Goal: Task Accomplishment & Management: Manage account settings

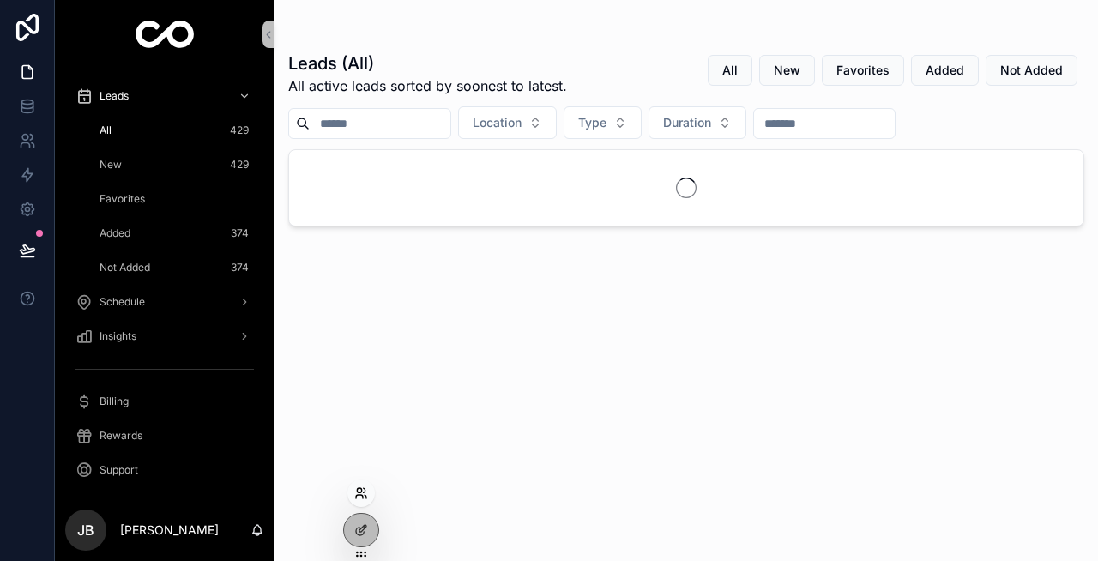
click at [362, 499] on icon at bounding box center [361, 493] width 14 height 14
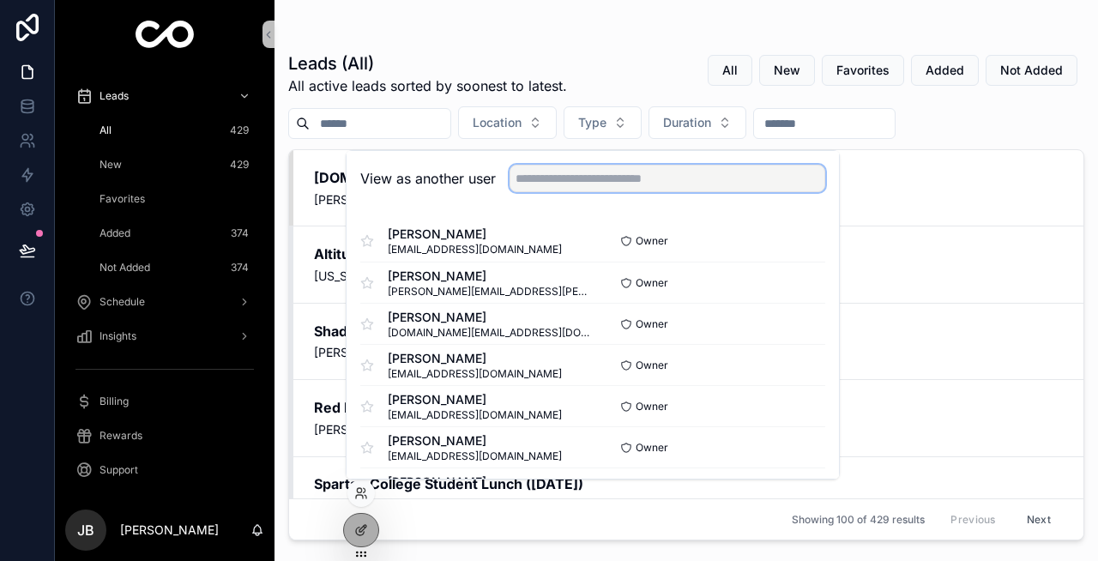
click at [583, 184] on input "text" at bounding box center [668, 178] width 316 height 27
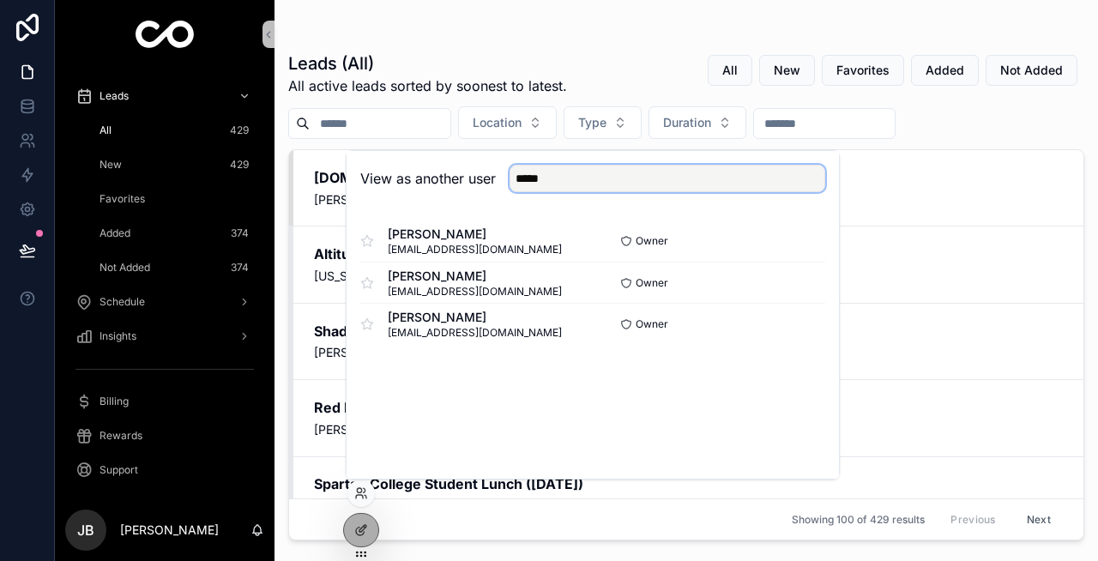
click at [595, 184] on input "*****" at bounding box center [668, 178] width 316 height 27
type input "******"
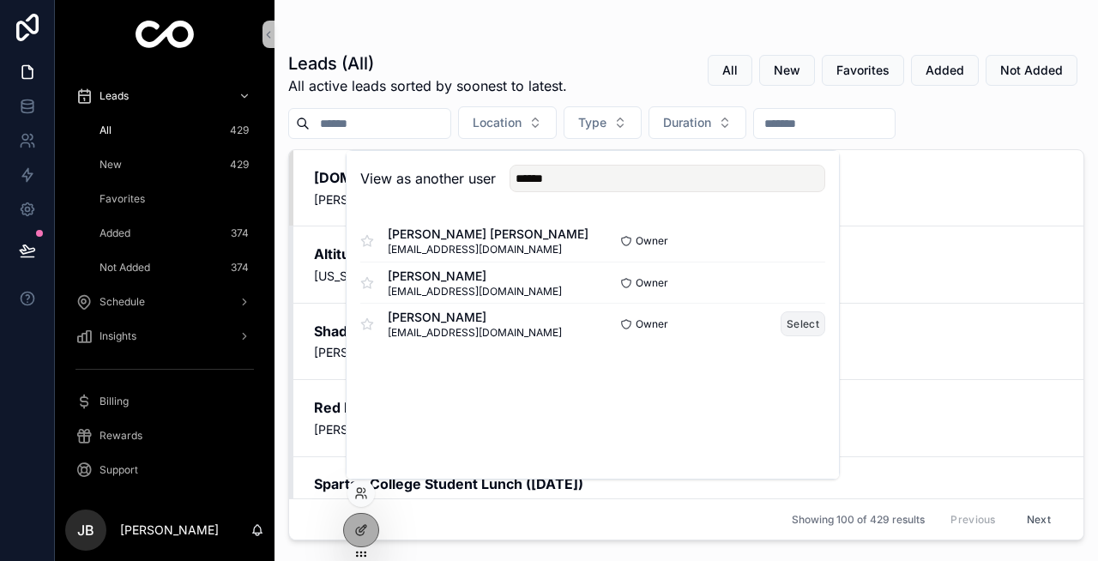
click at [794, 318] on button "Select" at bounding box center [803, 323] width 45 height 25
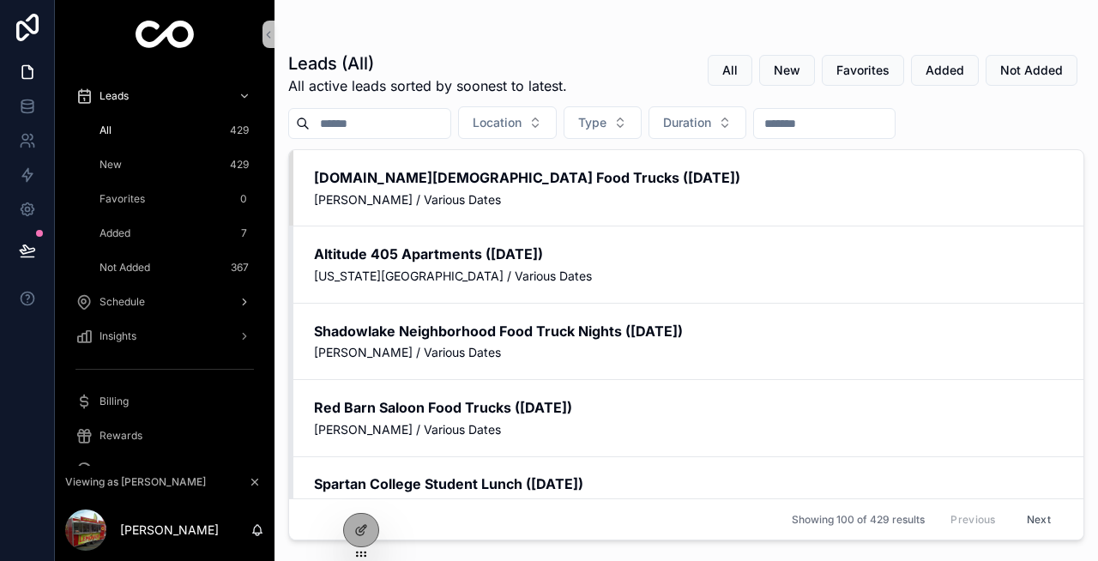
click at [125, 310] on div "Schedule" at bounding box center [164, 301] width 178 height 27
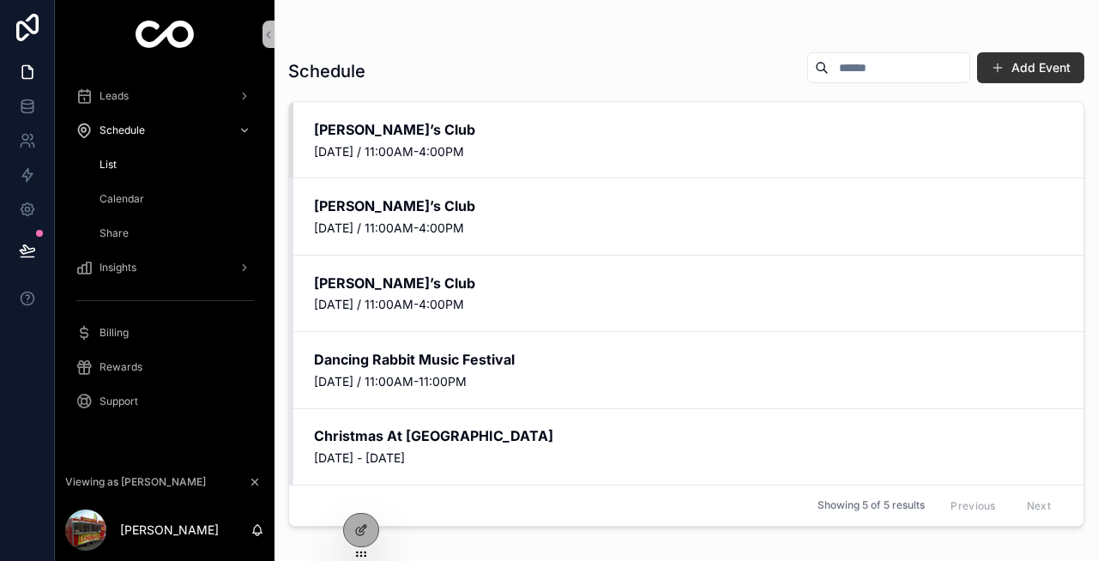
click at [115, 232] on span "Share" at bounding box center [114, 233] width 29 height 14
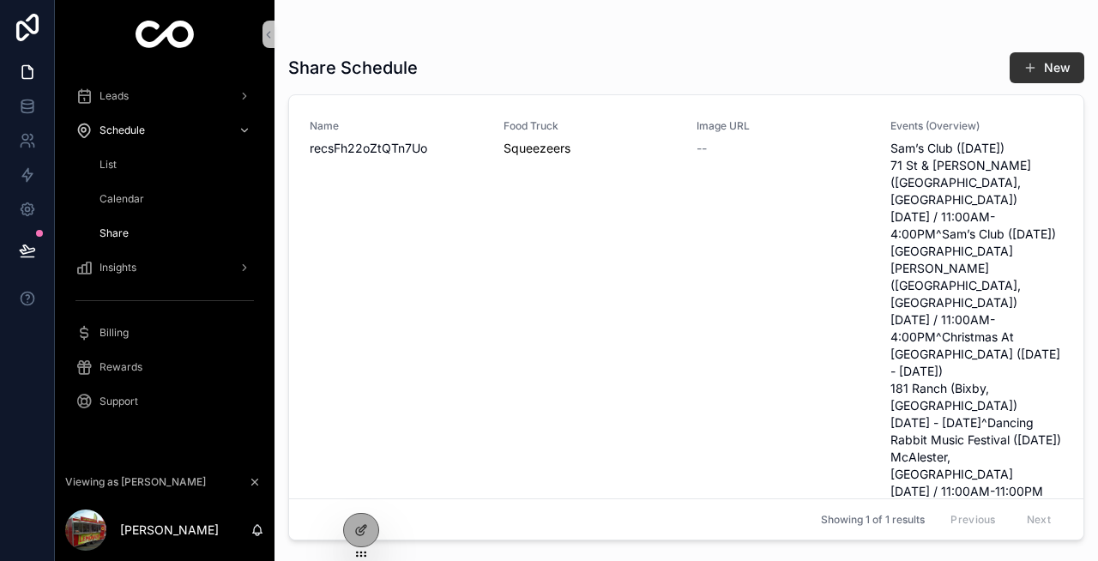
click at [116, 205] on span "Calendar" at bounding box center [122, 199] width 45 height 14
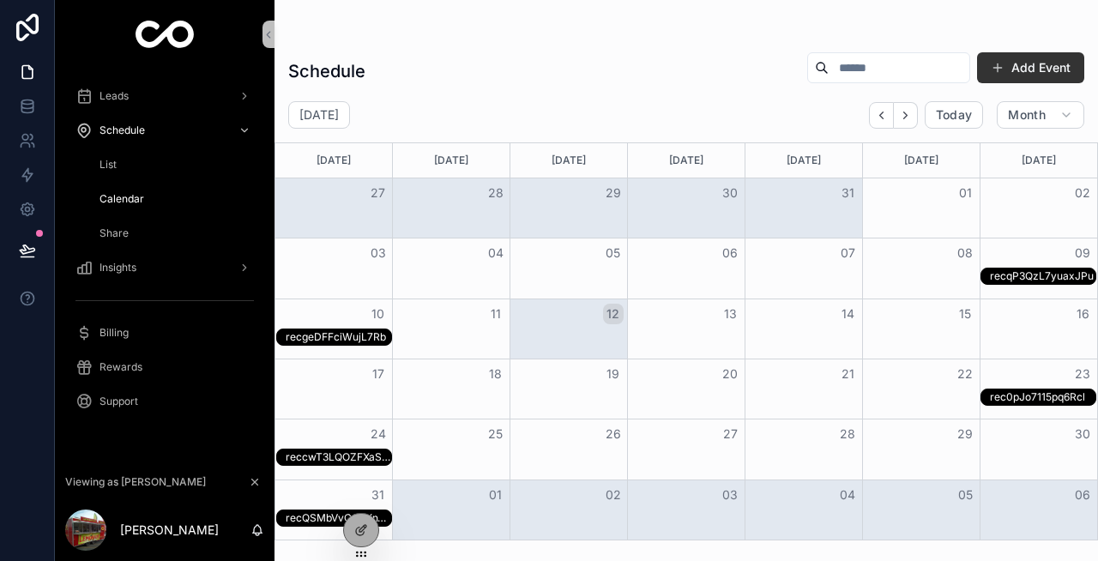
click at [117, 231] on span "Share" at bounding box center [114, 233] width 29 height 14
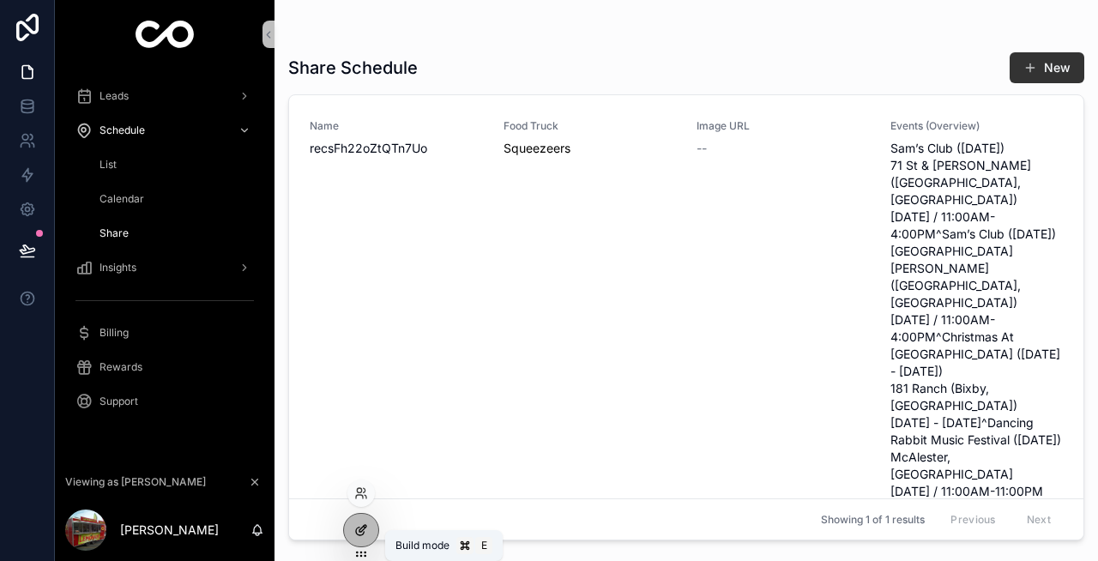
click at [359, 527] on icon at bounding box center [361, 530] width 14 height 14
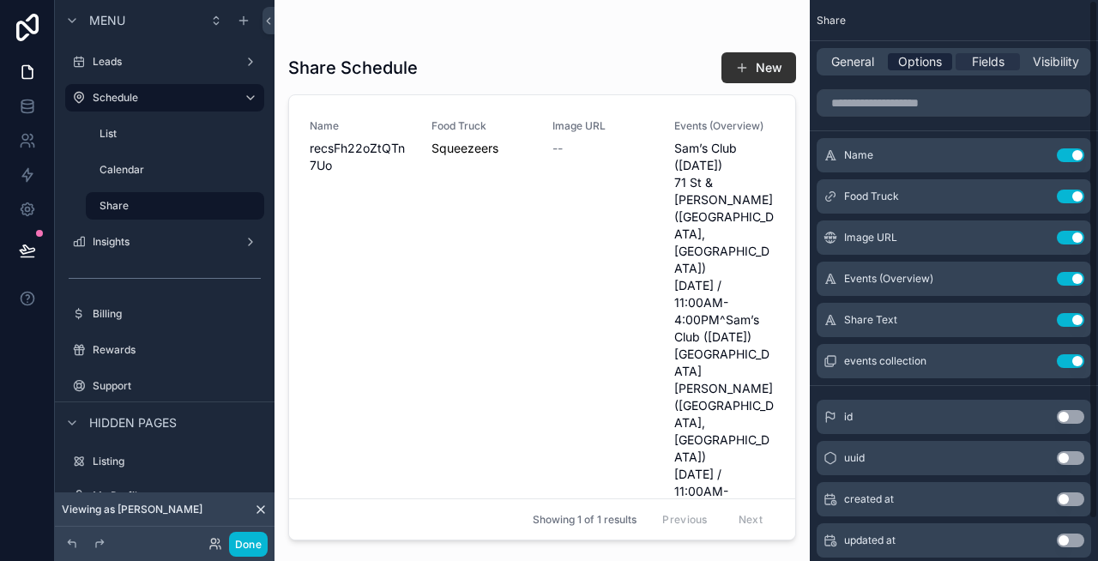
click at [910, 55] on span "Options" at bounding box center [920, 61] width 44 height 17
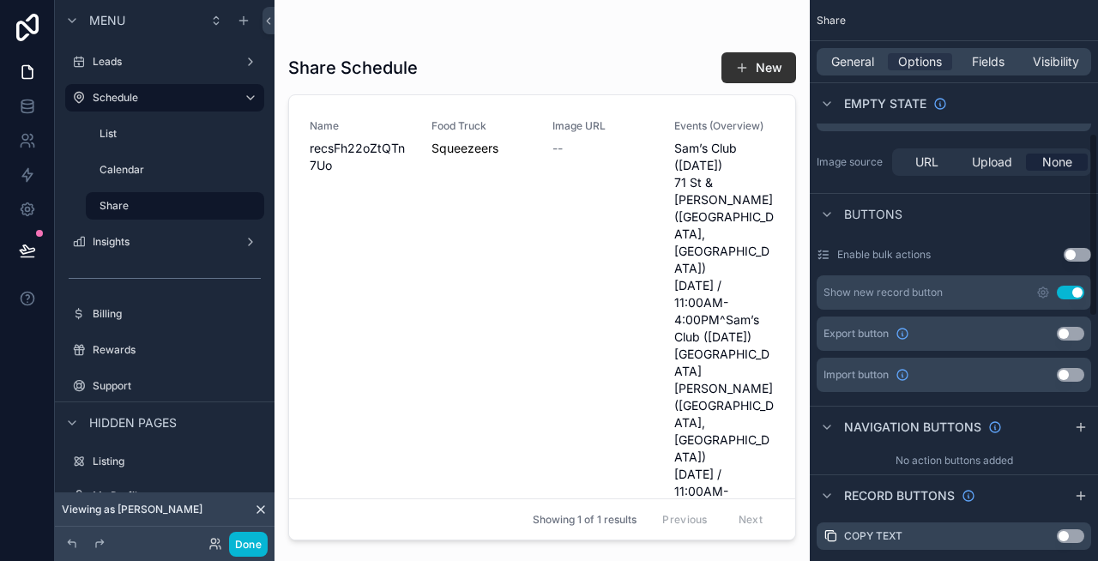
scroll to position [390, 0]
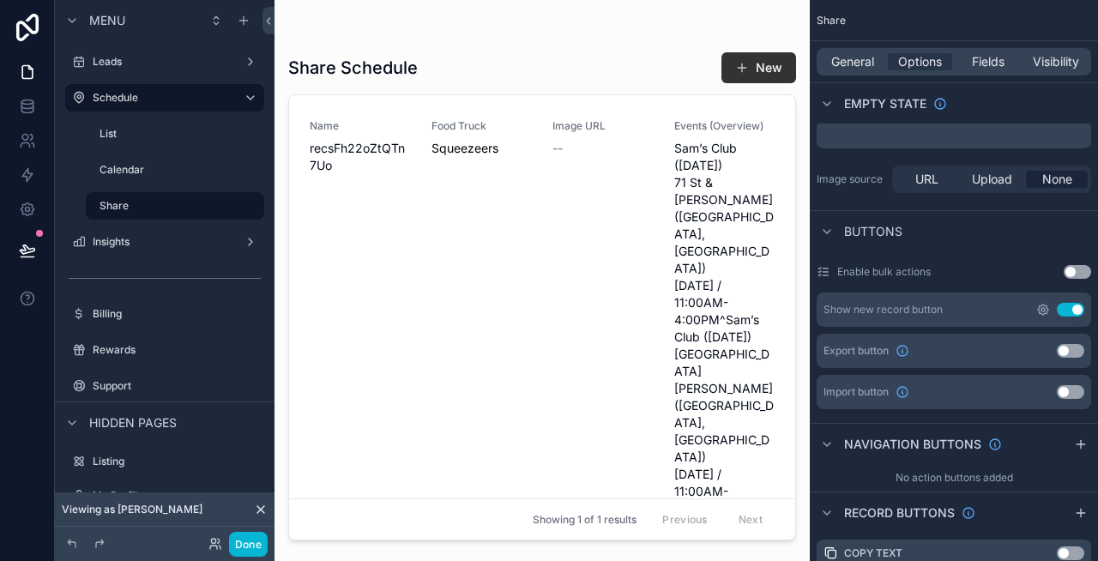
click at [1044, 311] on icon "scrollable content" at bounding box center [1043, 310] width 14 height 14
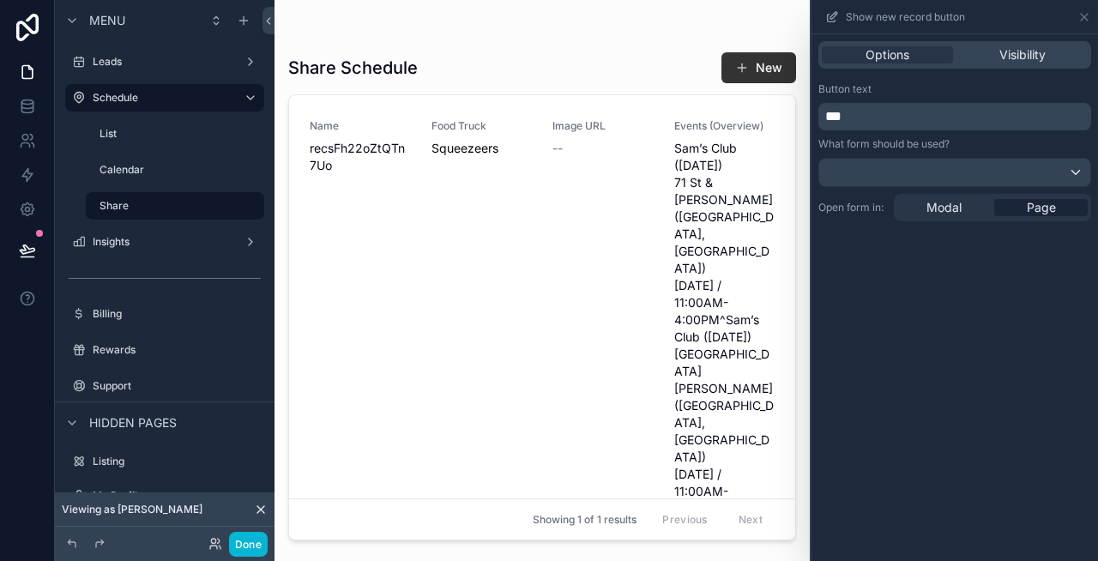
click at [915, 118] on p "***" at bounding box center [956, 116] width 263 height 21
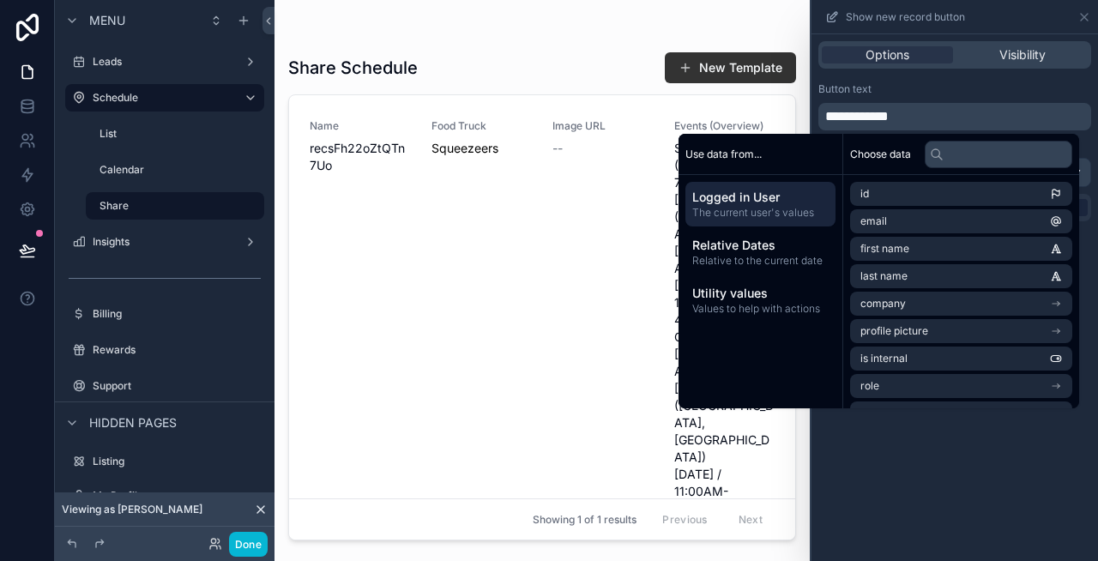
click at [703, 69] on div "scrollable content" at bounding box center [542, 270] width 535 height 540
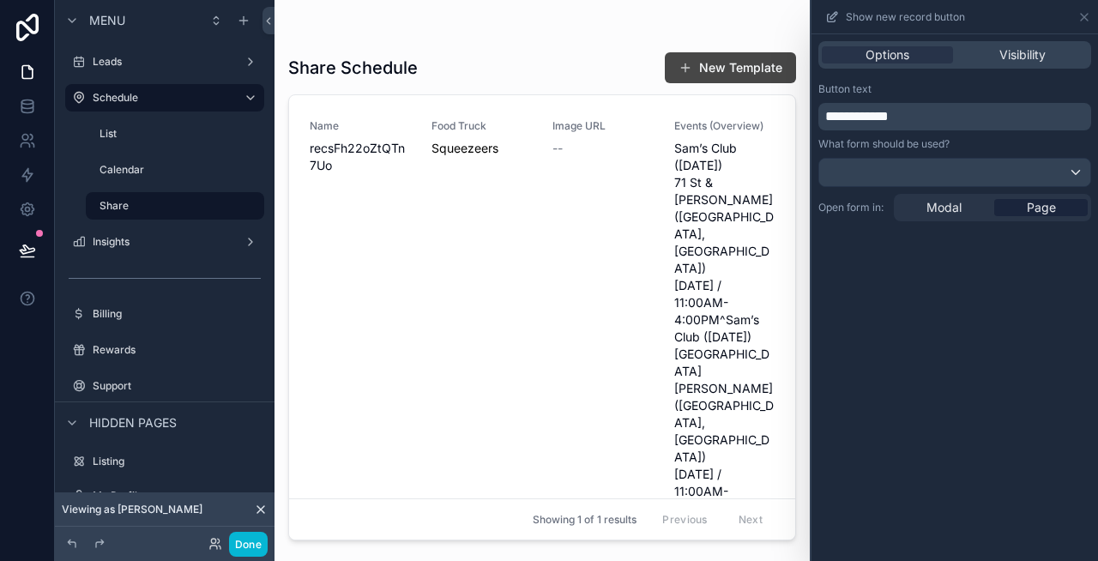
click at [732, 65] on button "New Template" at bounding box center [730, 67] width 131 height 31
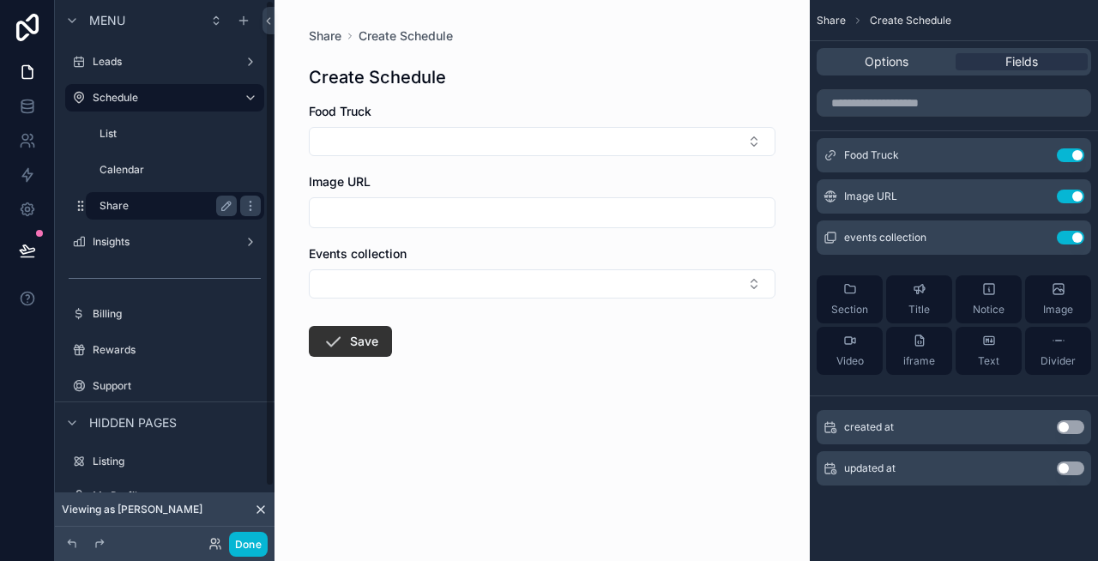
click at [194, 211] on label "Share" at bounding box center [165, 206] width 130 height 14
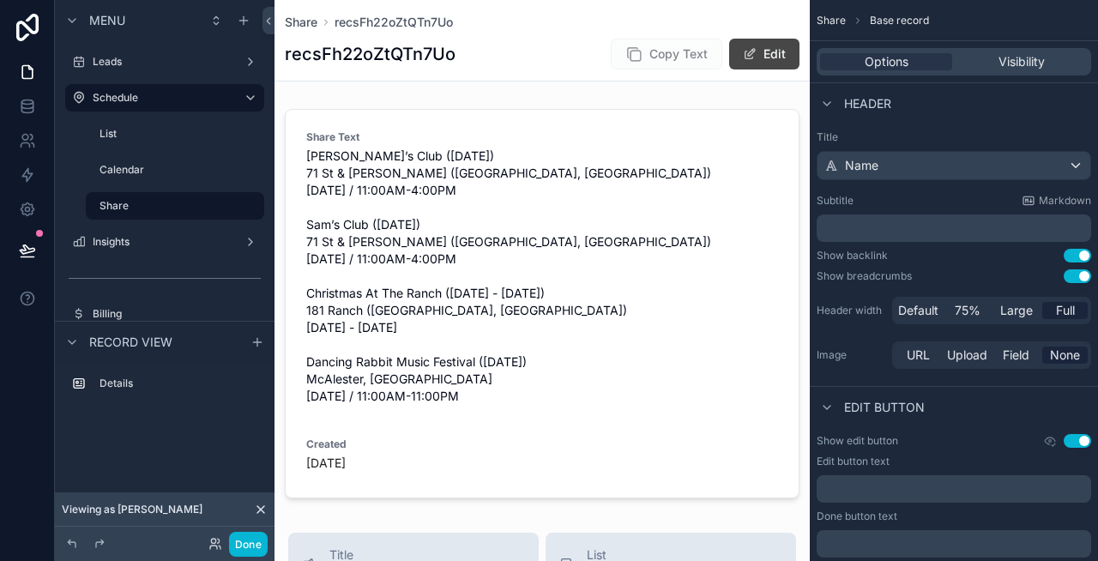
click at [758, 53] on button "Edit" at bounding box center [764, 54] width 70 height 31
click at [748, 52] on button "Done" at bounding box center [760, 54] width 79 height 31
click at [144, 193] on div "Share" at bounding box center [175, 205] width 172 height 27
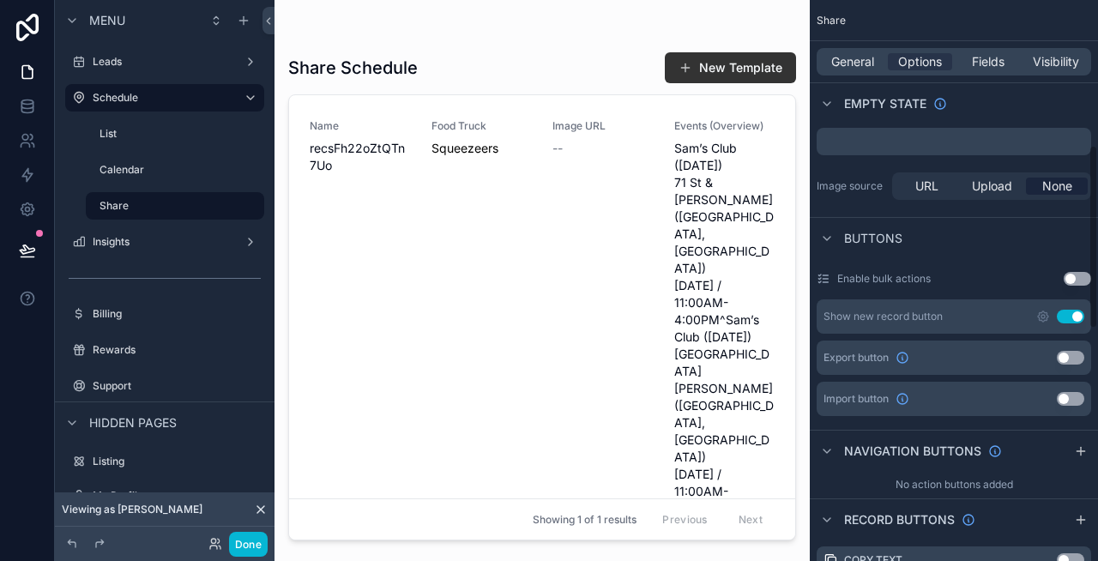
scroll to position [468, 0]
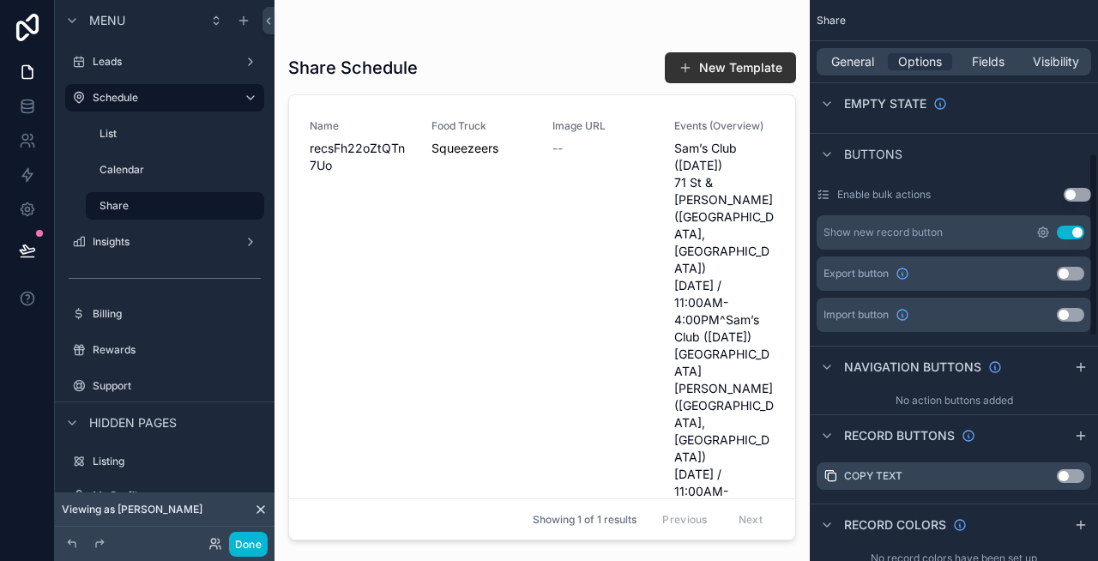
click at [1043, 231] on icon "scrollable content" at bounding box center [1042, 232] width 3 height 3
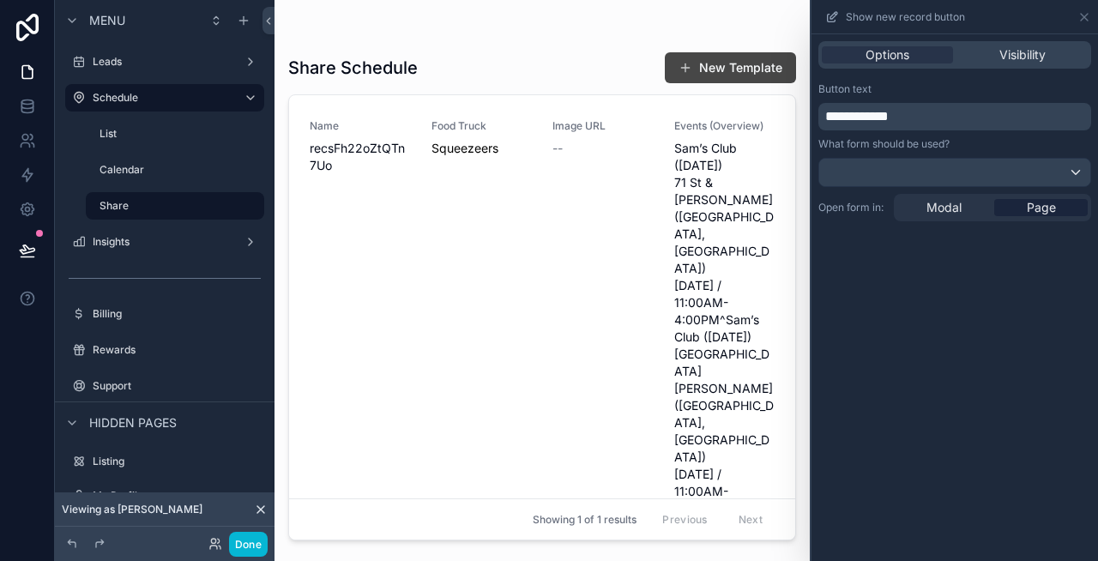
click at [754, 65] on button "New Template" at bounding box center [730, 67] width 131 height 31
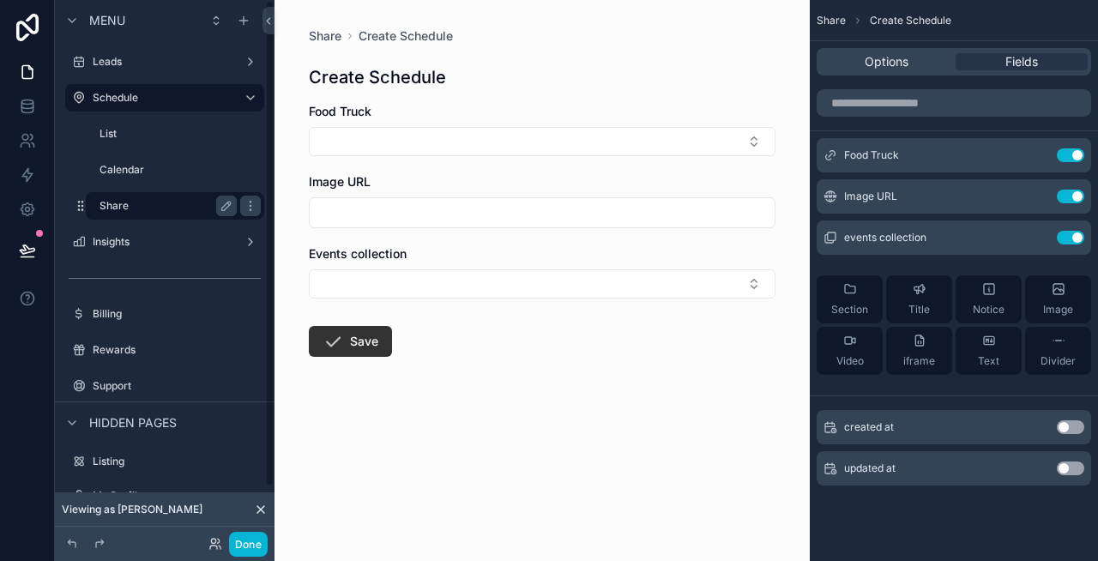
click at [147, 205] on label "Share" at bounding box center [165, 206] width 130 height 14
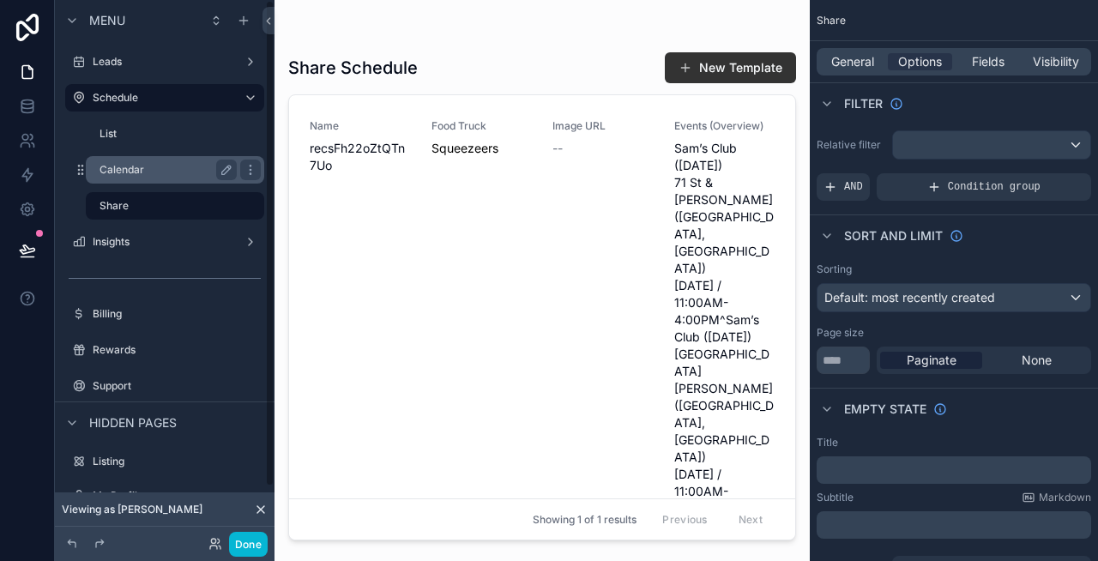
click at [130, 163] on label "Calendar" at bounding box center [165, 170] width 130 height 14
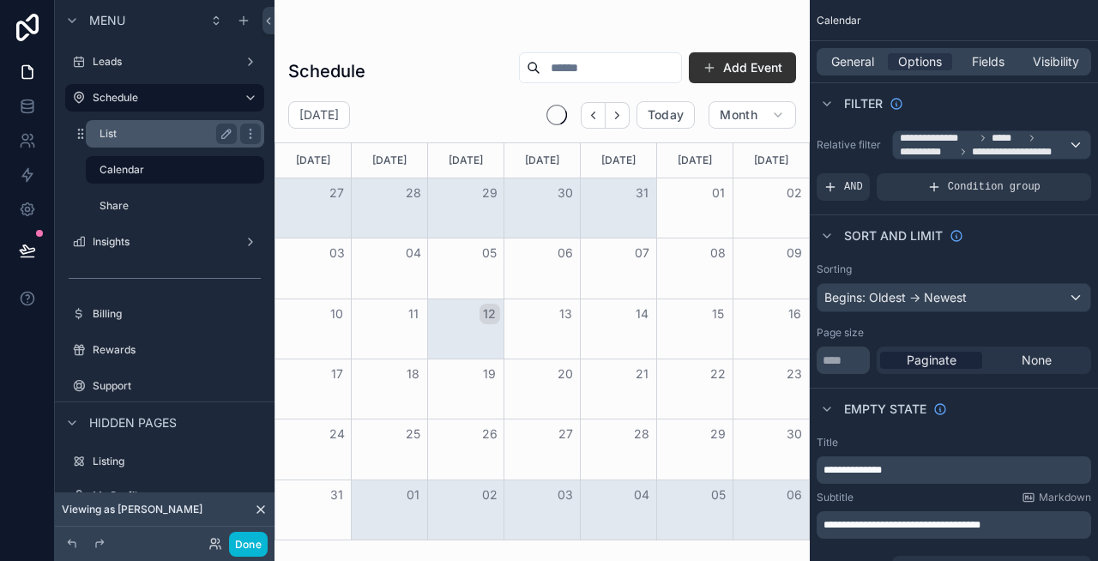
click at [129, 132] on label "List" at bounding box center [165, 134] width 130 height 14
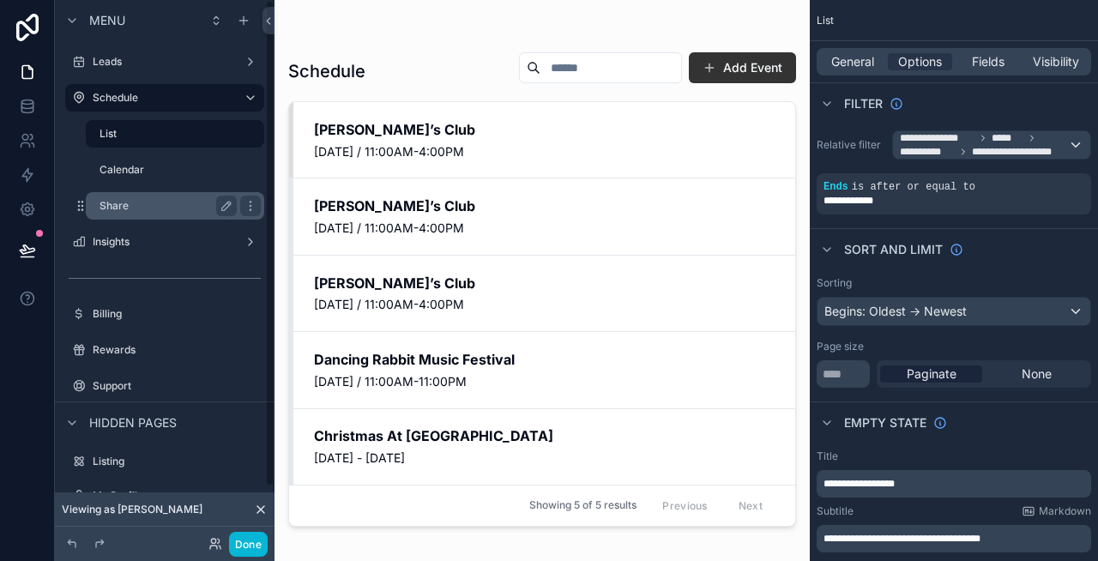
click at [154, 211] on label "Share" at bounding box center [165, 206] width 130 height 14
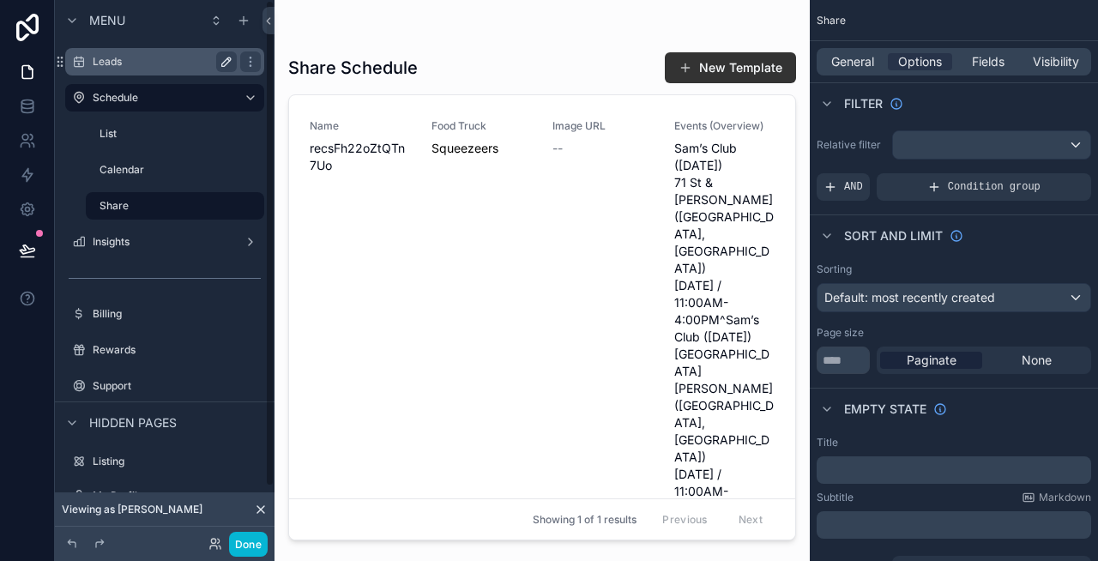
click at [229, 71] on button "scrollable content" at bounding box center [226, 61] width 21 height 21
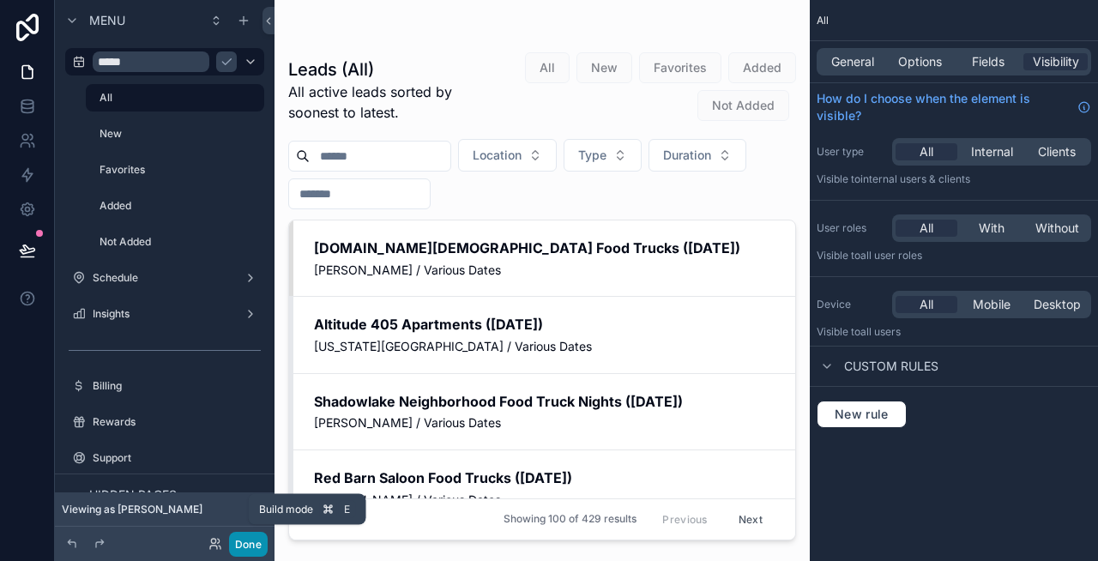
click at [245, 546] on button "Done" at bounding box center [248, 544] width 39 height 25
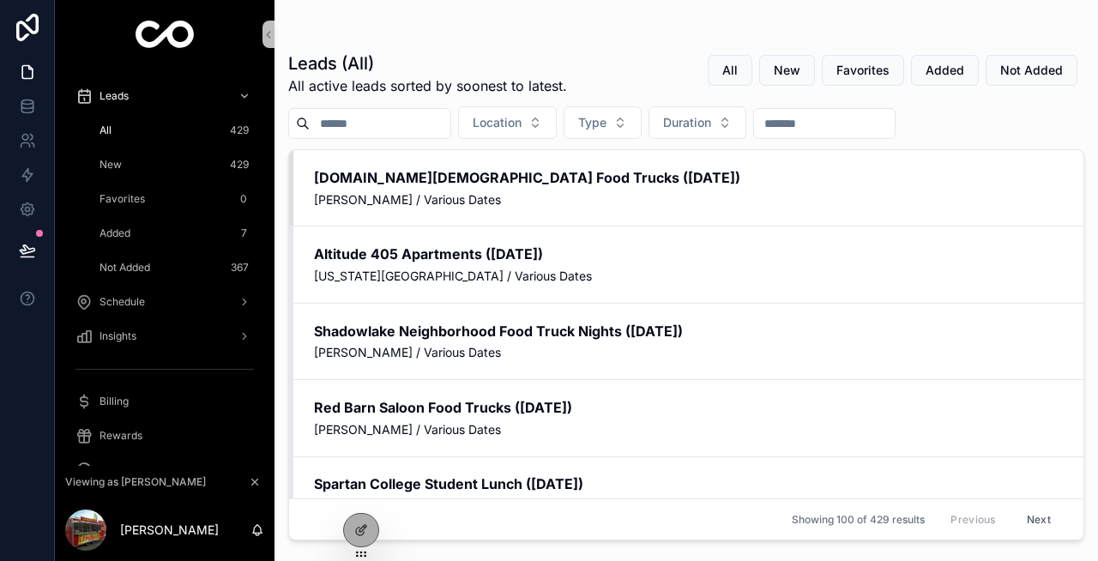
click at [129, 155] on div "New 429" at bounding box center [175, 164] width 158 height 27
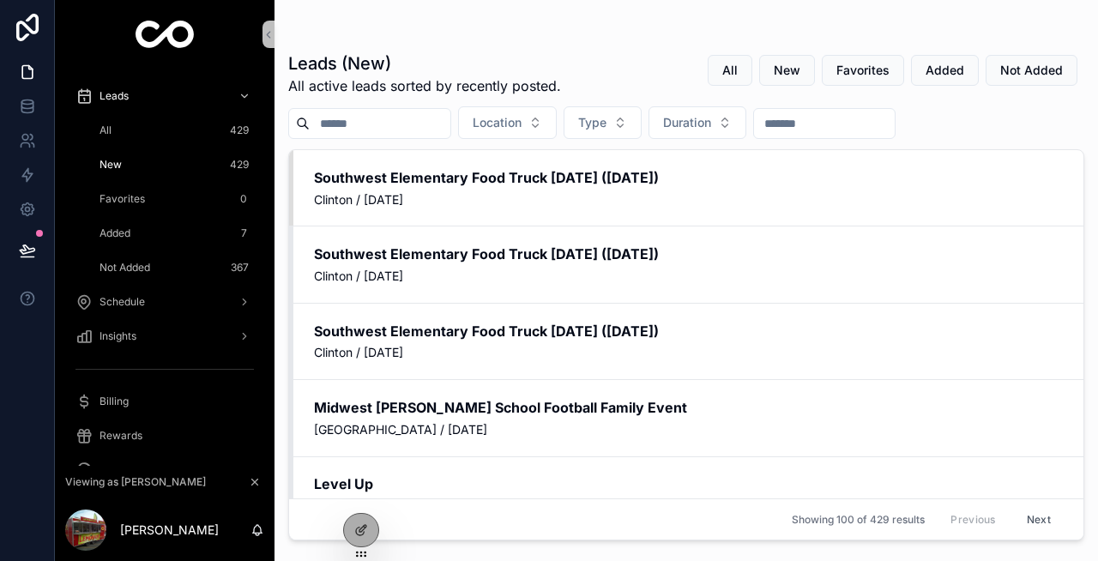
click at [172, 213] on link "Favorites 0" at bounding box center [175, 199] width 178 height 31
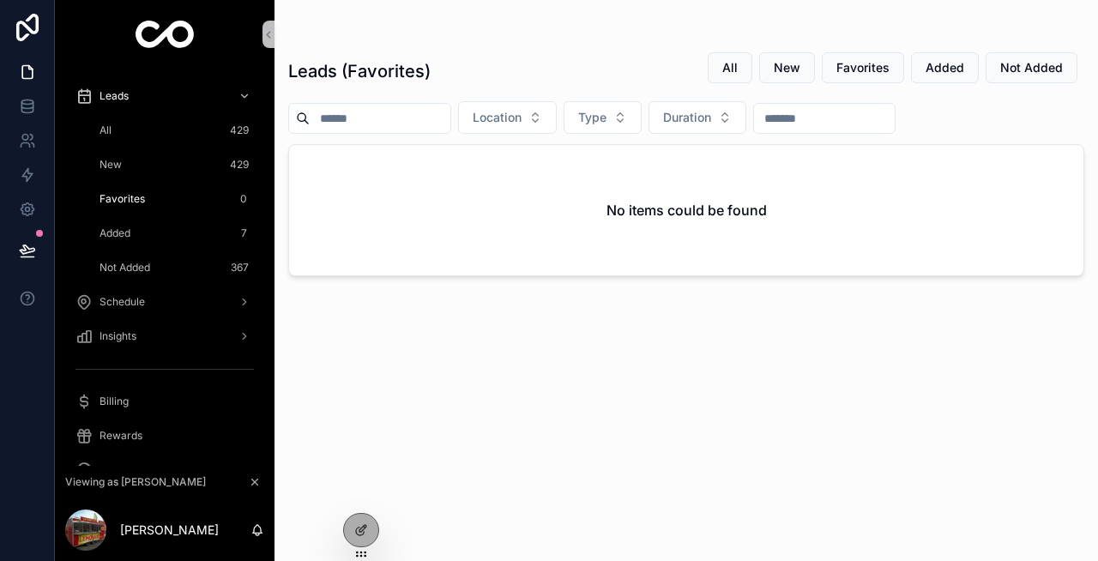
click at [164, 235] on div "Added 7" at bounding box center [175, 233] width 158 height 27
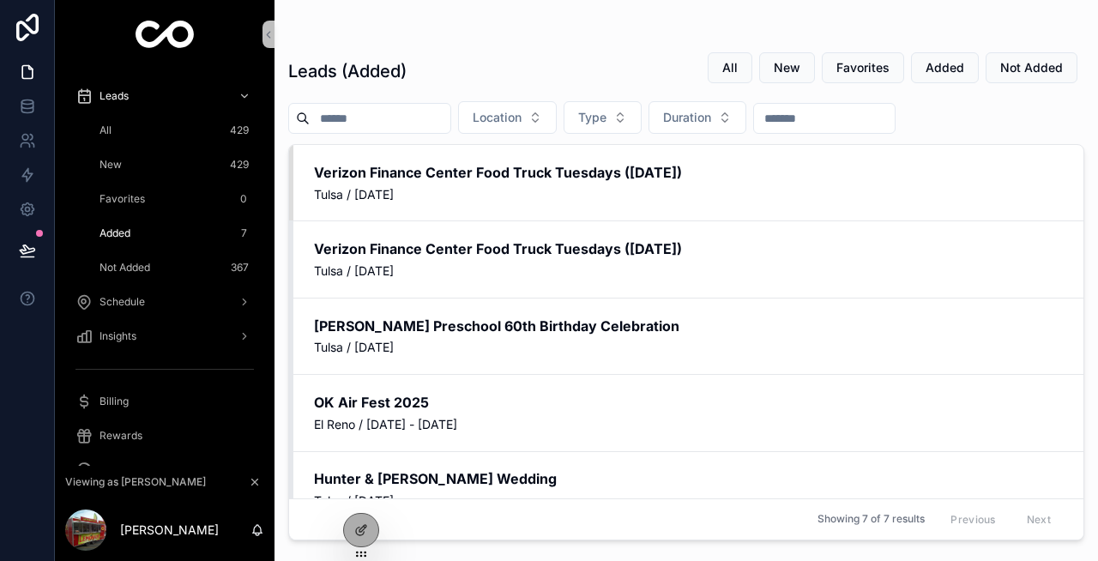
click at [159, 265] on div "Not Added 367" at bounding box center [175, 267] width 158 height 27
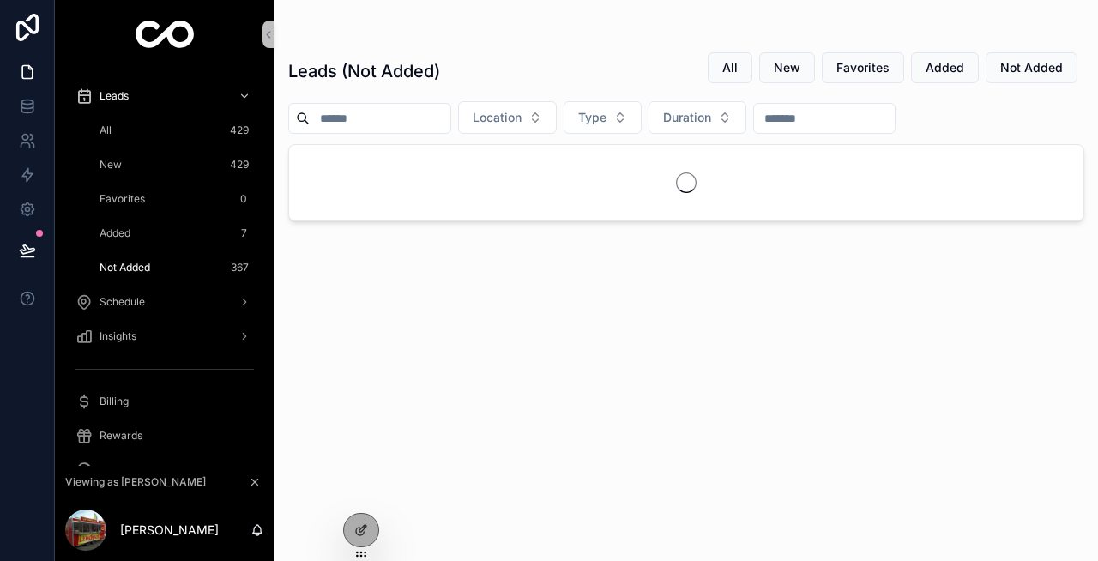
click at [142, 237] on div "Added 7" at bounding box center [175, 233] width 158 height 27
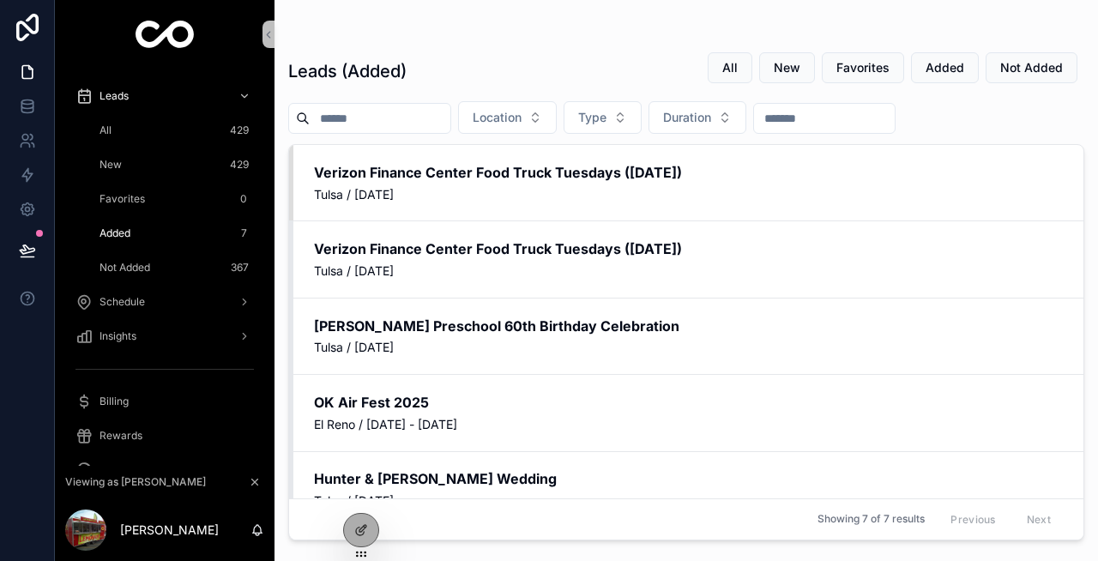
scroll to position [42, 0]
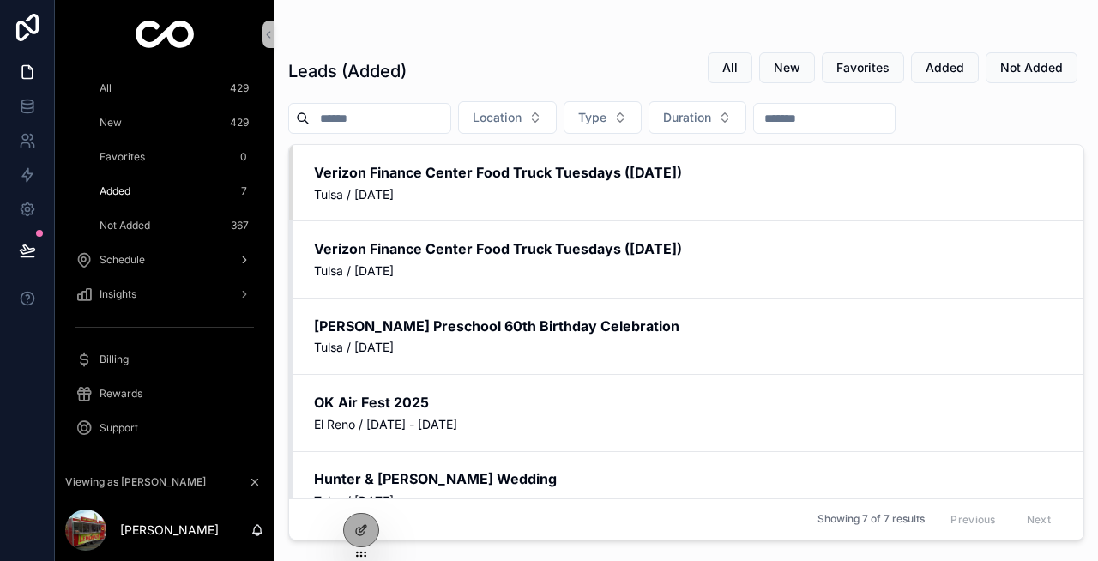
click at [127, 263] on span "Schedule" at bounding box center [122, 260] width 45 height 14
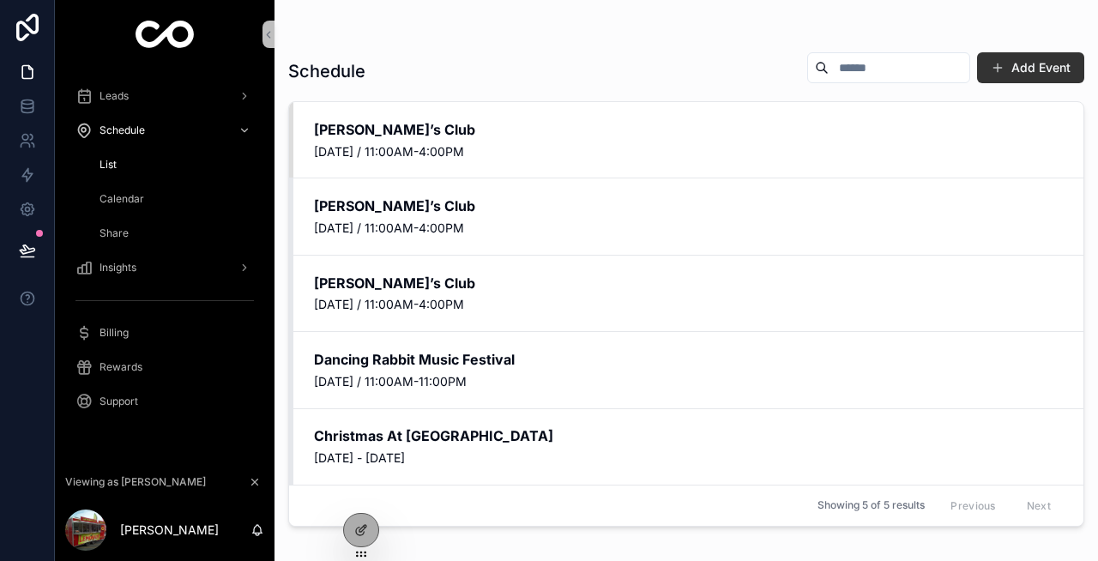
click at [134, 199] on span "Calendar" at bounding box center [122, 199] width 45 height 14
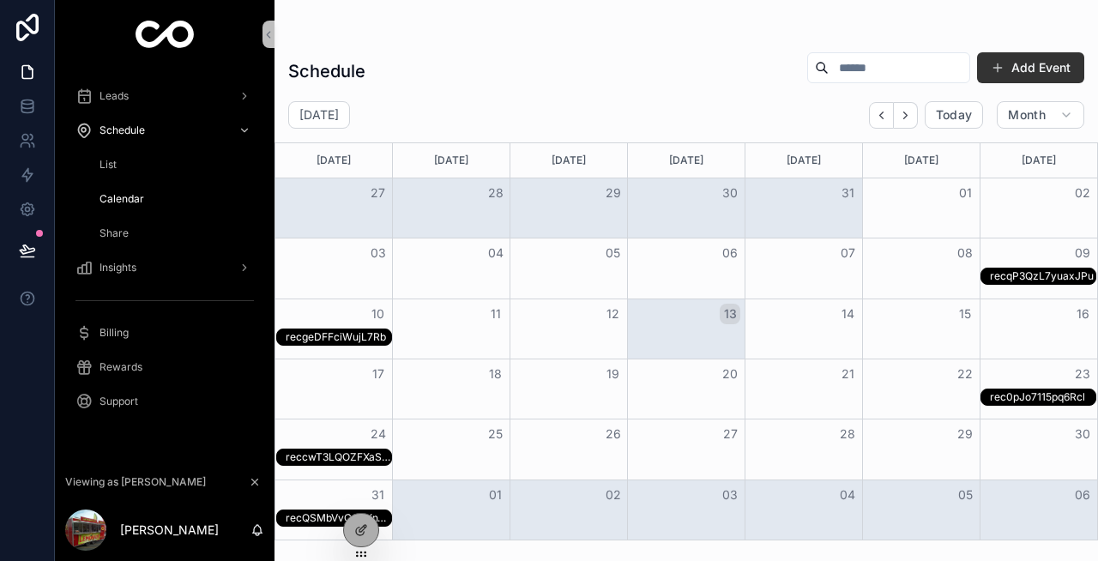
click at [117, 239] on span "Share" at bounding box center [114, 233] width 29 height 14
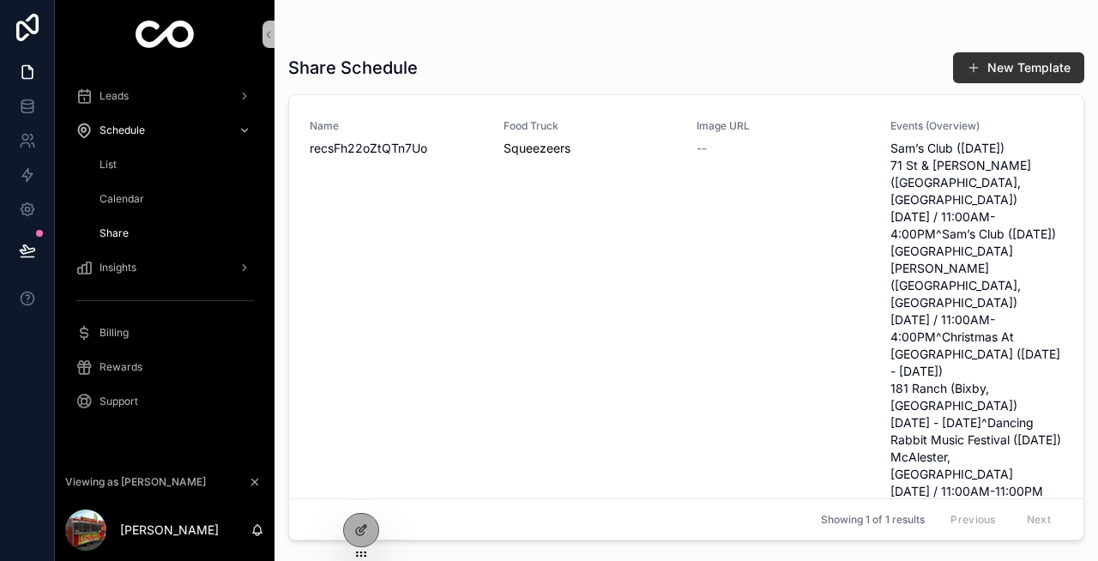
click at [115, 200] on span "Calendar" at bounding box center [122, 199] width 45 height 14
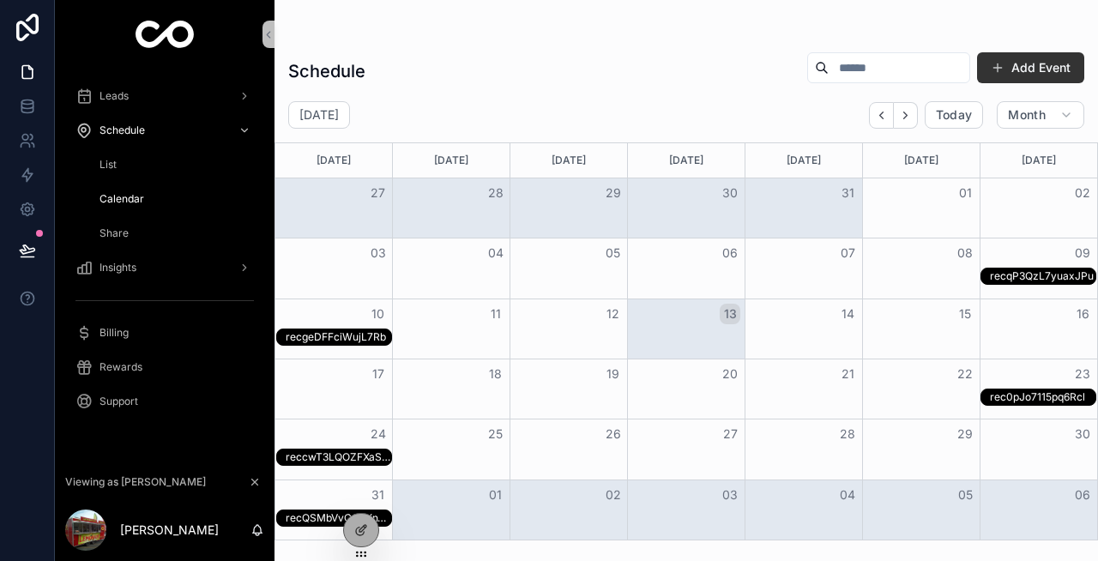
click at [107, 166] on span "List" at bounding box center [108, 165] width 17 height 14
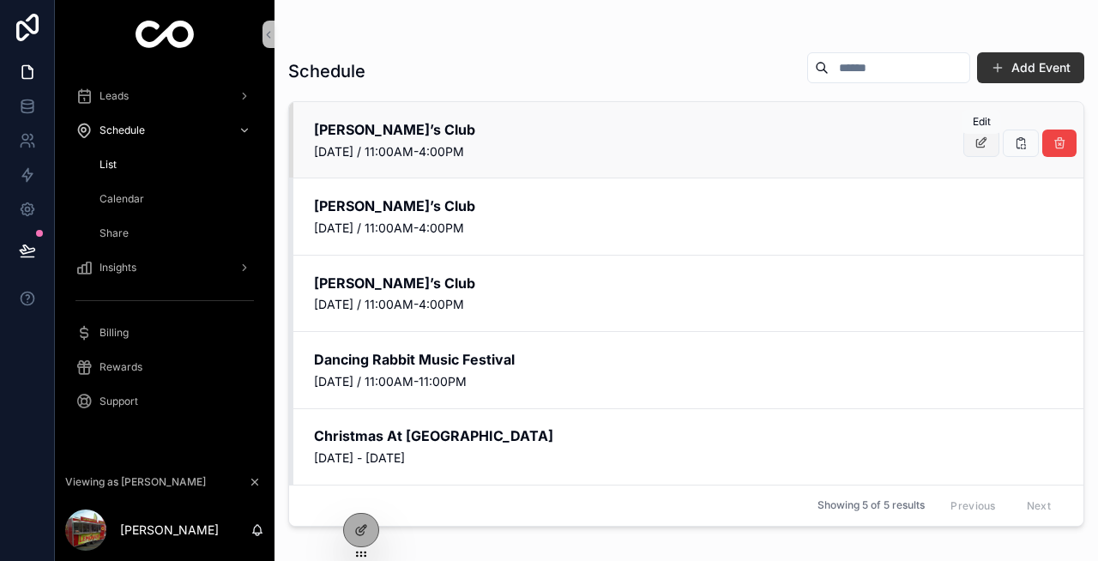
click at [990, 141] on button "scrollable content" at bounding box center [981, 143] width 36 height 27
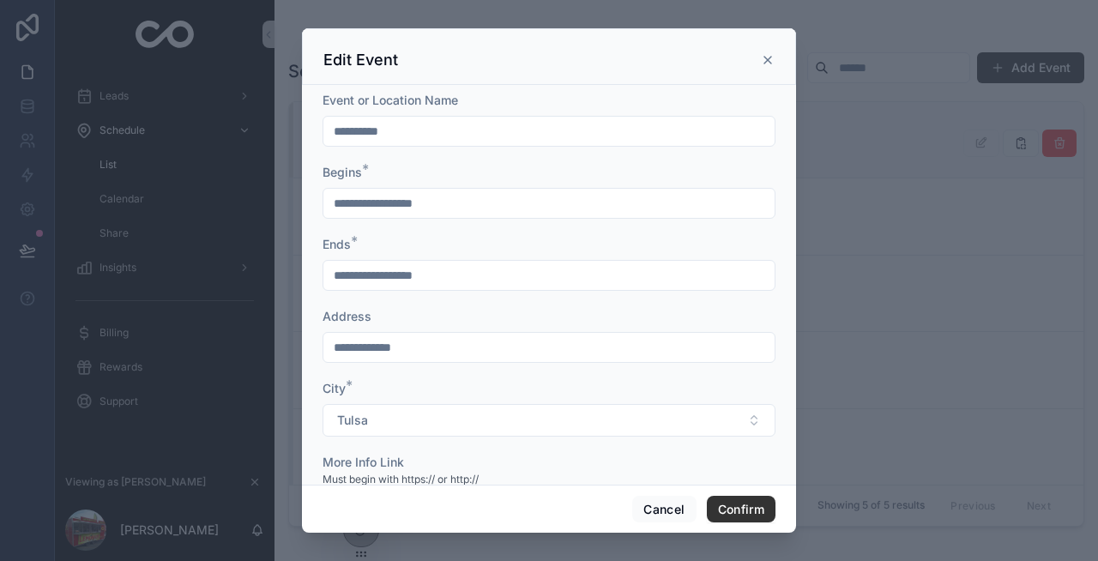
click at [769, 62] on icon at bounding box center [768, 60] width 14 height 14
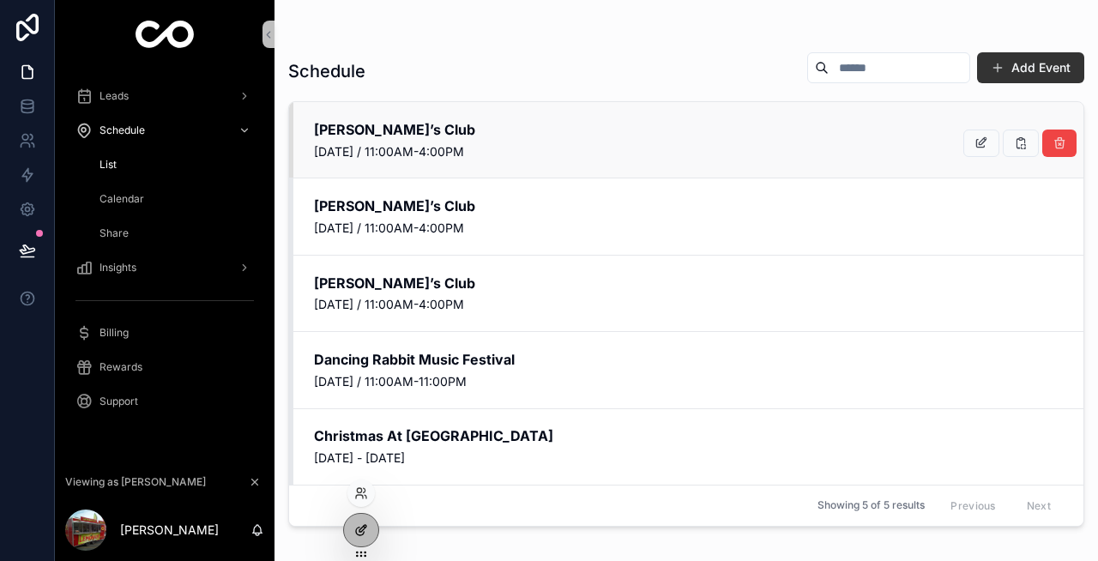
click at [360, 524] on icon at bounding box center [361, 530] width 14 height 14
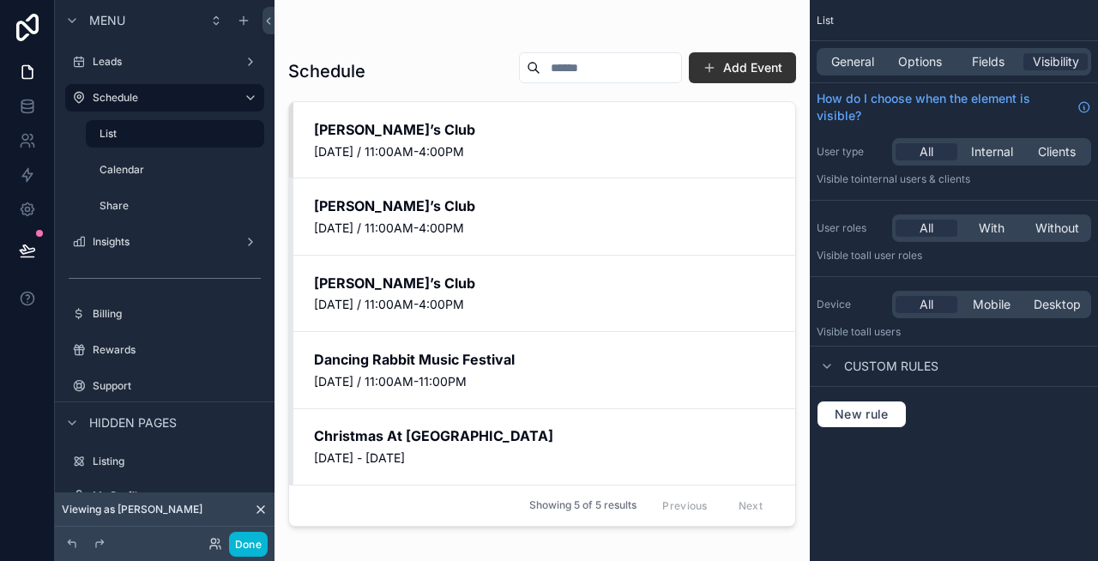
click at [735, 67] on div "scrollable content" at bounding box center [542, 270] width 535 height 540
click at [764, 63] on button "Add Event" at bounding box center [742, 67] width 107 height 31
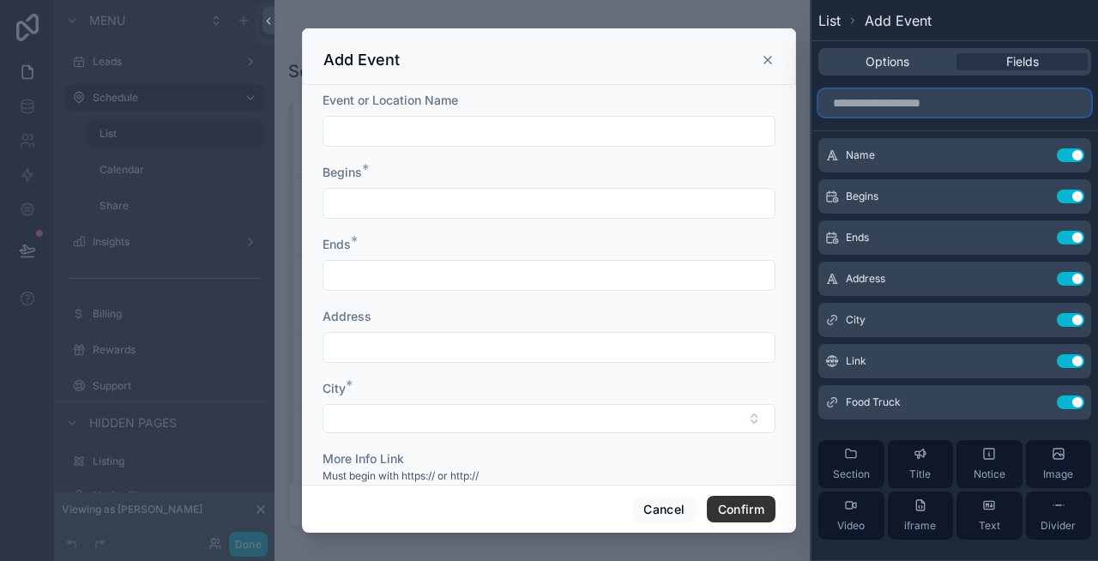
click at [933, 103] on input "text" at bounding box center [954, 102] width 273 height 27
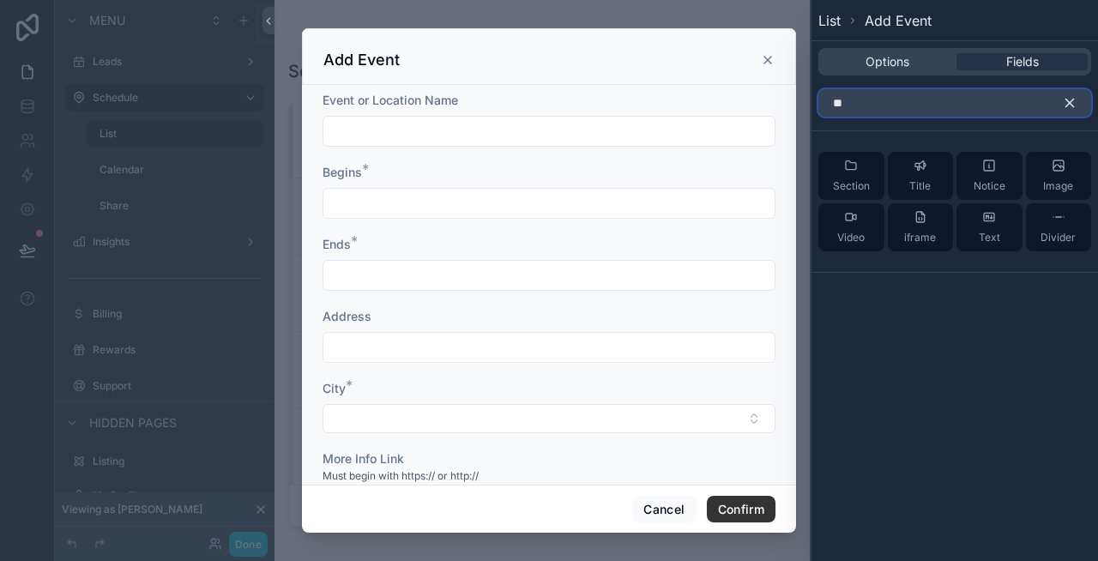
type input "*"
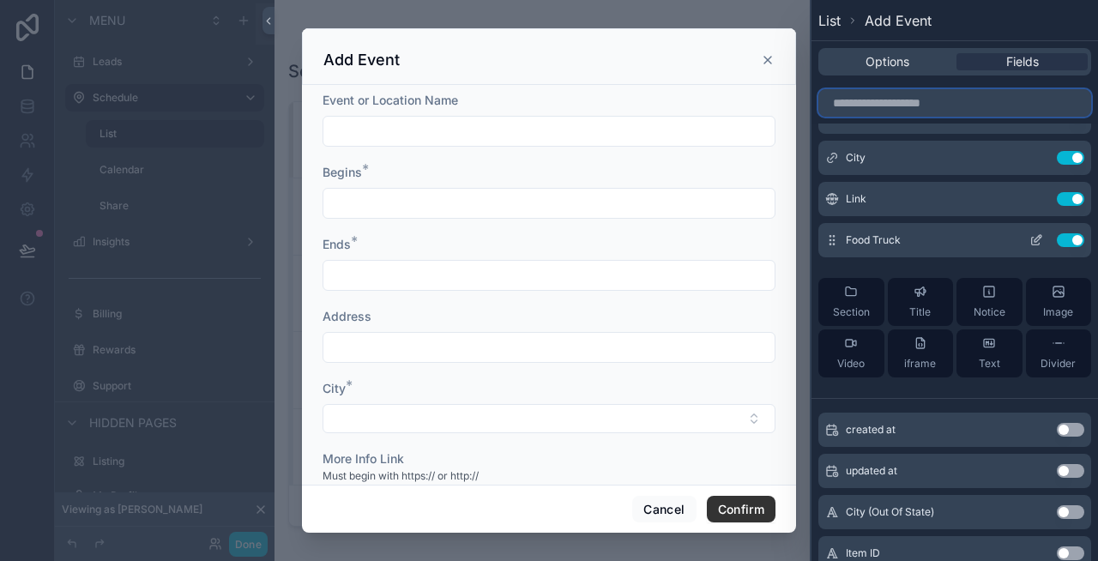
scroll to position [166, 0]
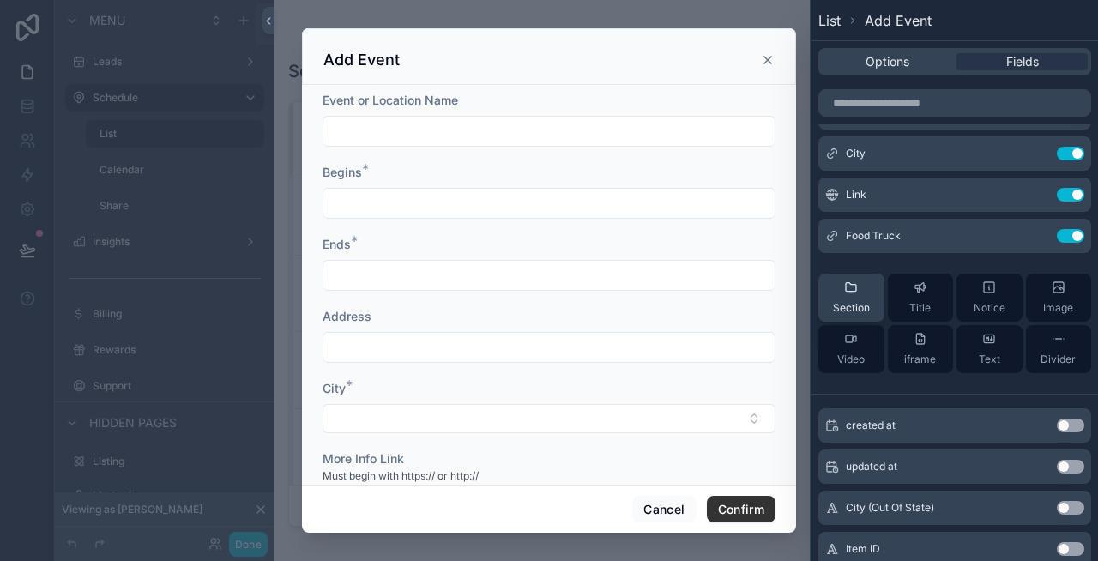
click at [848, 289] on icon at bounding box center [851, 288] width 14 height 14
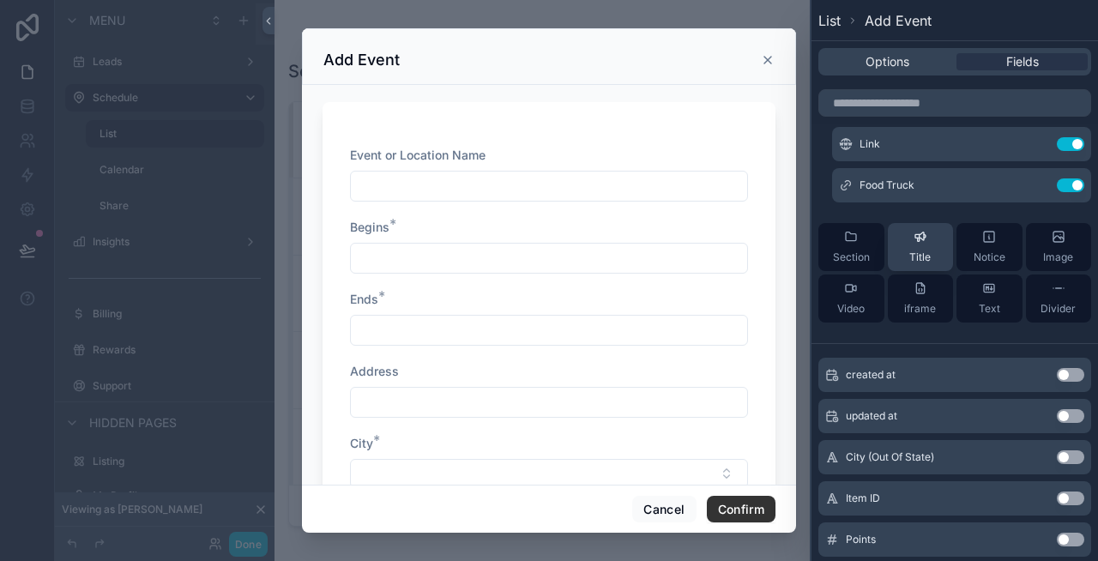
scroll to position [0, 0]
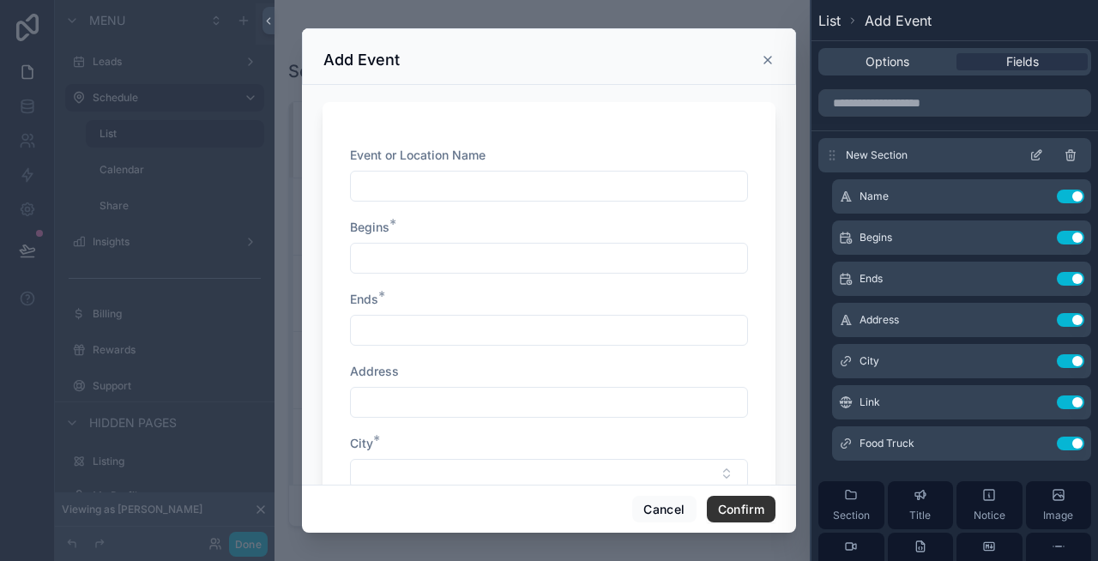
click at [1039, 154] on icon at bounding box center [1038, 153] width 7 height 7
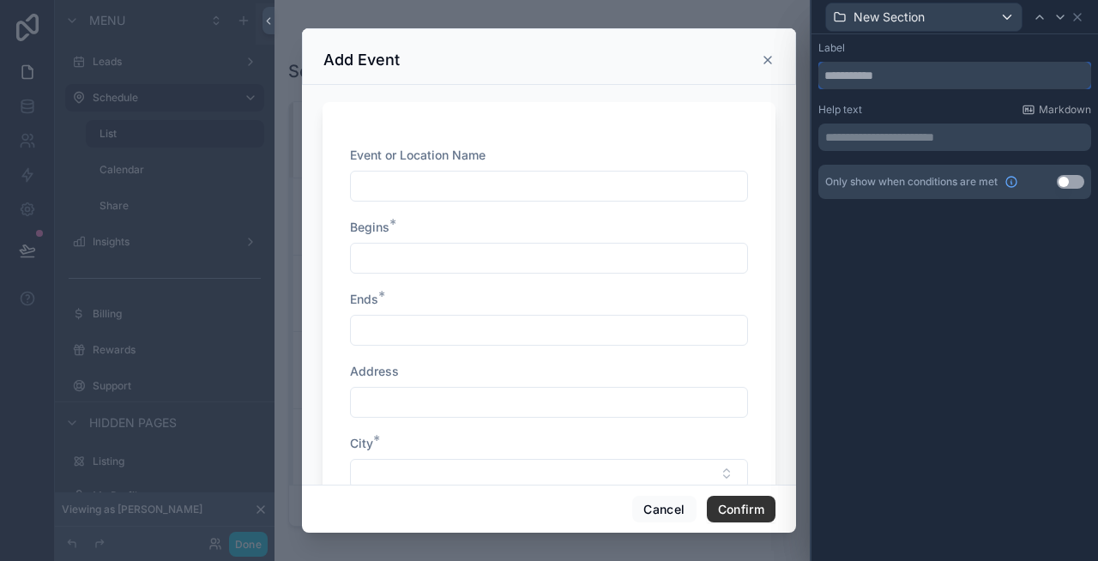
click at [928, 78] on input "text" at bounding box center [954, 75] width 273 height 27
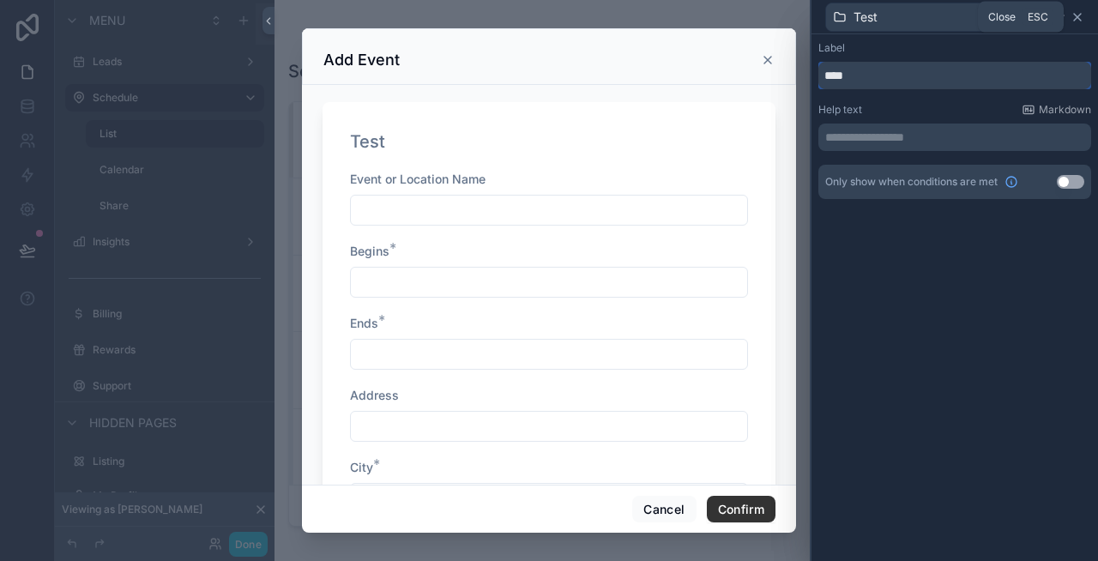
type input "****"
click at [1080, 14] on icon at bounding box center [1077, 17] width 7 height 7
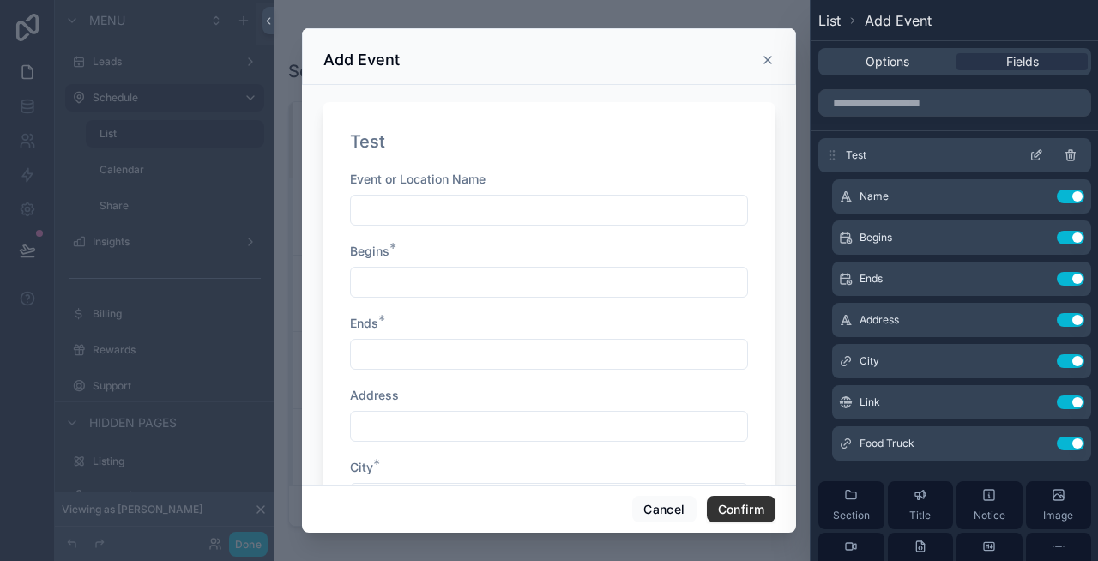
click at [1070, 154] on icon at bounding box center [1071, 155] width 14 height 14
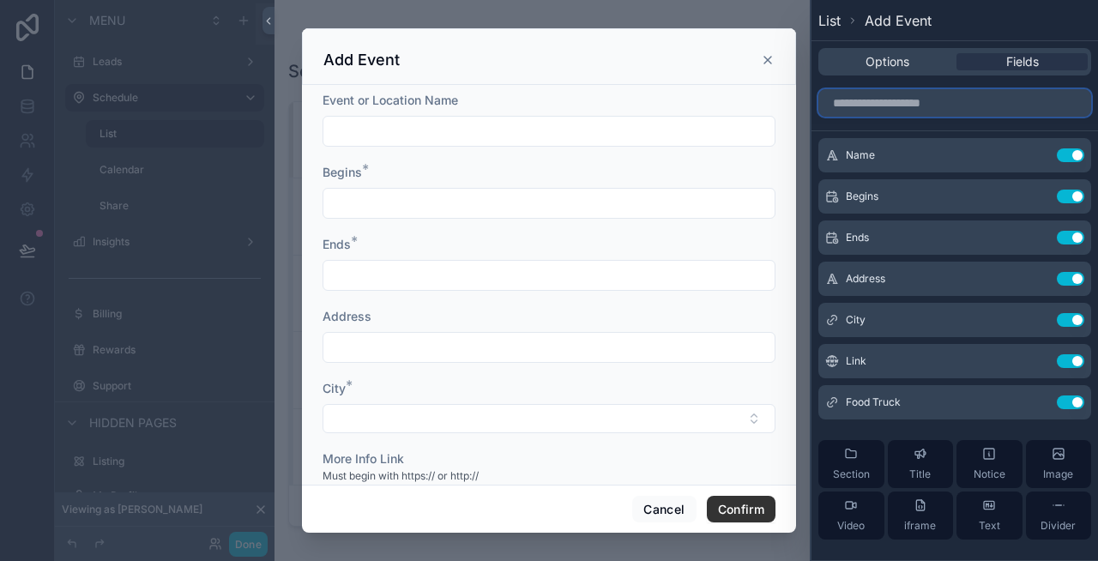
click at [890, 107] on input "text" at bounding box center [954, 102] width 273 height 27
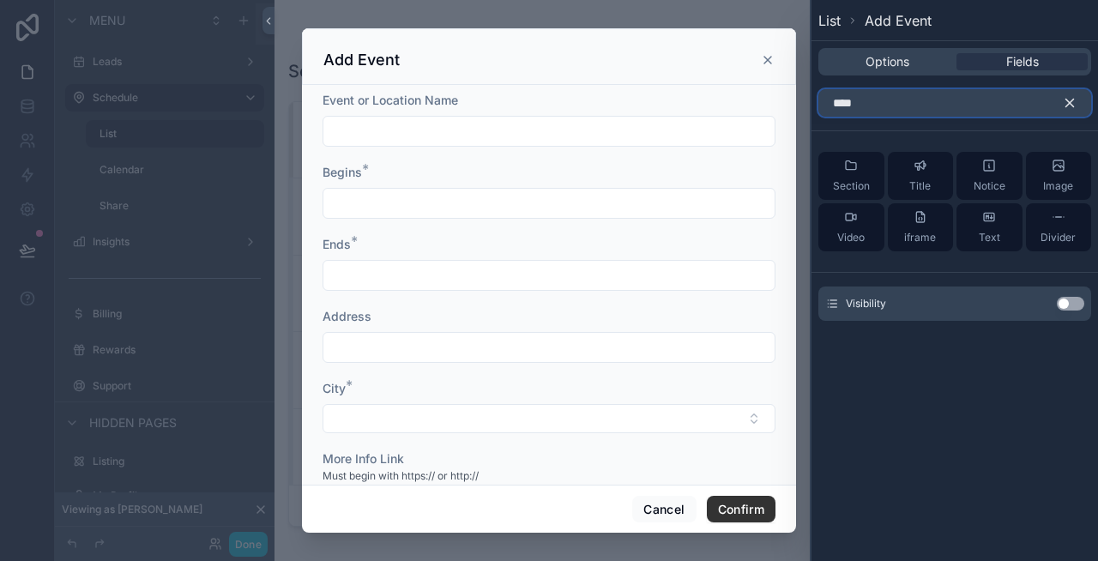
type input "****"
click at [1071, 303] on button "Use setting" at bounding box center [1070, 304] width 27 height 14
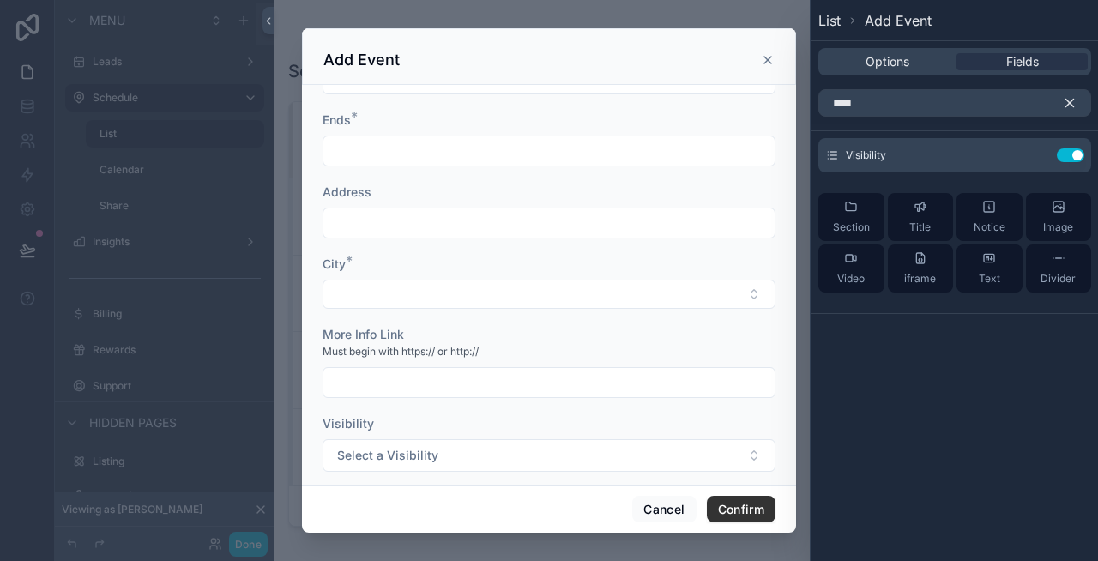
scroll to position [142, 0]
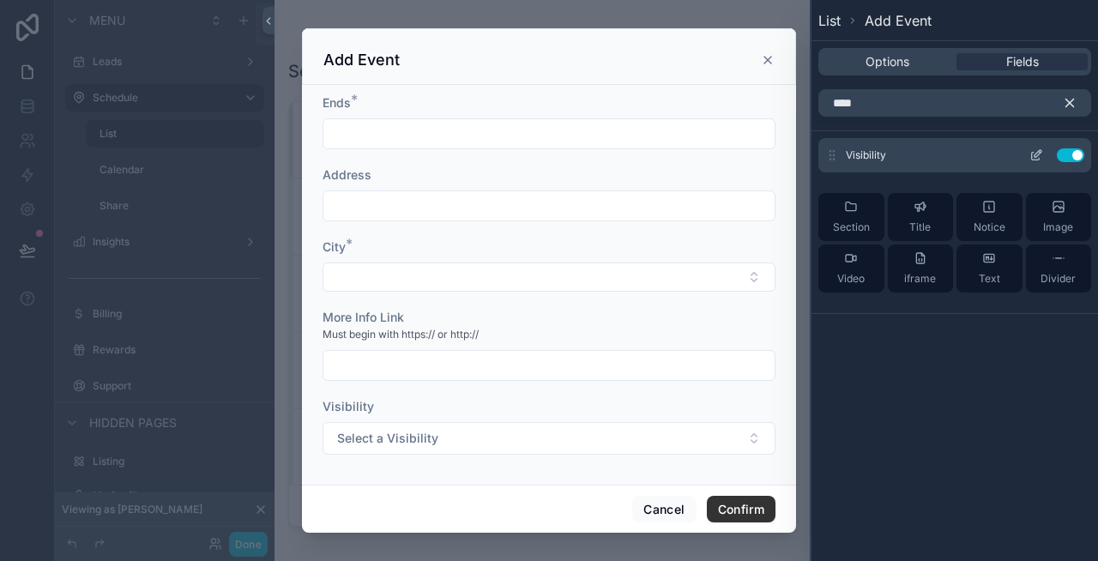
click at [1032, 158] on icon at bounding box center [1036, 155] width 14 height 14
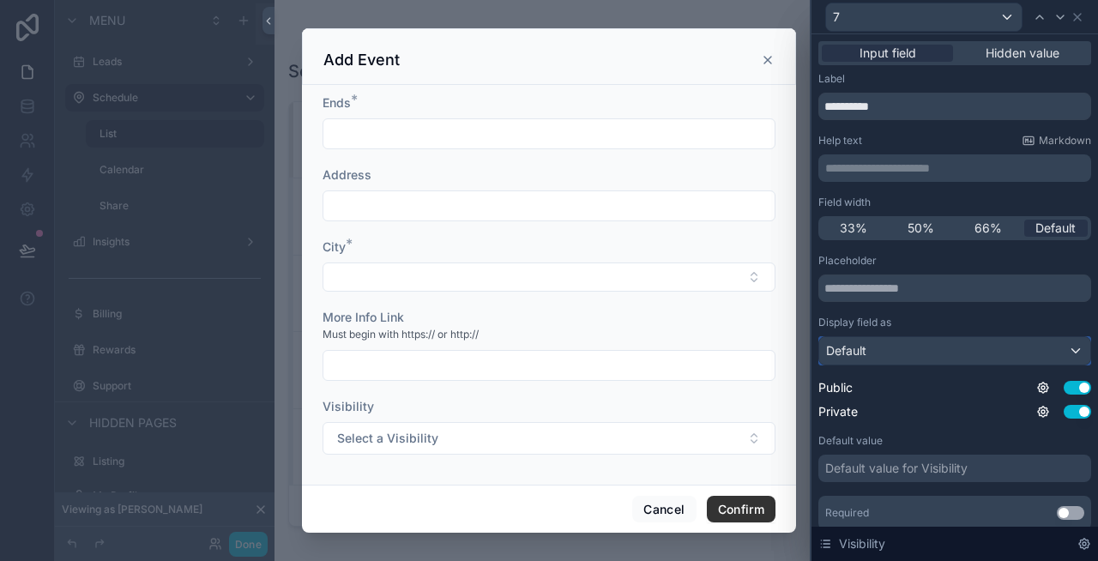
click at [932, 345] on div "Default" at bounding box center [954, 350] width 271 height 27
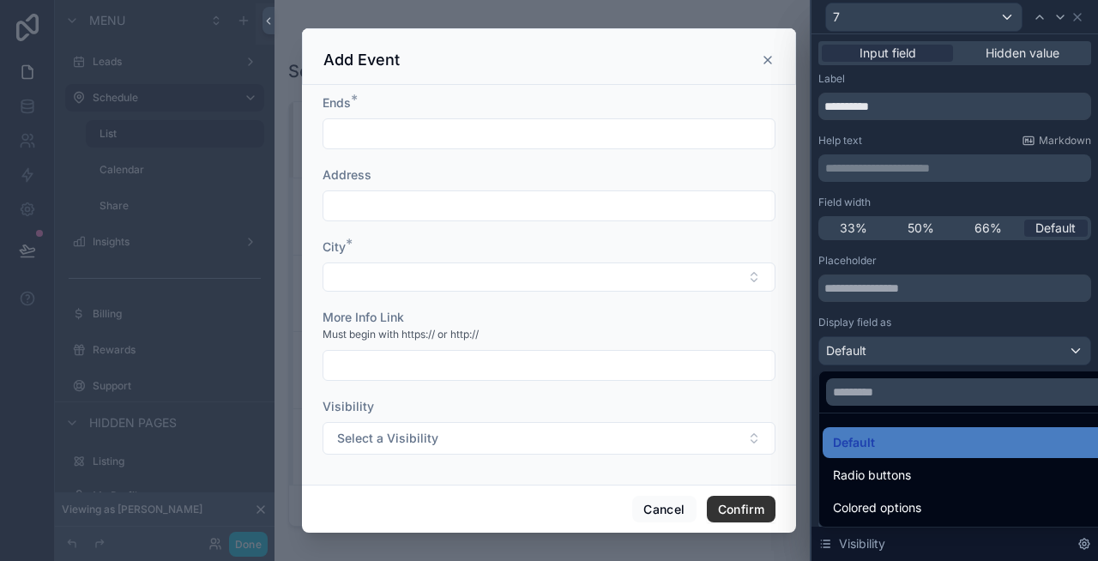
click at [933, 323] on div at bounding box center [955, 280] width 287 height 561
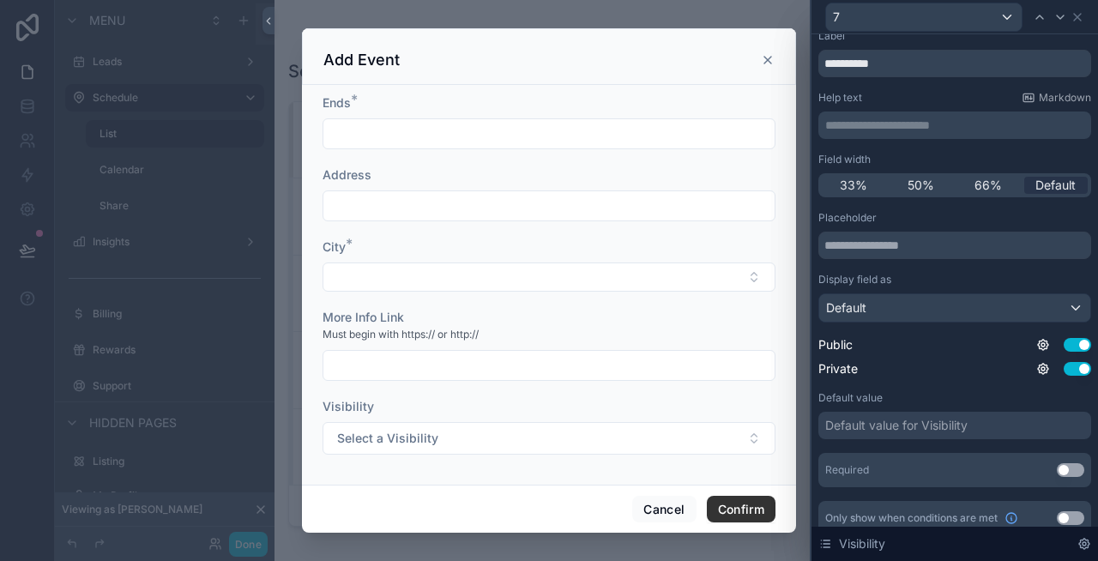
scroll to position [58, 0]
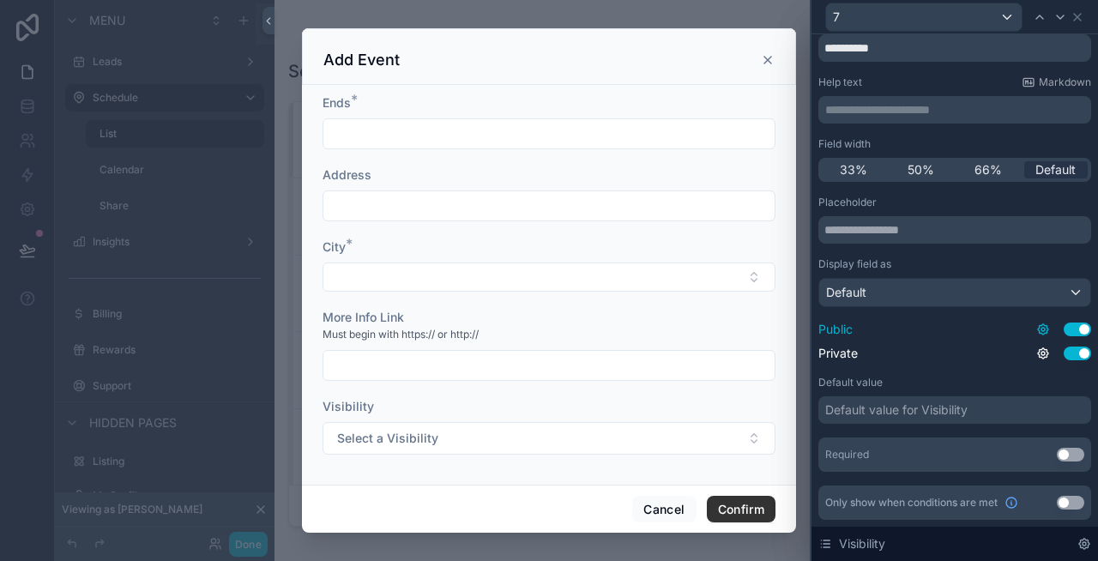
click at [1041, 328] on icon at bounding box center [1043, 330] width 14 height 14
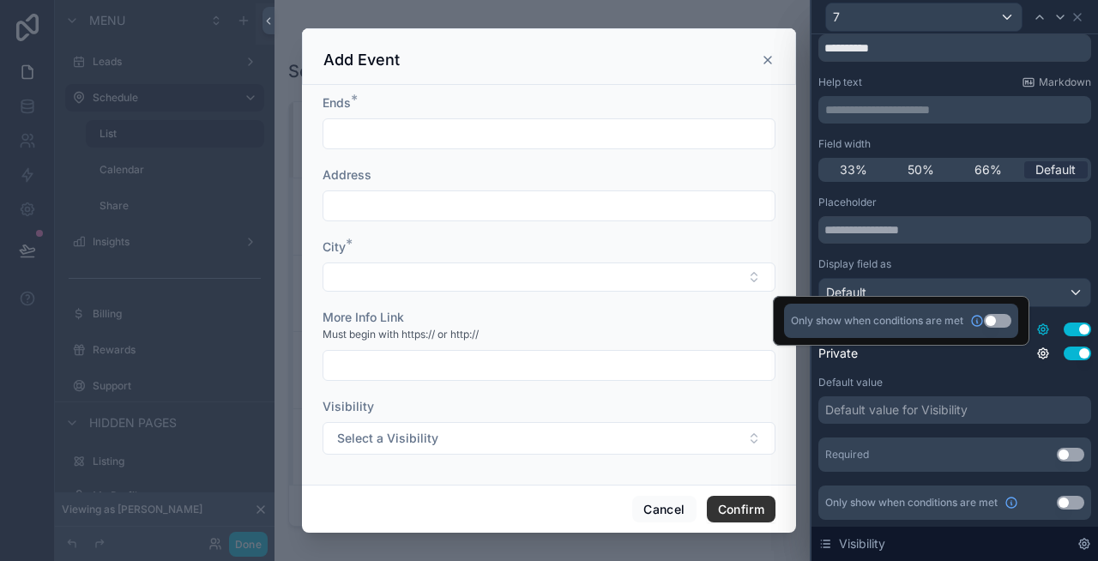
click at [1041, 328] on icon at bounding box center [1043, 330] width 14 height 14
click at [965, 399] on div "Default value for Visibility" at bounding box center [954, 409] width 273 height 27
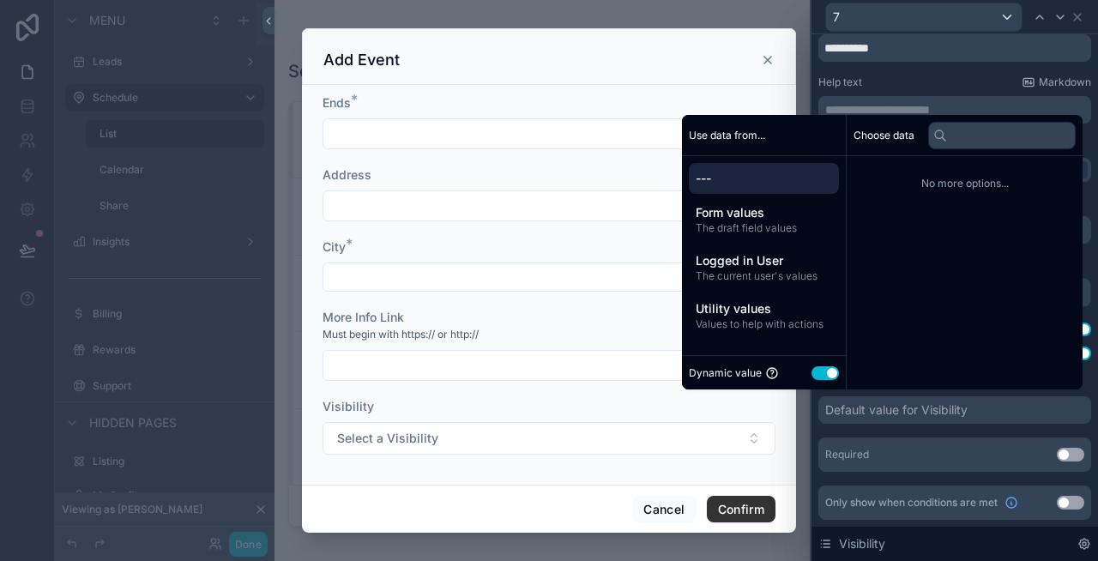
click at [812, 376] on button "Use setting" at bounding box center [825, 373] width 27 height 14
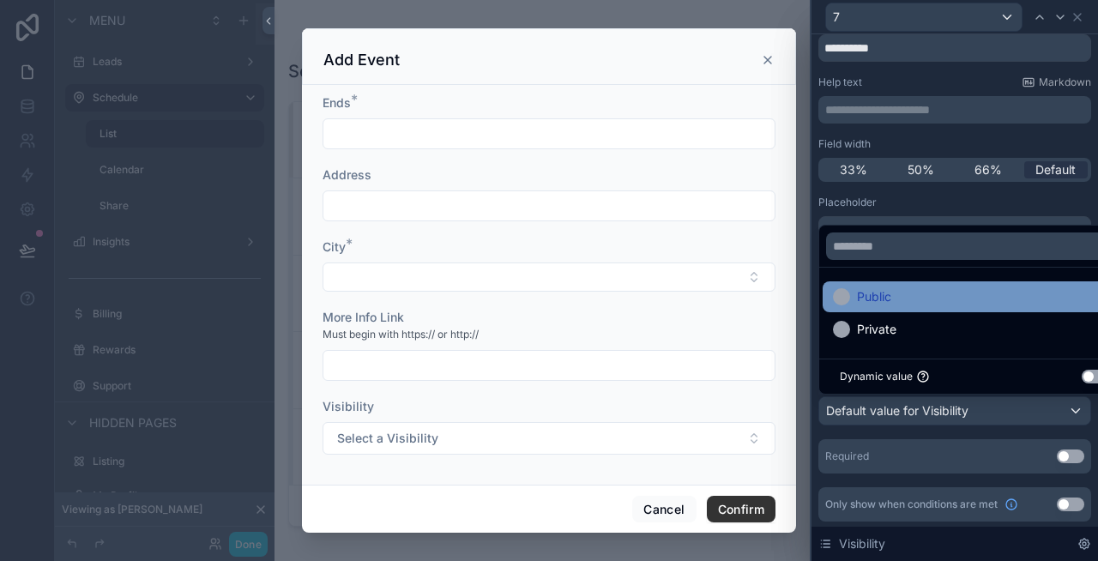
click at [891, 300] on span "Public" at bounding box center [874, 297] width 34 height 21
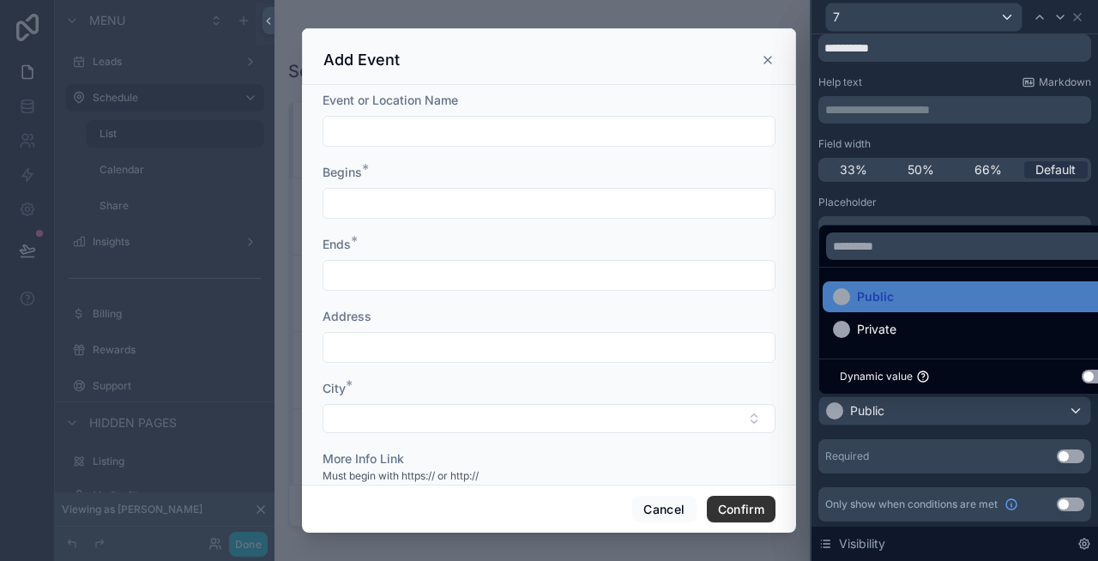
scroll to position [142, 0]
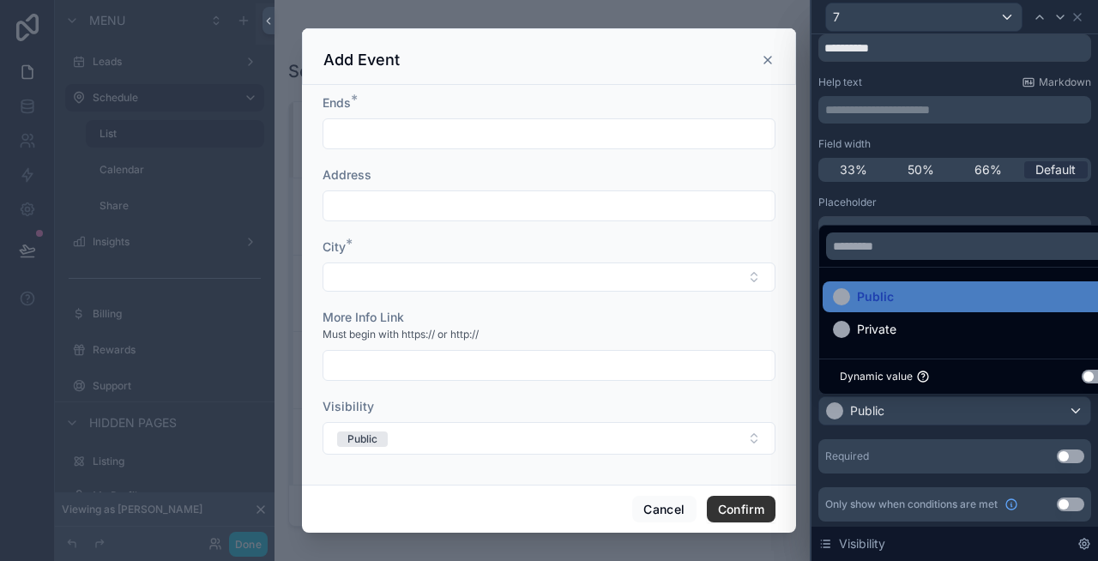
click at [1029, 195] on div "**********" at bounding box center [954, 268] width 273 height 508
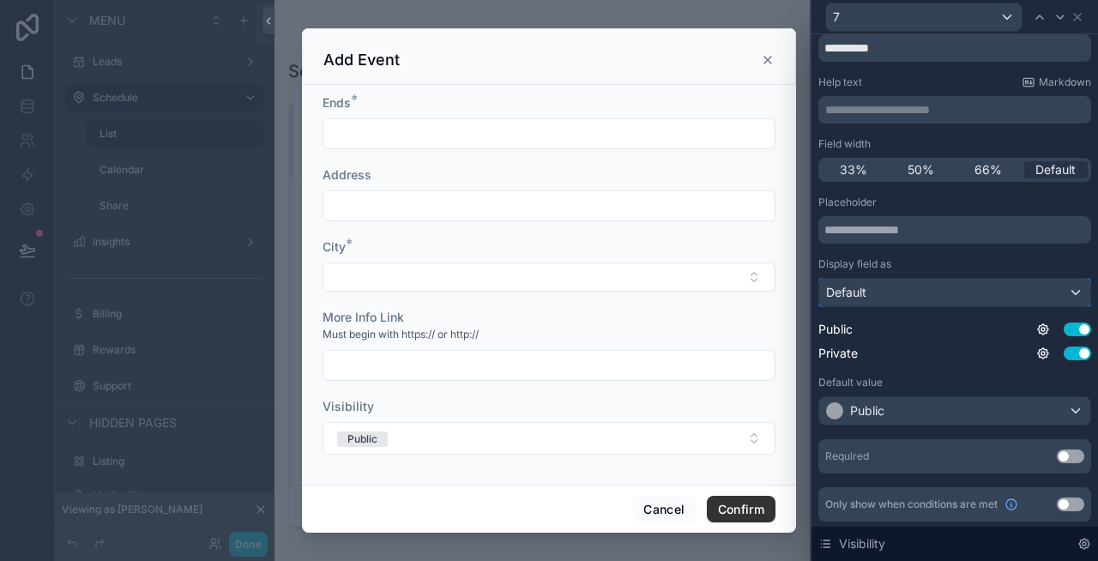
click at [887, 286] on div "Default" at bounding box center [954, 292] width 271 height 27
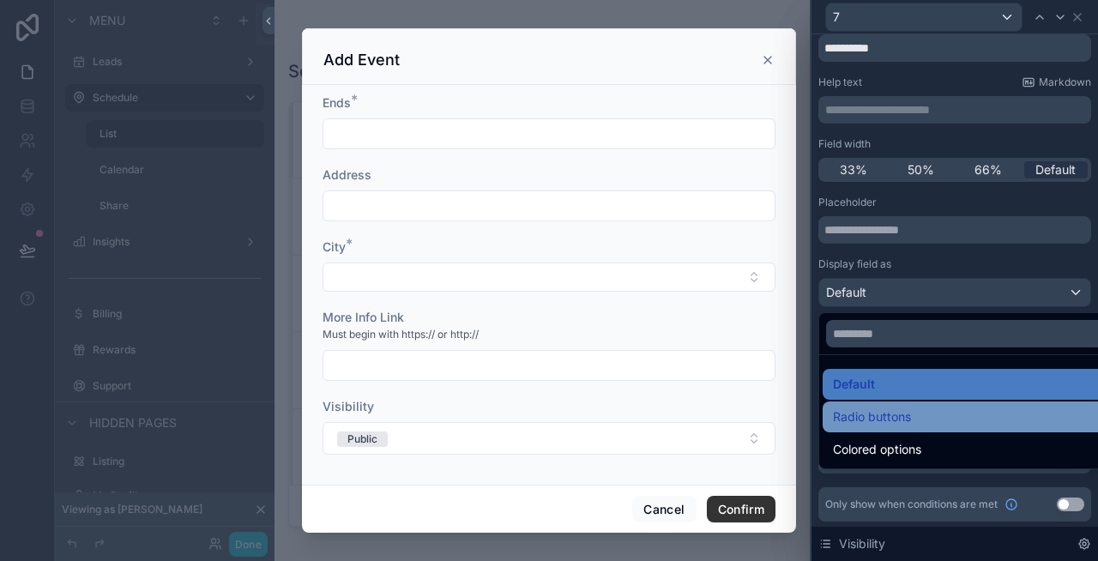
click at [881, 419] on span "Radio buttons" at bounding box center [872, 417] width 78 height 21
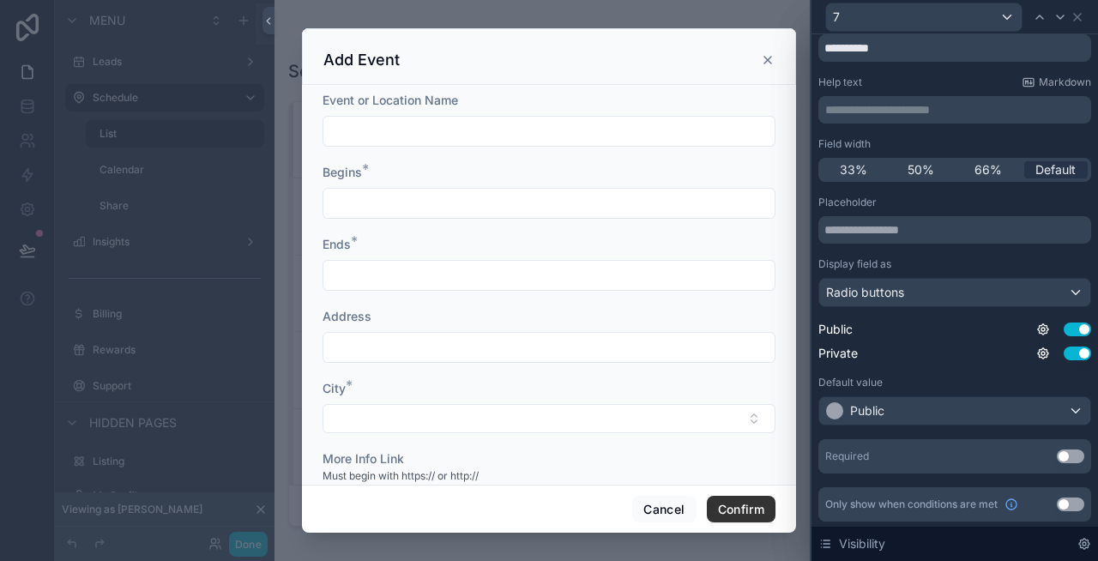
scroll to position [150, 0]
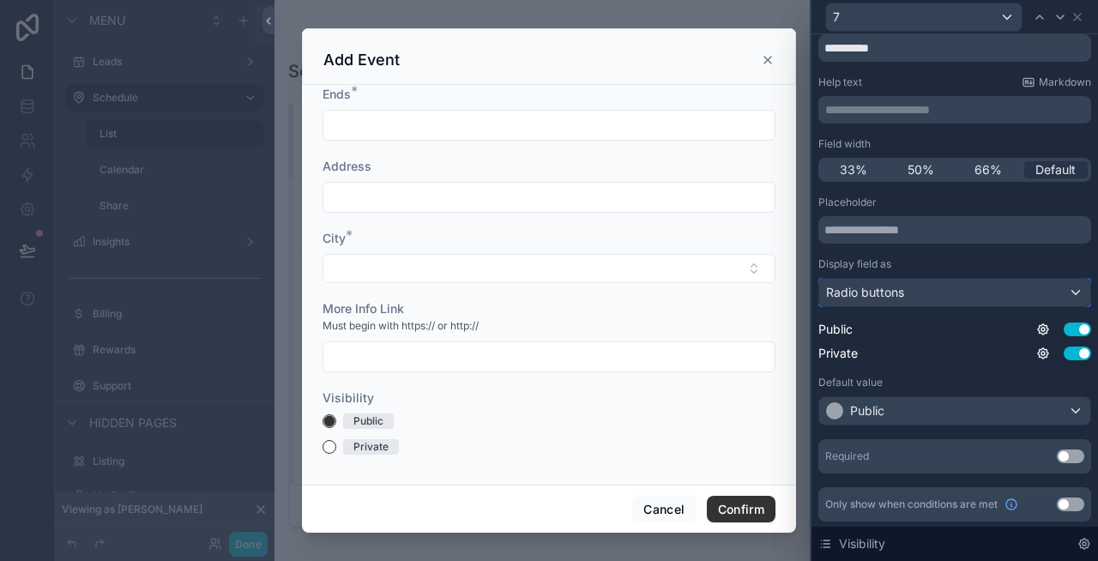
click at [889, 289] on span "Radio buttons" at bounding box center [865, 292] width 78 height 17
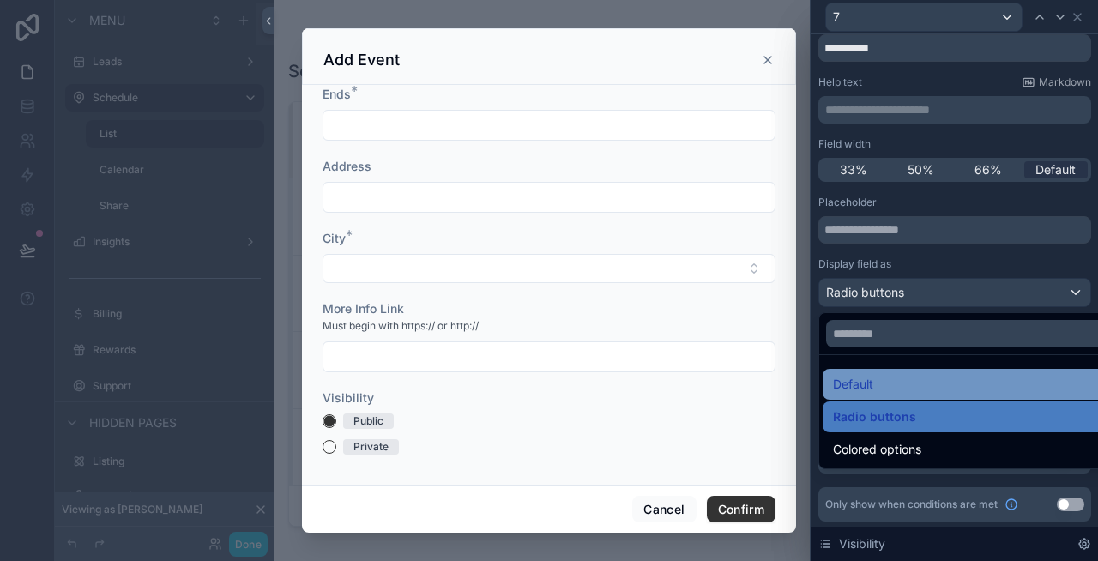
click at [878, 388] on div "Default" at bounding box center [974, 384] width 283 height 21
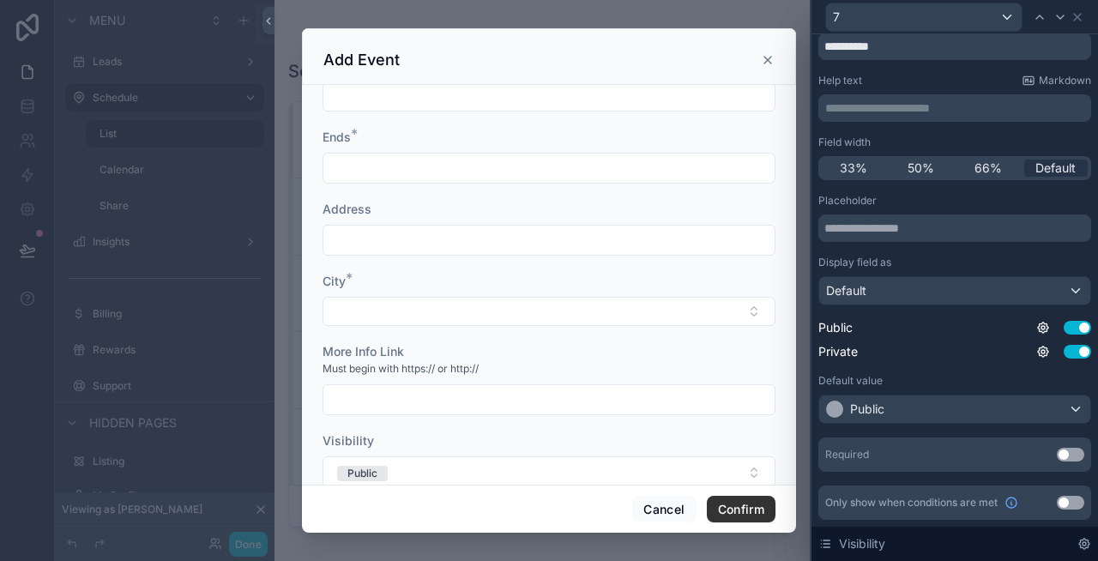
scroll to position [142, 0]
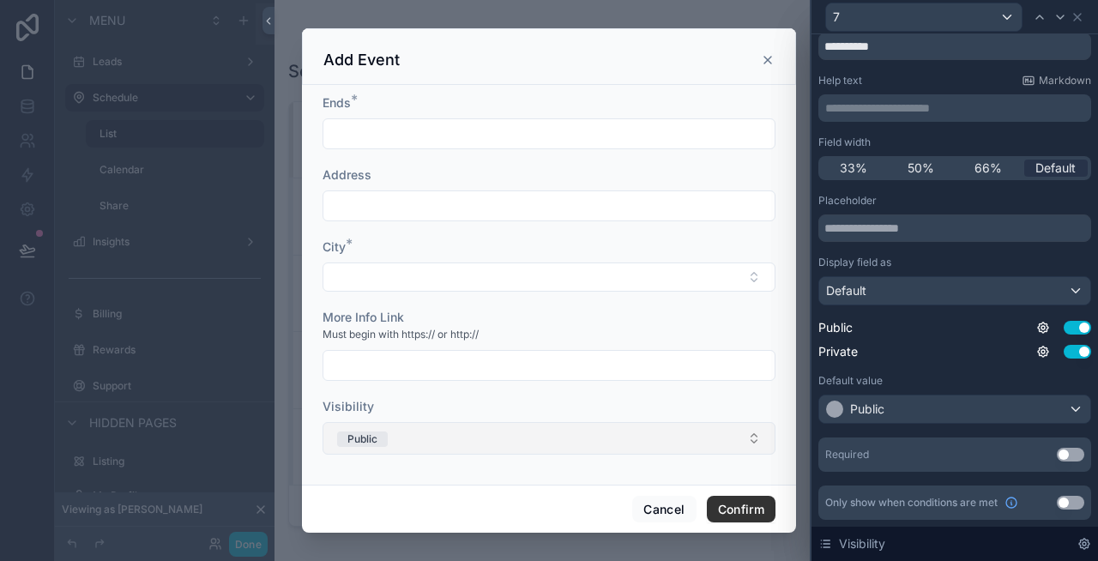
click at [429, 438] on button "Public" at bounding box center [549, 438] width 453 height 33
click at [439, 476] on div "Event or Location Name Begins * Ends * Address City * More Info Link Must begin…" at bounding box center [549, 285] width 494 height 400
click at [1069, 457] on button "Use setting" at bounding box center [1070, 455] width 27 height 14
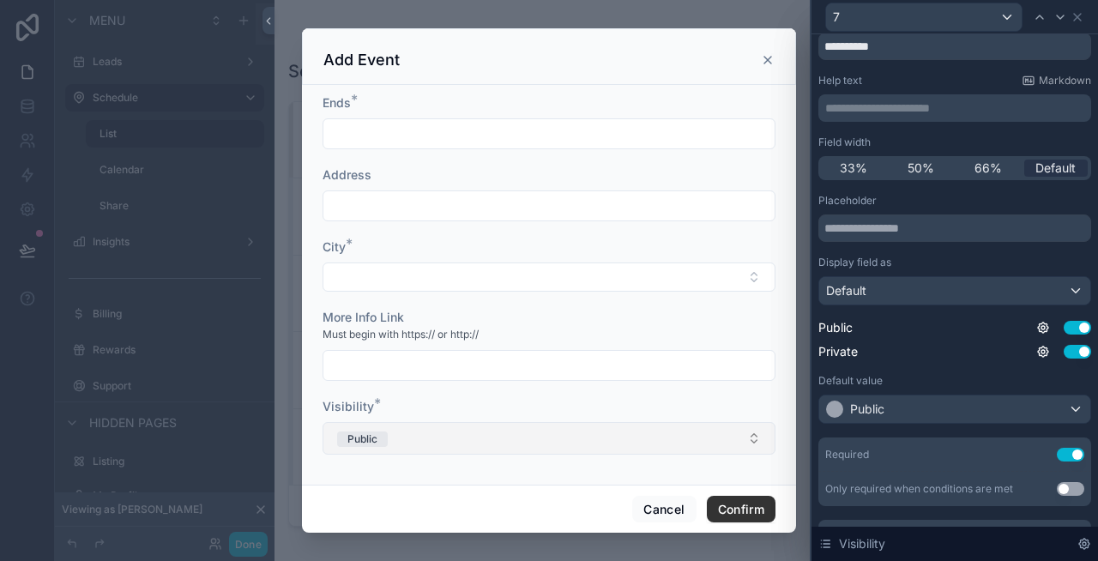
click at [438, 435] on button "Public" at bounding box center [549, 438] width 453 height 33
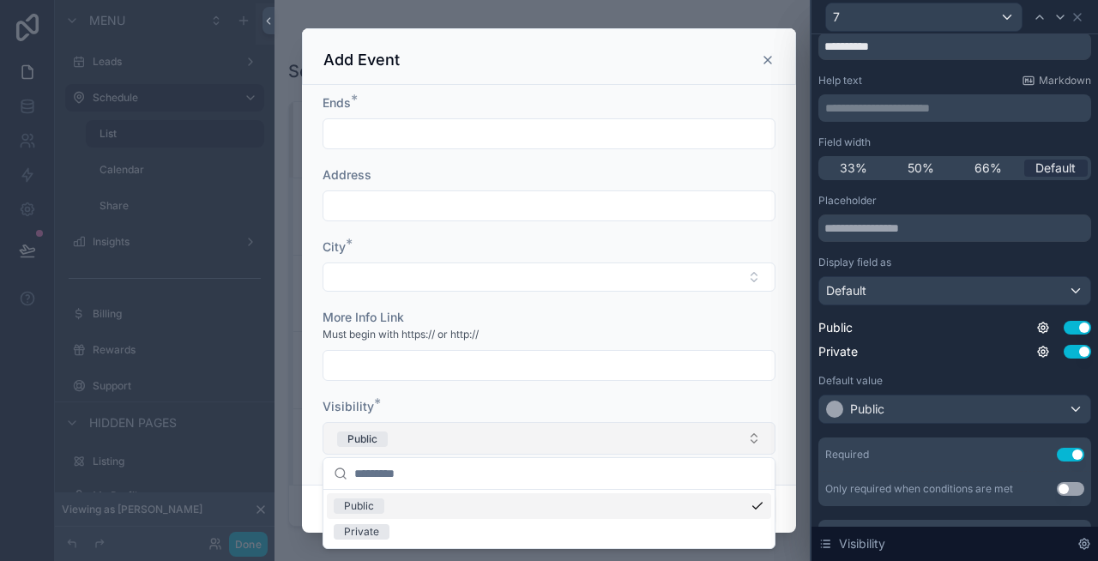
click at [438, 435] on button "Public" at bounding box center [549, 438] width 453 height 33
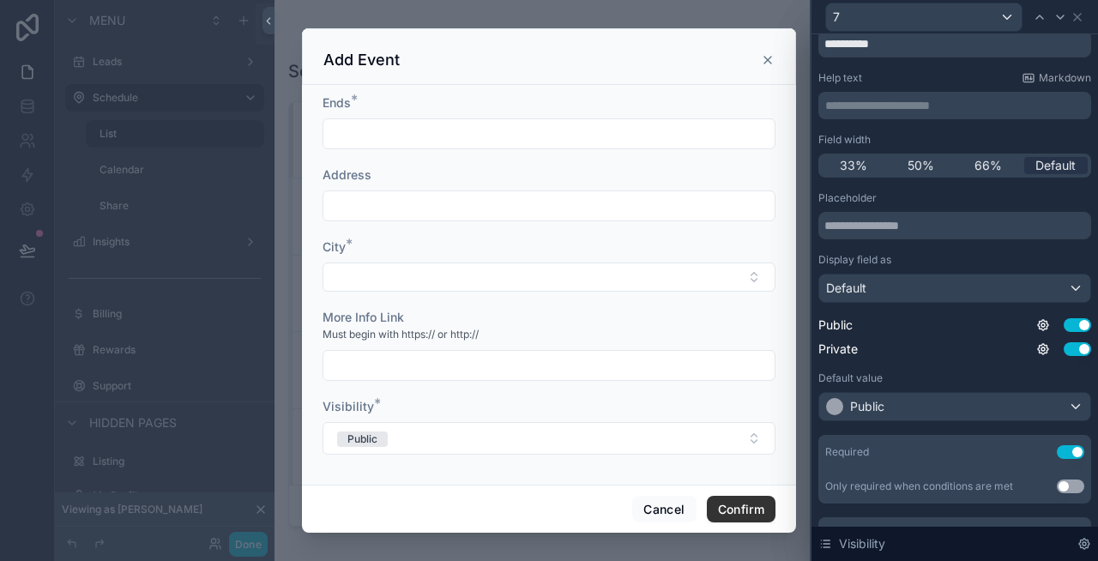
scroll to position [0, 0]
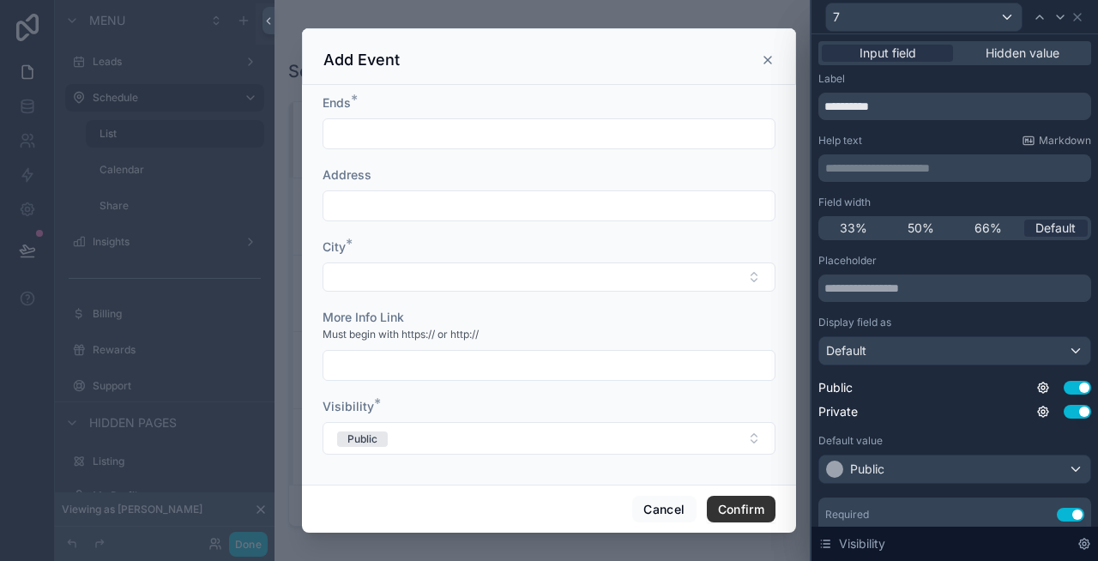
click at [894, 166] on p "**********" at bounding box center [956, 168] width 263 height 17
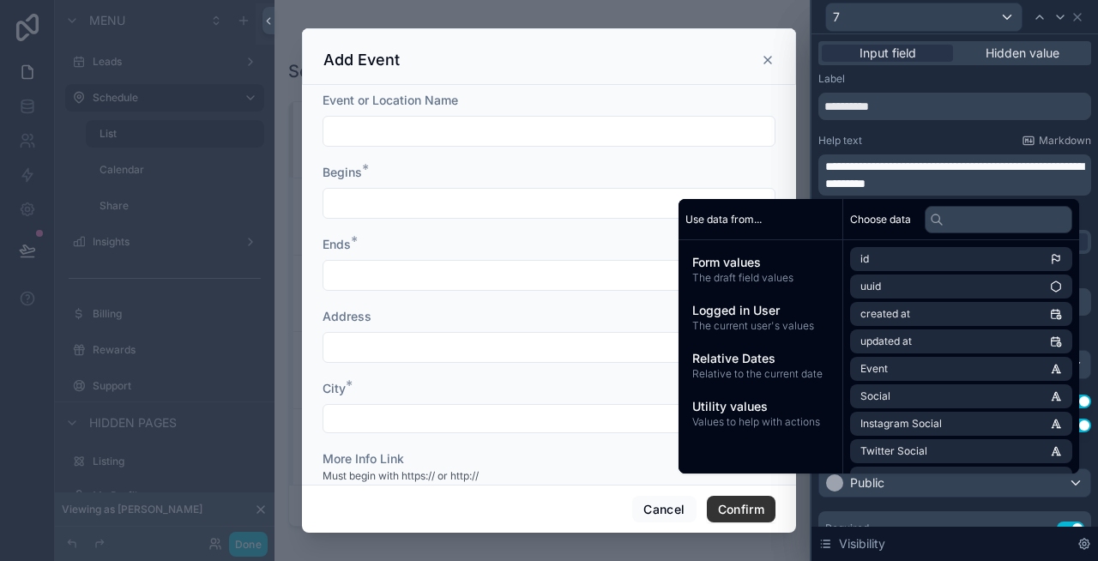
scroll to position [159, 0]
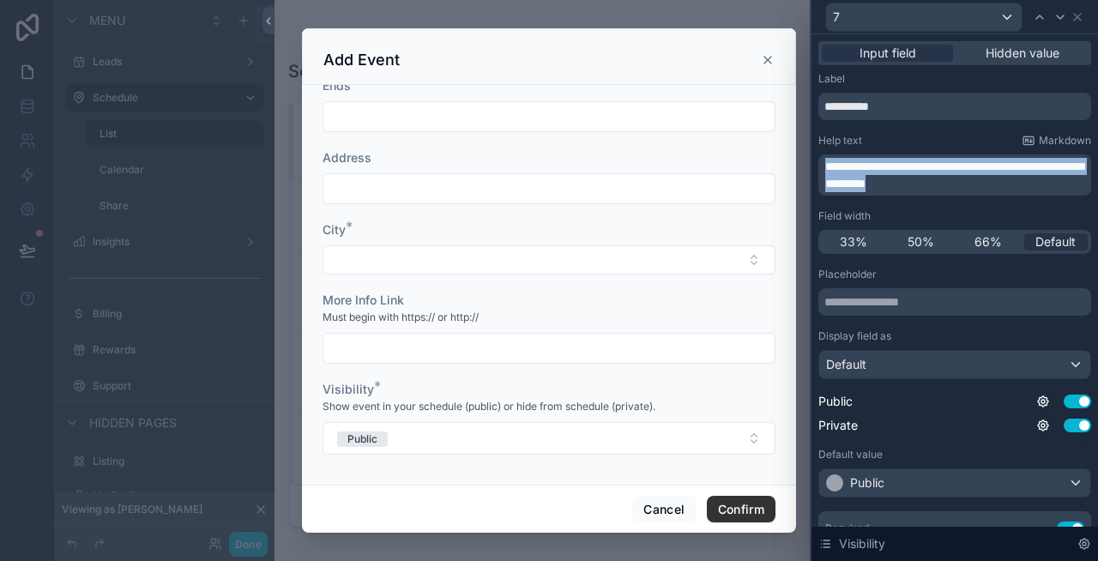
drag, startPoint x: 976, startPoint y: 181, endPoint x: 805, endPoint y: 152, distance: 174.0
click at [805, 152] on div "**********" at bounding box center [549, 280] width 1098 height 561
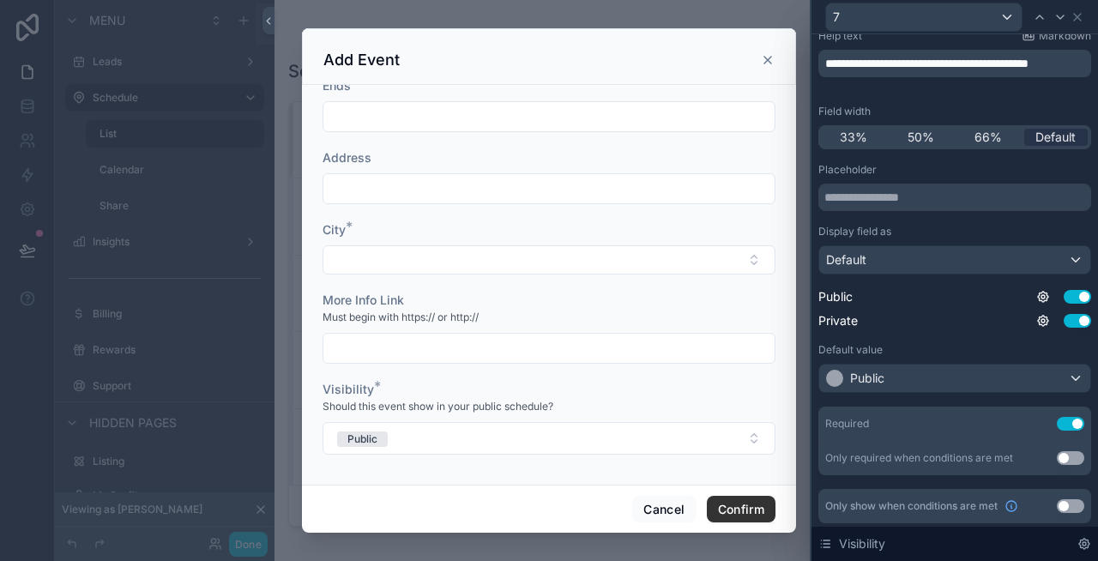
scroll to position [108, 0]
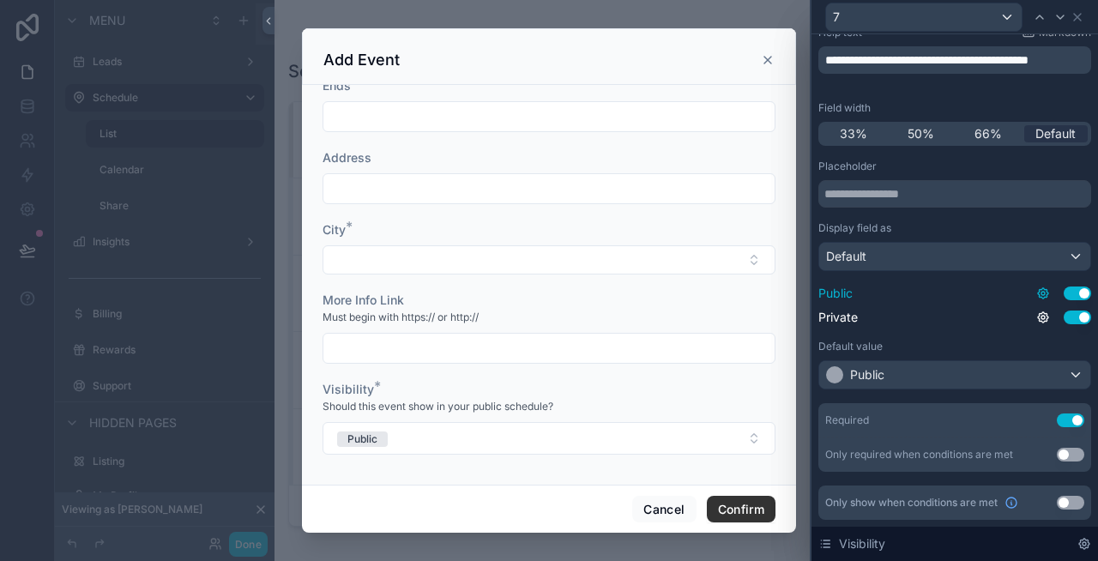
click at [1043, 290] on icon at bounding box center [1043, 294] width 14 height 14
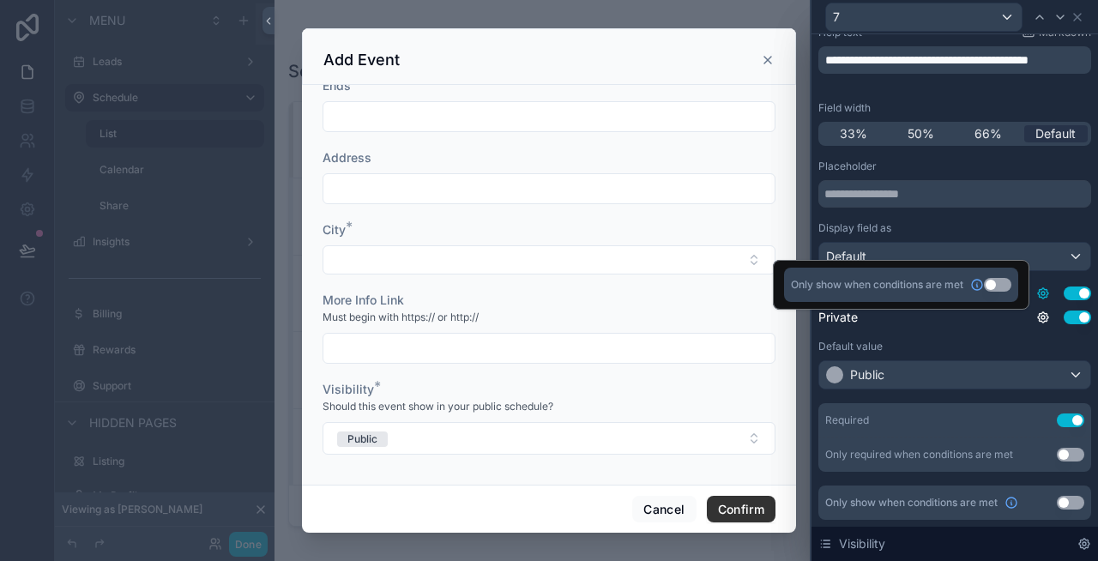
click at [1043, 290] on icon at bounding box center [1043, 294] width 14 height 14
click at [975, 336] on div "Placeholder Display field as Default Public Use setting Private Use setting Def…" at bounding box center [954, 316] width 273 height 312
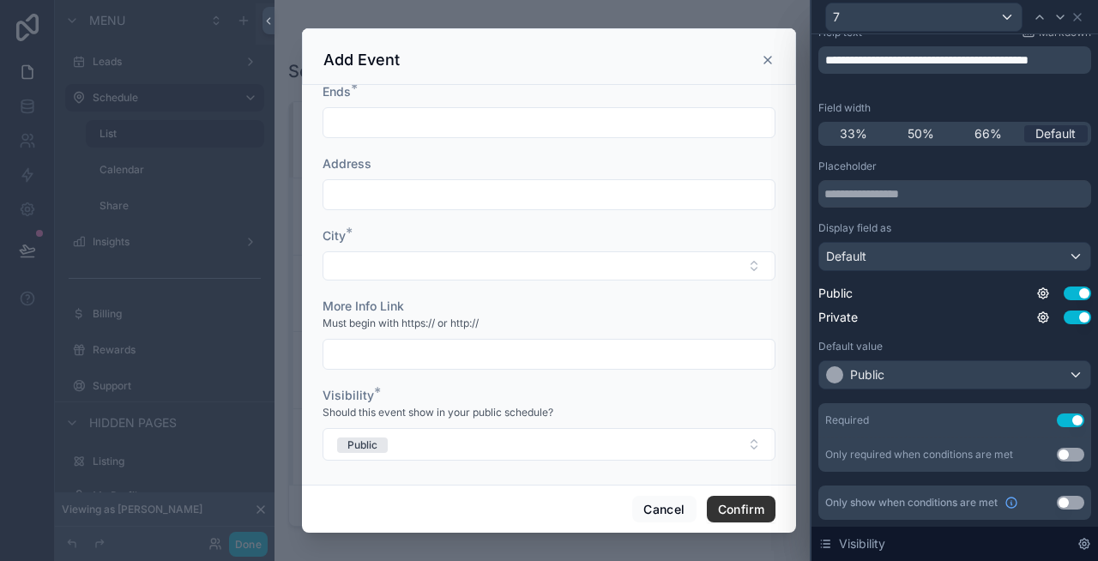
scroll to position [159, 0]
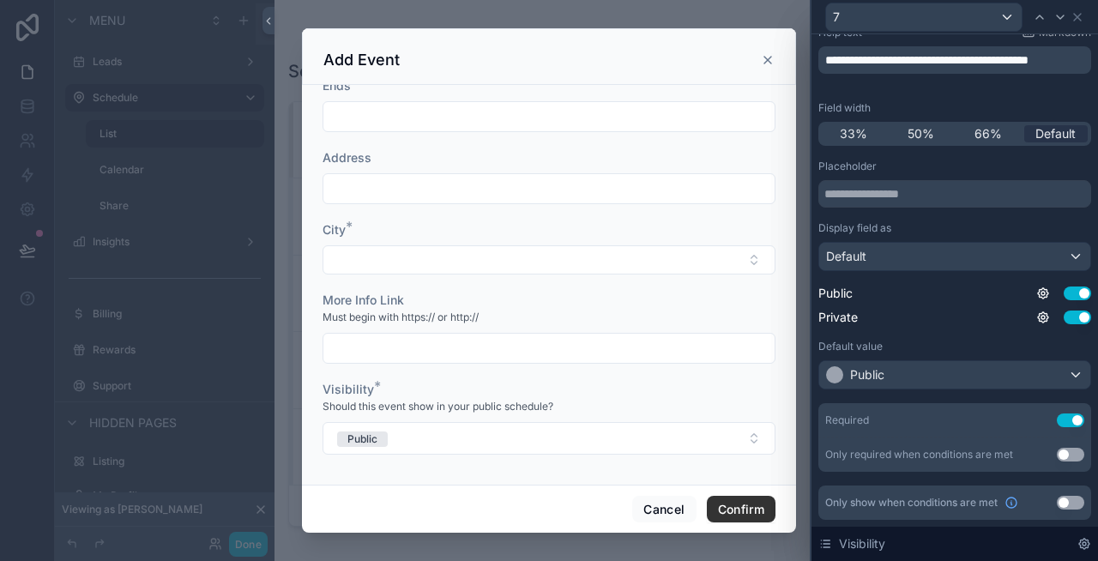
click at [939, 69] on p "**********" at bounding box center [956, 59] width 263 height 17
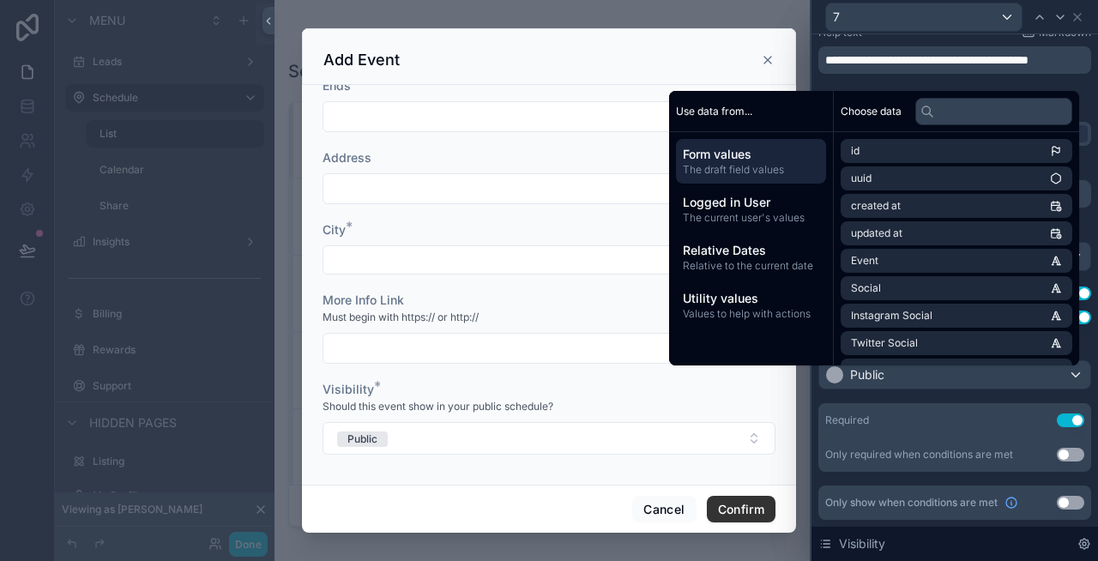
click at [939, 69] on p "**********" at bounding box center [956, 59] width 263 height 17
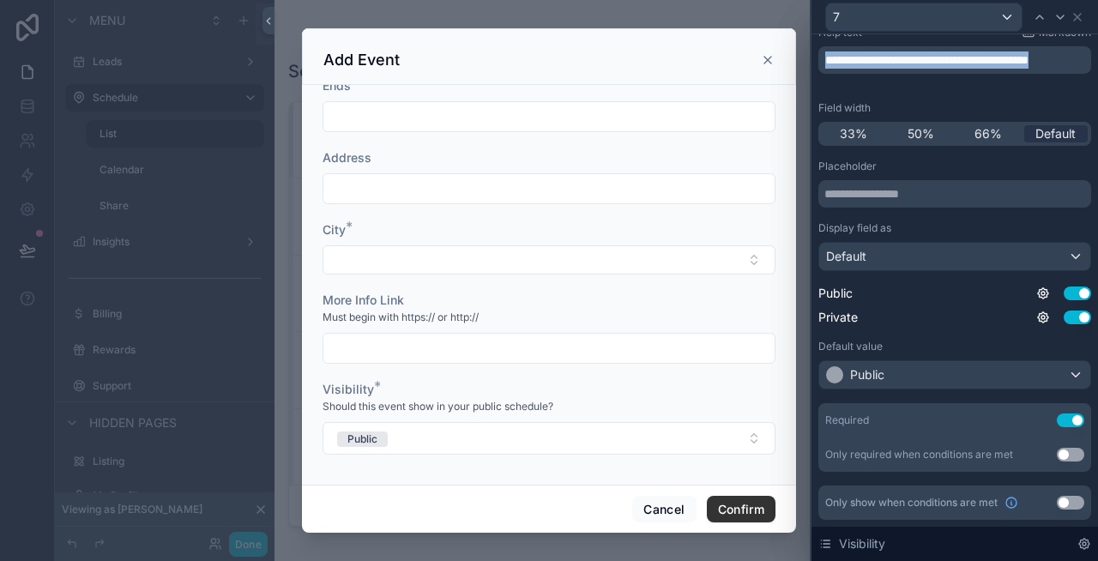
click at [939, 69] on p "**********" at bounding box center [956, 59] width 263 height 17
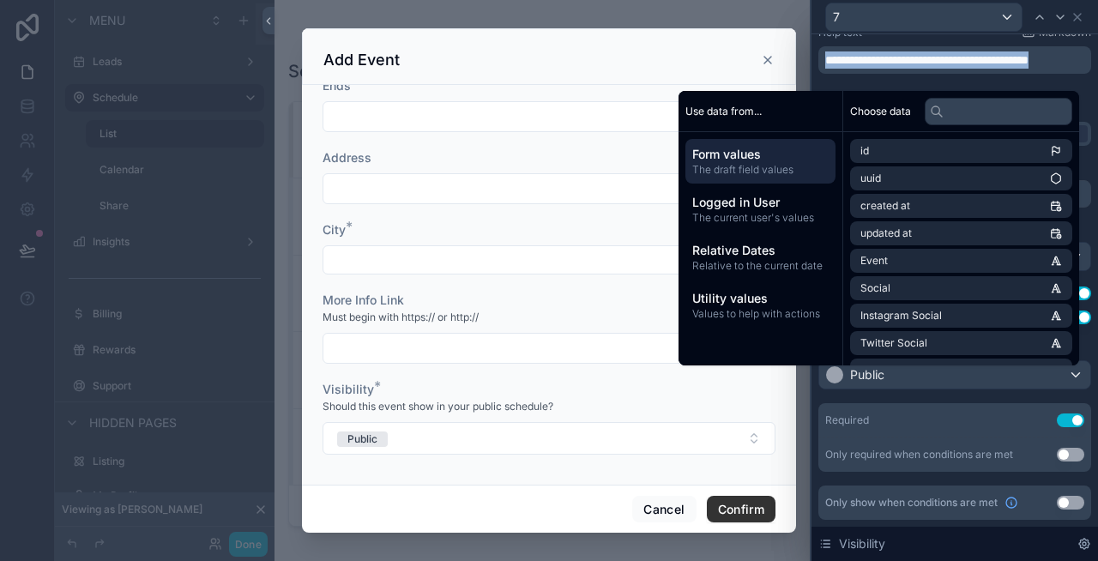
copy span "**********"
click at [1083, 62] on p "**********" at bounding box center [956, 59] width 263 height 17
click at [753, 52] on div "Add Event" at bounding box center [548, 60] width 451 height 21
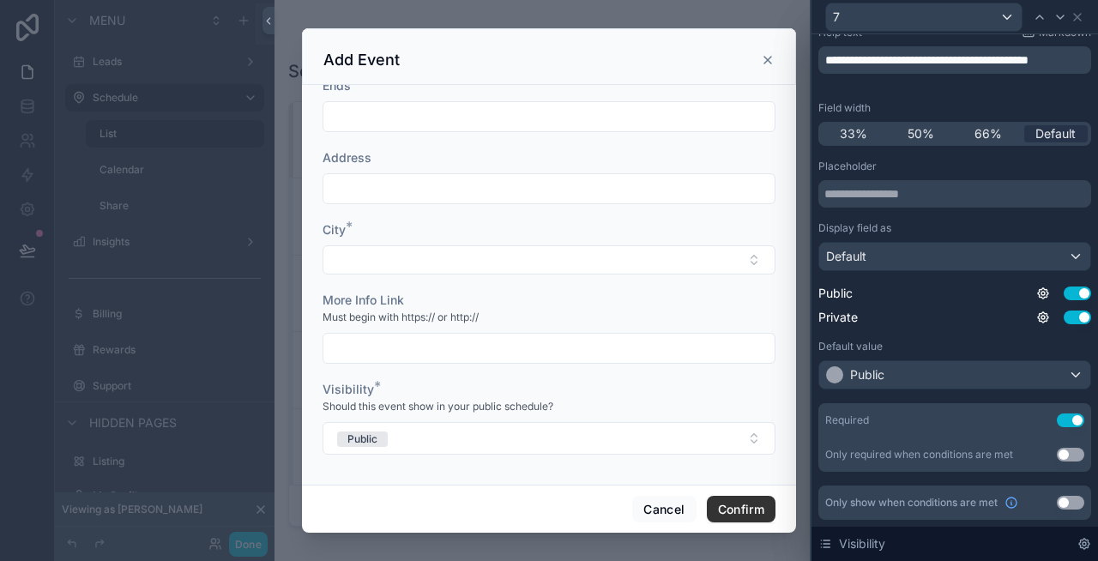
click at [773, 63] on icon "scrollable content" at bounding box center [768, 60] width 14 height 14
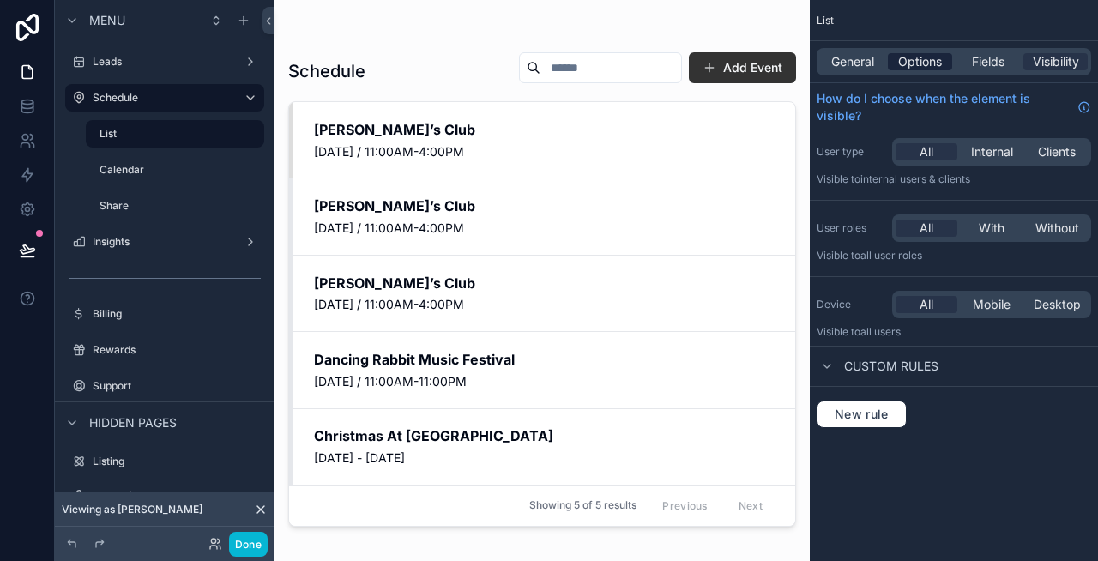
click at [911, 59] on span "Options" at bounding box center [920, 61] width 44 height 17
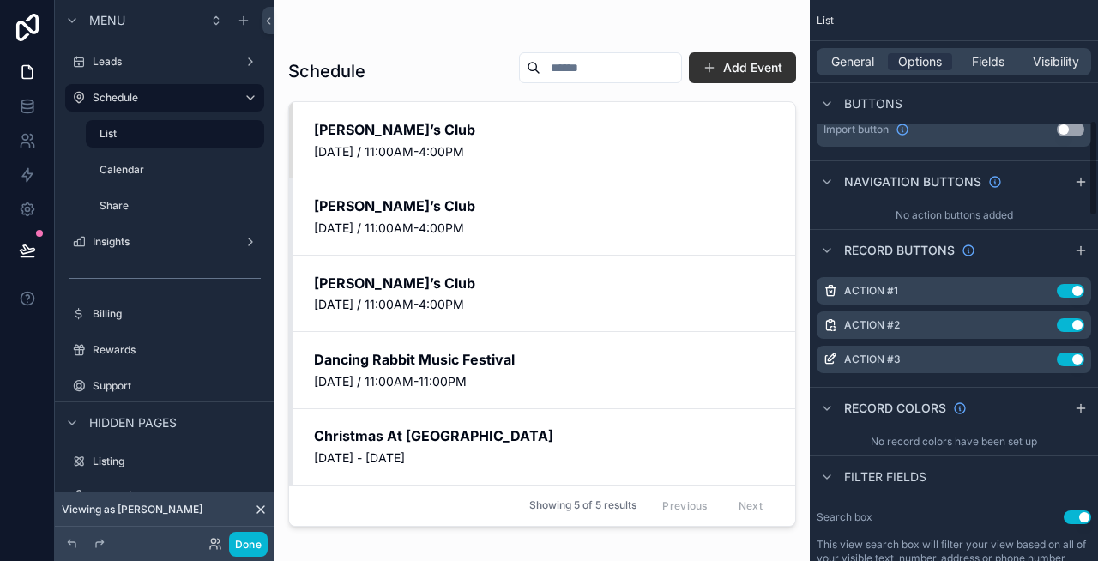
scroll to position [704, 0]
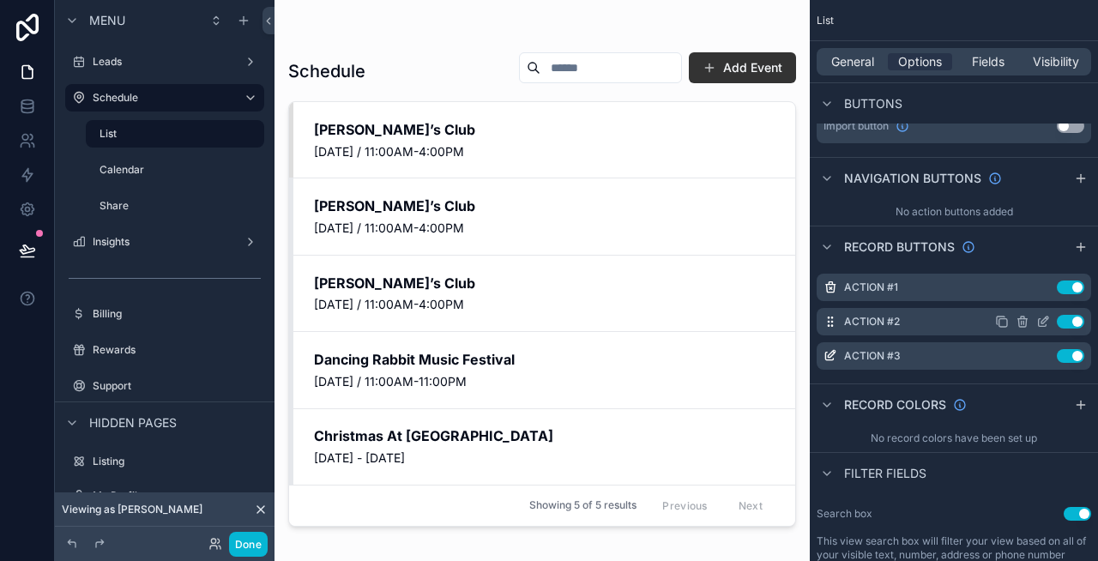
click at [1044, 322] on icon "scrollable content" at bounding box center [1044, 320] width 7 height 7
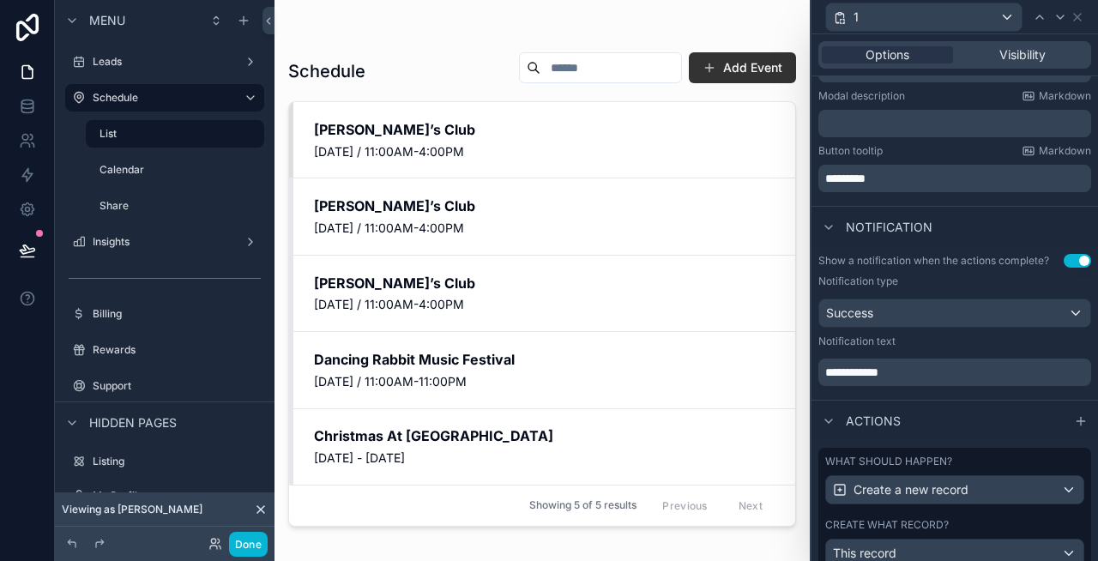
scroll to position [410, 0]
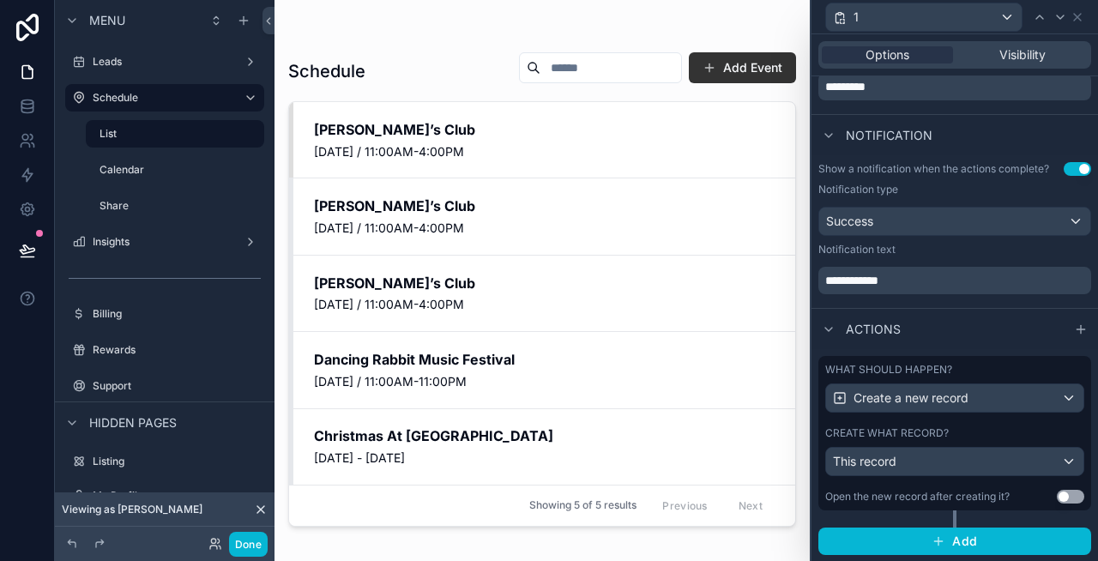
click at [905, 368] on label "What should happen?" at bounding box center [888, 370] width 127 height 14
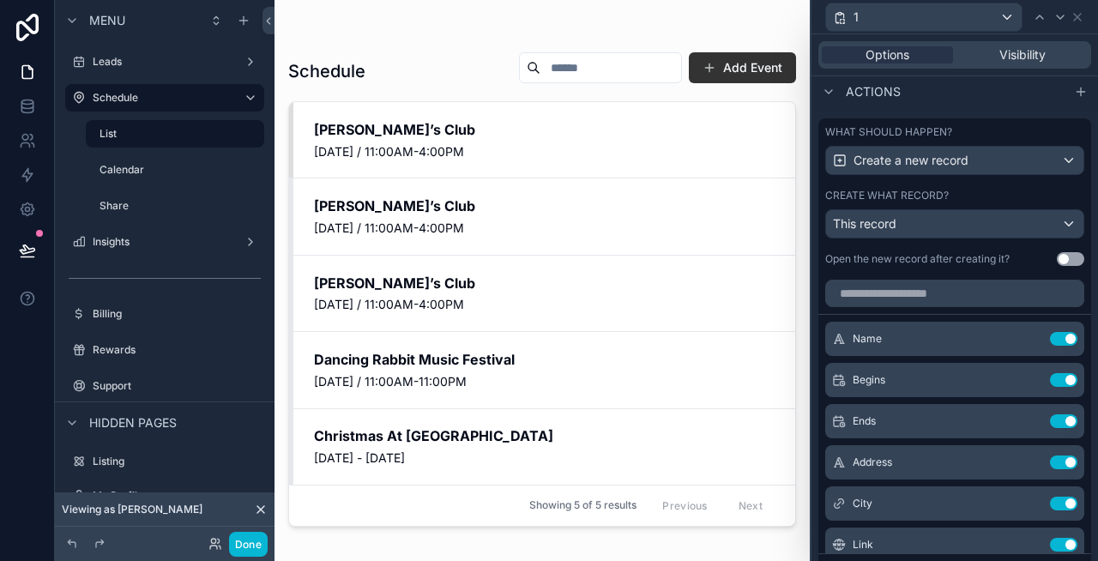
scroll to position [733, 0]
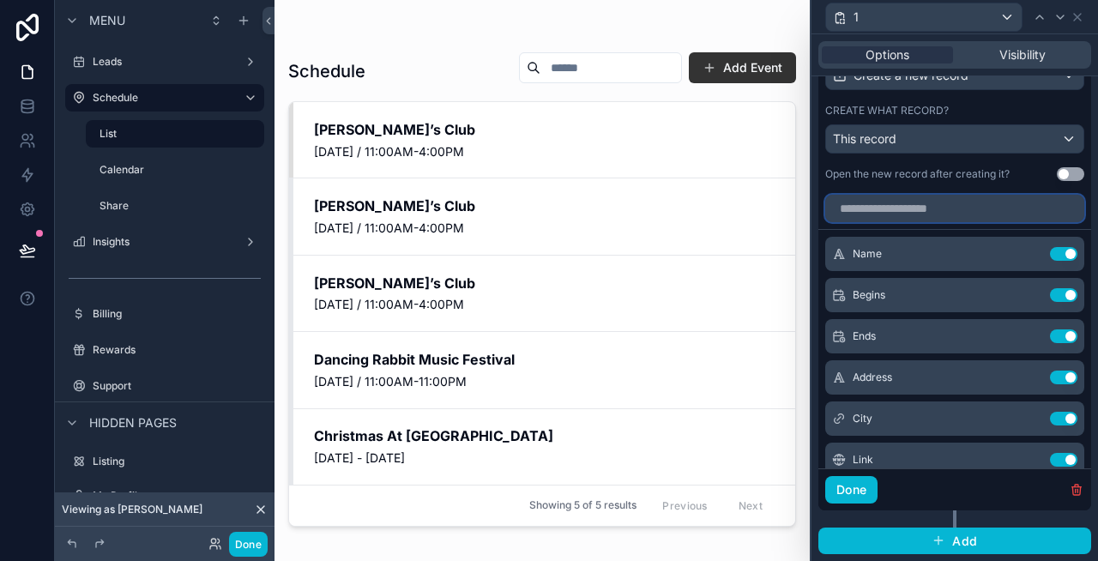
click at [940, 206] on input "text" at bounding box center [954, 208] width 259 height 27
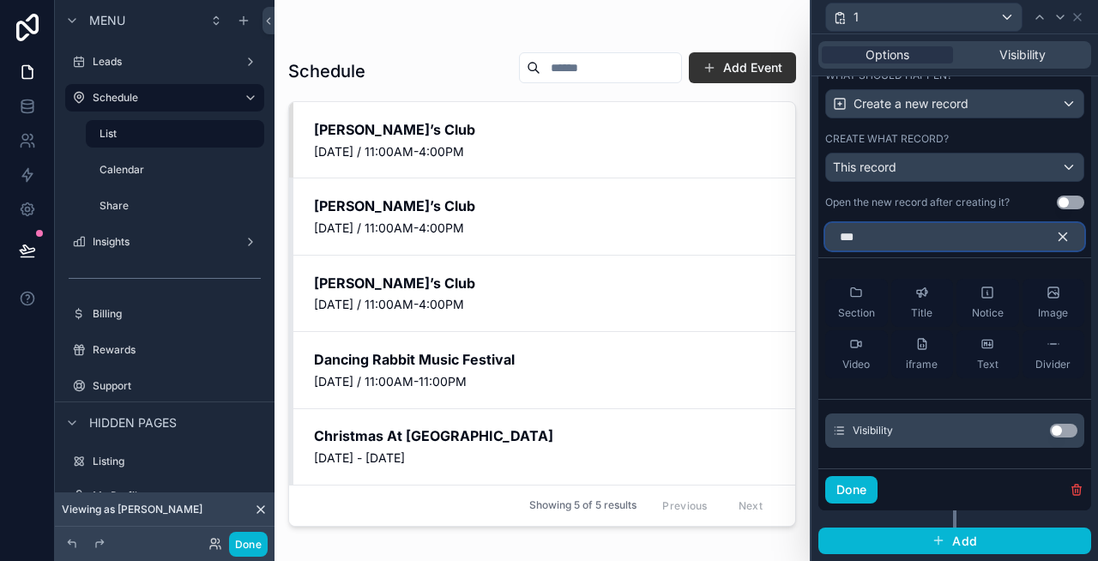
scroll to position [704, 0]
type input "****"
click at [1067, 430] on button "Use setting" at bounding box center [1063, 431] width 27 height 14
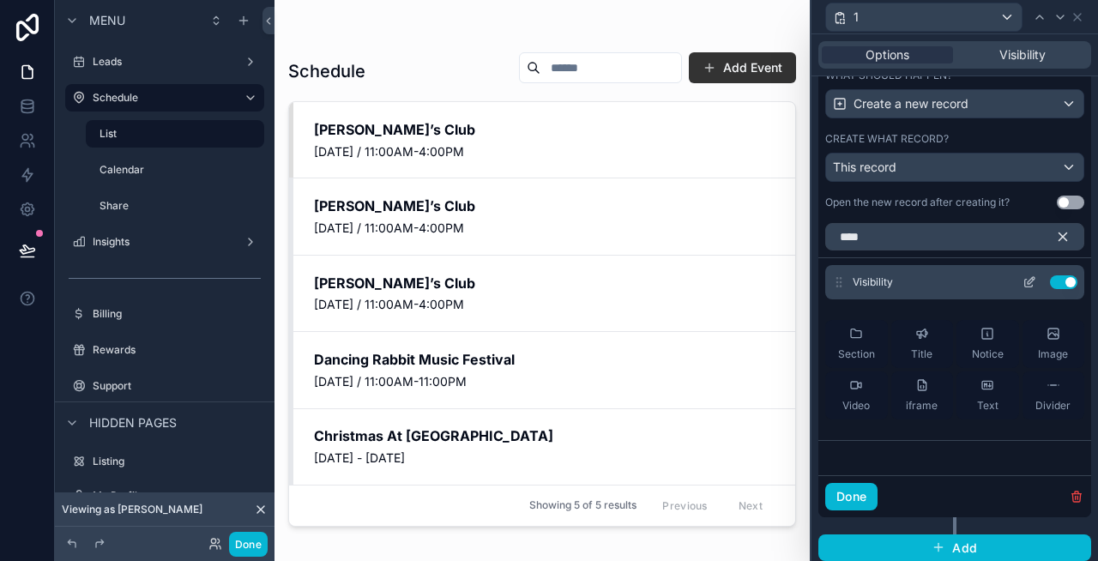
click at [1033, 281] on icon at bounding box center [1030, 282] width 14 height 14
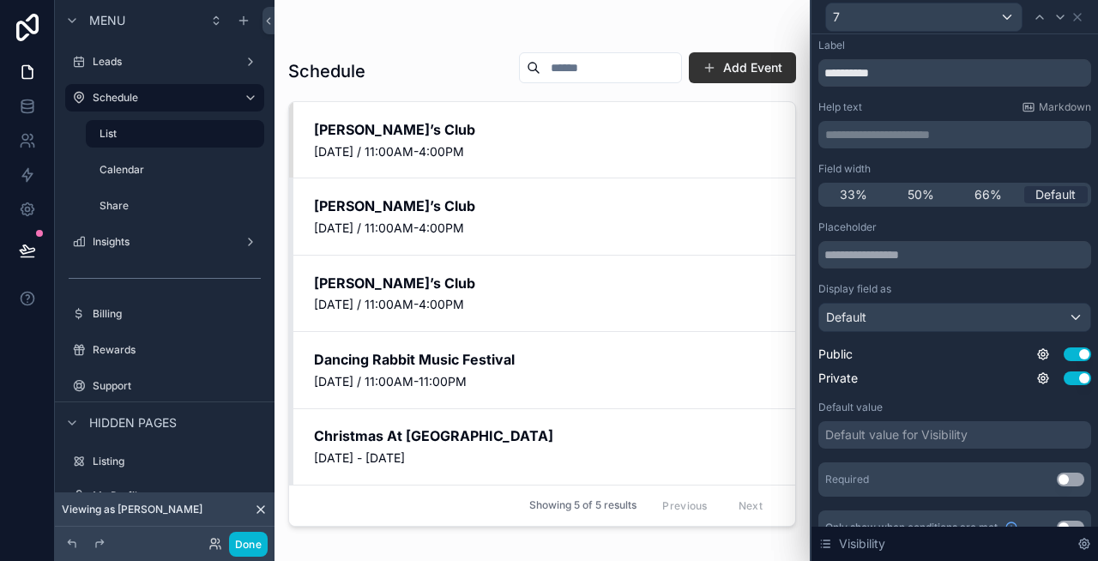
scroll to position [58, 0]
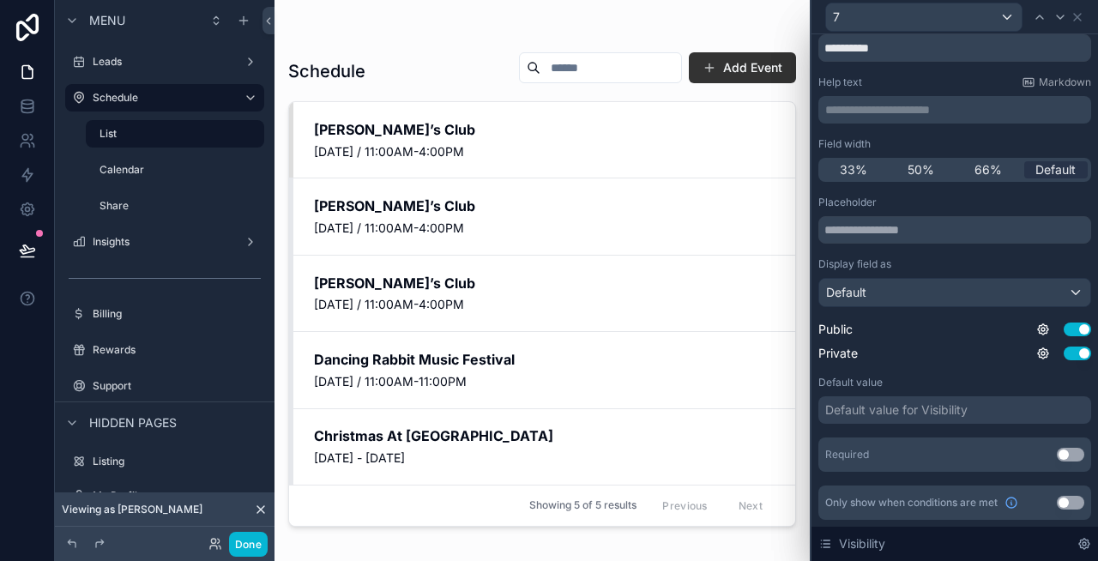
click at [1063, 457] on button "Use setting" at bounding box center [1070, 455] width 27 height 14
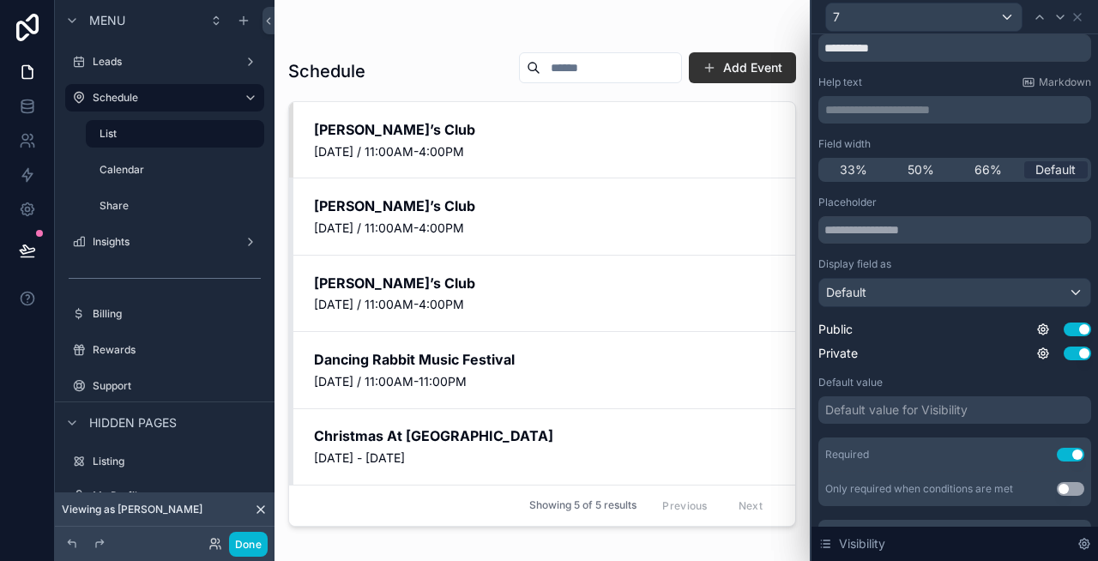
click at [966, 410] on div "Default value for Visibility" at bounding box center [896, 409] width 142 height 17
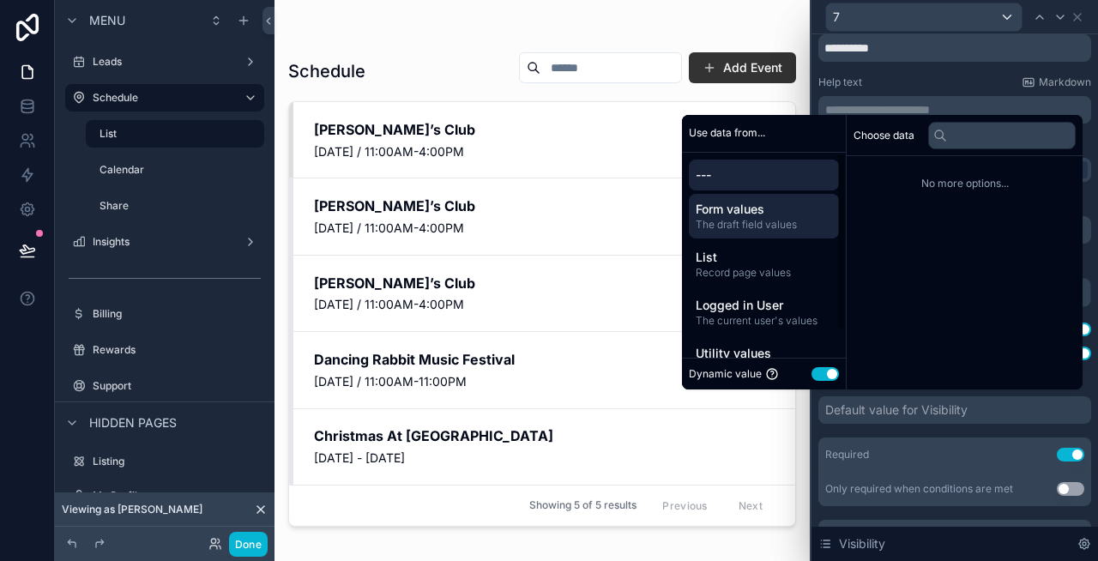
click at [742, 229] on span "The draft field values" at bounding box center [764, 225] width 136 height 14
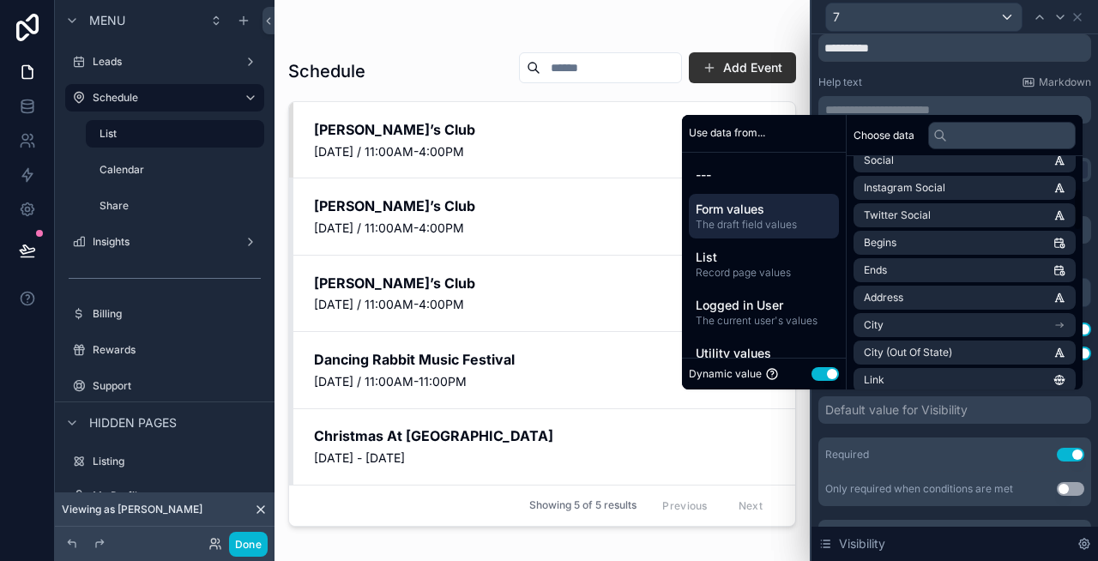
scroll to position [172, 0]
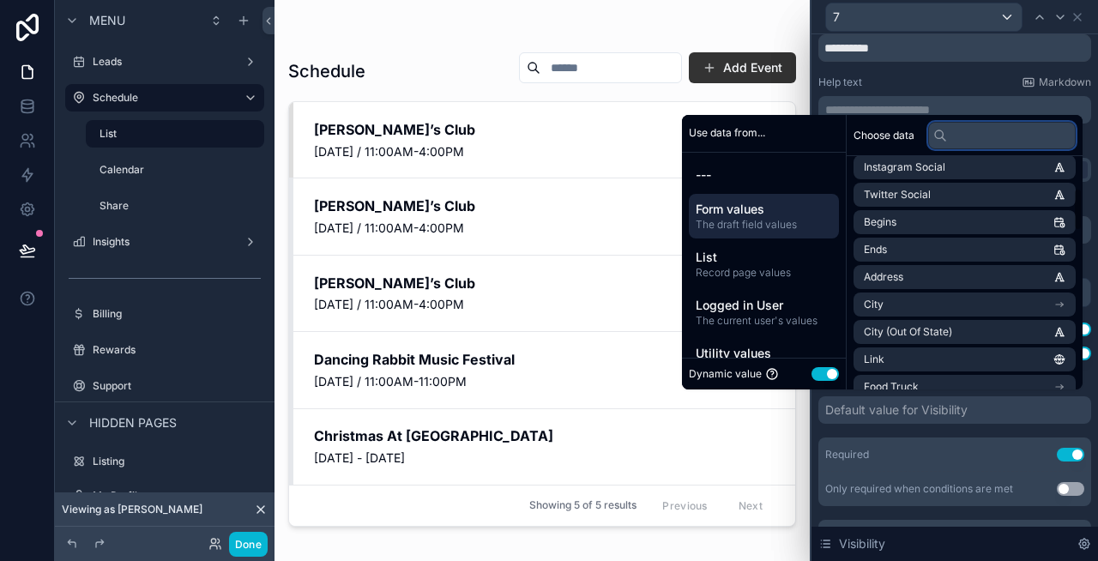
click at [962, 131] on input "text" at bounding box center [1002, 135] width 148 height 27
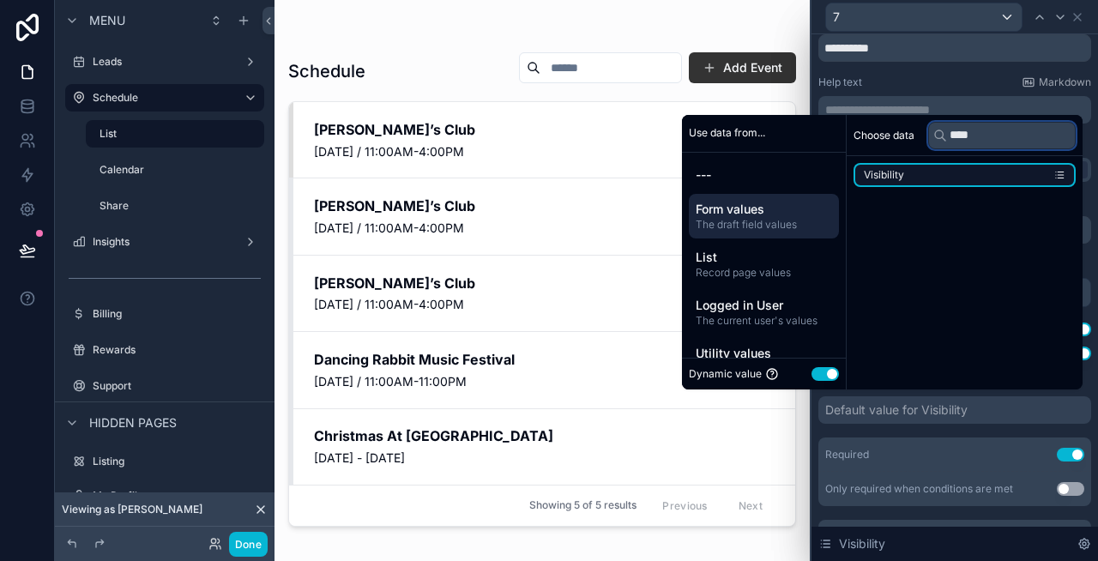
type input "****"
click at [1042, 172] on li "Visibility" at bounding box center [965, 175] width 222 height 24
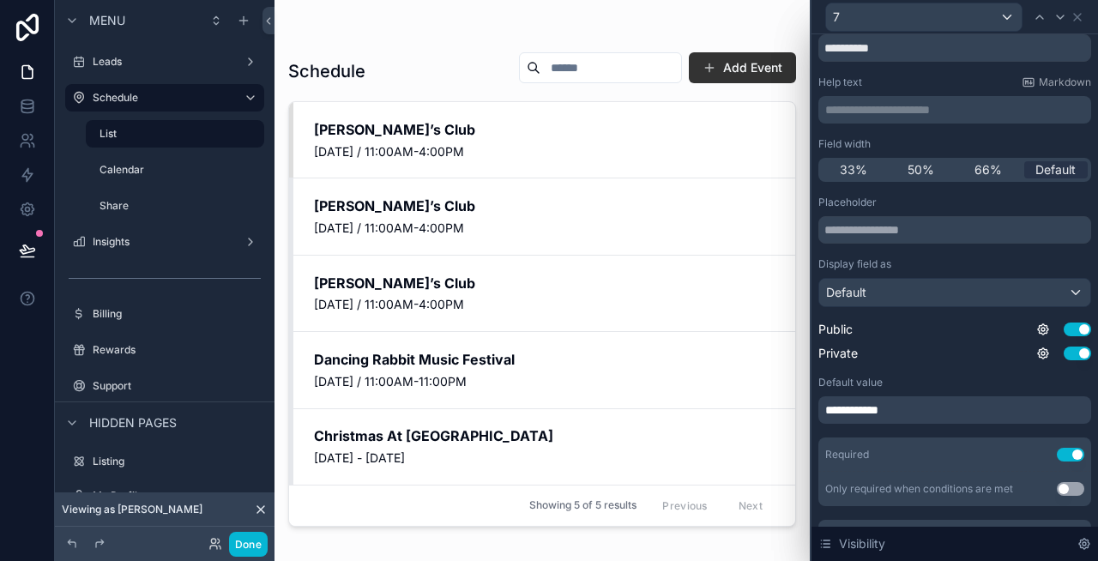
click at [969, 431] on div "**********" at bounding box center [954, 351] width 273 height 311
click at [958, 408] on div "**********" at bounding box center [954, 409] width 273 height 27
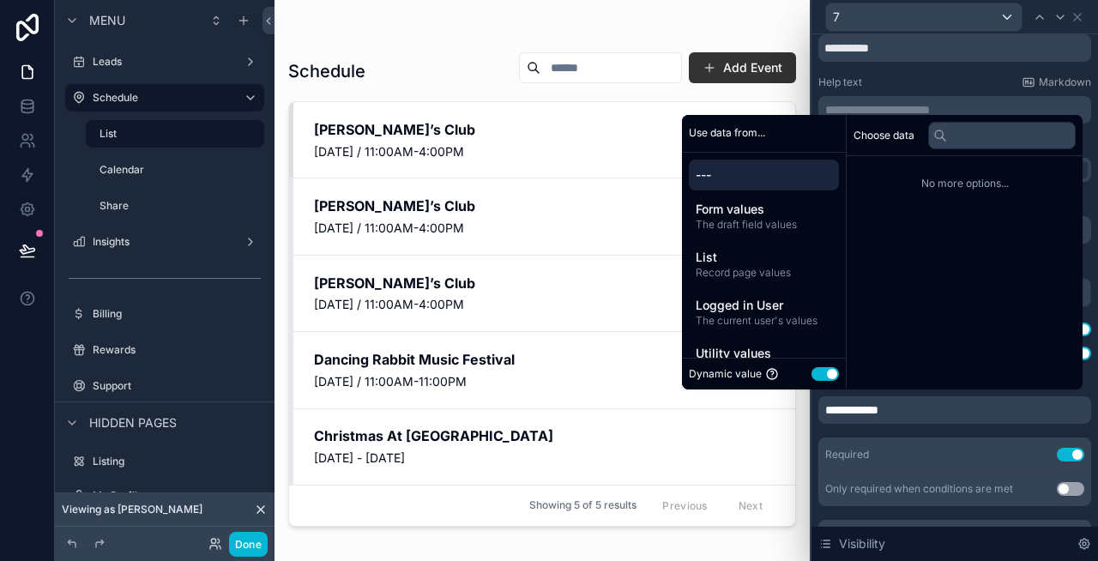
click at [823, 374] on button "Use setting" at bounding box center [825, 374] width 27 height 14
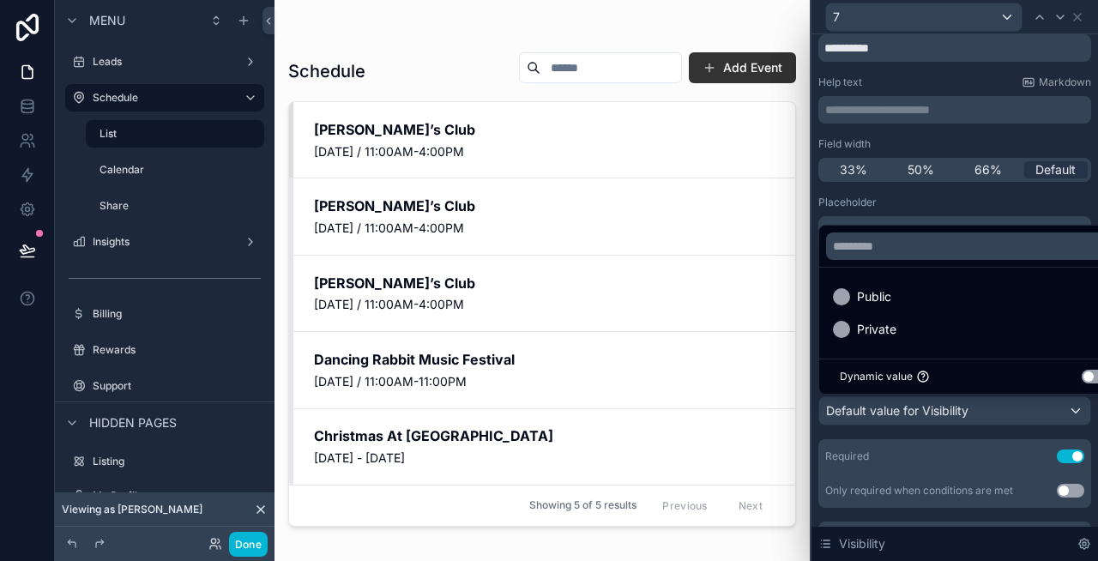
click at [1090, 376] on button "Use setting" at bounding box center [1095, 377] width 27 height 14
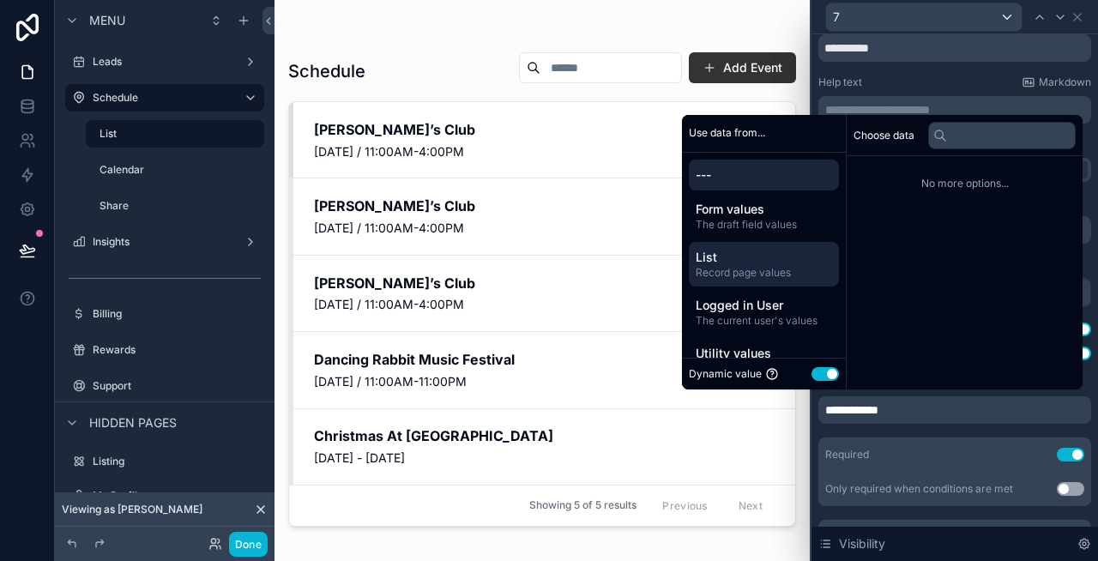
click at [766, 263] on span "List" at bounding box center [764, 257] width 136 height 17
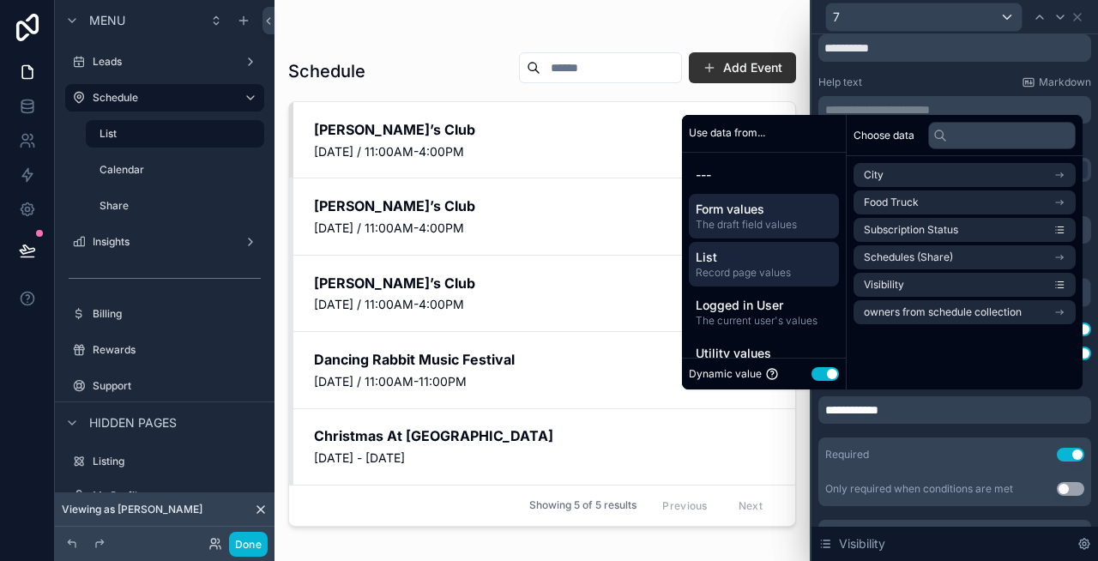
click at [768, 216] on span "Form values" at bounding box center [764, 209] width 136 height 17
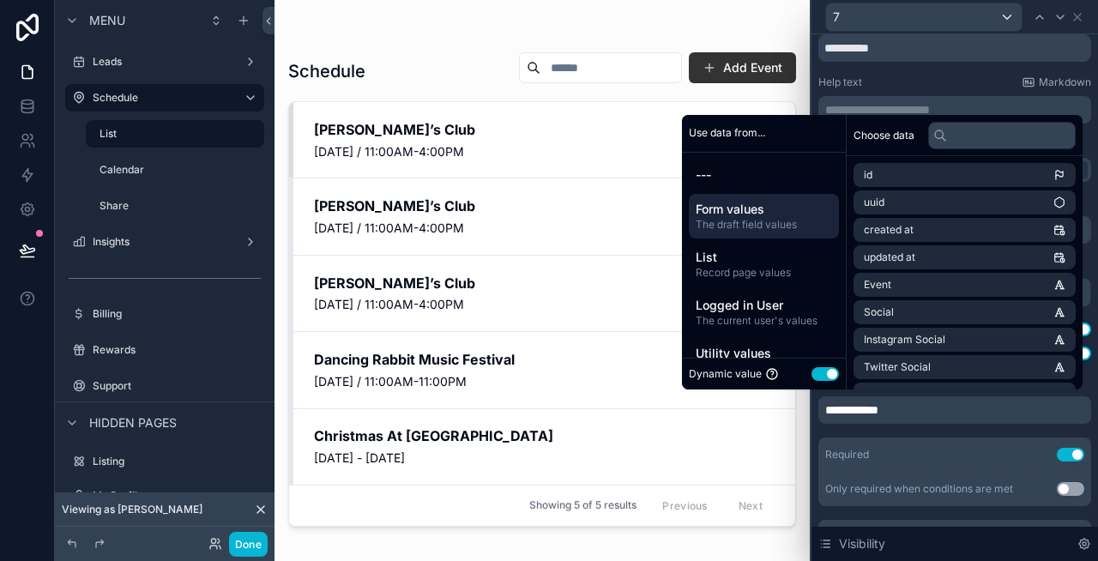
click at [892, 427] on div "**********" at bounding box center [954, 351] width 273 height 311
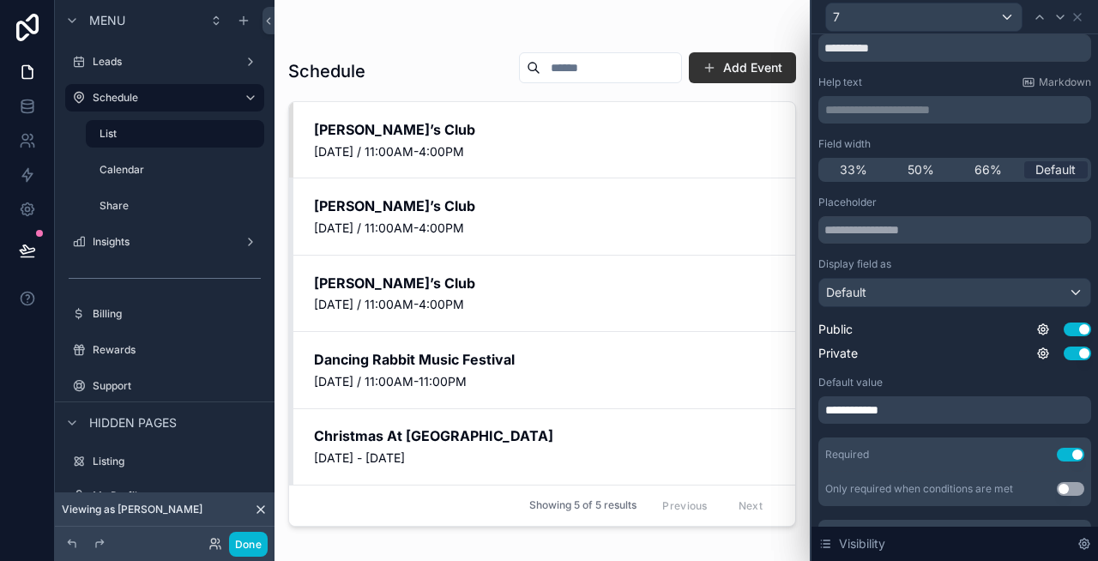
click at [893, 102] on p "**********" at bounding box center [956, 109] width 263 height 17
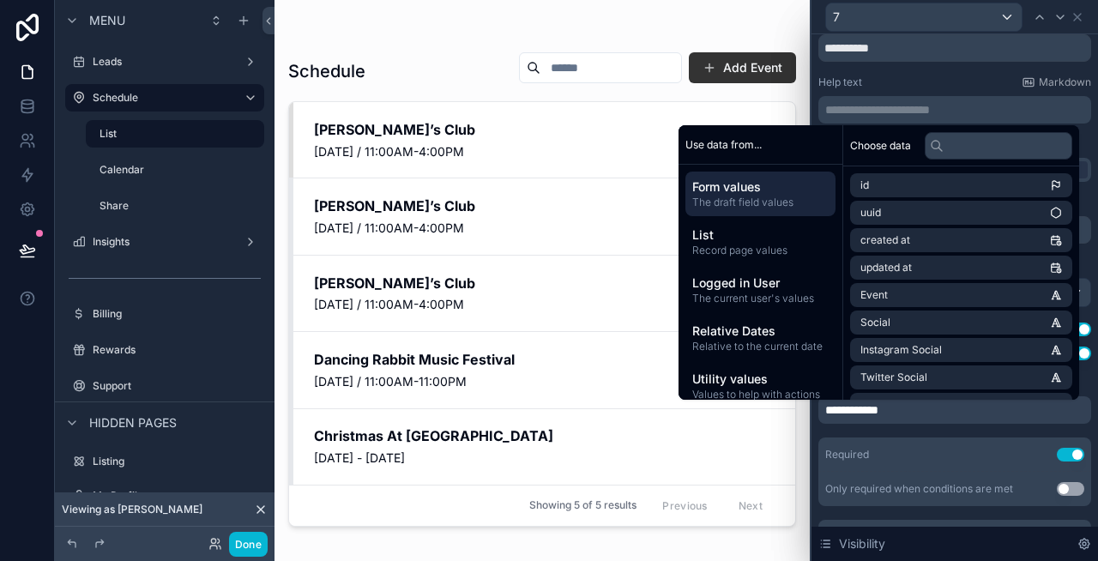
scroll to position [70, 0]
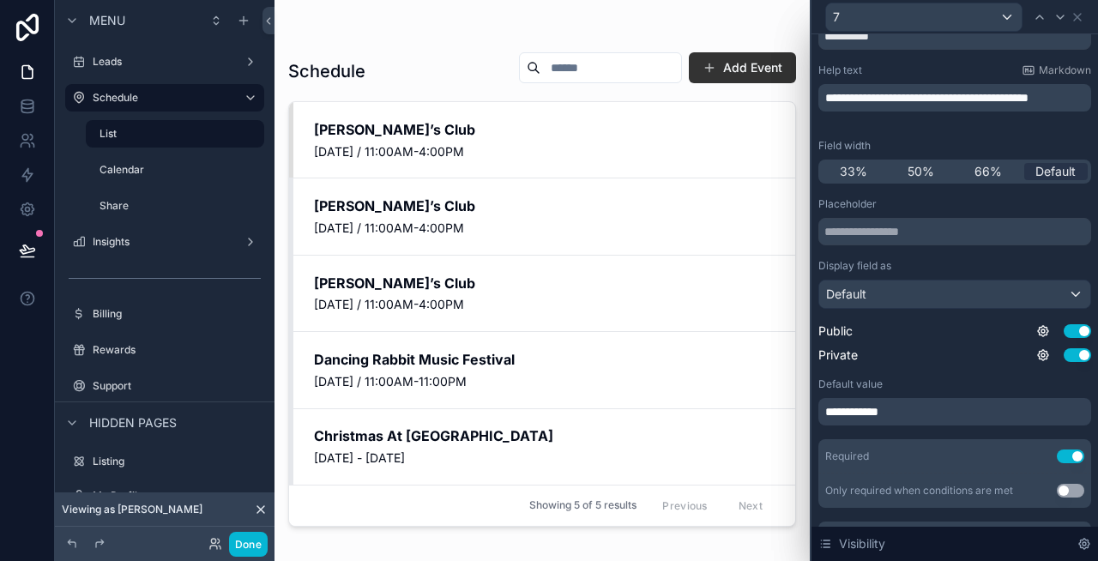
click at [906, 62] on div "**********" at bounding box center [954, 279] width 273 height 554
click at [260, 536] on button "Done" at bounding box center [248, 544] width 39 height 25
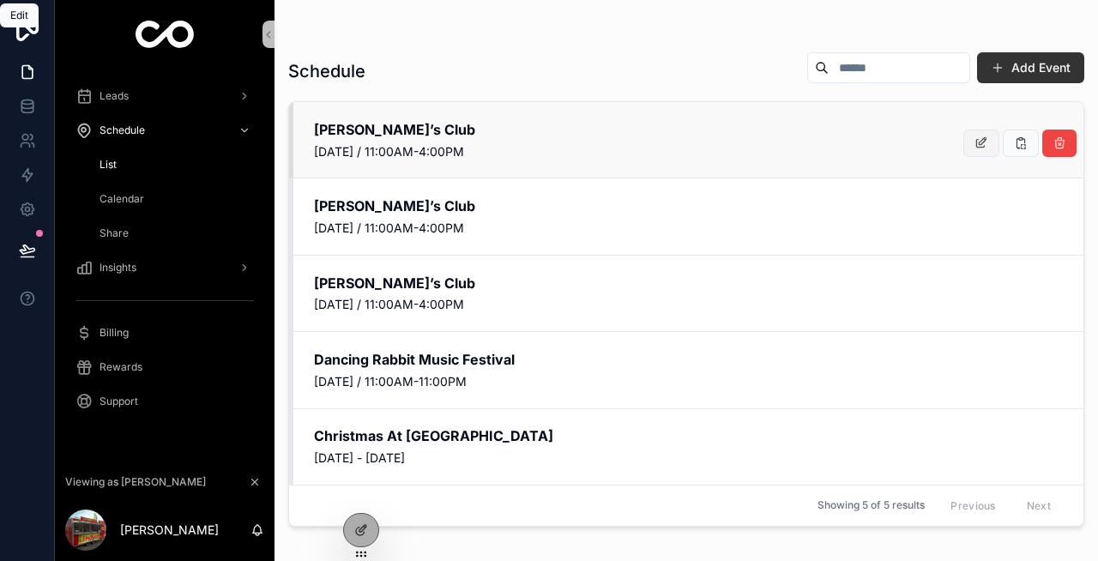
click at [983, 139] on icon "scrollable content" at bounding box center [982, 143] width 14 height 14
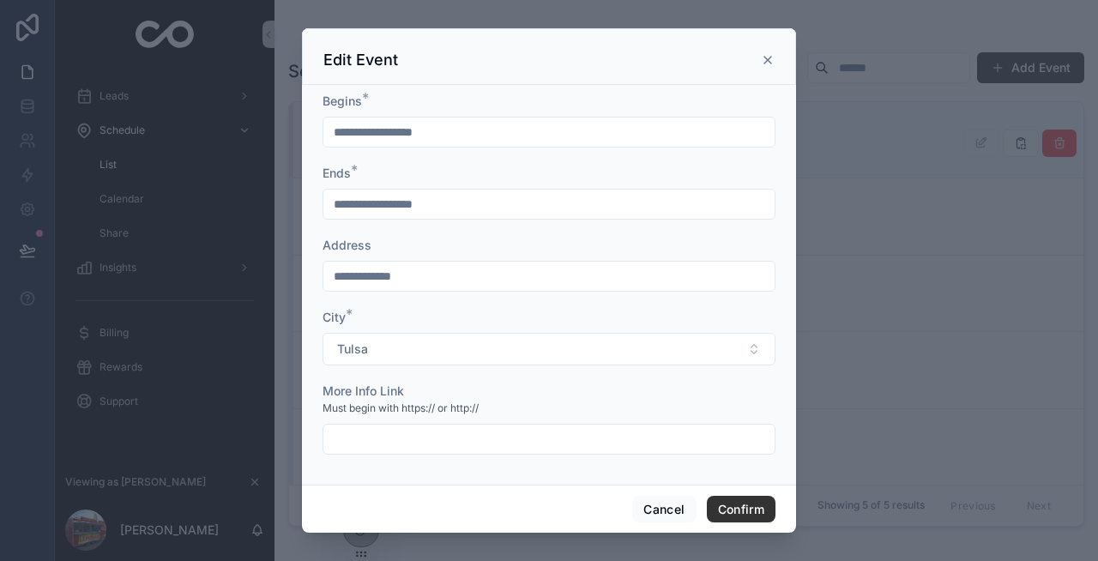
scroll to position [0, 0]
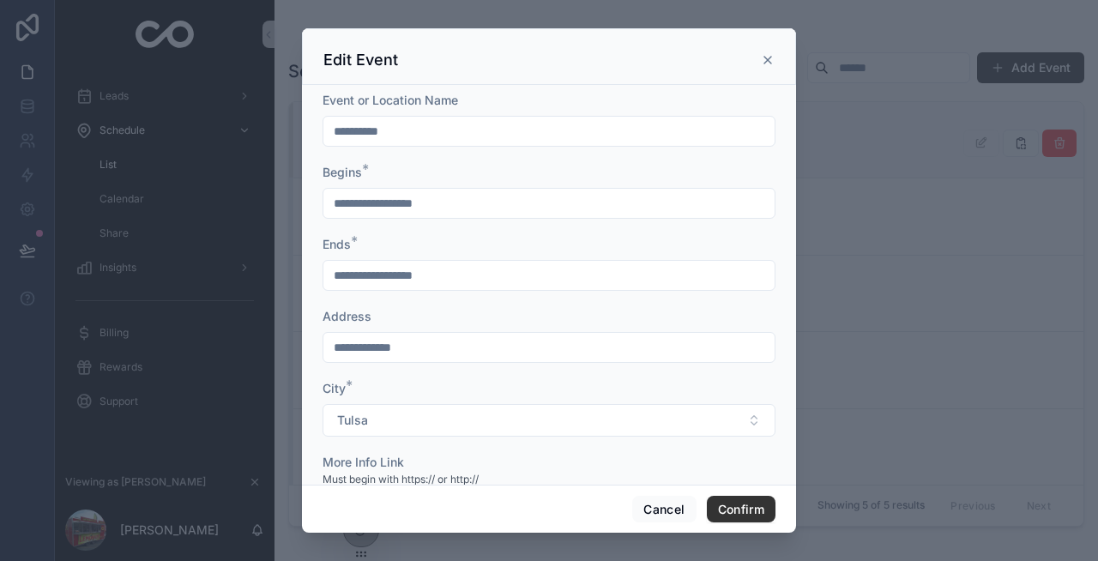
click at [764, 60] on icon at bounding box center [768, 60] width 14 height 14
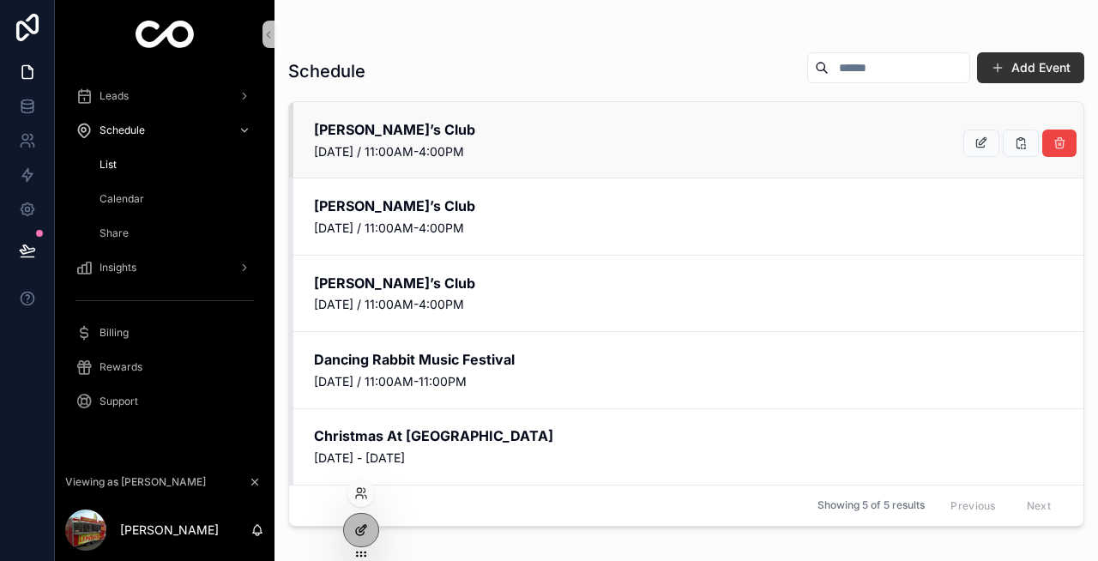
click at [358, 532] on icon at bounding box center [361, 530] width 14 height 14
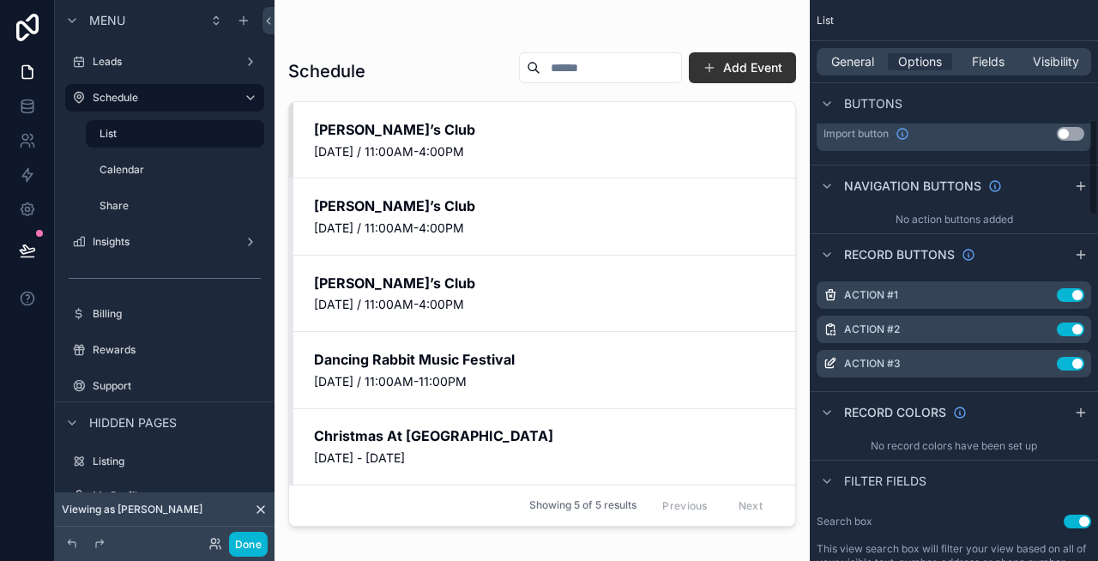
scroll to position [698, 0]
click at [1037, 359] on icon "scrollable content" at bounding box center [1043, 362] width 14 height 14
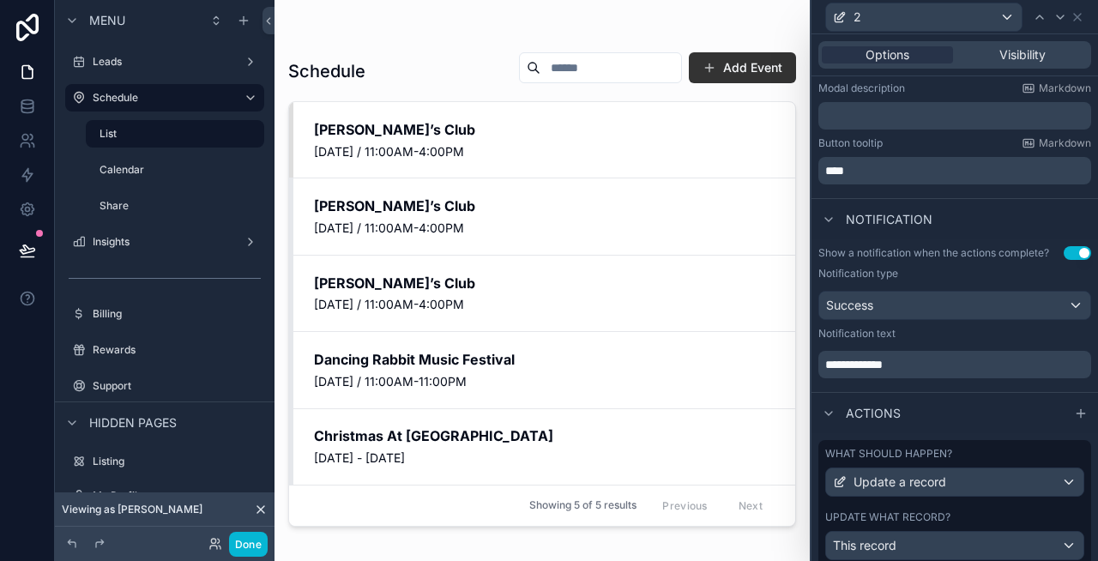
scroll to position [383, 0]
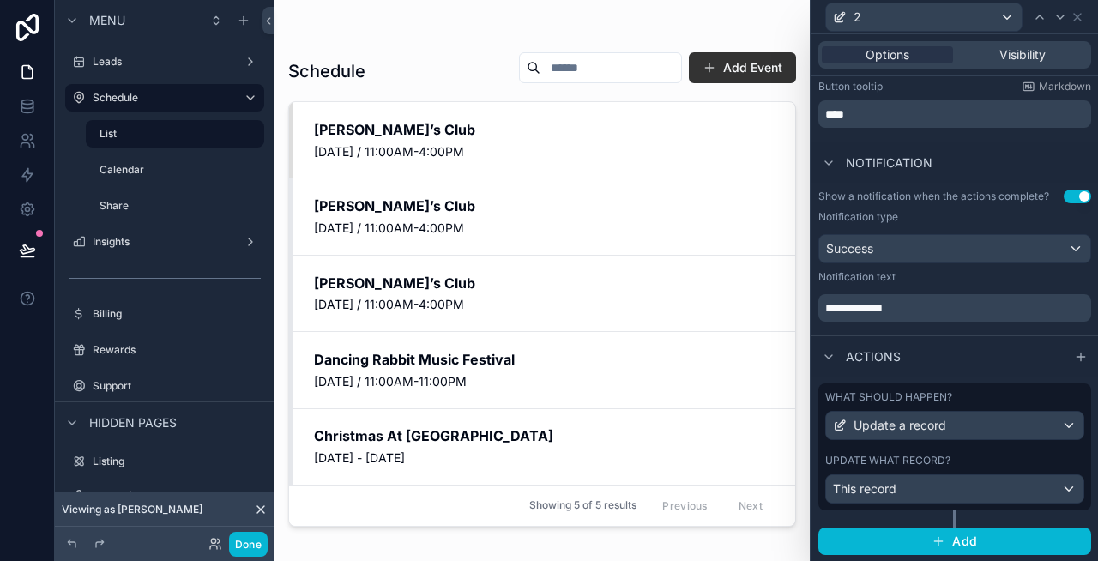
click at [887, 395] on label "What should happen?" at bounding box center [888, 397] width 127 height 14
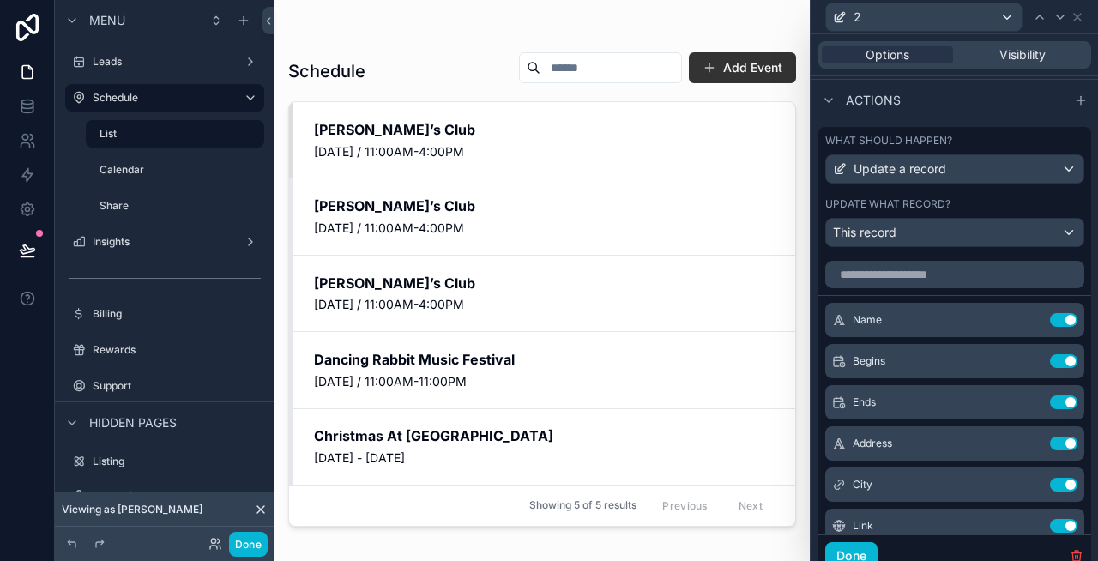
scroll to position [580, 0]
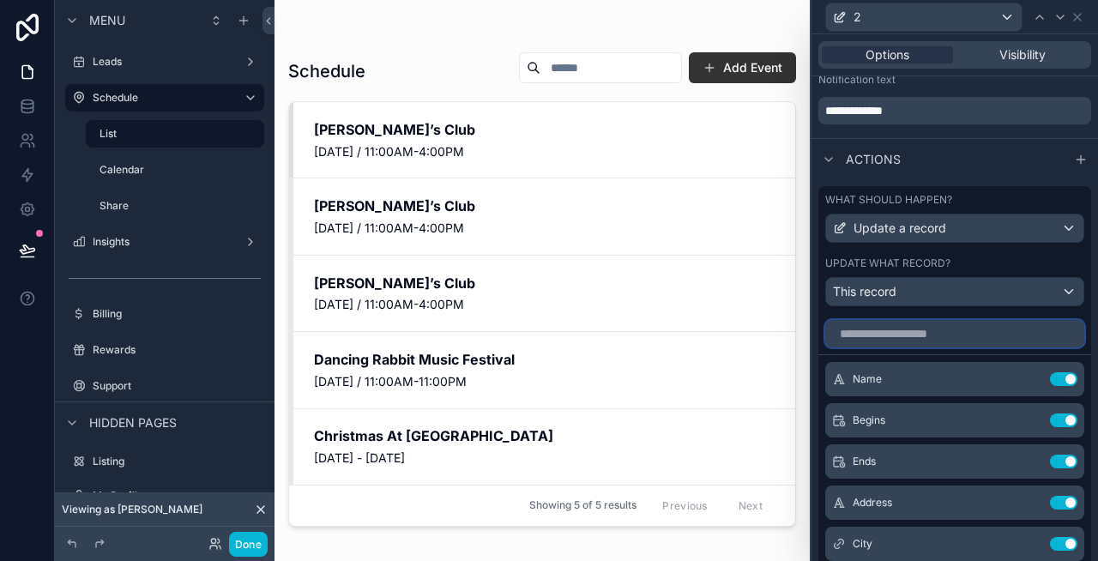
click at [894, 335] on input "text" at bounding box center [954, 333] width 259 height 27
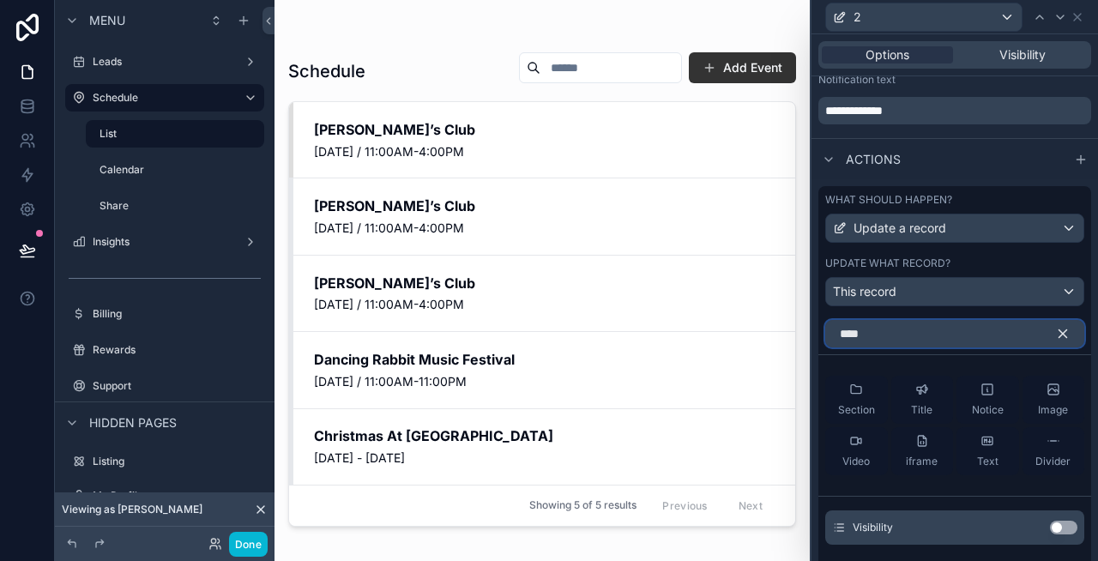
type input "****"
click at [1056, 524] on button "Use setting" at bounding box center [1063, 528] width 27 height 14
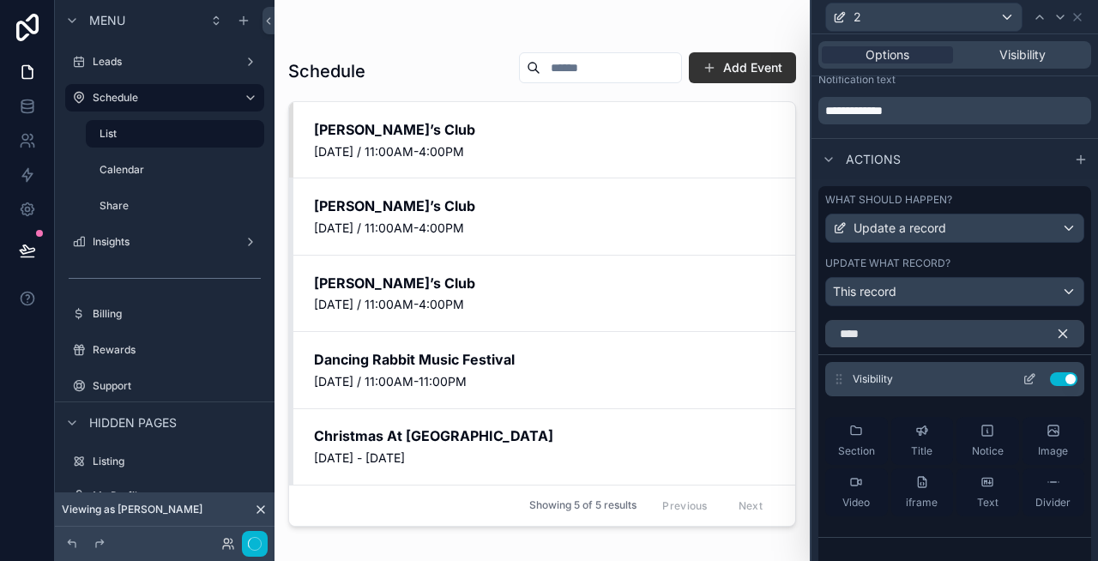
click at [1029, 380] on icon at bounding box center [1031, 377] width 7 height 7
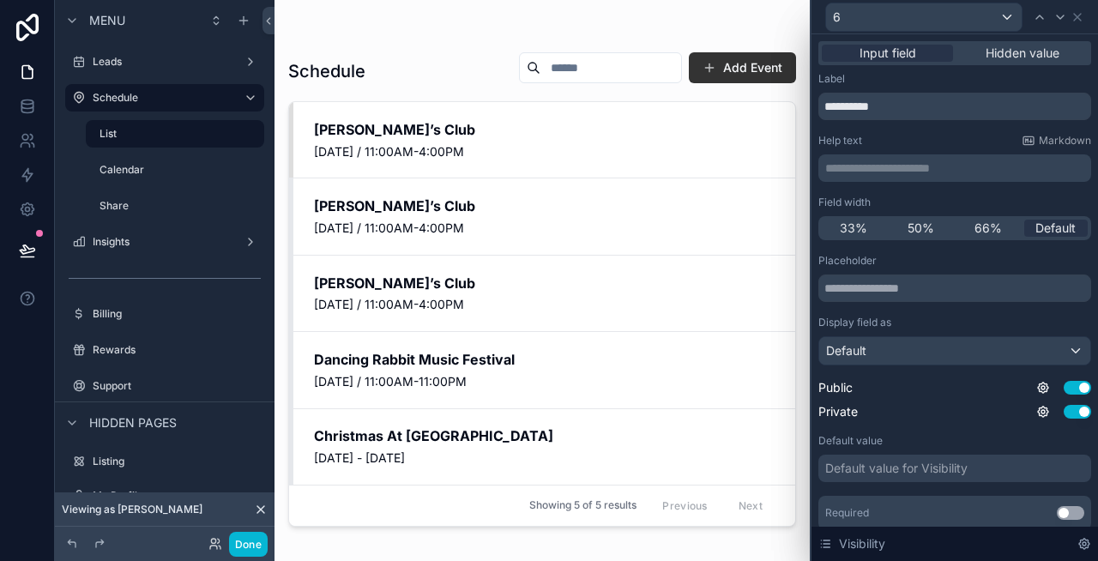
click at [879, 162] on p "**********" at bounding box center [956, 168] width 263 height 17
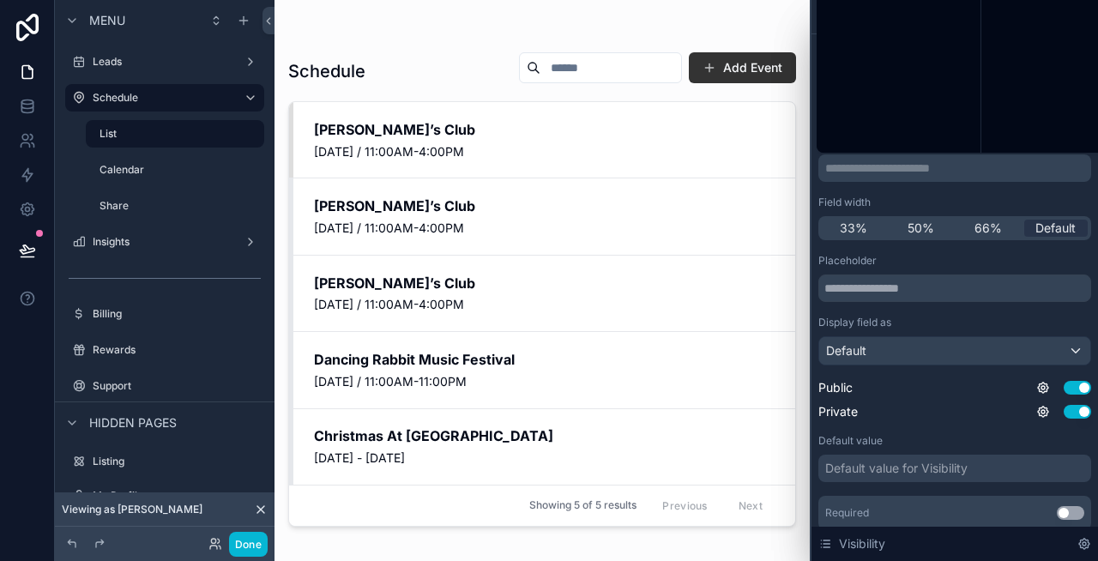
scroll to position [0, 0]
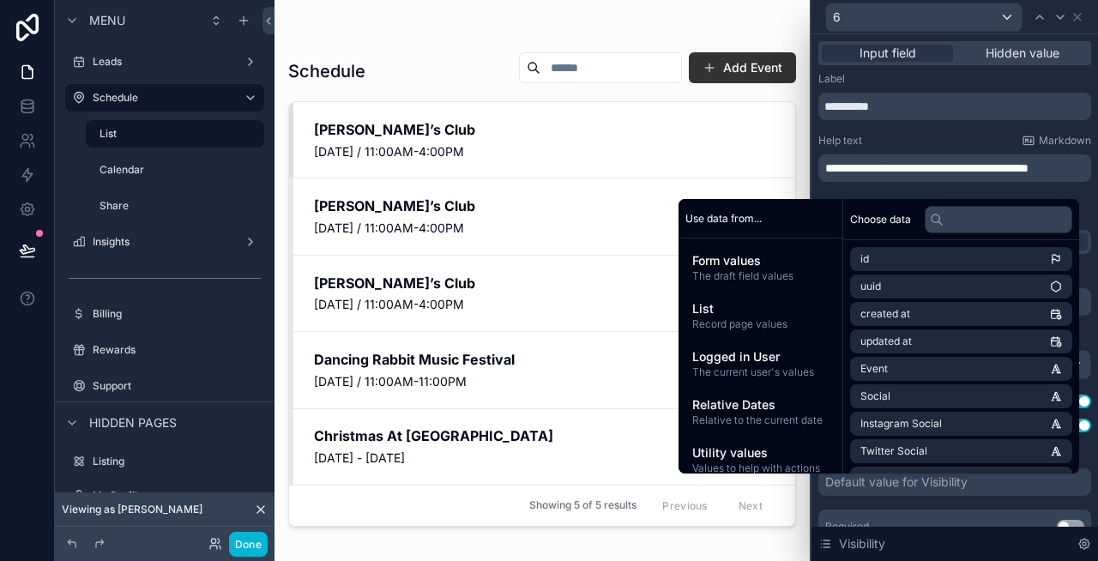
click at [916, 143] on div "Help text Markdown" at bounding box center [954, 141] width 273 height 14
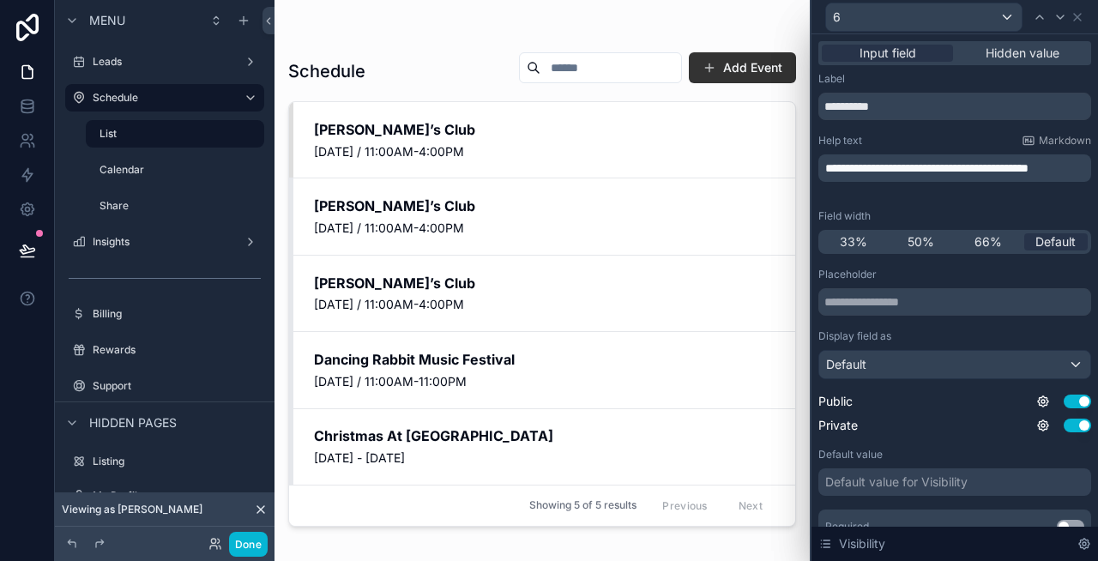
scroll to position [72, 0]
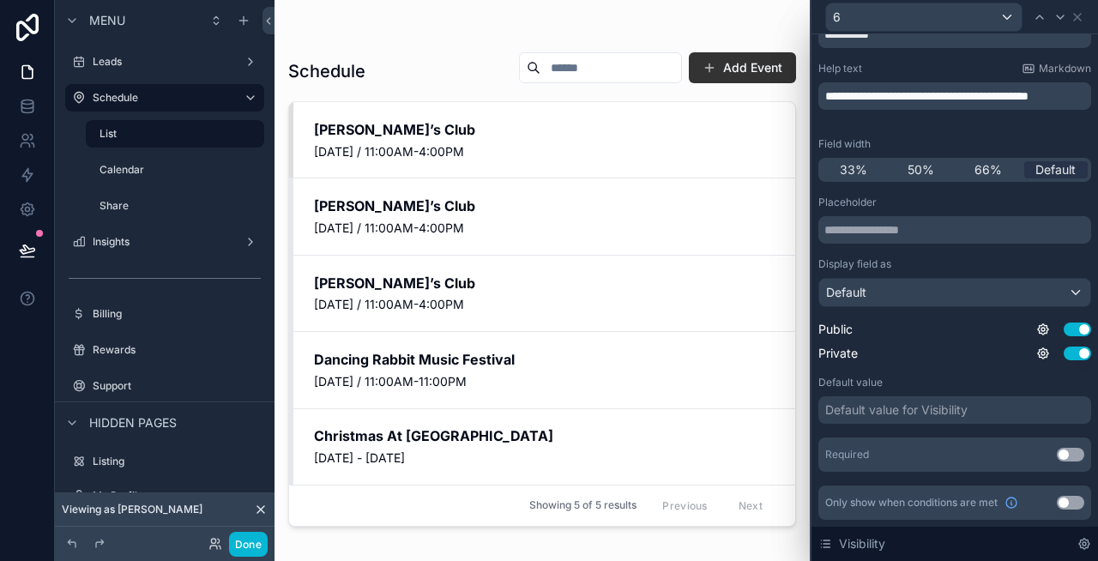
click at [906, 407] on div "Default value for Visibility" at bounding box center [896, 409] width 142 height 17
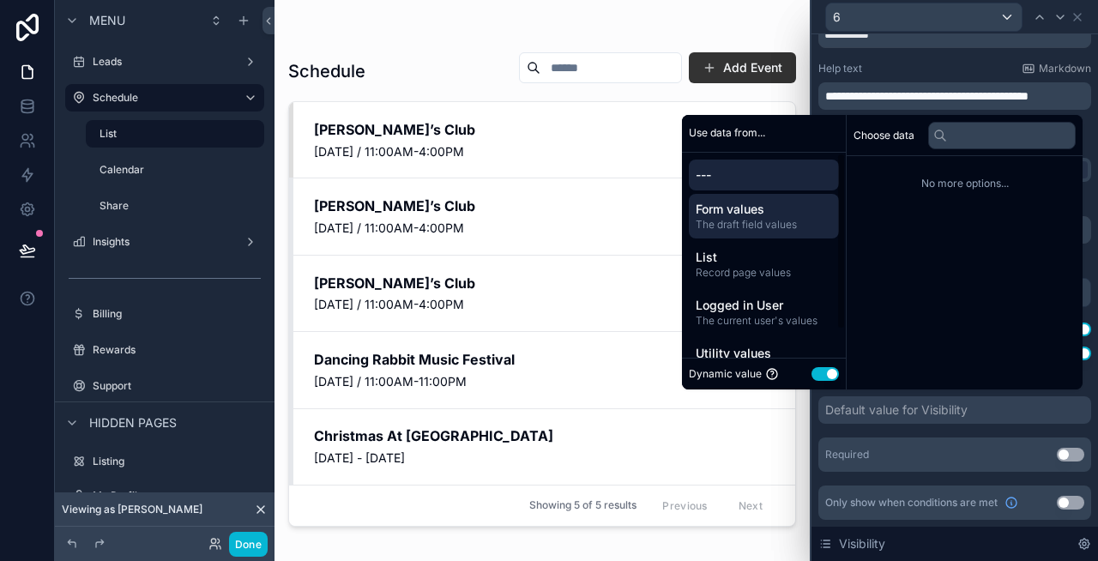
click at [735, 219] on span "The draft field values" at bounding box center [764, 225] width 136 height 14
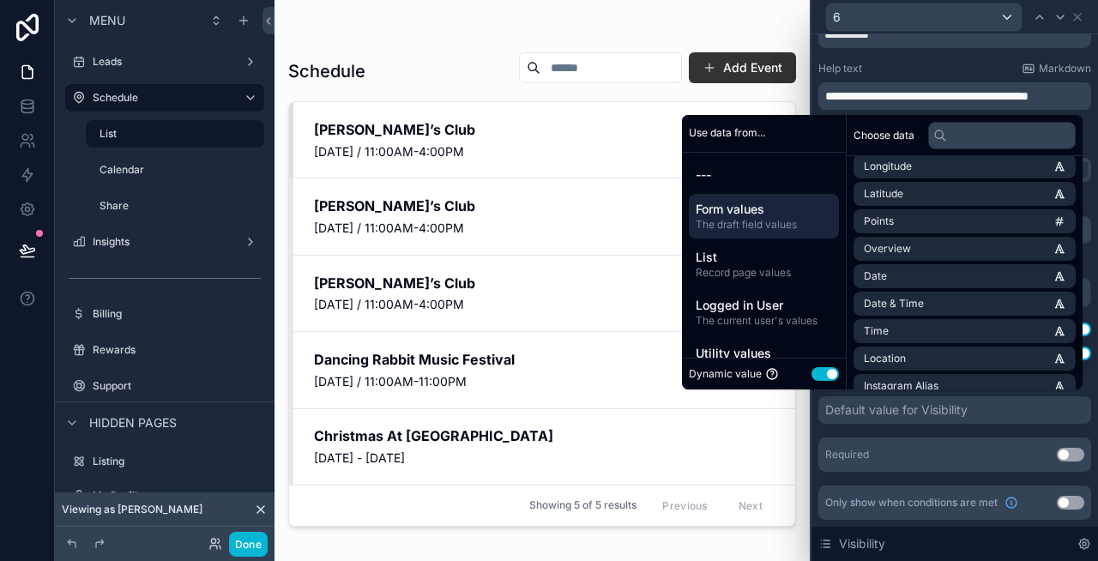
scroll to position [1012, 0]
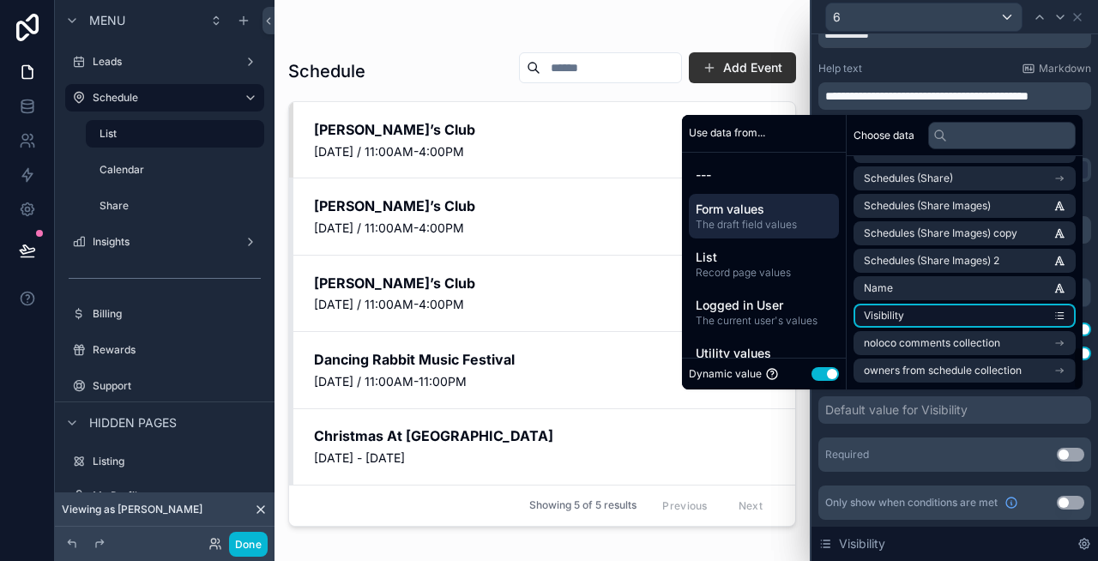
click at [895, 316] on li "Visibility" at bounding box center [965, 316] width 222 height 24
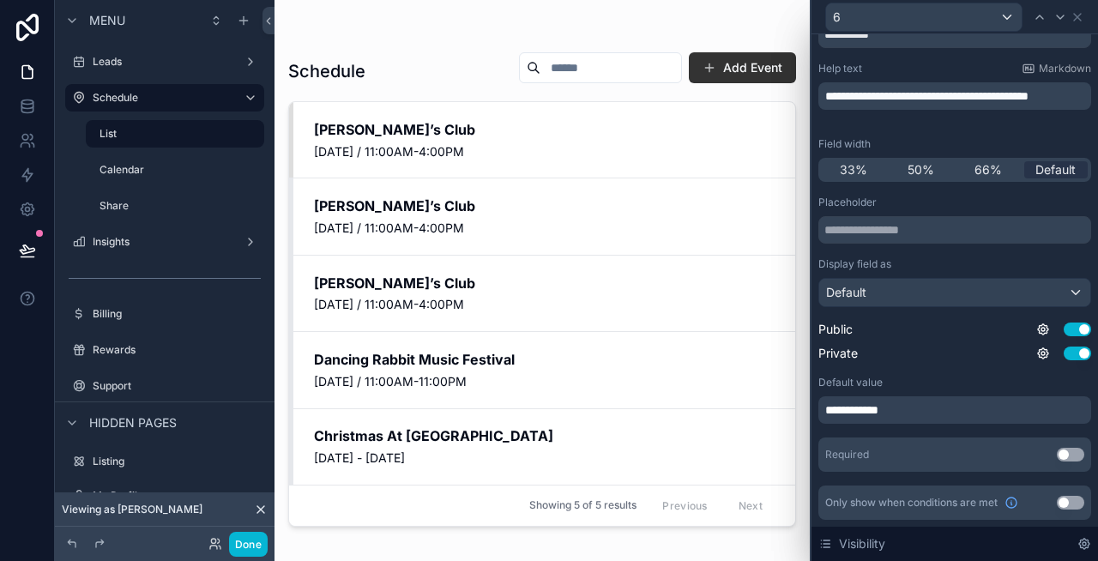
click at [860, 412] on span "**********" at bounding box center [857, 409] width 64 height 17
click at [927, 420] on div "**********" at bounding box center [954, 409] width 273 height 27
click at [925, 429] on div "**********" at bounding box center [954, 334] width 273 height 276
click at [254, 546] on button "Done" at bounding box center [248, 544] width 39 height 25
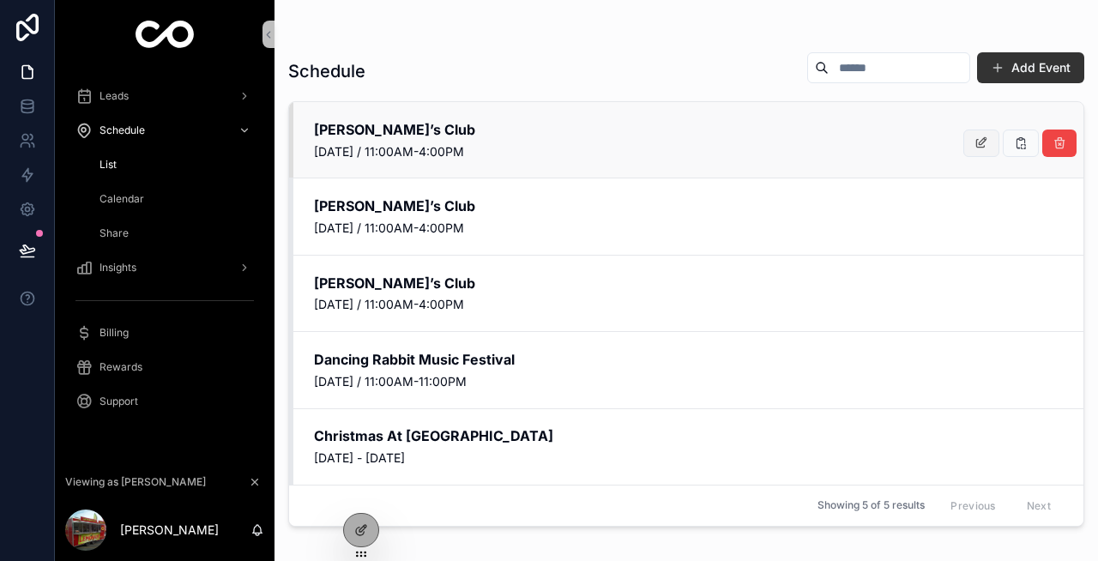
click at [973, 141] on button "scrollable content" at bounding box center [981, 143] width 36 height 27
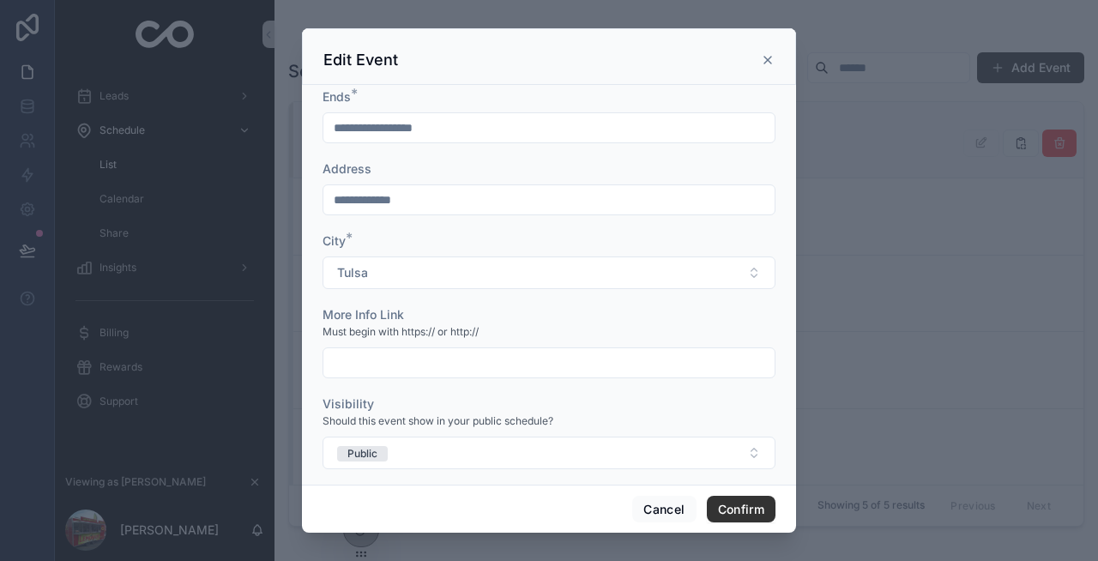
scroll to position [0, 0]
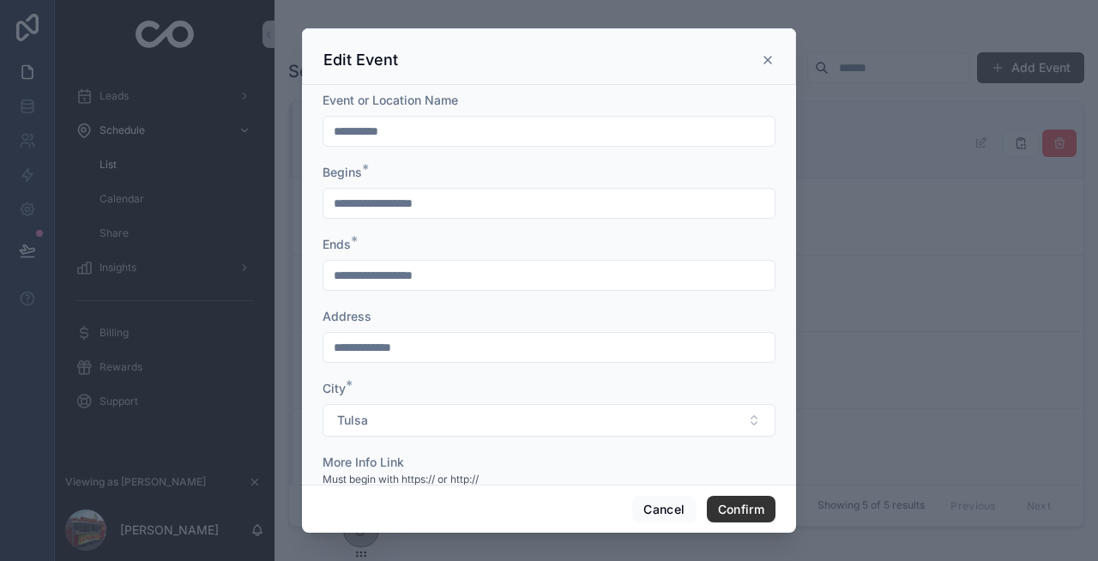
click at [769, 62] on icon at bounding box center [768, 60] width 14 height 14
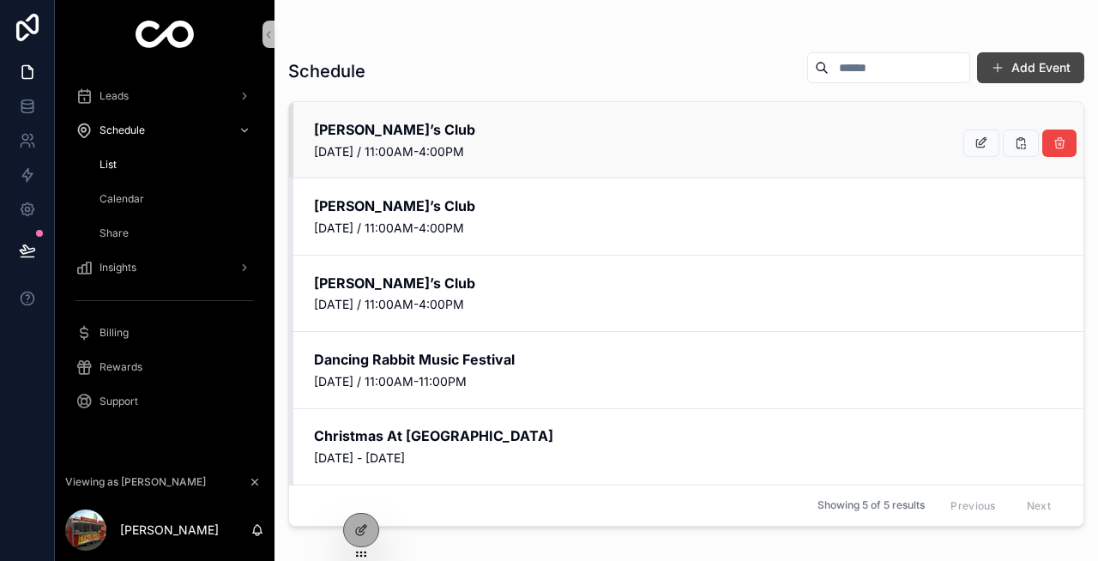
click at [1024, 58] on button "Add Event" at bounding box center [1030, 67] width 107 height 31
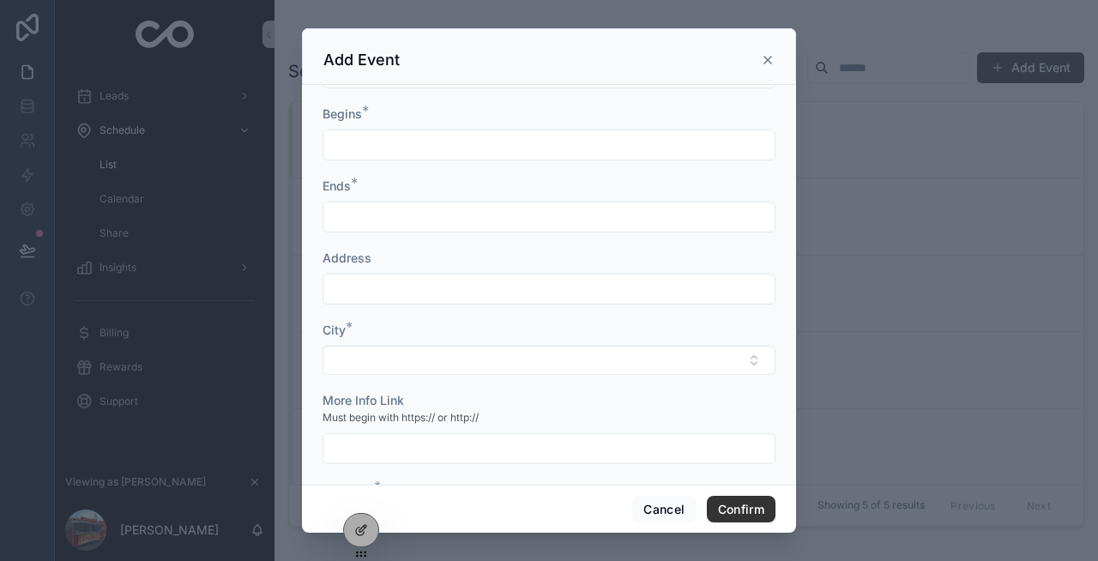
scroll to position [159, 0]
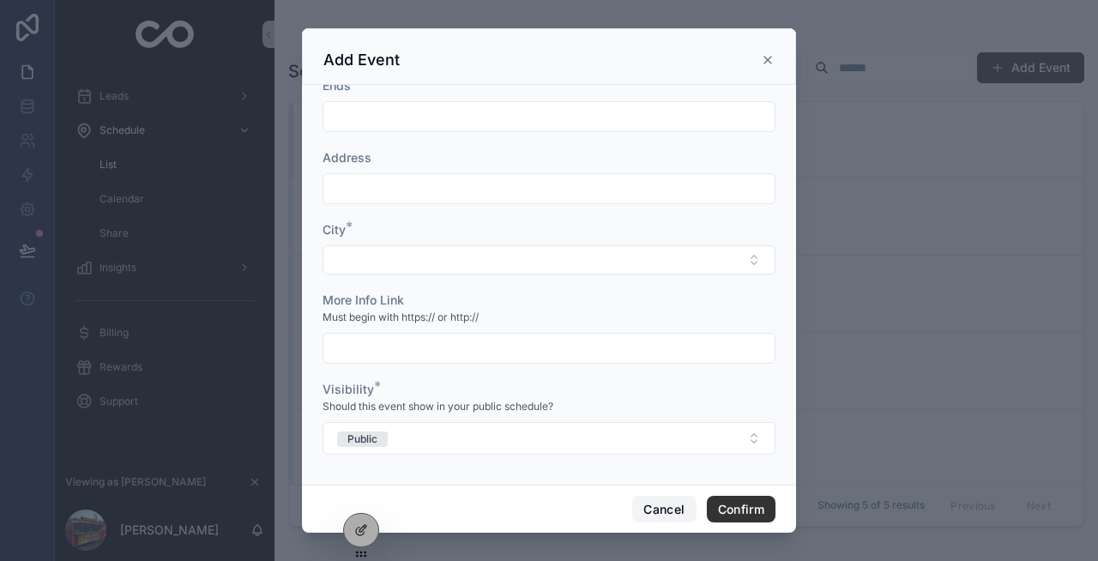
click at [640, 500] on button "Cancel" at bounding box center [663, 509] width 63 height 27
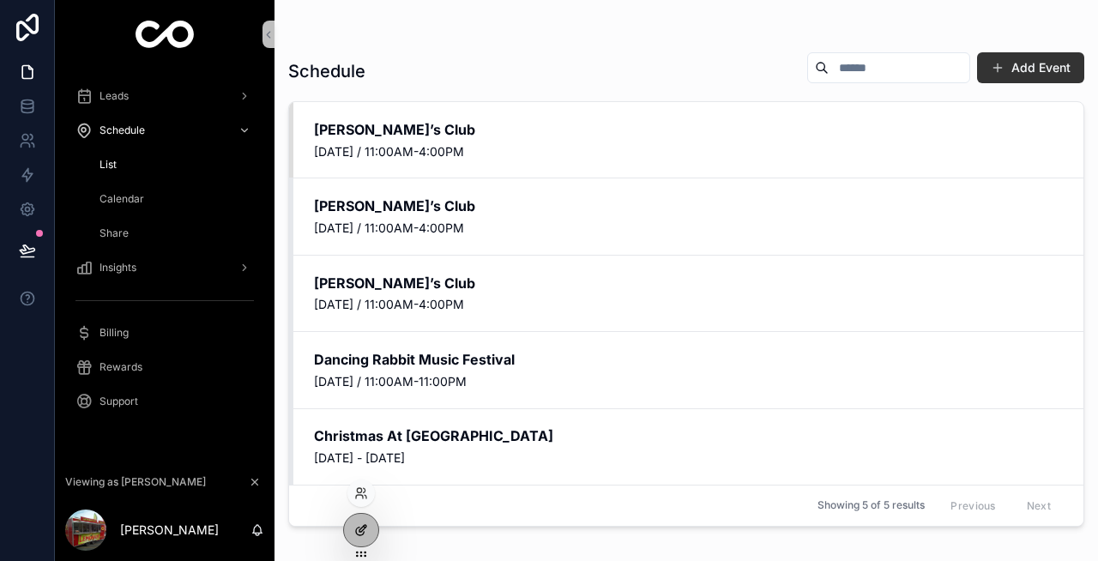
click at [364, 524] on icon at bounding box center [361, 530] width 14 height 14
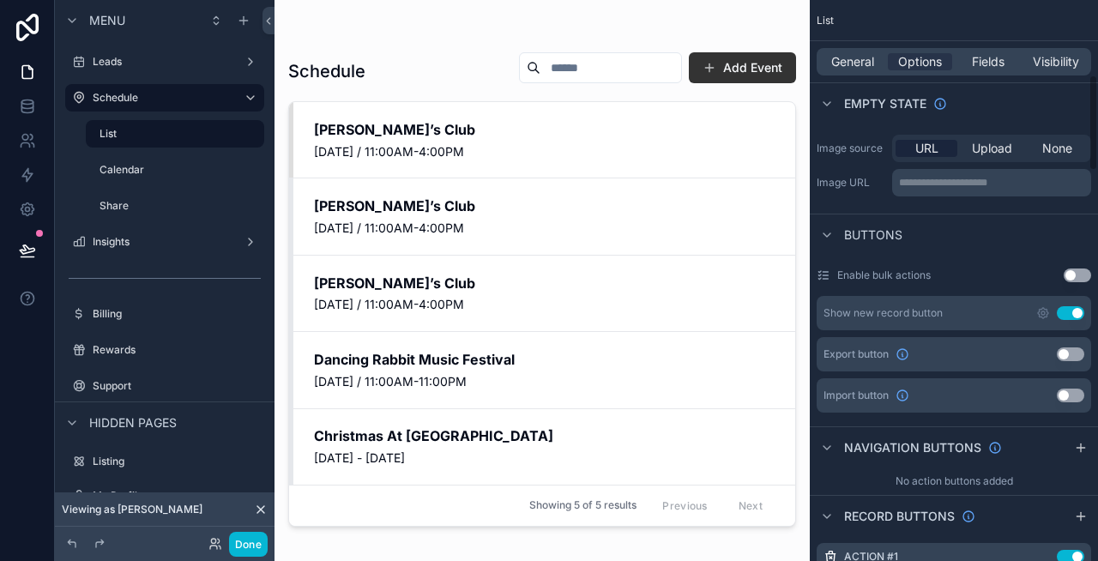
scroll to position [438, 0]
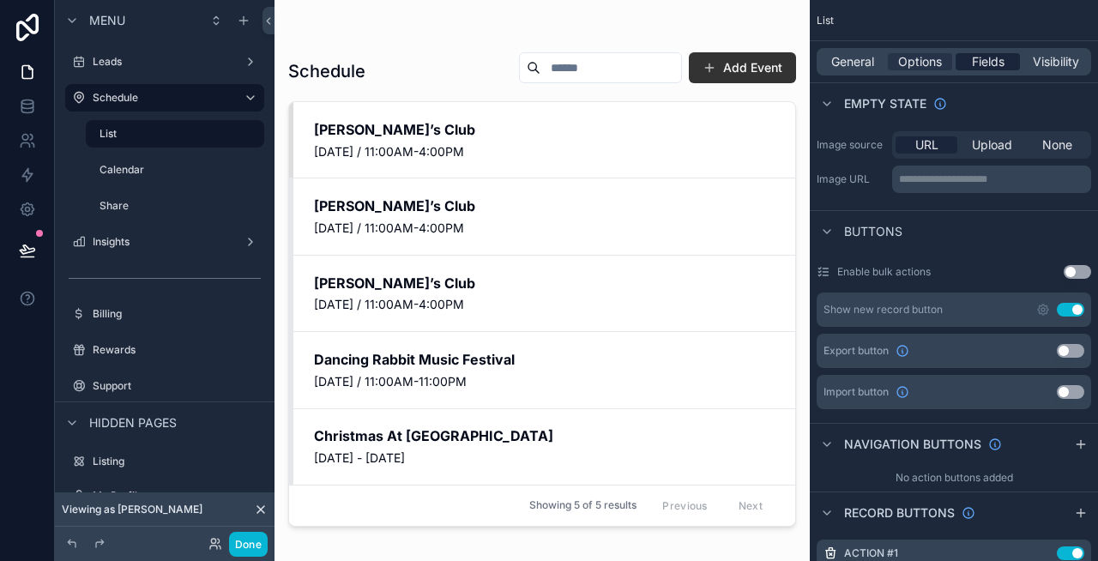
click at [979, 55] on span "Fields" at bounding box center [988, 61] width 33 height 17
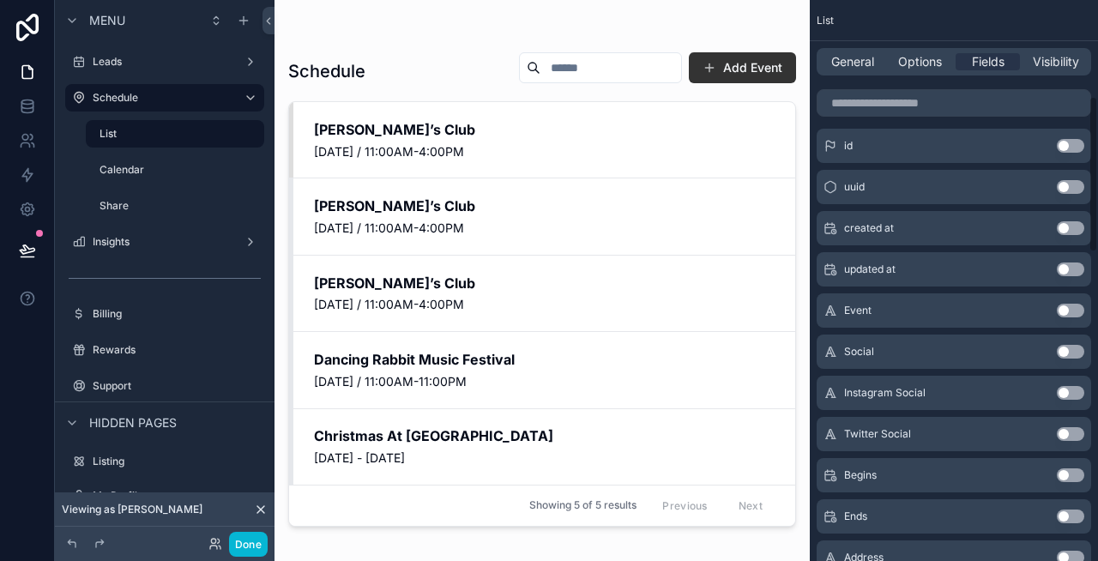
scroll to position [0, 0]
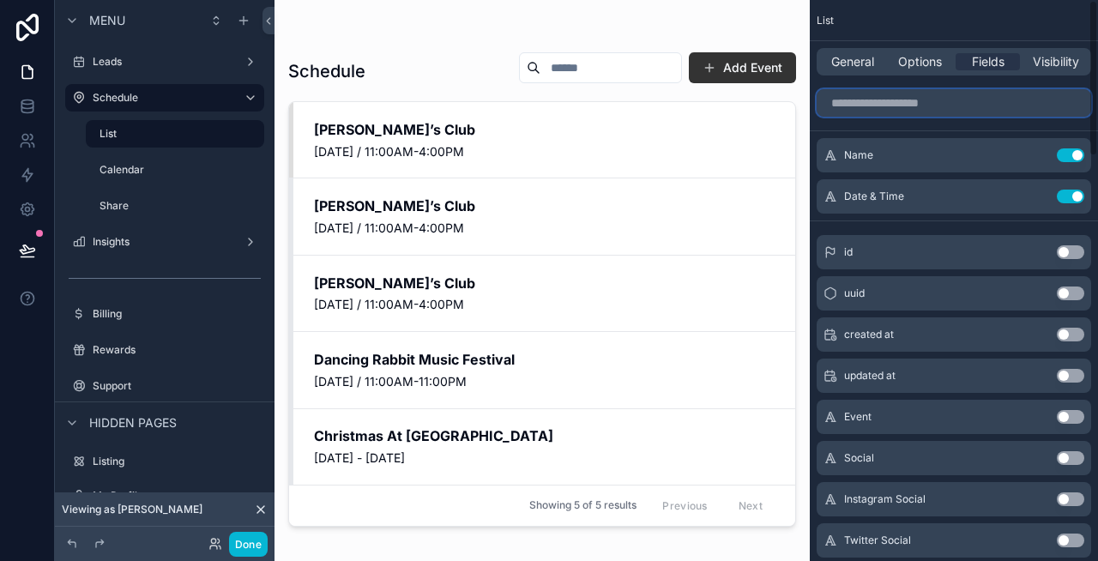
click at [884, 106] on input "scrollable content" at bounding box center [954, 102] width 275 height 27
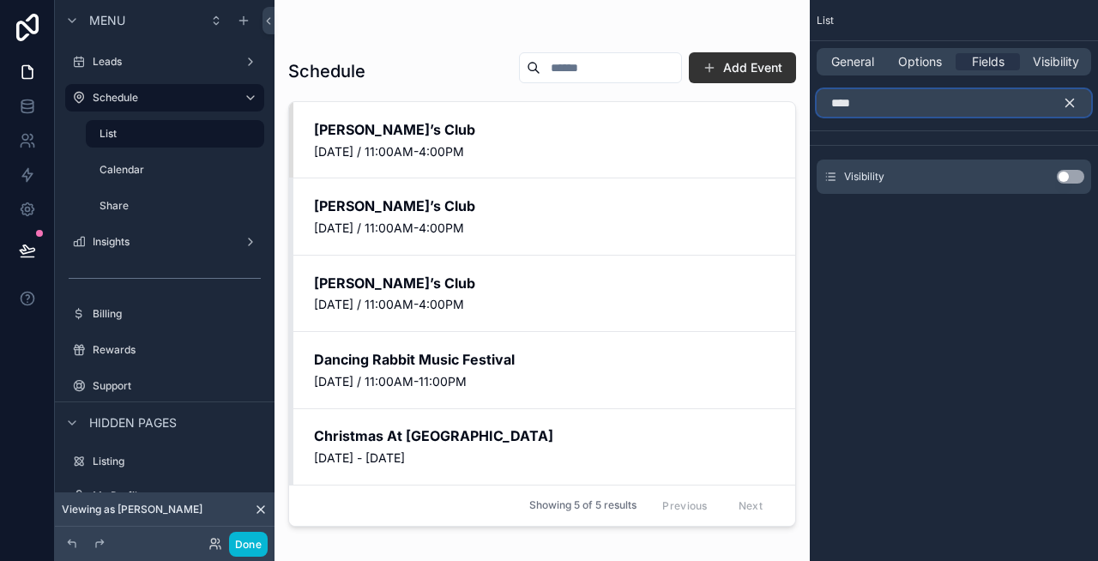
type input "****"
click at [1072, 173] on button "Use setting" at bounding box center [1070, 177] width 27 height 14
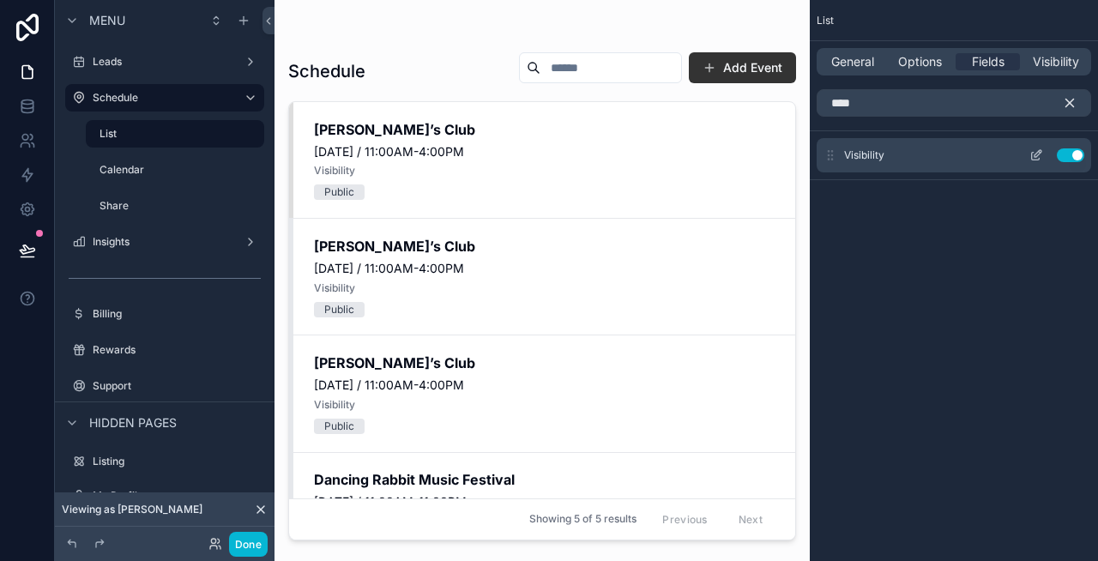
click at [1034, 150] on icon "scrollable content" at bounding box center [1036, 155] width 14 height 14
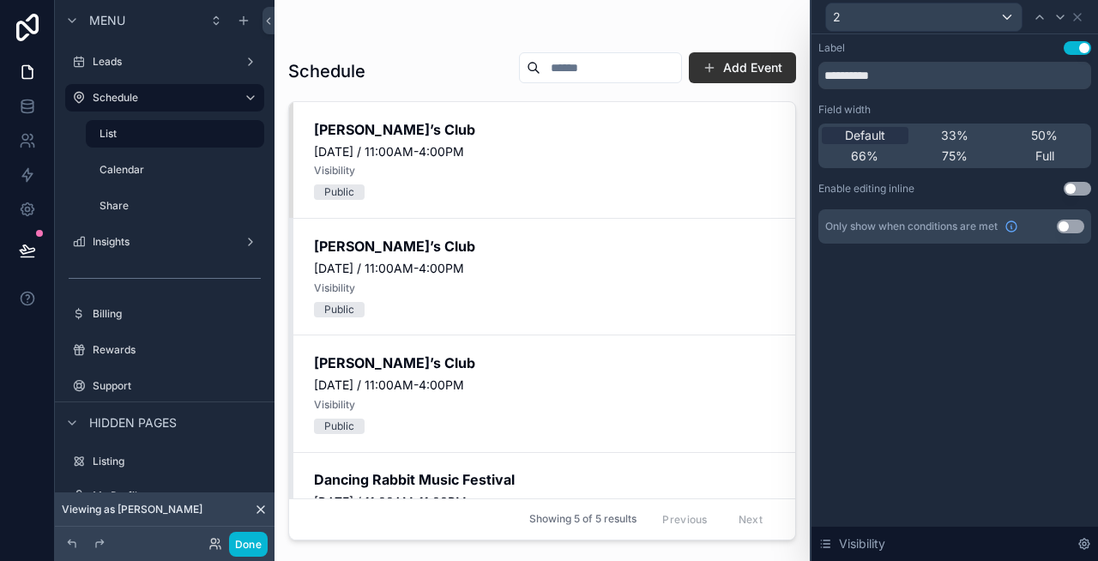
click at [1080, 47] on button "Use setting" at bounding box center [1077, 48] width 27 height 14
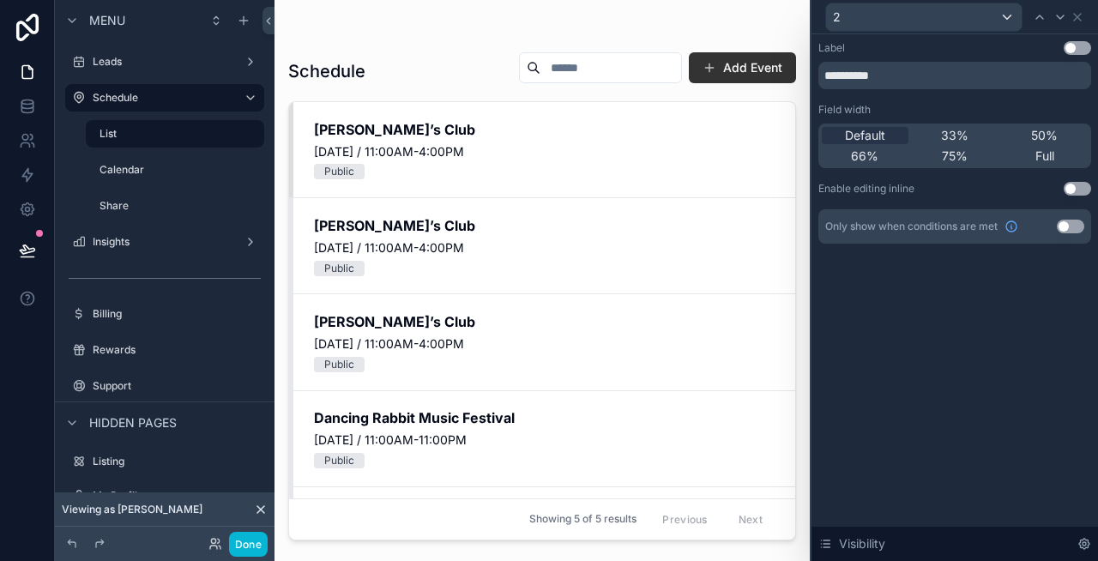
click at [919, 307] on div "**********" at bounding box center [955, 297] width 287 height 527
click at [379, 184] on div "scrollable content" at bounding box center [542, 270] width 535 height 540
click at [252, 540] on button "Done" at bounding box center [248, 544] width 39 height 25
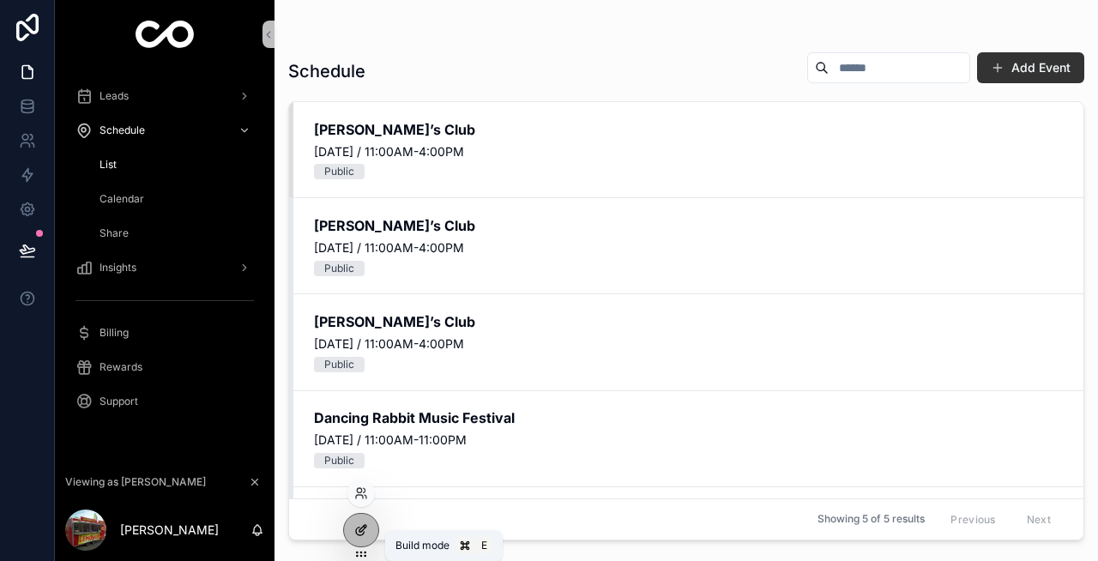
click at [359, 525] on icon at bounding box center [361, 530] width 14 height 14
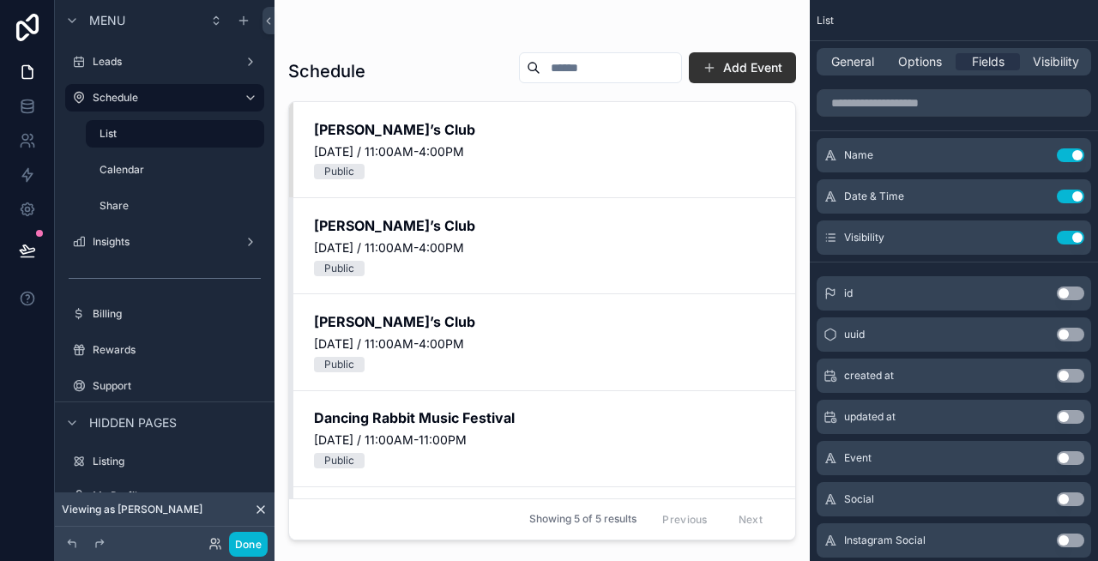
click at [665, 159] on div "scrollable content" at bounding box center [542, 270] width 535 height 540
click at [1036, 238] on icon "scrollable content" at bounding box center [1036, 238] width 14 height 14
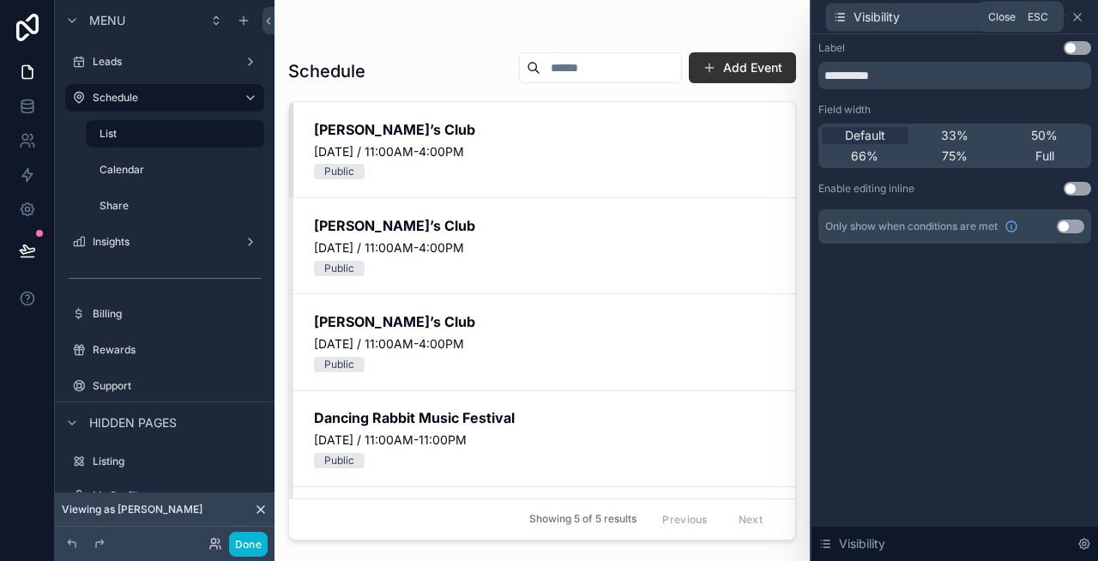
click at [1081, 17] on icon at bounding box center [1078, 17] width 14 height 14
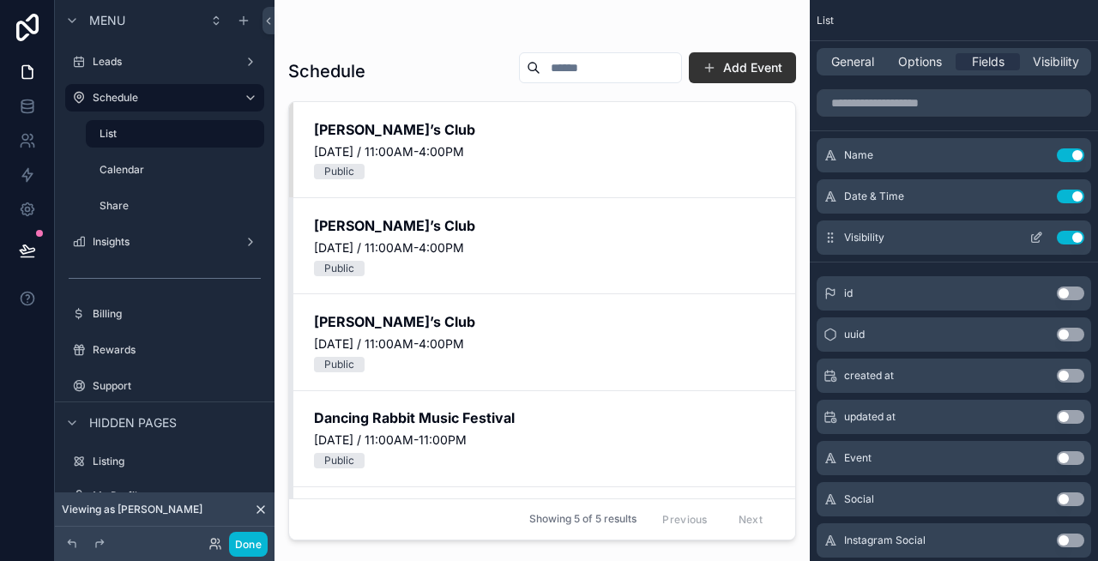
click at [1035, 234] on icon "scrollable content" at bounding box center [1036, 238] width 14 height 14
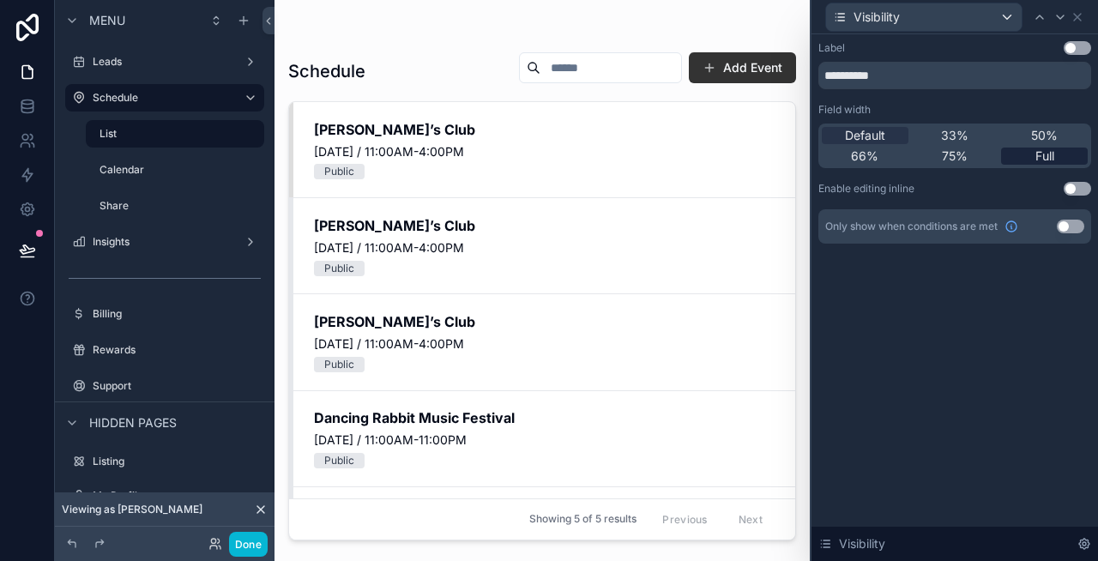
click at [1026, 152] on div "Full" at bounding box center [1044, 156] width 87 height 17
click at [1072, 45] on button "Use setting" at bounding box center [1077, 48] width 27 height 14
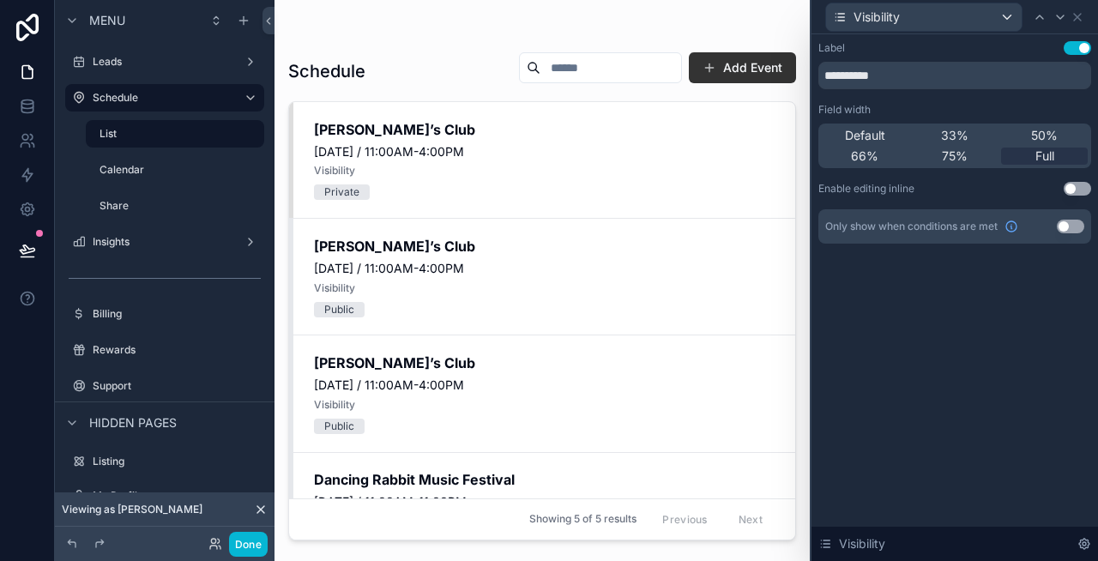
click at [1072, 45] on button "Use setting" at bounding box center [1077, 48] width 27 height 14
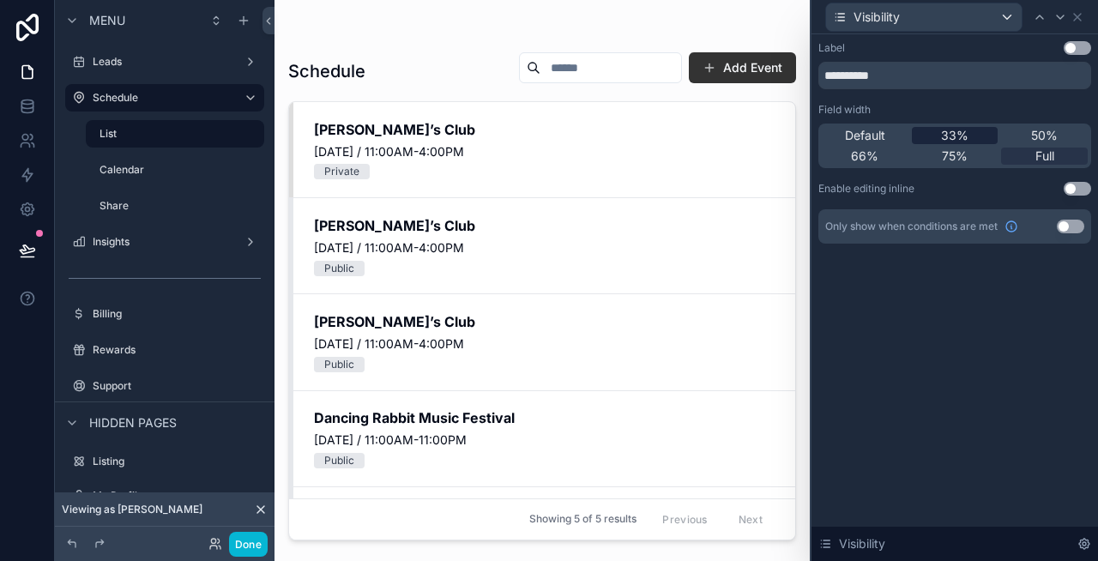
click at [939, 137] on div "33%" at bounding box center [955, 135] width 87 height 17
click at [1039, 154] on span "Full" at bounding box center [1044, 156] width 19 height 17
click at [1078, 15] on icon at bounding box center [1077, 17] width 7 height 7
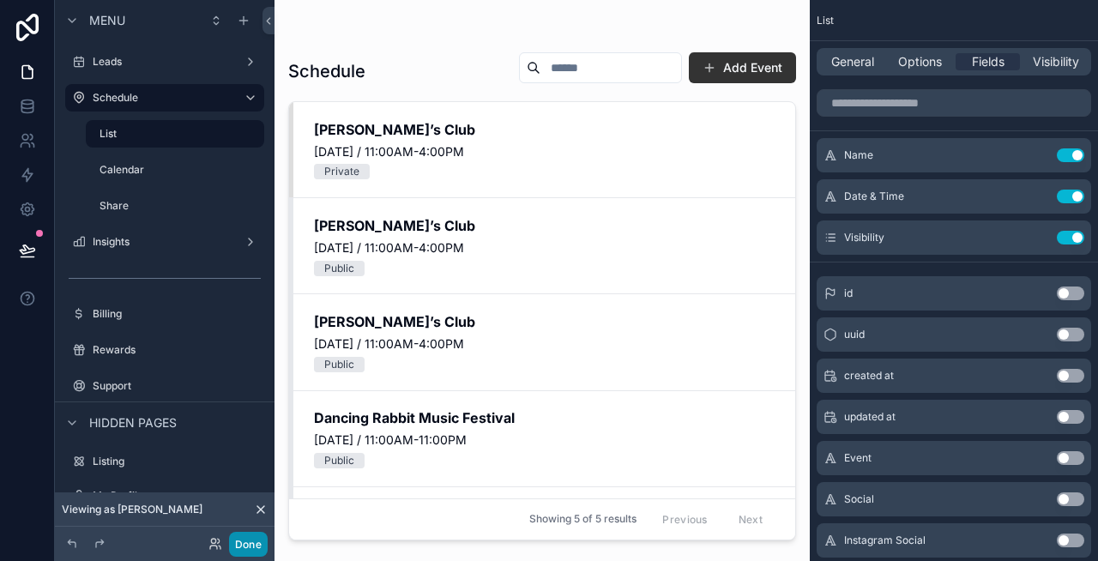
click at [252, 542] on button "Done" at bounding box center [248, 544] width 39 height 25
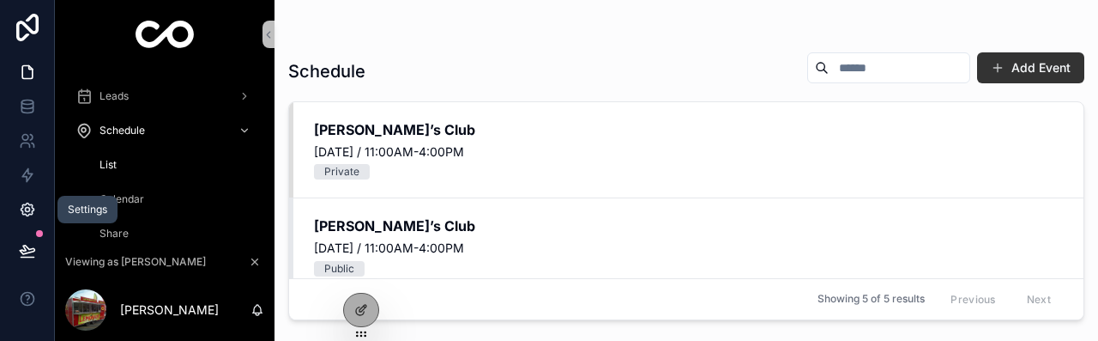
click at [25, 196] on link at bounding box center [27, 209] width 54 height 34
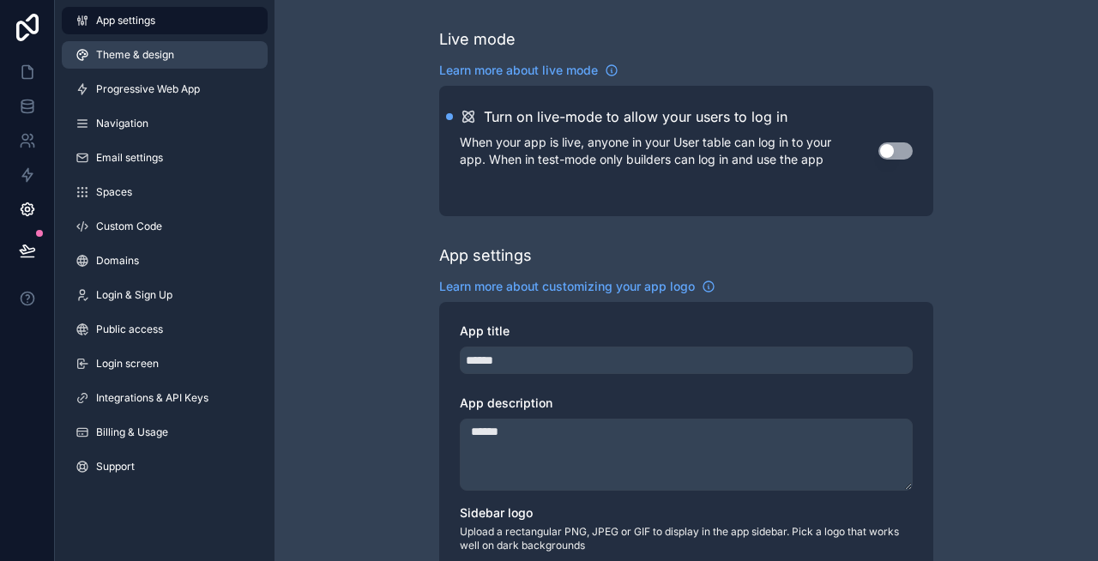
click at [142, 56] on span "Theme & design" at bounding box center [135, 55] width 78 height 14
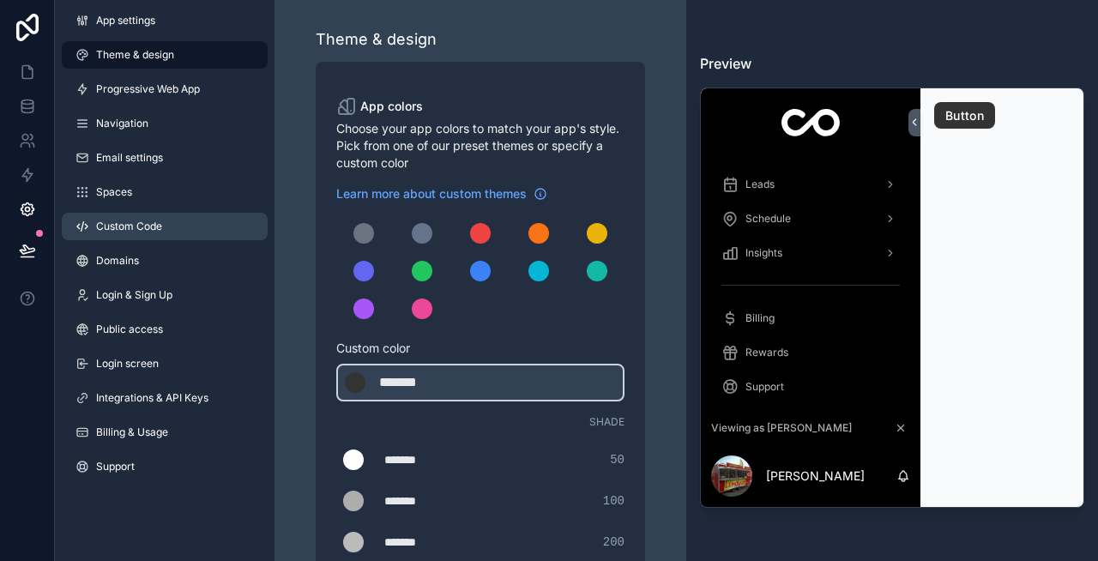
click at [125, 218] on link "Custom Code" at bounding box center [165, 226] width 206 height 27
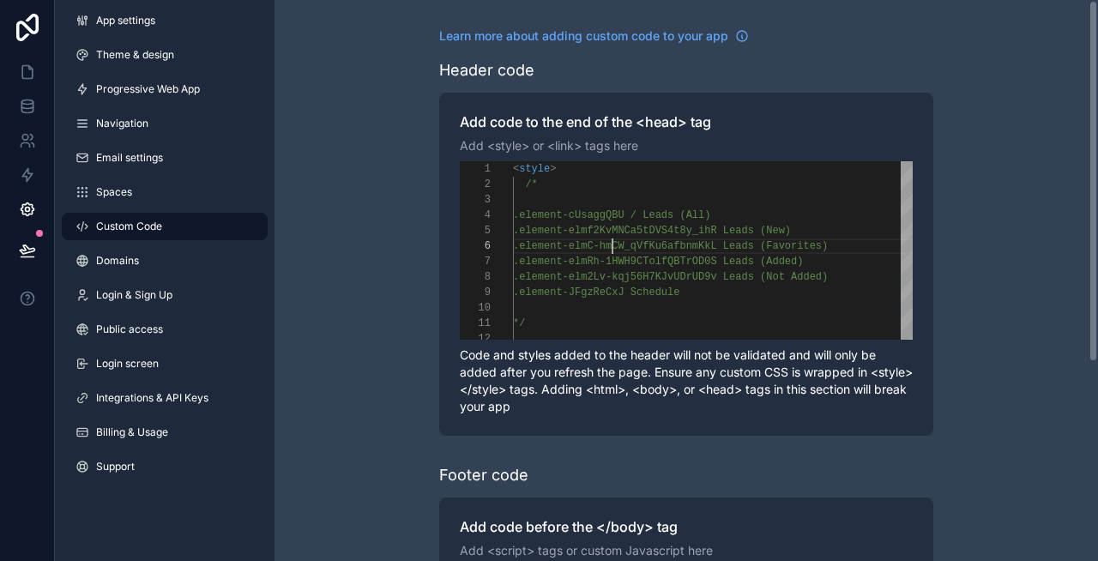
scroll to position [77, 100]
click at [613, 240] on span ".element-elmC-hmCW_qVfKu6afbnmKkL Leads (Favorit" at bounding box center [661, 246] width 297 height 12
type textarea "**********"
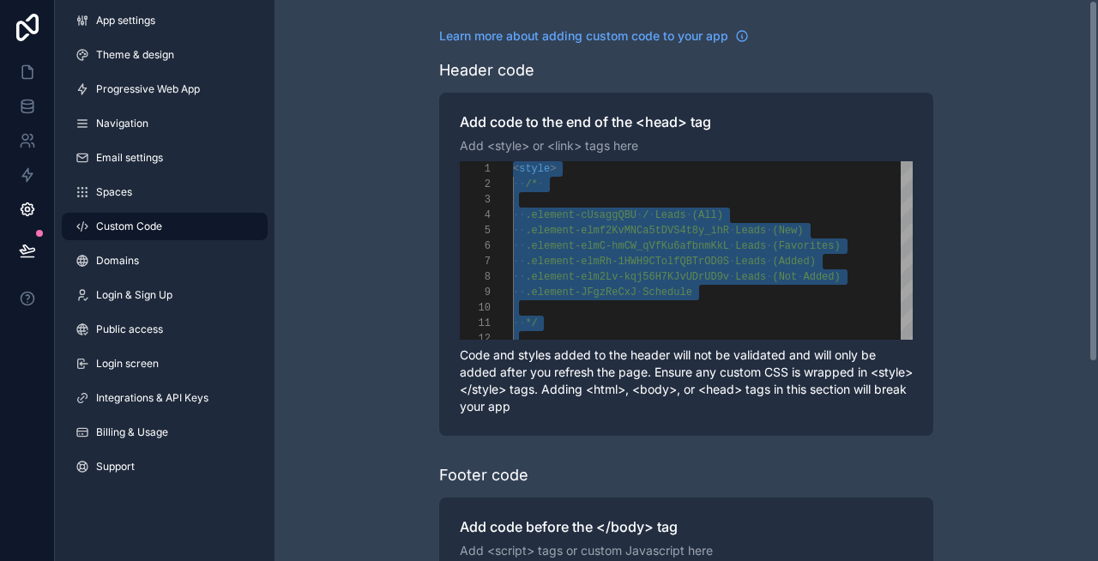
click at [357, 248] on div "**********" at bounding box center [687, 434] width 824 height 868
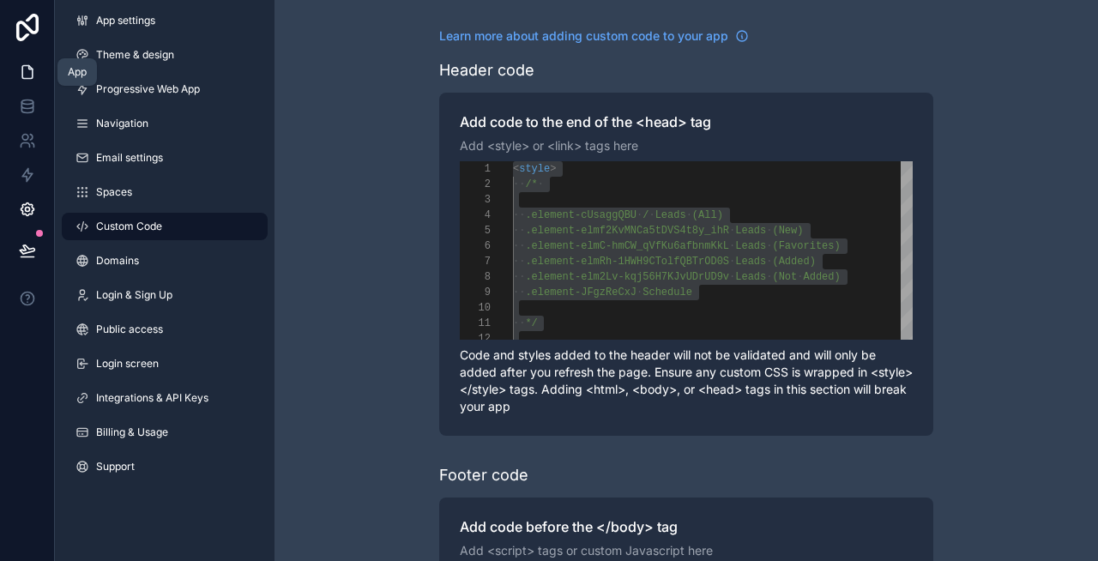
click at [17, 73] on link at bounding box center [27, 72] width 54 height 34
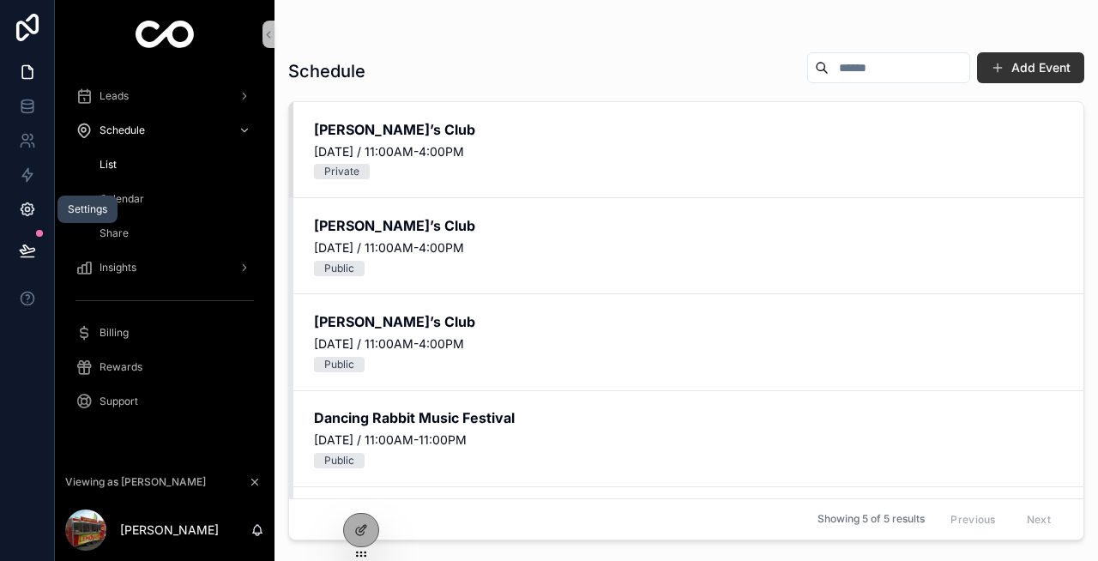
click at [30, 210] on icon at bounding box center [27, 209] width 17 height 17
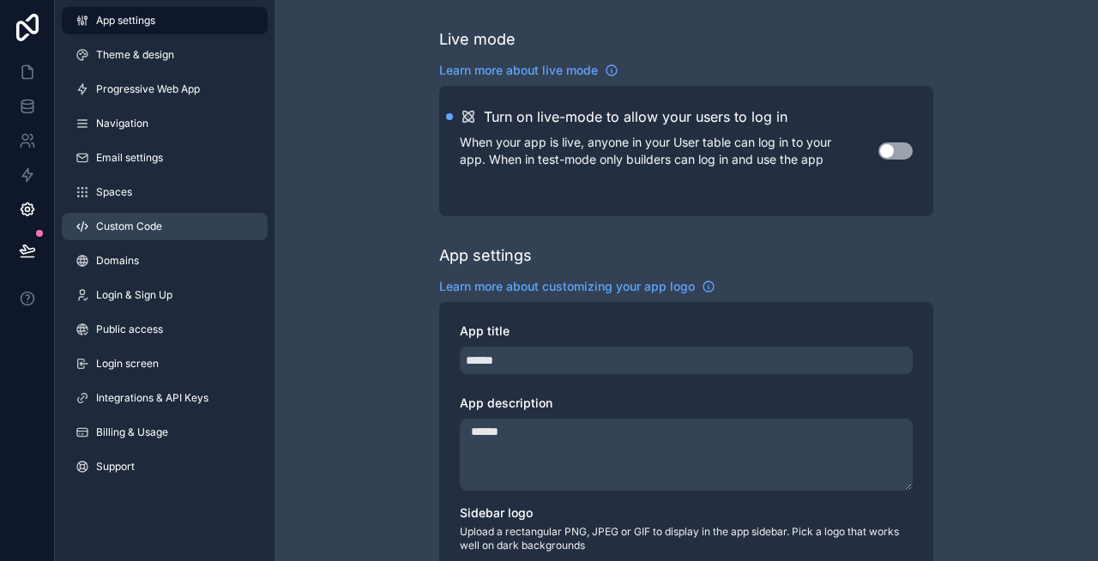
click at [151, 227] on span "Custom Code" at bounding box center [129, 227] width 66 height 14
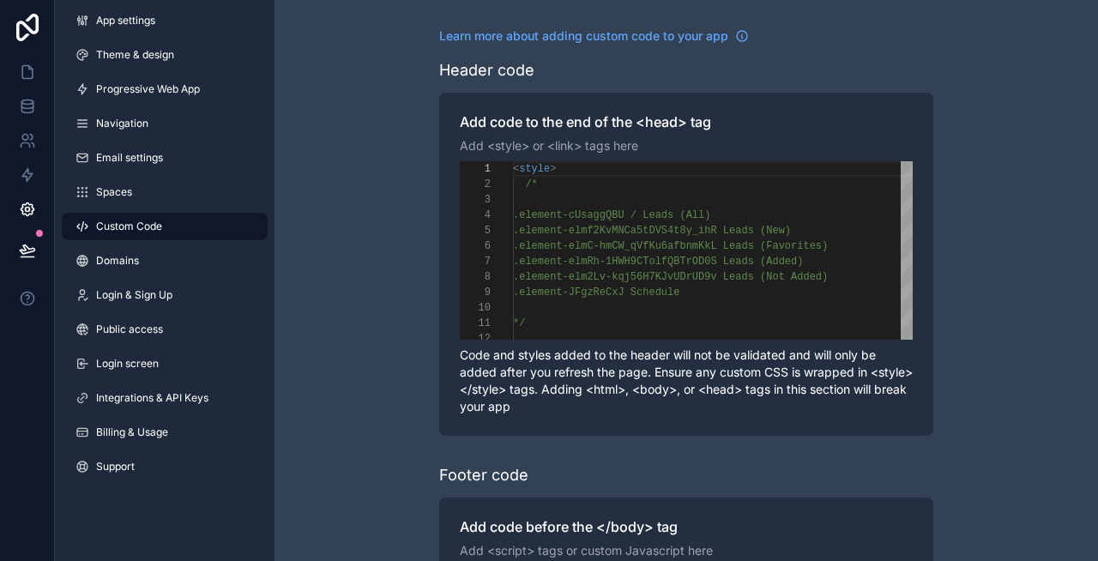
scroll to position [154, 0]
type textarea "**********"
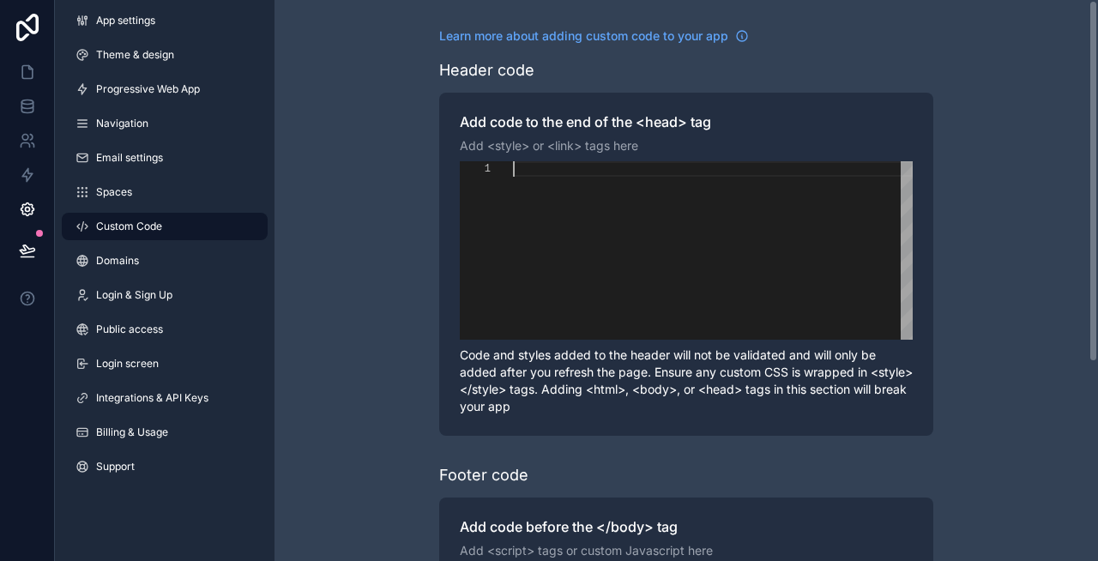
paste textarea "**********"
type textarea "**********"
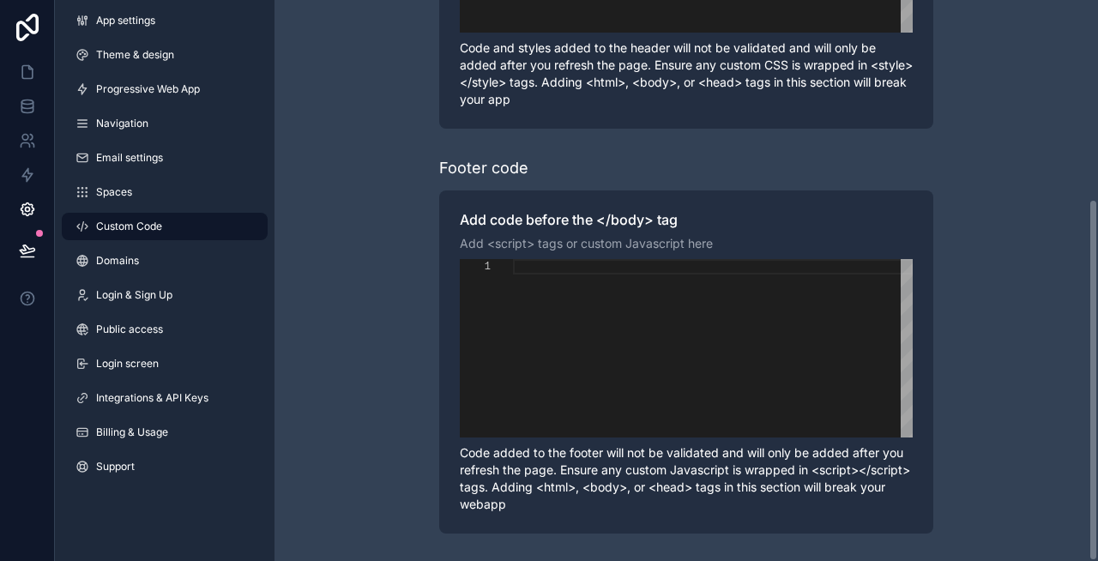
click at [385, 229] on div "**********" at bounding box center [687, 127] width 824 height 868
click at [23, 75] on icon at bounding box center [27, 71] width 17 height 17
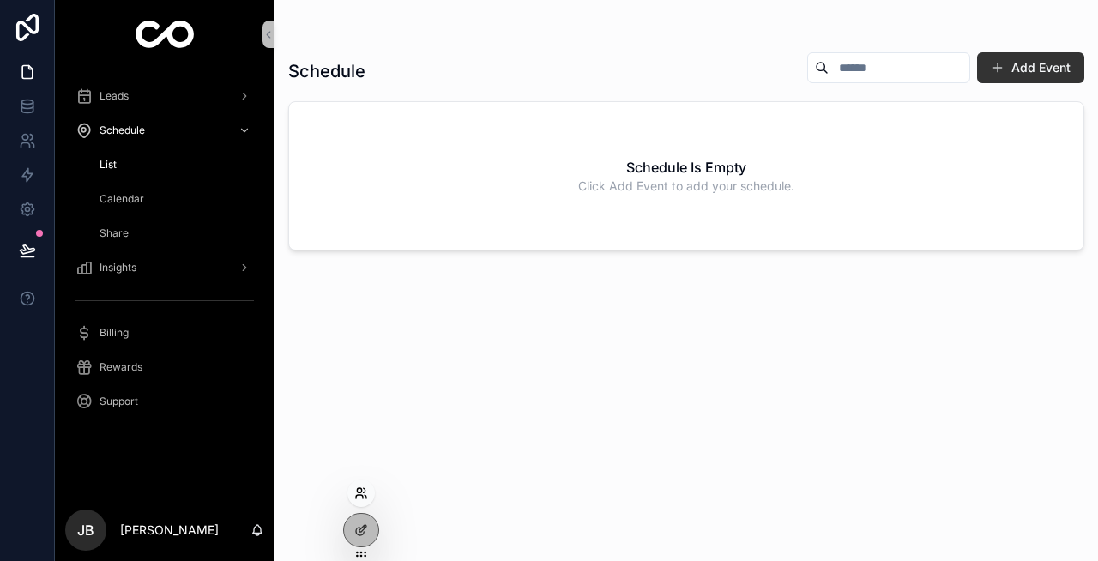
click at [362, 491] on icon at bounding box center [361, 493] width 14 height 14
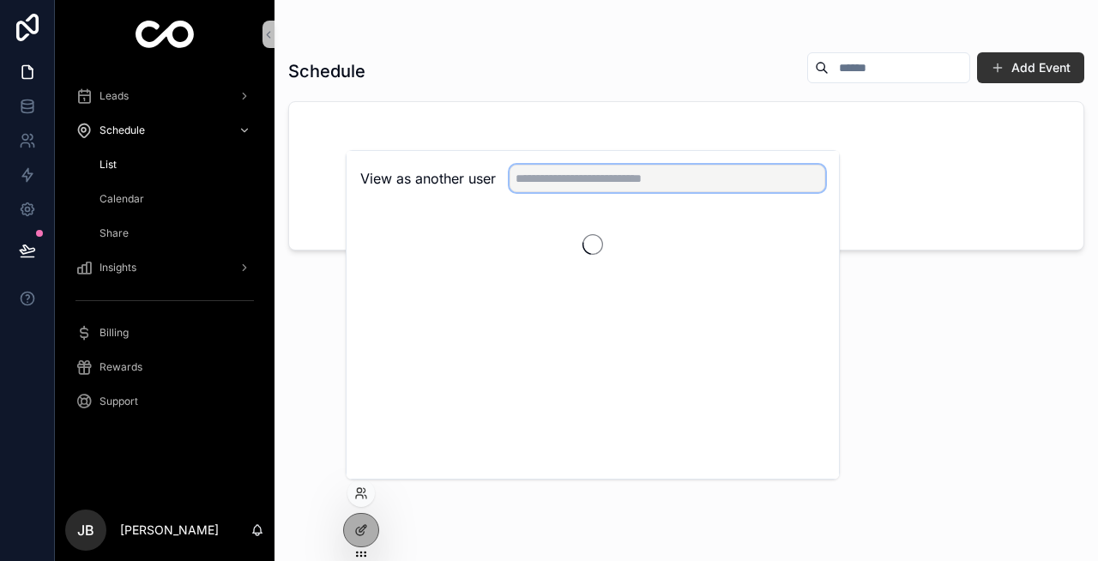
click at [552, 180] on input "text" at bounding box center [668, 178] width 316 height 27
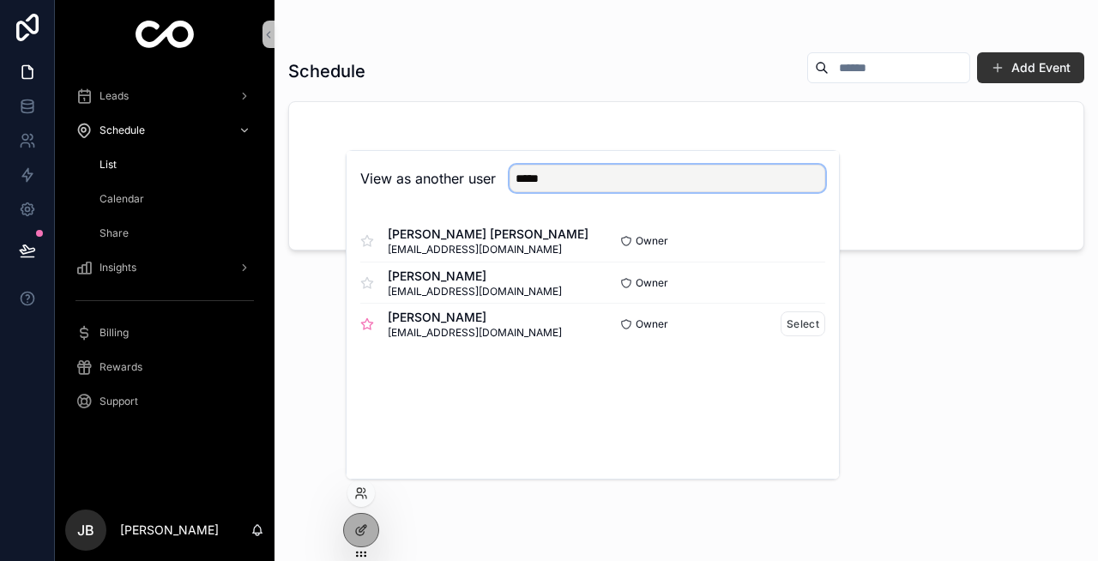
type input "*****"
click at [368, 327] on icon at bounding box center [367, 324] width 14 height 14
click at [558, 179] on input "*****" at bounding box center [668, 178] width 316 height 27
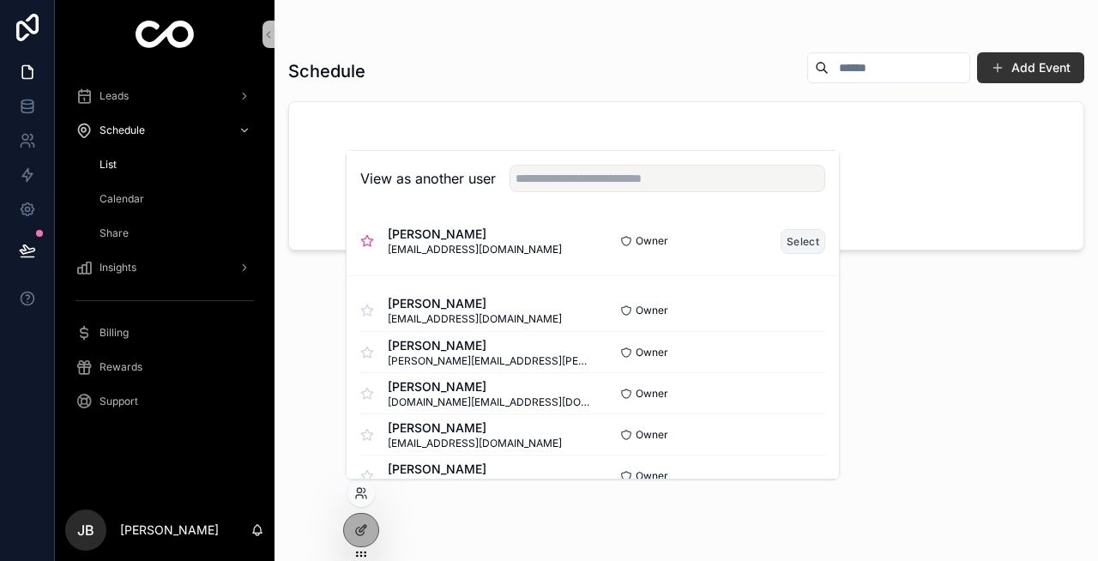
click at [800, 239] on button "Select" at bounding box center [803, 241] width 45 height 25
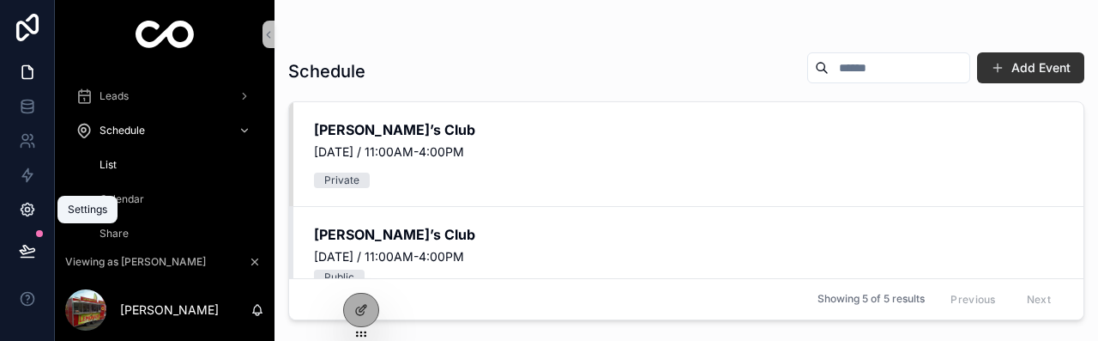
click at [23, 201] on icon at bounding box center [27, 209] width 17 height 17
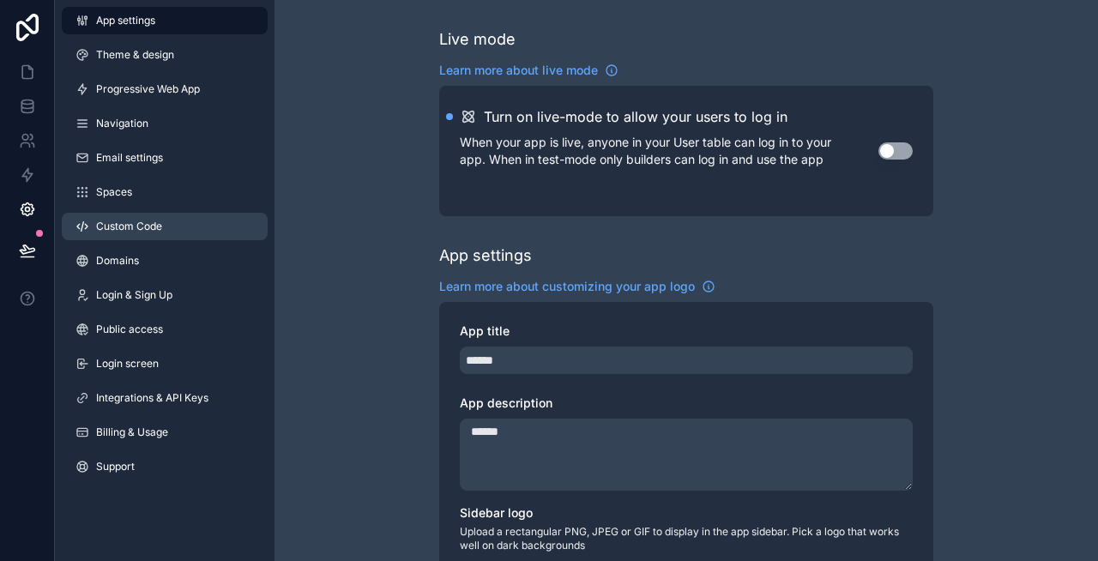
click at [154, 220] on span "Custom Code" at bounding box center [129, 227] width 66 height 14
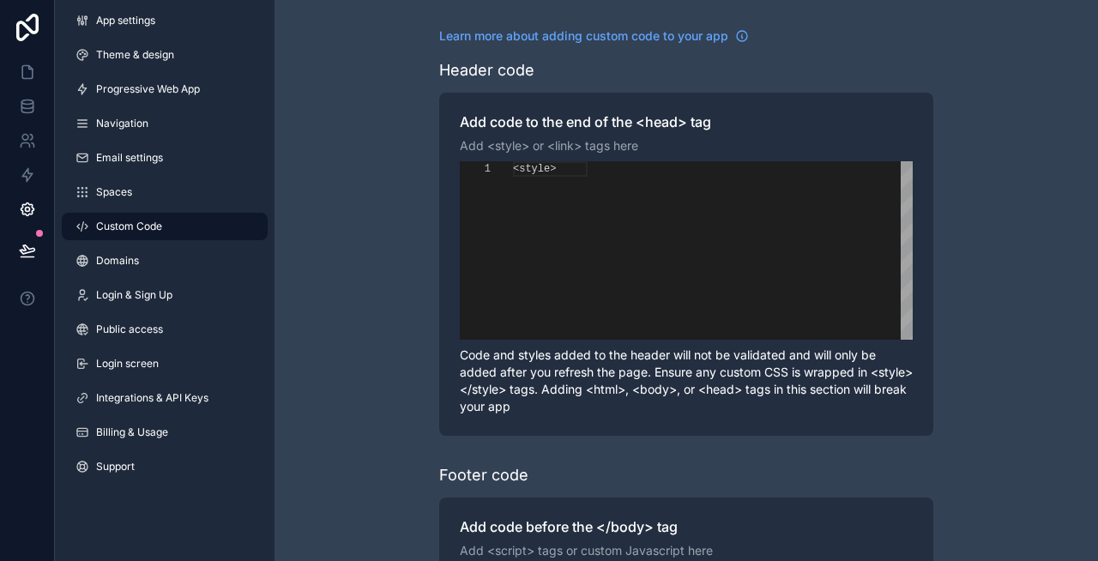
scroll to position [154, 0]
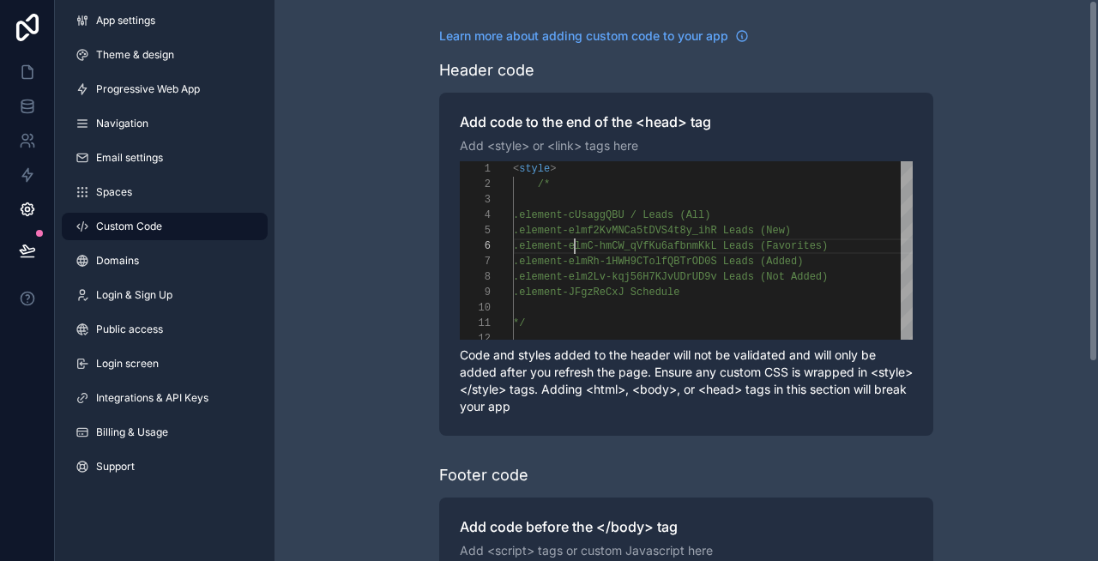
click at [575, 249] on div "**********" at bounding box center [686, 250] width 453 height 178
type textarea "**********"
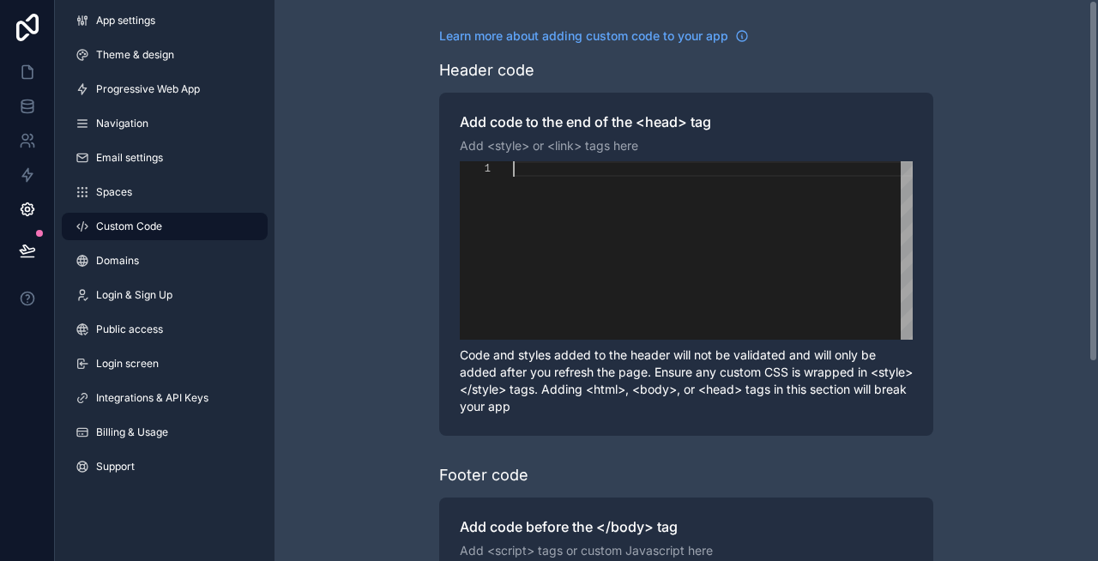
paste textarea "**********"
type textarea "**********"
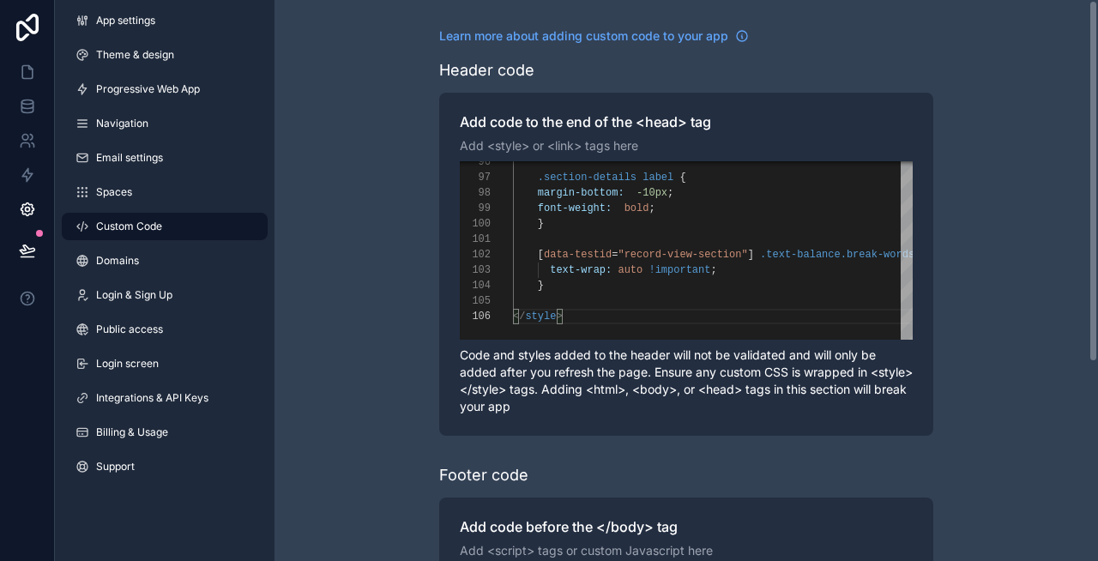
click at [356, 250] on div "**********" at bounding box center [687, 434] width 824 height 868
click at [34, 74] on icon at bounding box center [27, 71] width 17 height 17
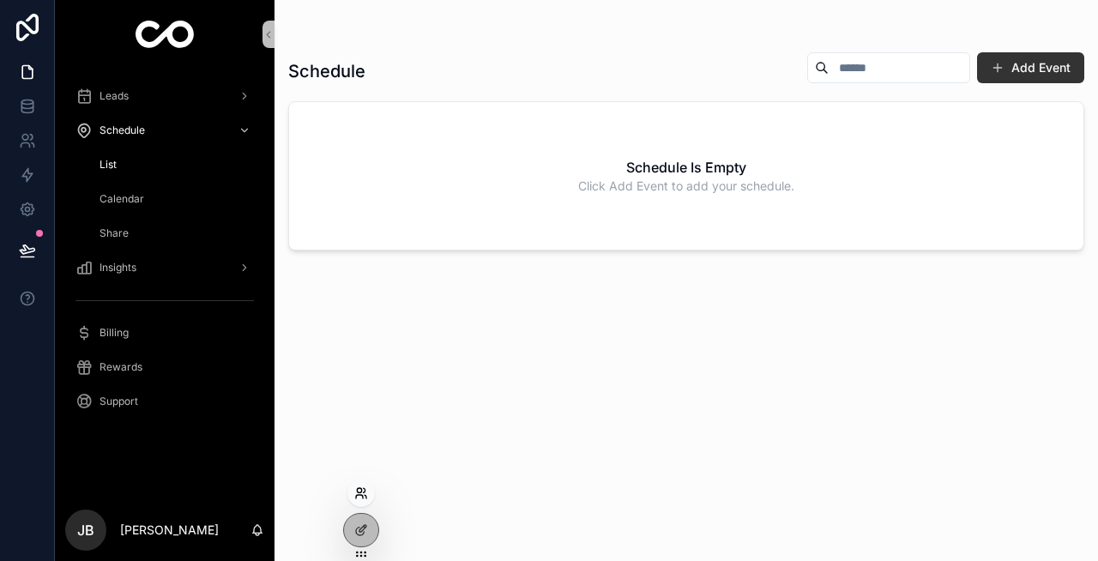
click at [359, 498] on icon at bounding box center [361, 493] width 14 height 14
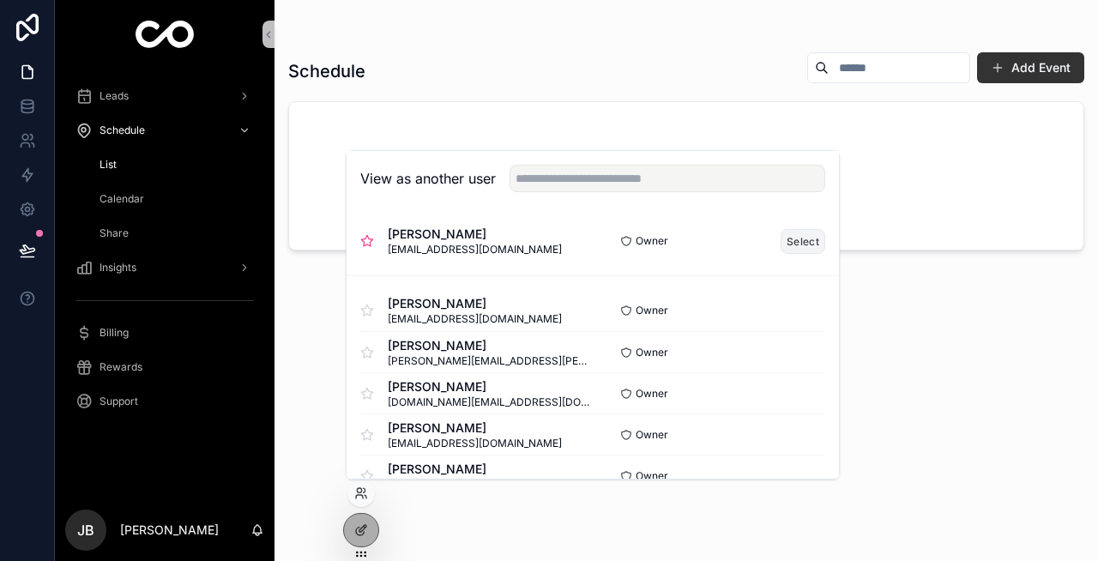
click at [818, 233] on button "Select" at bounding box center [803, 241] width 45 height 25
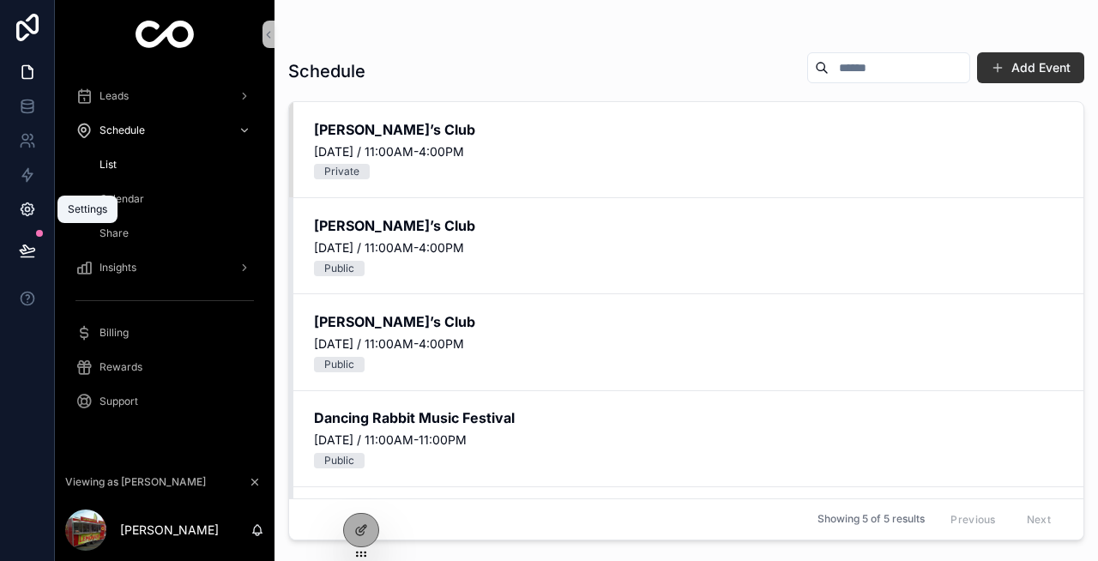
click at [26, 211] on icon at bounding box center [27, 210] width 4 height 4
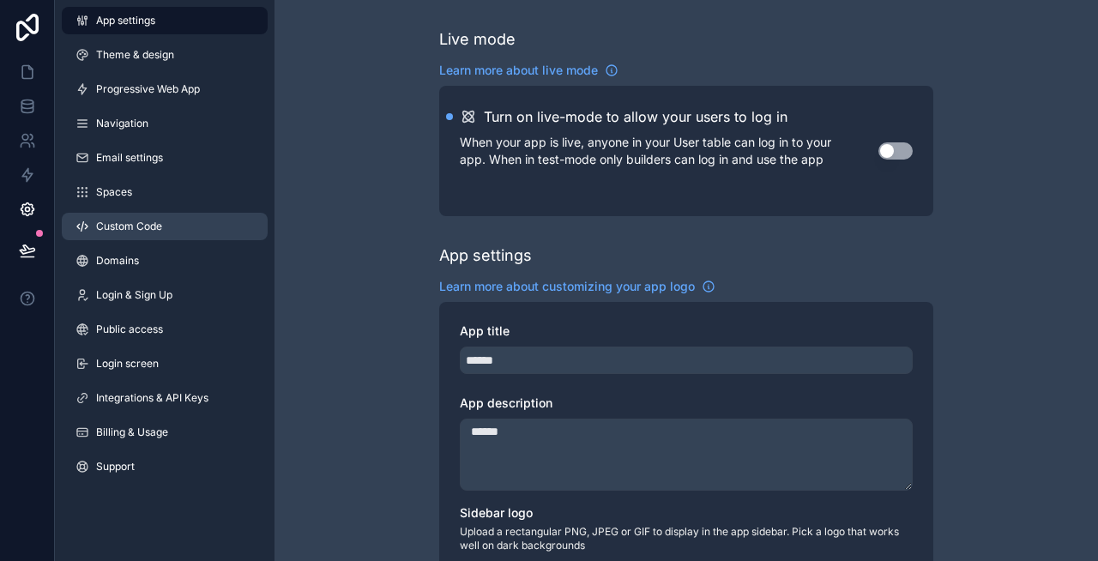
click at [123, 223] on span "Custom Code" at bounding box center [129, 227] width 66 height 14
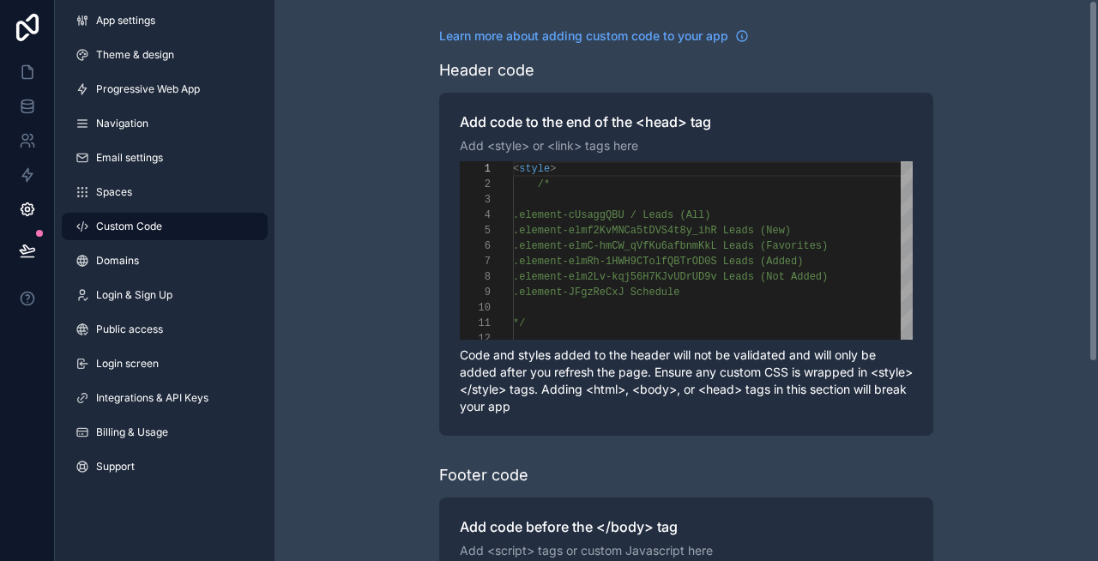
click at [555, 249] on span ".element-elmC-hmCW_qVfKu6afbnmKkL Leads (Favorite" at bounding box center [664, 246] width 303 height 12
type textarea "**********"
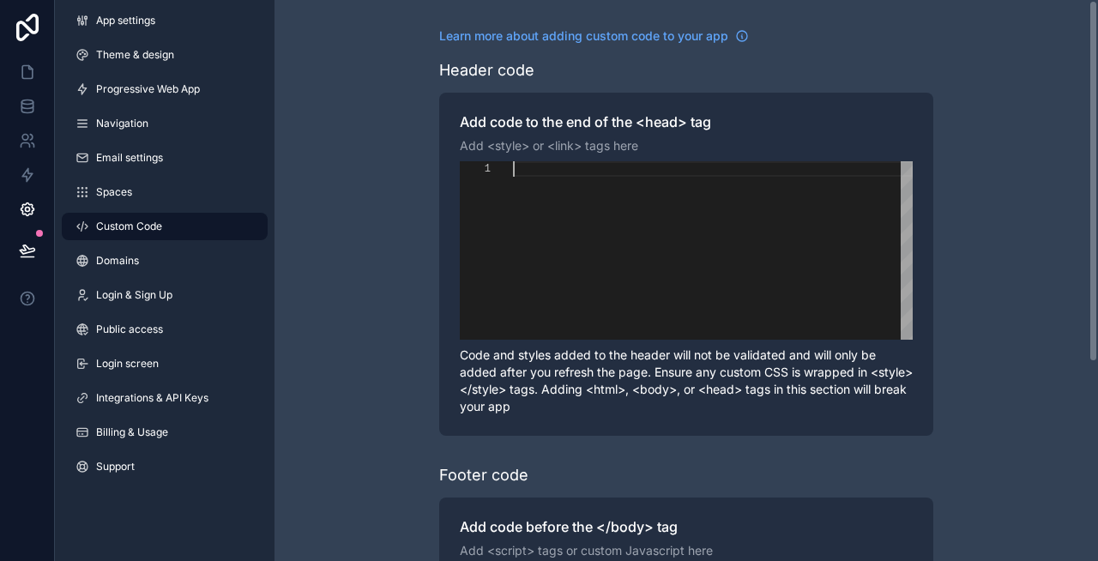
paste textarea "**********"
type textarea "**********"
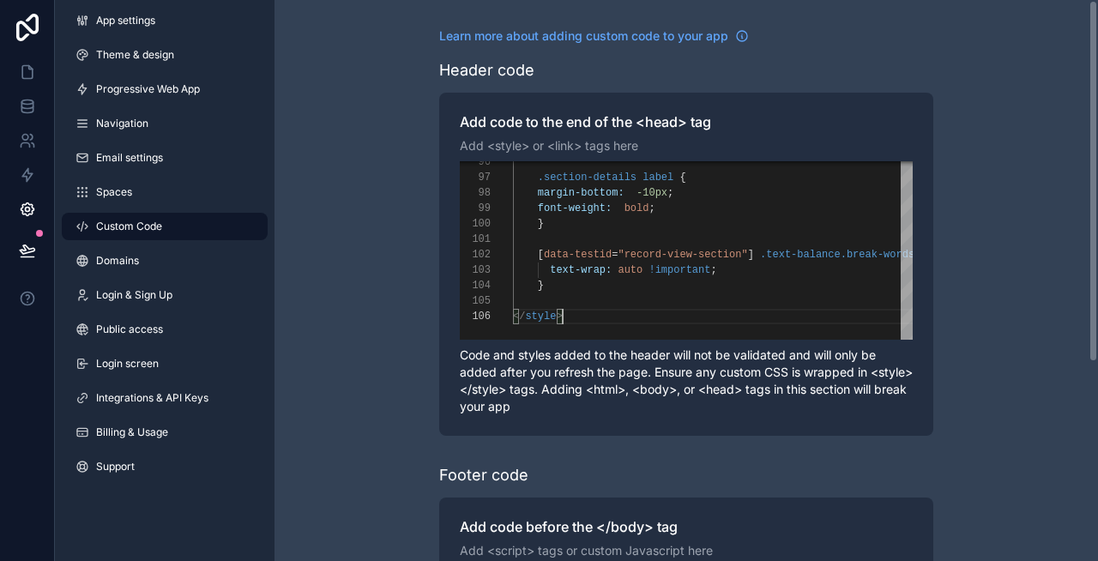
click at [362, 151] on div "**********" at bounding box center [687, 434] width 824 height 868
click at [27, 70] on icon at bounding box center [27, 71] width 17 height 17
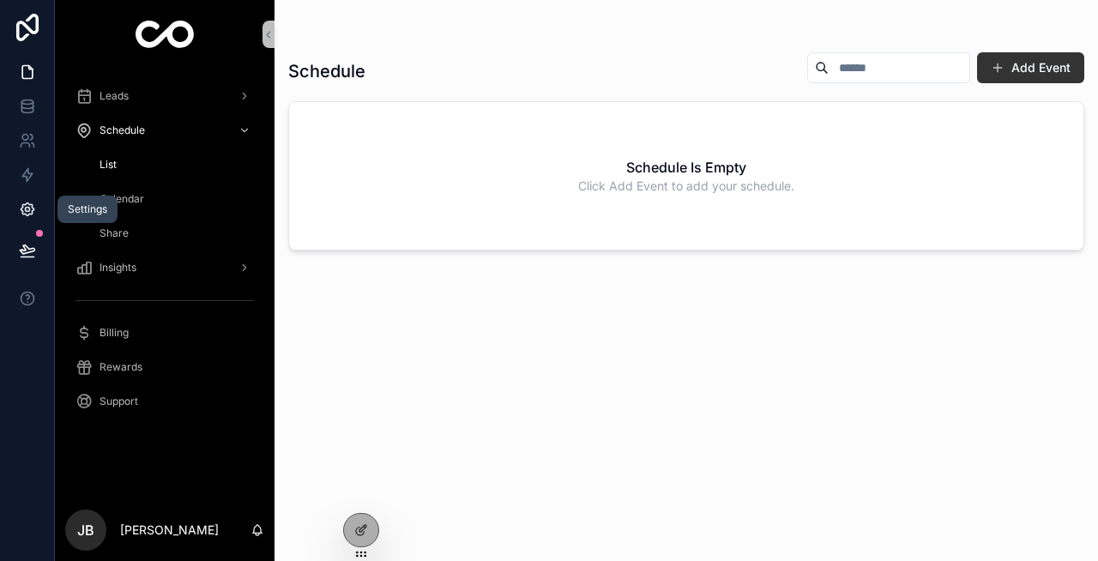
click at [20, 211] on icon at bounding box center [27, 209] width 17 height 17
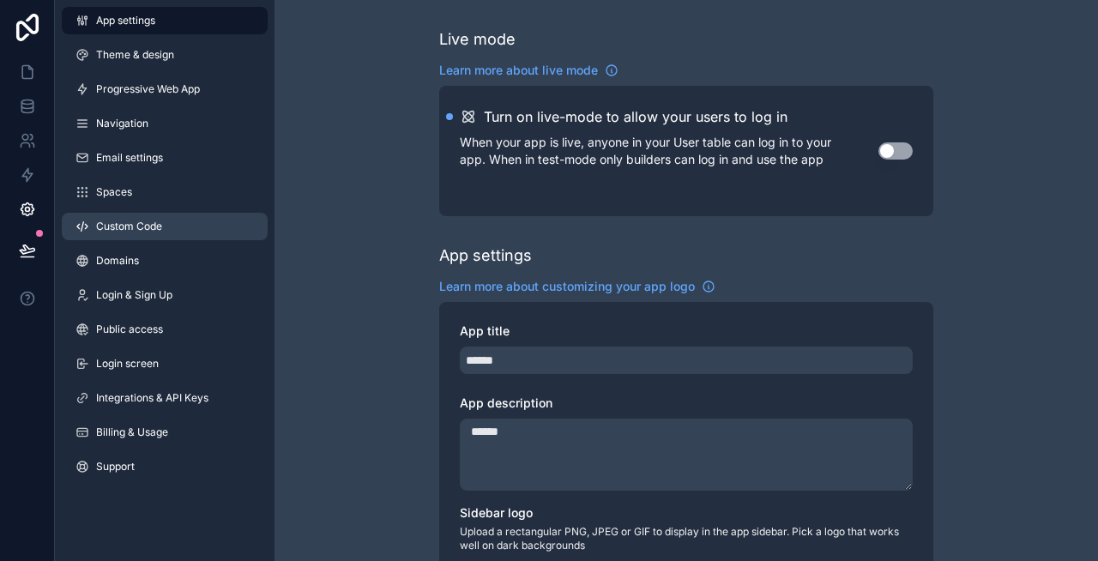
click at [140, 222] on span "Custom Code" at bounding box center [129, 227] width 66 height 14
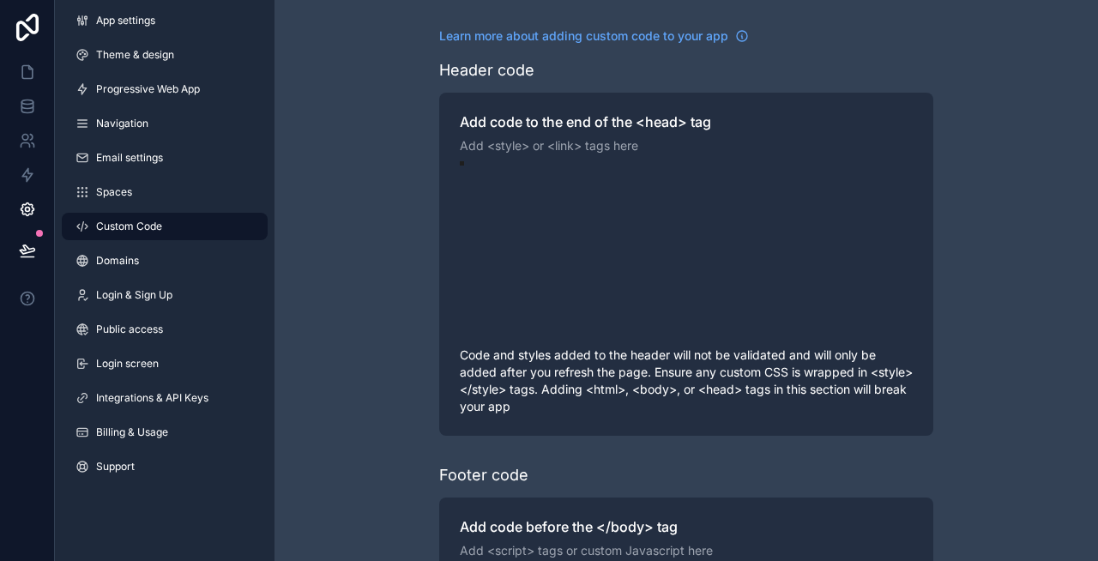
scroll to position [154, 0]
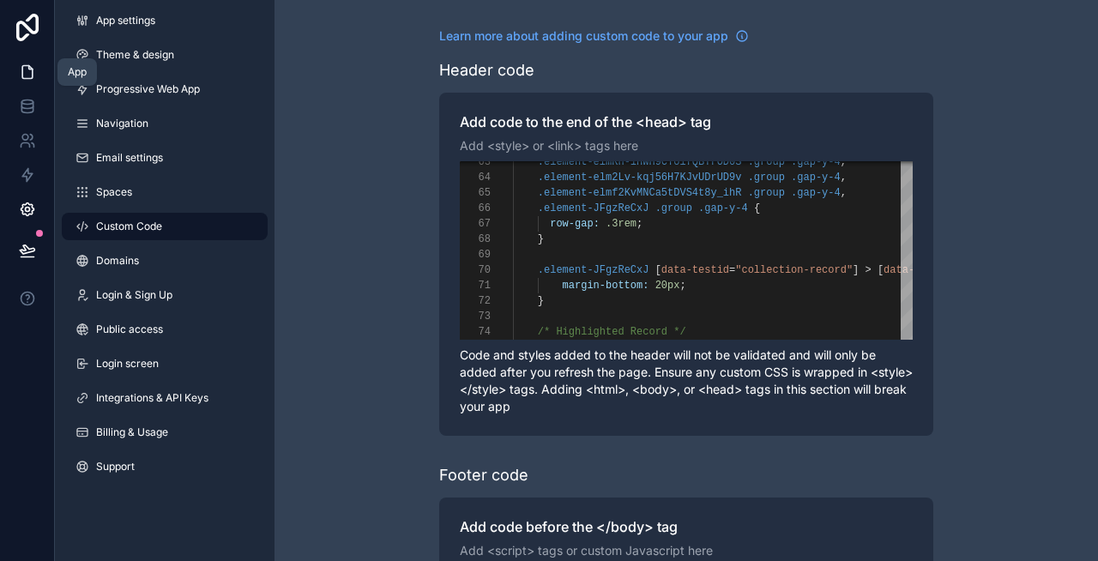
click at [18, 82] on link at bounding box center [27, 72] width 54 height 34
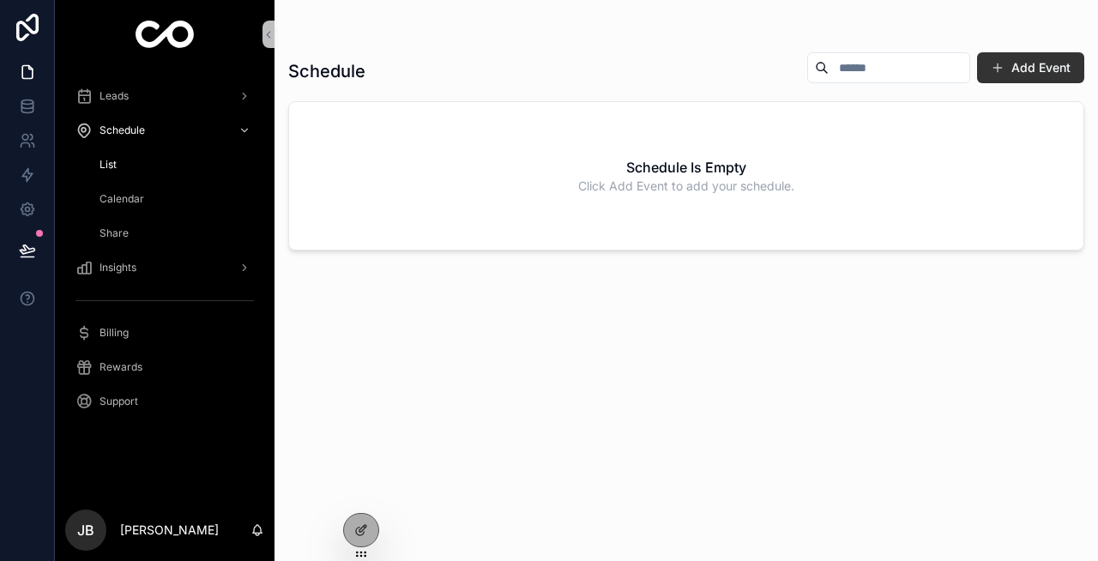
click at [363, 491] on div "Schedule Add Event Schedule Is Empty Click Add Event to add your schedule." at bounding box center [686, 290] width 796 height 499
click at [360, 488] on icon at bounding box center [359, 490] width 4 height 4
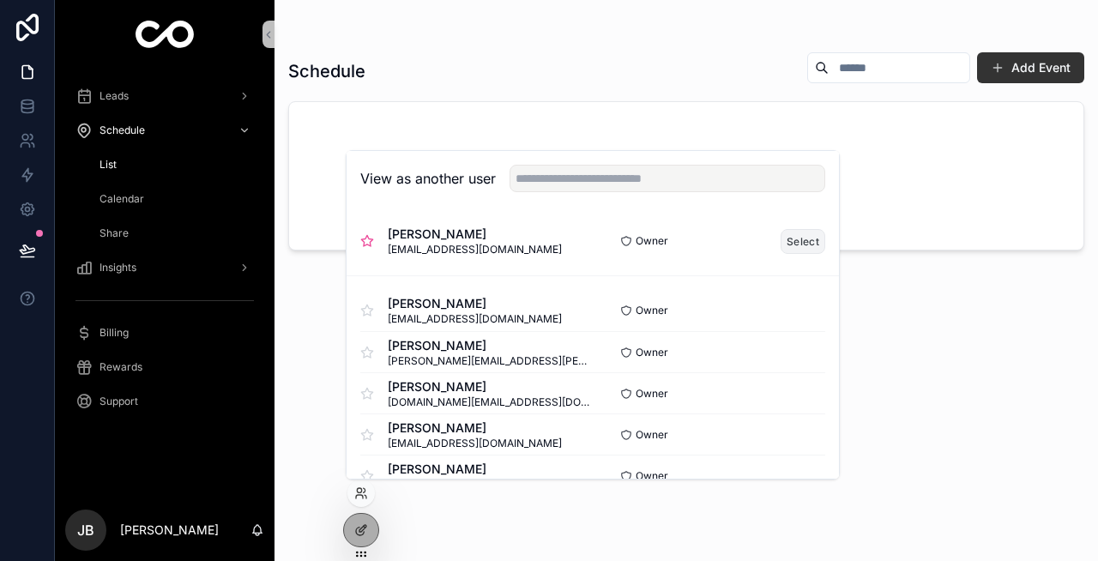
click at [794, 238] on button "Select" at bounding box center [803, 241] width 45 height 25
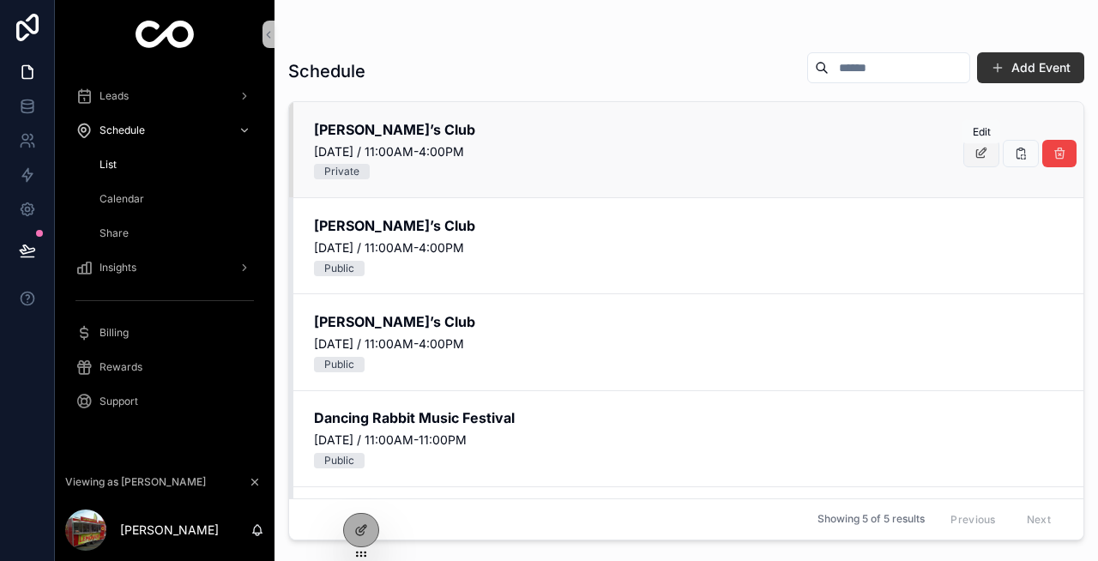
click at [975, 154] on icon "scrollable content" at bounding box center [982, 154] width 14 height 14
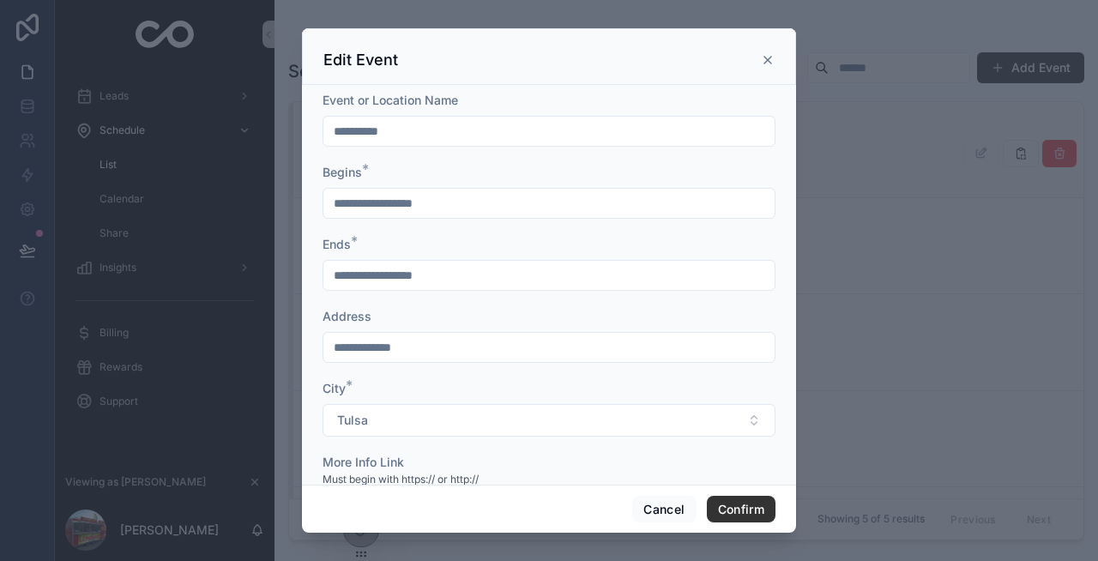
click at [764, 55] on icon at bounding box center [768, 60] width 14 height 14
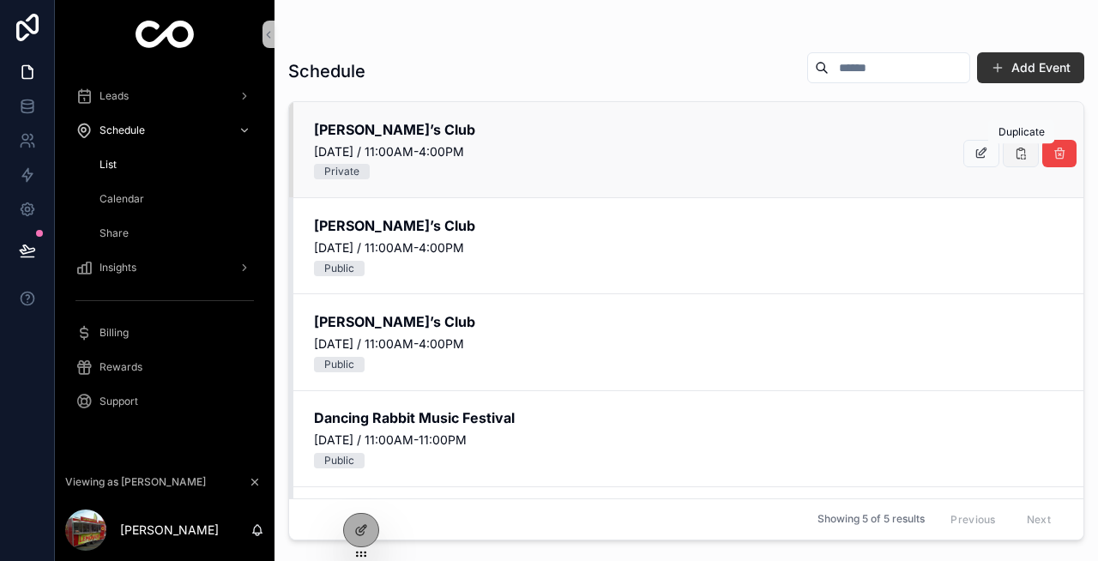
click at [1017, 153] on icon "scrollable content" at bounding box center [1021, 154] width 14 height 14
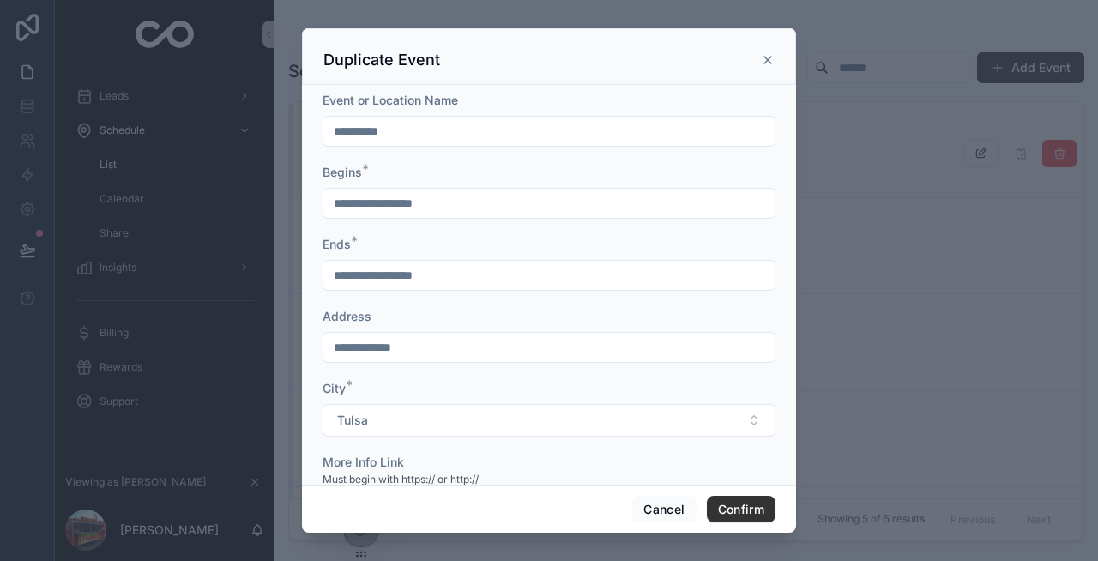
click at [767, 56] on icon at bounding box center [768, 60] width 14 height 14
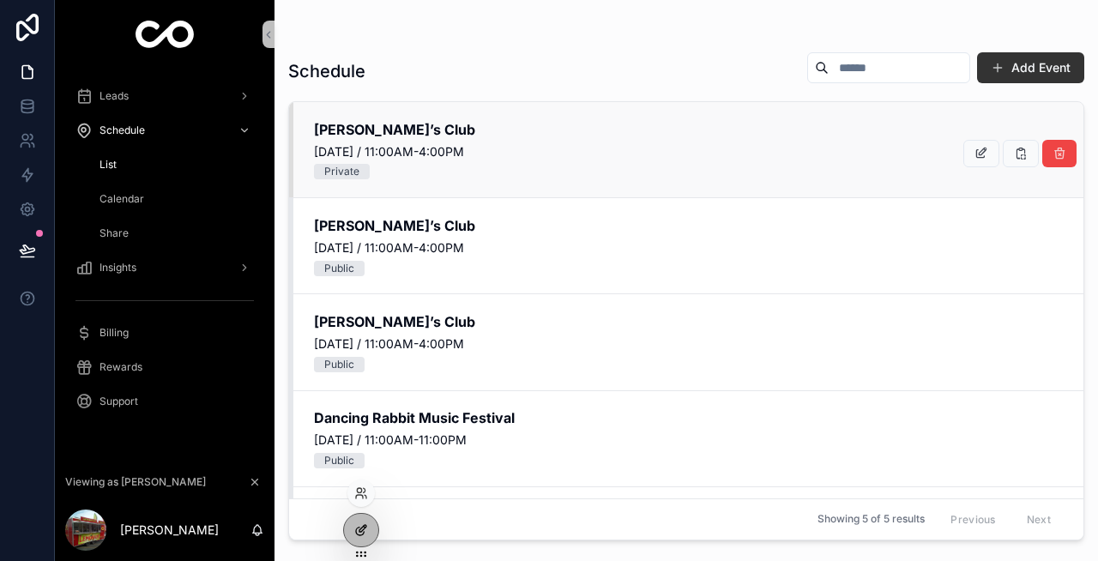
click at [363, 531] on icon at bounding box center [361, 530] width 14 height 14
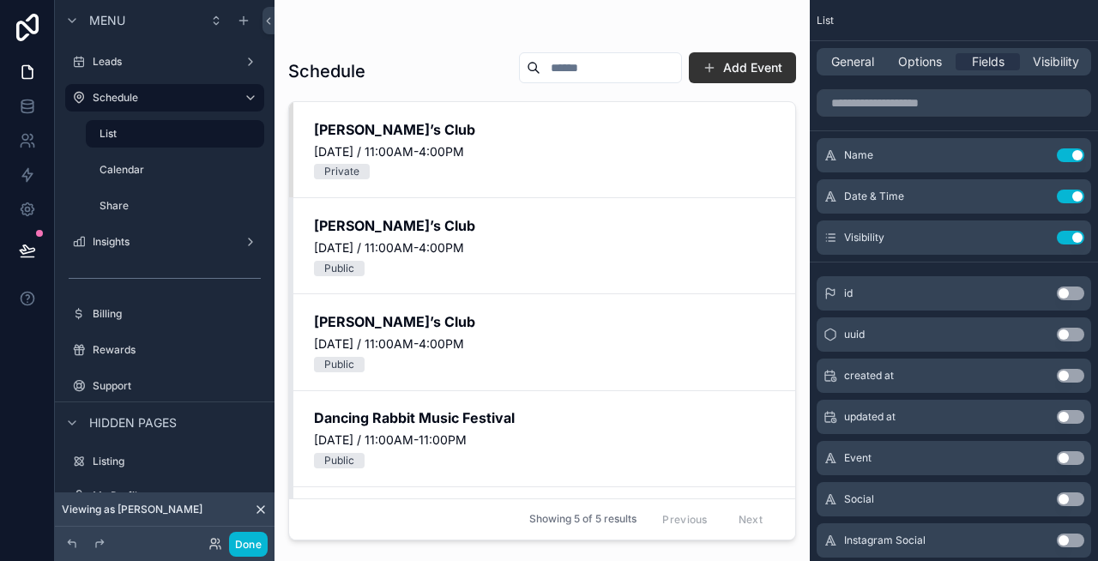
click at [675, 156] on div "scrollable content" at bounding box center [542, 270] width 535 height 540
click at [938, 65] on span "Options" at bounding box center [920, 61] width 44 height 17
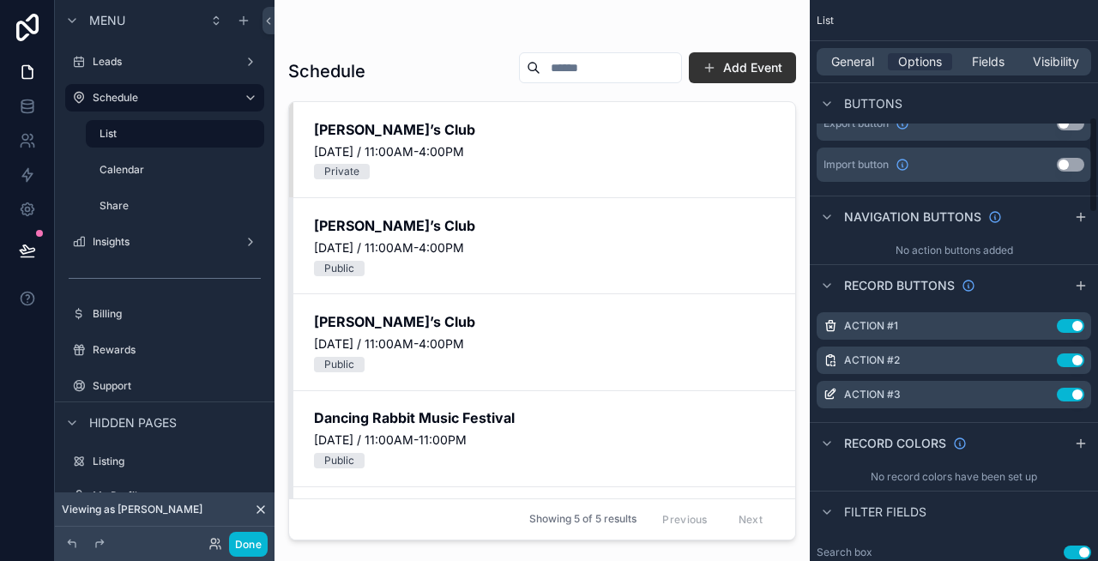
scroll to position [687, 0]
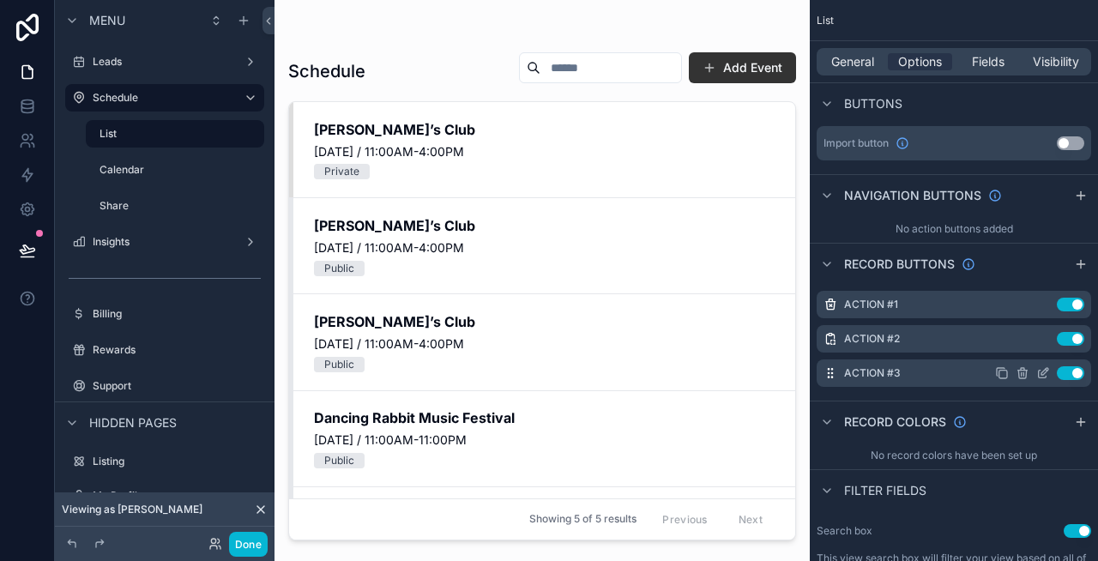
click at [1043, 372] on icon "scrollable content" at bounding box center [1043, 373] width 14 height 14
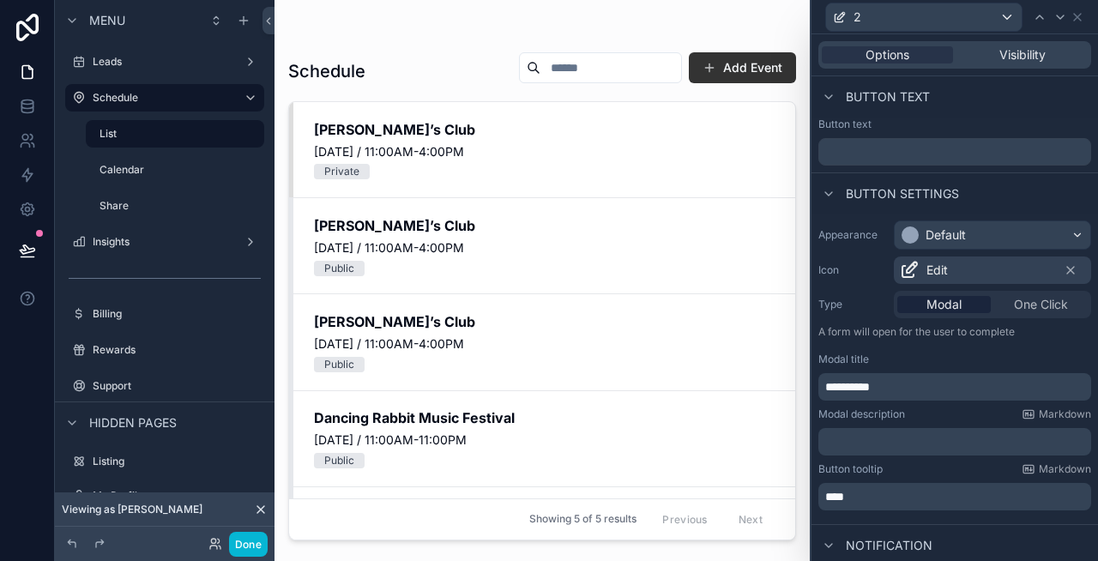
scroll to position [383, 0]
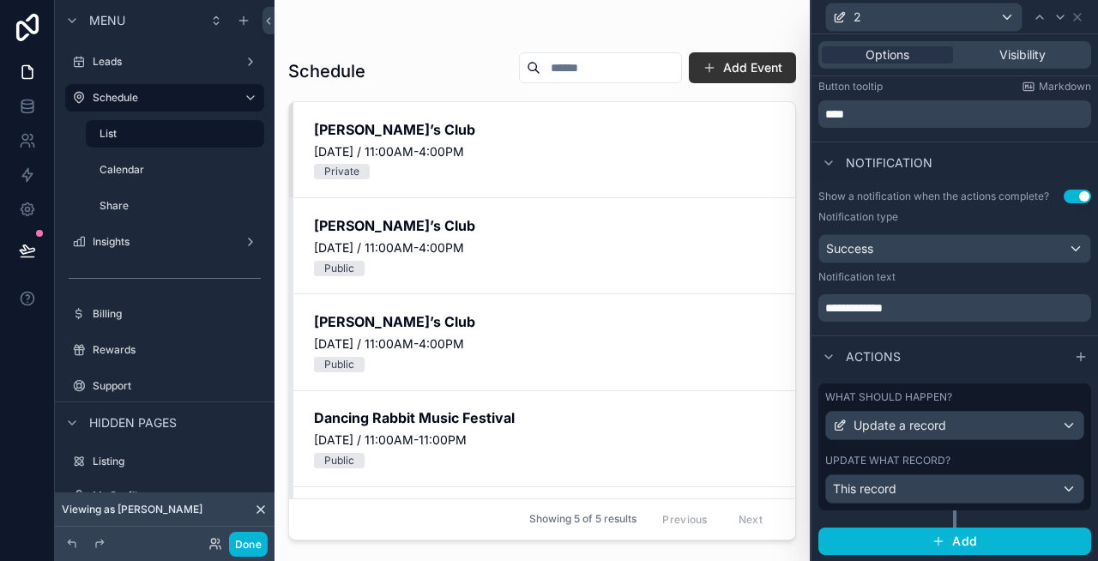
click at [924, 398] on label "What should happen?" at bounding box center [888, 397] width 127 height 14
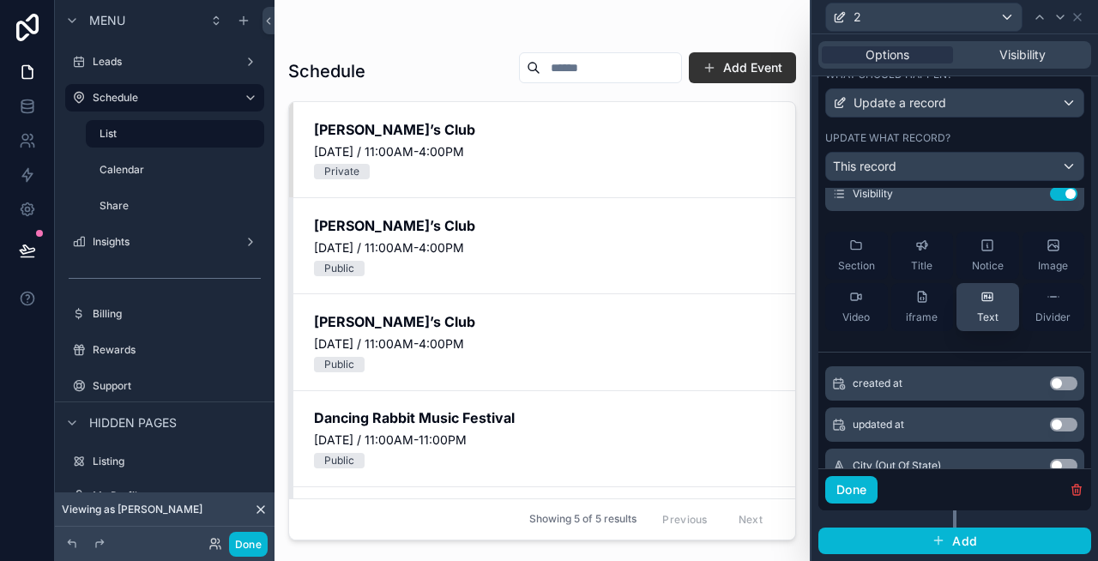
scroll to position [152, 0]
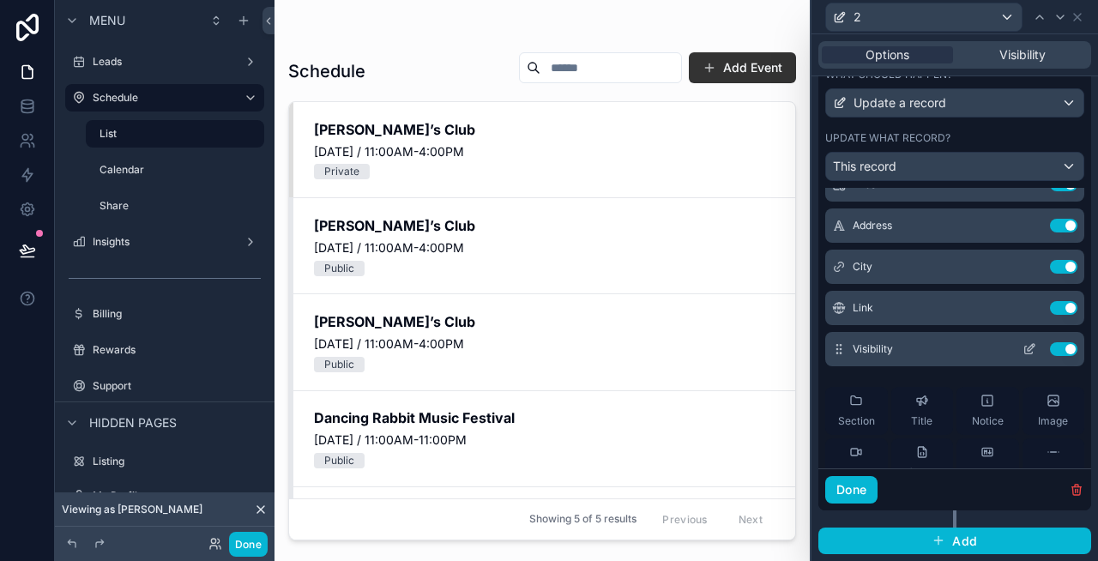
click at [1037, 347] on button at bounding box center [1029, 349] width 27 height 14
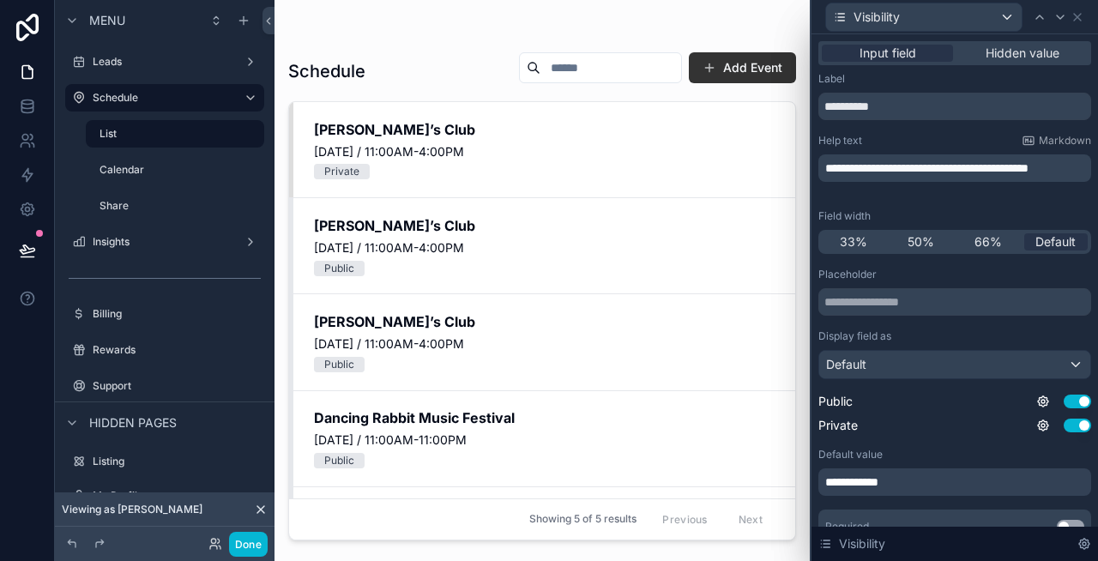
scroll to position [72, 0]
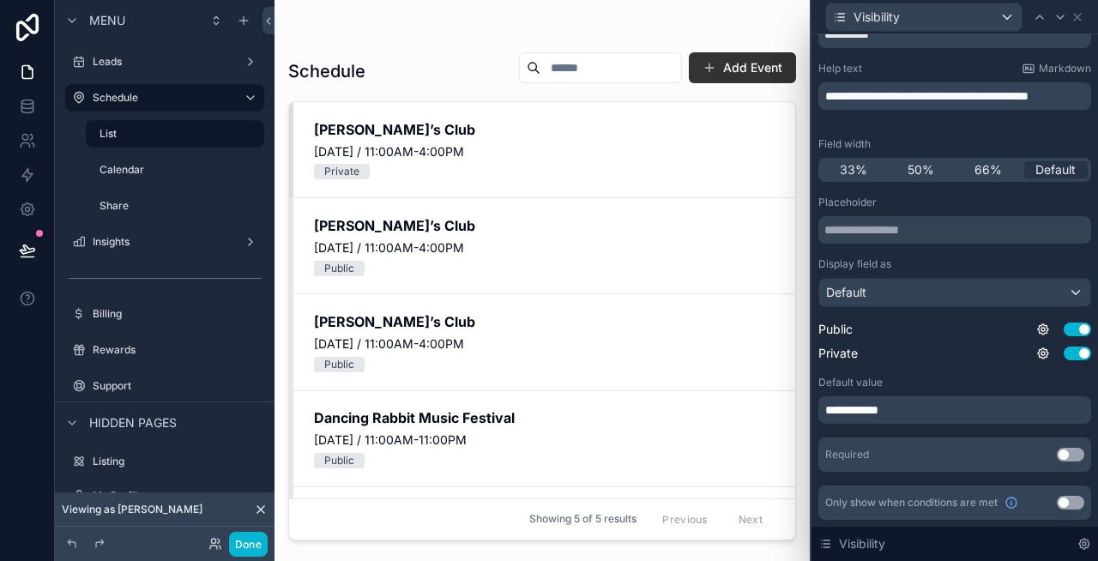
click at [917, 407] on div "**********" at bounding box center [954, 409] width 273 height 27
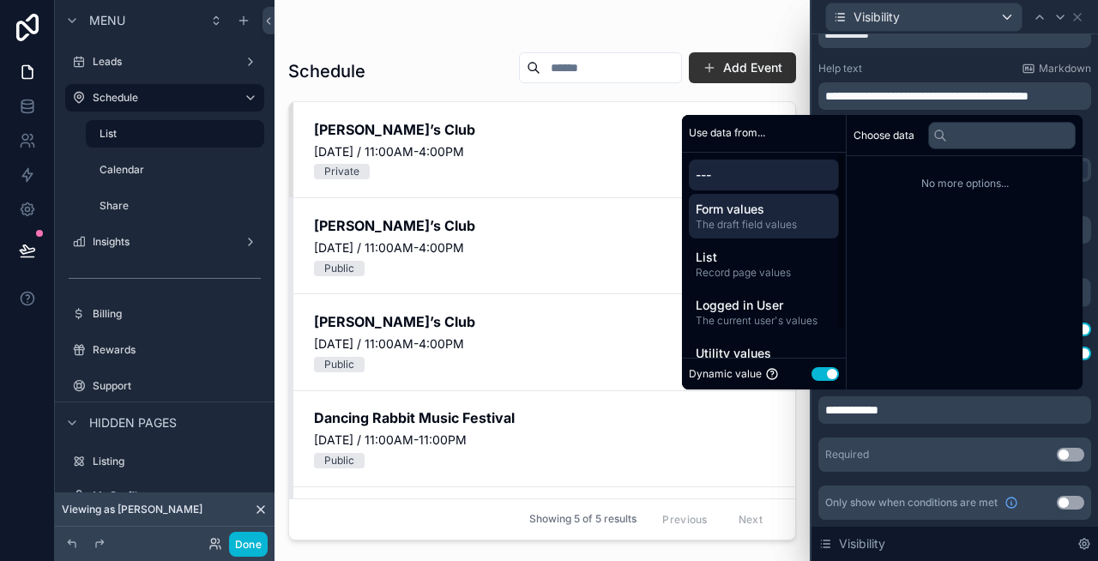
click at [764, 212] on span "Form values" at bounding box center [764, 209] width 136 height 17
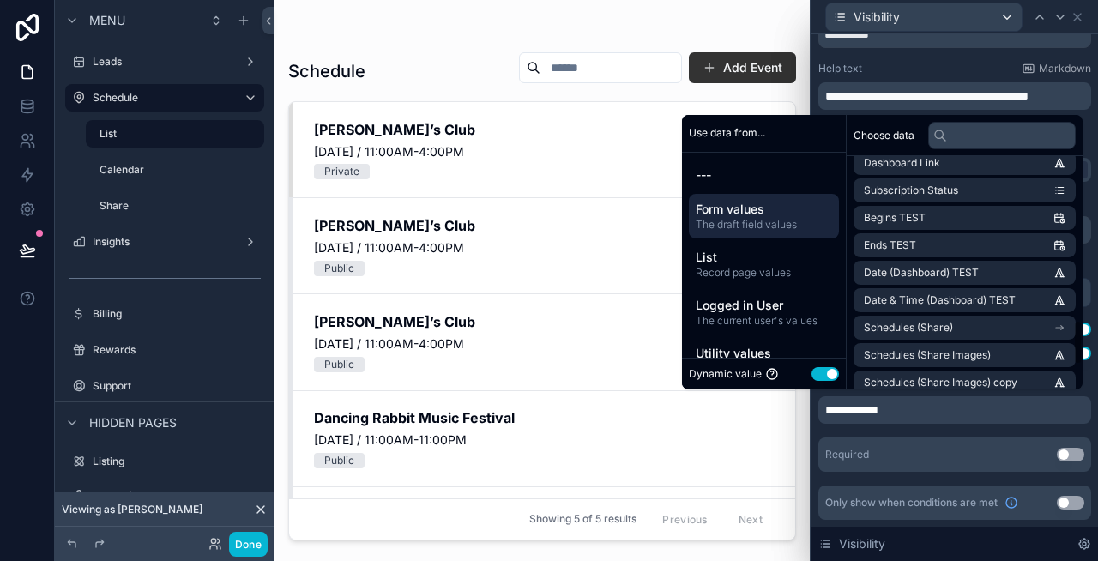
scroll to position [859, 0]
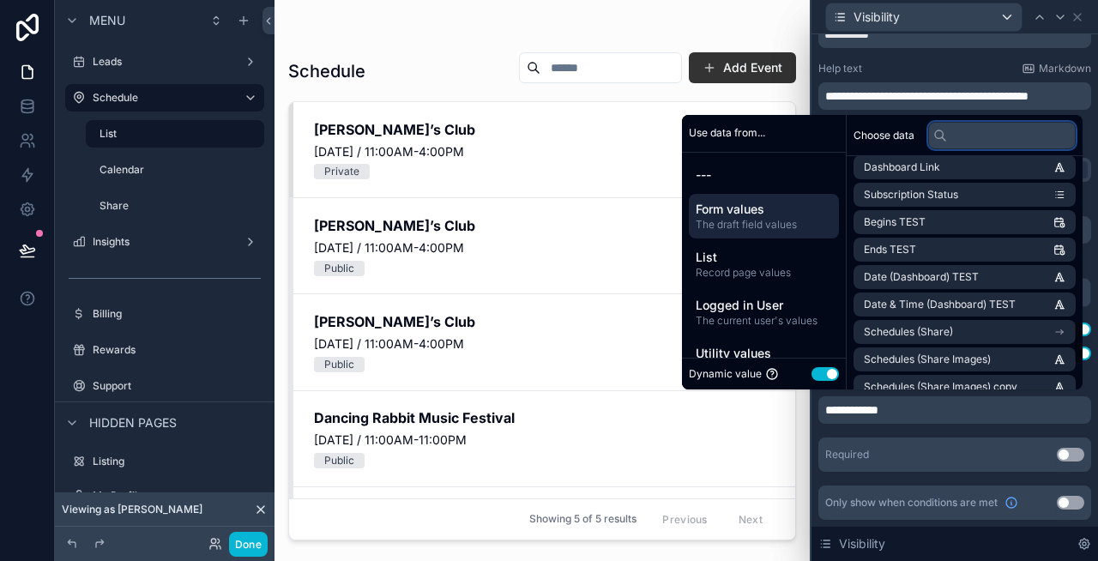
click at [960, 130] on input "text" at bounding box center [1002, 135] width 148 height 27
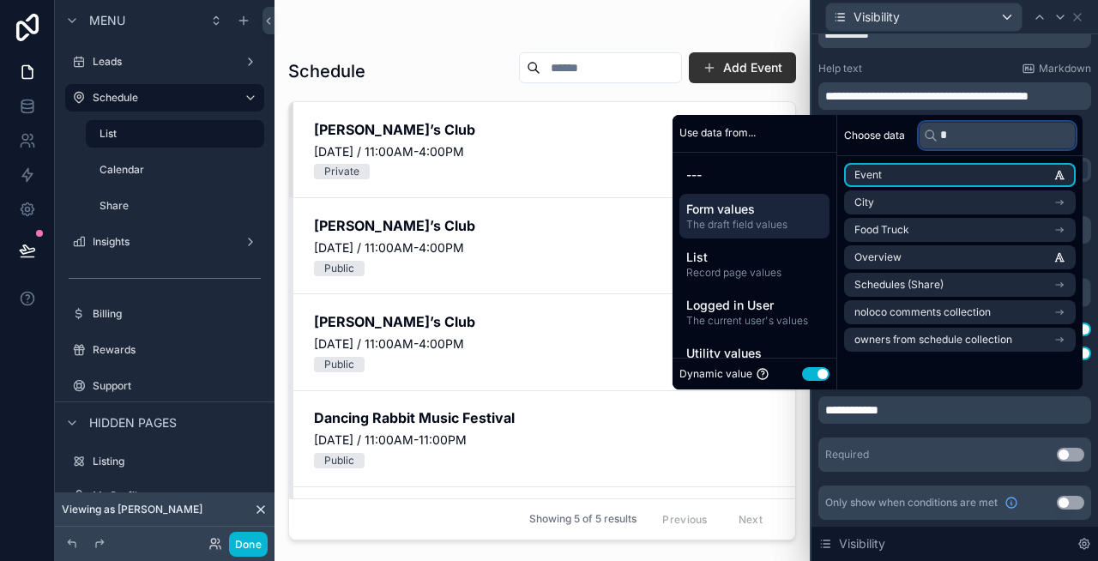
scroll to position [0, 0]
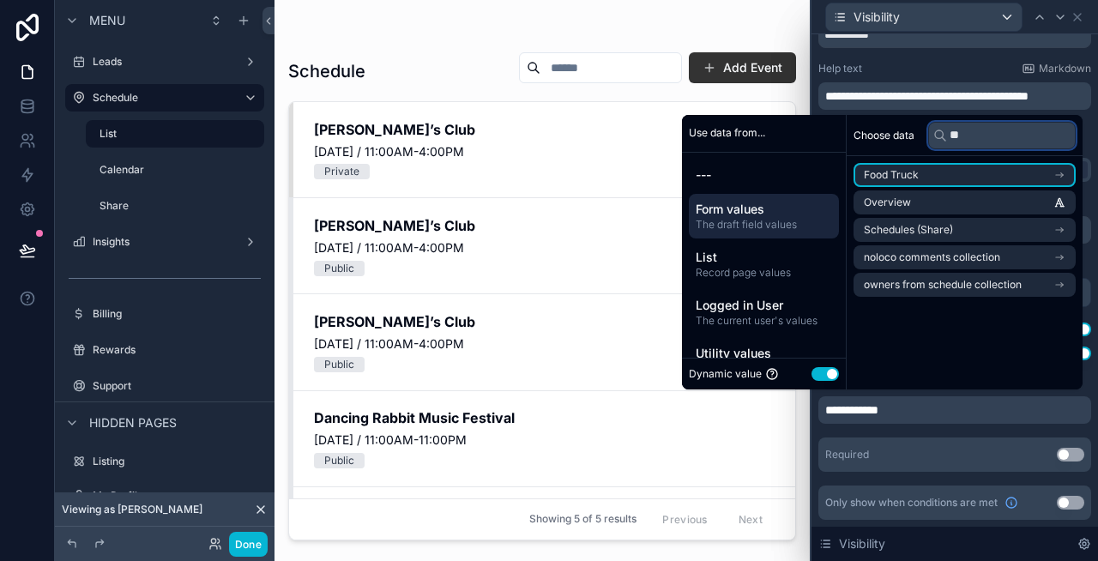
type input "*"
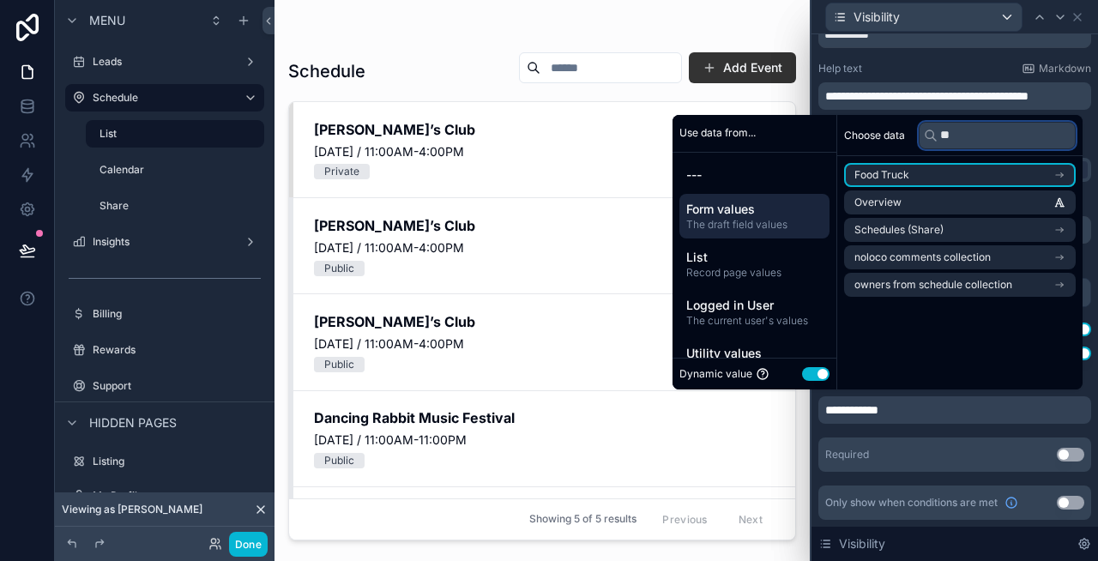
type input "*"
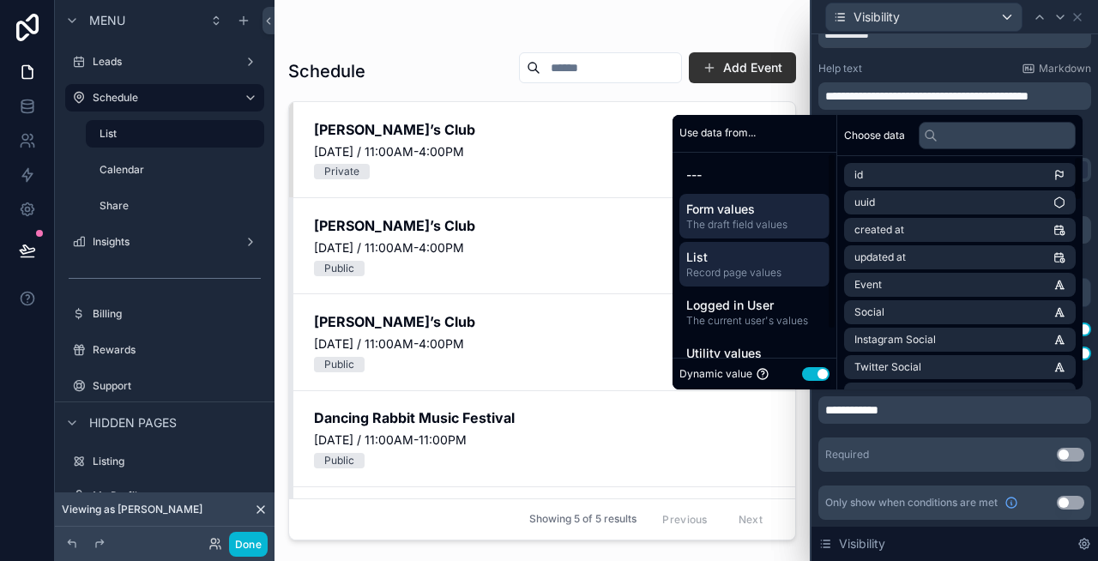
click at [752, 274] on span "Record page values" at bounding box center [754, 273] width 136 height 14
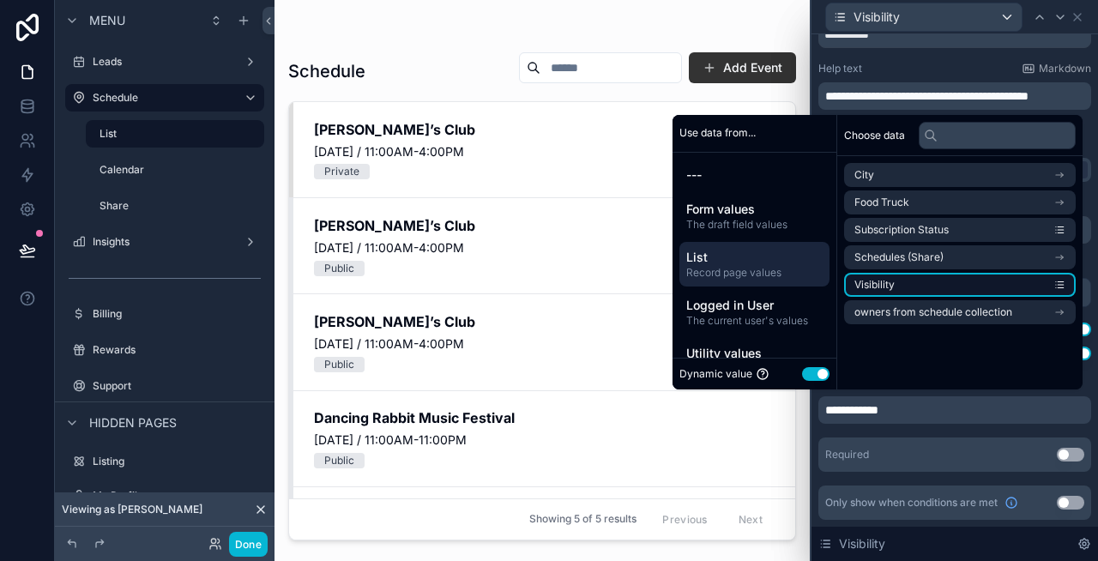
click at [986, 287] on li "Visibility" at bounding box center [960, 285] width 232 height 24
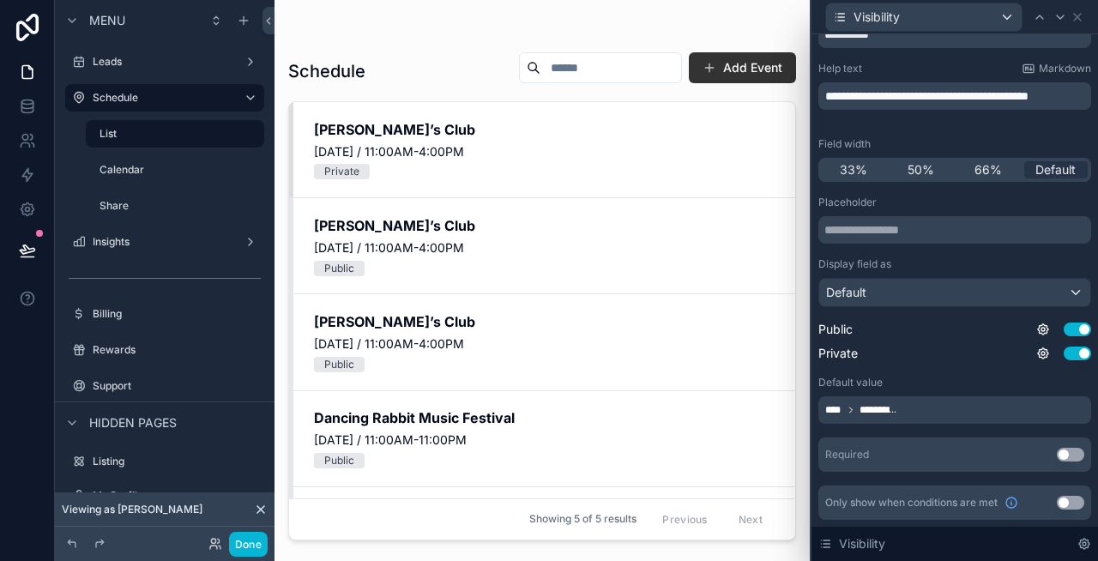
click at [944, 432] on div "**********" at bounding box center [954, 334] width 273 height 276
click at [1082, 22] on icon at bounding box center [1078, 17] width 14 height 14
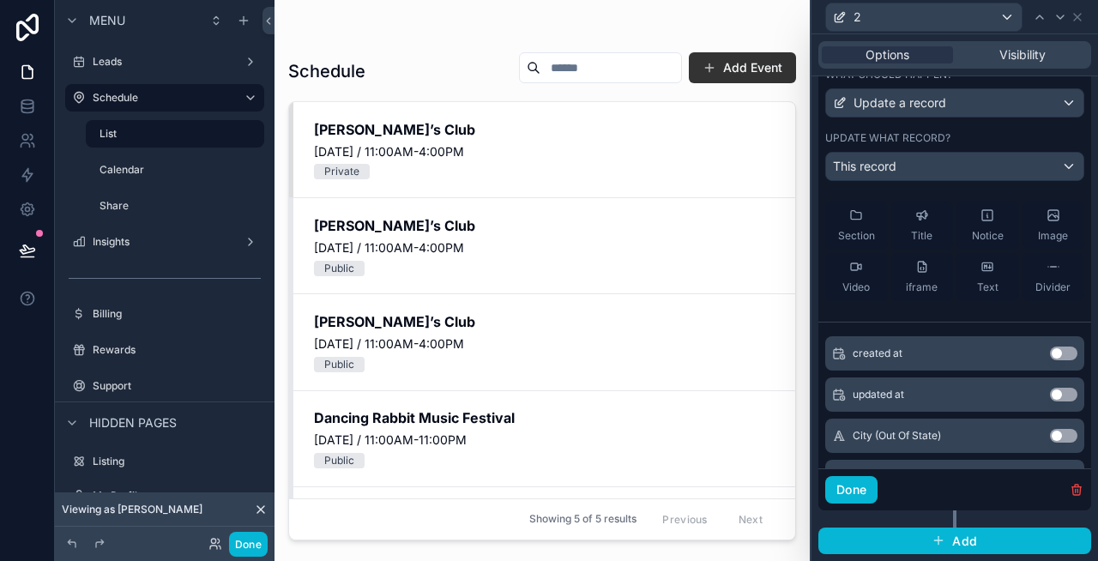
scroll to position [433, 0]
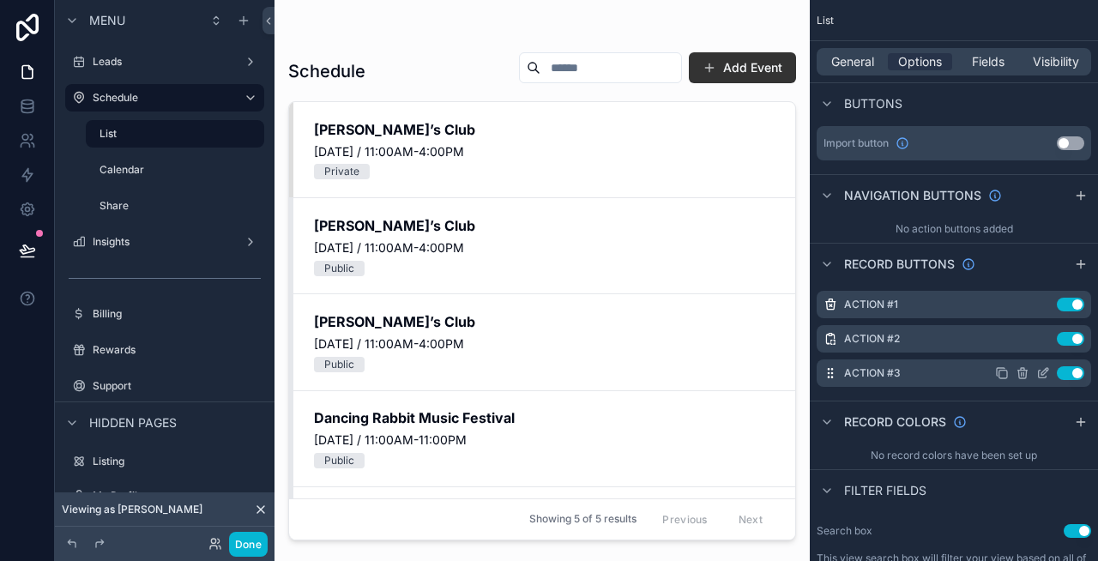
click at [1045, 371] on icon "scrollable content" at bounding box center [1043, 373] width 14 height 14
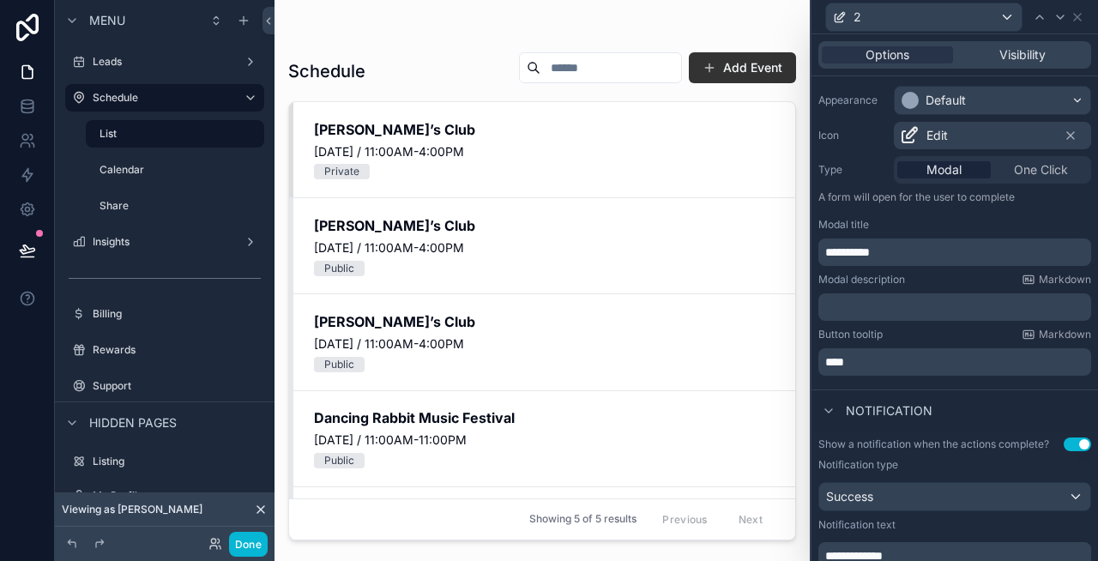
scroll to position [383, 0]
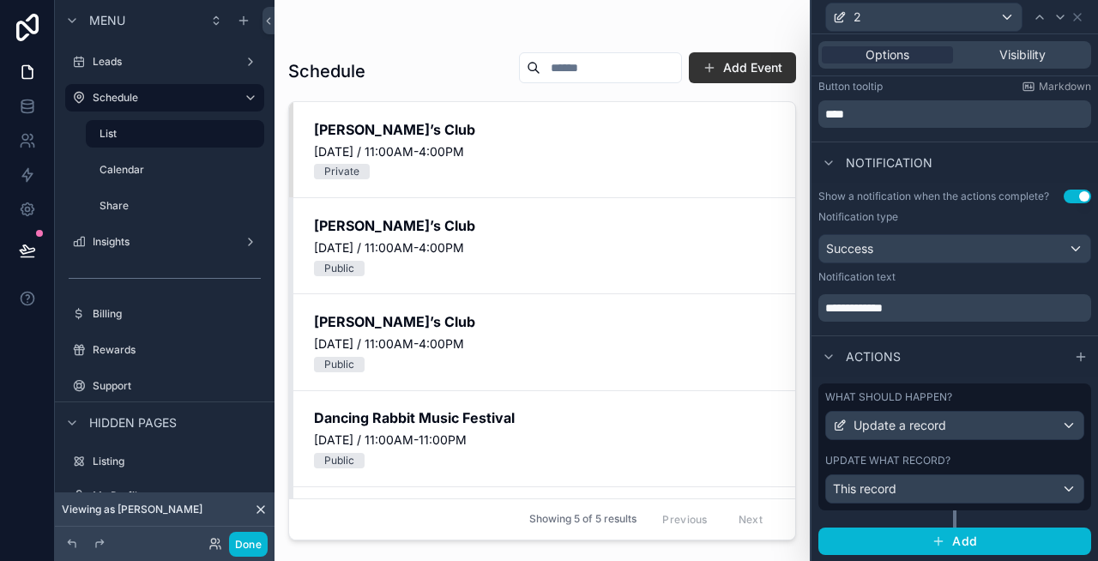
click at [893, 393] on label "What should happen?" at bounding box center [888, 397] width 127 height 14
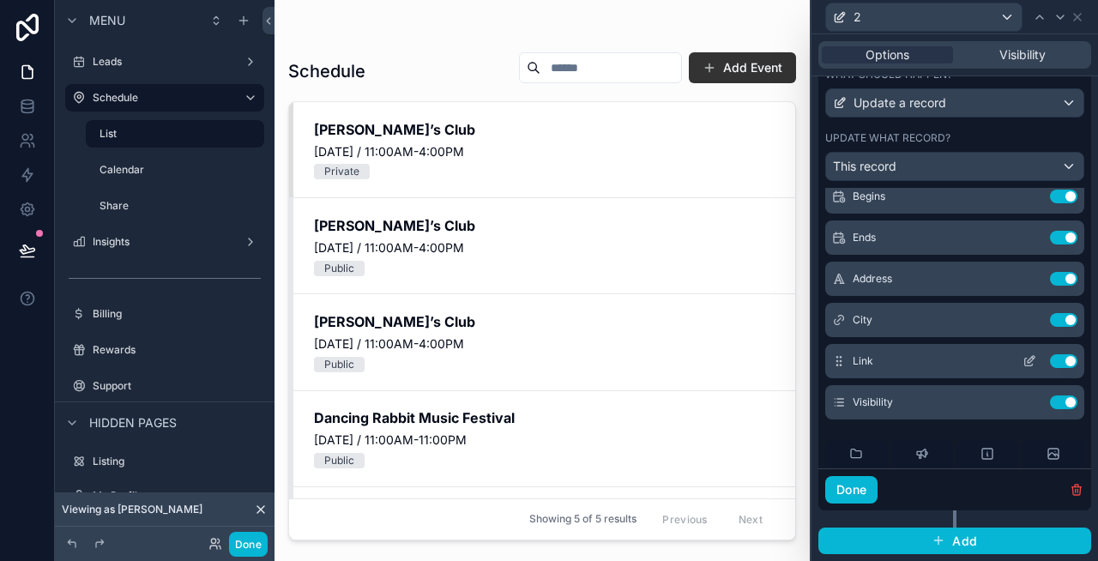
scroll to position [140, 0]
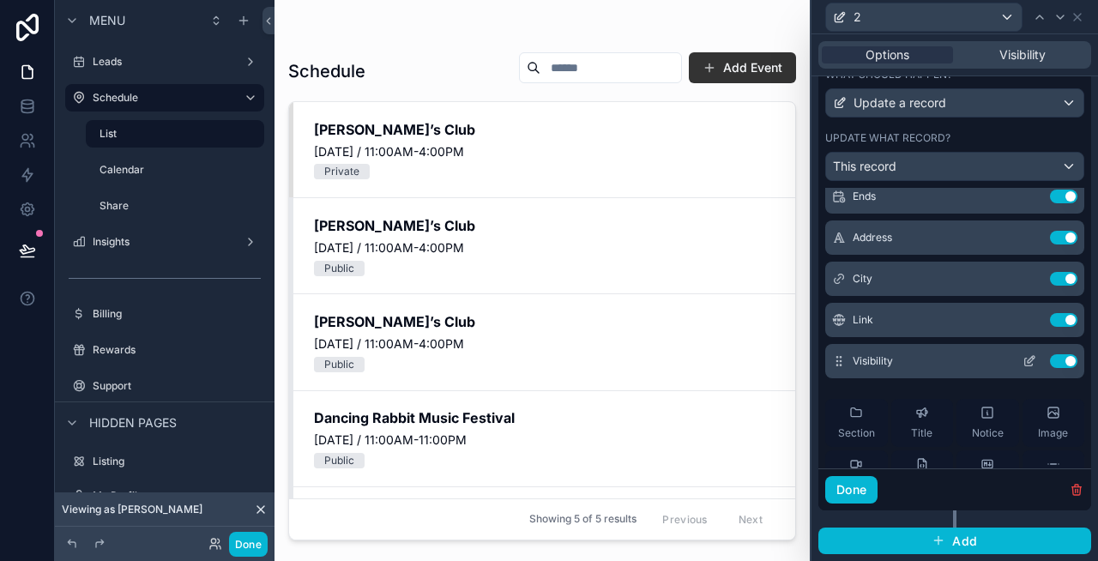
click at [1031, 359] on icon at bounding box center [1031, 359] width 7 height 7
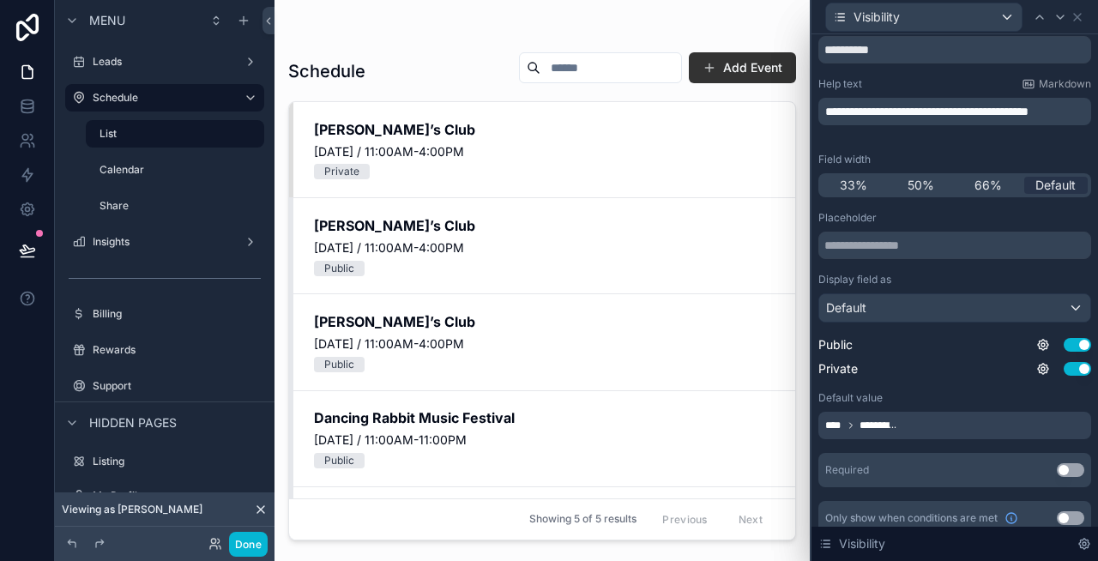
scroll to position [72, 0]
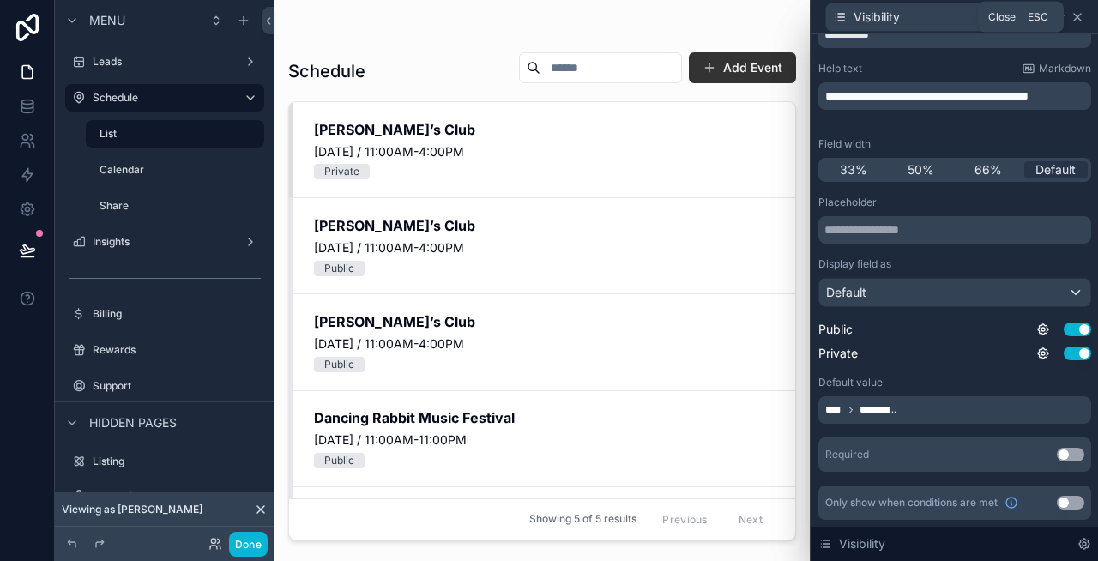
click at [1081, 22] on icon at bounding box center [1078, 17] width 14 height 14
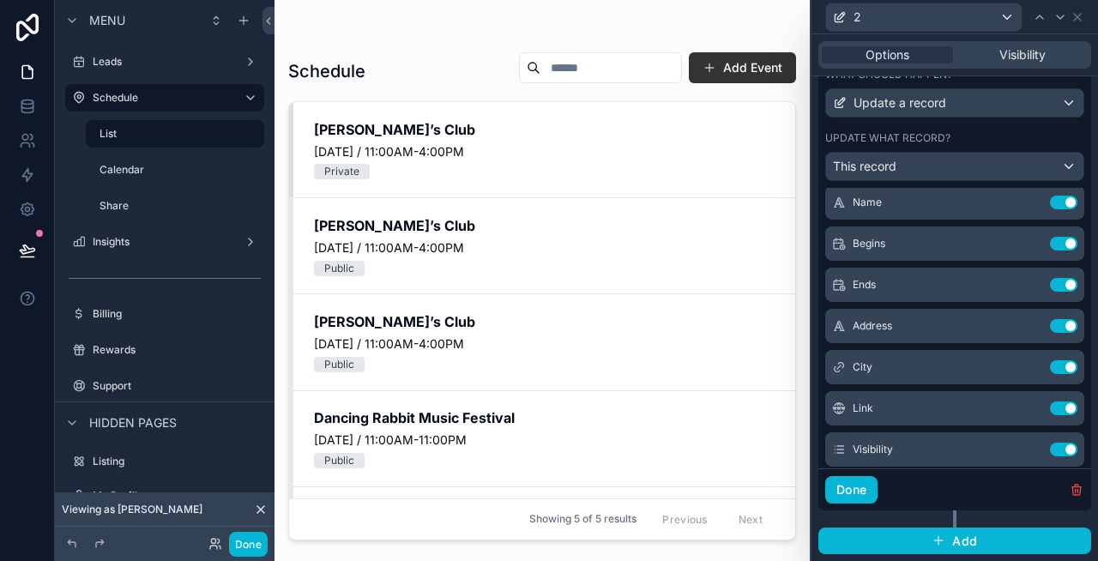
scroll to position [0, 0]
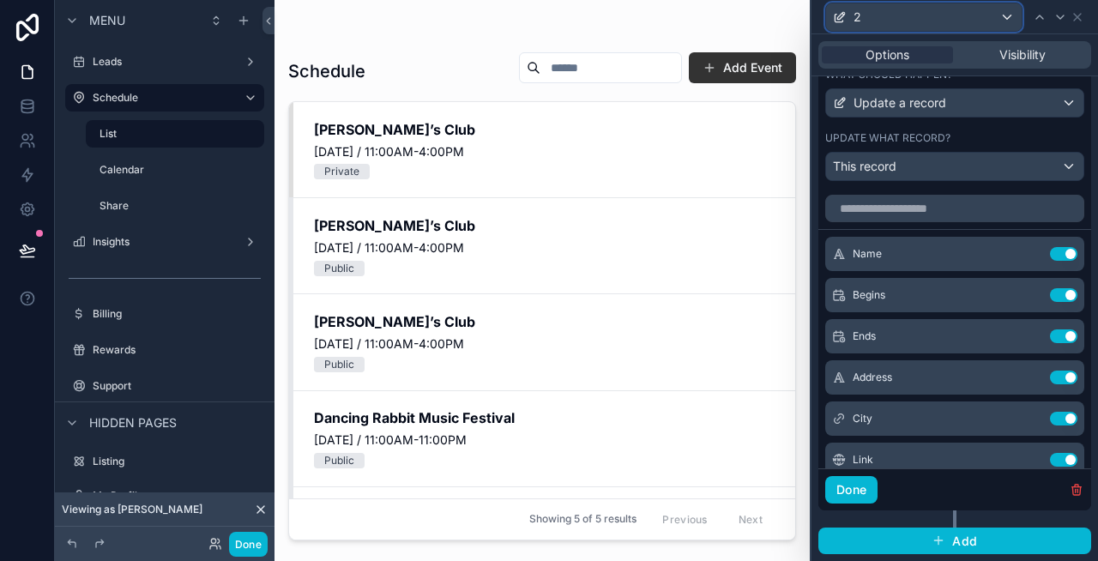
click at [1007, 15] on div "2" at bounding box center [924, 16] width 196 height 27
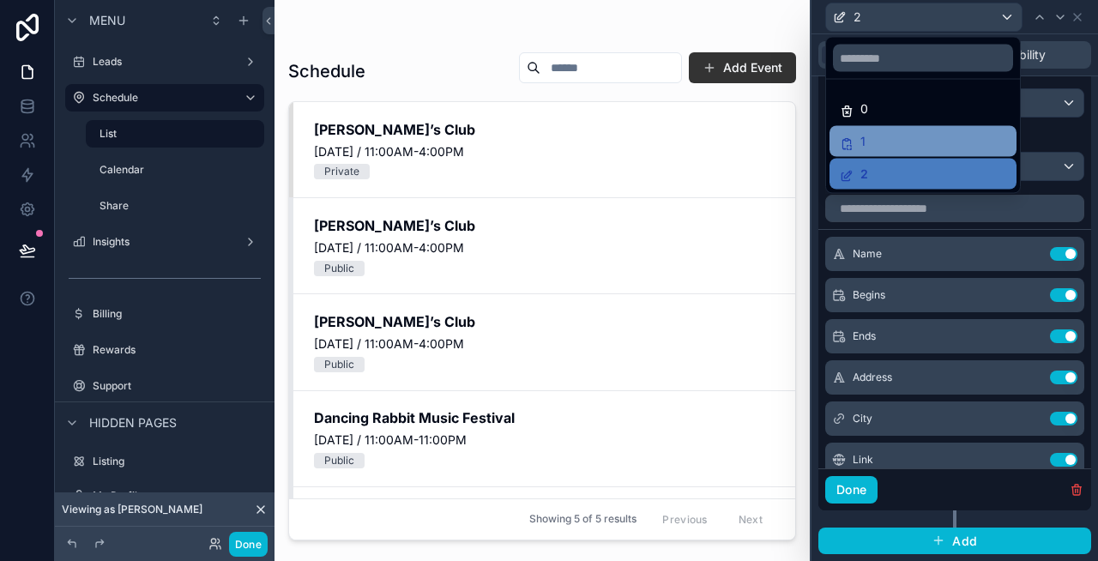
click at [929, 146] on div "1" at bounding box center [923, 141] width 166 height 21
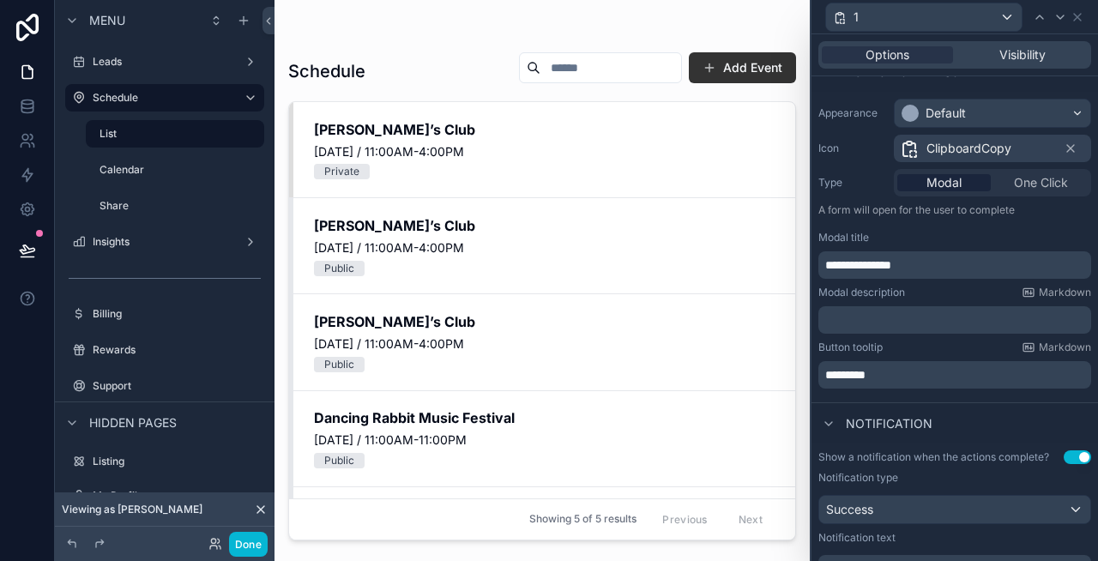
scroll to position [410, 0]
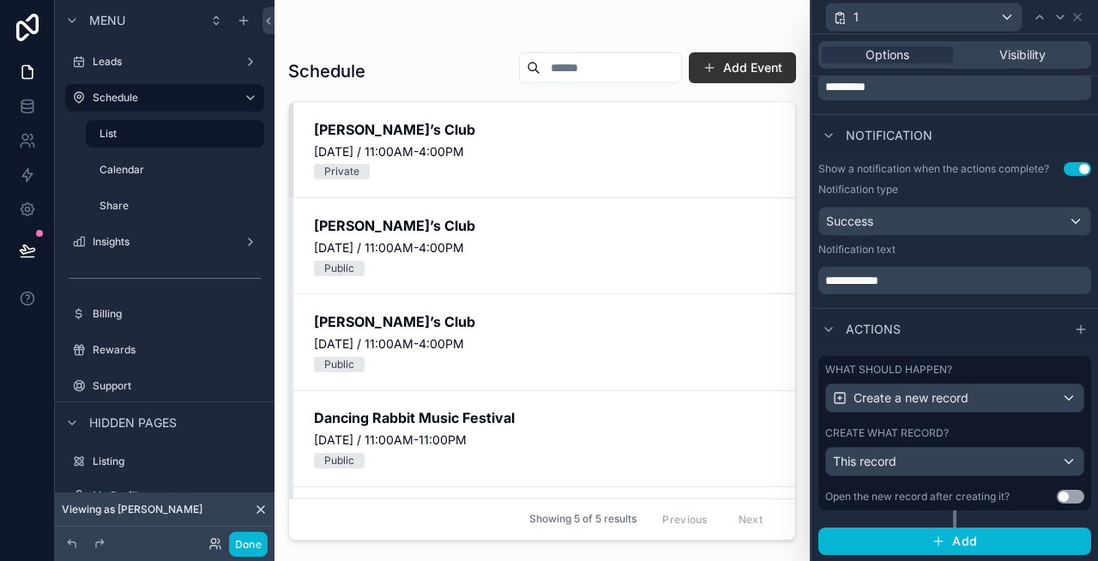
click at [920, 370] on label "What should happen?" at bounding box center [888, 370] width 127 height 14
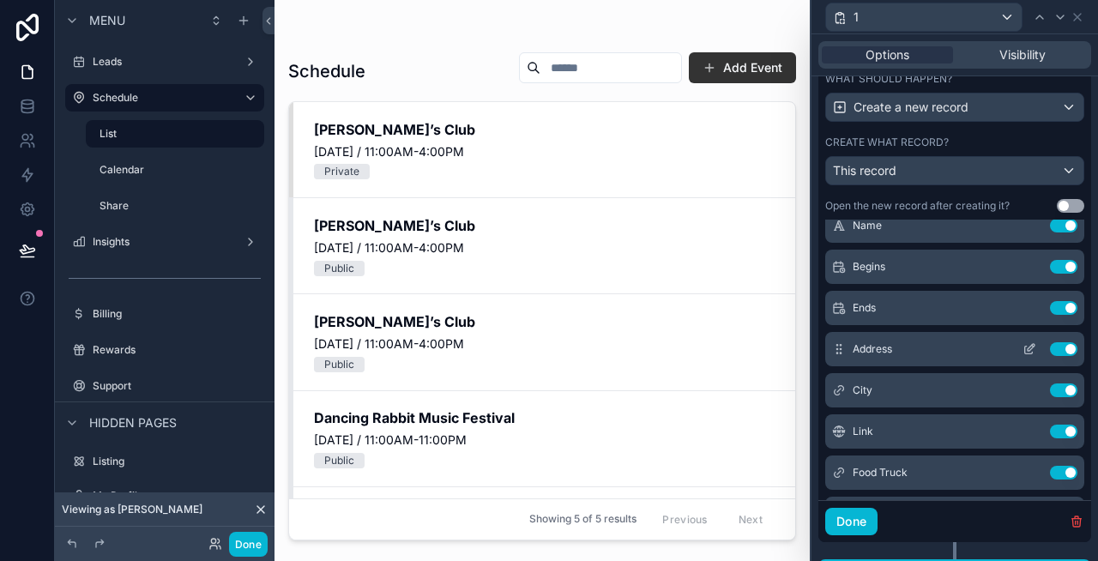
scroll to position [140, 0]
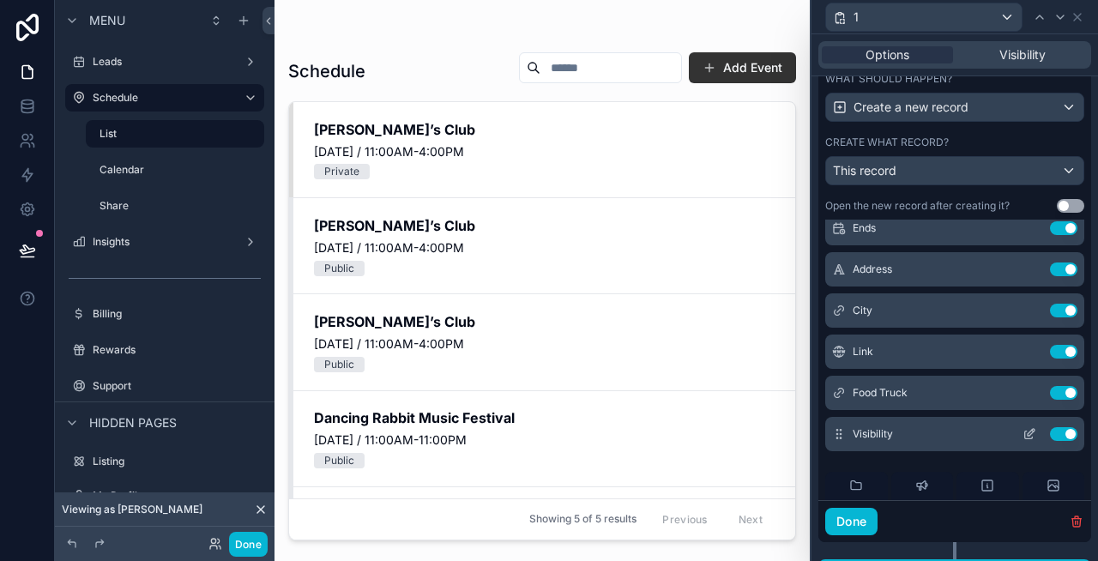
click at [1032, 434] on icon at bounding box center [1030, 434] width 14 height 14
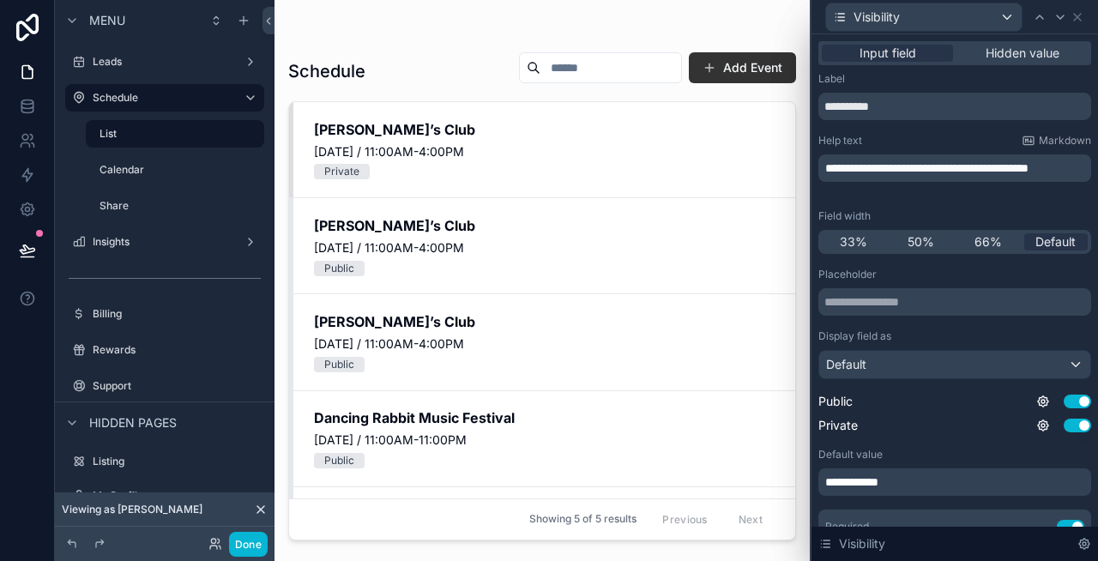
scroll to position [106, 0]
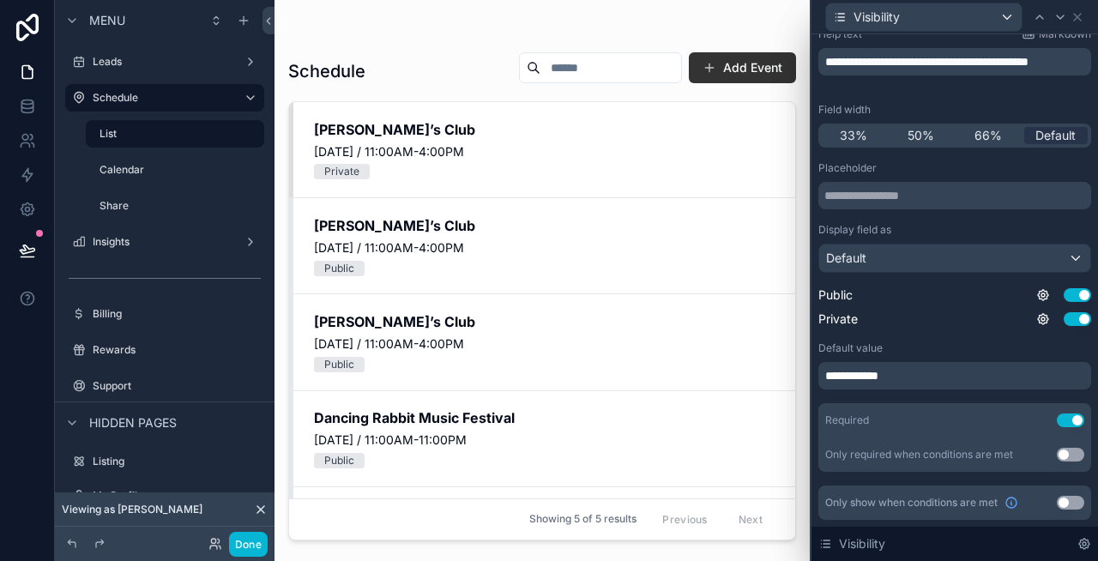
click at [935, 374] on div "**********" at bounding box center [954, 375] width 273 height 27
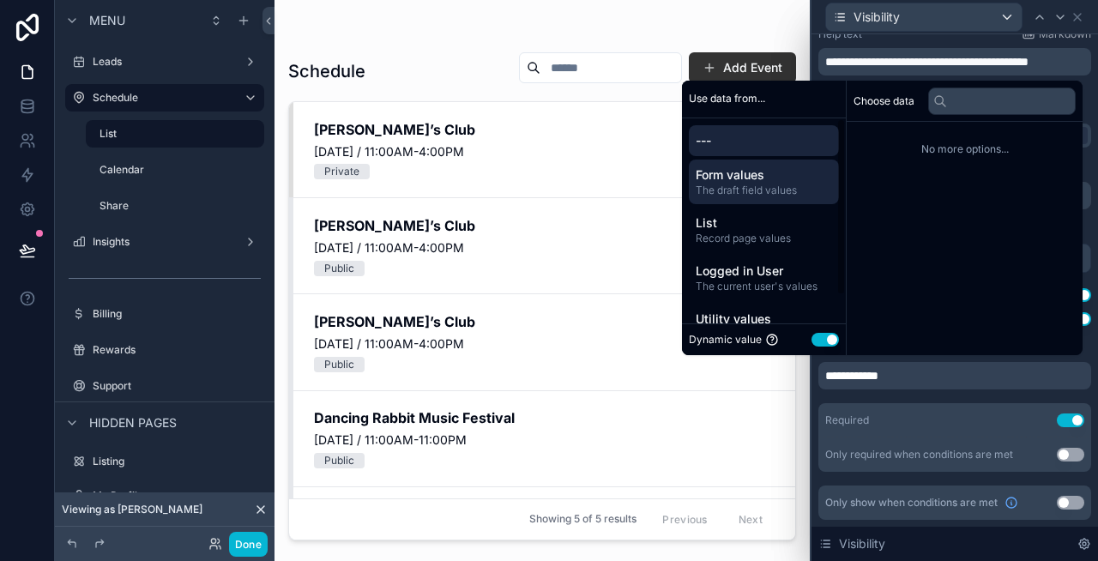
click at [732, 190] on span "The draft field values" at bounding box center [764, 191] width 136 height 14
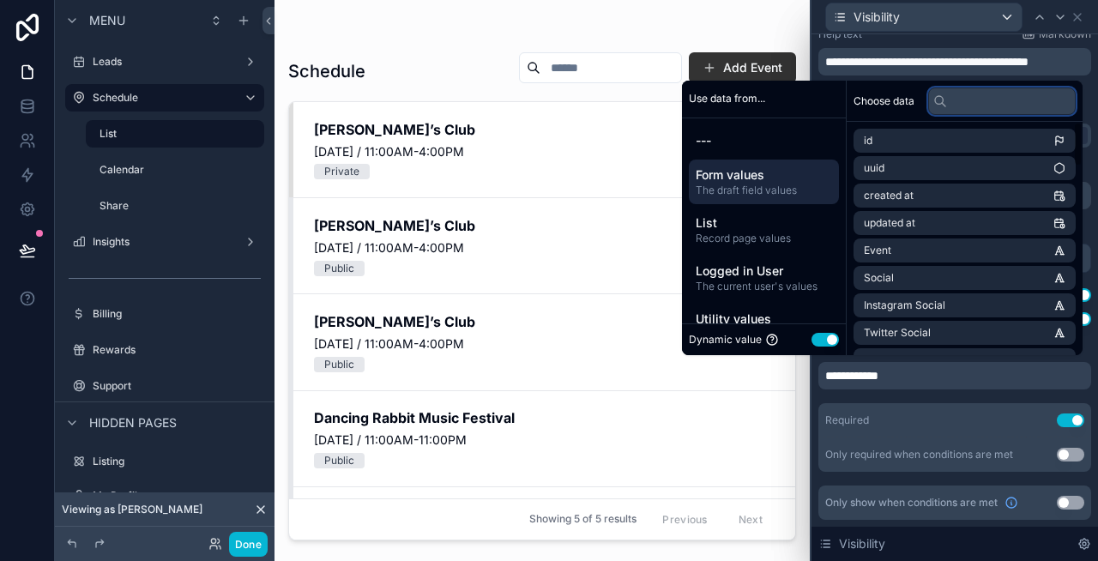
click at [964, 100] on input "text" at bounding box center [1002, 101] width 148 height 27
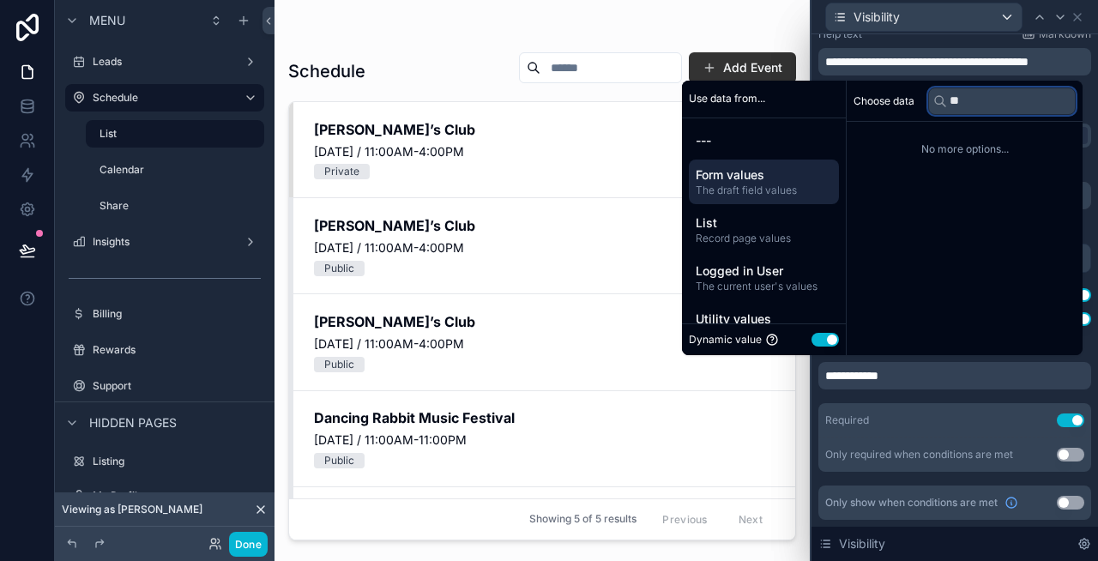
type input "*"
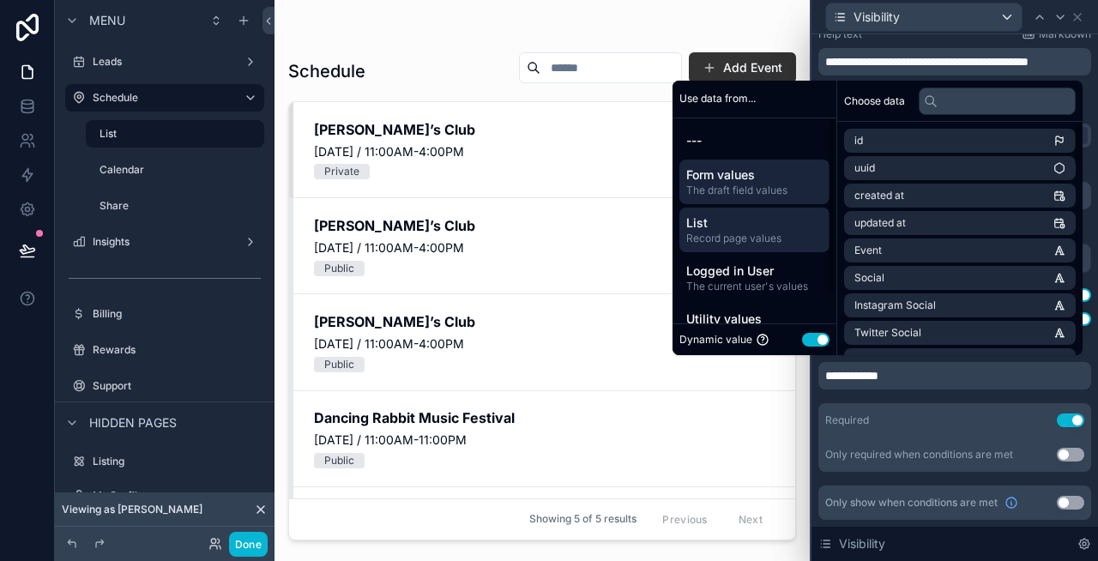
click at [733, 238] on span "Record page values" at bounding box center [754, 239] width 136 height 14
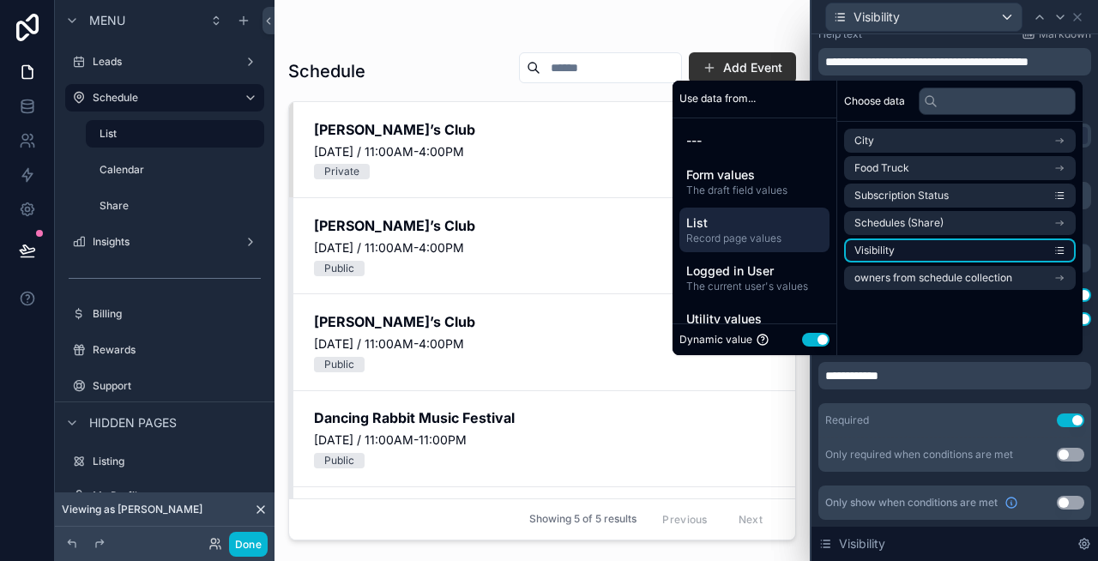
click at [905, 253] on li "Visibility" at bounding box center [960, 250] width 232 height 24
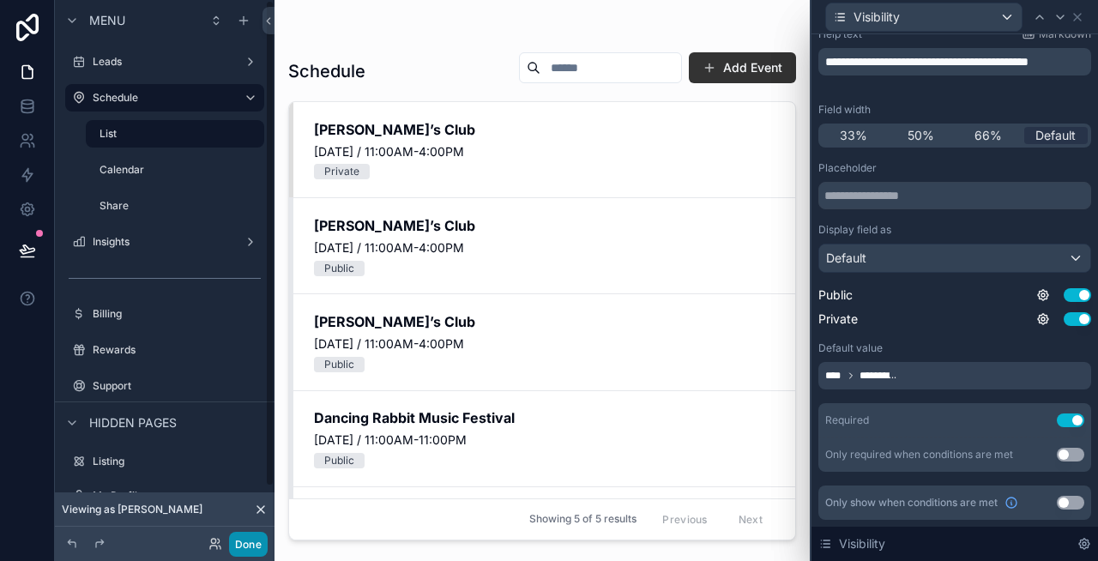
click at [251, 538] on button "Done" at bounding box center [248, 544] width 39 height 25
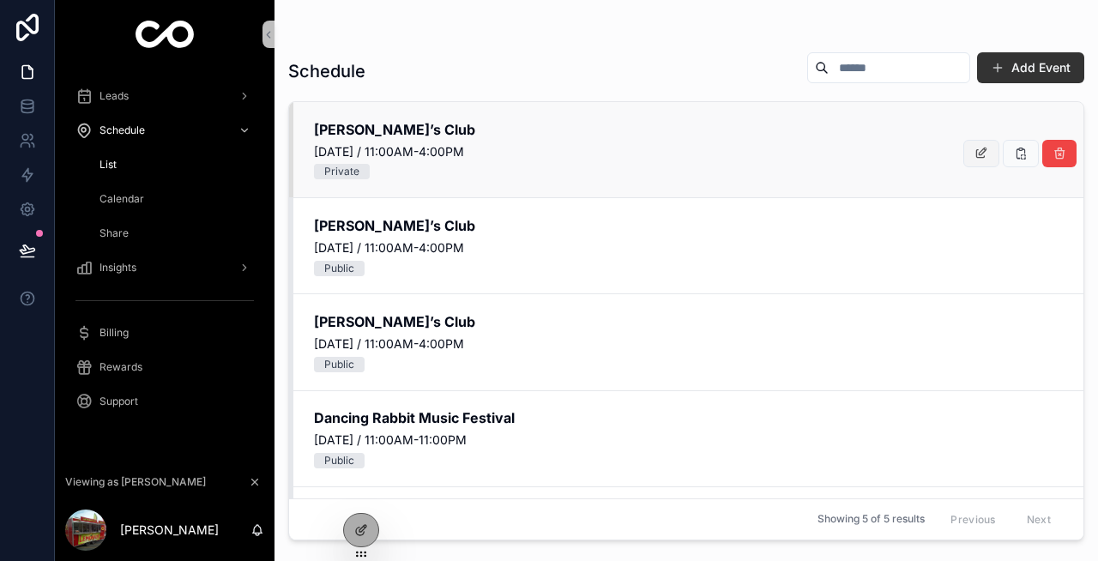
click at [970, 151] on button "scrollable content" at bounding box center [981, 153] width 36 height 27
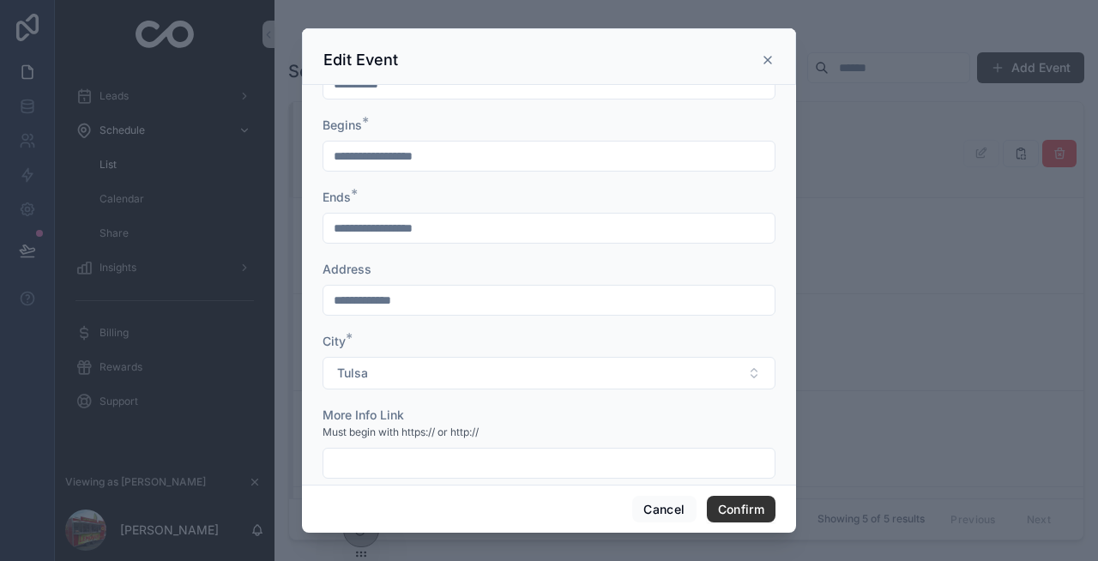
scroll to position [0, 0]
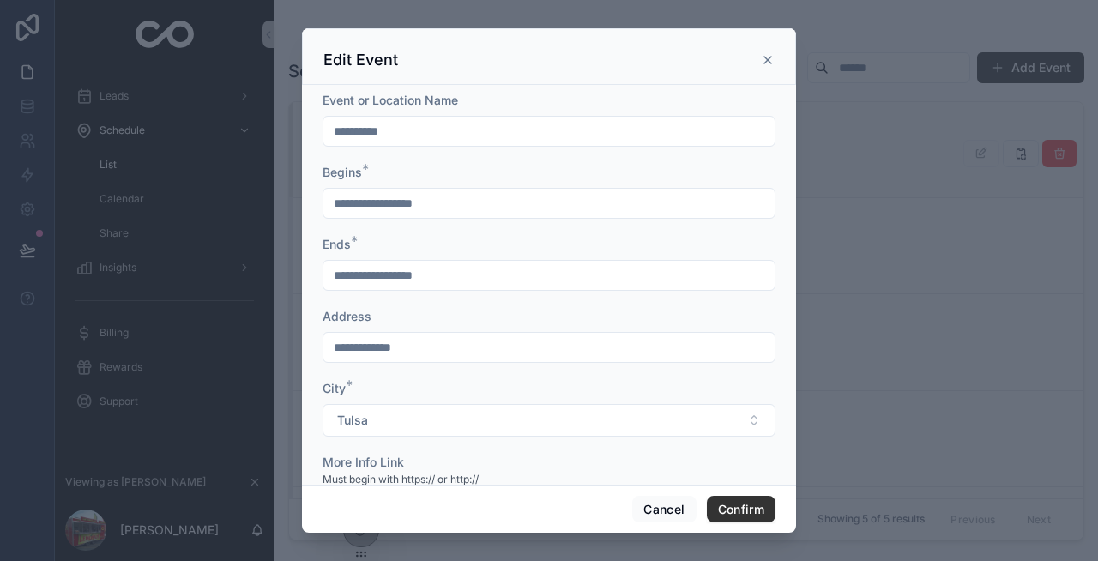
click at [851, 289] on div at bounding box center [549, 280] width 1098 height 561
click at [669, 502] on button "Cancel" at bounding box center [663, 509] width 63 height 27
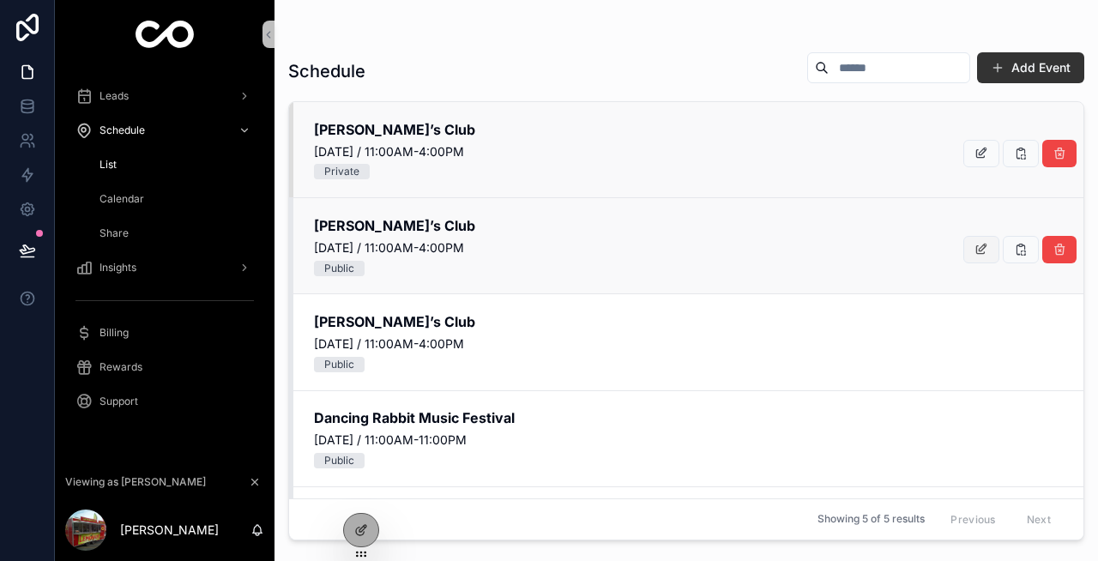
click at [987, 244] on div "Leads Schedule List Calendar Share Insights Billing Rewards Support Viewing as …" at bounding box center [576, 280] width 1043 height 561
click at [967, 248] on button "scrollable content" at bounding box center [981, 249] width 36 height 27
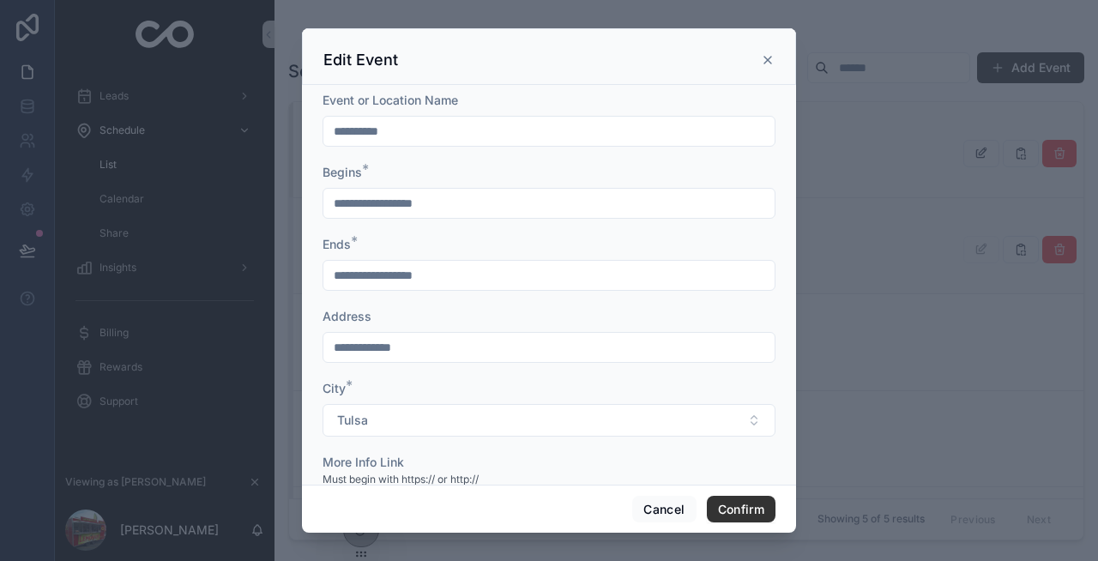
scroll to position [162, 0]
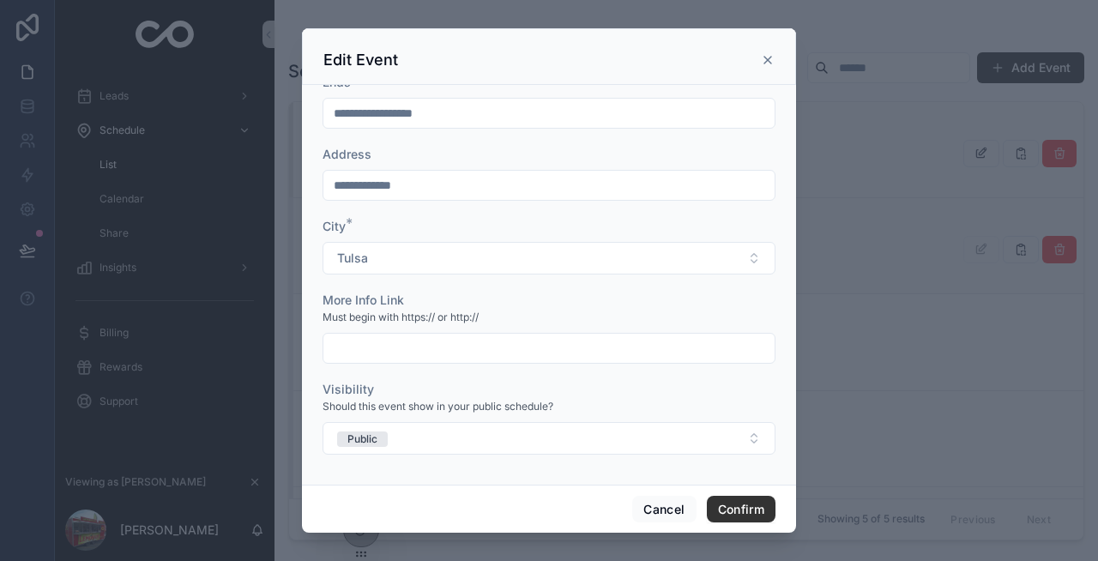
click at [862, 231] on div at bounding box center [549, 280] width 1098 height 561
click at [768, 62] on icon at bounding box center [768, 60] width 14 height 14
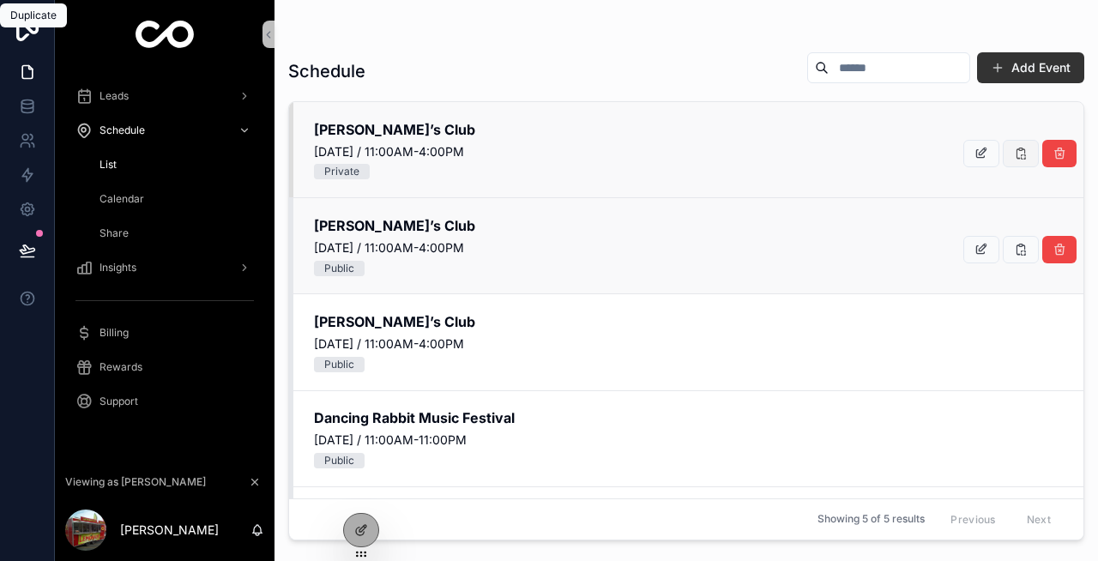
click at [1016, 147] on icon "scrollable content" at bounding box center [1021, 154] width 14 height 14
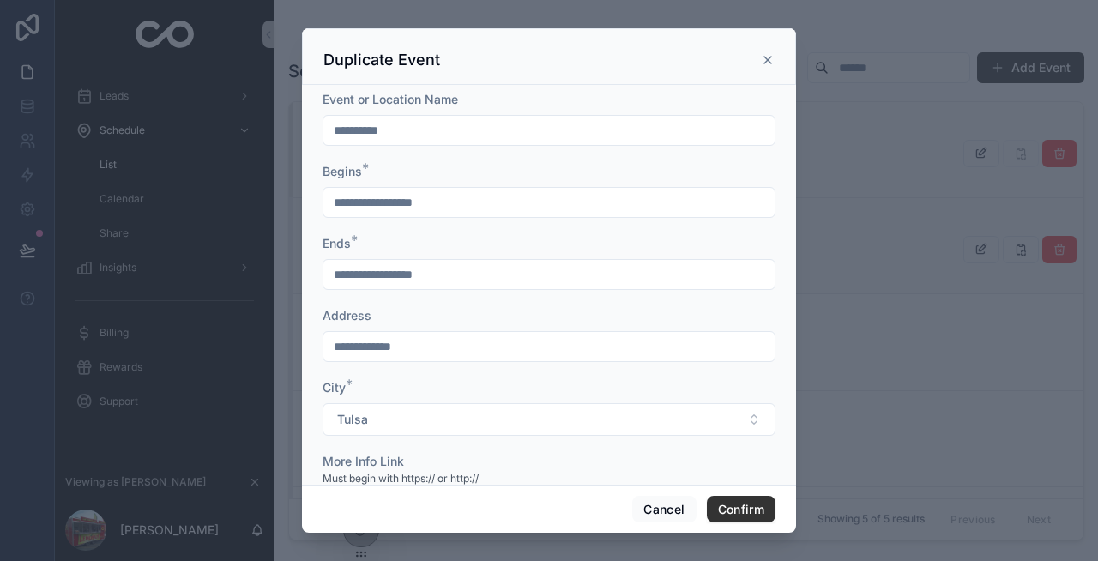
scroll to position [0, 0]
click at [773, 62] on icon at bounding box center [768, 60] width 14 height 14
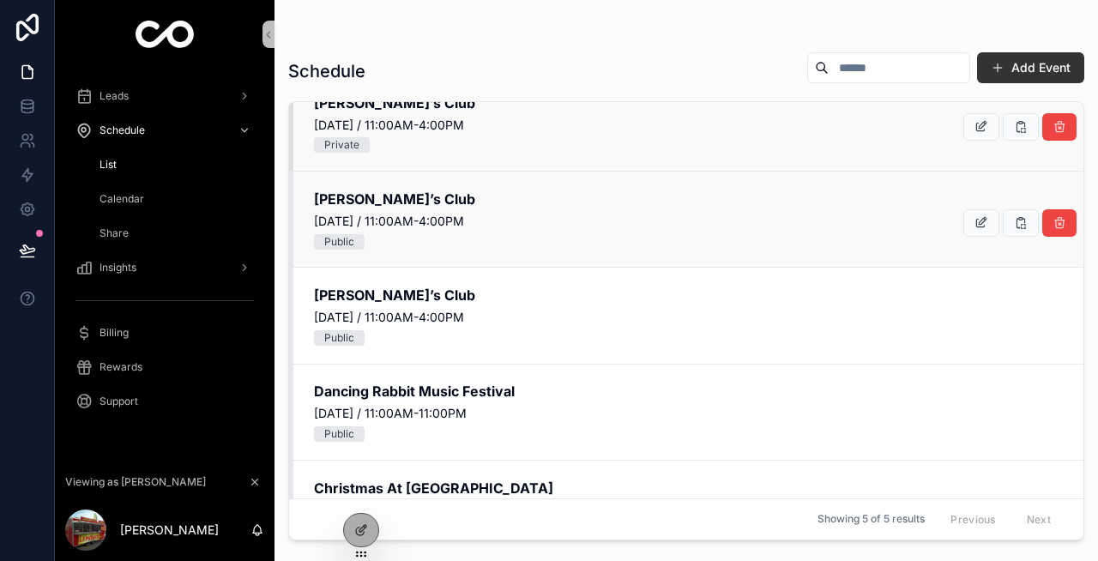
scroll to position [33, 0]
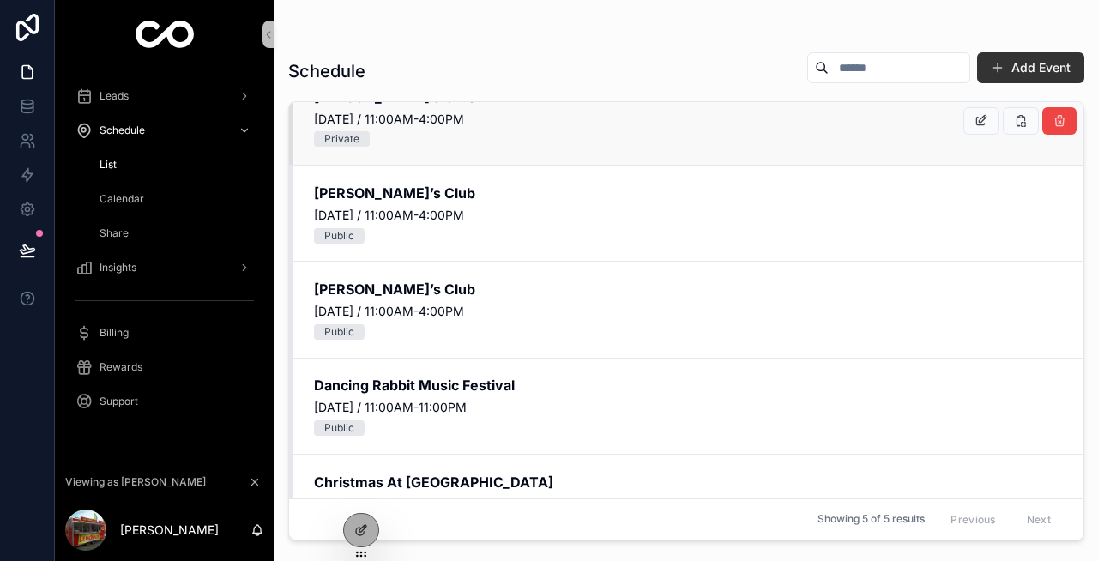
click at [0, 0] on icon "scrollable content" at bounding box center [0, 0] width 0 height 0
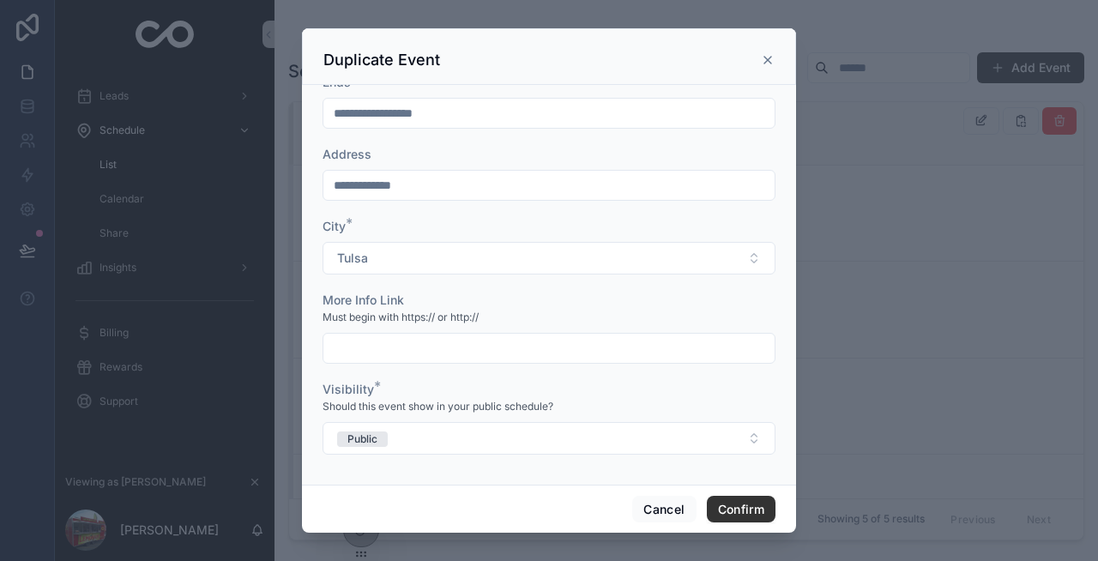
scroll to position [0, 0]
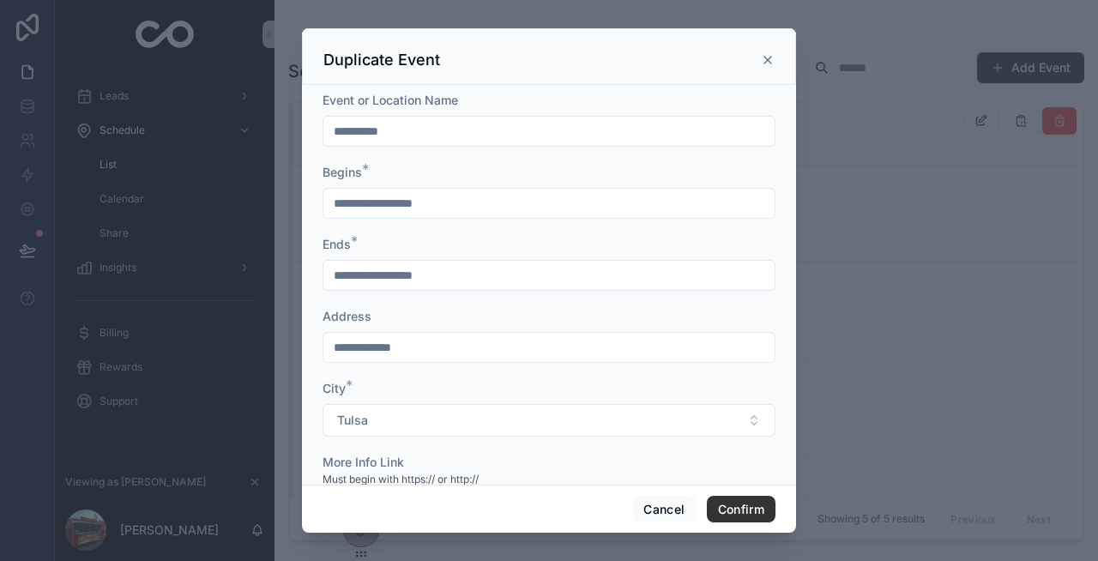
click at [900, 251] on div at bounding box center [549, 280] width 1098 height 561
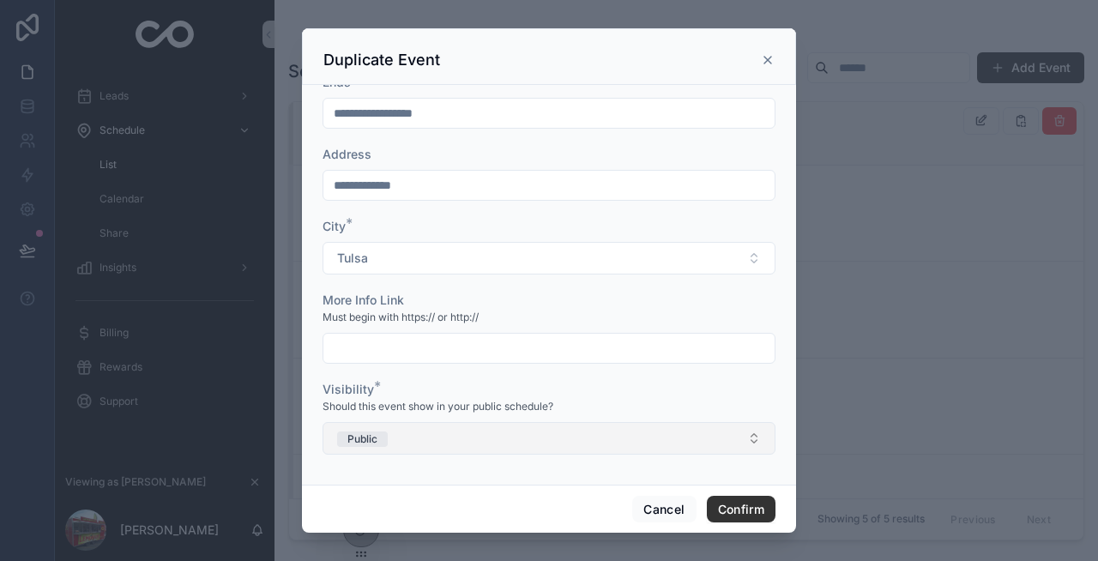
click at [405, 444] on button "Public" at bounding box center [549, 438] width 453 height 33
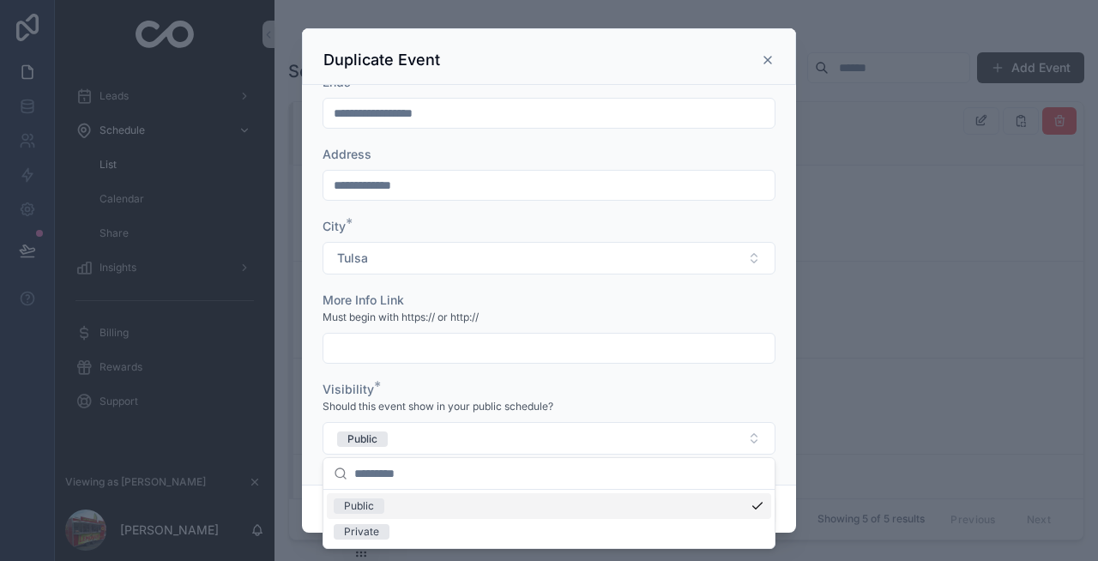
click at [426, 510] on div "Public" at bounding box center [549, 506] width 444 height 26
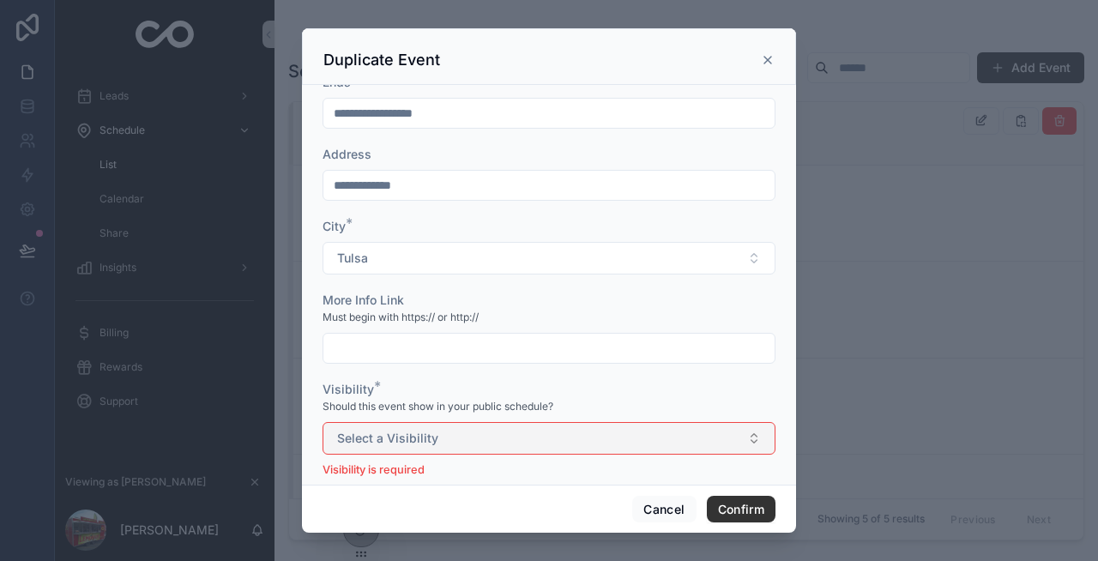
click at [418, 439] on span "Select a Visibility" at bounding box center [387, 438] width 101 height 17
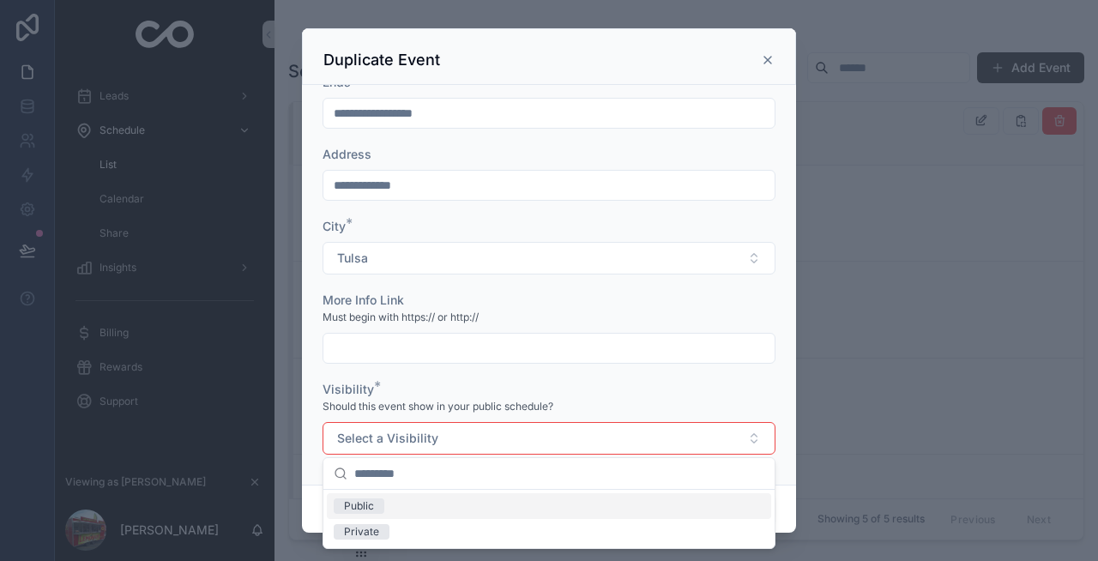
click at [396, 510] on div "Public" at bounding box center [549, 506] width 444 height 26
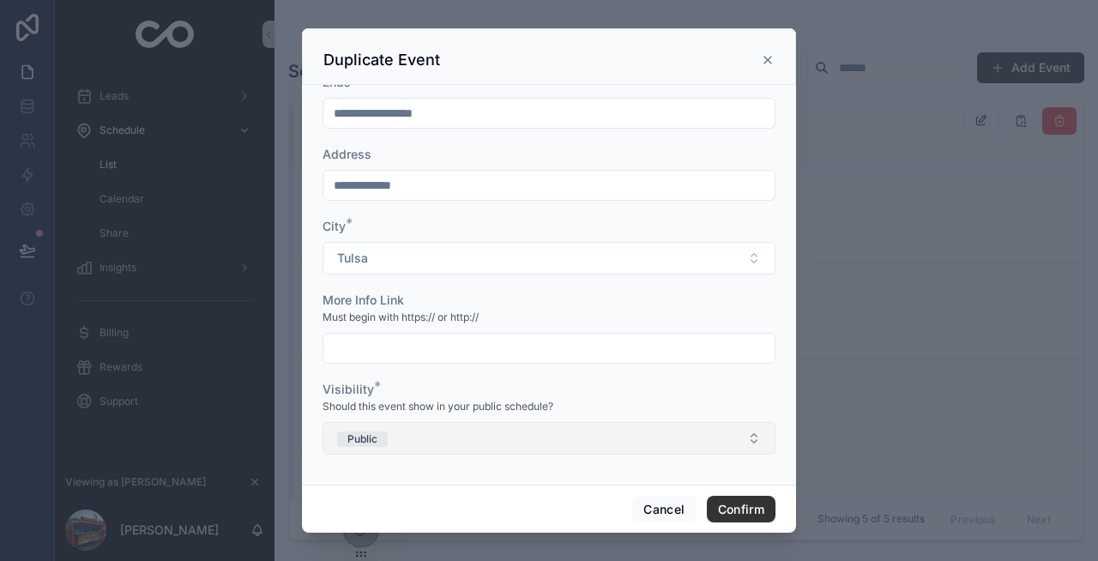
click at [405, 439] on button "Public" at bounding box center [549, 438] width 453 height 33
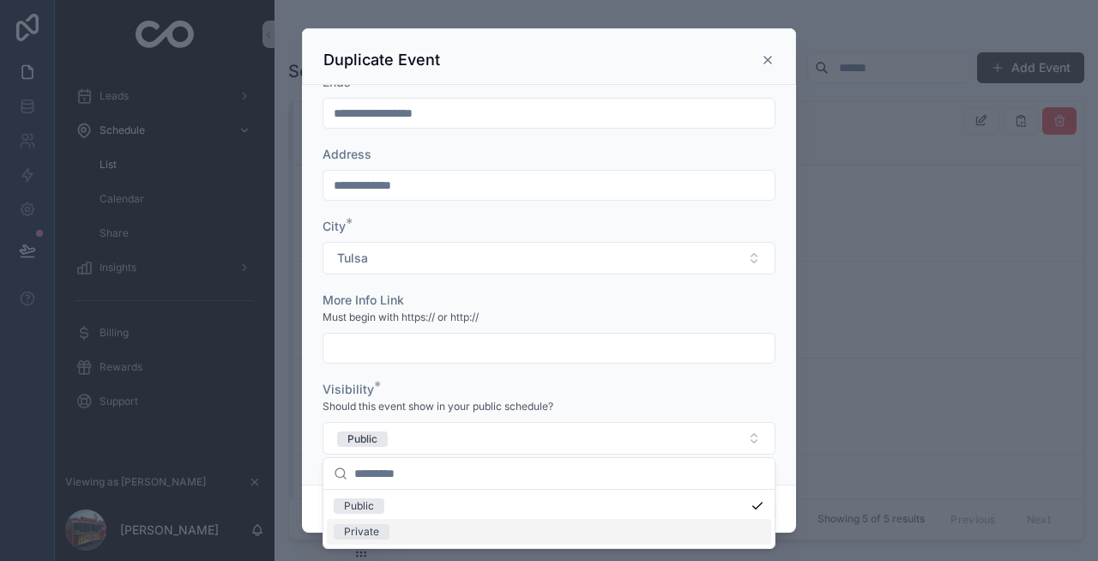
click at [401, 528] on div "Private" at bounding box center [549, 532] width 444 height 26
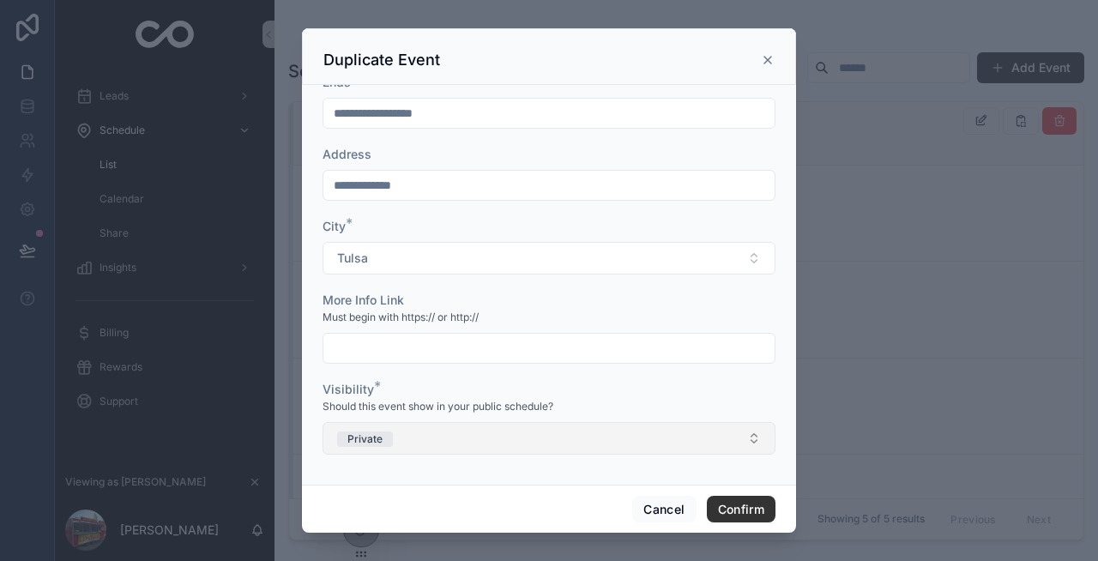
click at [400, 438] on button "Private" at bounding box center [549, 438] width 453 height 33
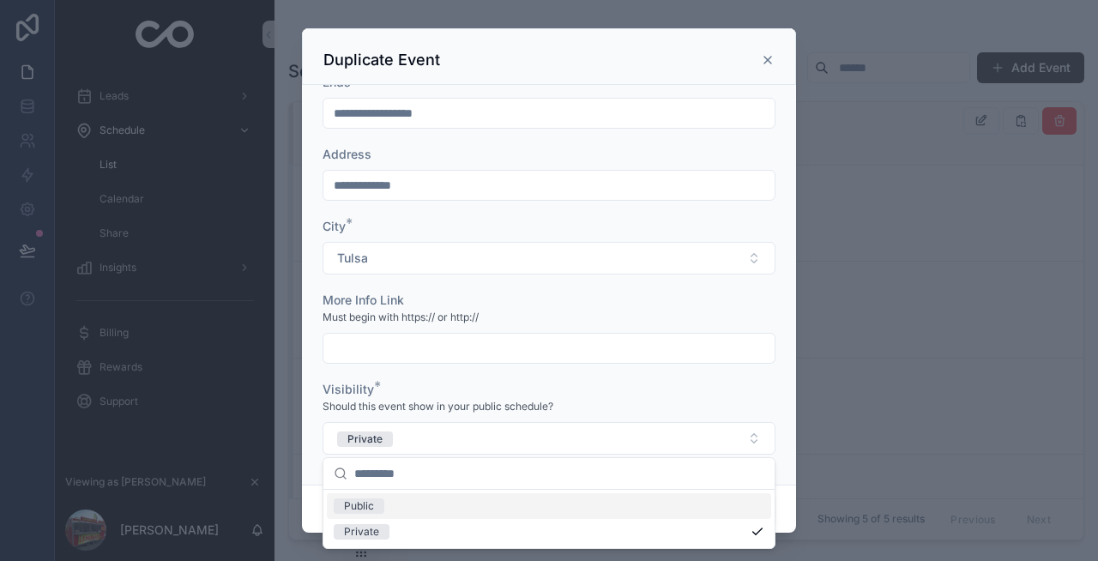
click at [397, 502] on div "Public" at bounding box center [549, 506] width 444 height 26
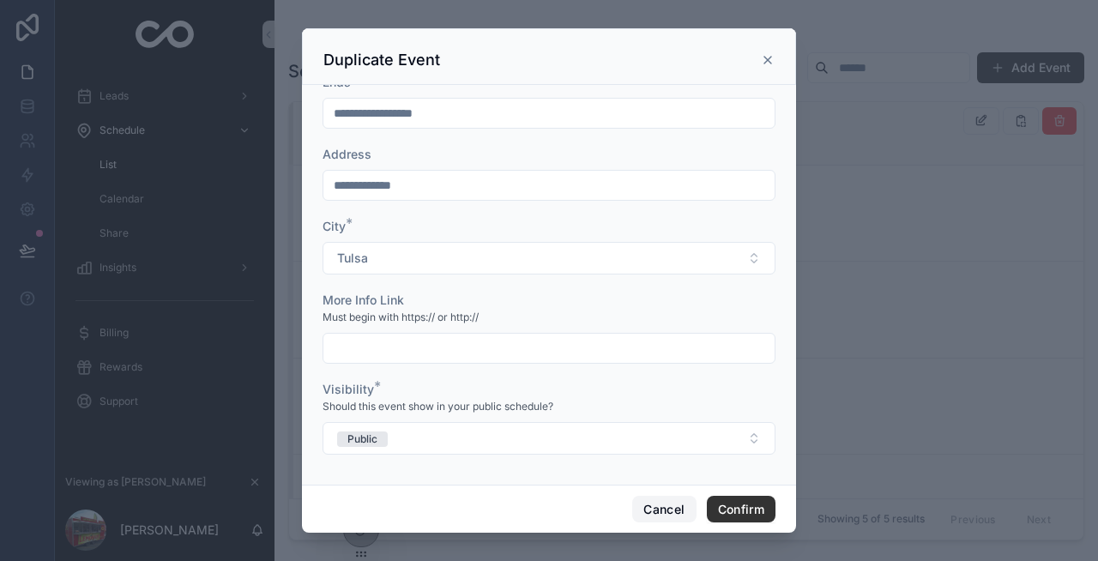
click at [655, 503] on button "Cancel" at bounding box center [663, 509] width 63 height 27
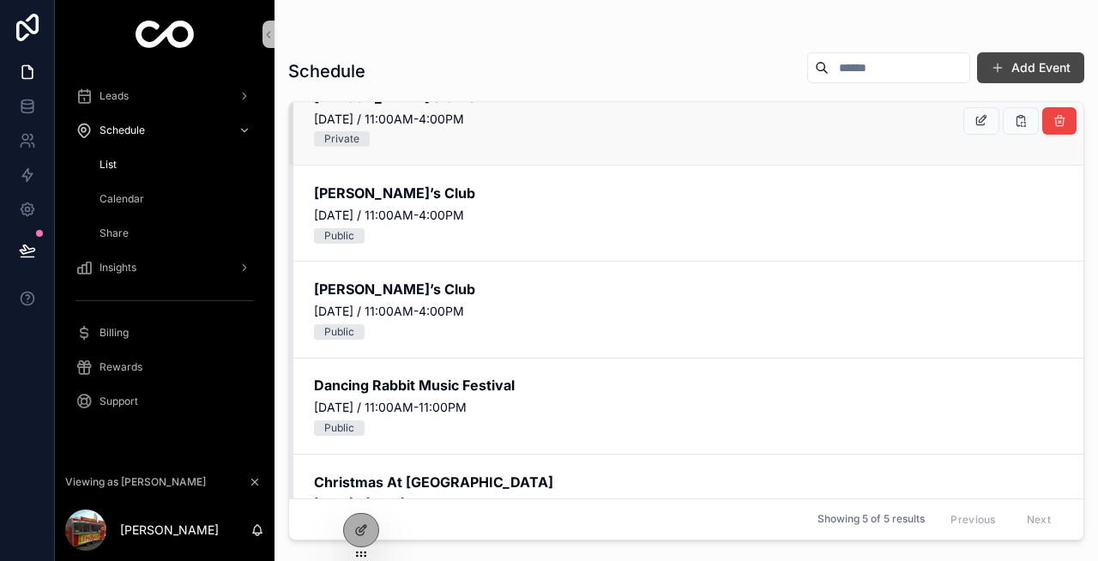
click at [1012, 69] on button "Add Event" at bounding box center [1030, 67] width 107 height 31
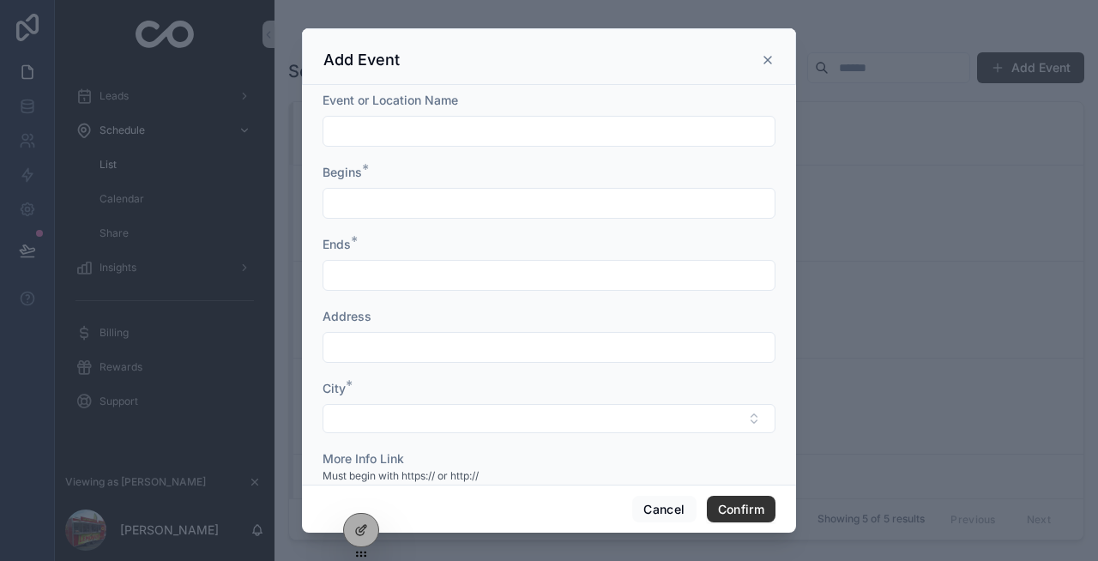
scroll to position [159, 0]
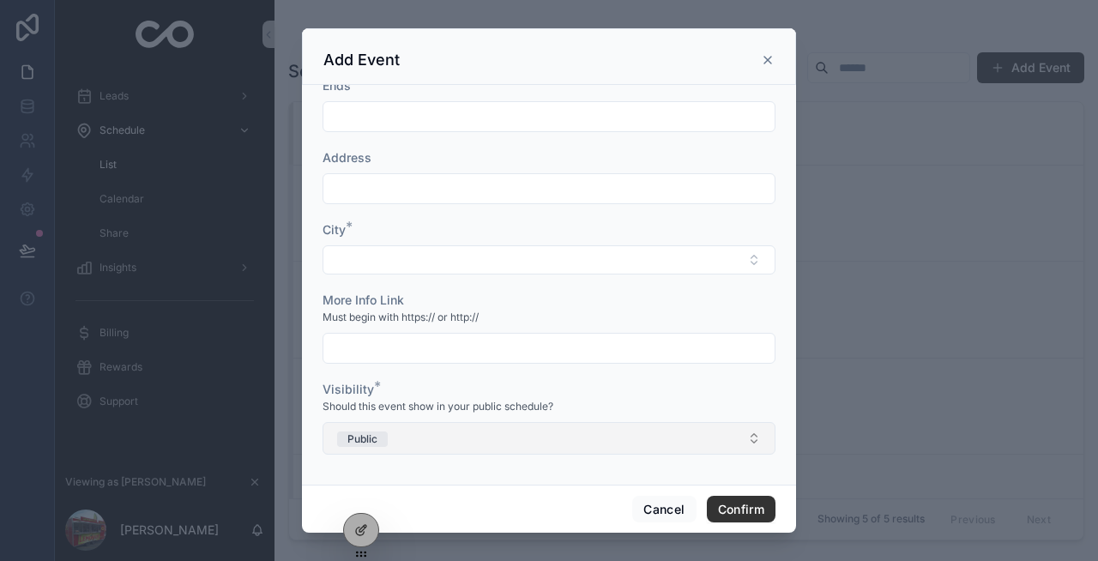
click at [412, 443] on button "Public" at bounding box center [549, 438] width 453 height 33
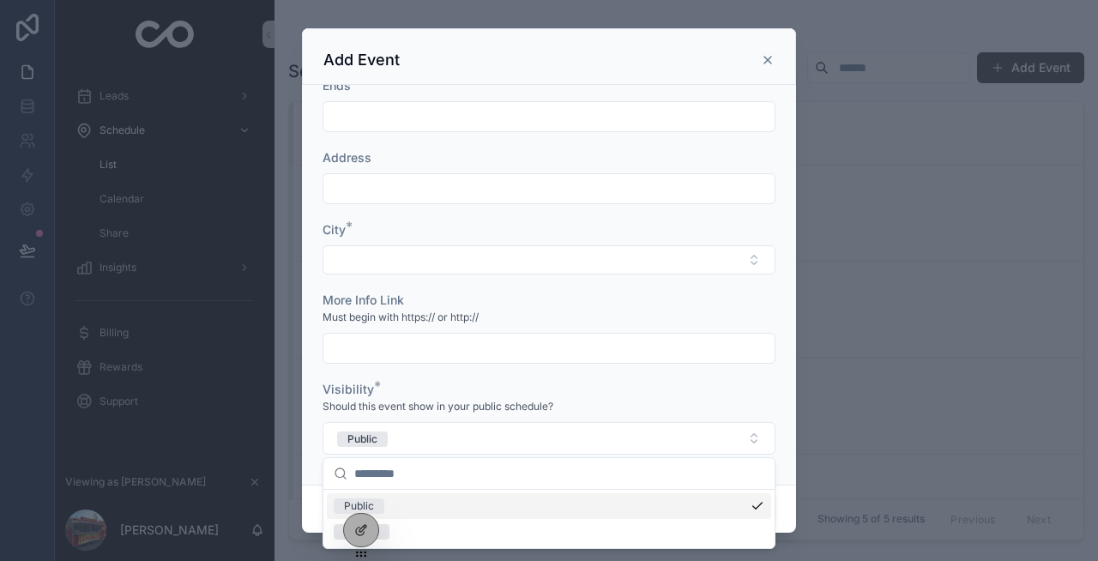
click at [764, 59] on icon "scrollable content" at bounding box center [768, 60] width 14 height 14
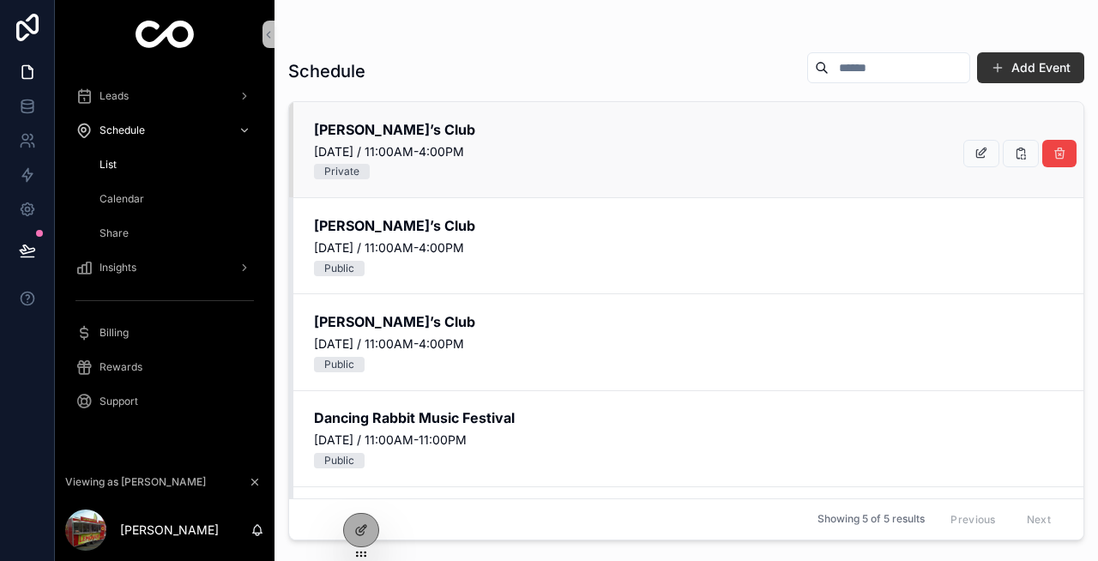
click at [580, 183] on div "Sam’s Club Saturday, August 23, 2025 / 11:00AM-4:00PM Private" at bounding box center [686, 149] width 794 height 95
click at [977, 159] on icon "scrollable content" at bounding box center [982, 154] width 14 height 14
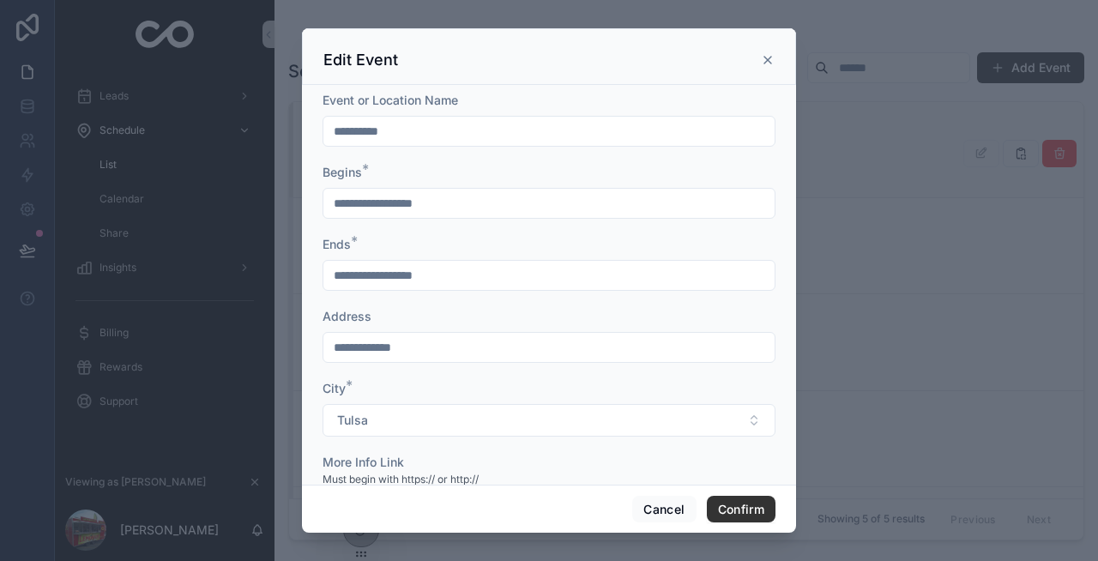
click at [772, 54] on icon at bounding box center [768, 60] width 14 height 14
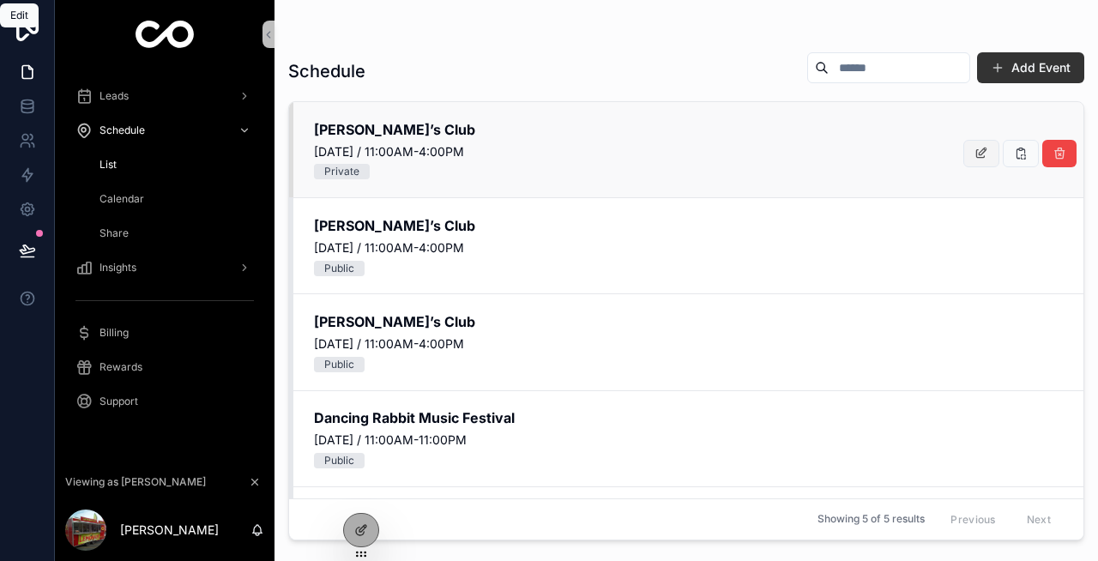
click at [979, 148] on icon "scrollable content" at bounding box center [982, 154] width 14 height 14
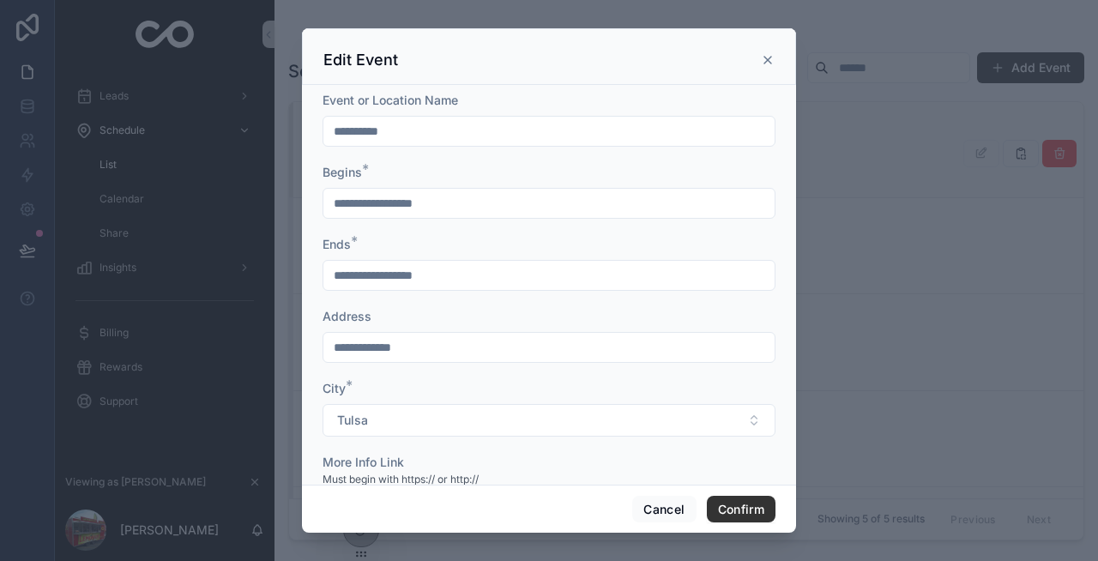
scroll to position [162, 0]
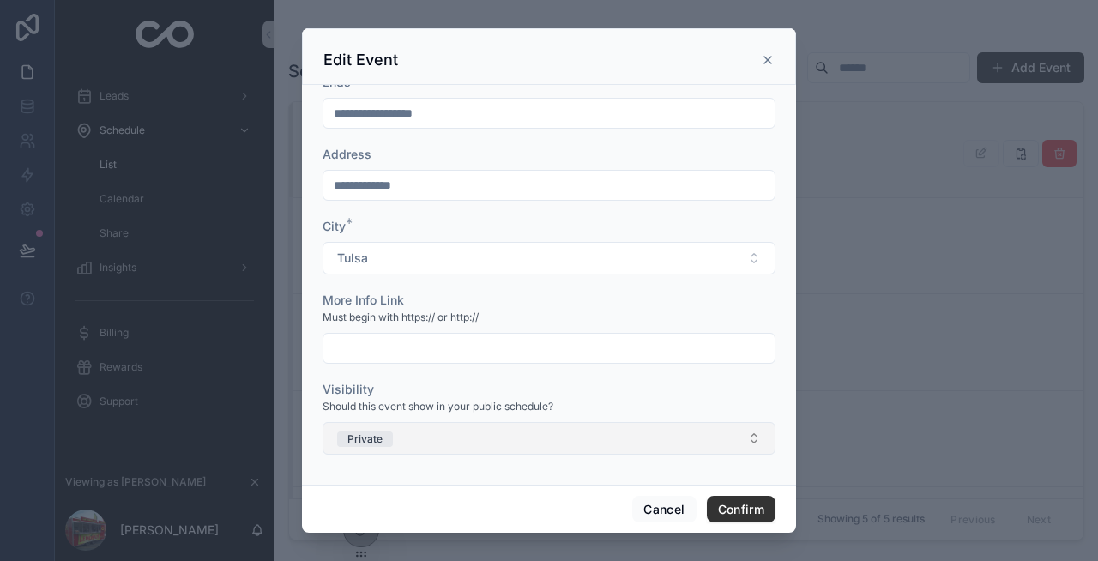
click at [432, 436] on button "Private" at bounding box center [549, 438] width 453 height 33
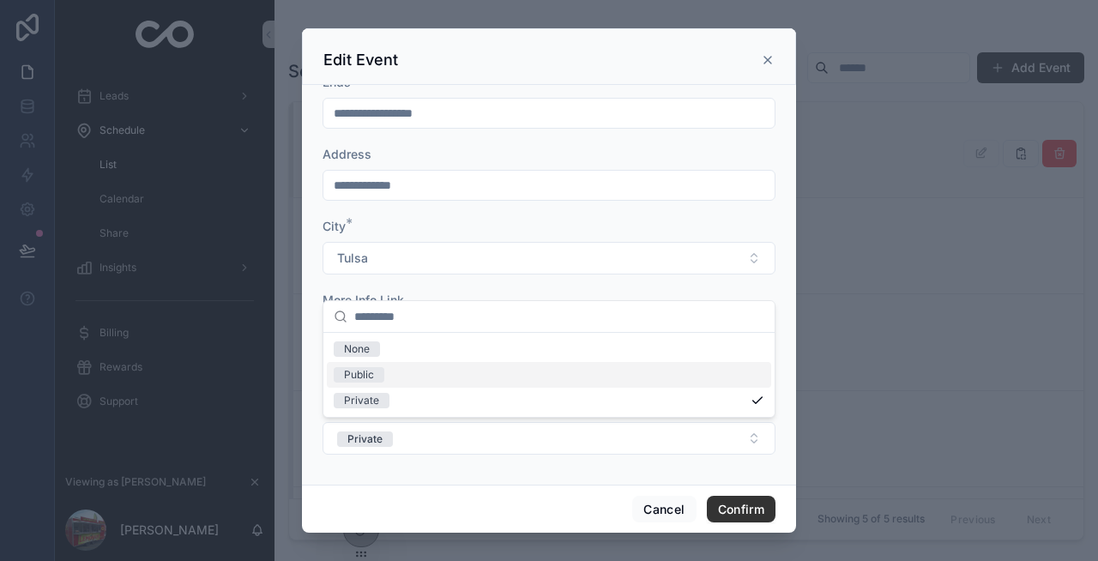
click at [387, 378] on div "Public" at bounding box center [549, 375] width 444 height 26
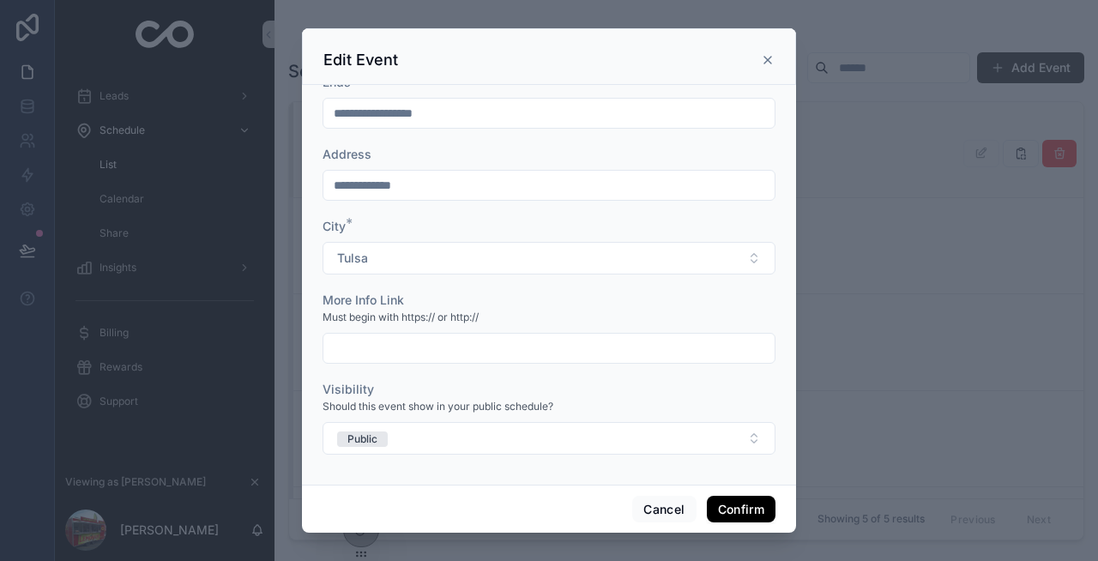
click at [727, 511] on button "Confirm" at bounding box center [741, 509] width 69 height 27
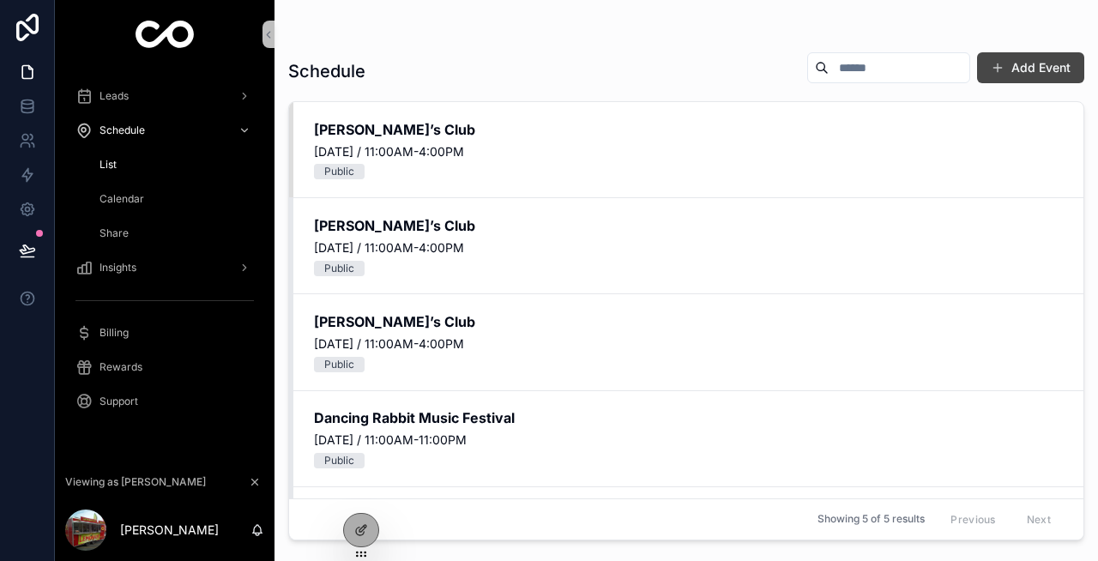
click at [1010, 68] on button "Add Event" at bounding box center [1030, 67] width 107 height 31
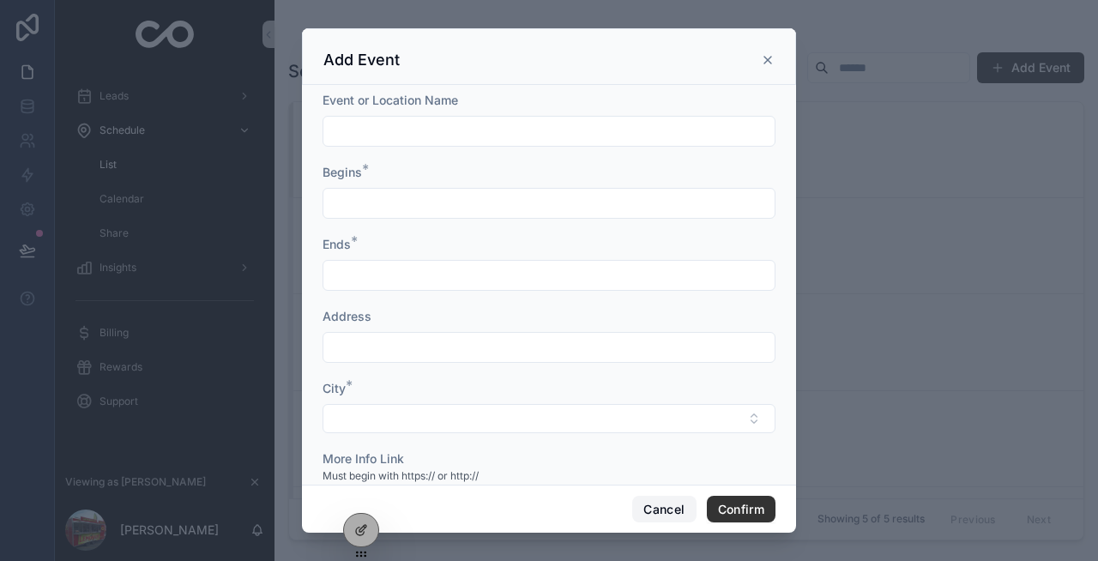
click at [664, 499] on button "Cancel" at bounding box center [663, 509] width 63 height 27
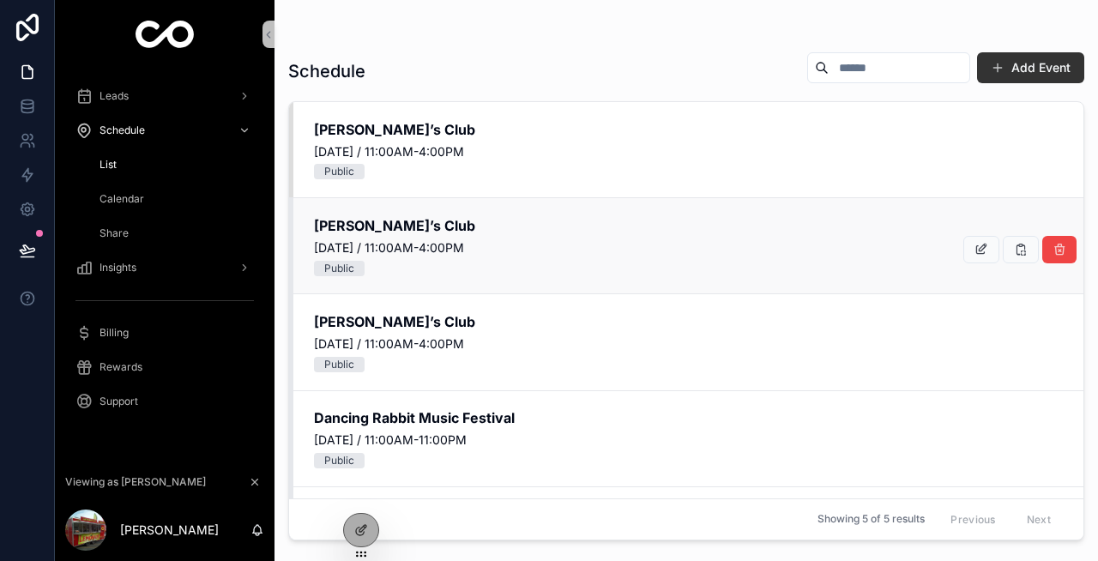
scroll to position [11, 0]
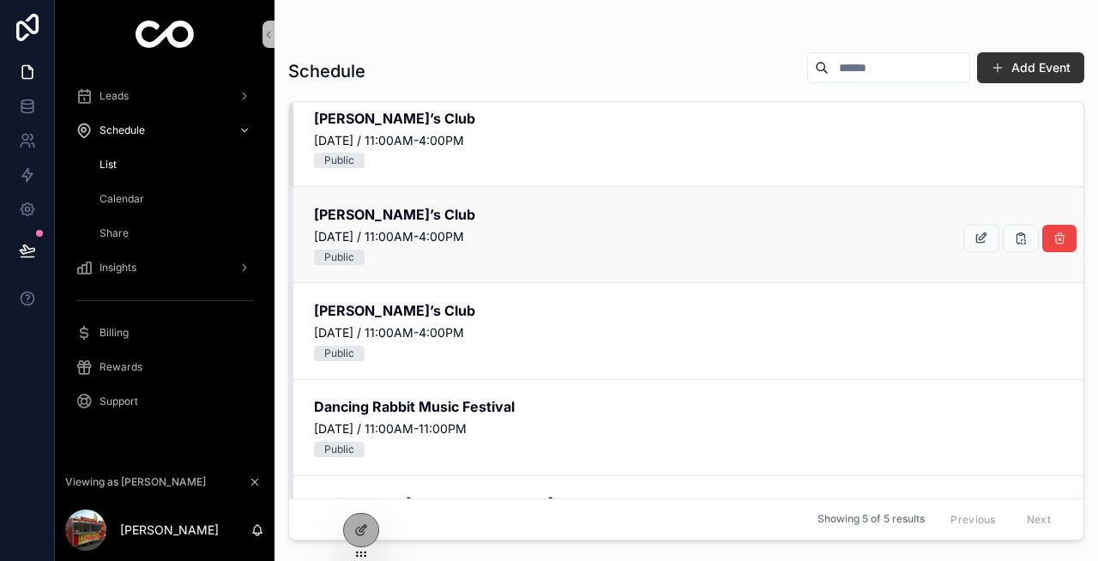
click at [732, 242] on span "Sunday, August 24, 2025 / 11:00AM-4:00PM" at bounding box center [688, 236] width 749 height 17
click at [346, 253] on div "Public" at bounding box center [339, 257] width 30 height 15
click at [143, 202] on div "Calendar" at bounding box center [175, 198] width 158 height 27
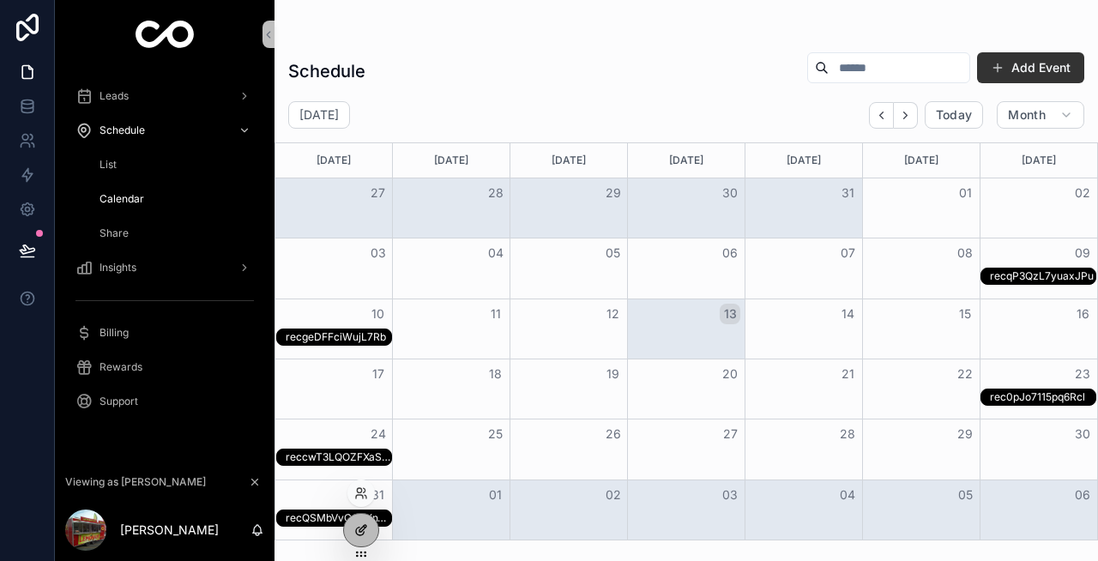
click at [356, 528] on icon at bounding box center [360, 532] width 8 height 8
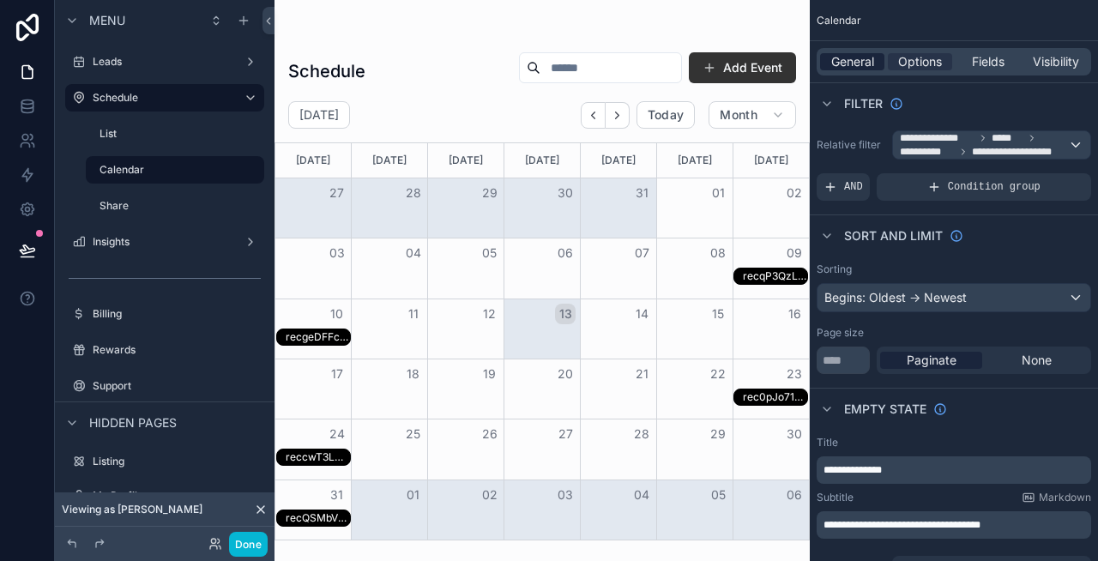
click at [855, 68] on span "General" at bounding box center [852, 61] width 43 height 17
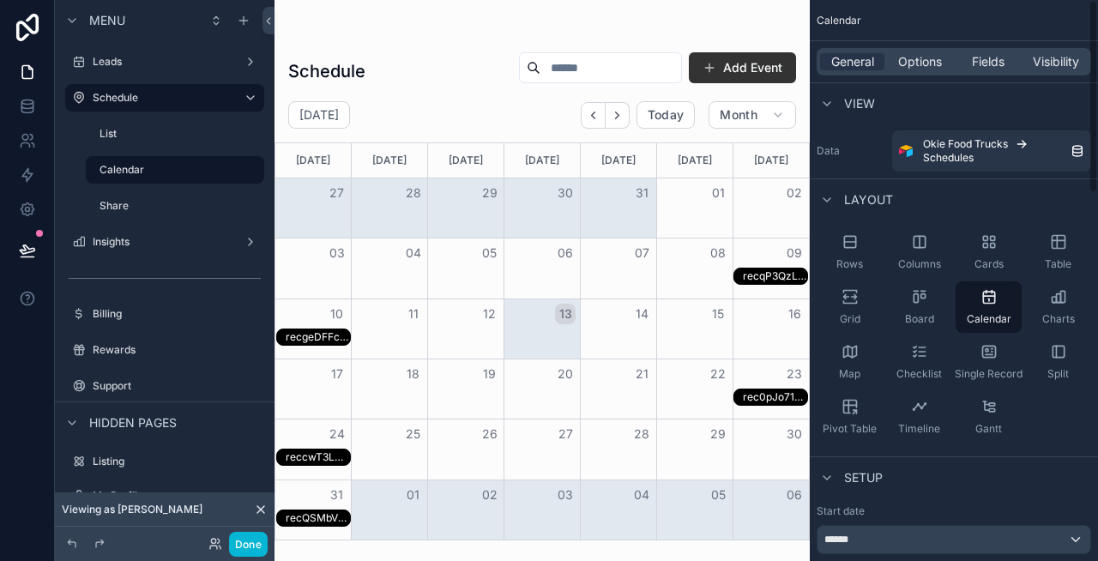
click at [928, 70] on div "General Options Fields Visibility" at bounding box center [954, 61] width 275 height 27
click at [925, 63] on span "Options" at bounding box center [920, 61] width 44 height 17
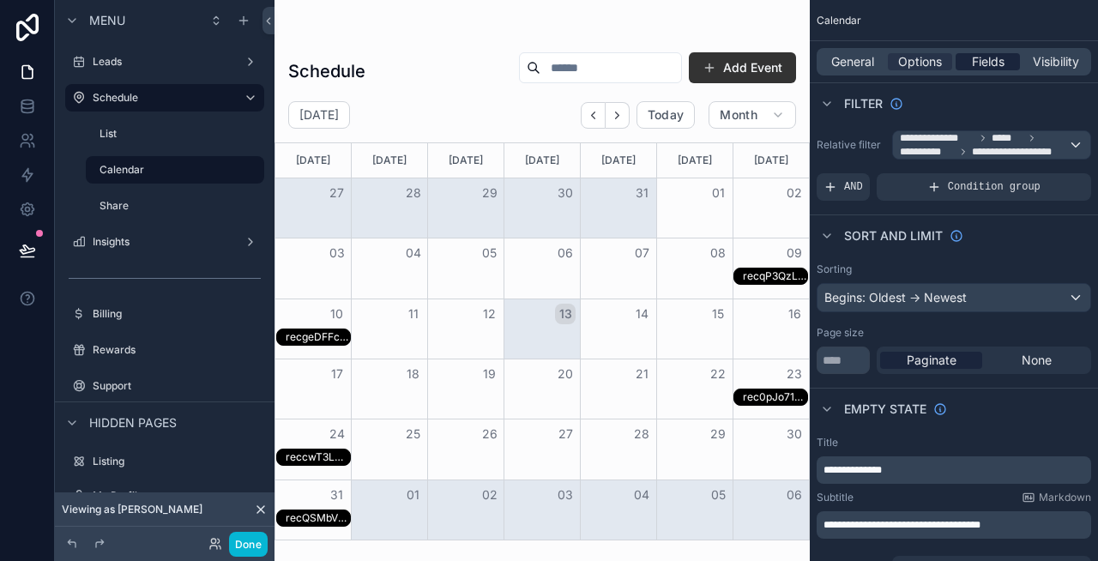
click at [975, 64] on span "Fields" at bounding box center [988, 61] width 33 height 17
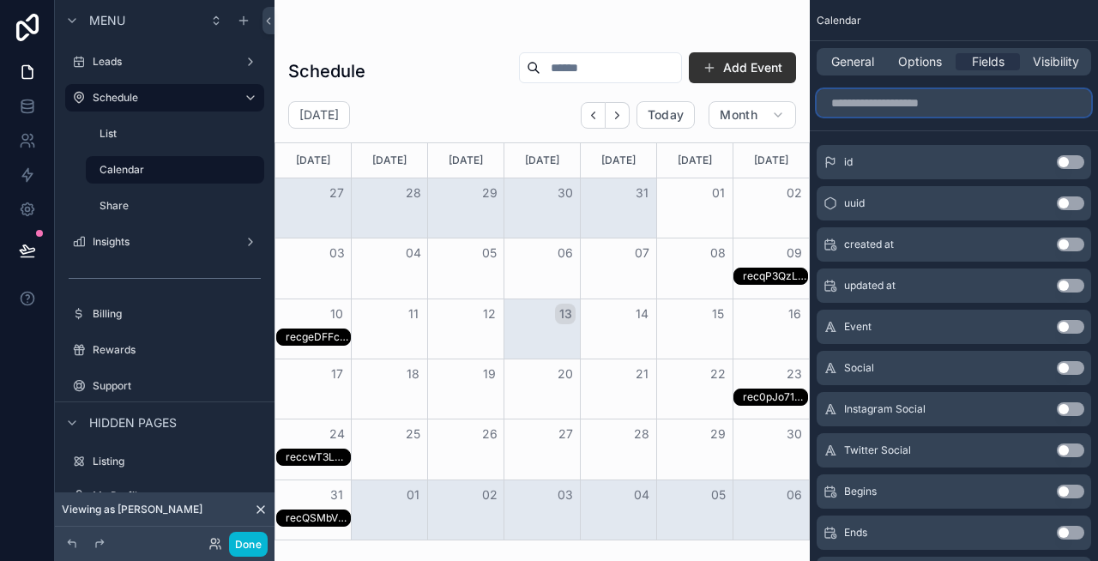
click at [912, 107] on input "scrollable content" at bounding box center [954, 102] width 275 height 27
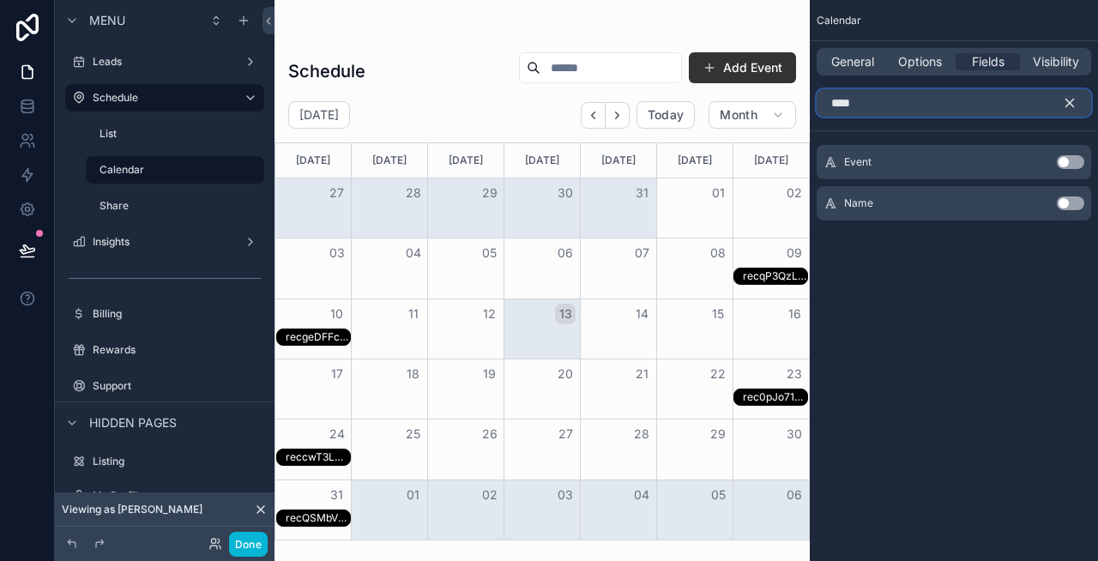
type input "****"
click at [1068, 201] on button "Use setting" at bounding box center [1070, 203] width 27 height 14
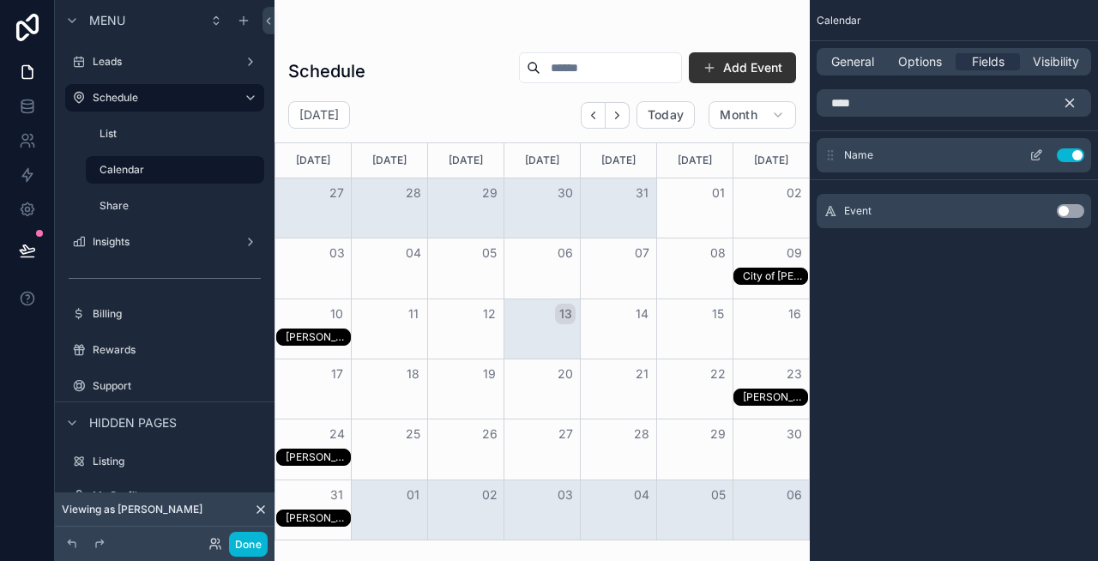
click at [1041, 155] on icon "scrollable content" at bounding box center [1036, 155] width 14 height 14
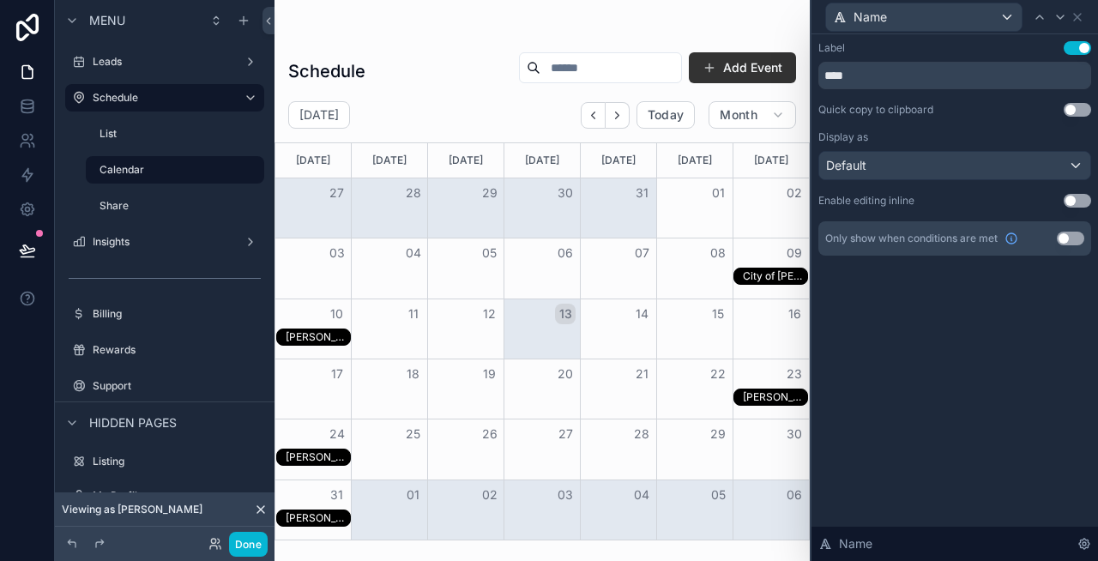
click at [322, 341] on div "Sam’s Club" at bounding box center [318, 337] width 64 height 14
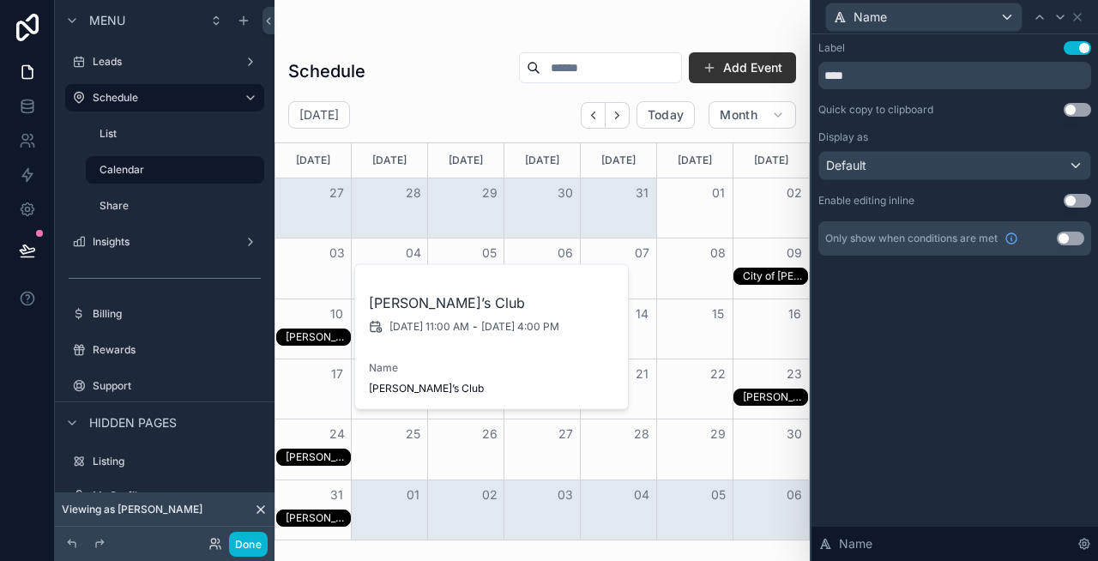
click at [1010, 329] on div "Label Use setting **** Quick copy to clipboard Use setting Display as Default E…" at bounding box center [955, 297] width 287 height 527
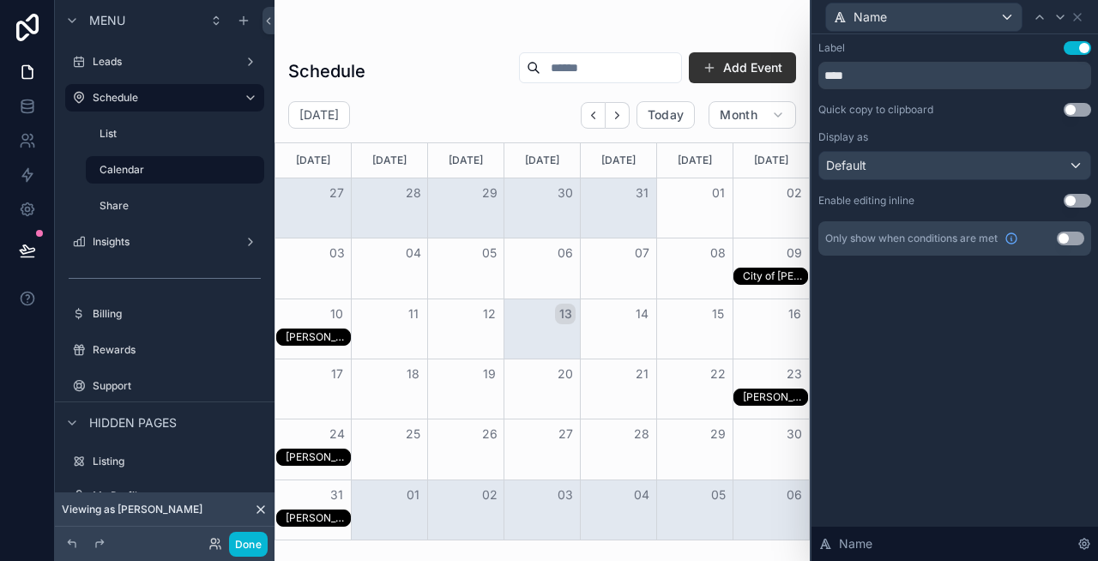
click at [1068, 236] on button "Use setting" at bounding box center [1070, 239] width 27 height 14
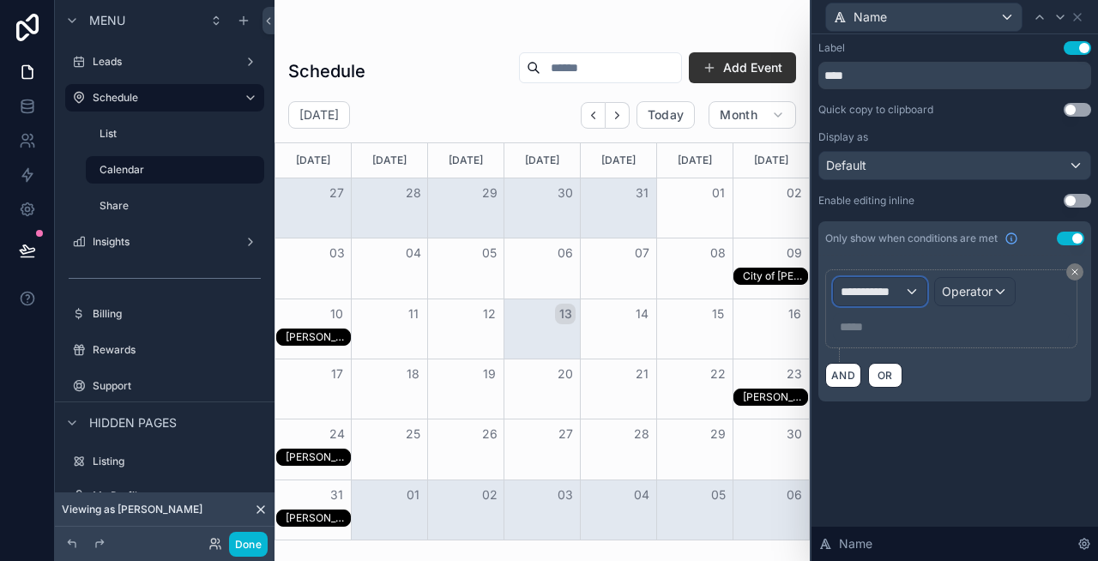
click at [880, 288] on span "**********" at bounding box center [872, 291] width 63 height 17
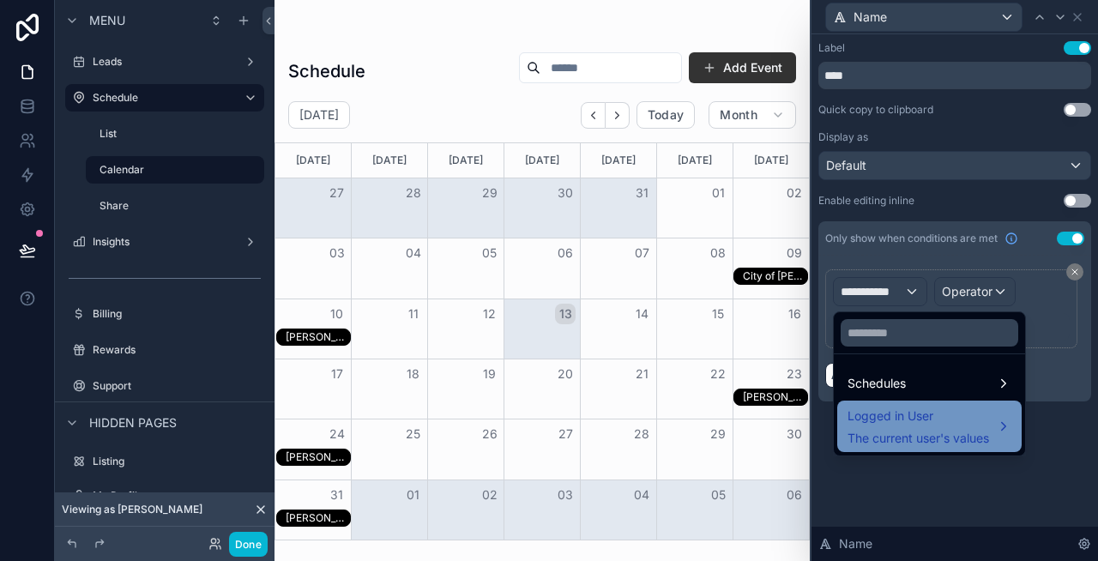
click at [896, 423] on span "Logged in User" at bounding box center [919, 416] width 142 height 21
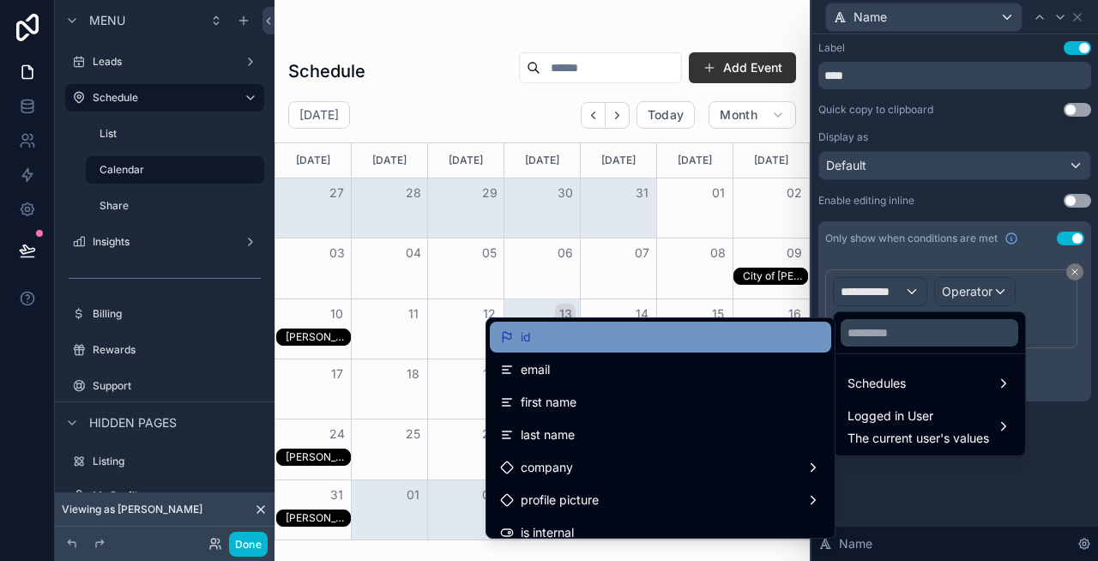
click at [697, 339] on div "id" at bounding box center [660, 337] width 321 height 21
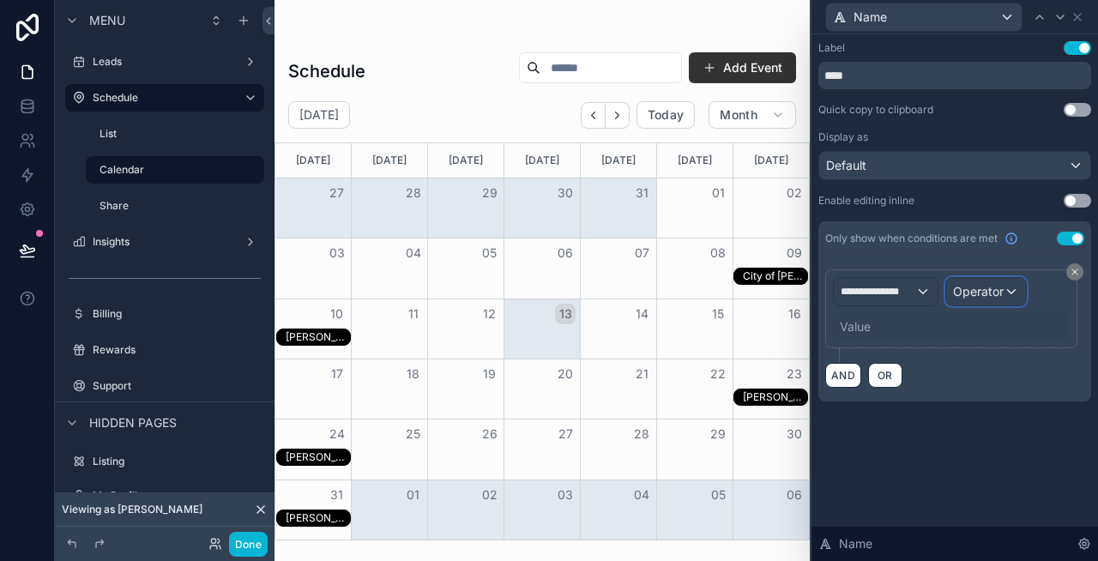
click at [972, 299] on span "Operator" at bounding box center [978, 291] width 51 height 15
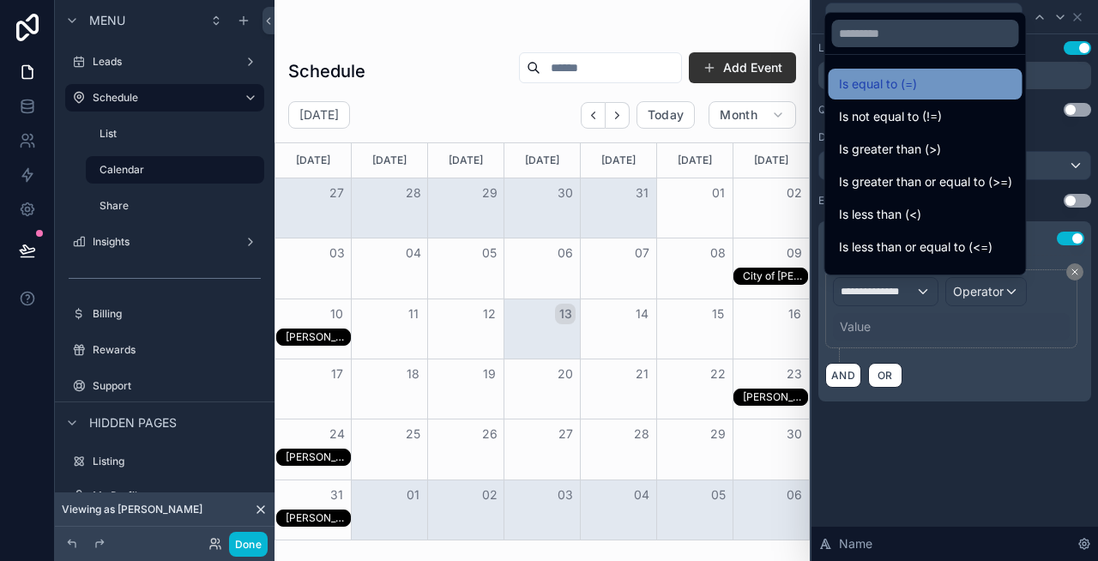
click at [888, 89] on span "Is equal to (=)" at bounding box center [878, 84] width 78 height 21
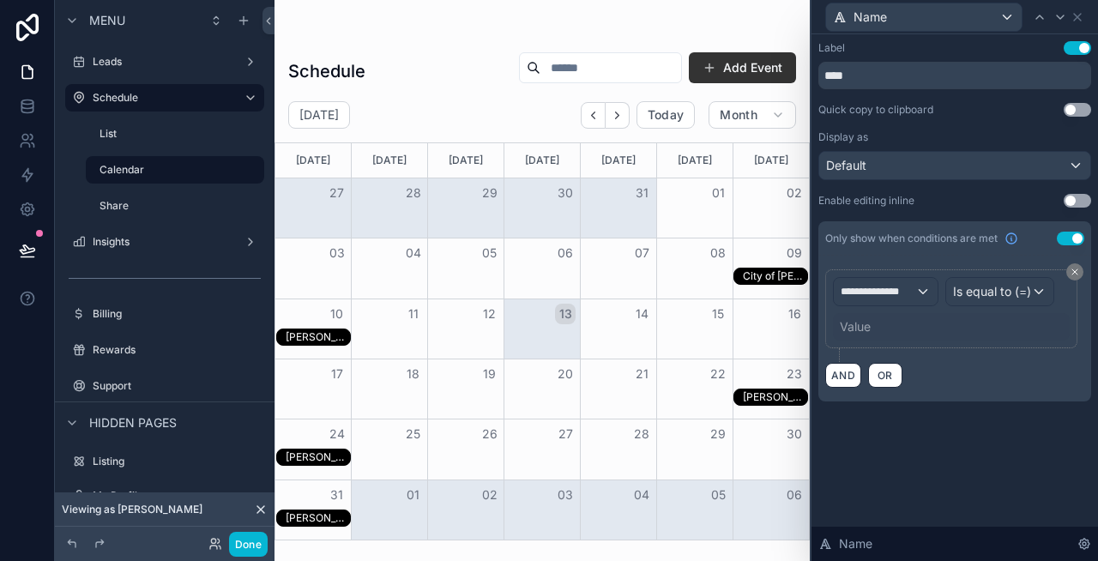
click at [856, 324] on div "Value" at bounding box center [855, 326] width 31 height 17
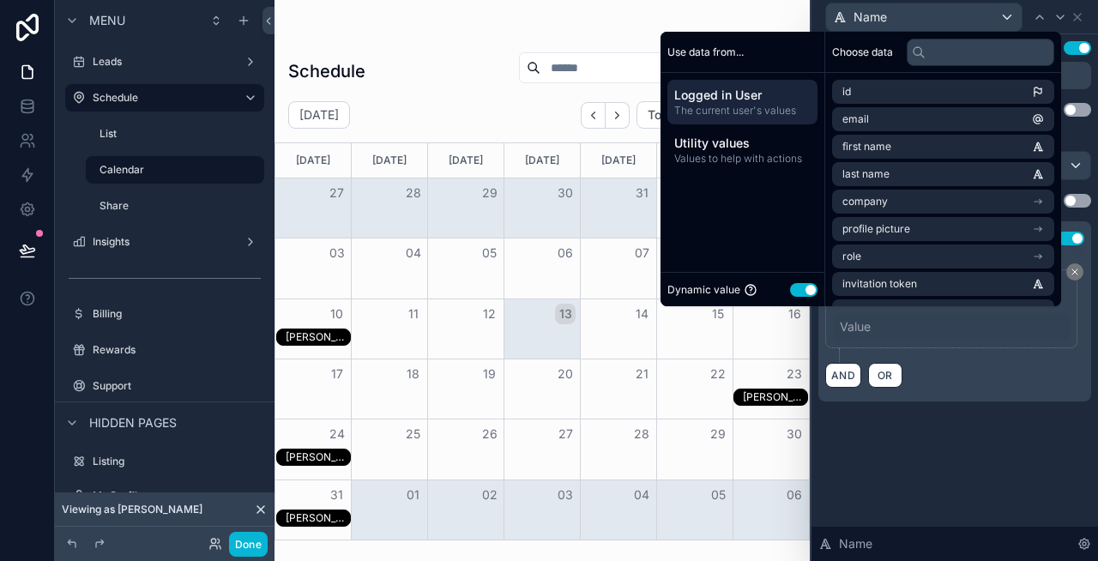
click at [856, 324] on div "Value" at bounding box center [855, 326] width 31 height 17
click at [788, 280] on div "Dynamic value Use setting" at bounding box center [742, 290] width 150 height 20
click at [794, 291] on button "Use setting" at bounding box center [803, 290] width 27 height 14
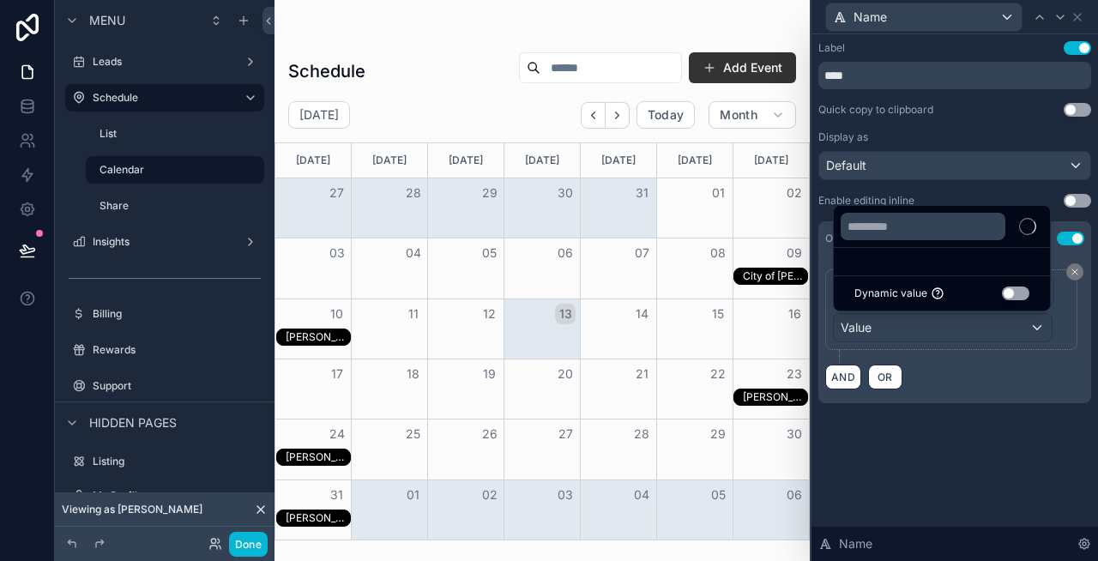
click at [868, 329] on div at bounding box center [955, 280] width 287 height 561
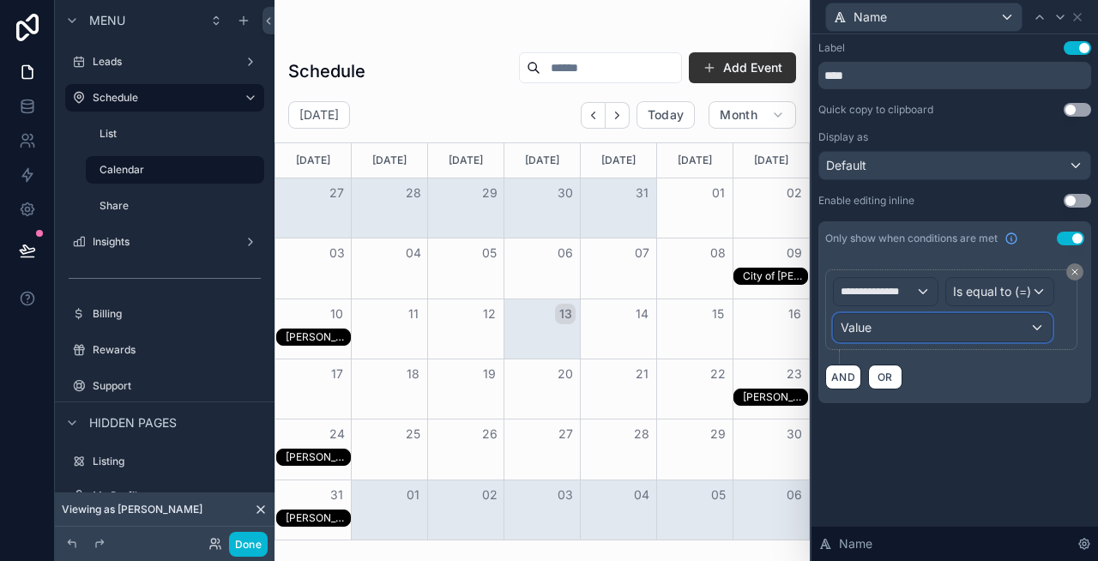
click at [945, 330] on div "Value" at bounding box center [943, 327] width 218 height 27
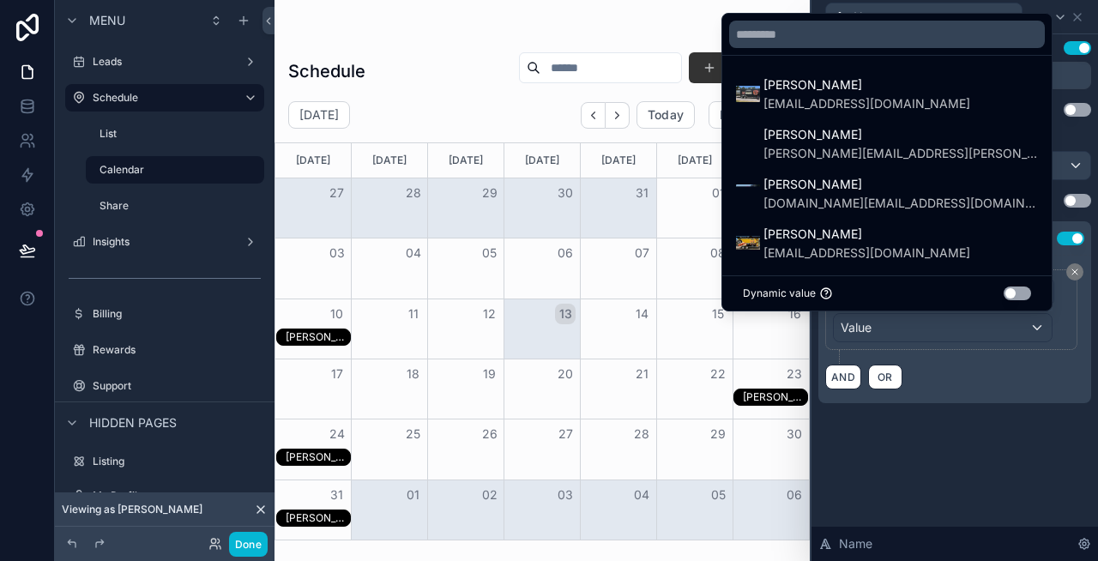
click at [920, 330] on div at bounding box center [955, 280] width 287 height 561
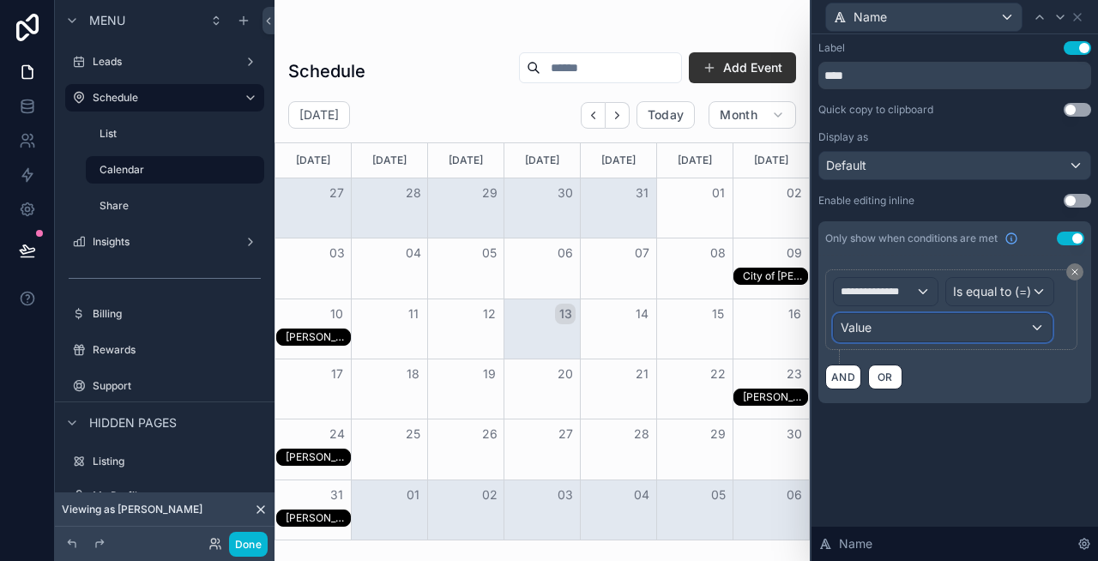
click at [920, 330] on div "Value" at bounding box center [943, 327] width 218 height 27
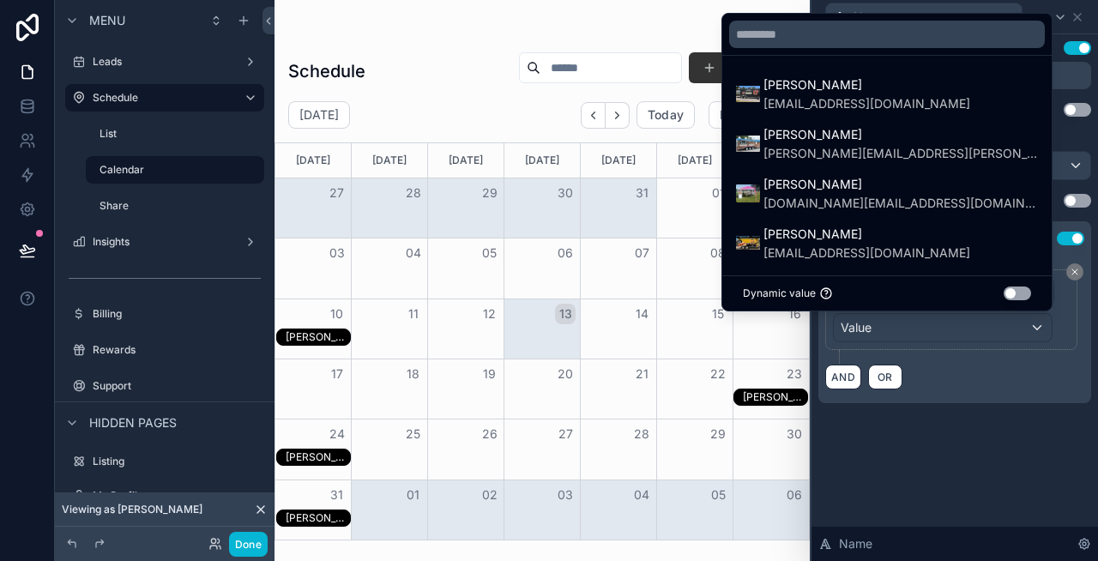
click at [950, 389] on div at bounding box center [955, 280] width 287 height 561
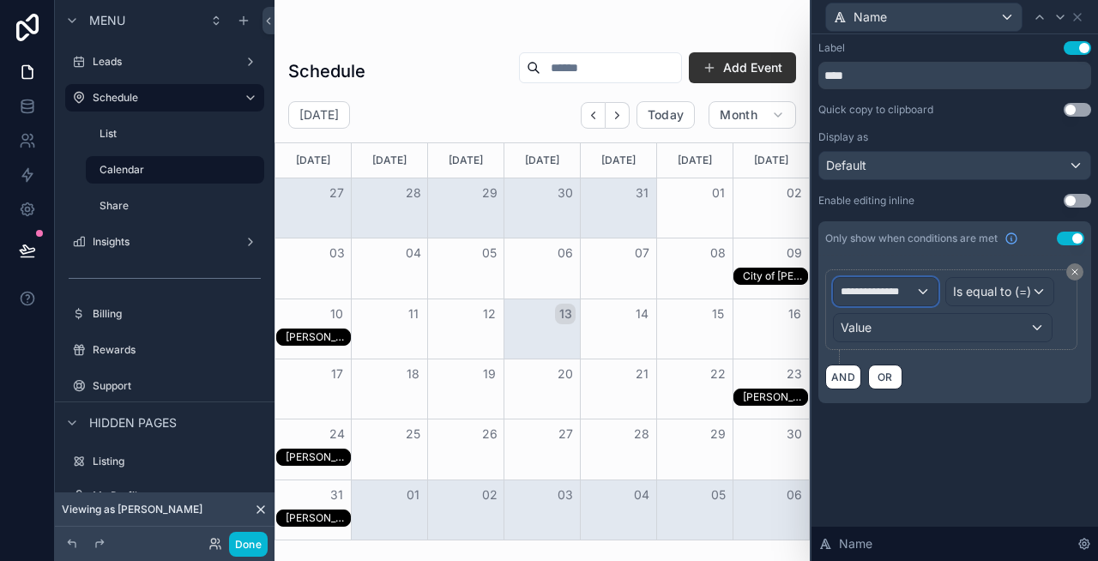
click at [896, 287] on span "**********" at bounding box center [878, 292] width 75 height 14
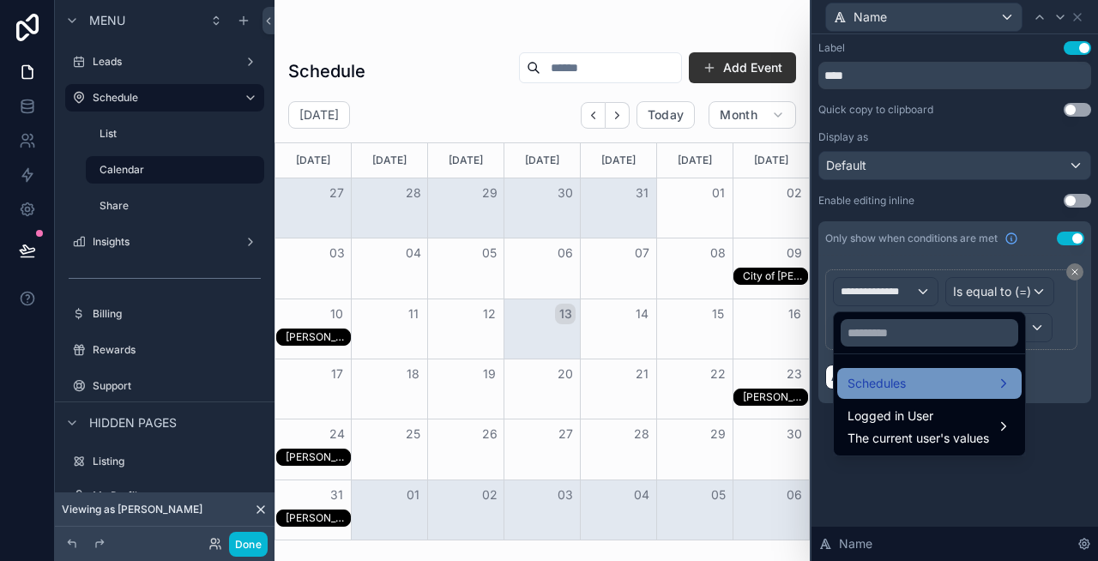
click at [902, 390] on span "Schedules" at bounding box center [877, 383] width 58 height 21
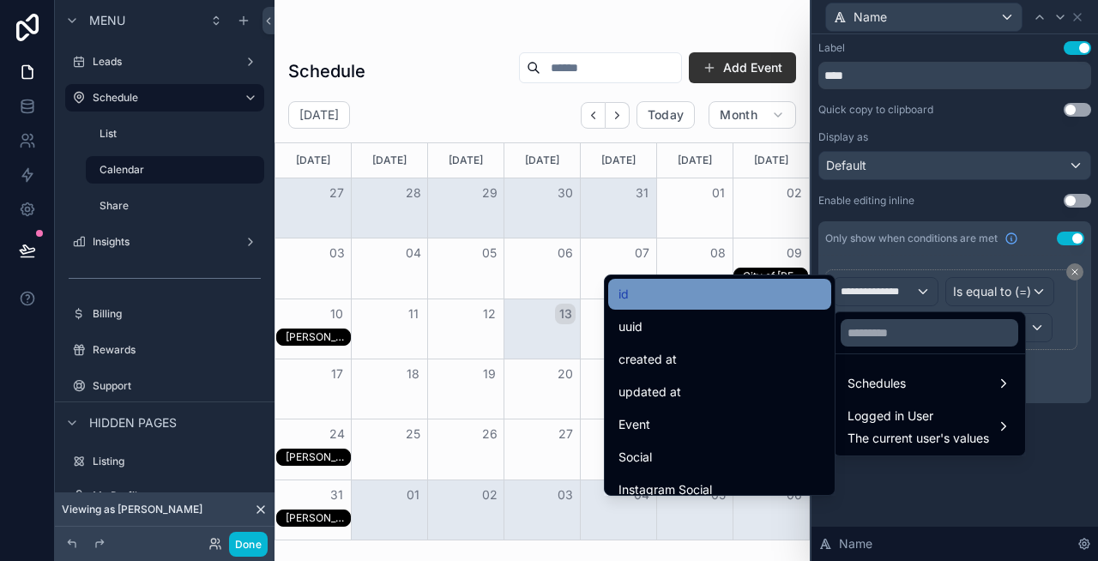
click at [760, 303] on div "id" at bounding box center [720, 294] width 202 height 21
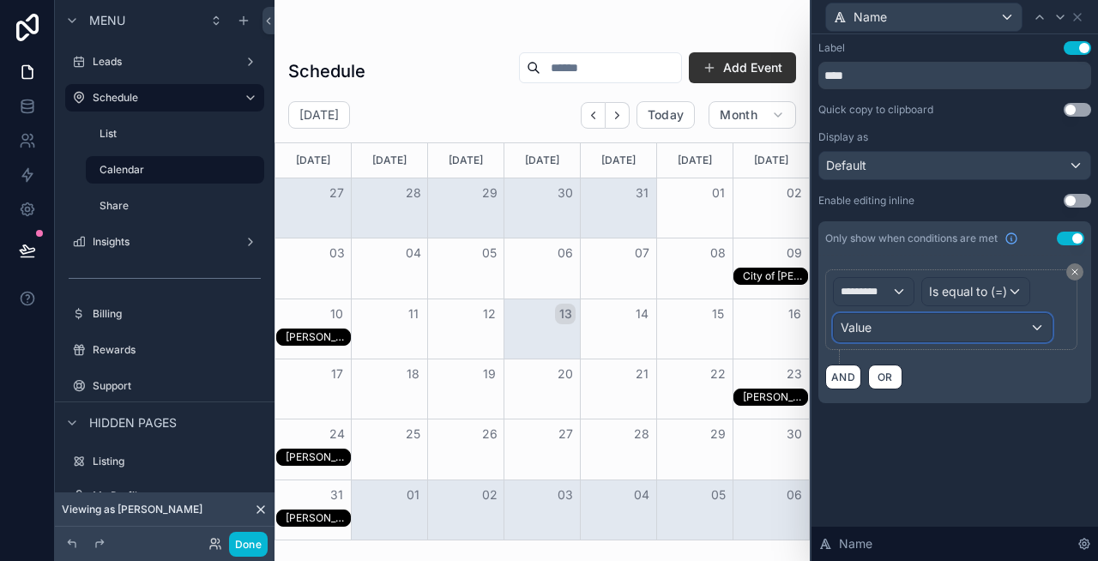
click at [961, 329] on div "Value" at bounding box center [943, 327] width 218 height 27
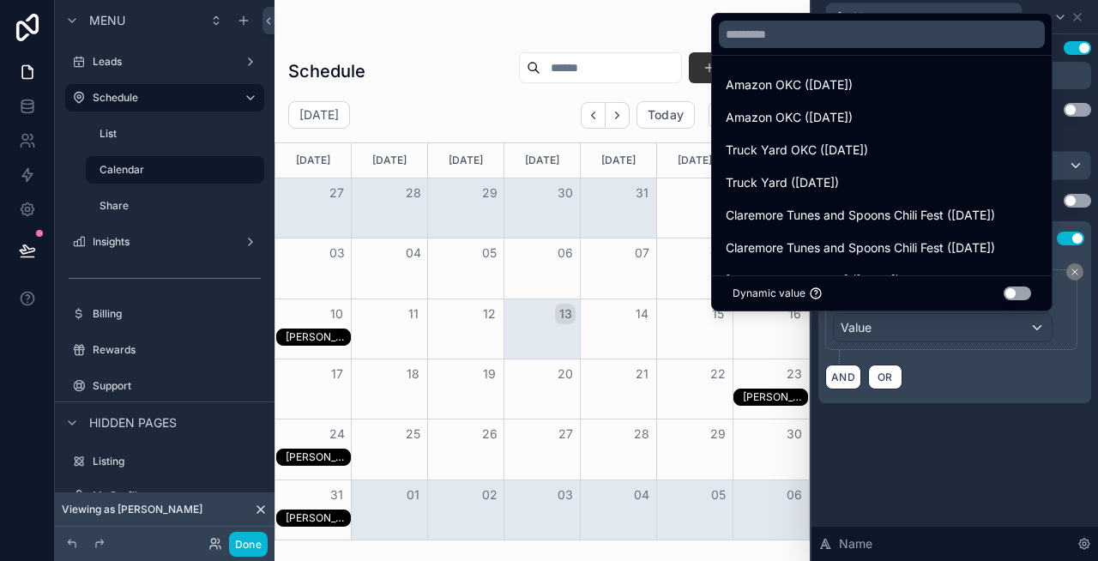
click at [973, 371] on div at bounding box center [955, 280] width 287 height 561
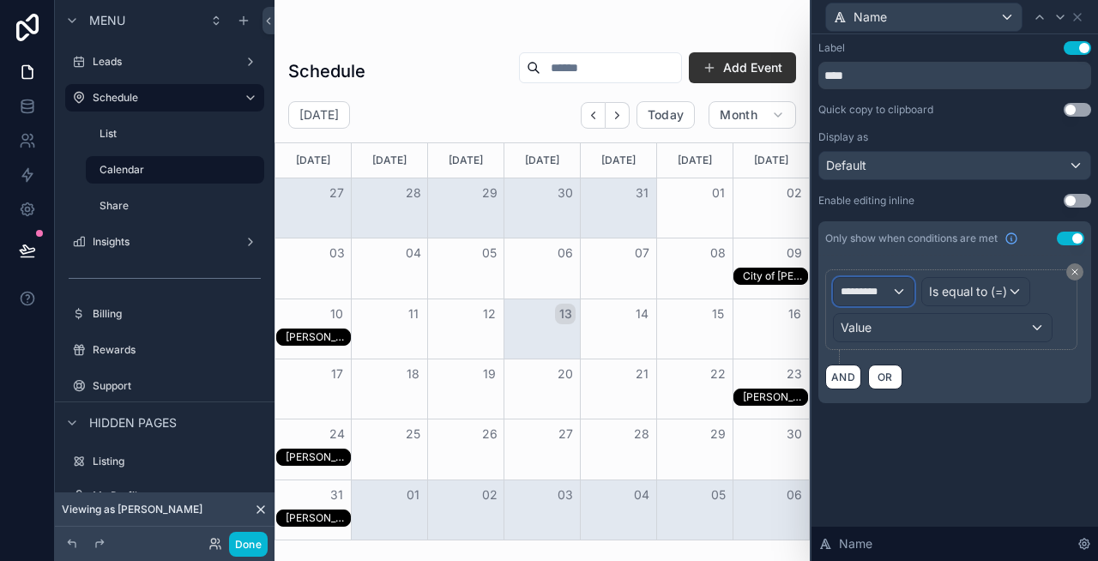
click at [895, 279] on div "*********" at bounding box center [874, 291] width 80 height 27
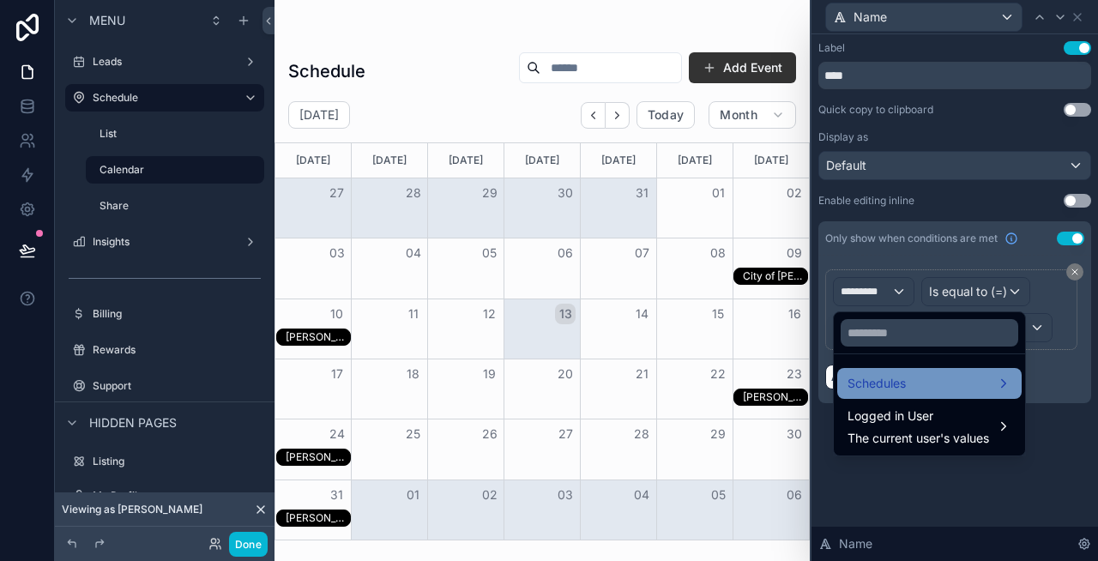
click at [899, 383] on span "Schedules" at bounding box center [877, 383] width 58 height 21
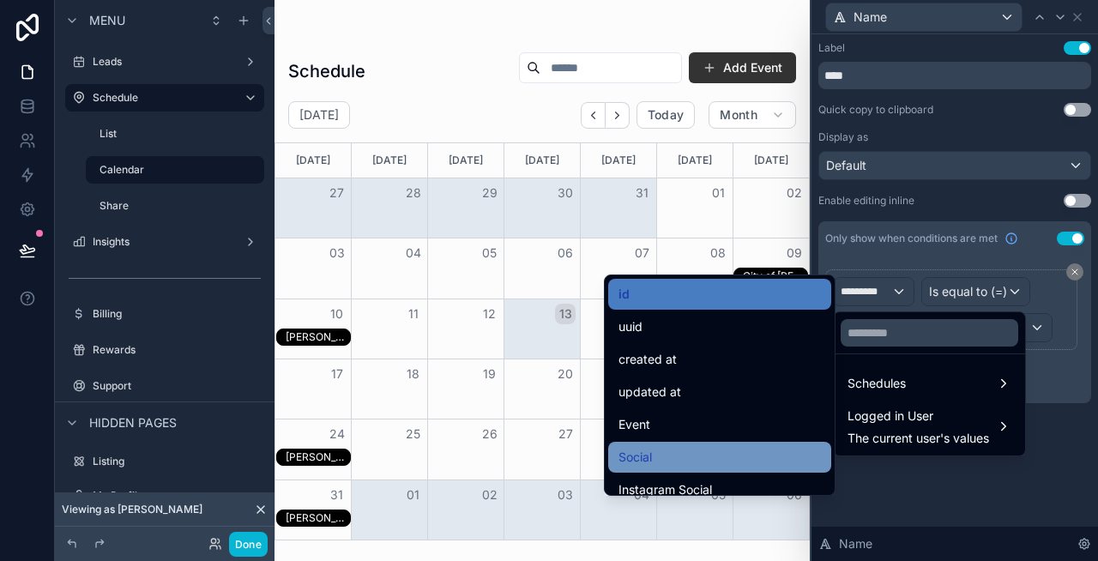
click at [709, 443] on div "Social" at bounding box center [719, 457] width 223 height 31
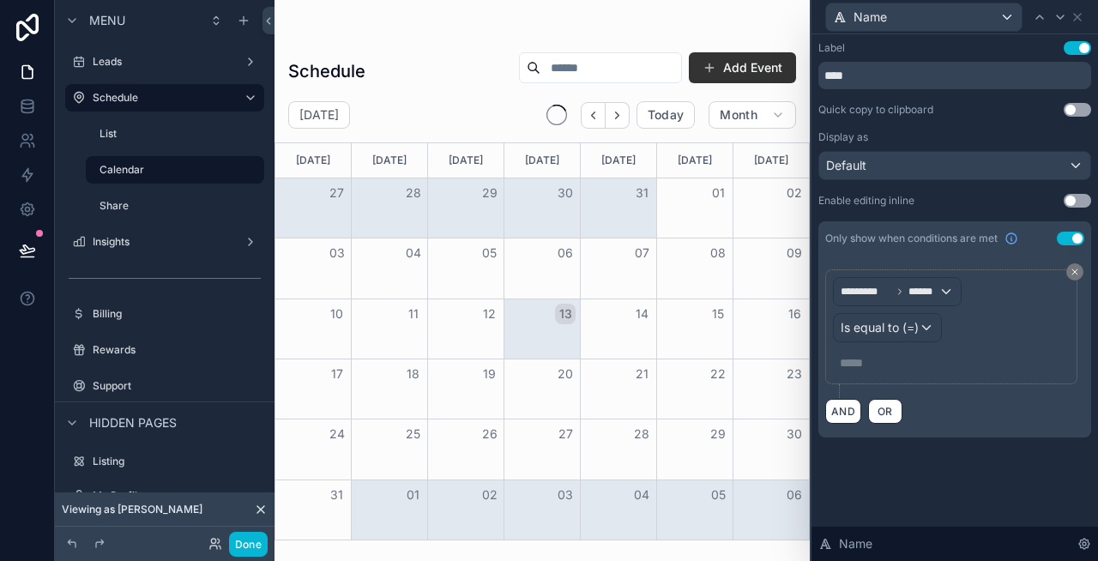
click at [914, 359] on p "***** ﻿" at bounding box center [953, 362] width 226 height 17
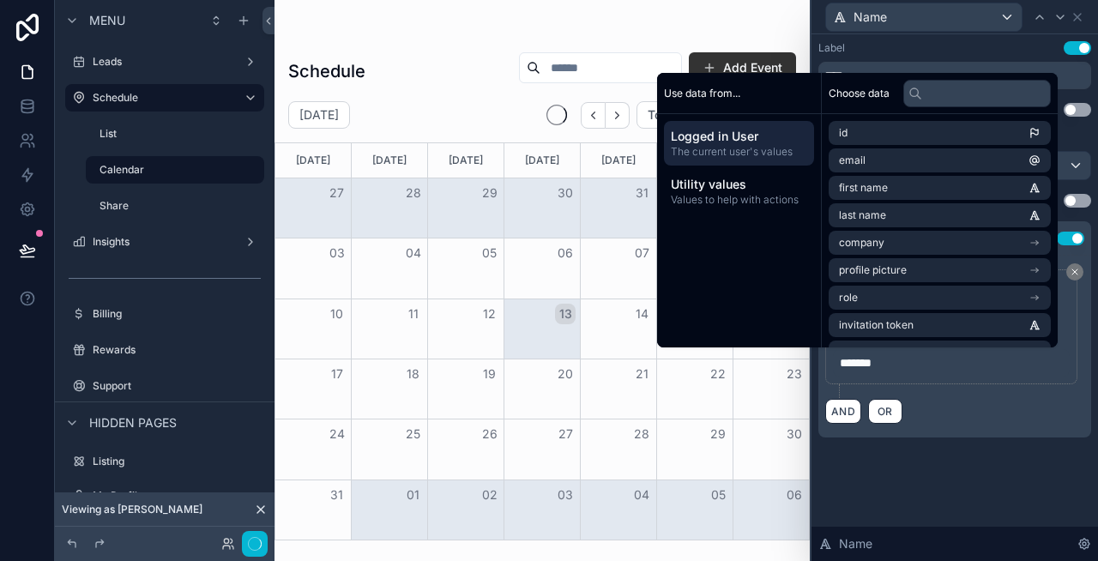
click at [936, 464] on div "Label Use setting **** Quick copy to clipboard Use setting Display as Default E…" at bounding box center [955, 256] width 287 height 444
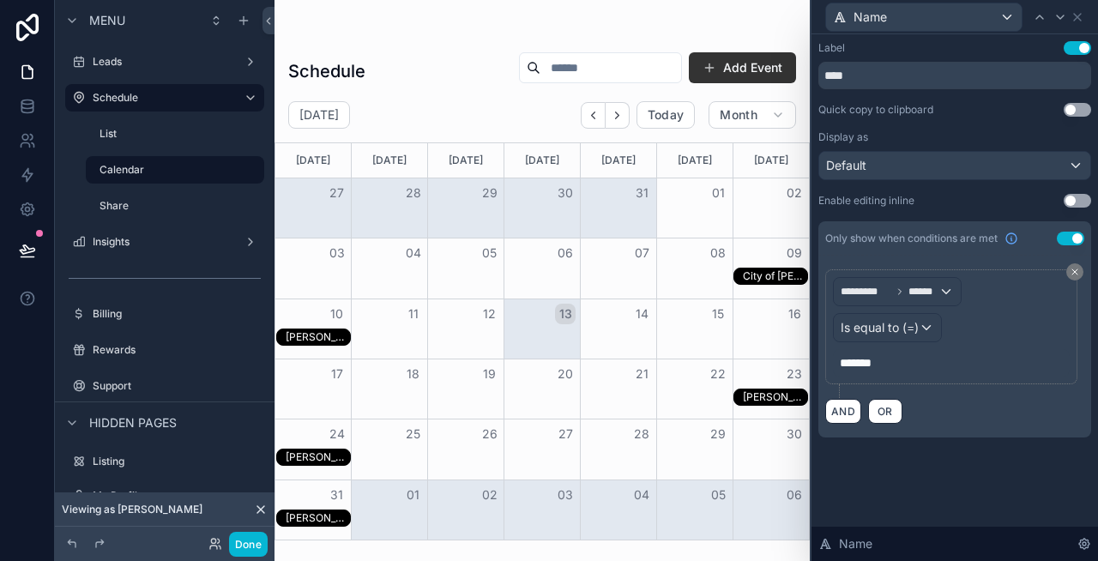
click at [324, 330] on div "Sam’s Club" at bounding box center [318, 337] width 64 height 14
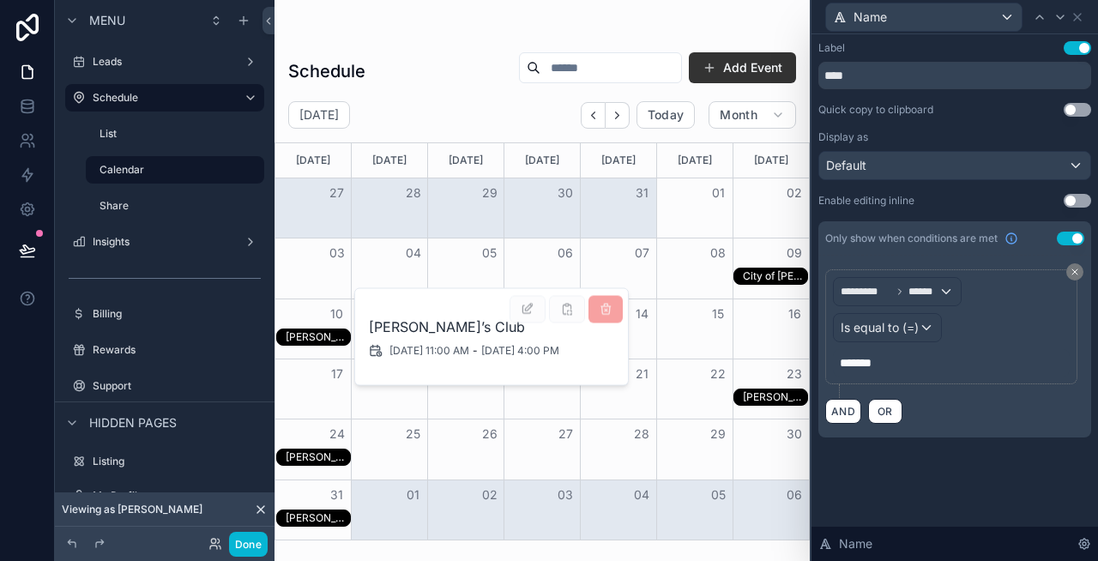
click at [372, 351] on icon "scrollable content" at bounding box center [376, 351] width 14 height 14
click at [172, 138] on label "List" at bounding box center [165, 134] width 130 height 14
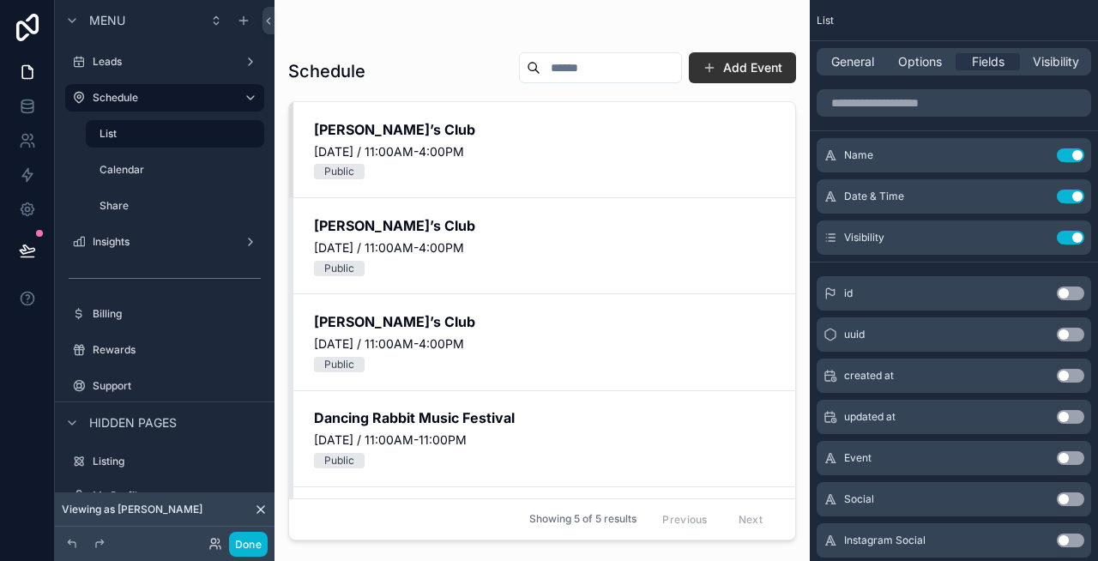
click at [765, 72] on div "scrollable content" at bounding box center [542, 270] width 535 height 540
click at [744, 70] on button "Add Event" at bounding box center [742, 67] width 107 height 31
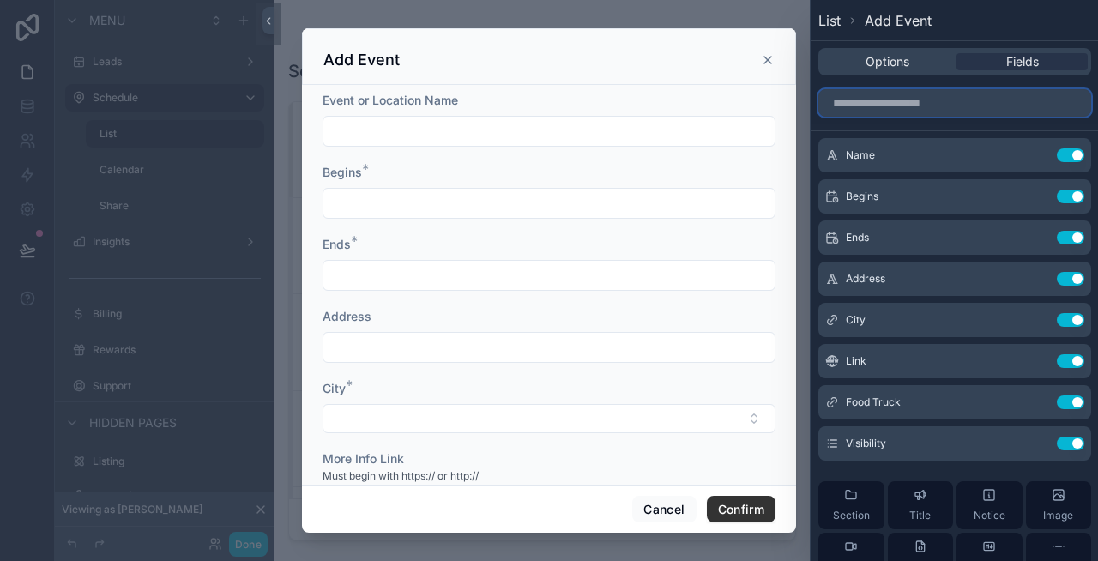
click at [912, 108] on input "text" at bounding box center [954, 102] width 273 height 27
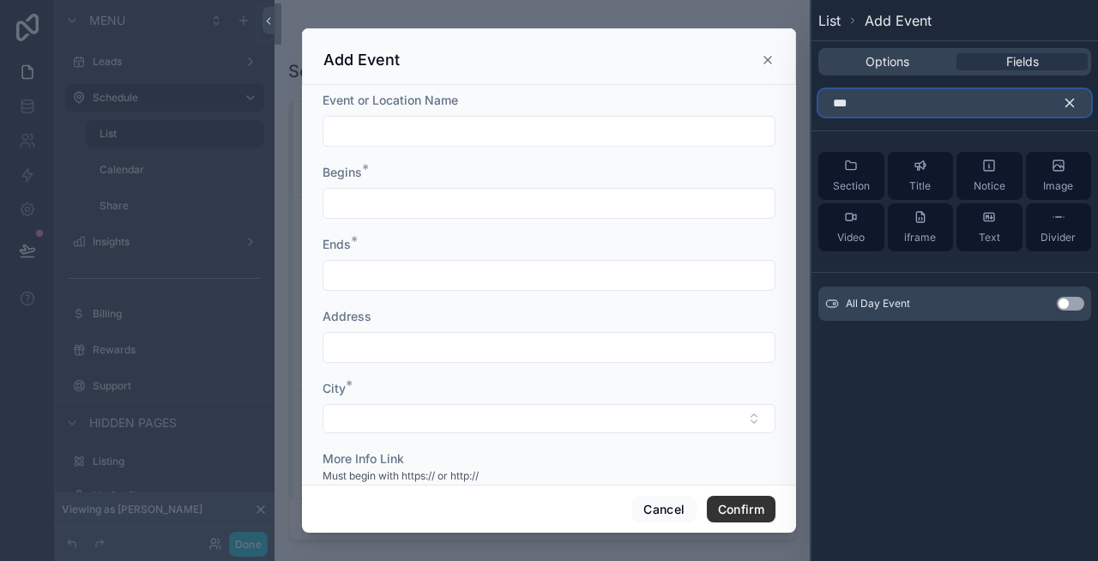
type input "***"
click at [1066, 304] on button "Use setting" at bounding box center [1070, 304] width 27 height 14
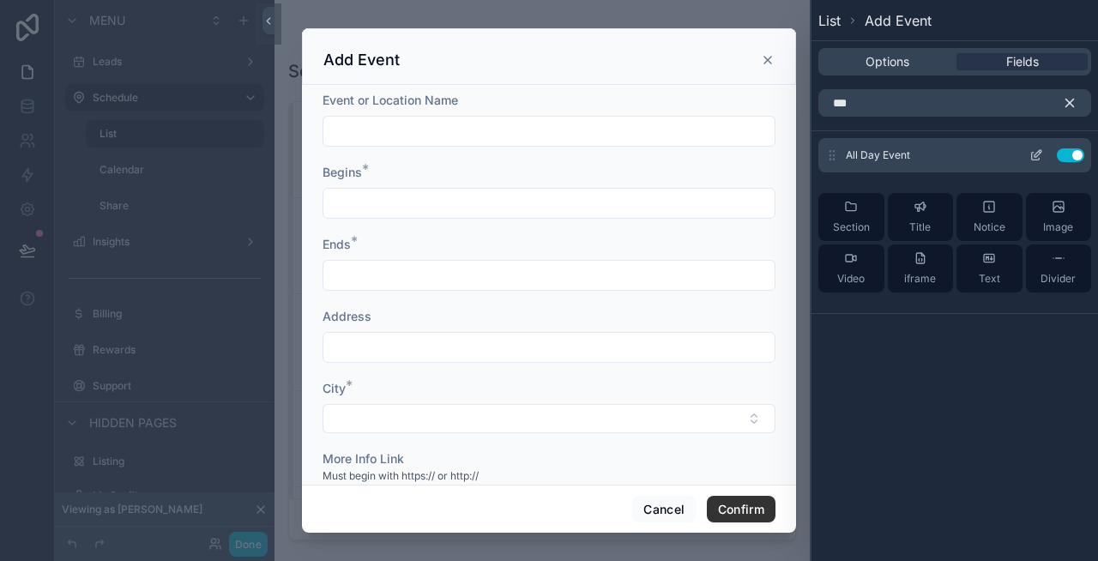
click at [1036, 156] on icon at bounding box center [1038, 153] width 7 height 7
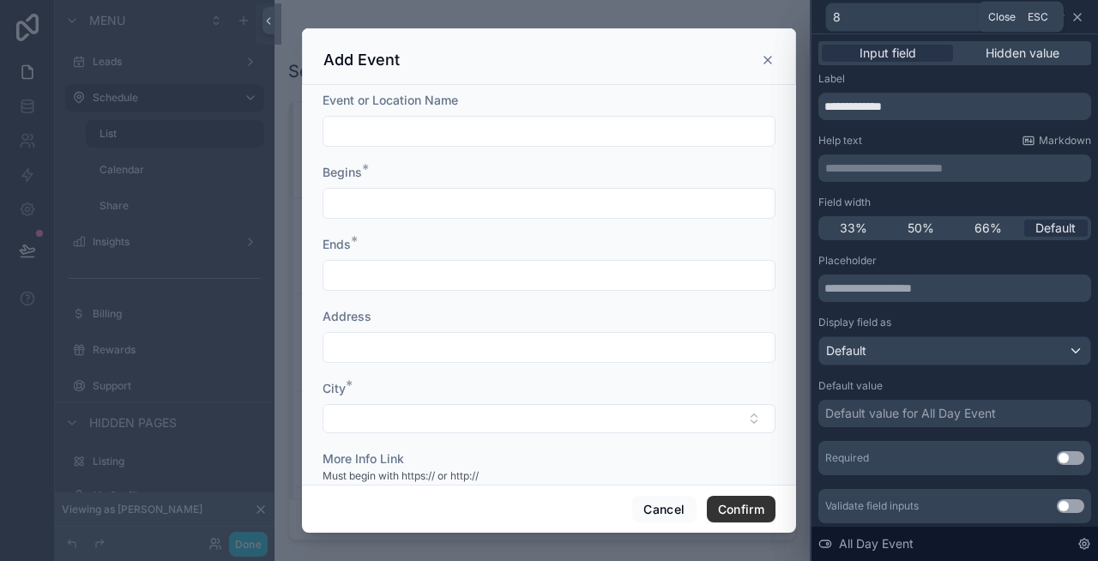
click at [1078, 21] on icon at bounding box center [1078, 17] width 14 height 14
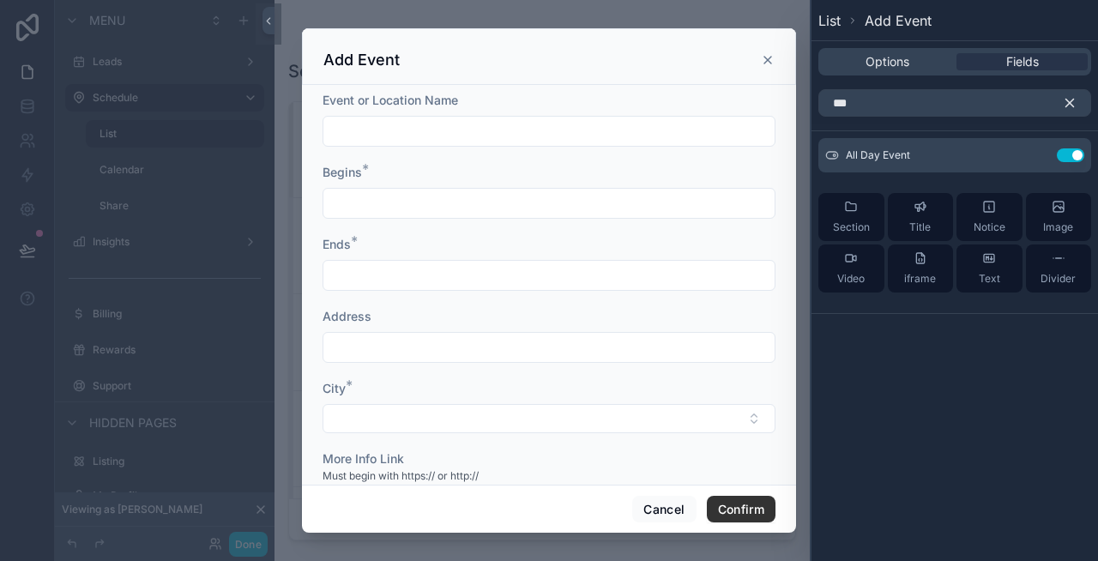
click at [1071, 103] on icon "button" at bounding box center [1069, 102] width 15 height 15
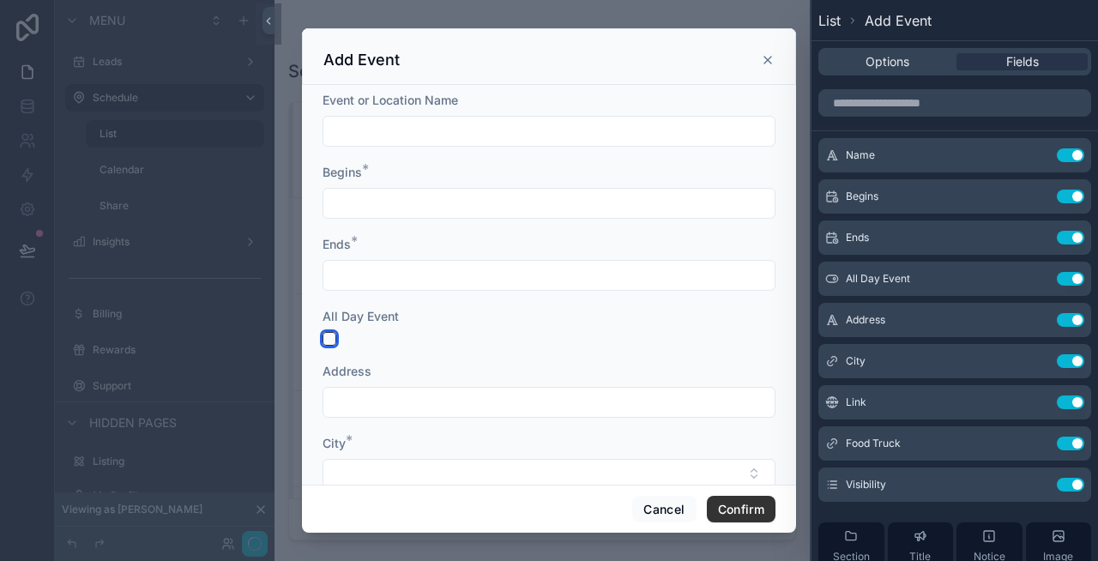
click at [331, 337] on button "scrollable content" at bounding box center [330, 339] width 14 height 14
click at [1039, 275] on icon at bounding box center [1040, 276] width 2 height 2
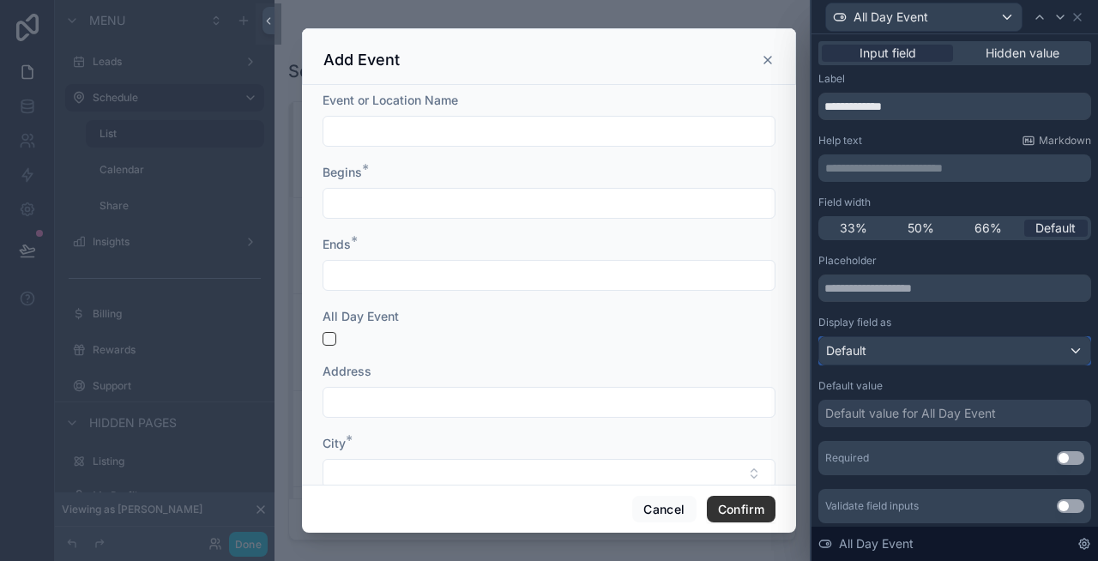
click at [896, 354] on div "Default" at bounding box center [954, 350] width 271 height 27
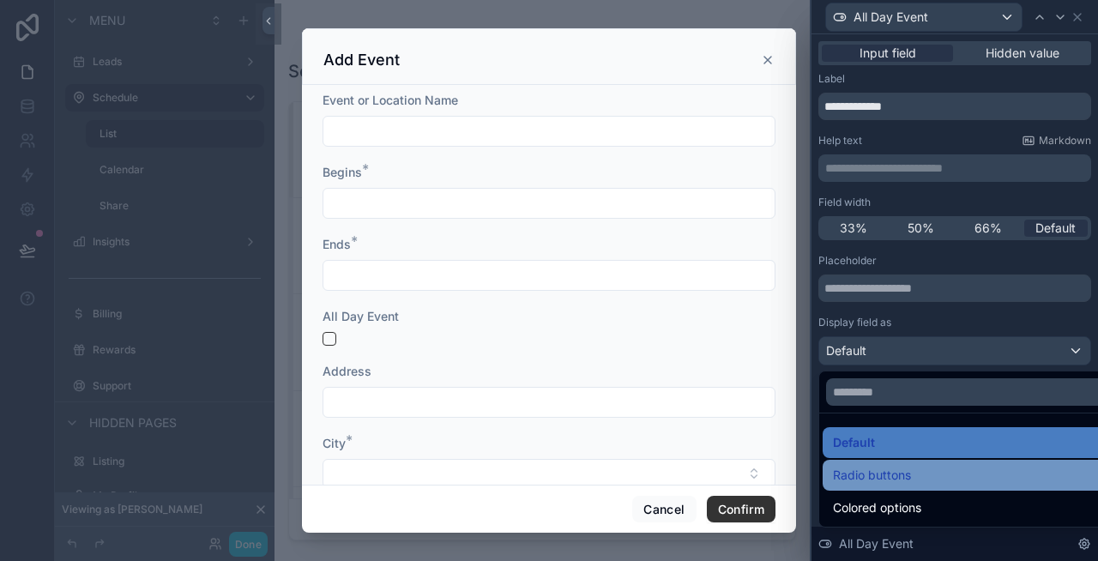
click at [908, 474] on span "Radio buttons" at bounding box center [872, 475] width 78 height 21
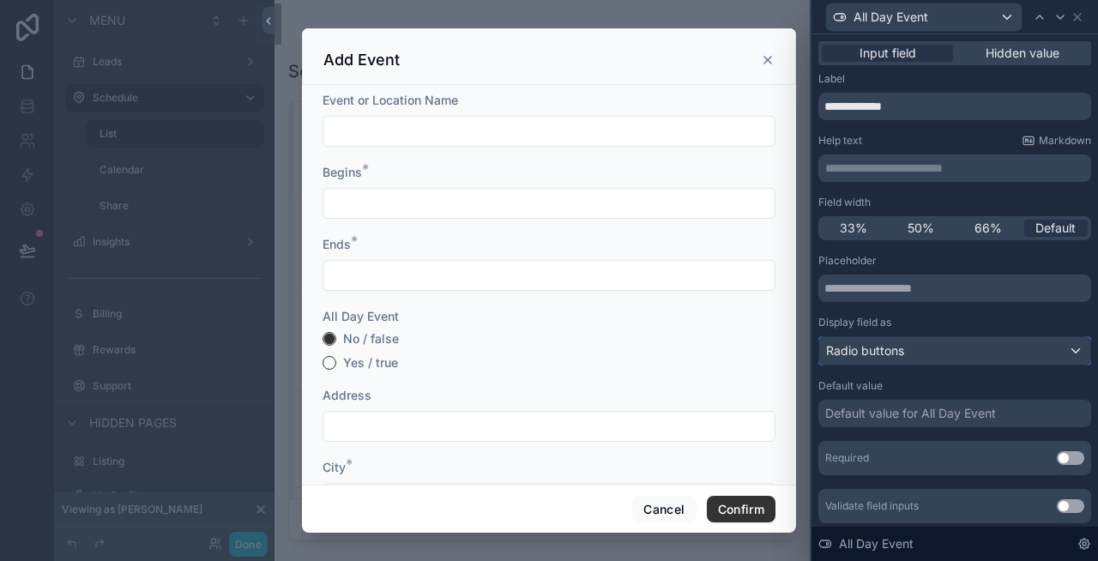
click at [994, 353] on div "Radio buttons" at bounding box center [954, 350] width 271 height 27
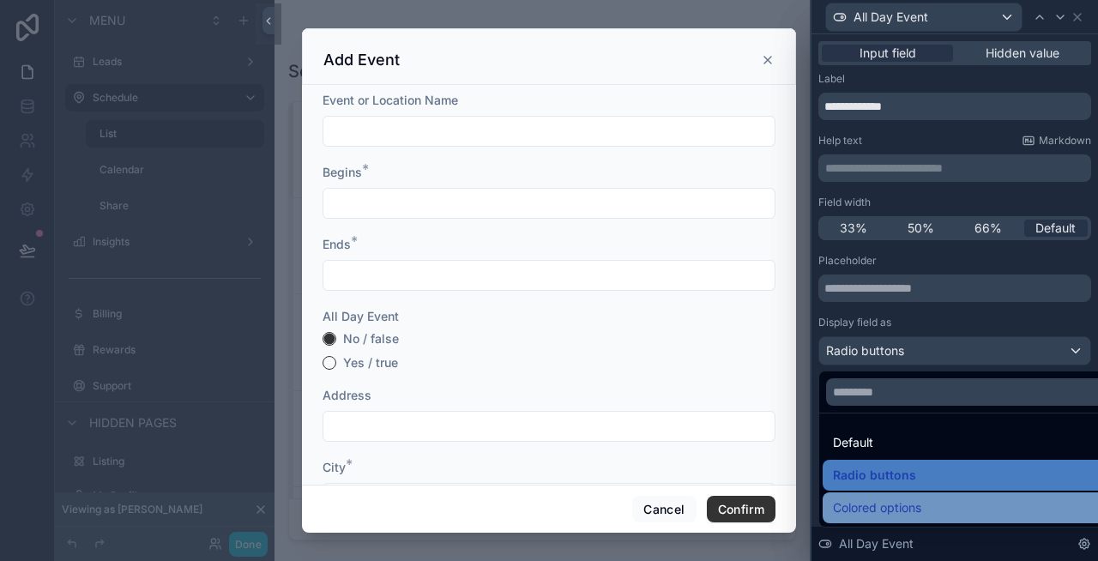
click at [881, 495] on div "Colored options" at bounding box center [975, 507] width 304 height 31
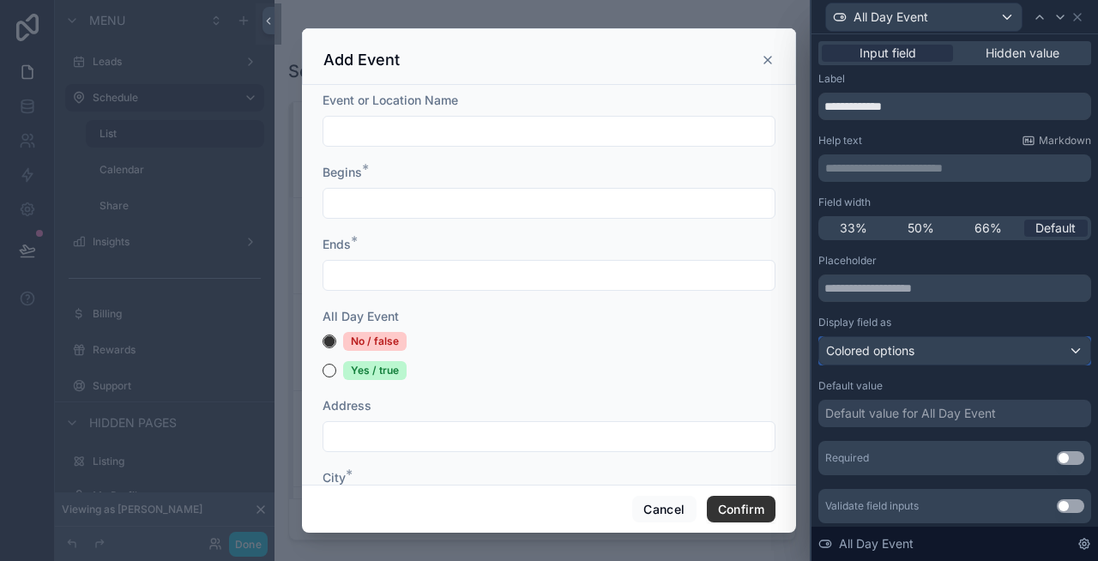
click at [902, 352] on span "Colored options" at bounding box center [870, 350] width 88 height 17
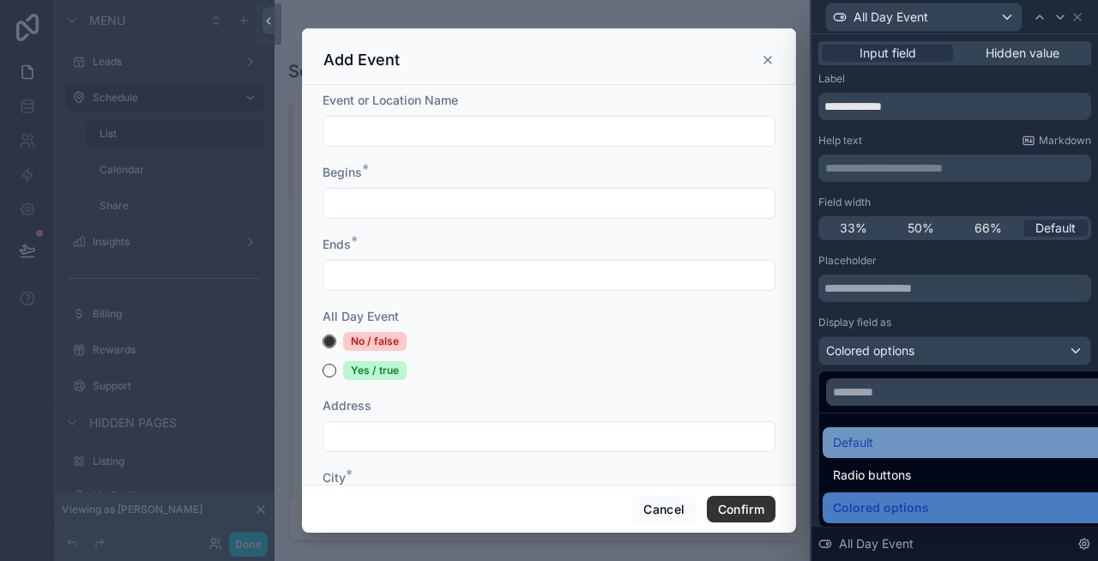
click at [873, 440] on span "Default" at bounding box center [853, 442] width 40 height 21
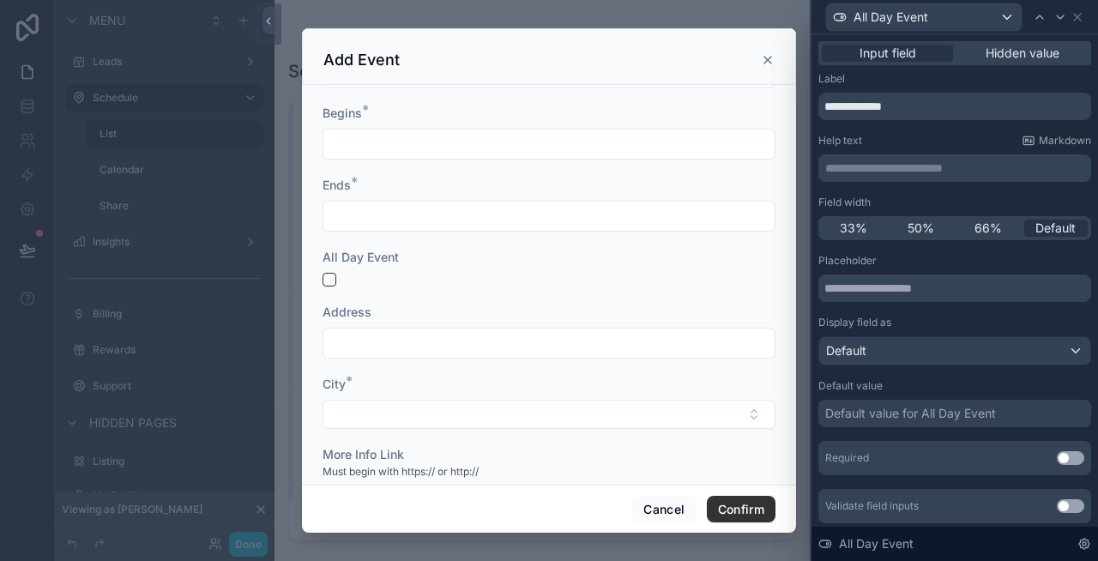
scroll to position [9, 0]
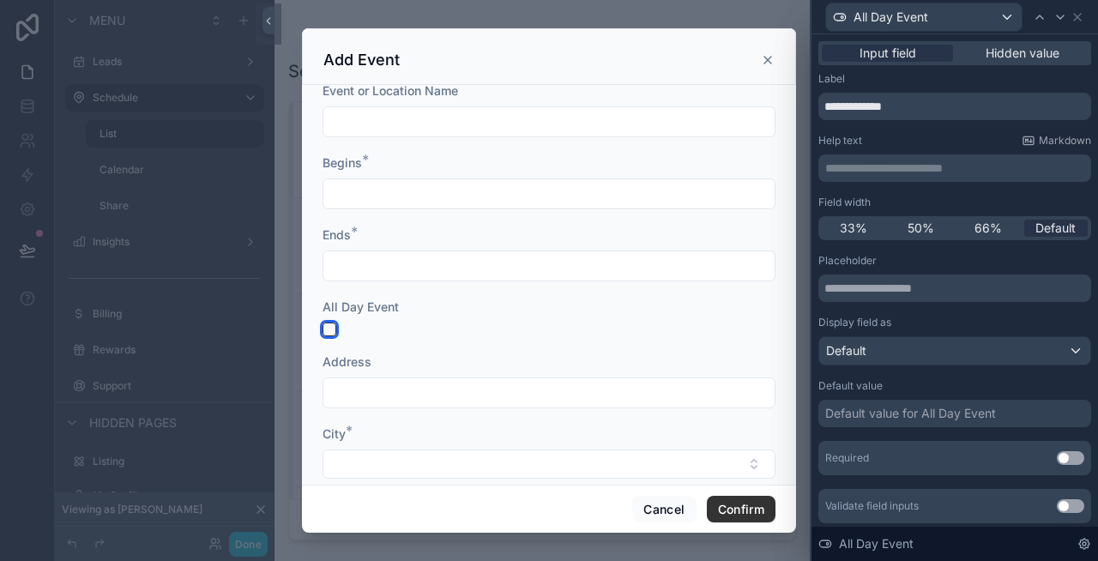
click at [333, 325] on button "scrollable content" at bounding box center [330, 330] width 14 height 14
click at [368, 306] on span "All Day Event" at bounding box center [361, 306] width 76 height 15
click at [328, 329] on button "scrollable content" at bounding box center [330, 330] width 14 height 14
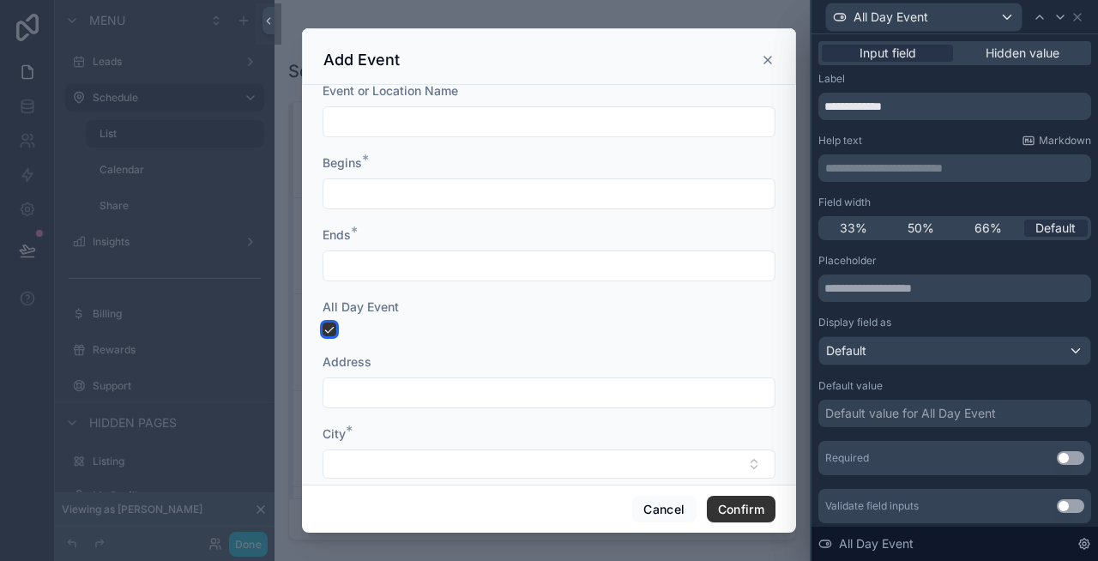
click at [328, 329] on button "scrollable content" at bounding box center [330, 330] width 14 height 14
click at [446, 324] on div "scrollable content" at bounding box center [549, 330] width 453 height 14
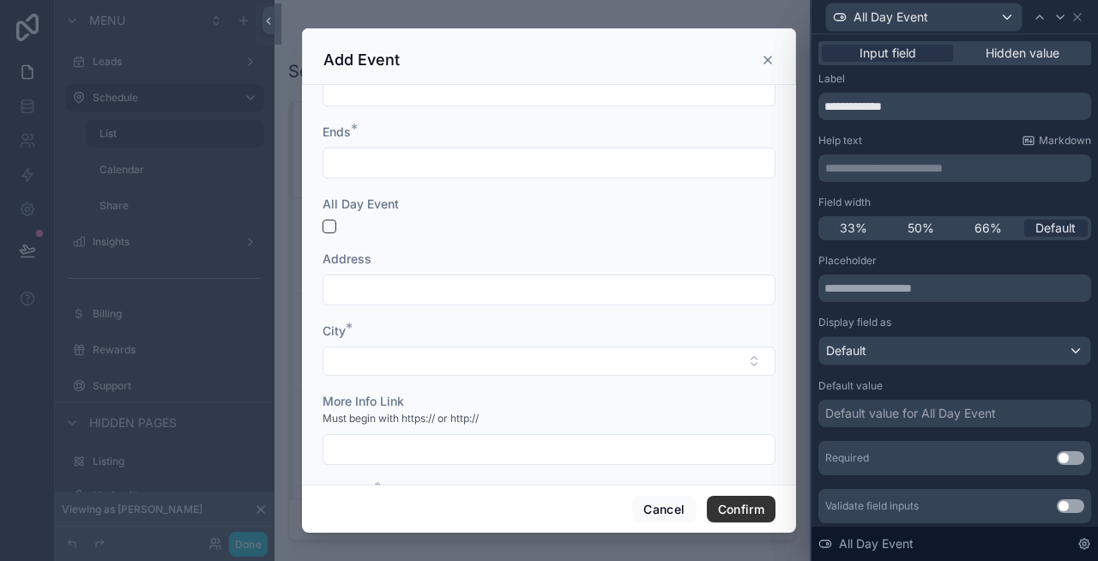
scroll to position [178, 0]
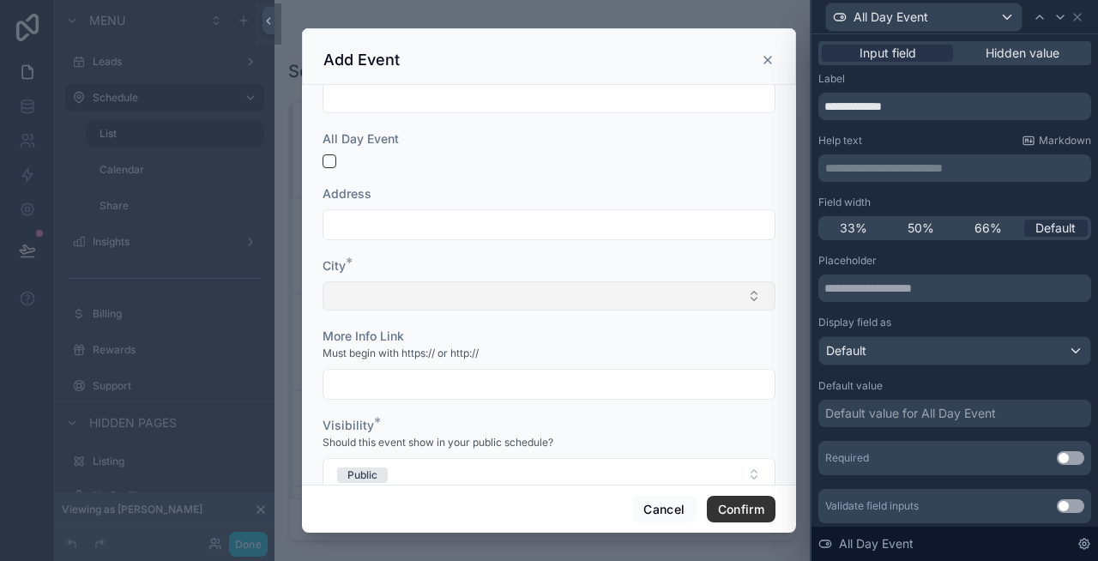
click at [395, 293] on button "Select Button" at bounding box center [549, 295] width 453 height 29
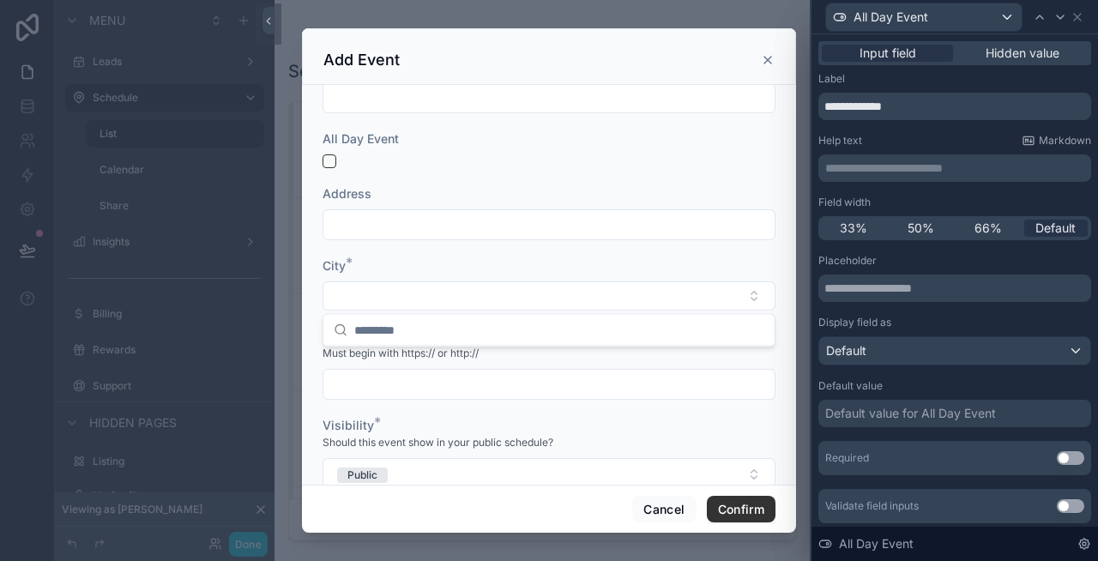
click at [463, 316] on div "Leads Schedule List Calendar Share Insights Billing Rewards Support Listing My …" at bounding box center [542, 280] width 535 height 561
click at [419, 245] on form "Event or Location Name Begins * Ends * All Day Event Address City * More Info L…" at bounding box center [549, 211] width 453 height 594
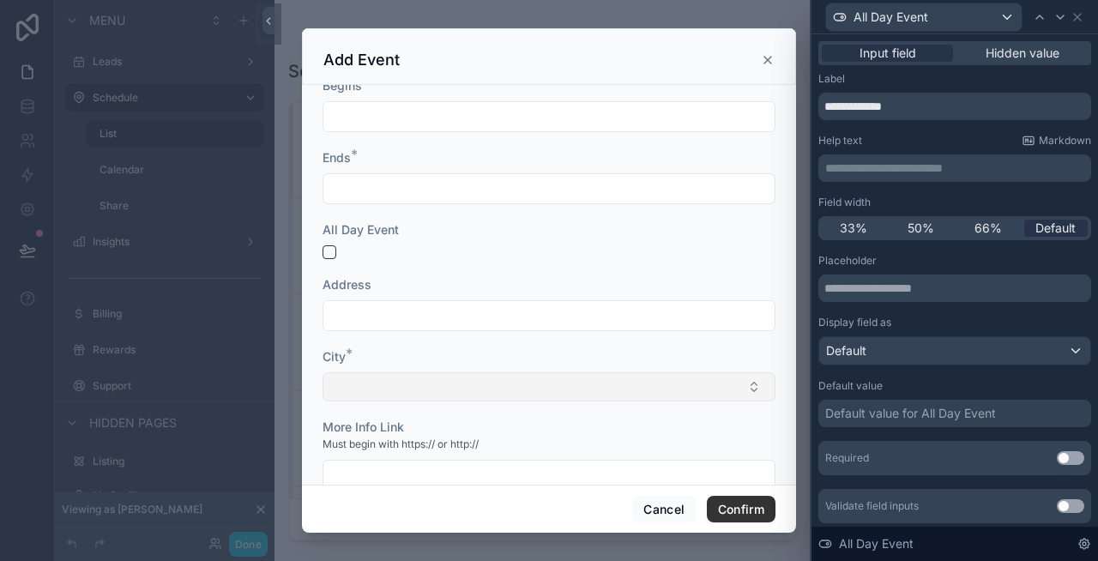
scroll to position [214, 0]
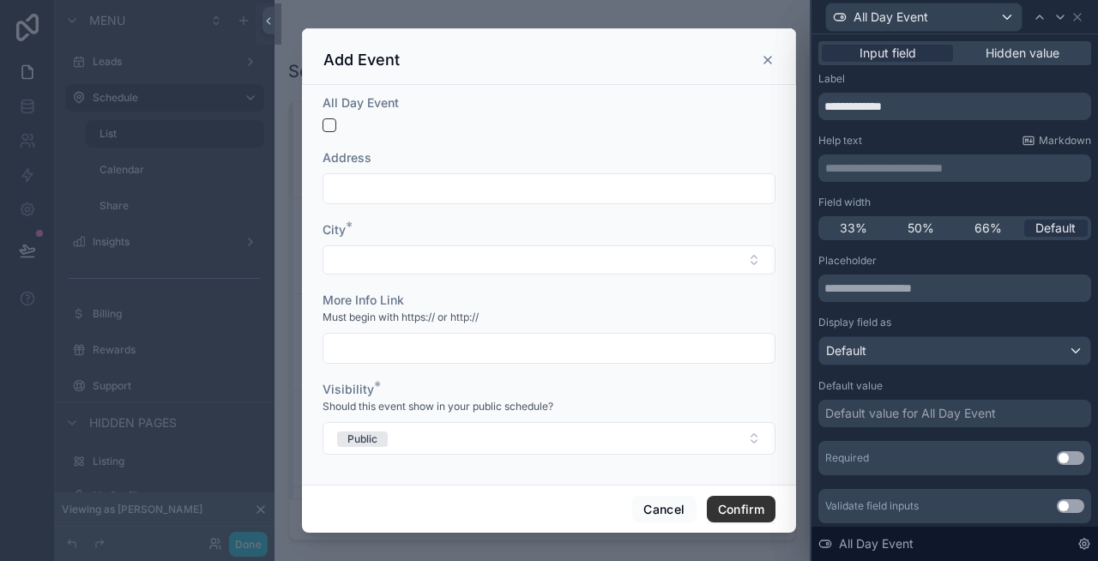
click at [364, 185] on input "scrollable content" at bounding box center [548, 189] width 451 height 24
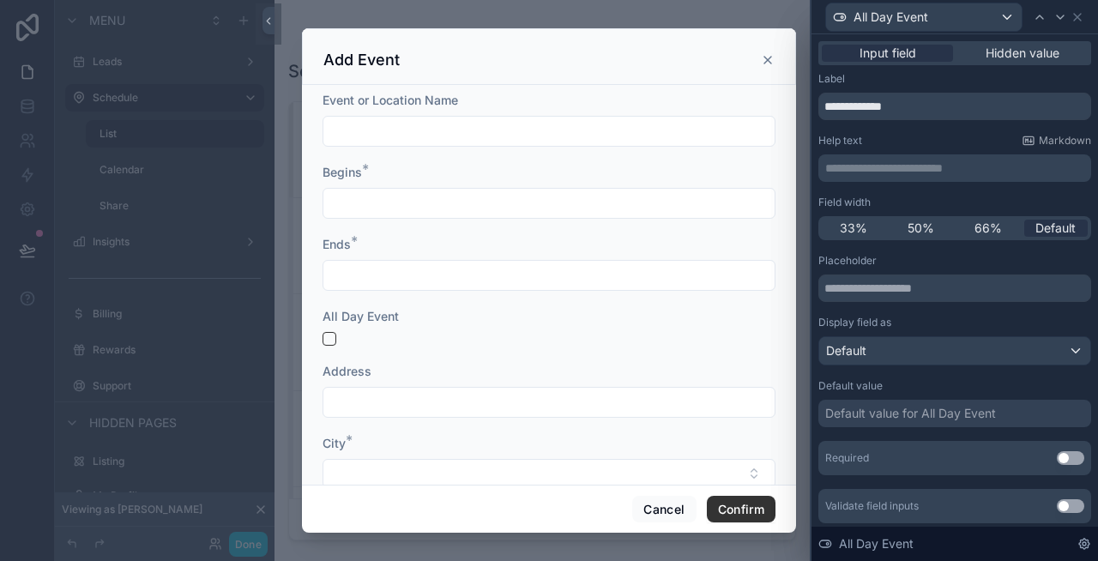
click at [400, 210] on input "scrollable content" at bounding box center [548, 203] width 451 height 24
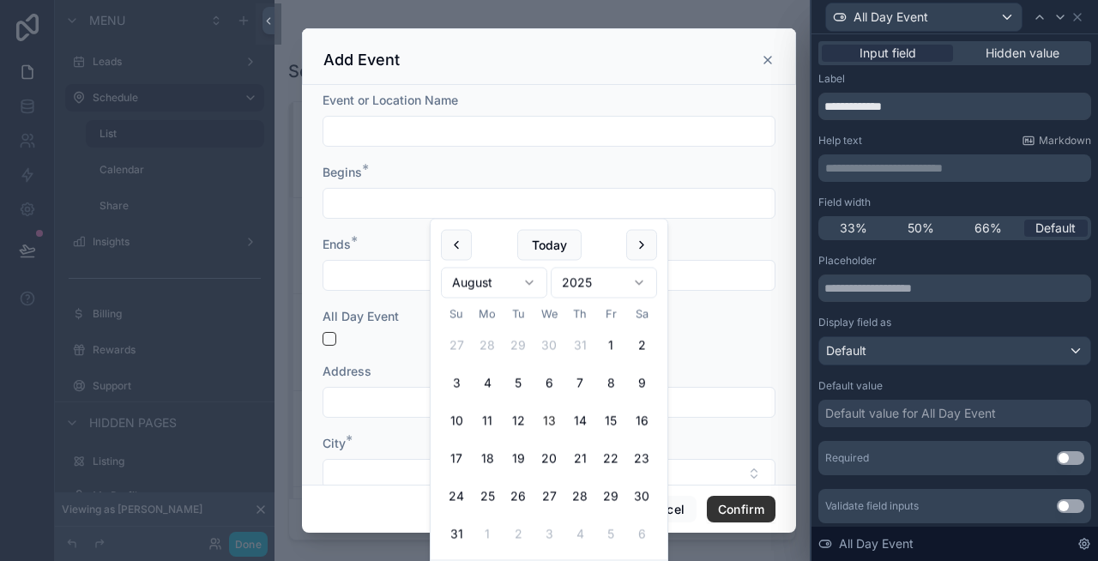
click at [423, 135] on input "scrollable content" at bounding box center [548, 131] width 451 height 24
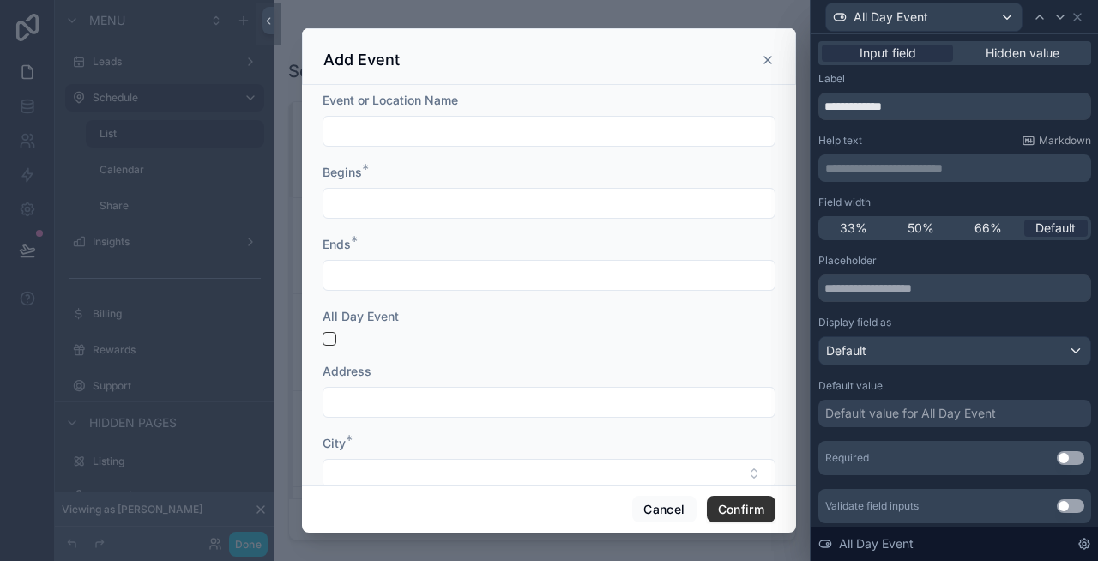
click at [453, 196] on input "scrollable content" at bounding box center [548, 203] width 451 height 24
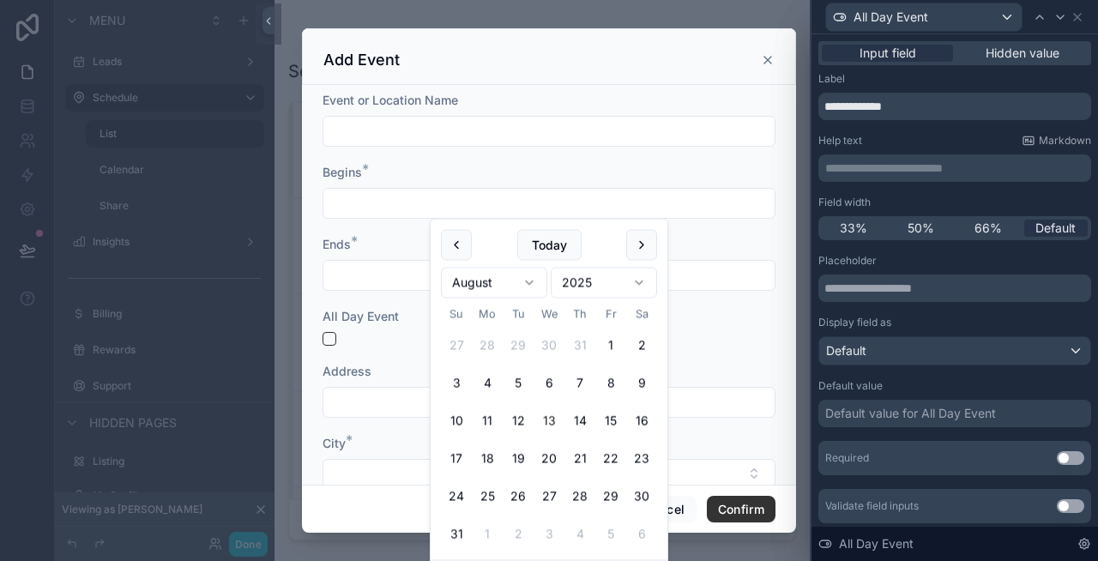
click at [465, 164] on div "Begins *" at bounding box center [549, 172] width 453 height 17
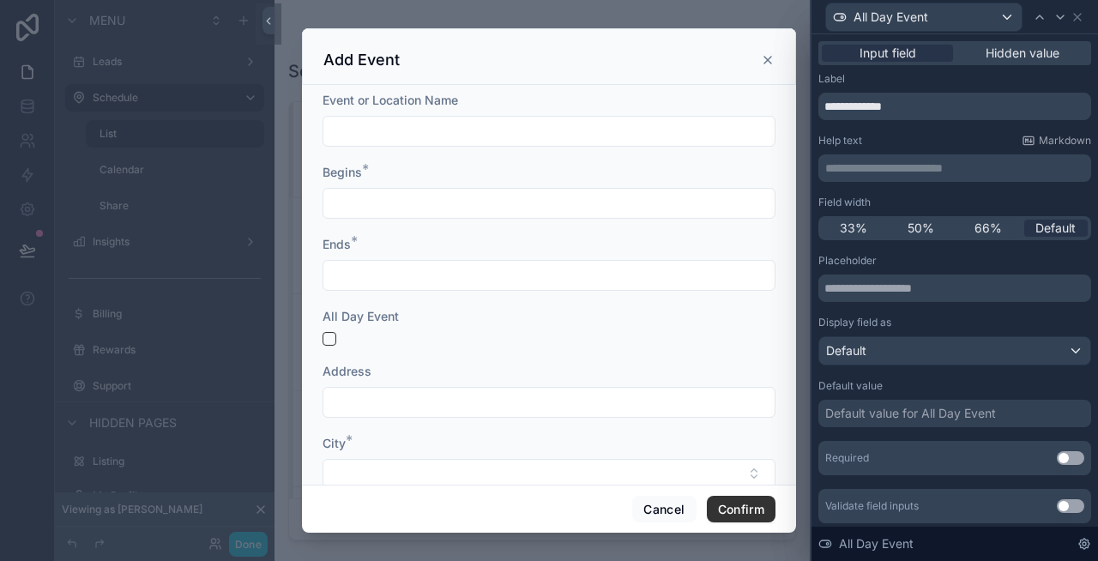
click at [426, 271] on input "scrollable content" at bounding box center [548, 275] width 451 height 24
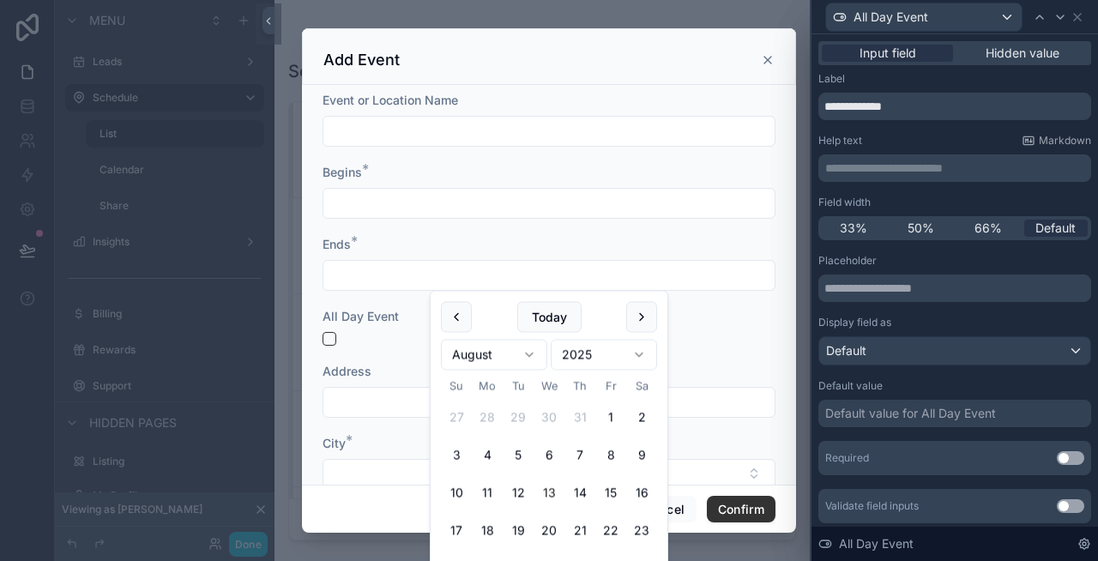
click at [420, 248] on div "Ends *" at bounding box center [549, 244] width 453 height 17
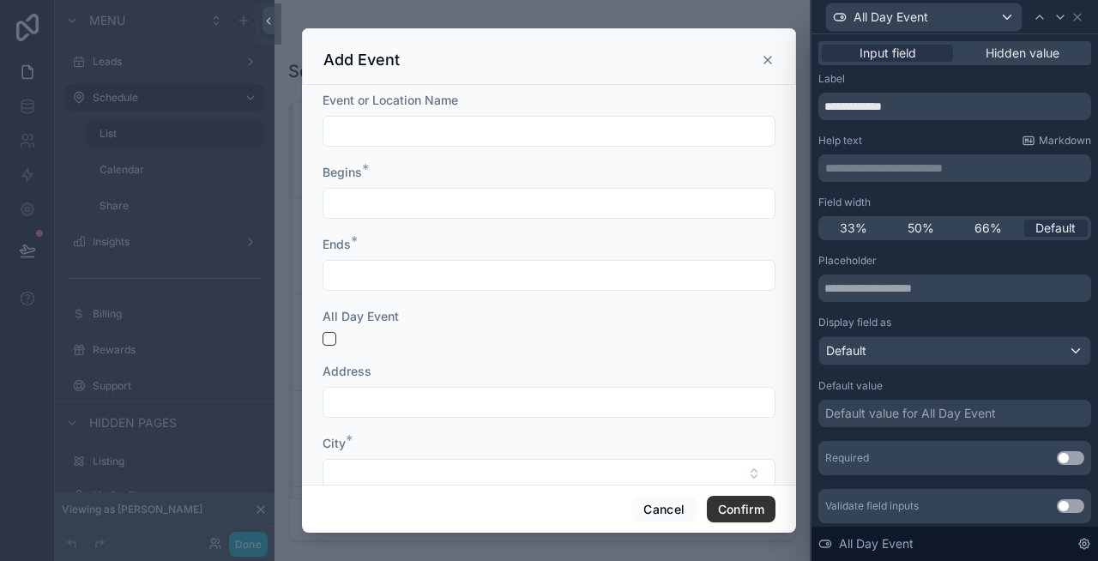
scroll to position [214, 0]
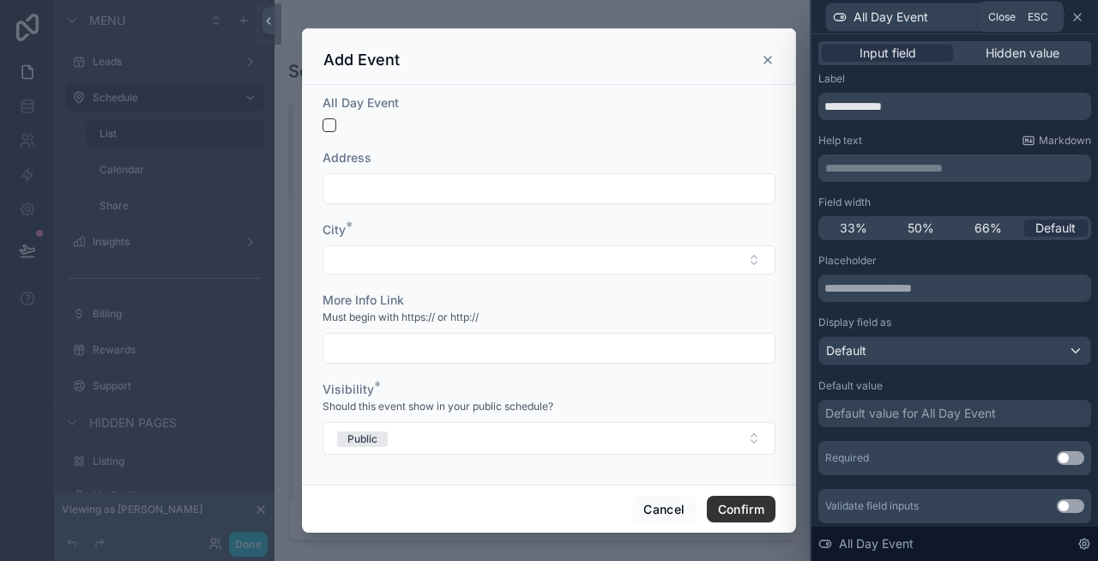
click at [1074, 19] on icon at bounding box center [1077, 17] width 7 height 7
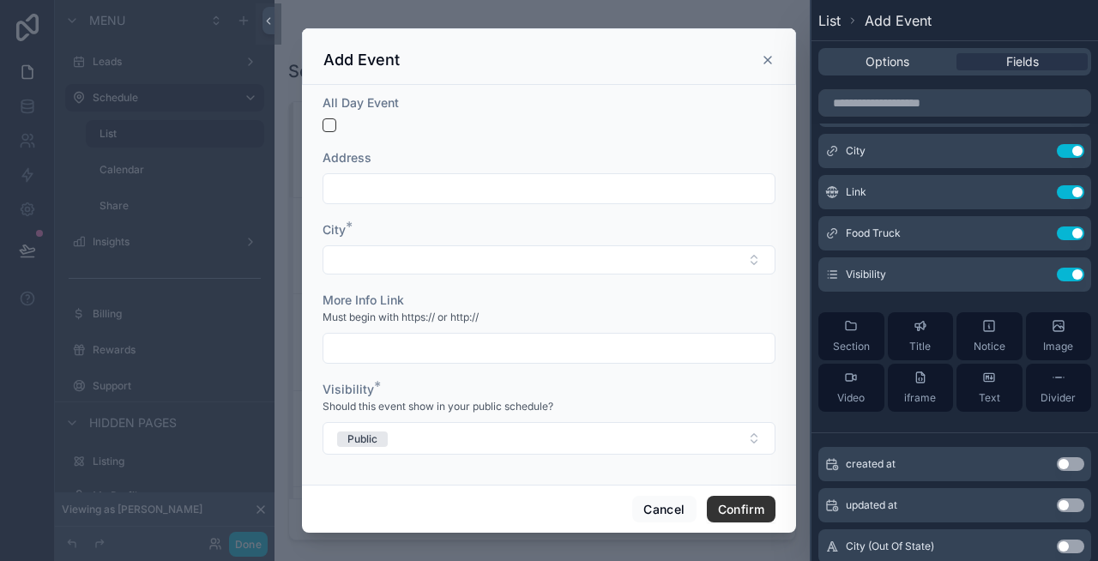
scroll to position [0, 0]
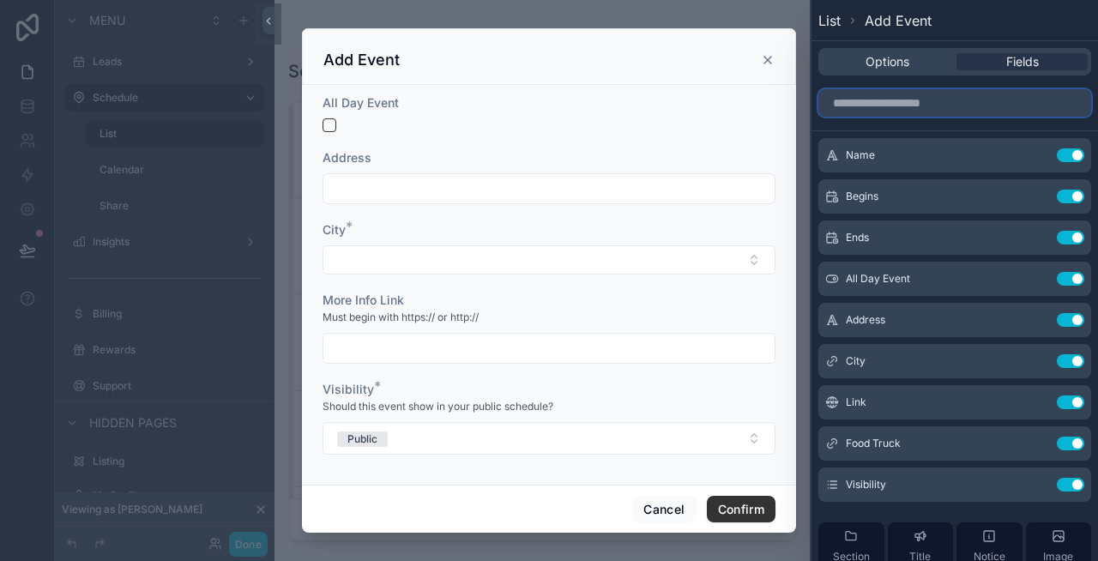
click at [921, 107] on input "text" at bounding box center [954, 102] width 273 height 27
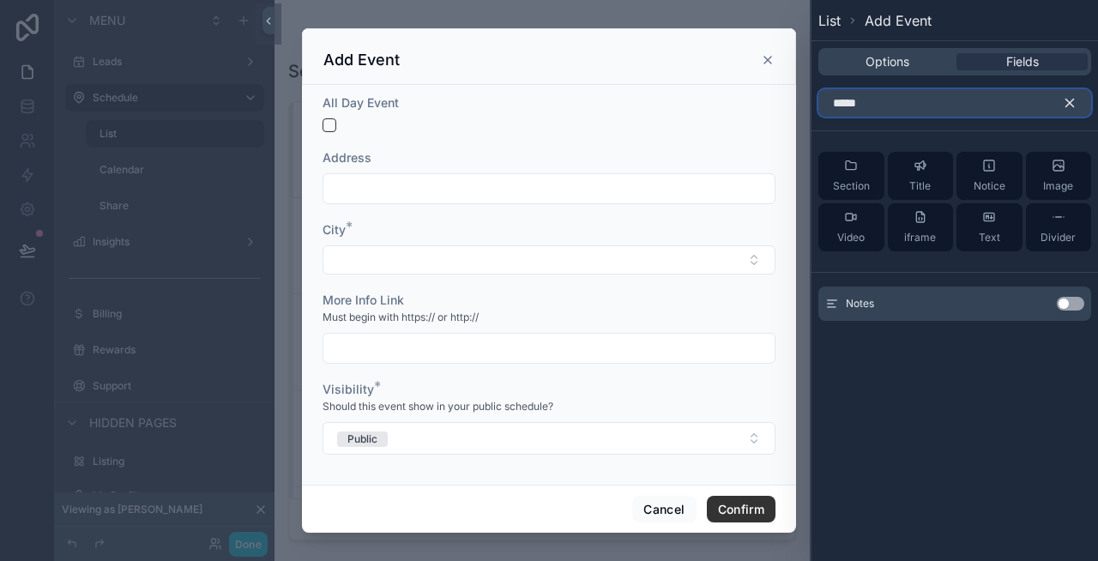
type input "*****"
click at [1069, 308] on button "Use setting" at bounding box center [1070, 304] width 27 height 14
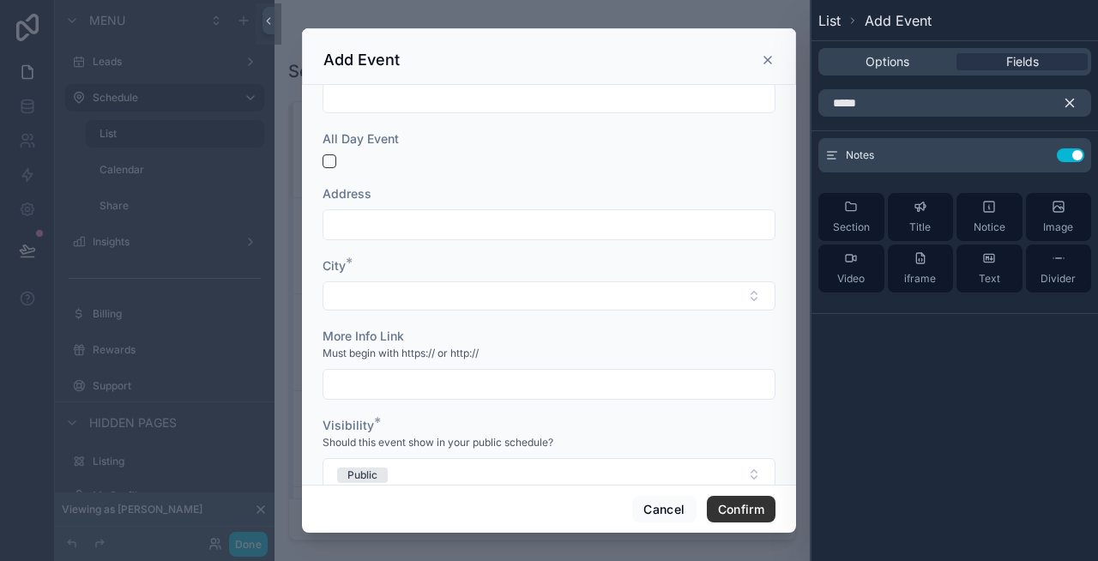
scroll to position [306, 0]
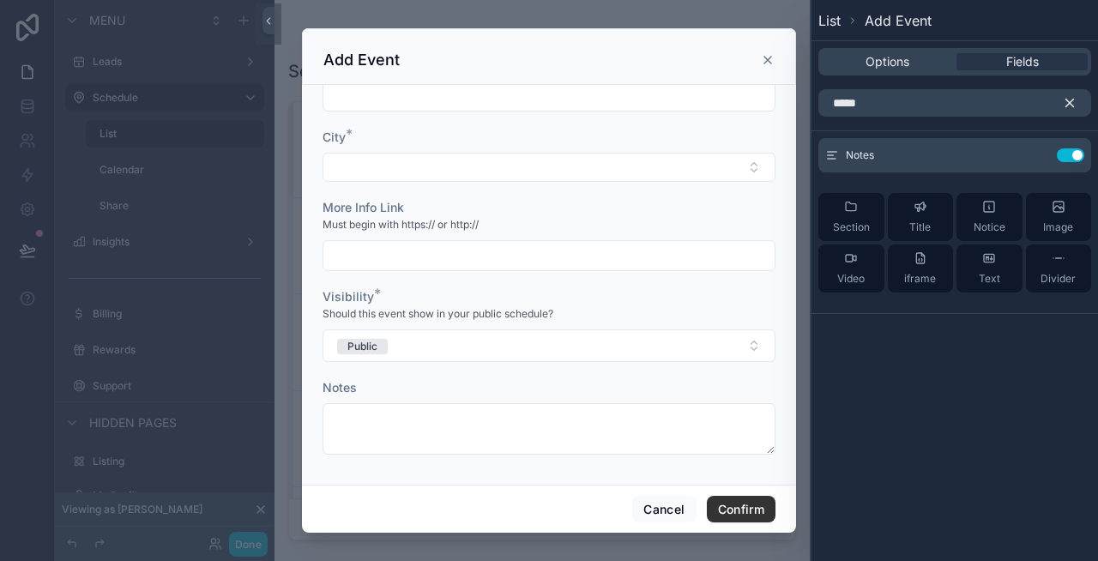
click at [1066, 109] on icon "button" at bounding box center [1069, 102] width 15 height 15
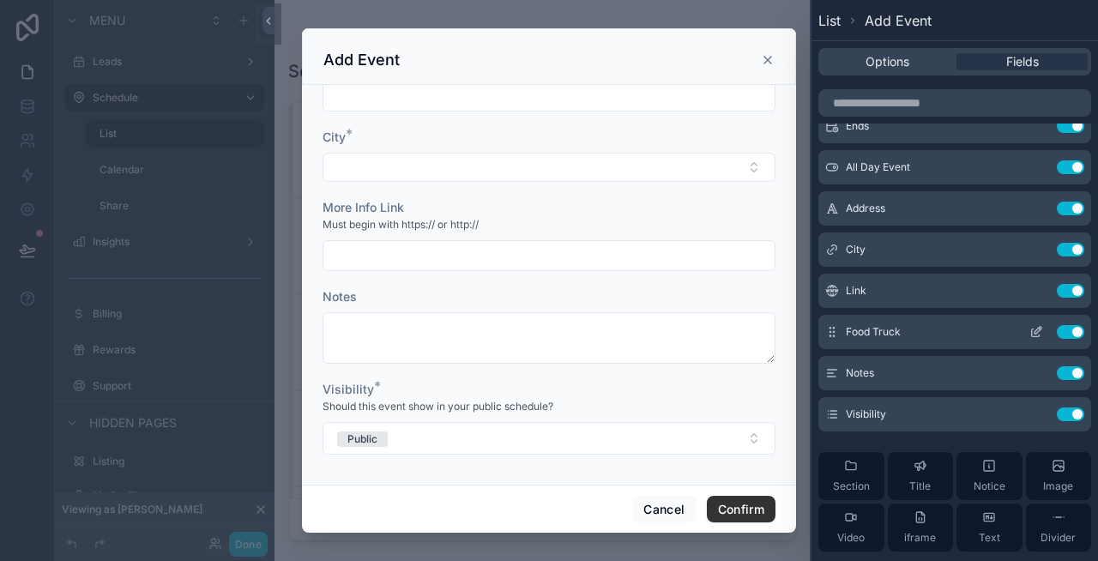
scroll to position [131, 0]
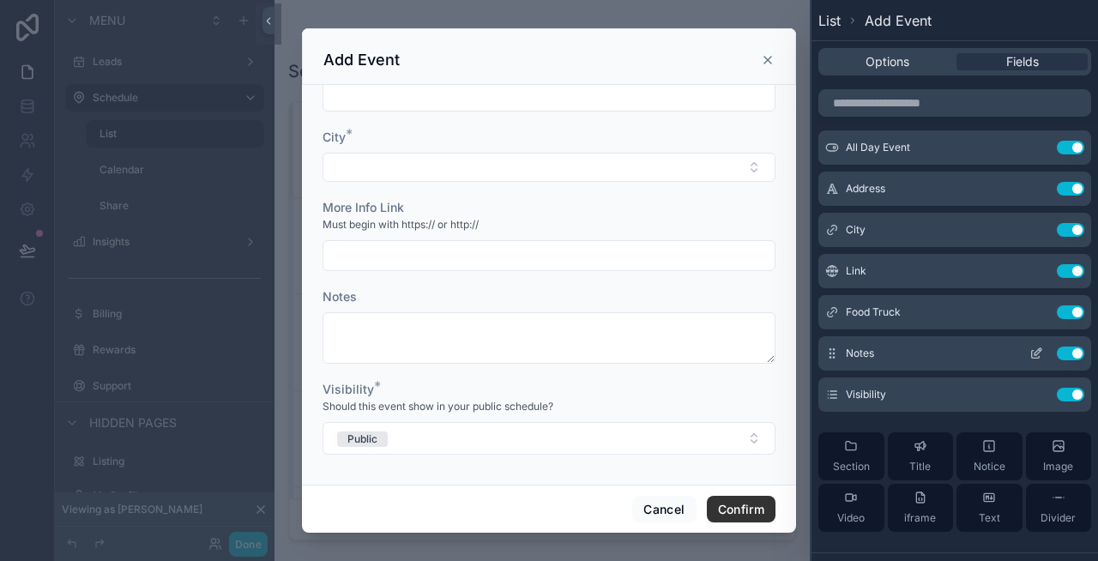
click at [1041, 355] on icon at bounding box center [1036, 354] width 14 height 14
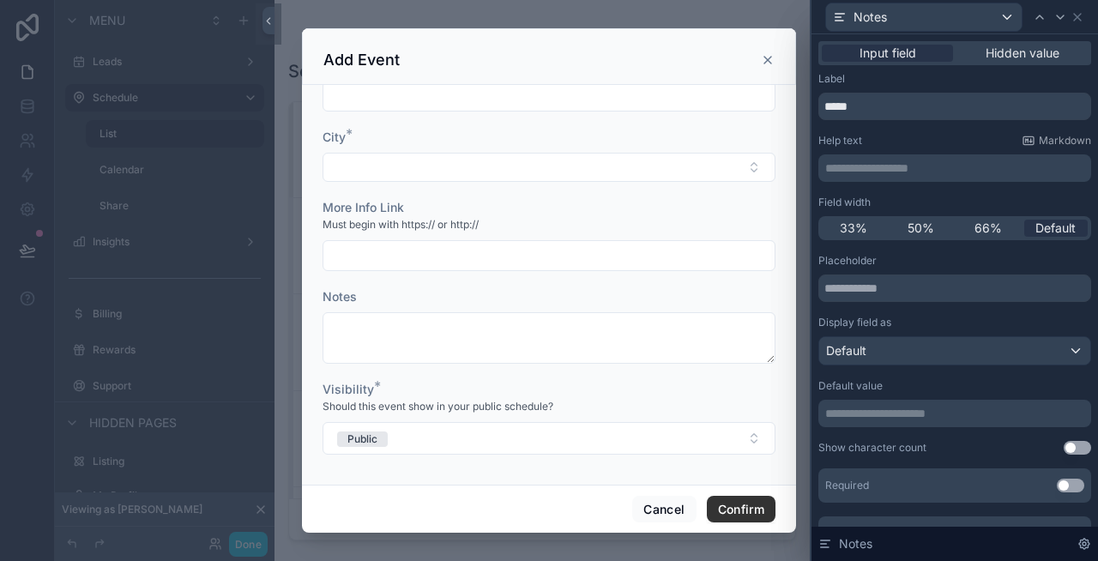
click at [885, 168] on p "**********" at bounding box center [956, 168] width 263 height 17
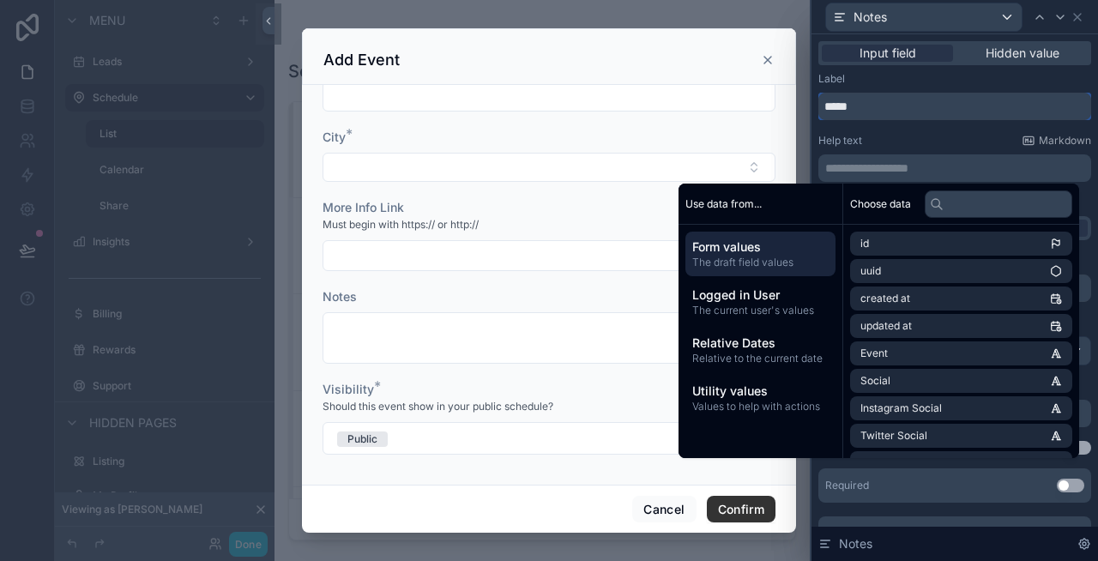
click at [833, 109] on input "*****" at bounding box center [954, 106] width 273 height 27
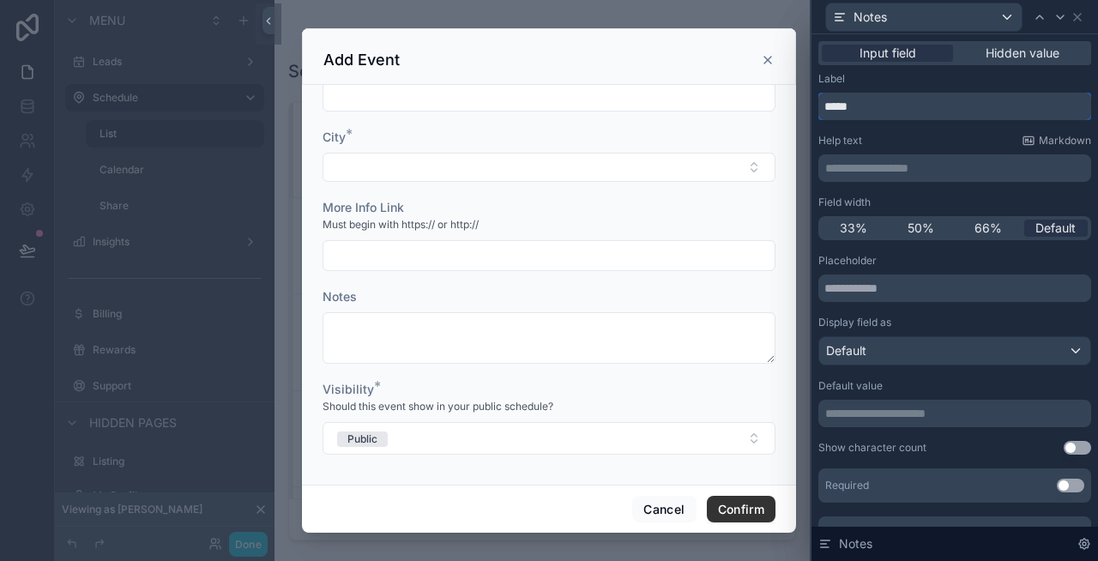
click at [833, 109] on input "*****" at bounding box center [954, 106] width 273 height 27
type input "**********"
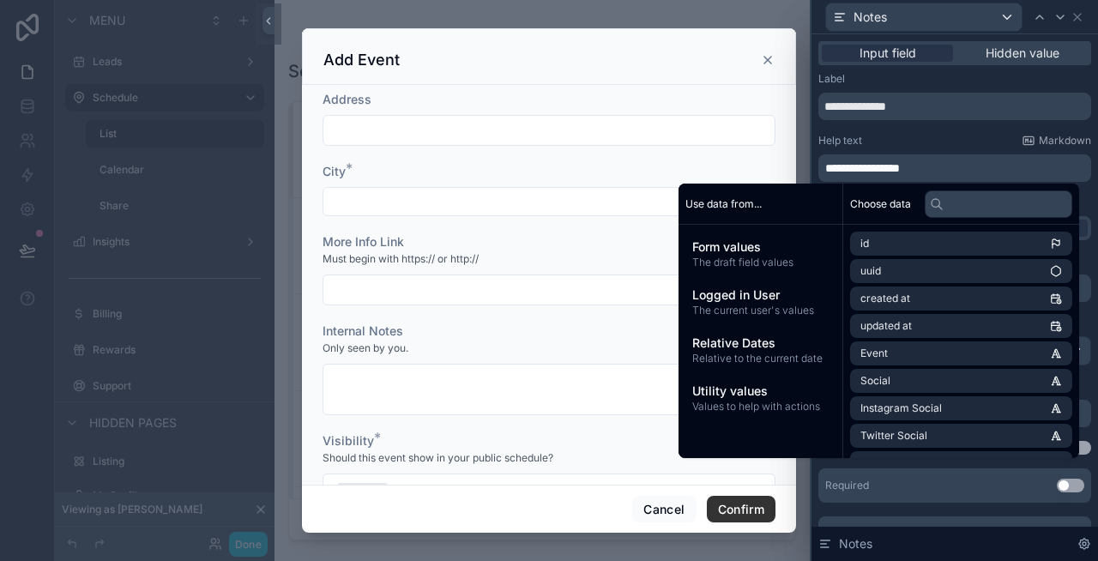
scroll to position [323, 0]
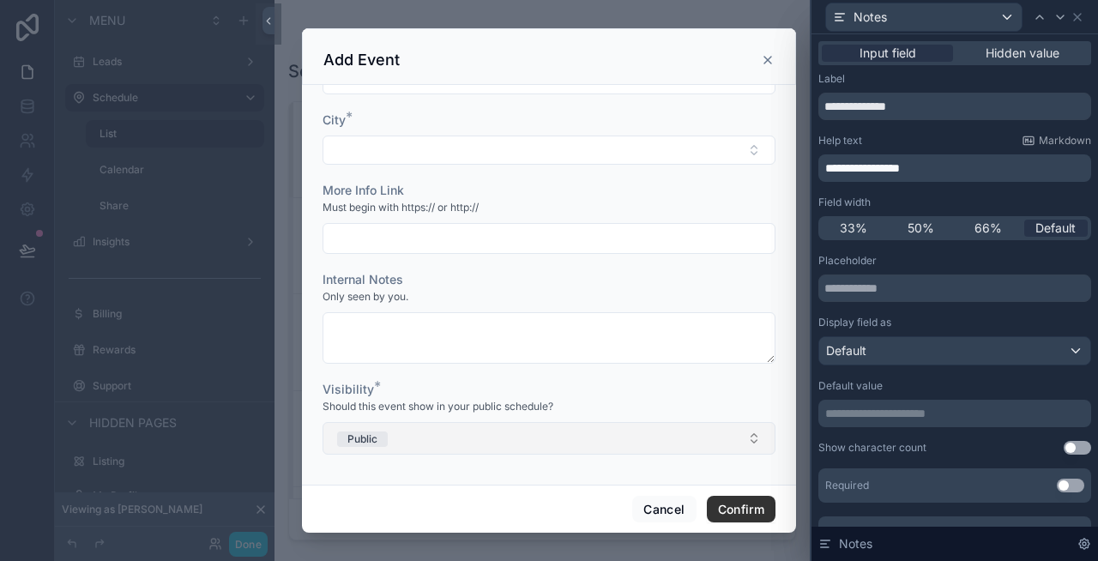
click at [447, 442] on button "Public" at bounding box center [549, 438] width 453 height 33
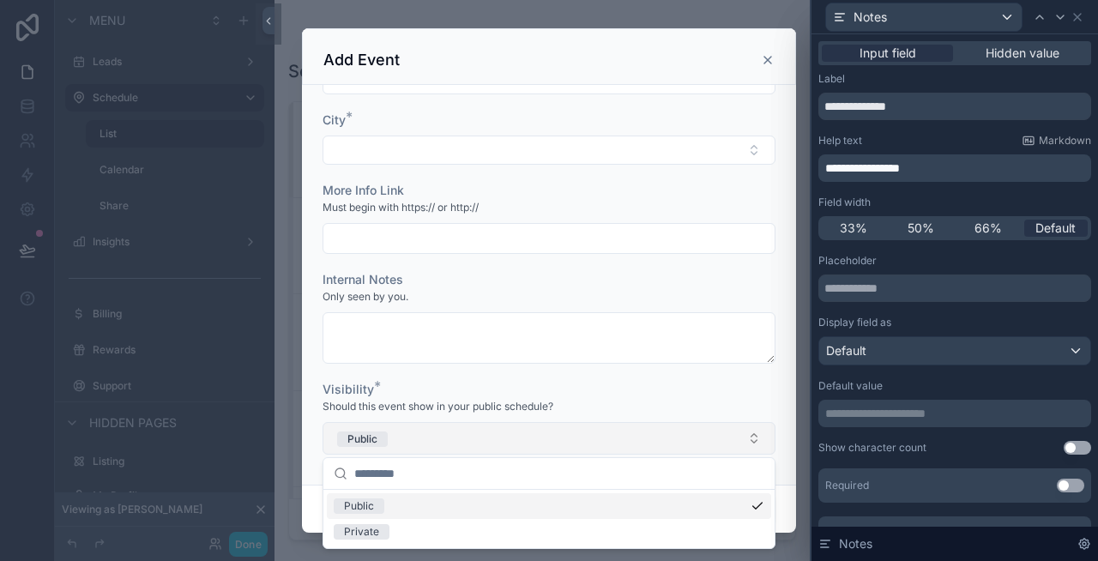
click at [447, 442] on button "Public" at bounding box center [549, 438] width 453 height 33
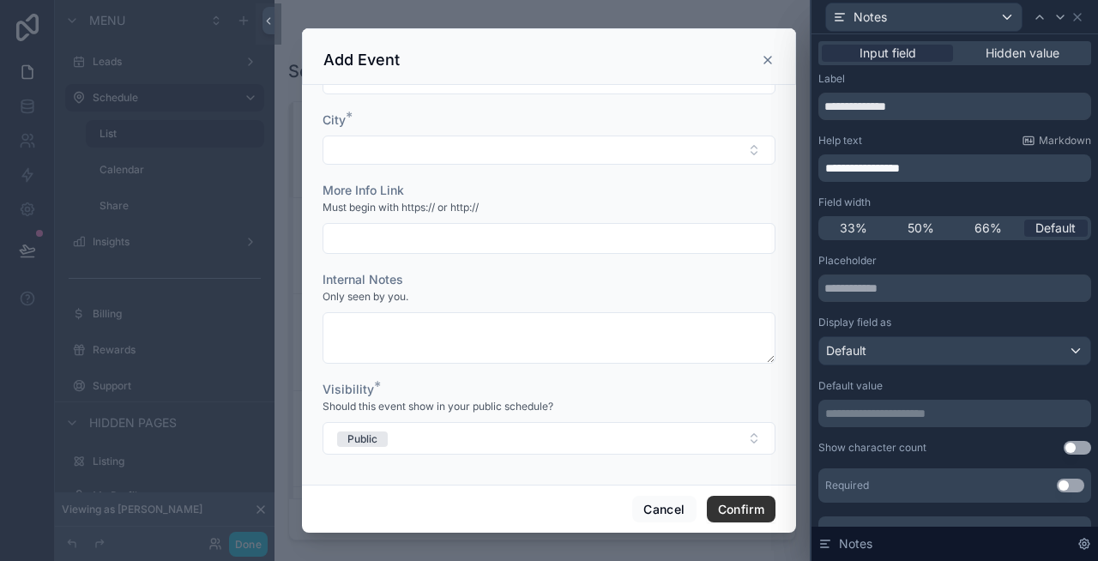
click at [558, 378] on form "Event or Location Name Begins * Ends * All Day Event Address City * More Info L…" at bounding box center [549, 119] width 453 height 703
click at [933, 172] on p "**********" at bounding box center [956, 168] width 263 height 17
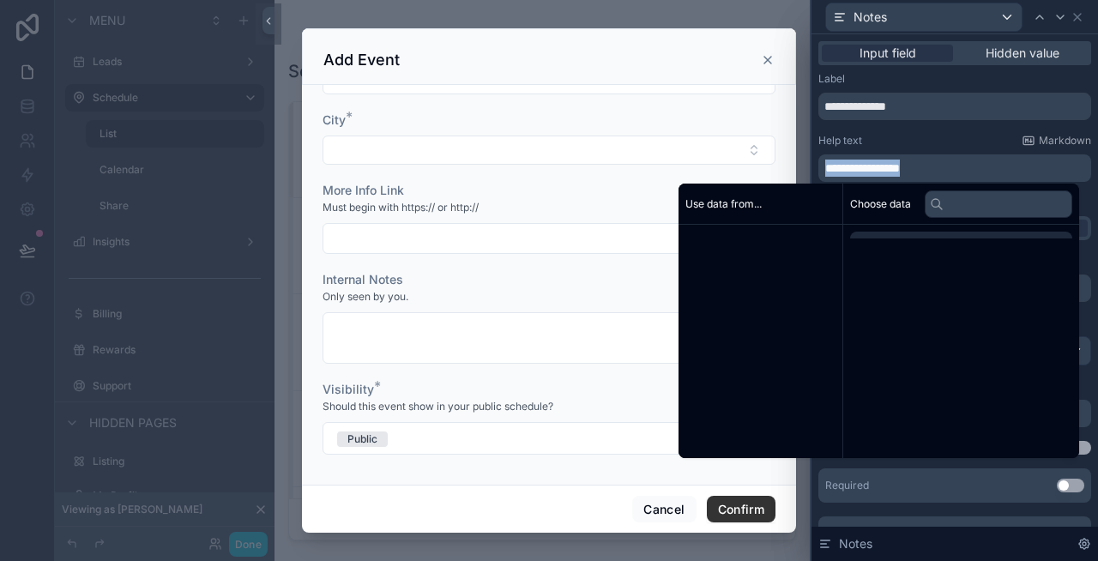
click at [933, 172] on p "**********" at bounding box center [956, 168] width 263 height 17
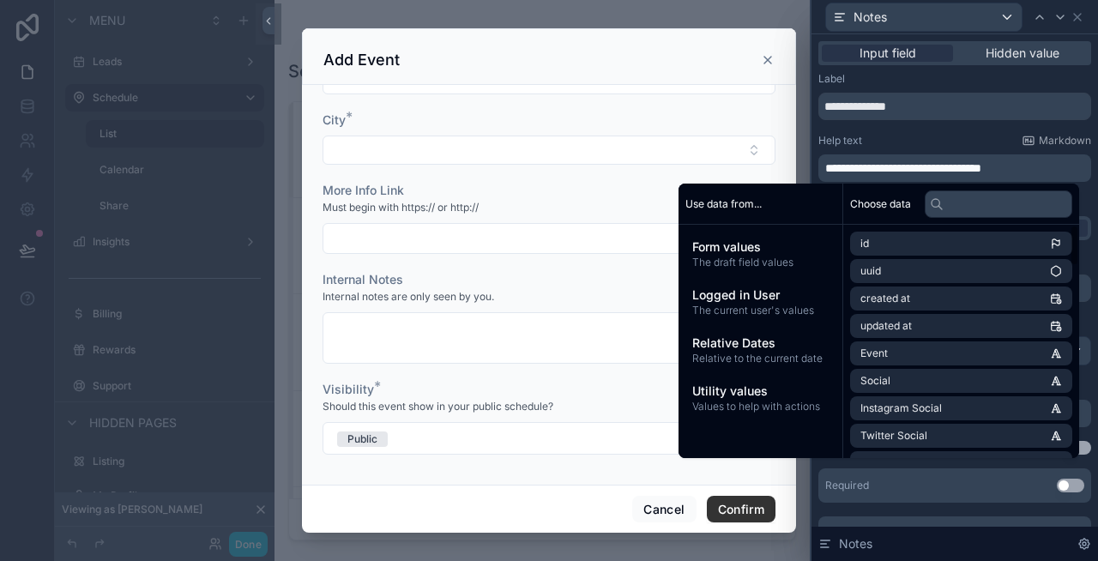
click at [981, 81] on div "Label" at bounding box center [954, 79] width 273 height 14
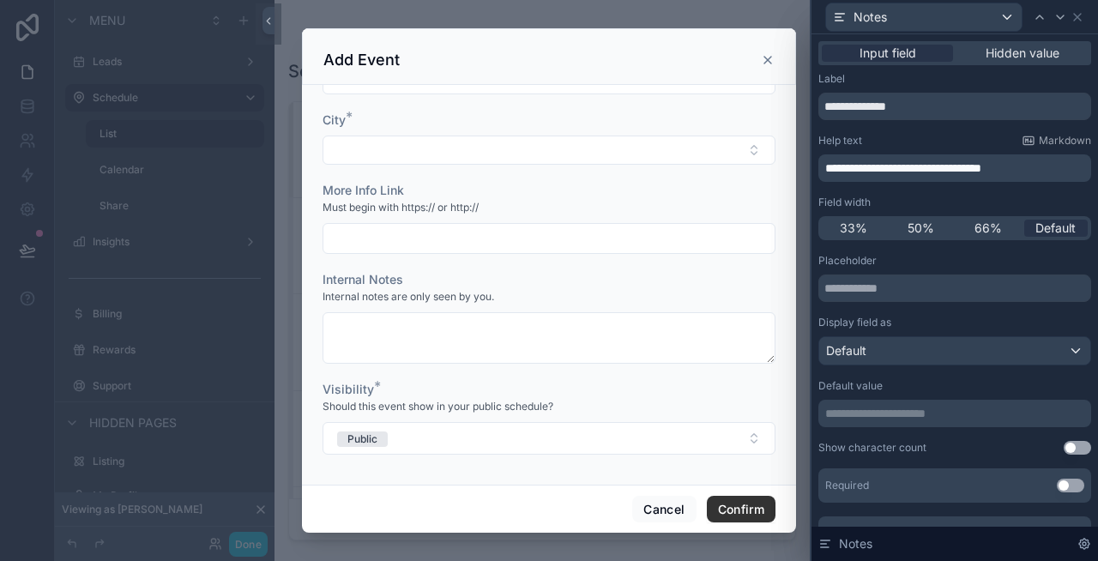
scroll to position [0, 0]
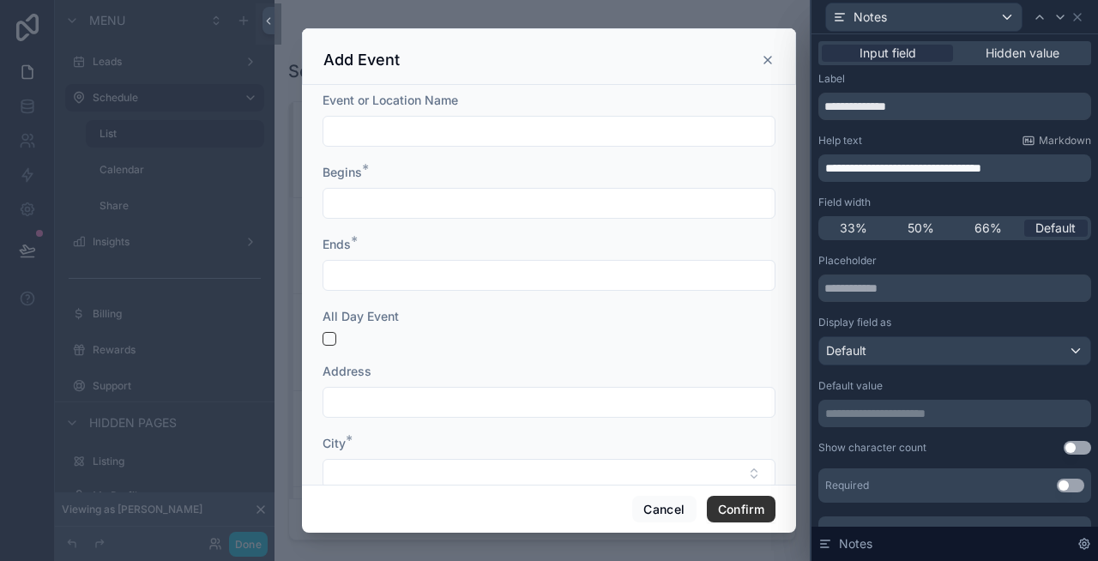
click at [768, 57] on icon "scrollable content" at bounding box center [768, 60] width 14 height 14
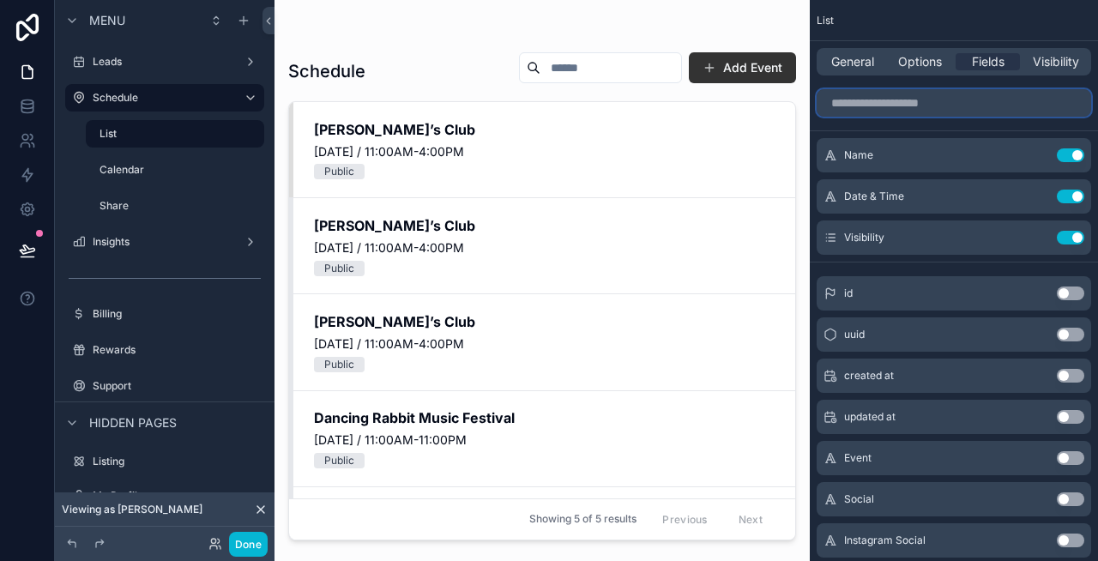
click at [938, 107] on input "scrollable content" at bounding box center [954, 102] width 275 height 27
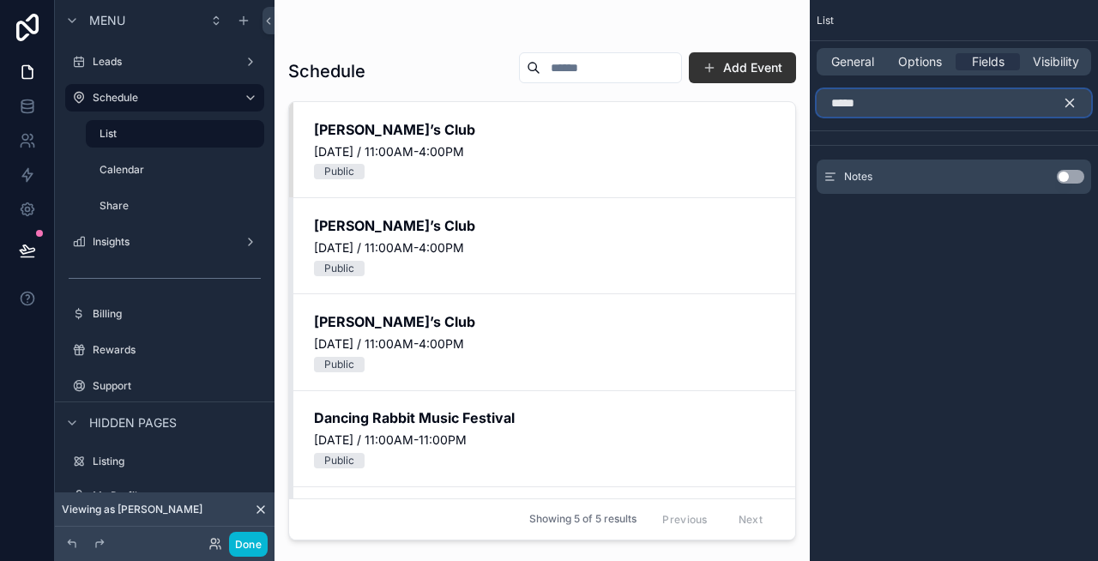
type input "*****"
click at [1071, 177] on button "Use setting" at bounding box center [1070, 177] width 27 height 14
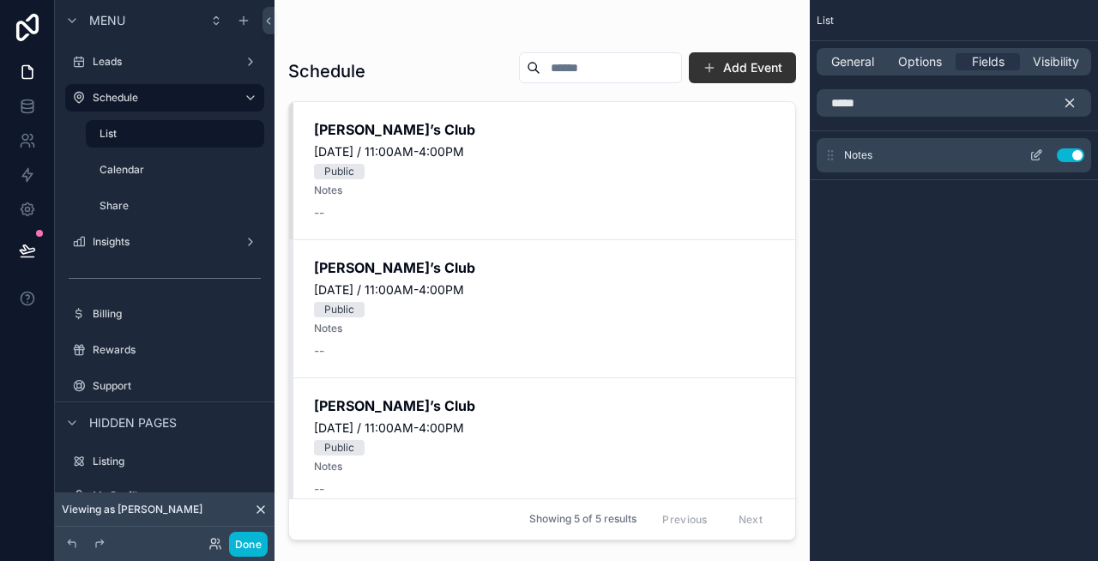
click at [1039, 155] on icon "scrollable content" at bounding box center [1036, 155] width 14 height 14
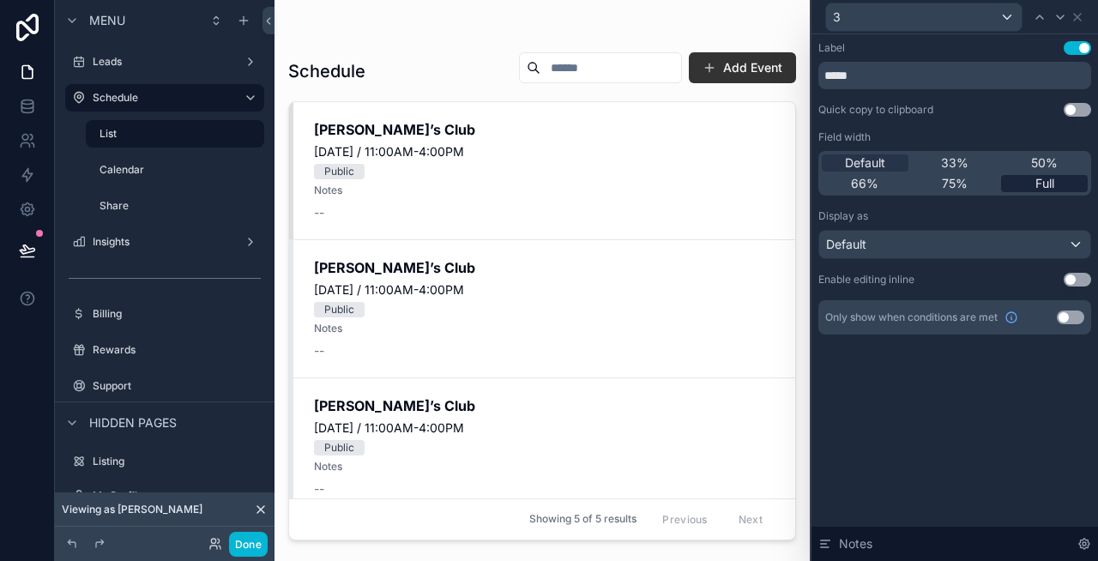
click at [1028, 181] on div "Full" at bounding box center [1044, 183] width 87 height 17
click at [1077, 51] on button "Use setting" at bounding box center [1077, 48] width 27 height 14
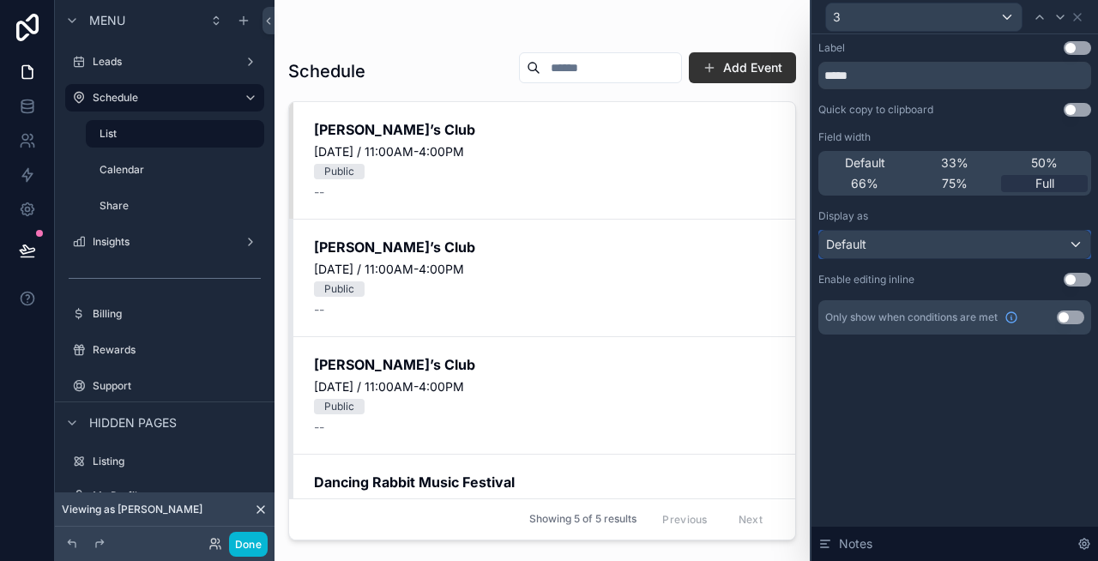
click at [995, 244] on div "Default" at bounding box center [954, 244] width 271 height 27
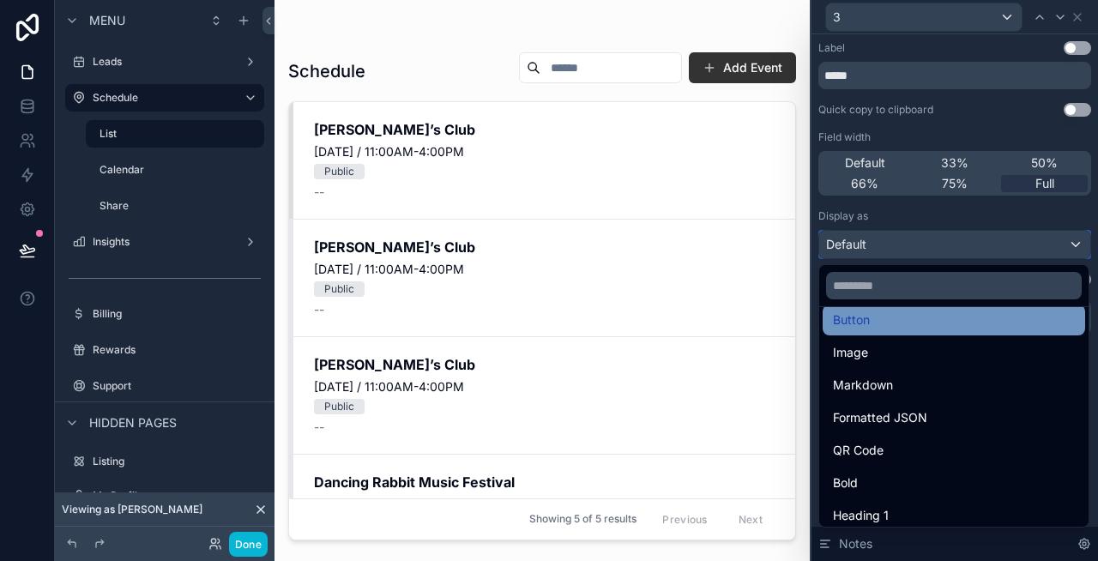
scroll to position [79, 0]
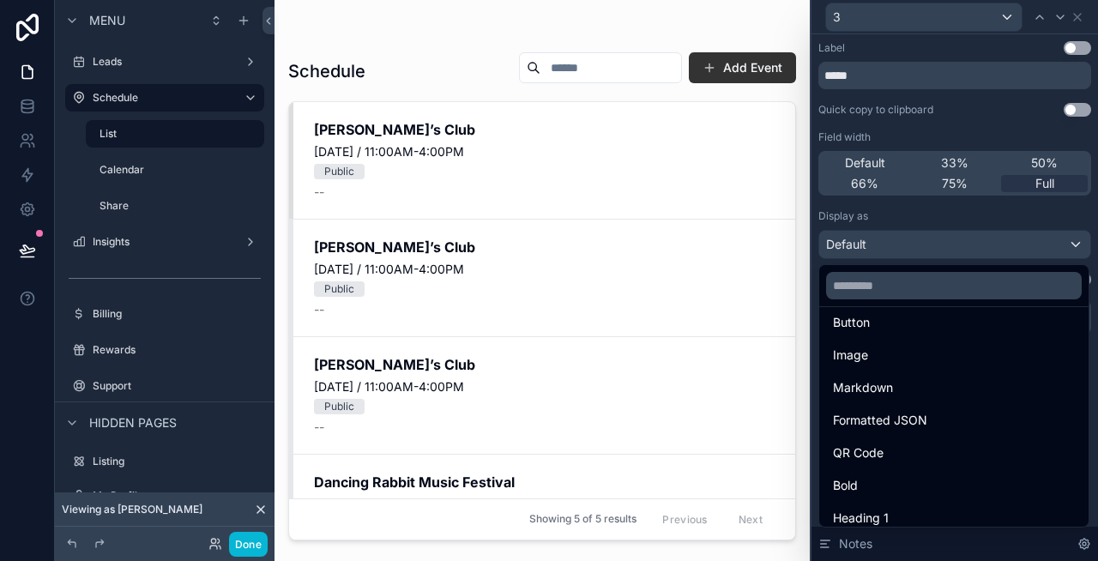
click at [972, 101] on div at bounding box center [955, 280] width 287 height 561
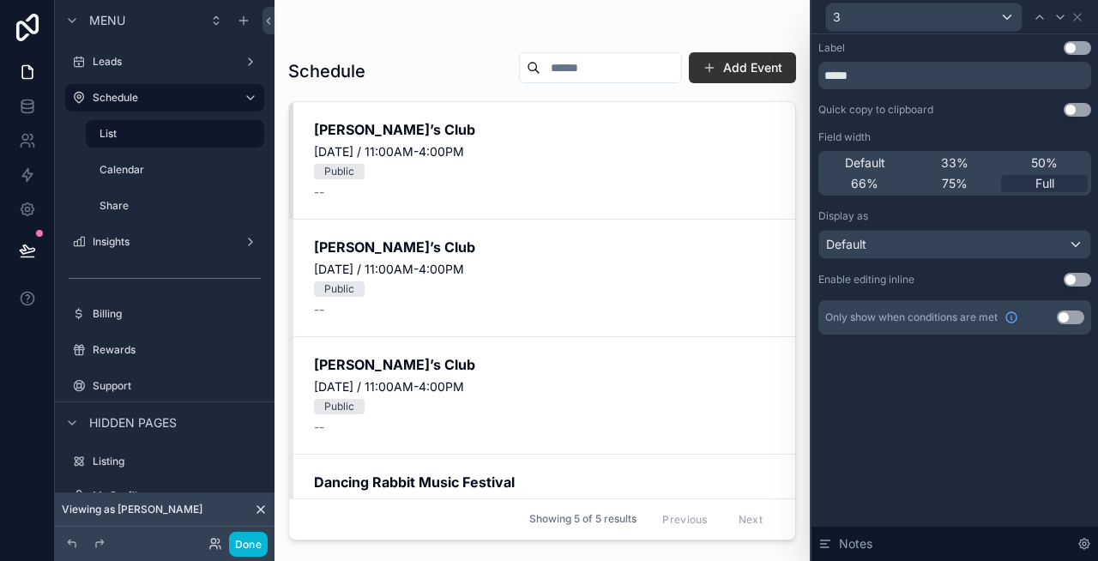
click at [1063, 317] on button "Use setting" at bounding box center [1070, 318] width 27 height 14
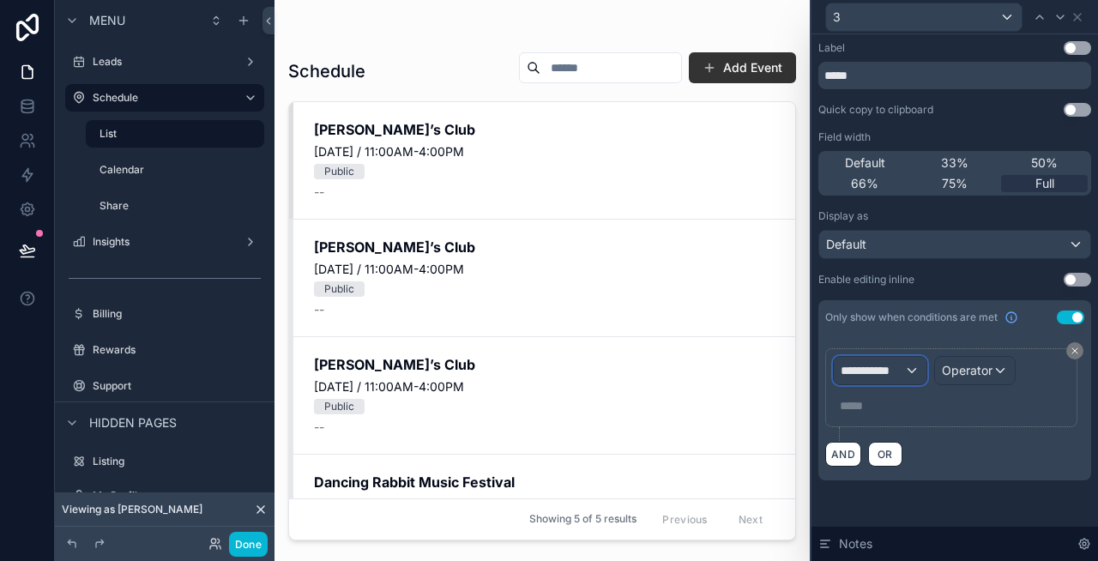
click at [889, 370] on span "**********" at bounding box center [872, 370] width 63 height 17
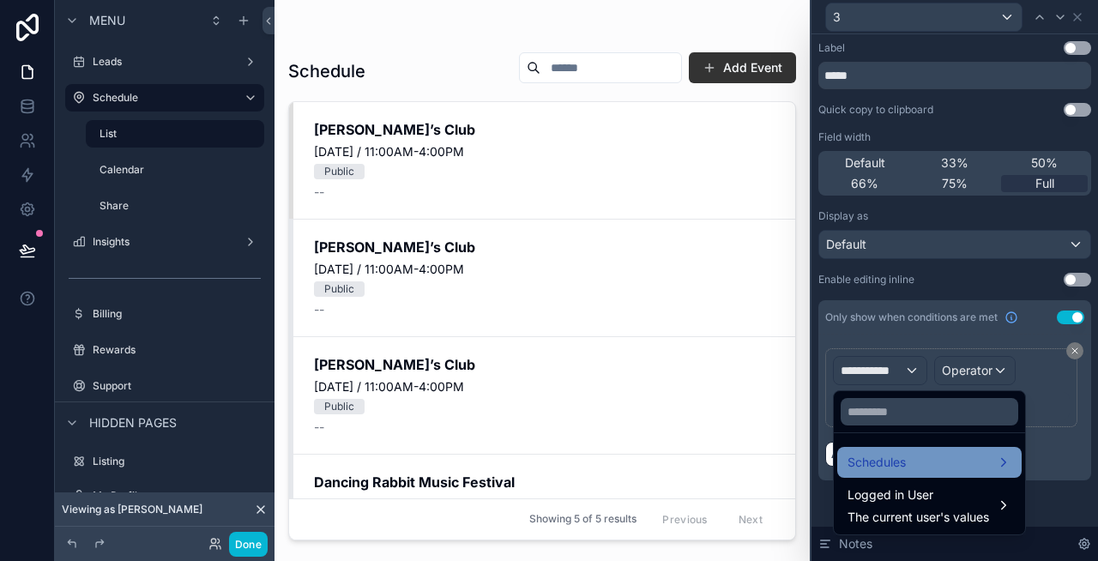
click at [916, 461] on div "Schedules" at bounding box center [930, 462] width 164 height 21
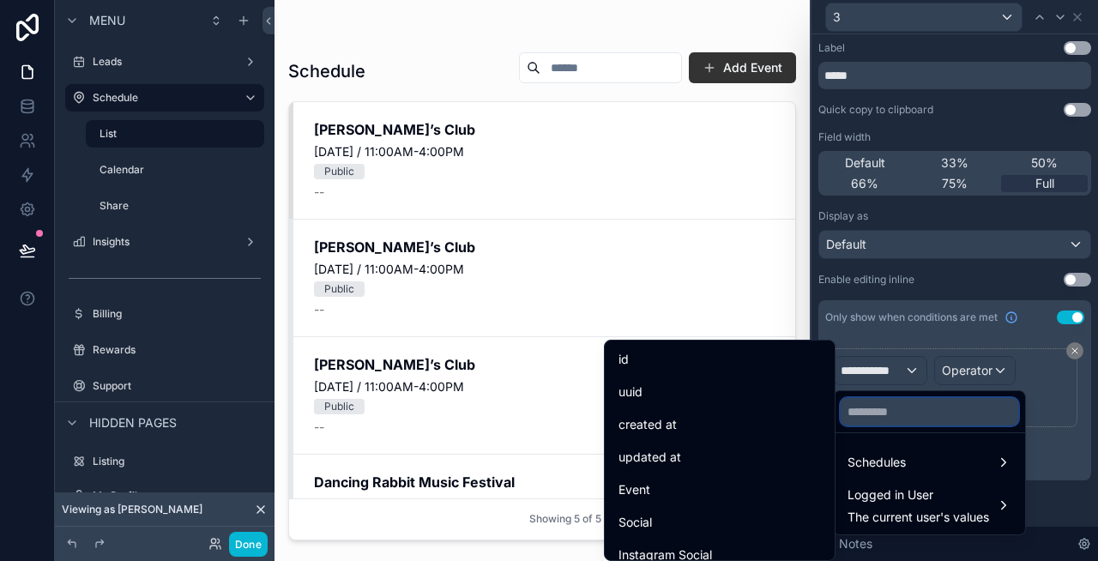
click at [884, 410] on input "text" at bounding box center [930, 411] width 178 height 27
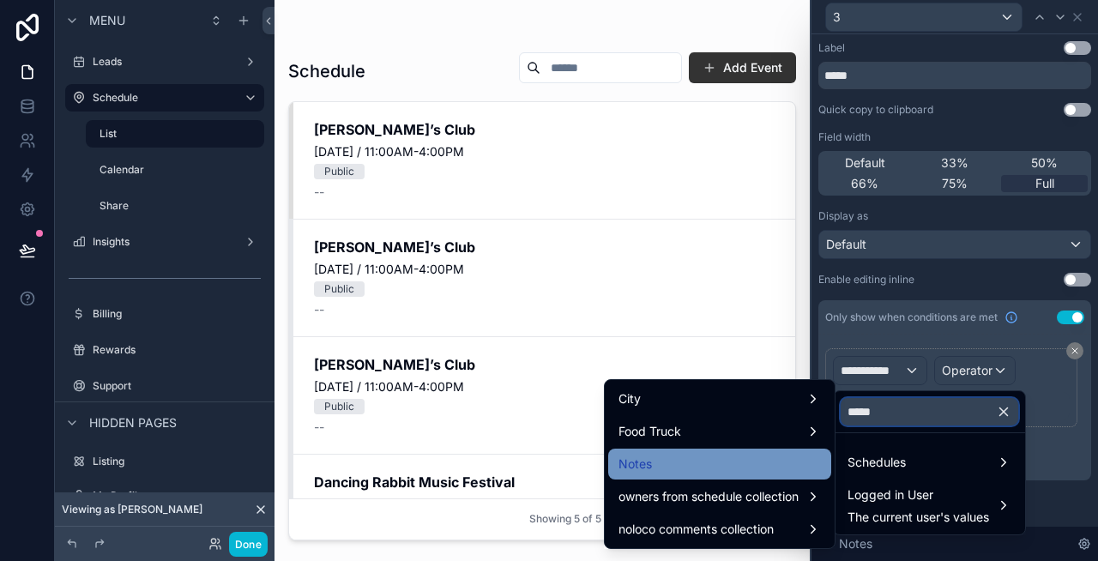
type input "*****"
click at [772, 462] on div "Notes" at bounding box center [720, 464] width 202 height 21
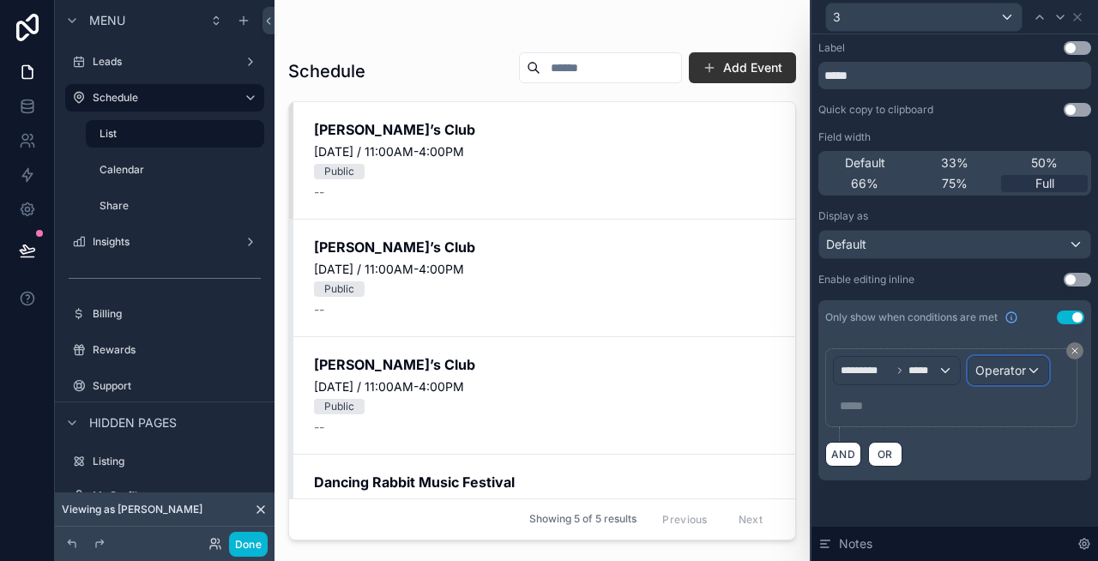
click at [1007, 371] on span "Operator" at bounding box center [1000, 370] width 51 height 15
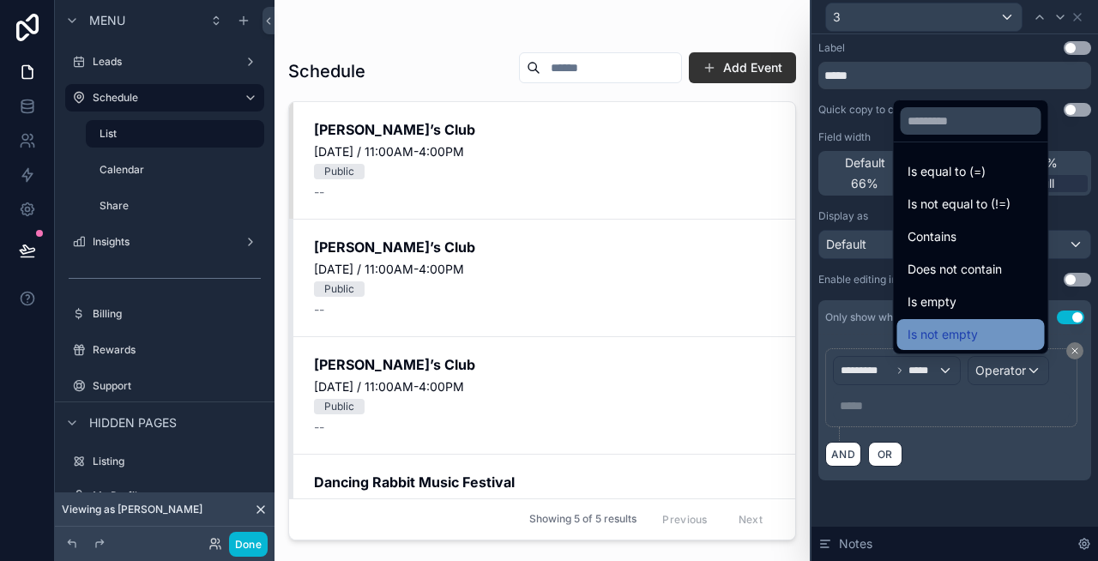
click at [966, 322] on div "Is not empty" at bounding box center [971, 334] width 148 height 31
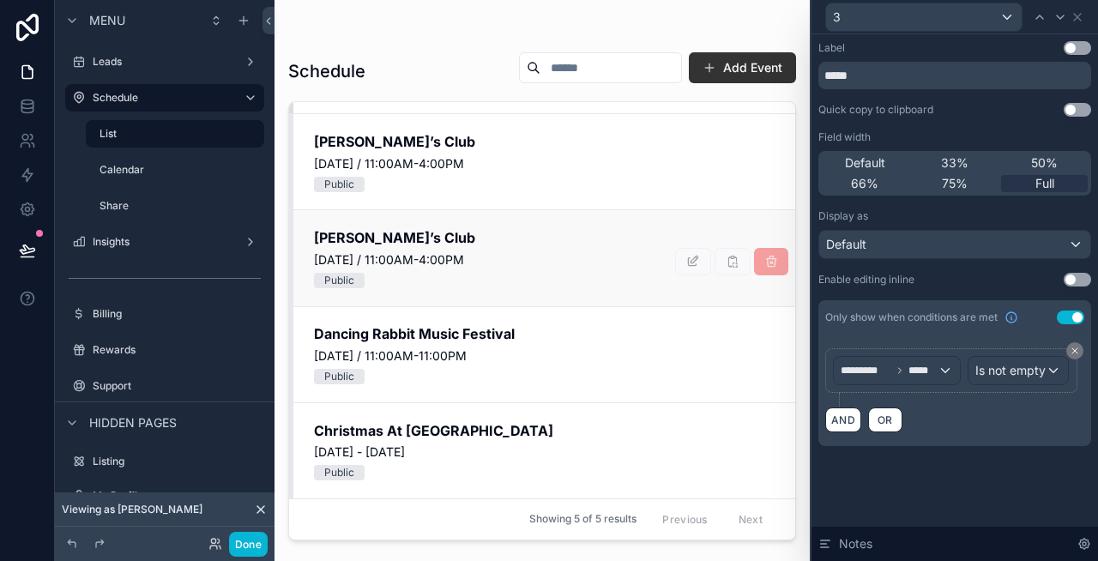
scroll to position [0, 0]
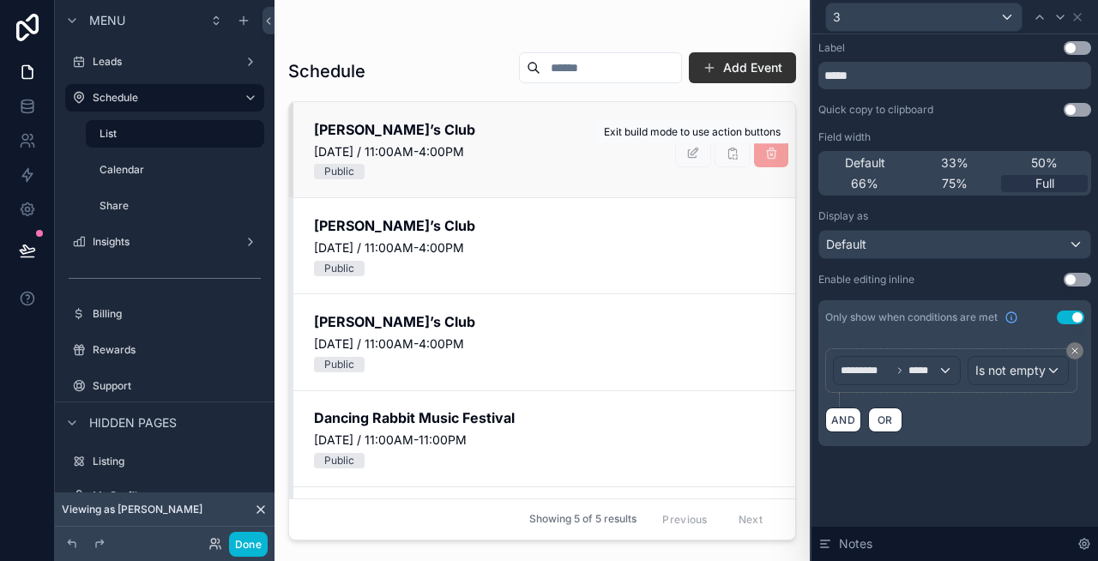
click at [697, 148] on span "scrollable content" at bounding box center [693, 154] width 36 height 15
click at [256, 549] on button "Done" at bounding box center [248, 544] width 39 height 25
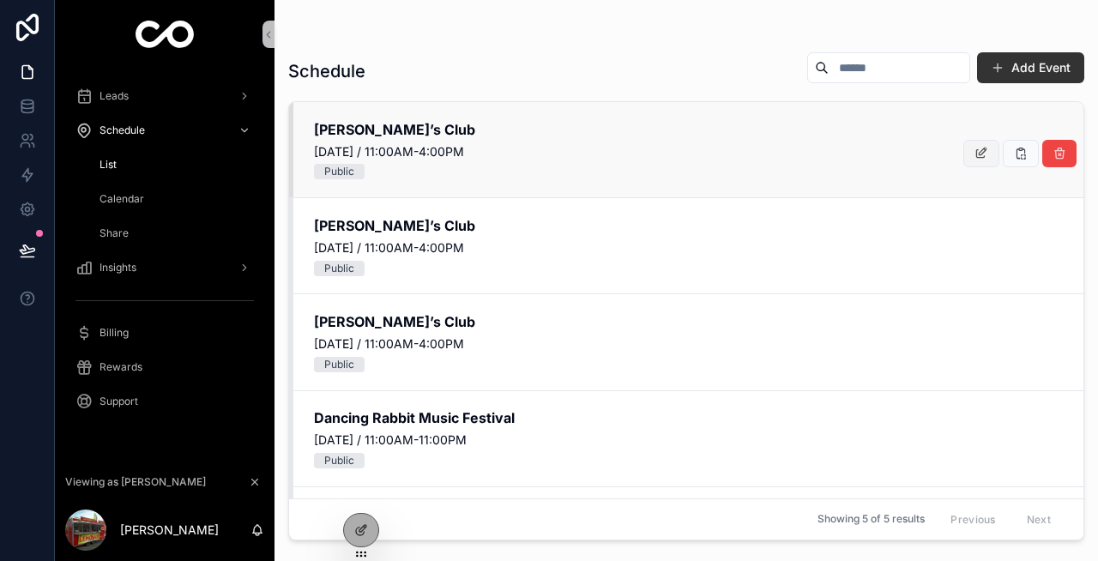
click at [986, 158] on icon "scrollable content" at bounding box center [982, 154] width 14 height 14
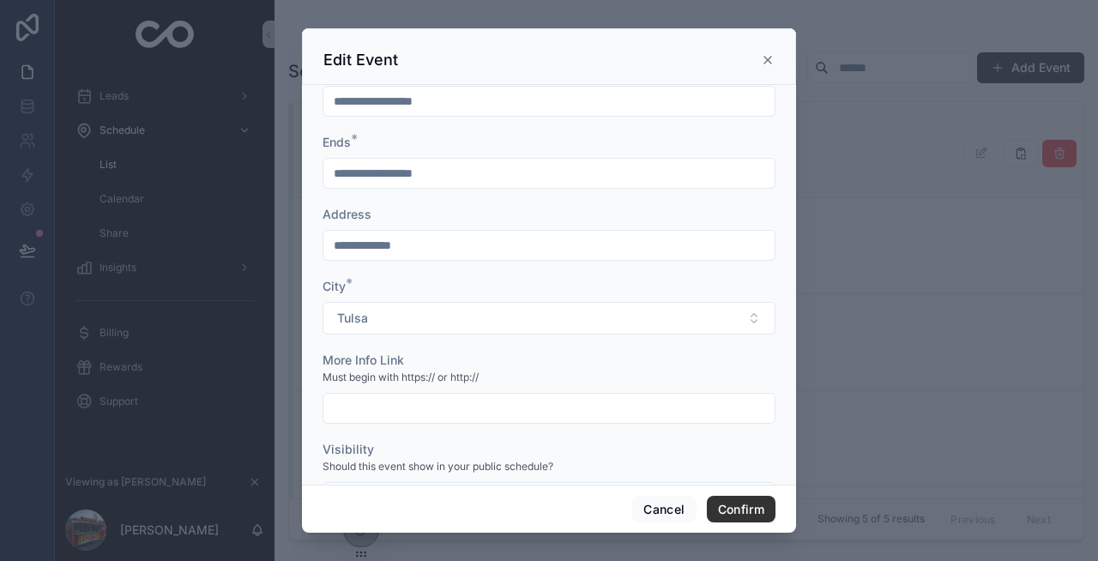
scroll to position [162, 0]
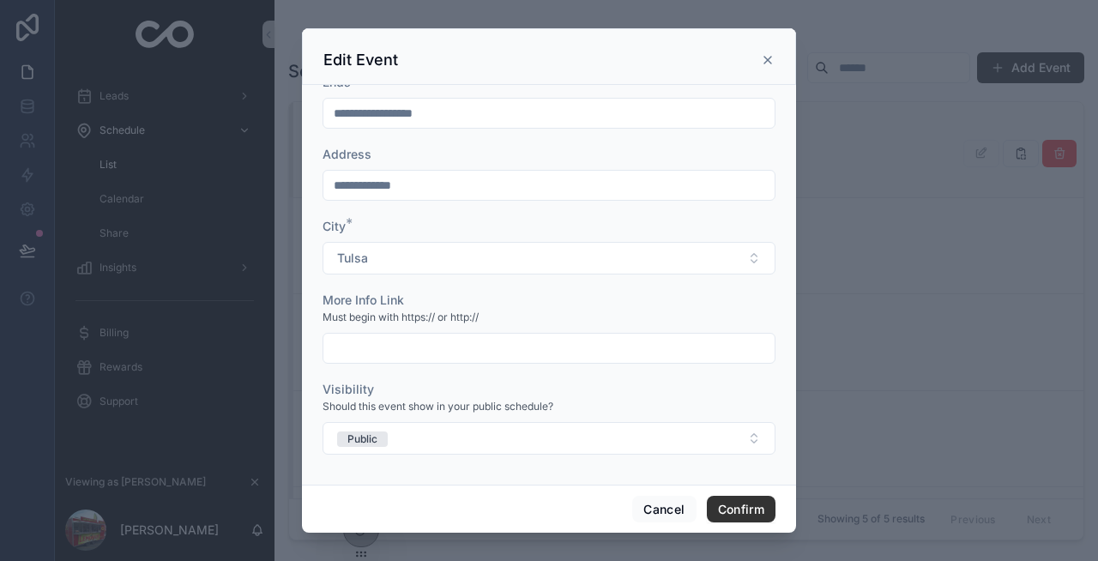
click at [401, 351] on input "text" at bounding box center [548, 348] width 451 height 24
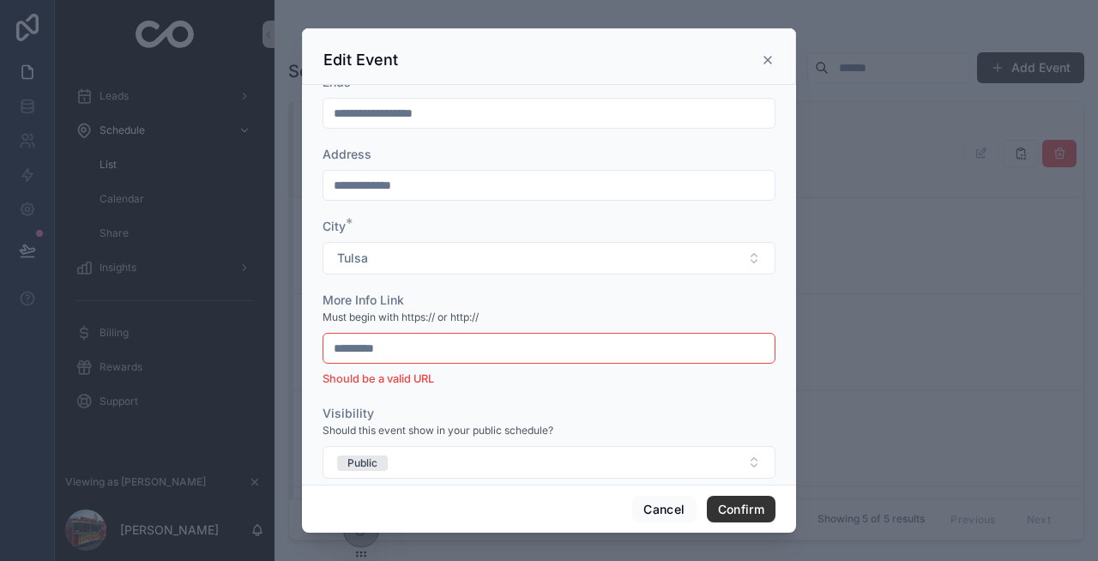
type input "**********"
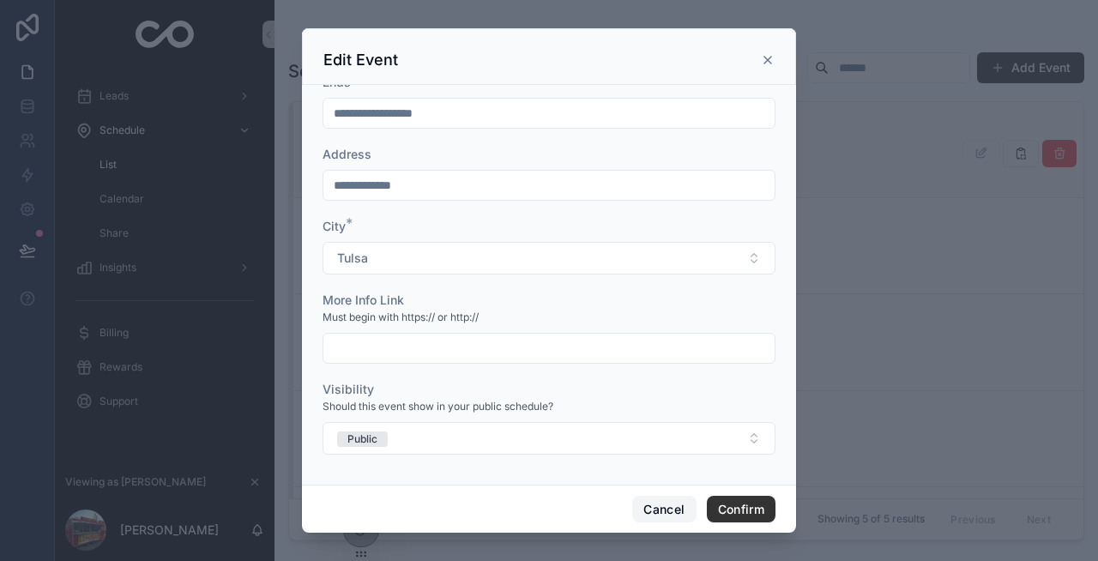
click at [644, 510] on button "Cancel" at bounding box center [663, 509] width 63 height 27
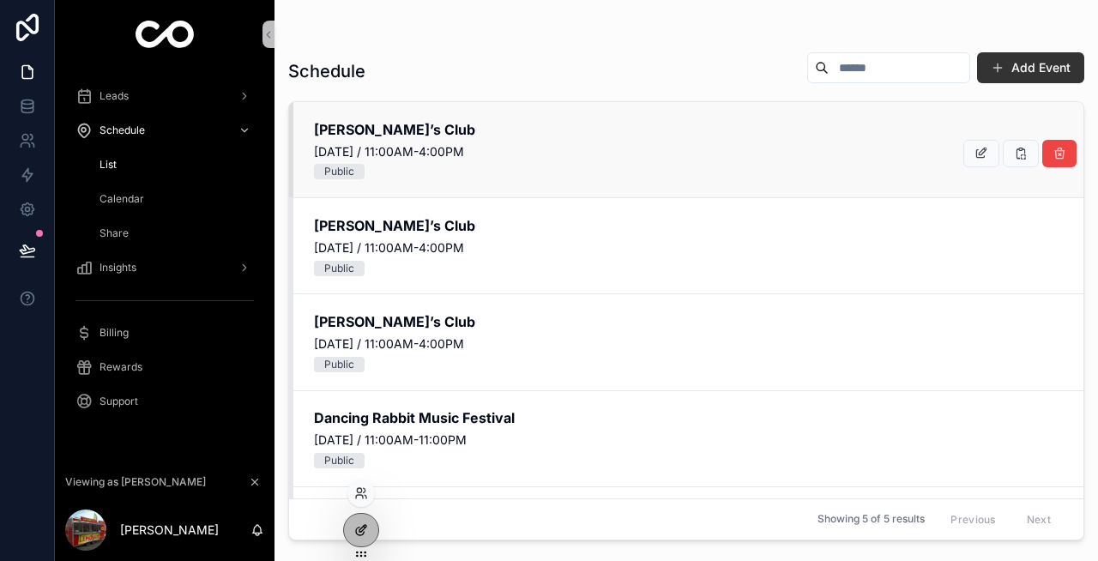
click at [354, 519] on div at bounding box center [361, 530] width 34 height 33
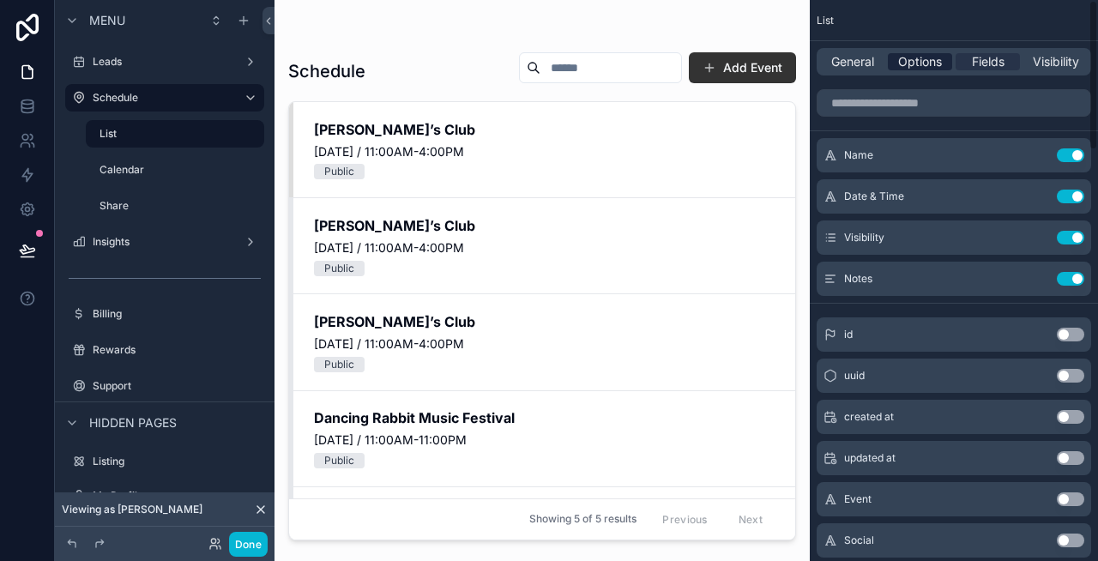
click at [921, 60] on span "Options" at bounding box center [920, 61] width 44 height 17
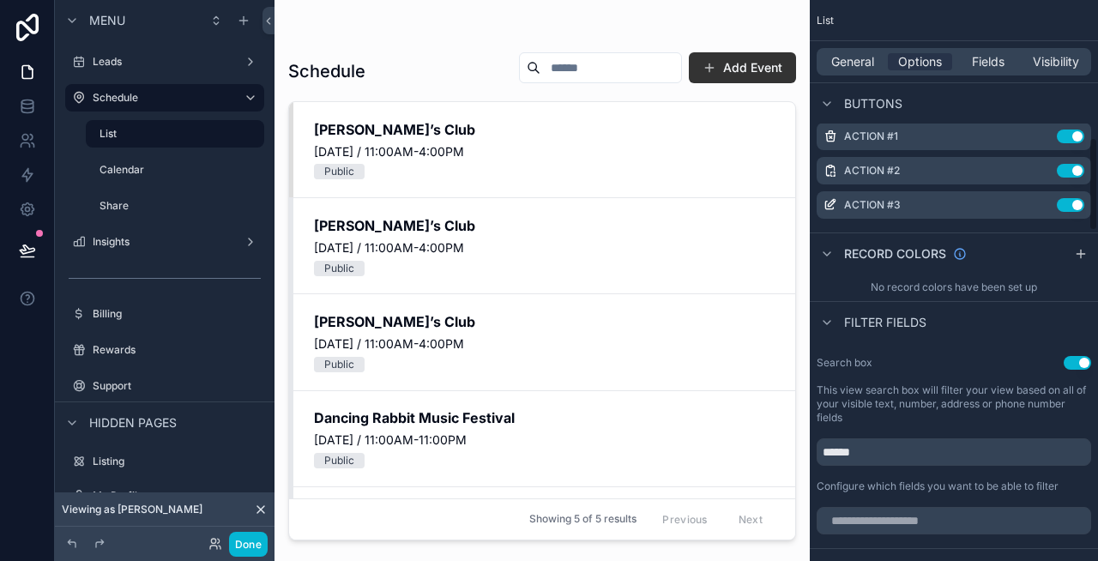
scroll to position [764, 0]
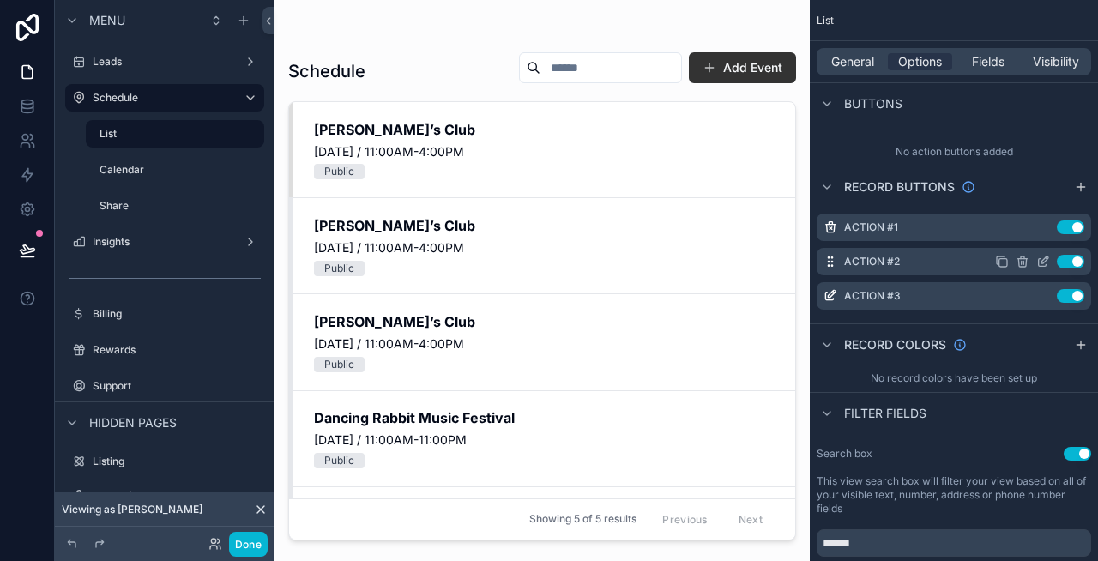
click at [1041, 262] on icon "scrollable content" at bounding box center [1044, 260] width 7 height 7
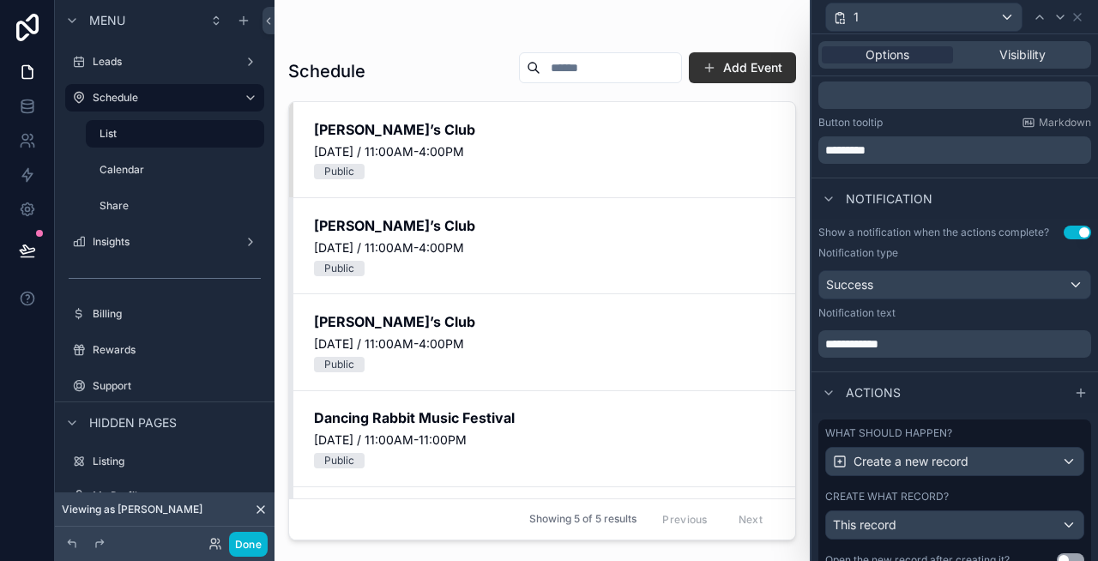
scroll to position [410, 0]
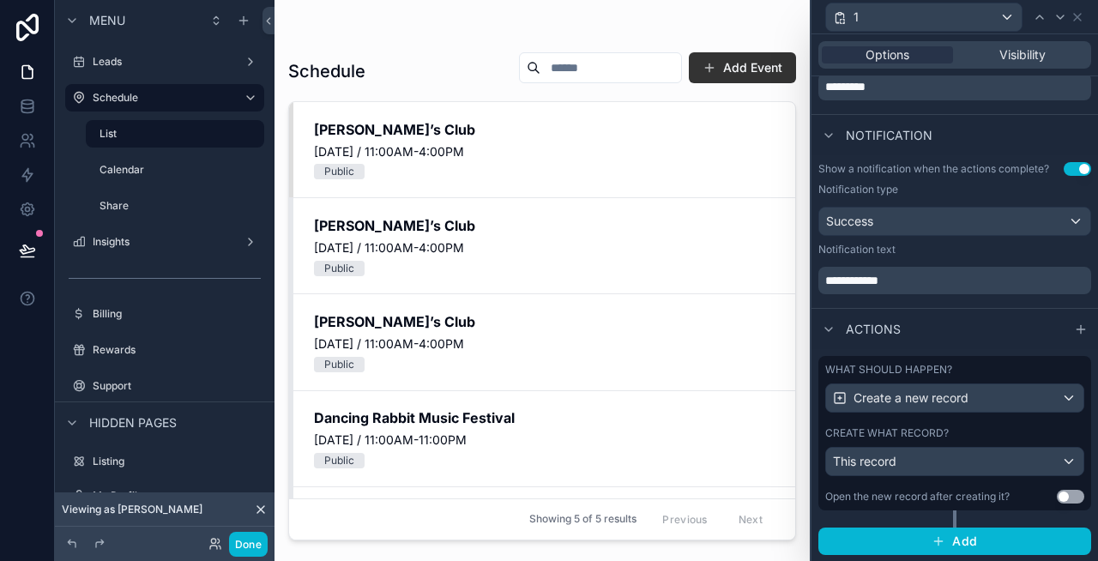
click at [921, 371] on label "What should happen?" at bounding box center [888, 370] width 127 height 14
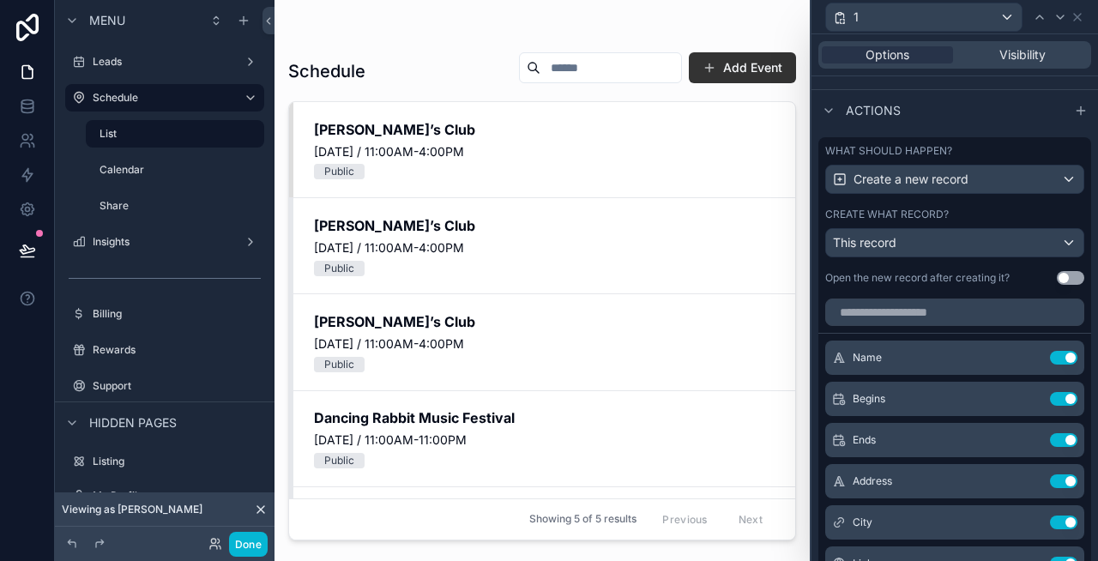
scroll to position [733, 0]
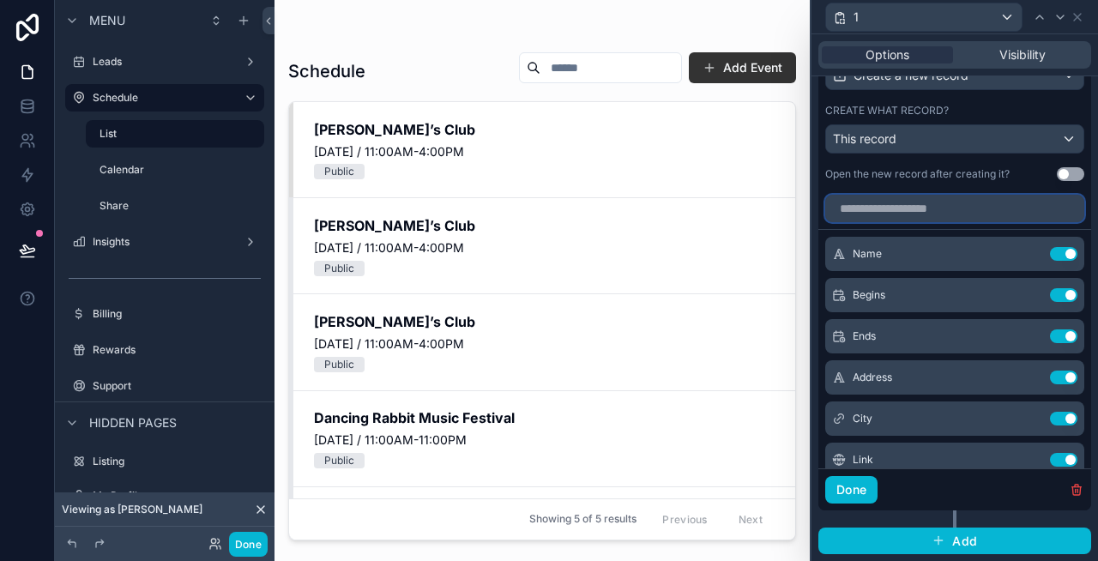
click at [907, 208] on input "text" at bounding box center [954, 208] width 259 height 27
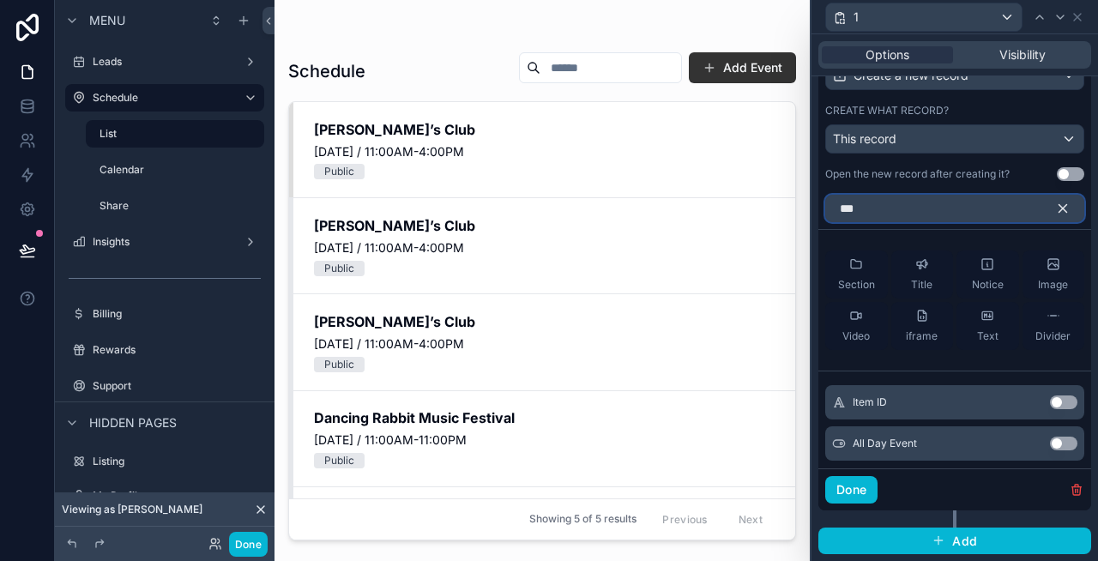
scroll to position [704, 0]
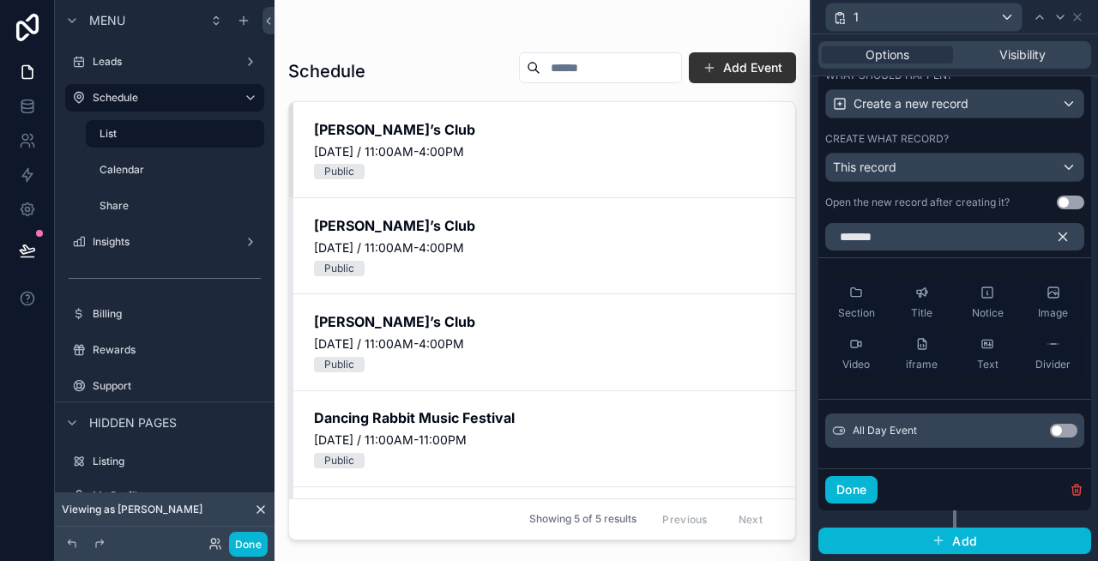
click at [1058, 427] on button "Use setting" at bounding box center [1063, 431] width 27 height 14
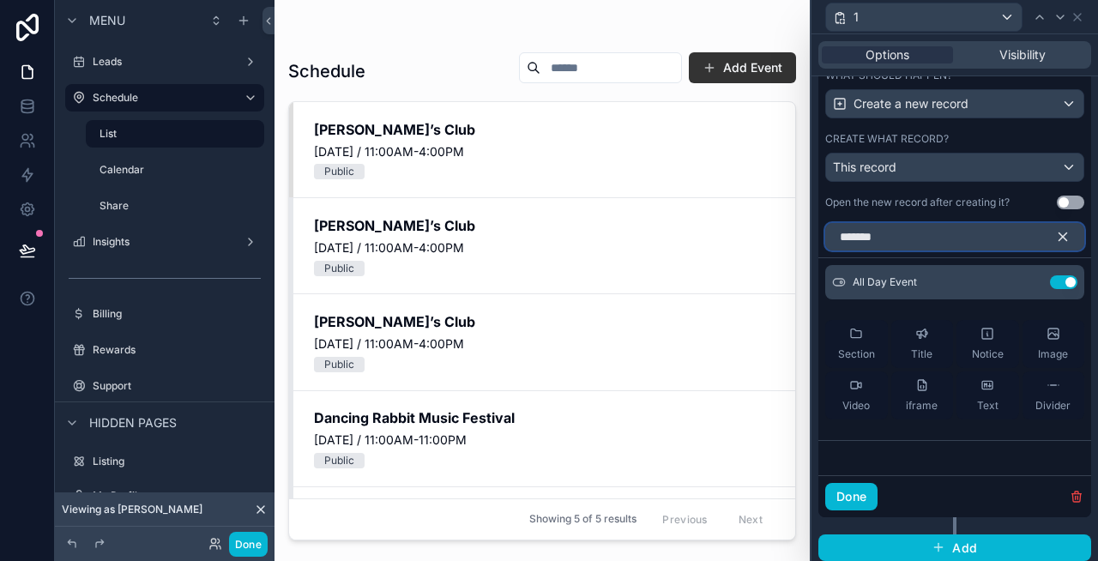
click at [947, 239] on input "*******" at bounding box center [954, 236] width 259 height 27
click at [969, 236] on input "*****" at bounding box center [954, 236] width 259 height 27
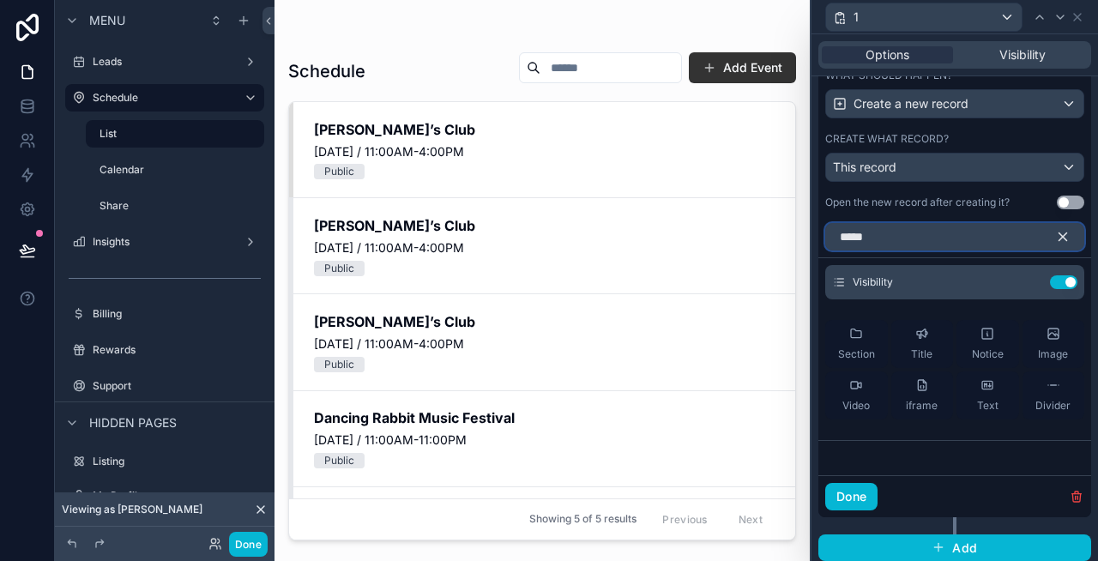
click at [969, 236] on input "*****" at bounding box center [954, 236] width 259 height 27
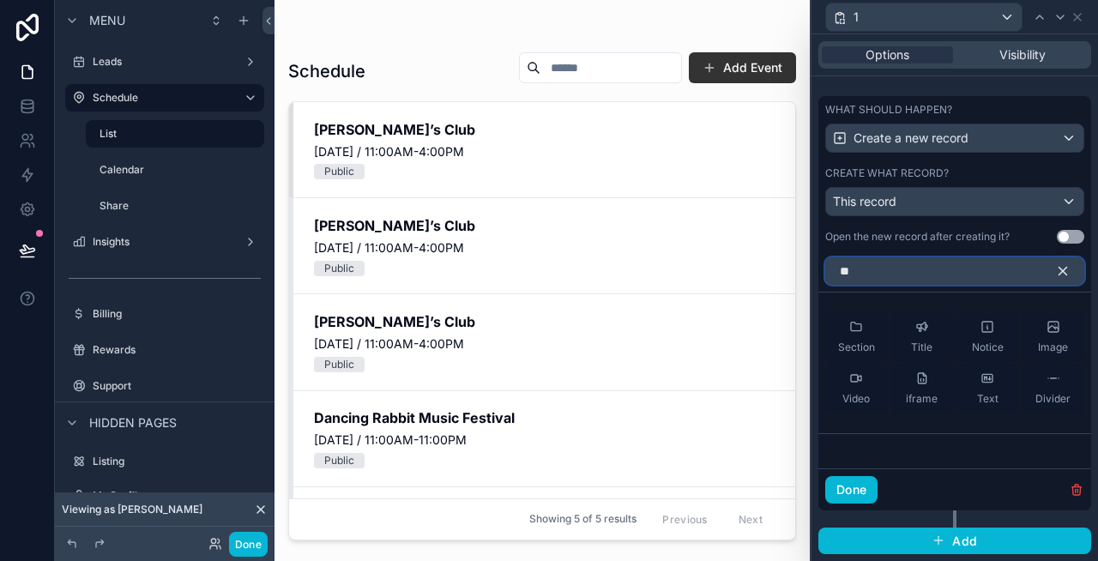
type input "*"
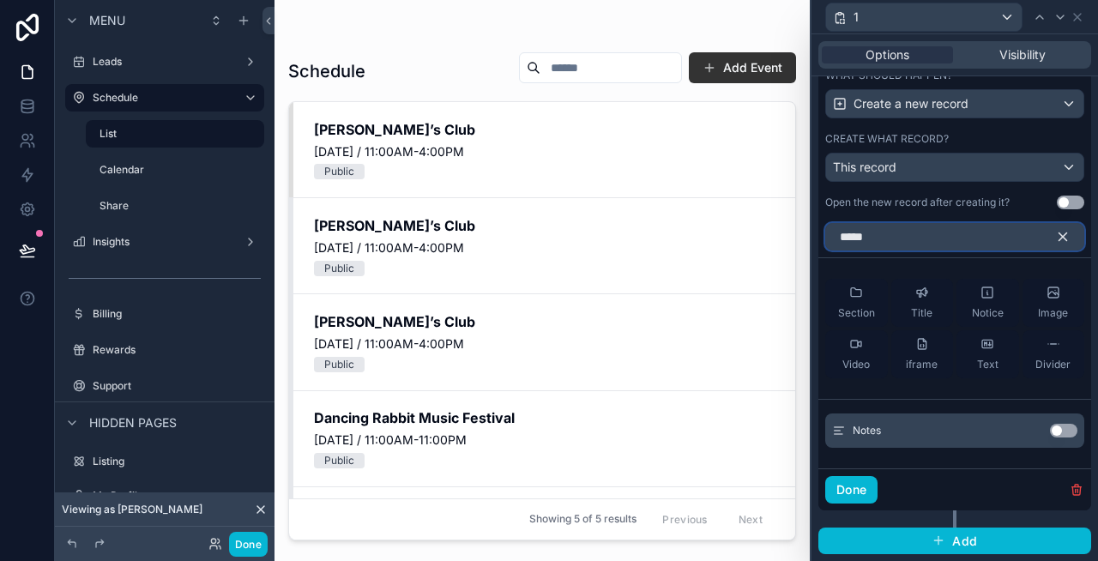
type input "*****"
click at [1058, 431] on button "Use setting" at bounding box center [1063, 431] width 27 height 14
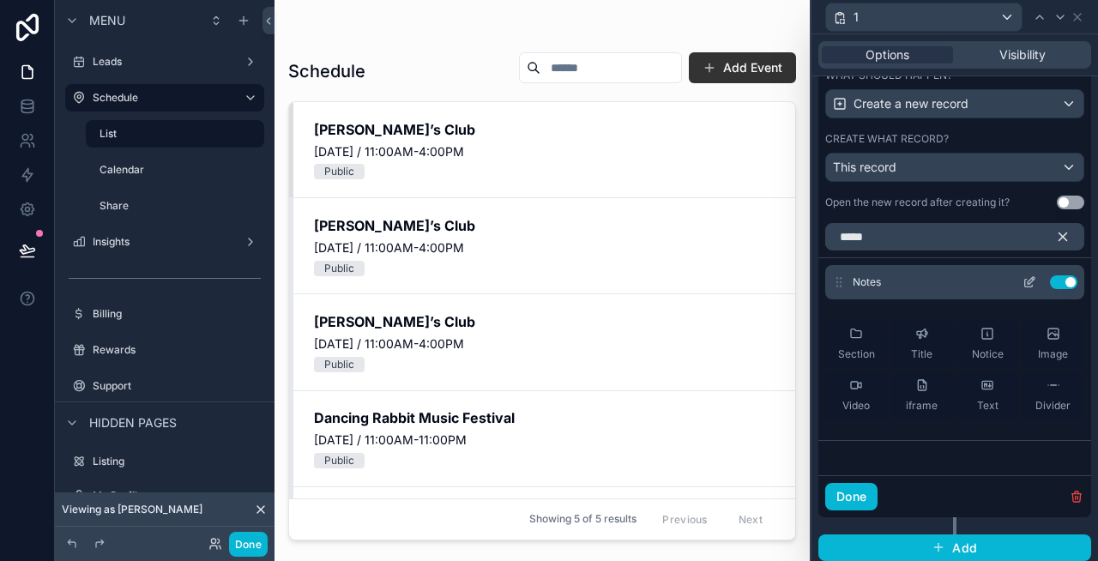
click at [1027, 281] on icon at bounding box center [1030, 282] width 14 height 14
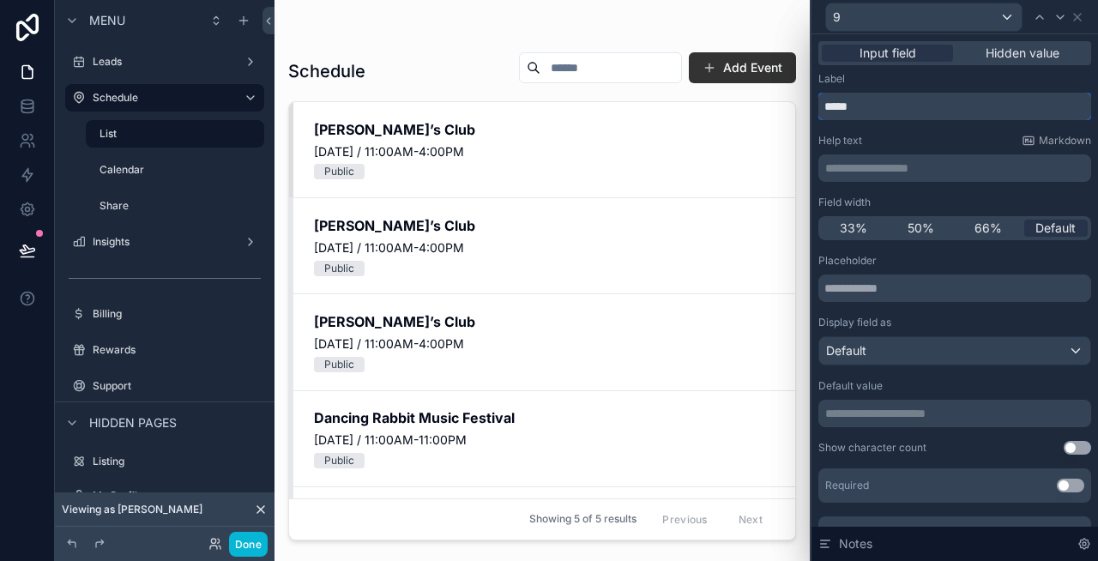
click at [874, 115] on input "*****" at bounding box center [954, 106] width 273 height 27
click at [952, 164] on p "**********" at bounding box center [956, 168] width 263 height 17
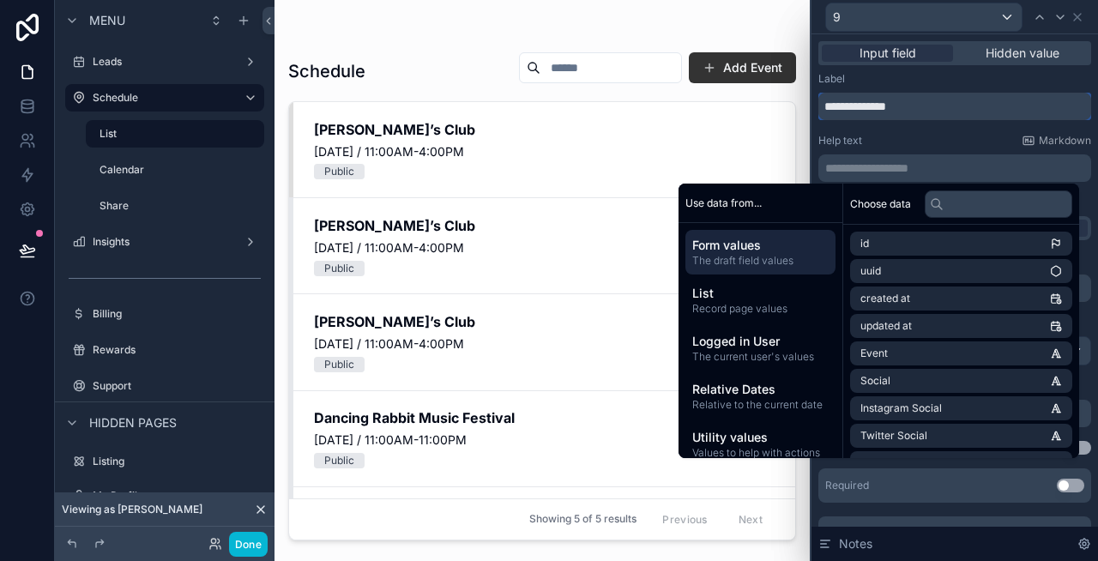
click at [933, 106] on input "**********" at bounding box center [954, 106] width 273 height 27
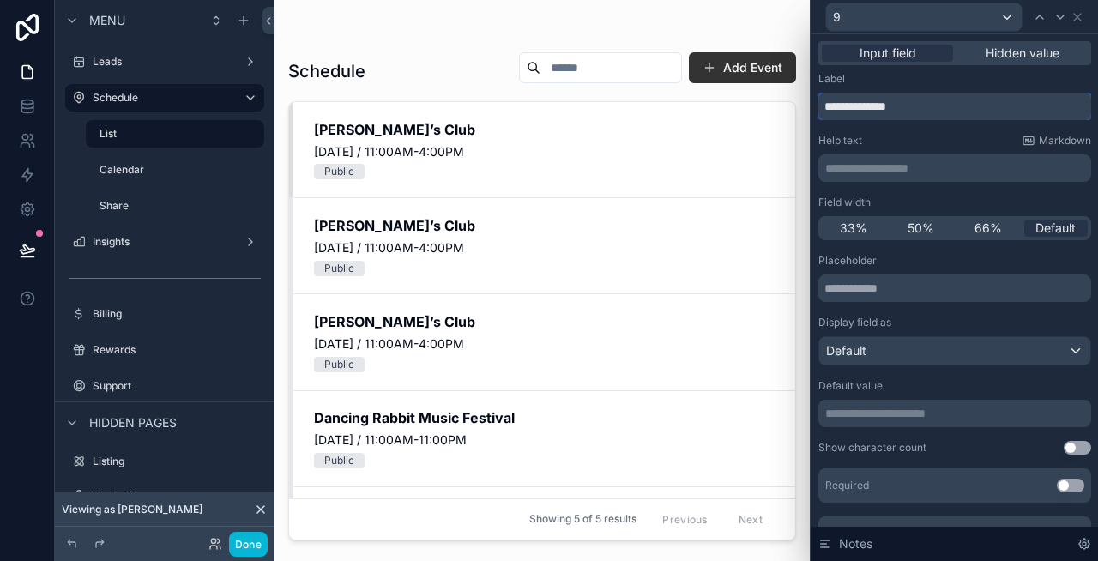
click at [933, 106] on input "**********" at bounding box center [954, 106] width 273 height 27
type input "*****"
click at [733, 65] on div "scrollable content" at bounding box center [542, 270] width 535 height 540
click at [1080, 21] on icon at bounding box center [1078, 17] width 14 height 14
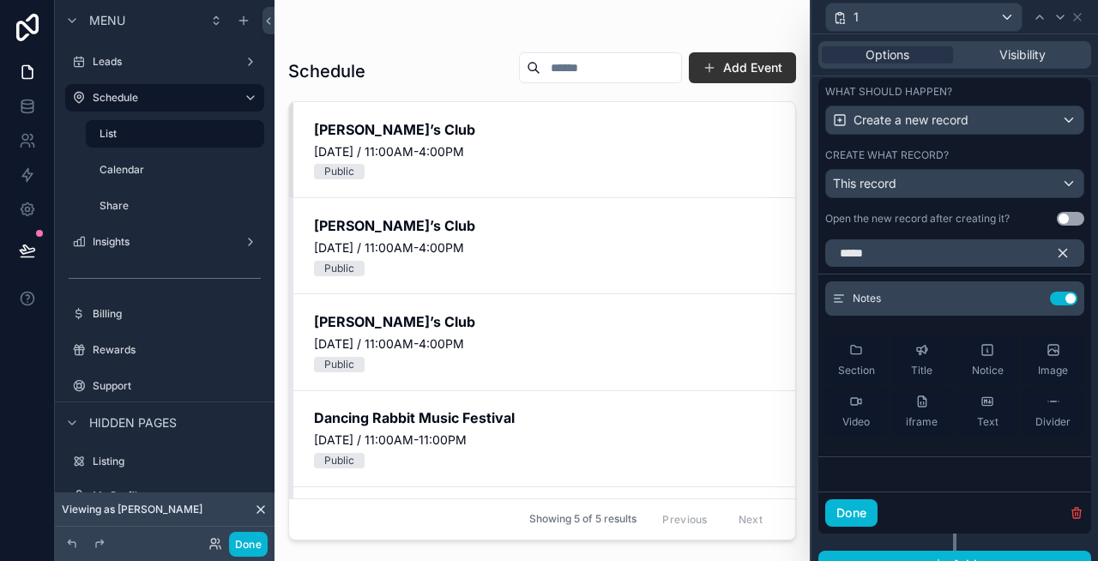
scroll to position [685, 0]
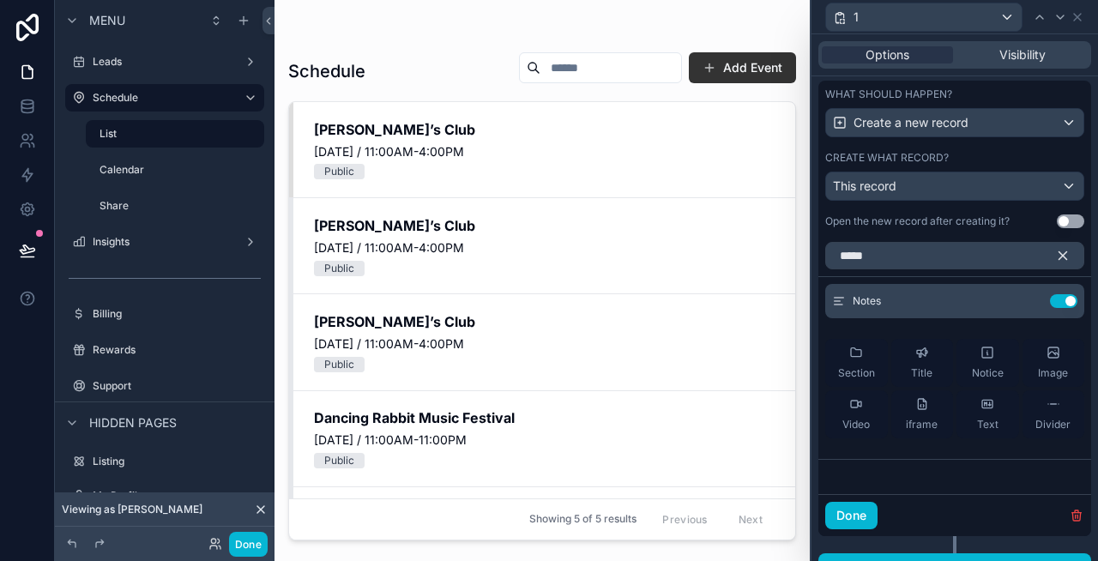
click at [1062, 252] on icon "button" at bounding box center [1062, 255] width 15 height 15
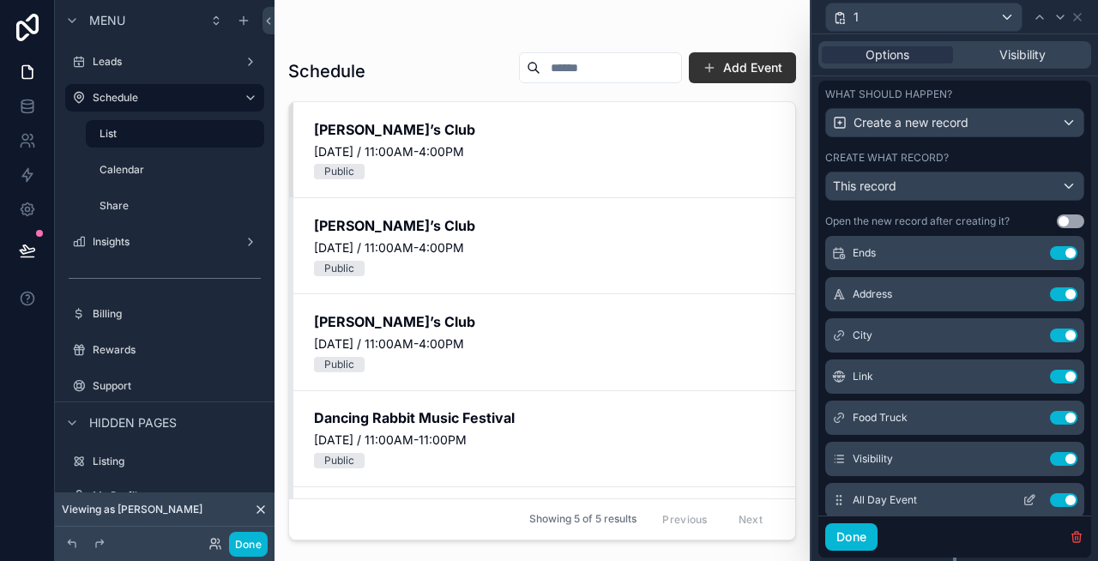
scroll to position [134, 0]
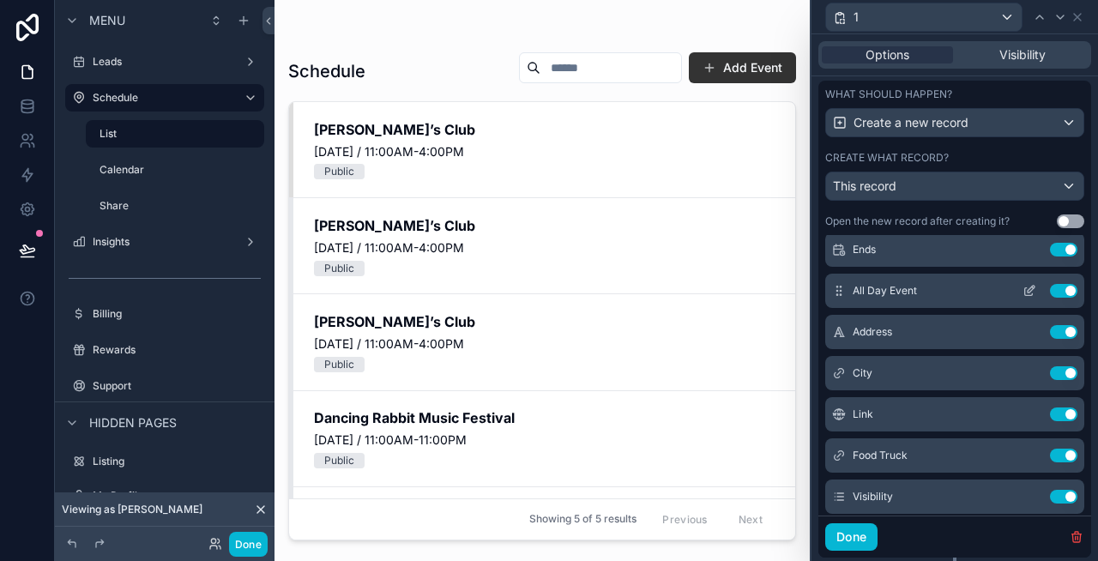
click at [1032, 290] on icon at bounding box center [1031, 289] width 7 height 7
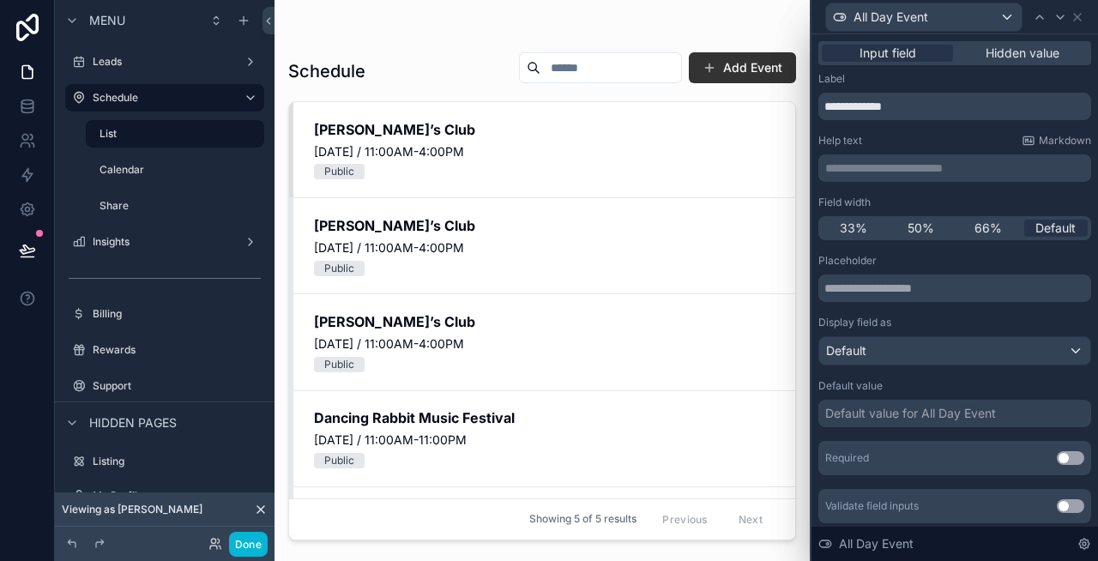
click at [921, 413] on div "Default value for All Day Event" at bounding box center [910, 413] width 171 height 17
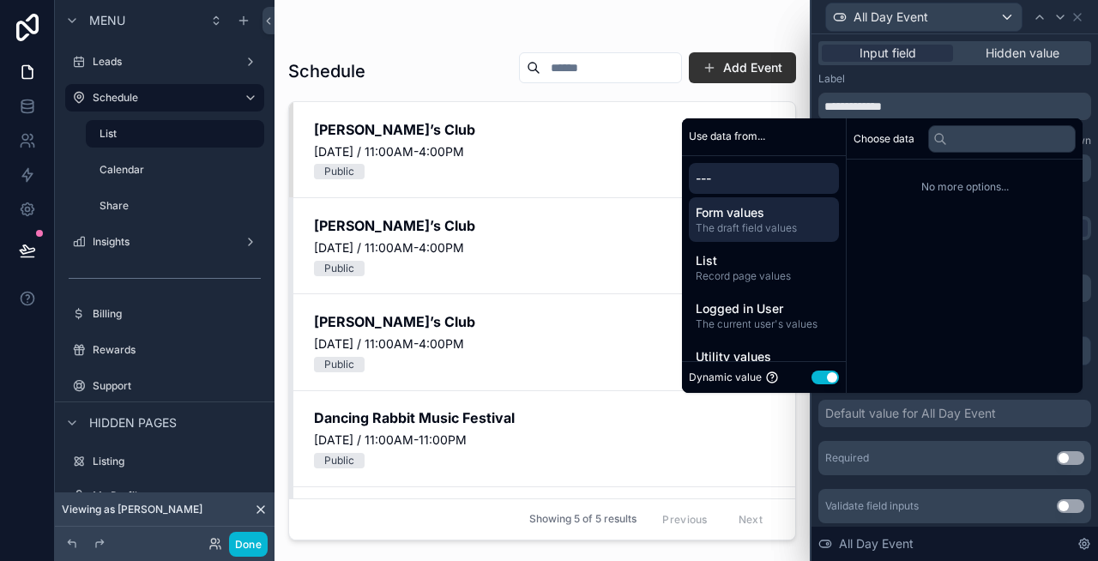
click at [773, 217] on span "Form values" at bounding box center [764, 212] width 136 height 17
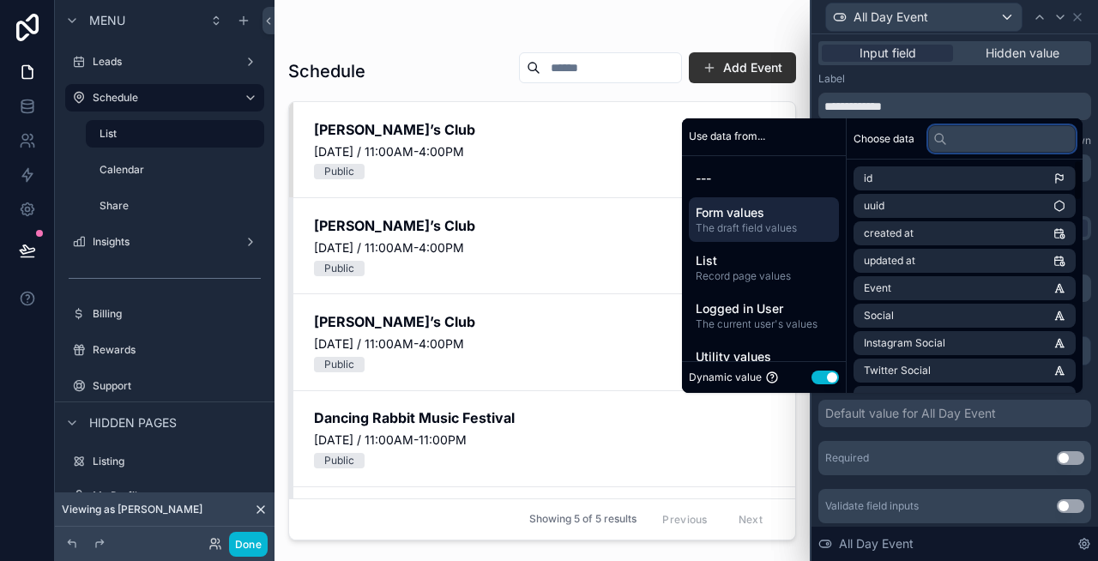
click at [957, 141] on input "text" at bounding box center [1002, 138] width 148 height 27
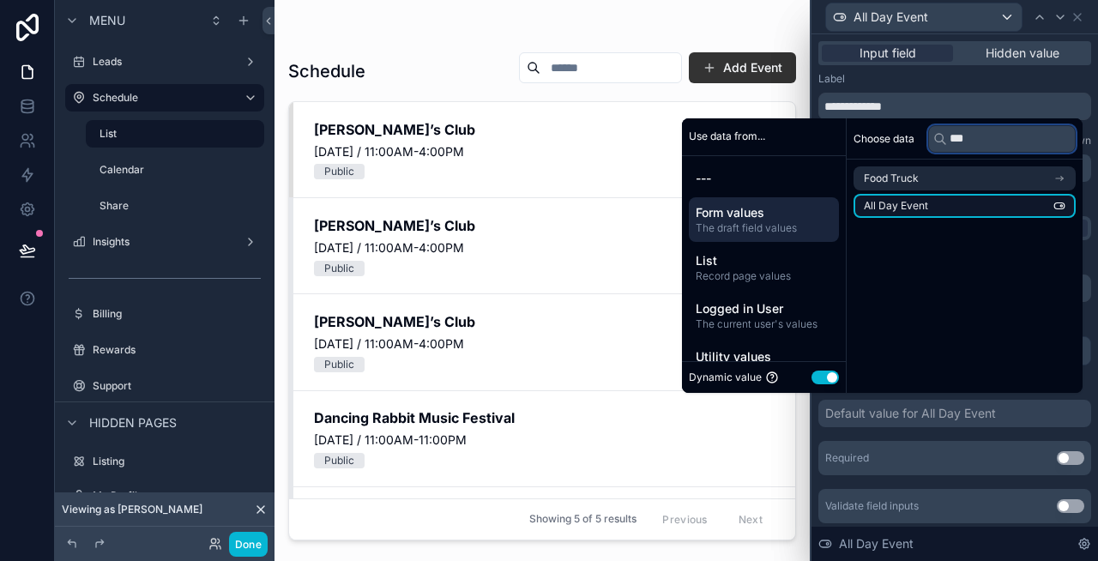
type input "***"
click at [964, 200] on li "All Day Event" at bounding box center [965, 206] width 222 height 24
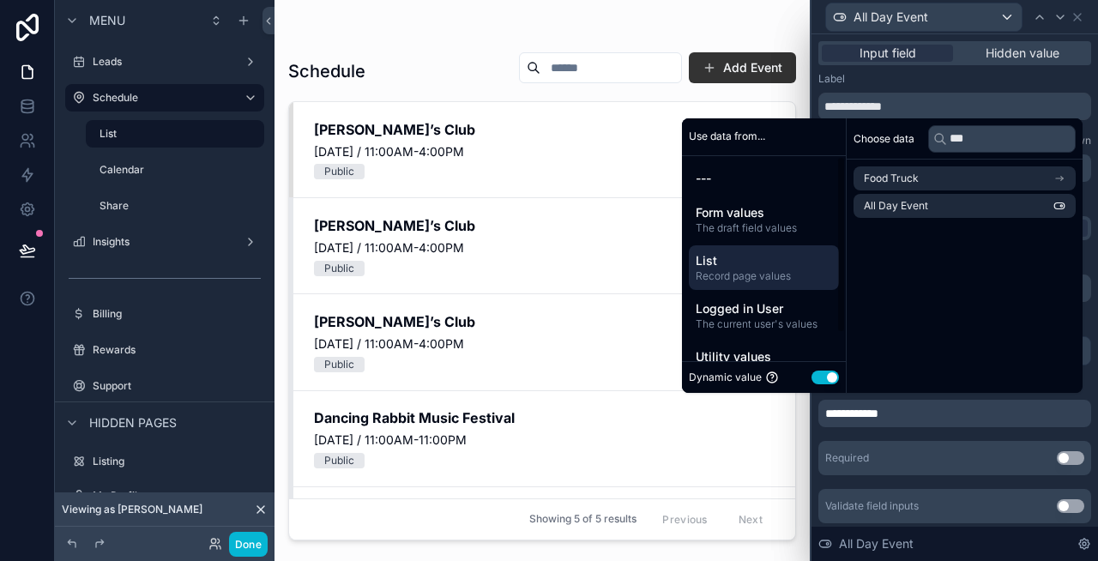
click at [728, 264] on span "List" at bounding box center [764, 260] width 136 height 17
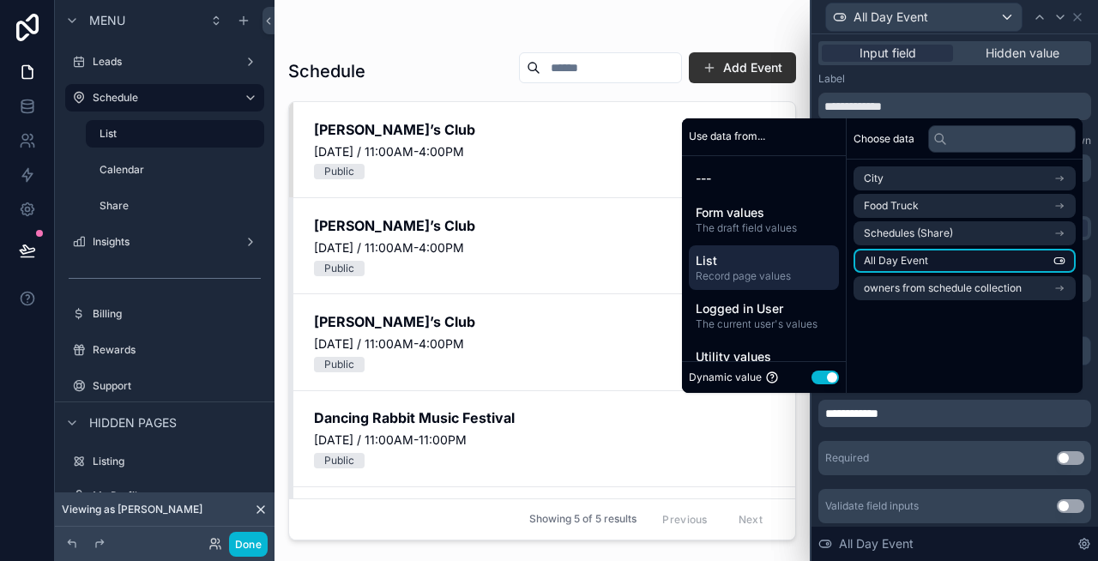
click at [907, 258] on span "All Day Event" at bounding box center [896, 261] width 64 height 14
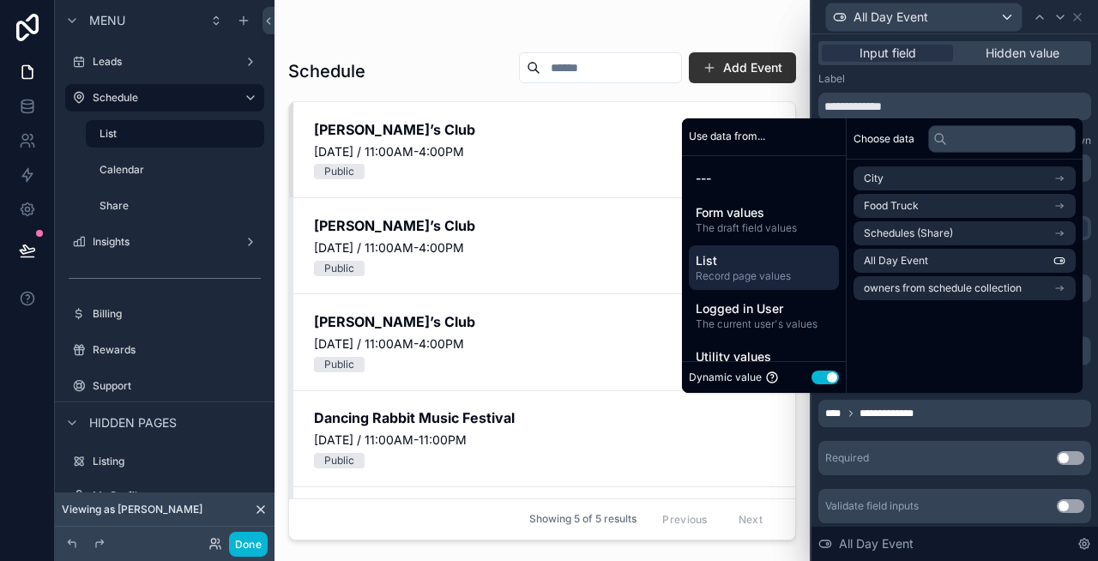
click at [968, 75] on div "Label" at bounding box center [954, 79] width 273 height 14
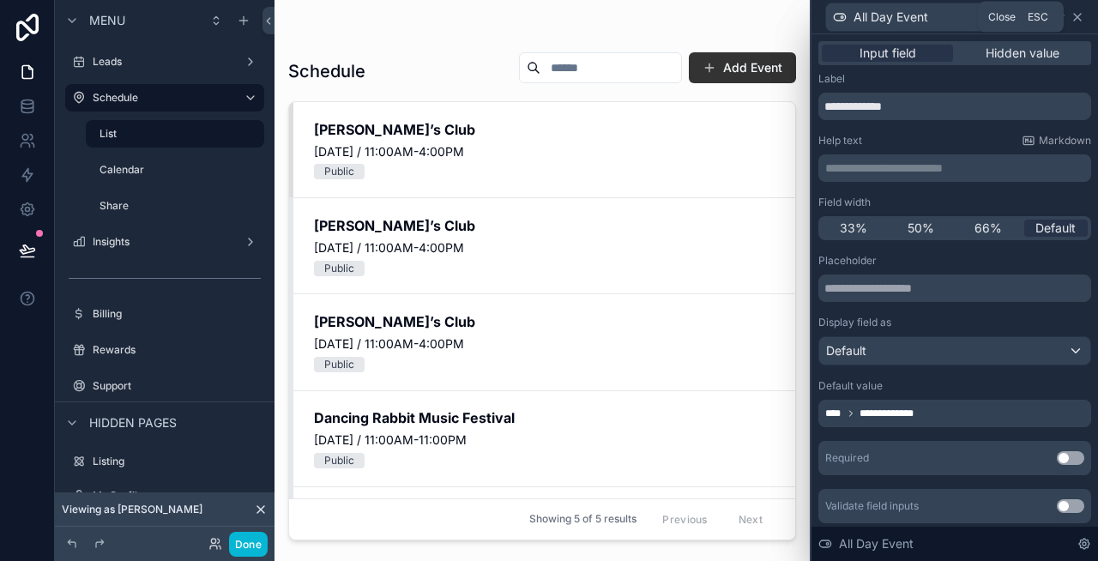
click at [1077, 10] on icon at bounding box center [1078, 17] width 14 height 14
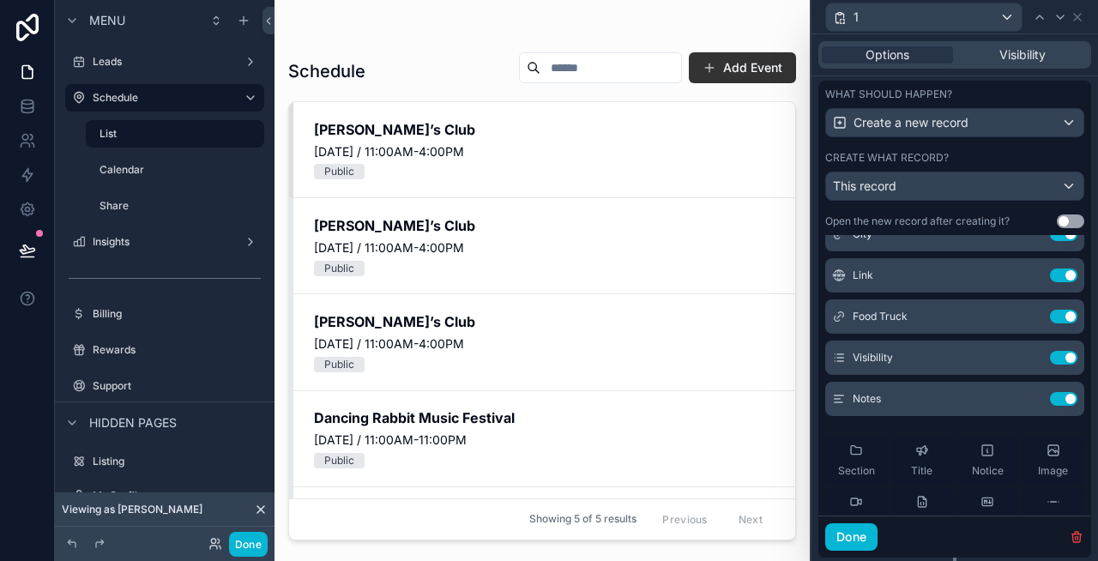
scroll to position [316, 0]
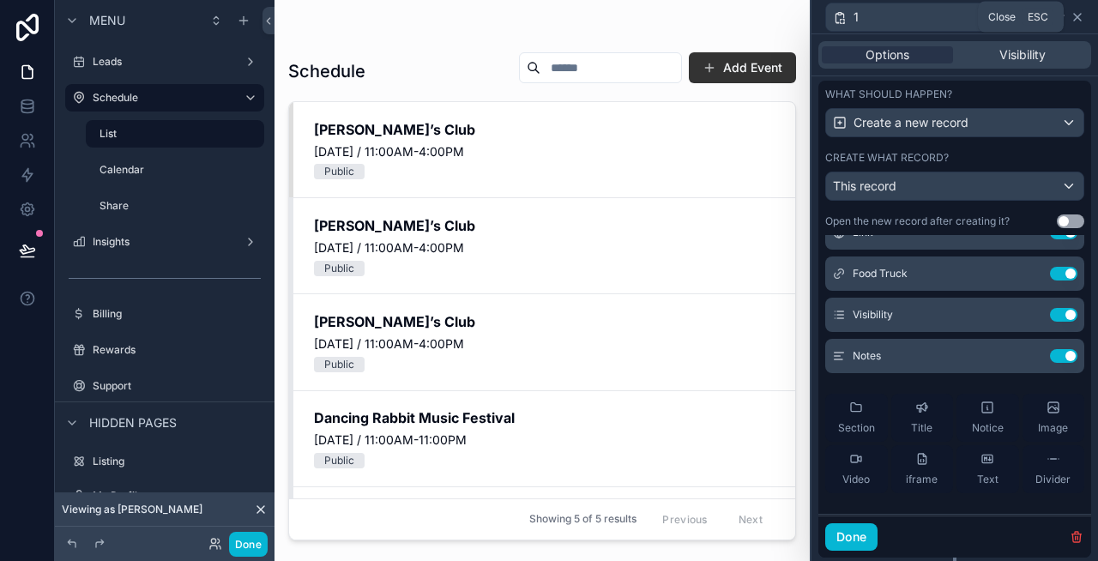
click at [1078, 13] on icon at bounding box center [1078, 17] width 14 height 14
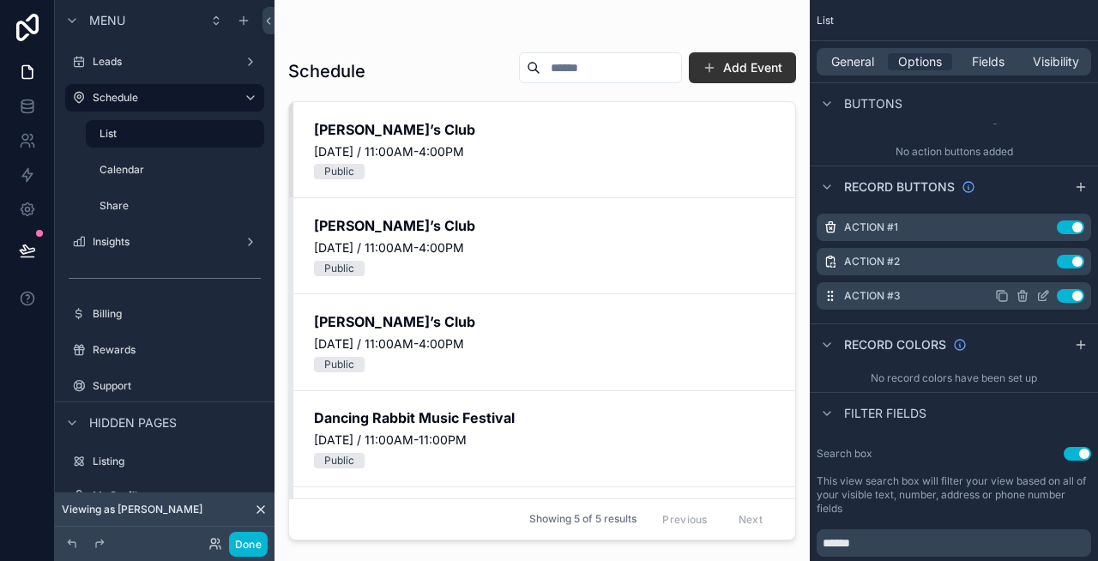
click at [1045, 295] on icon "scrollable content" at bounding box center [1044, 294] width 7 height 7
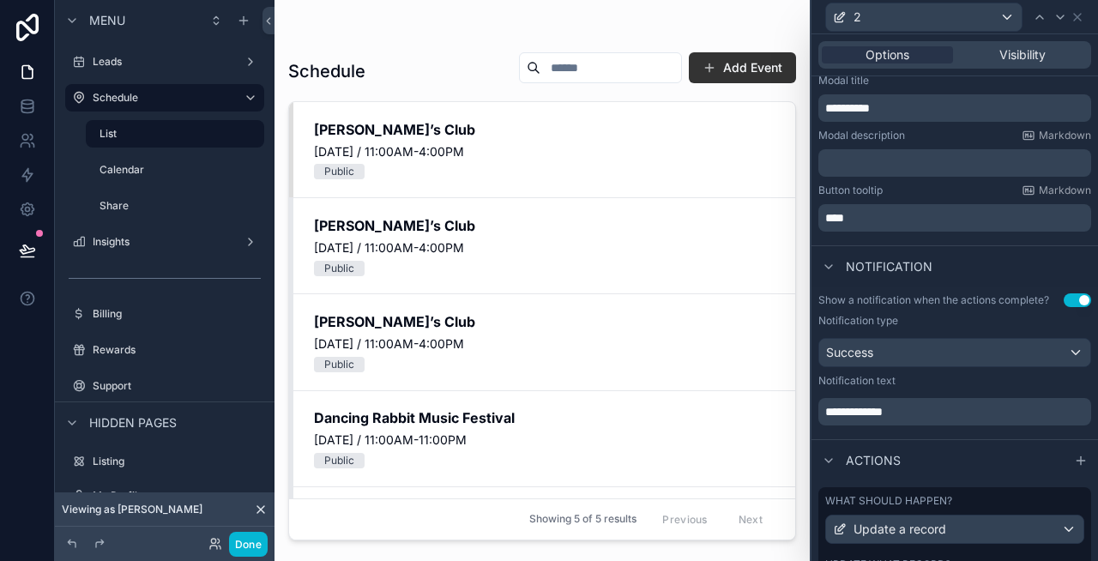
scroll to position [383, 0]
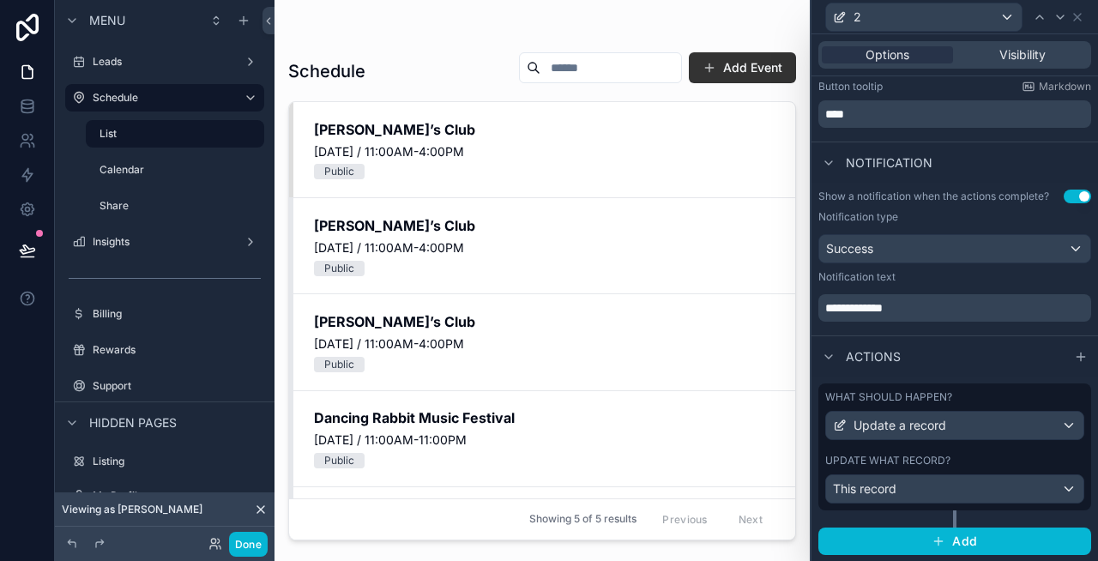
click at [921, 397] on label "What should happen?" at bounding box center [888, 397] width 127 height 14
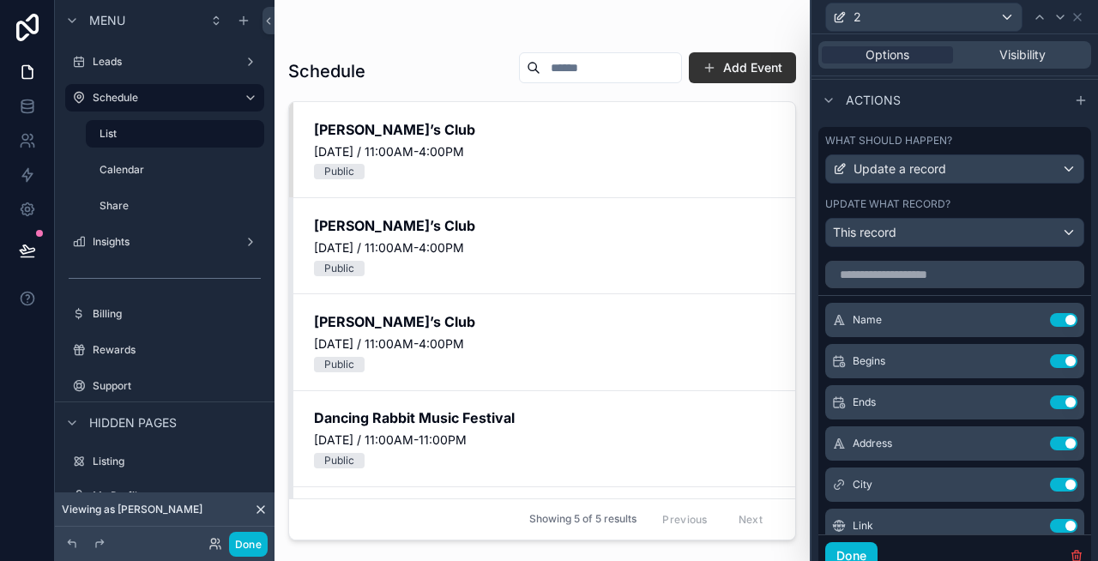
scroll to position [705, 0]
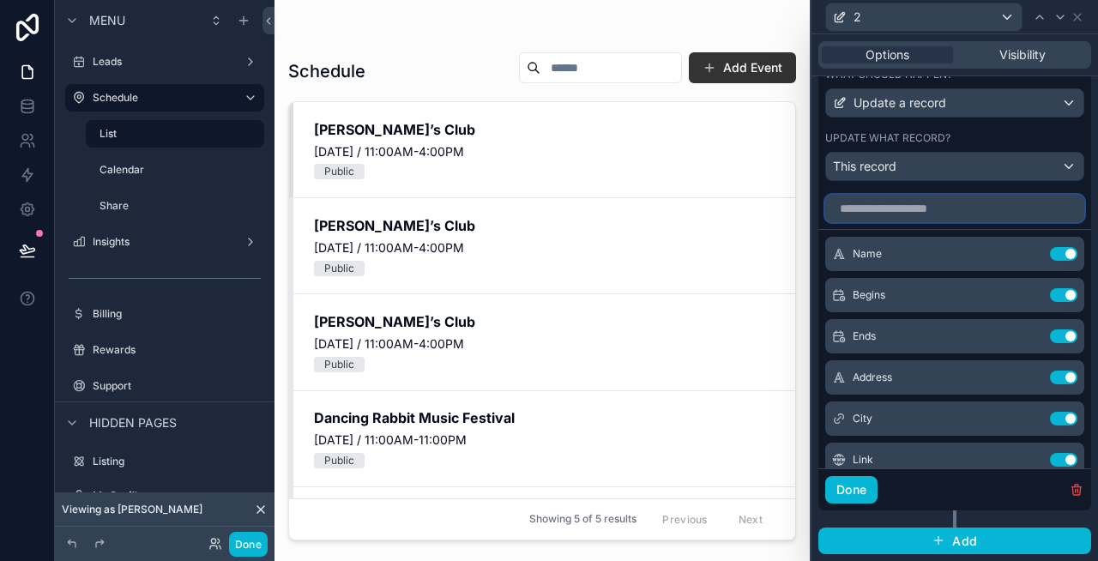
click at [901, 213] on input "text" at bounding box center [954, 208] width 259 height 27
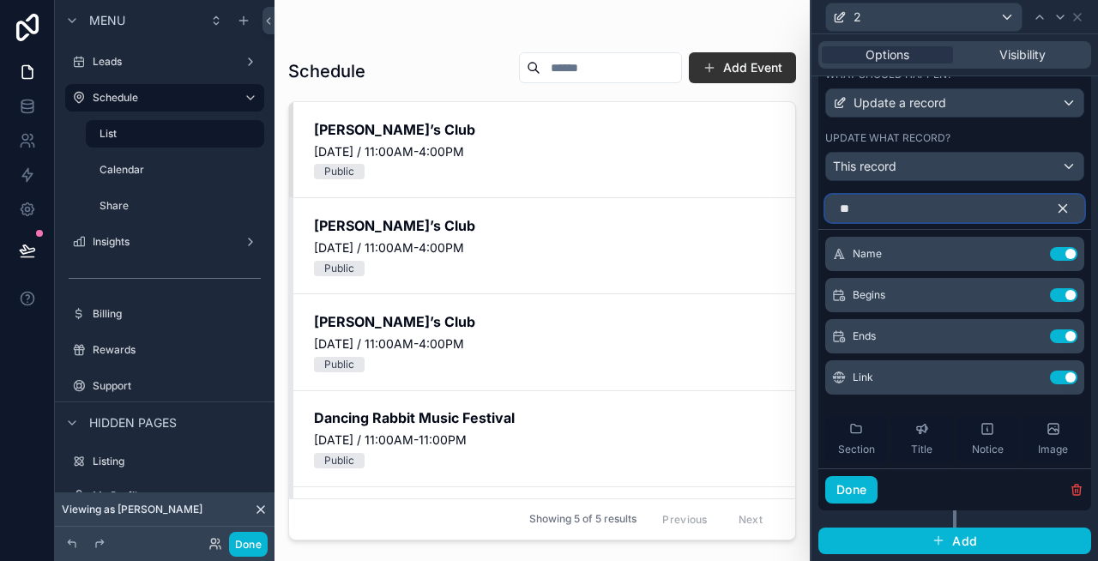
scroll to position [677, 0]
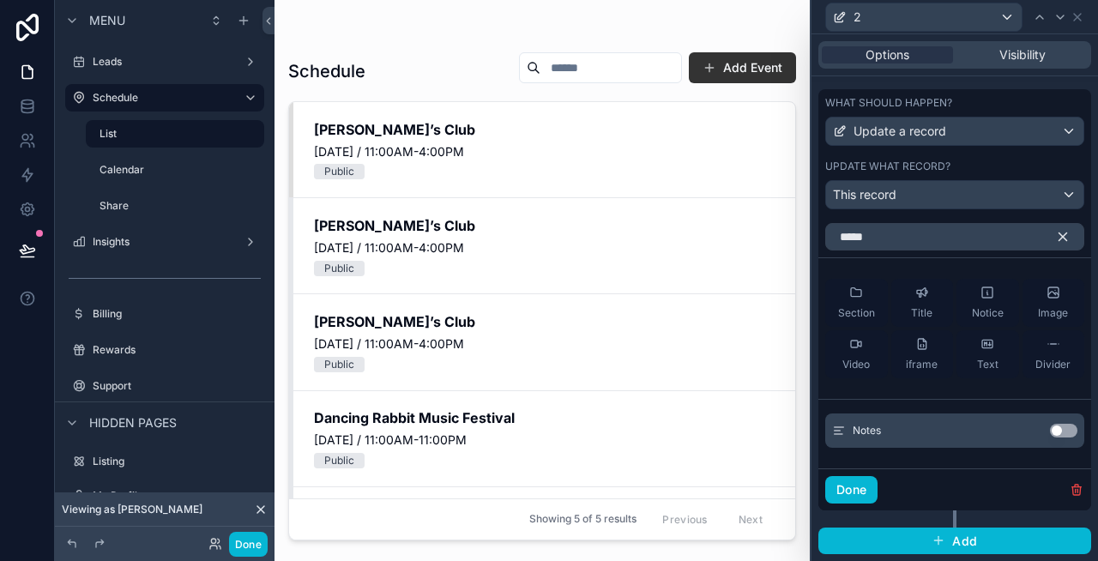
click at [1068, 428] on button "Use setting" at bounding box center [1063, 431] width 27 height 14
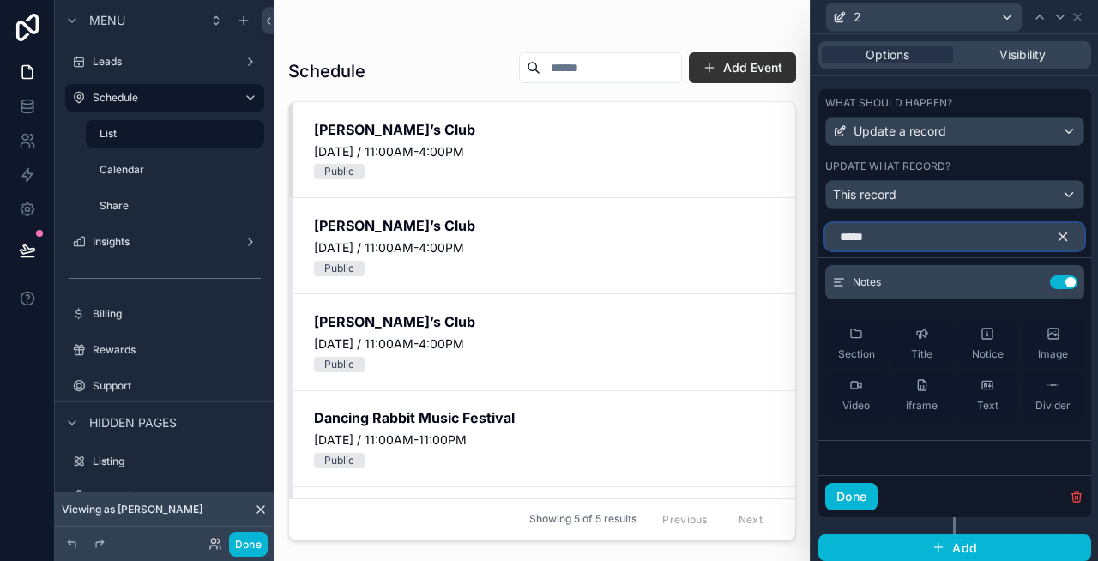
click at [912, 244] on input "*****" at bounding box center [954, 236] width 259 height 27
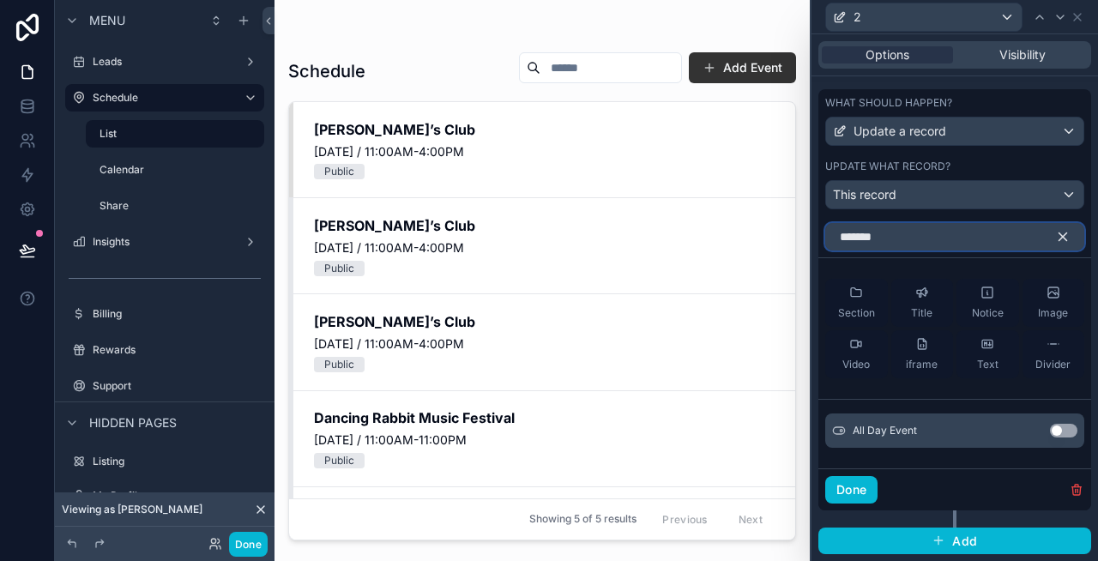
type input "*******"
click at [1065, 431] on button "Use setting" at bounding box center [1063, 431] width 27 height 14
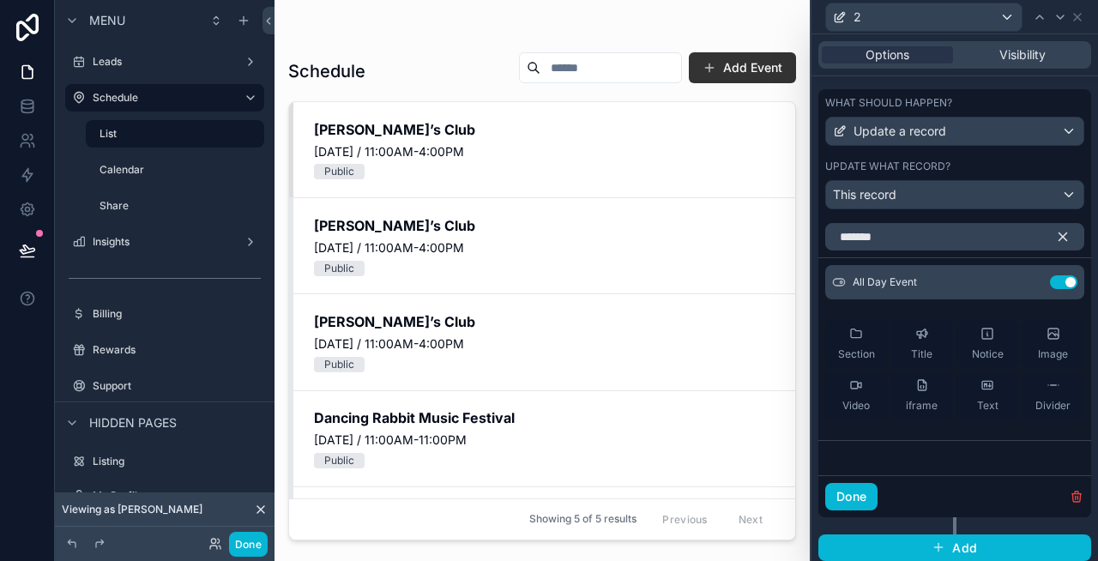
click at [1067, 239] on icon "button" at bounding box center [1062, 236] width 15 height 15
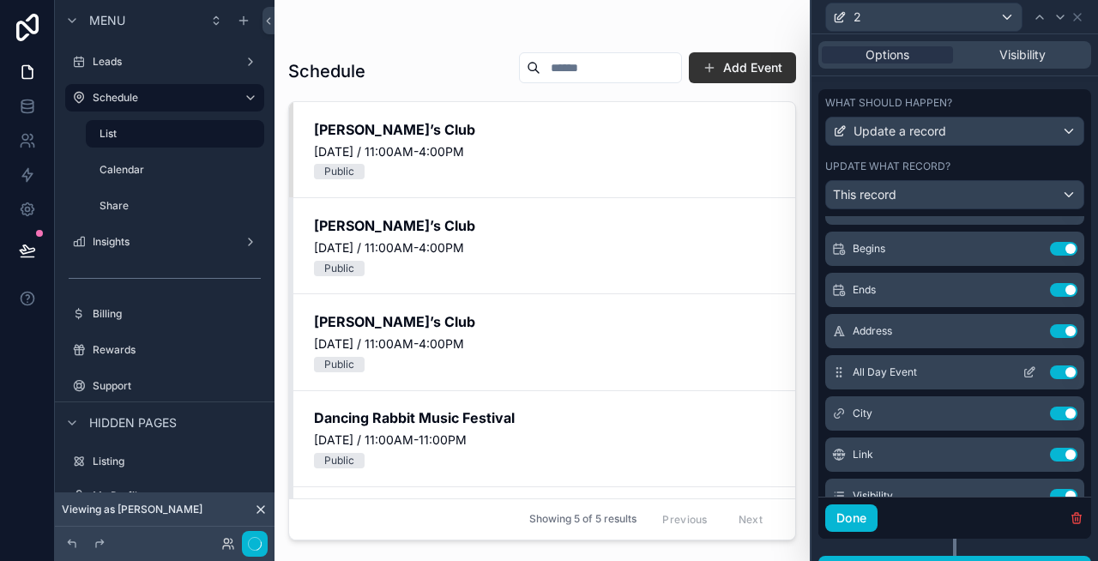
scroll to position [12, 0]
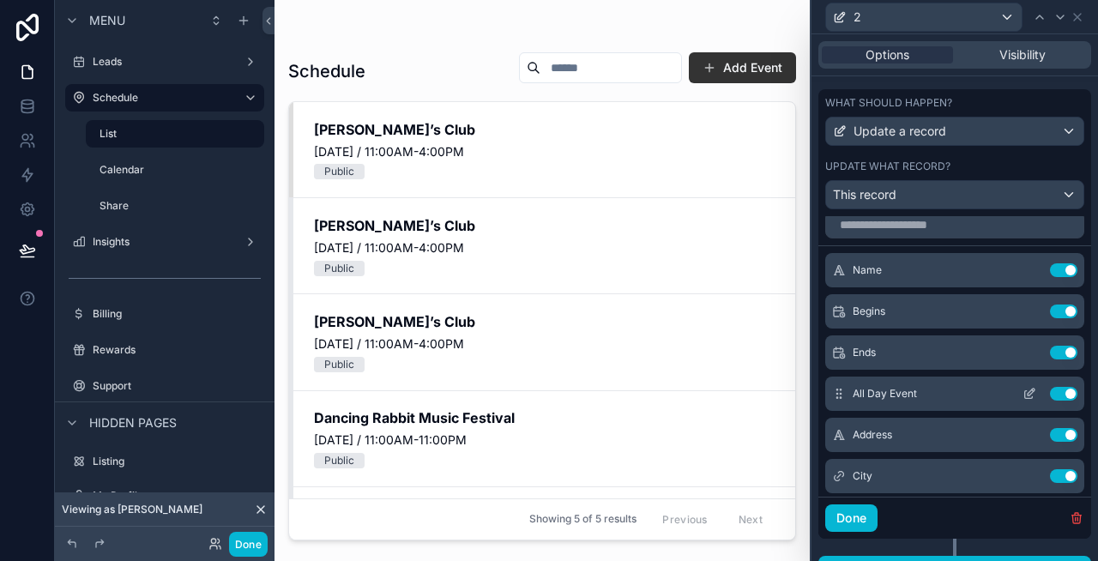
click at [1026, 394] on icon at bounding box center [1030, 394] width 14 height 14
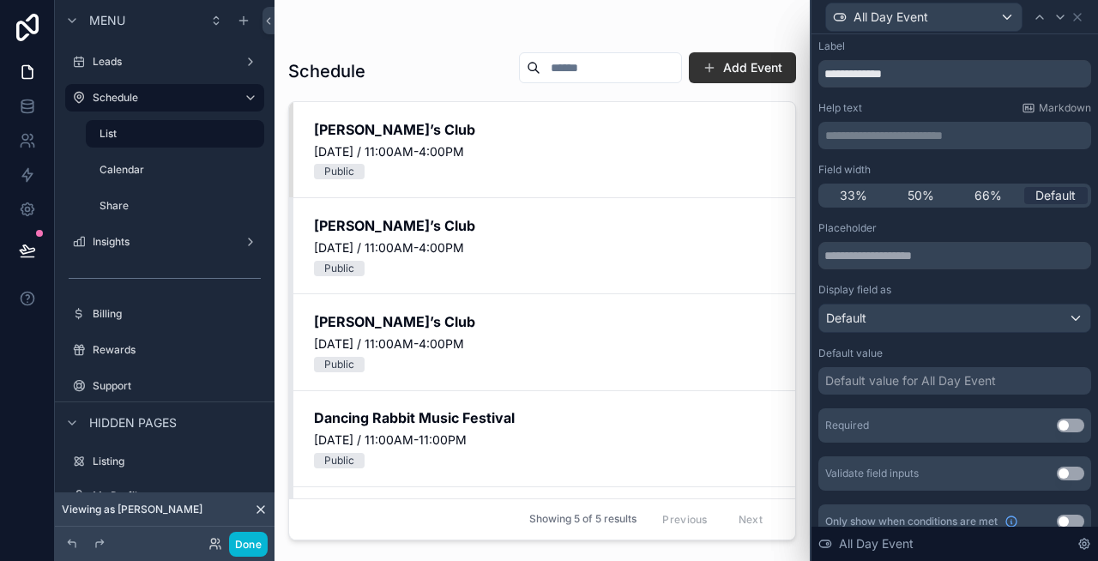
scroll to position [51, 0]
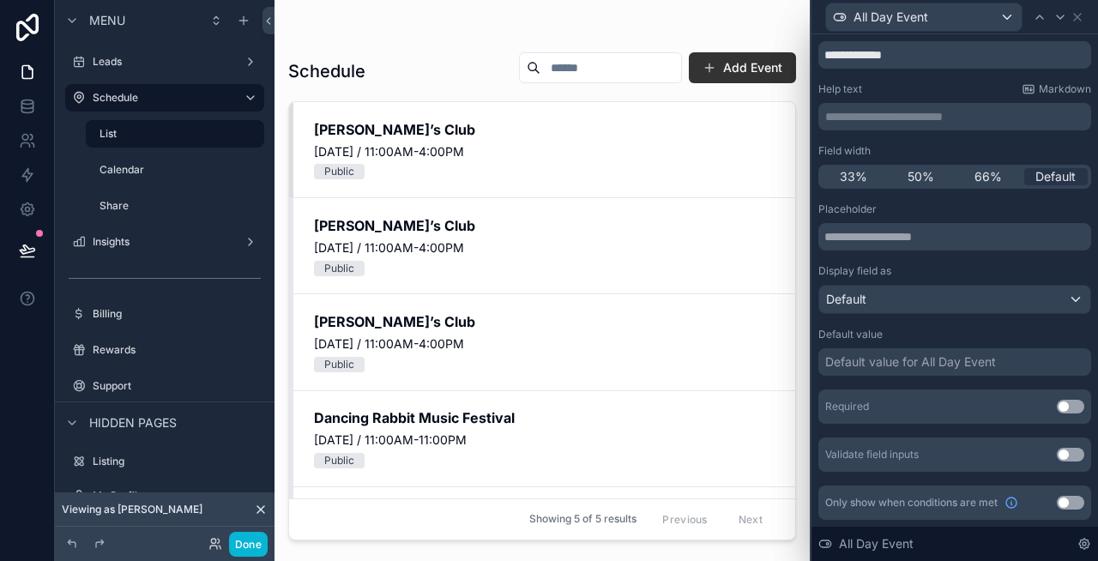
click at [878, 363] on div "Default value for All Day Event" at bounding box center [910, 361] width 171 height 17
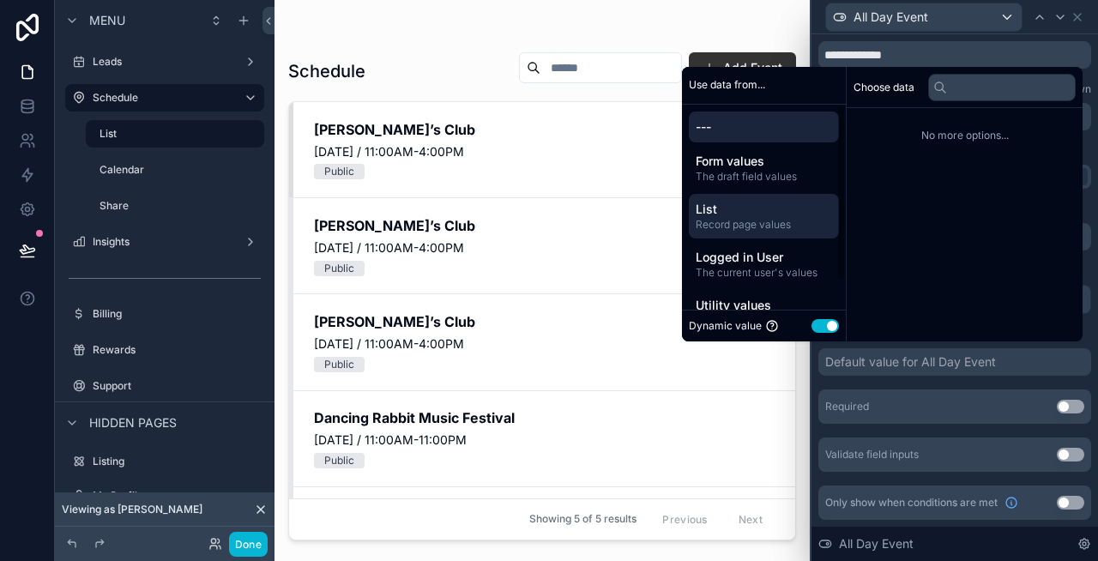
click at [756, 224] on span "Record page values" at bounding box center [764, 225] width 136 height 14
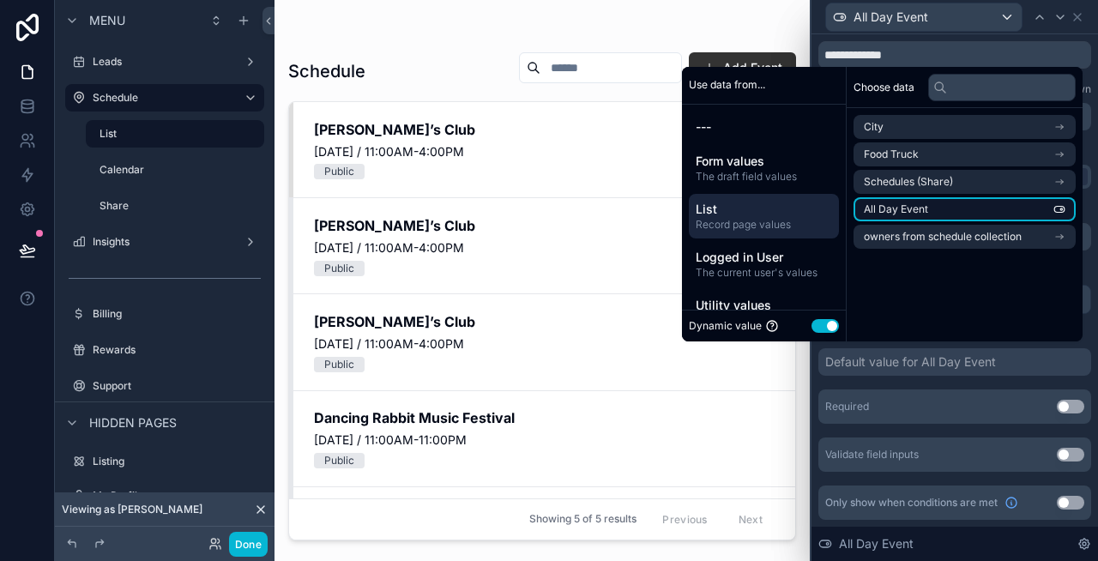
click at [949, 207] on li "All Day Event" at bounding box center [965, 209] width 222 height 24
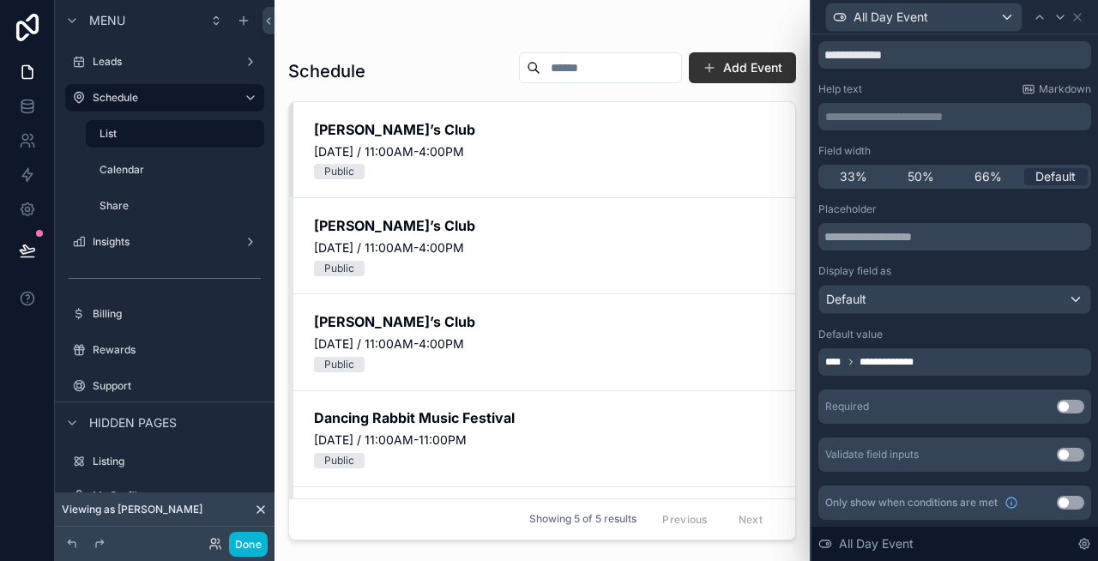
click at [1048, 39] on div "**********" at bounding box center [954, 45] width 273 height 48
click at [991, 9] on div "All Day Event" at bounding box center [924, 16] width 196 height 27
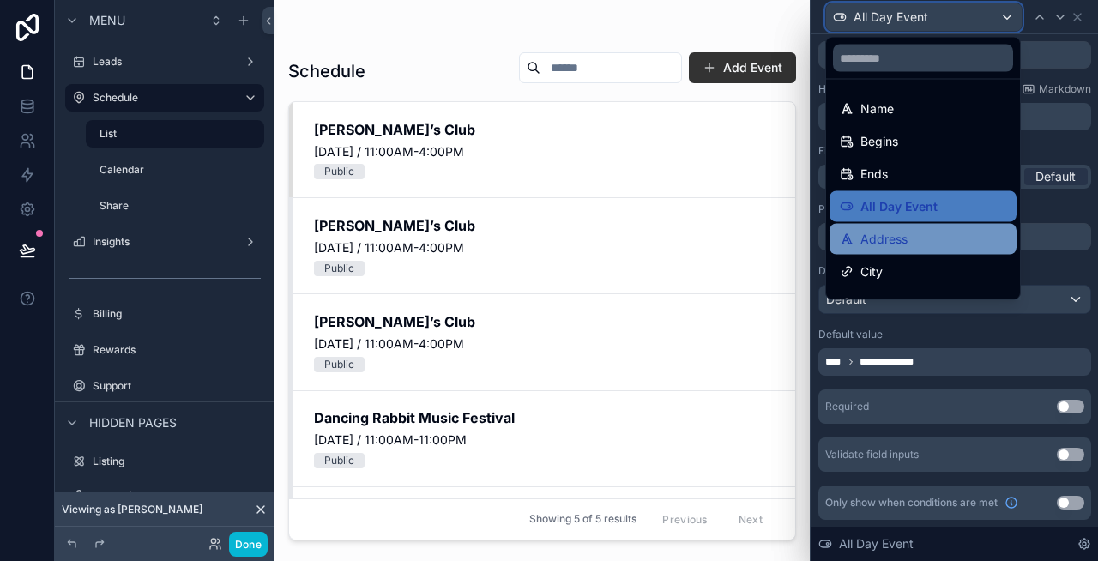
scroll to position [89, 0]
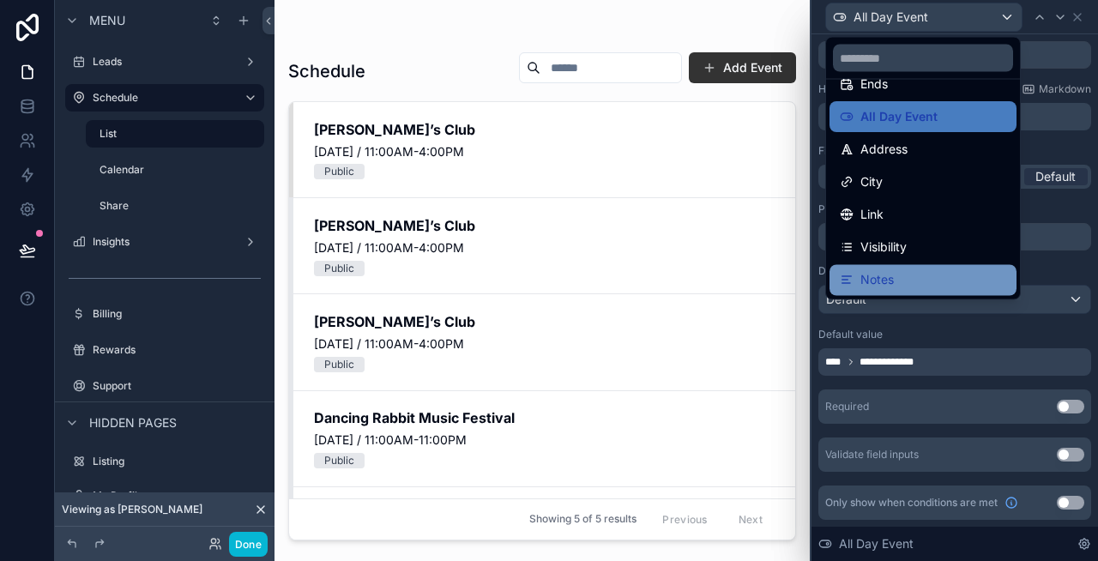
click at [891, 272] on span "Notes" at bounding box center [876, 280] width 33 height 21
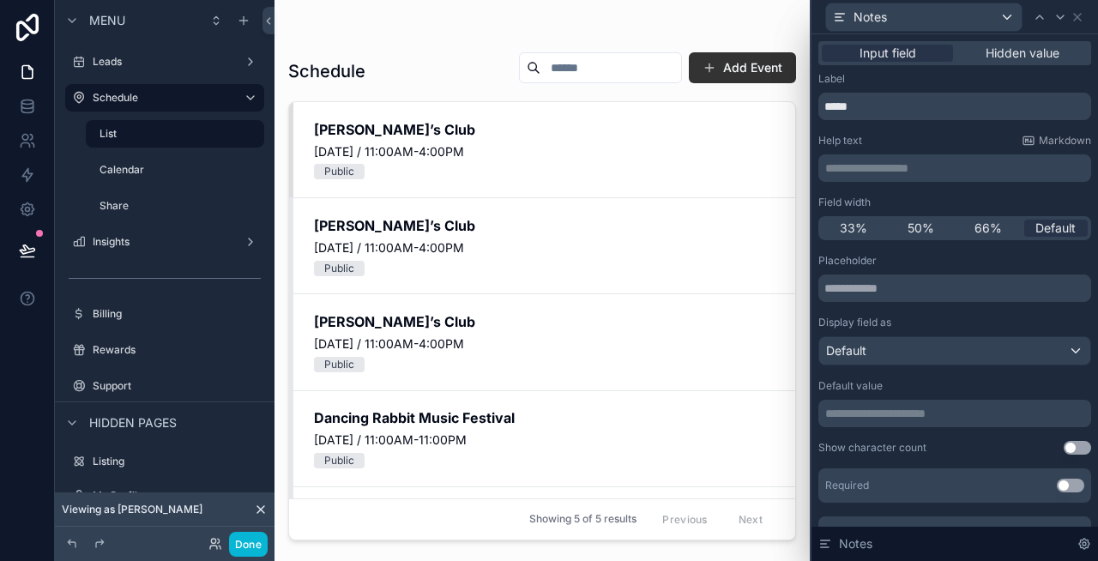
click at [860, 166] on p "**********" at bounding box center [956, 168] width 263 height 17
click at [957, 137] on div "Help text Markdown" at bounding box center [954, 141] width 273 height 14
click at [1077, 19] on icon at bounding box center [1078, 17] width 14 height 14
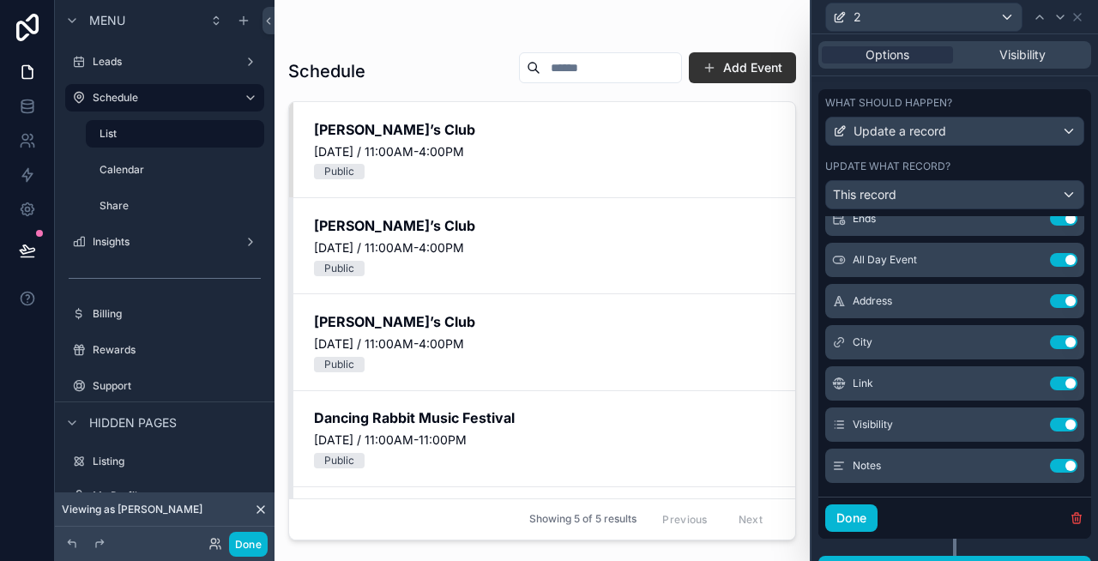
scroll to position [174, 0]
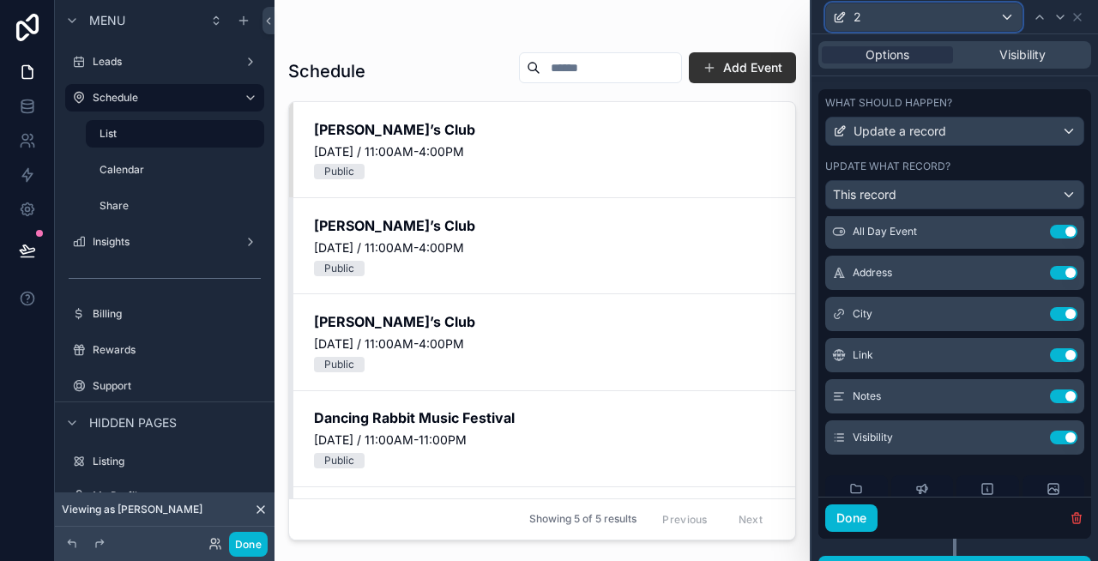
click at [1011, 13] on div "2" at bounding box center [924, 16] width 196 height 27
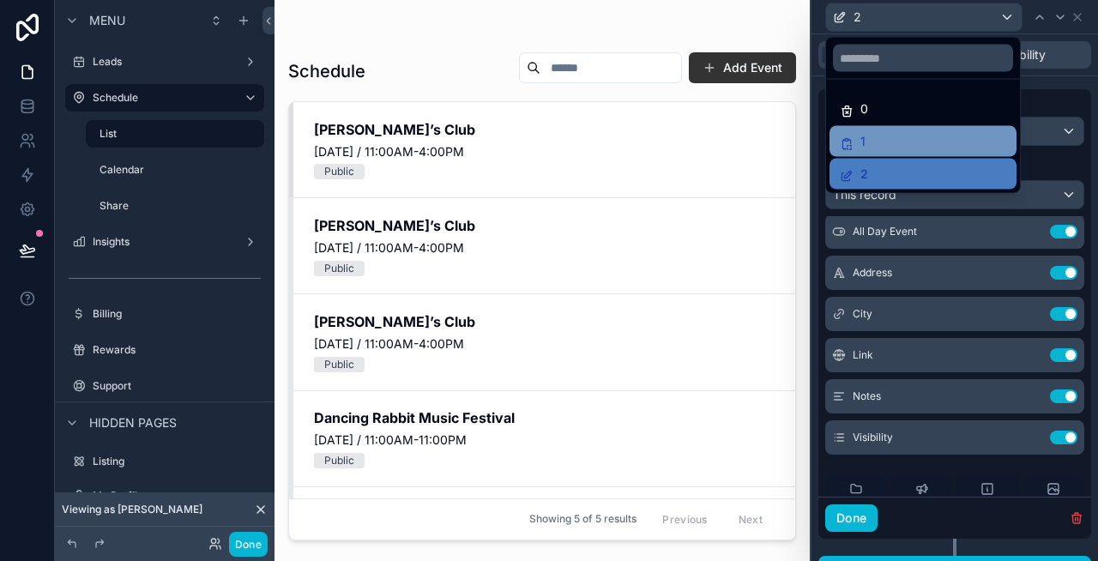
click at [905, 142] on div "1" at bounding box center [923, 141] width 166 height 21
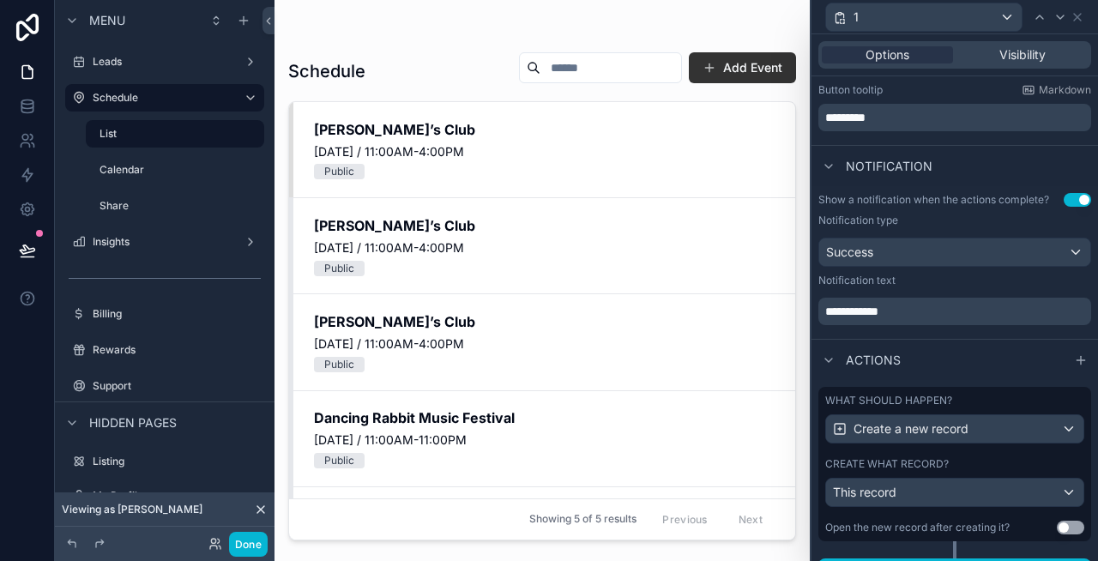
scroll to position [410, 0]
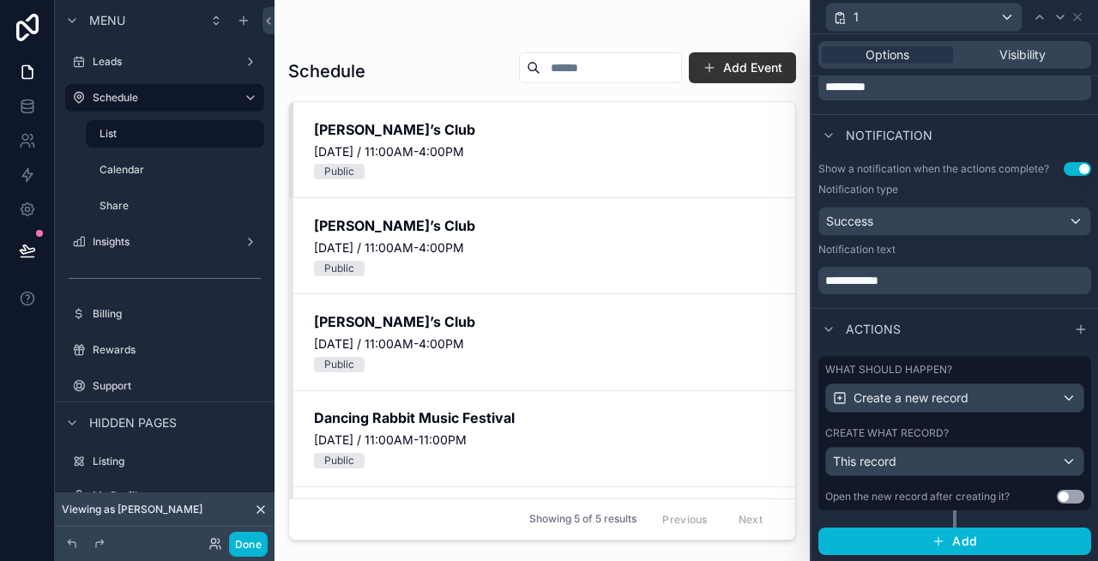
click at [914, 361] on div "What should happen? Create a new record Create what record? This record Open th…" at bounding box center [954, 433] width 273 height 154
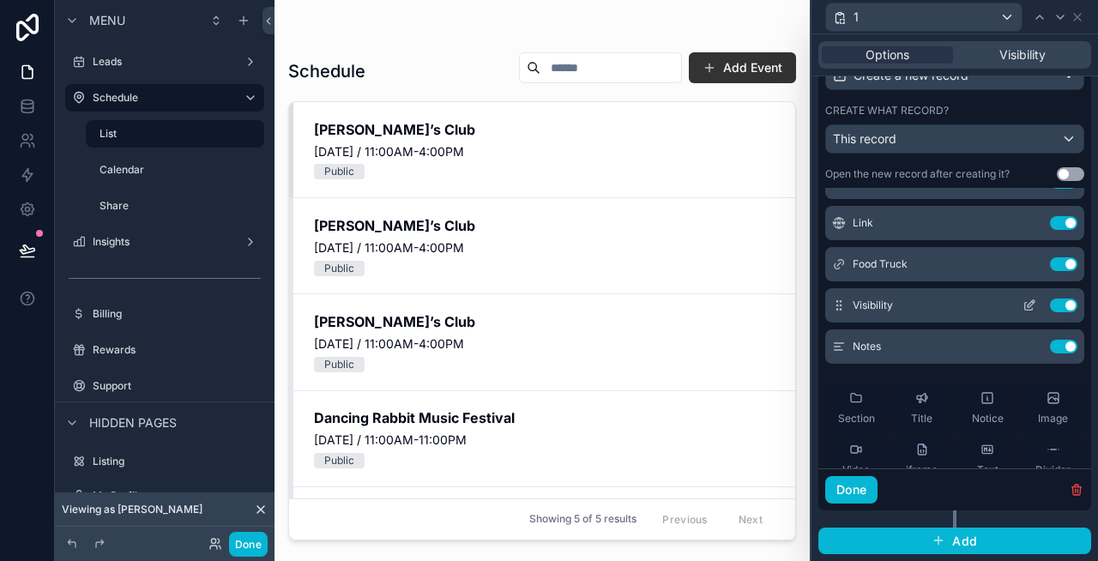
scroll to position [284, 0]
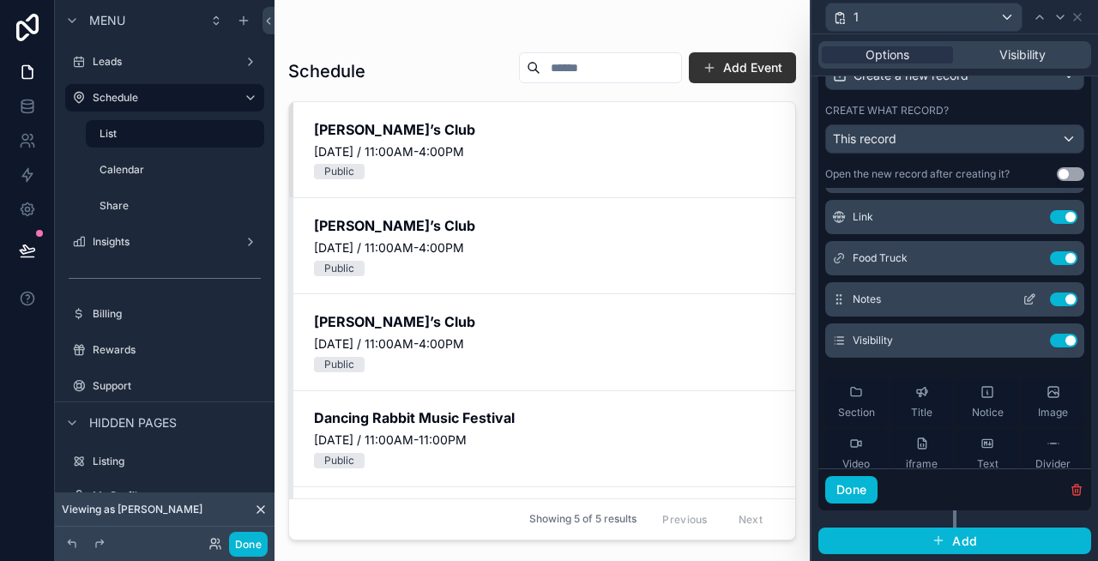
click at [1029, 303] on icon at bounding box center [1030, 300] width 14 height 14
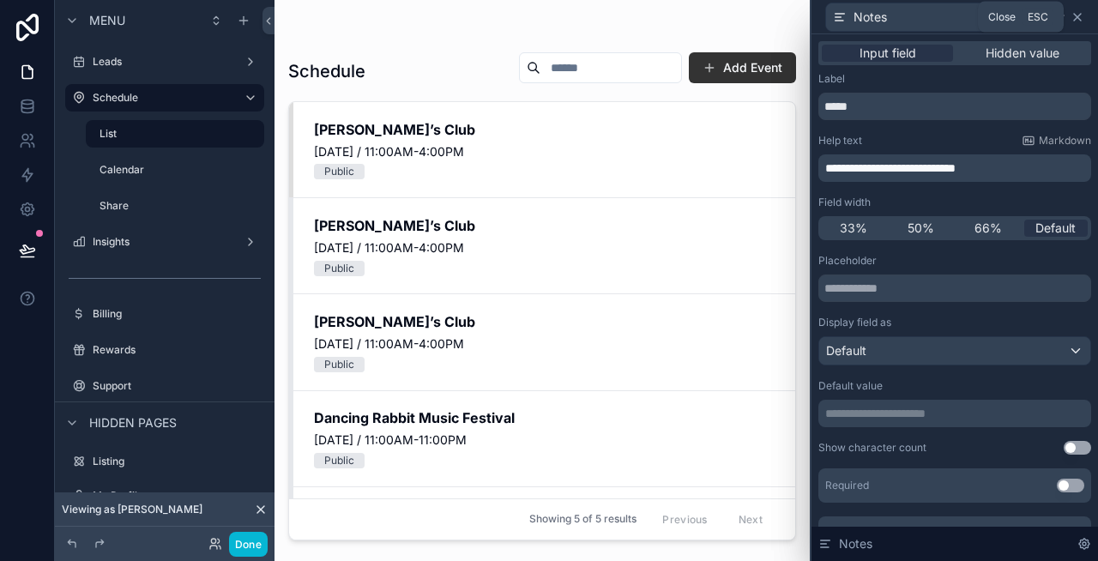
click at [1080, 14] on icon at bounding box center [1077, 17] width 7 height 7
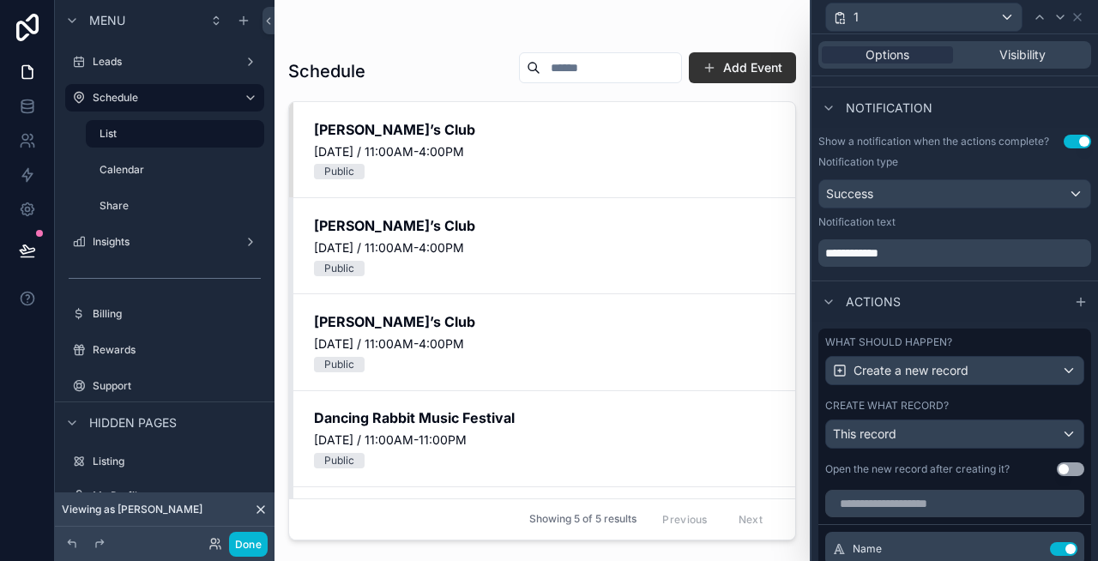
scroll to position [441, 0]
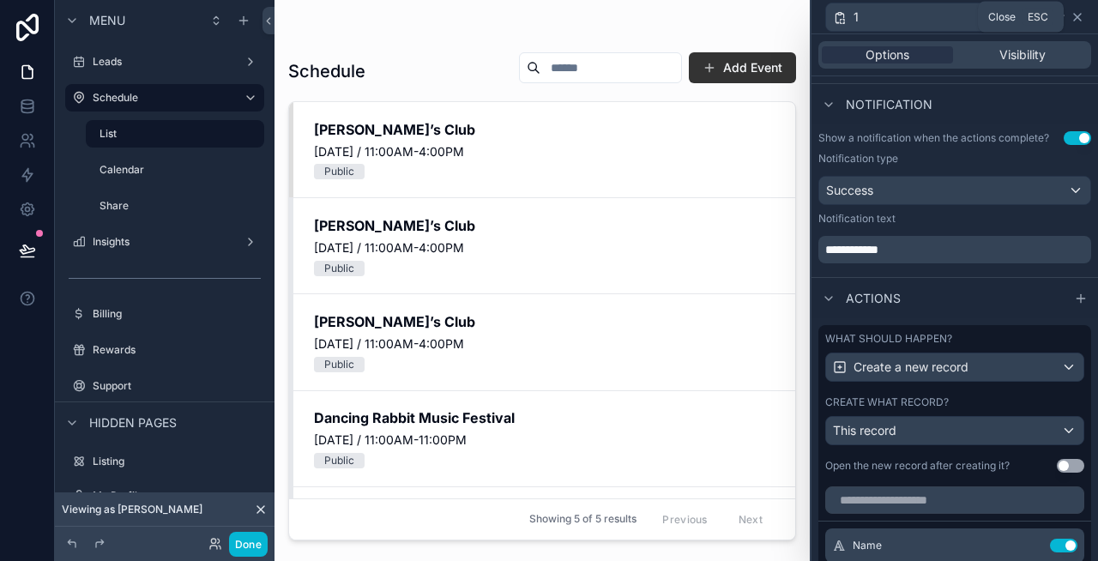
click at [1071, 13] on icon at bounding box center [1078, 17] width 14 height 14
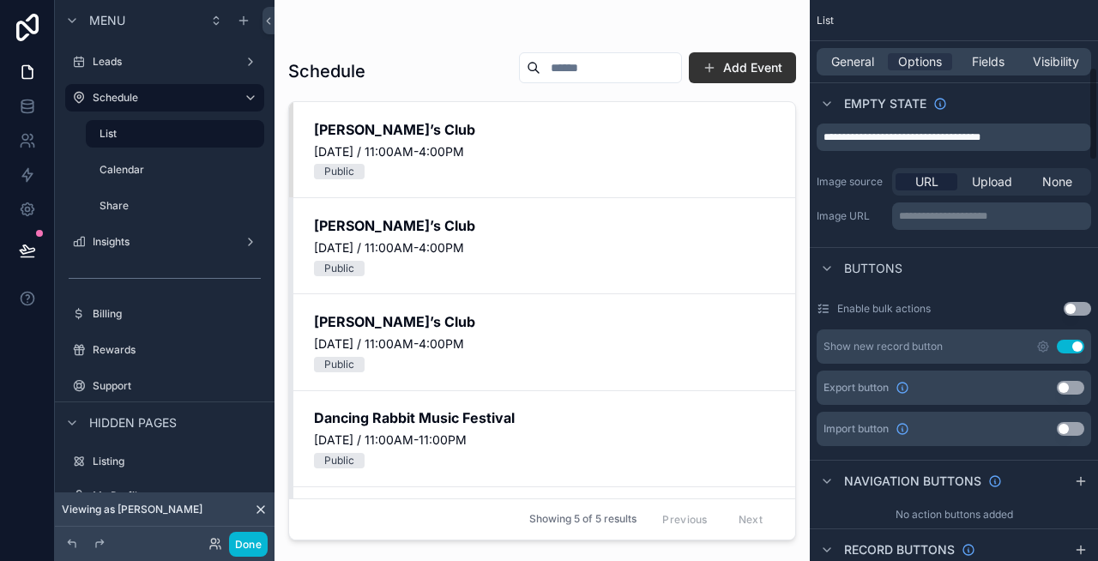
scroll to position [407, 0]
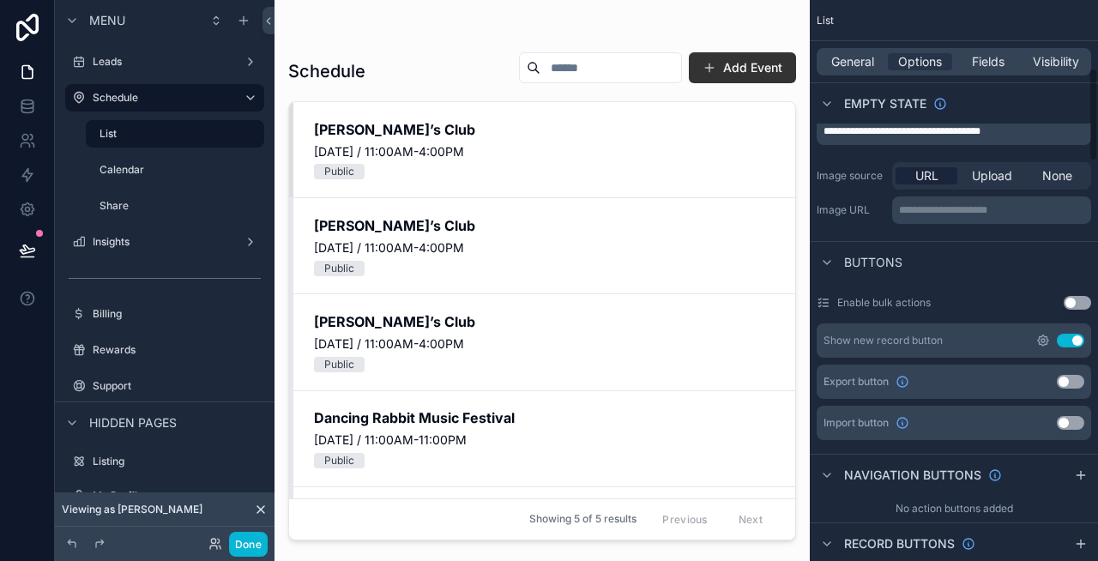
click at [1041, 342] on icon "scrollable content" at bounding box center [1043, 341] width 14 height 14
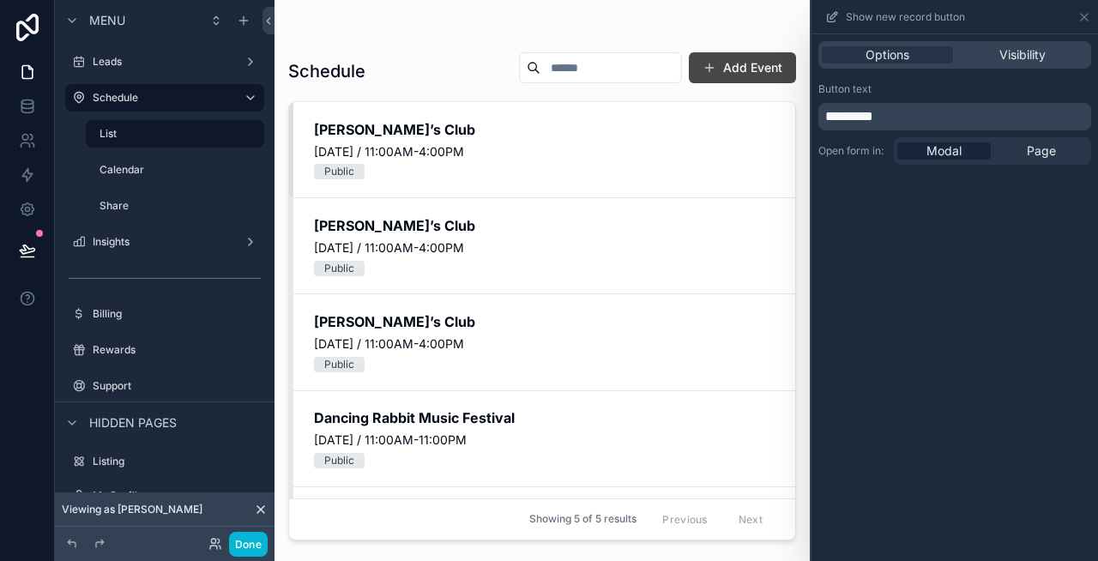
click at [754, 59] on button "Add Event" at bounding box center [742, 67] width 107 height 31
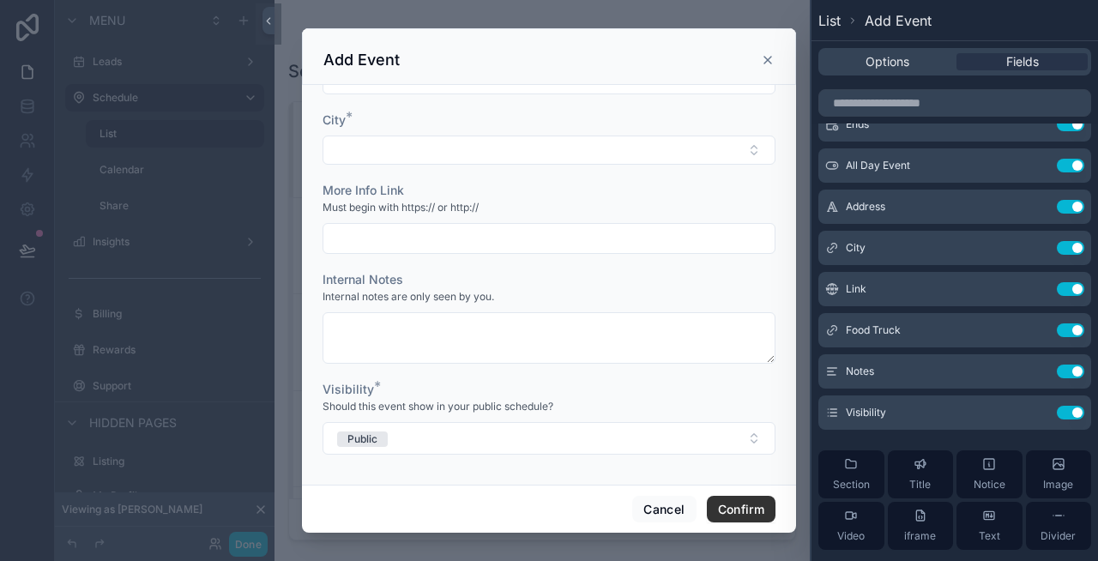
scroll to position [114, 0]
click at [1034, 373] on icon at bounding box center [1036, 371] width 14 height 14
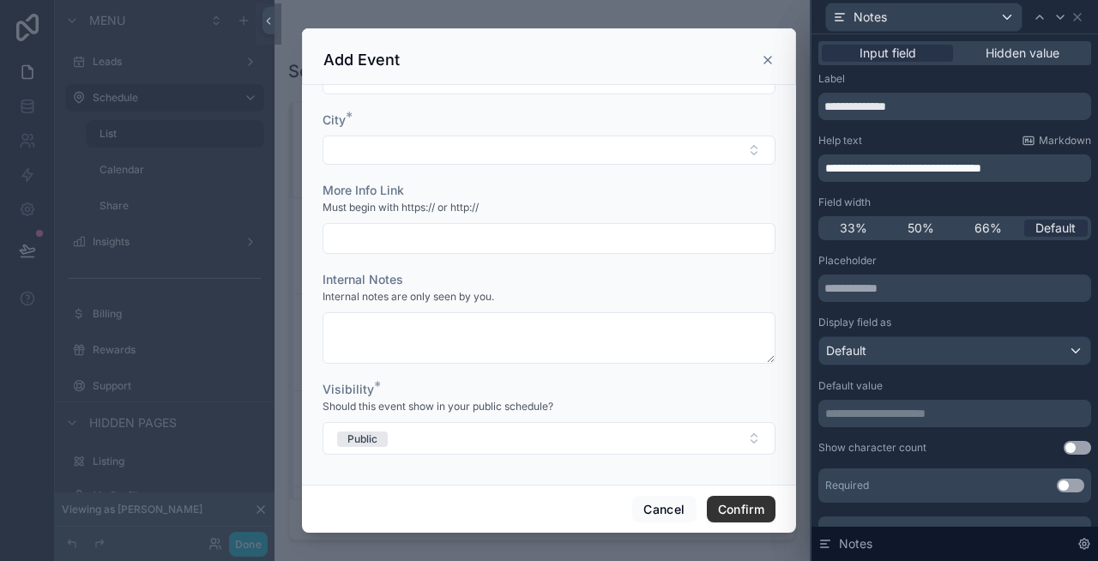
click at [850, 164] on span "**********" at bounding box center [903, 168] width 156 height 12
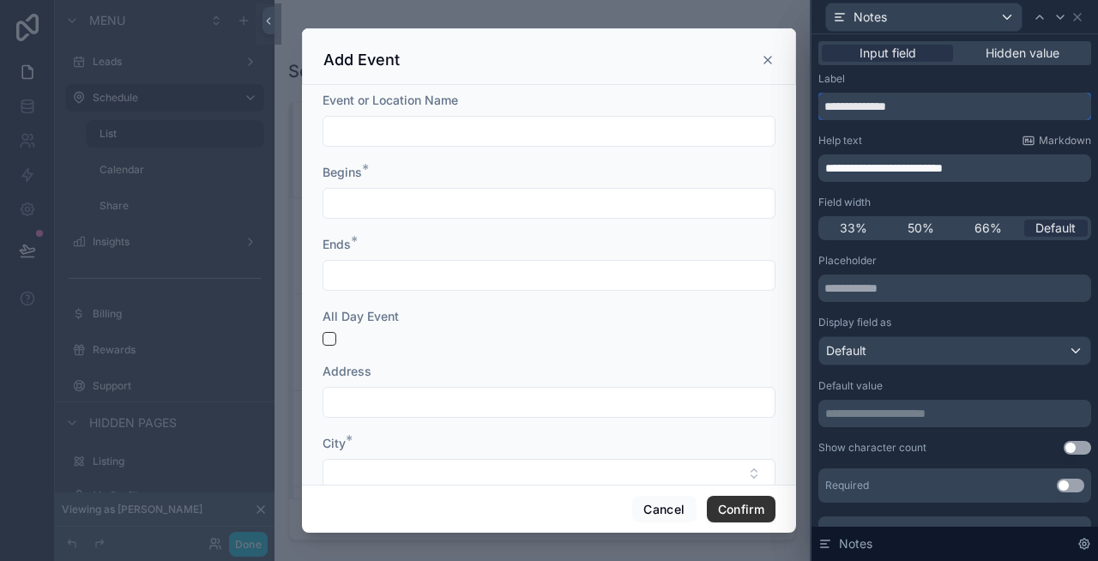
click at [843, 107] on input "**********" at bounding box center [954, 106] width 273 height 27
type input "*****"
drag, startPoint x: 988, startPoint y: 168, endPoint x: 711, endPoint y: 168, distance: 277.1
click at [711, 168] on div "**********" at bounding box center [549, 280] width 1098 height 561
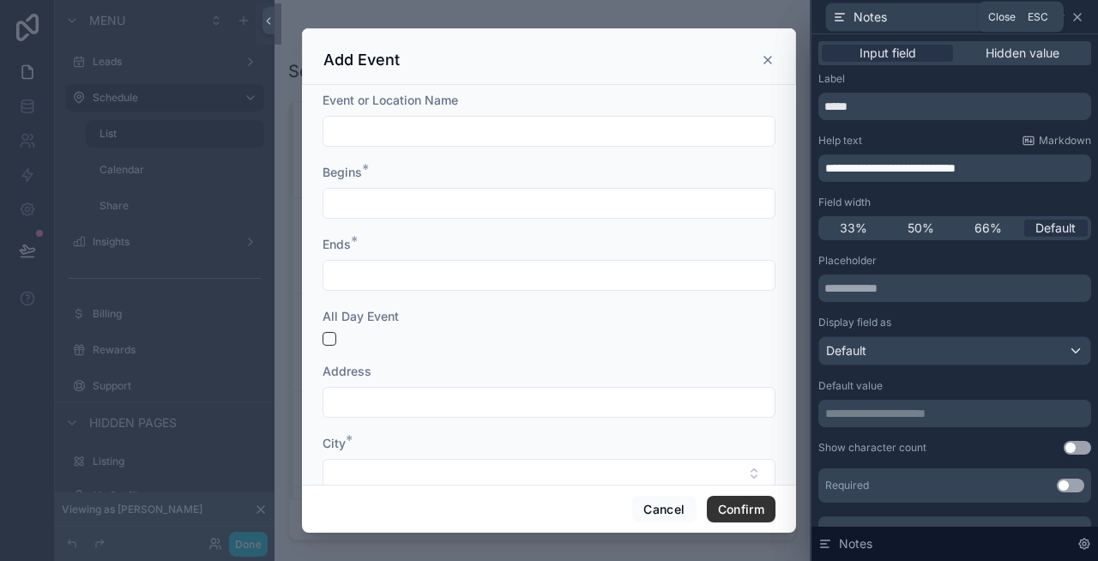
click at [1077, 13] on icon at bounding box center [1078, 17] width 14 height 14
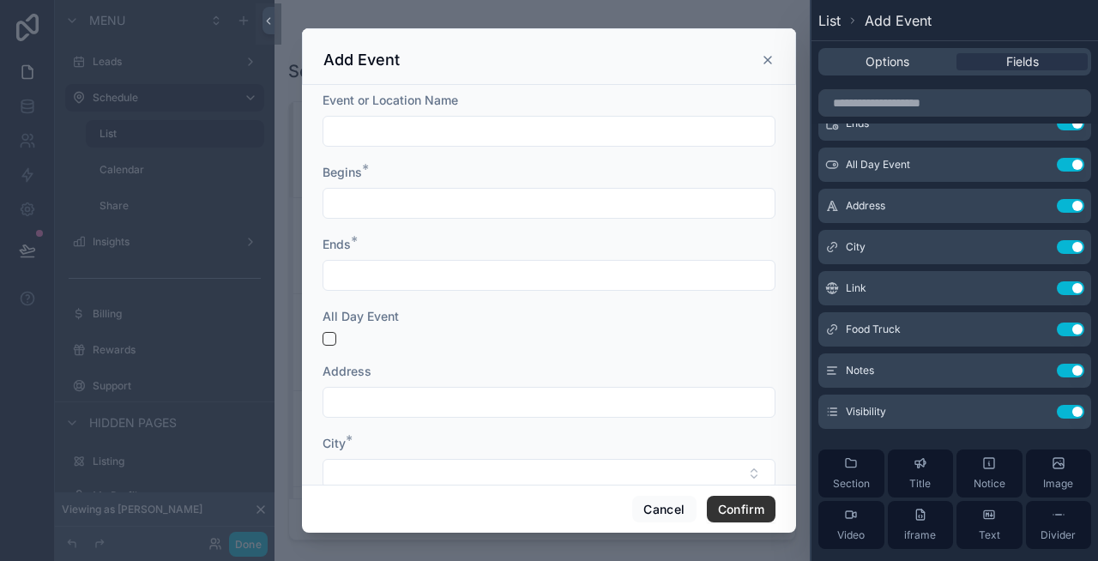
click at [770, 62] on icon "scrollable content" at bounding box center [767, 60] width 7 height 7
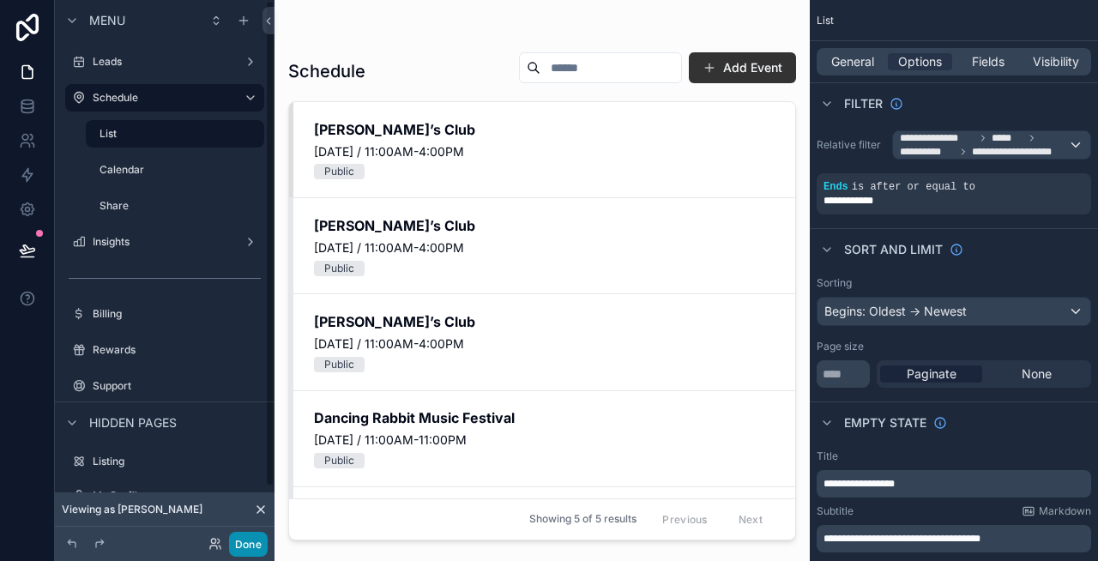
click at [248, 539] on button "Done" at bounding box center [248, 544] width 39 height 25
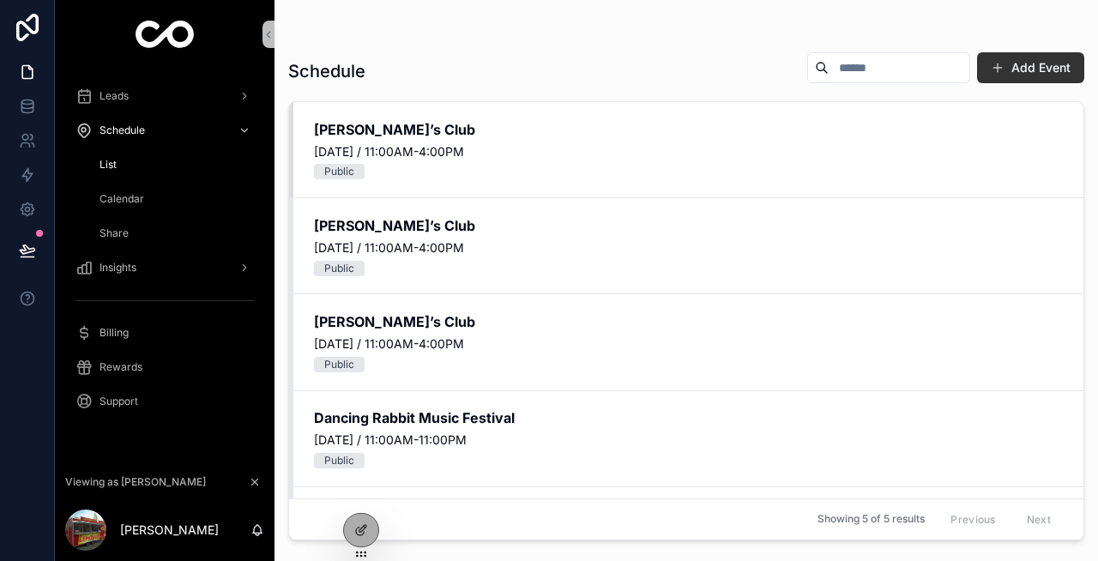
click at [127, 196] on span "Calendar" at bounding box center [122, 199] width 45 height 14
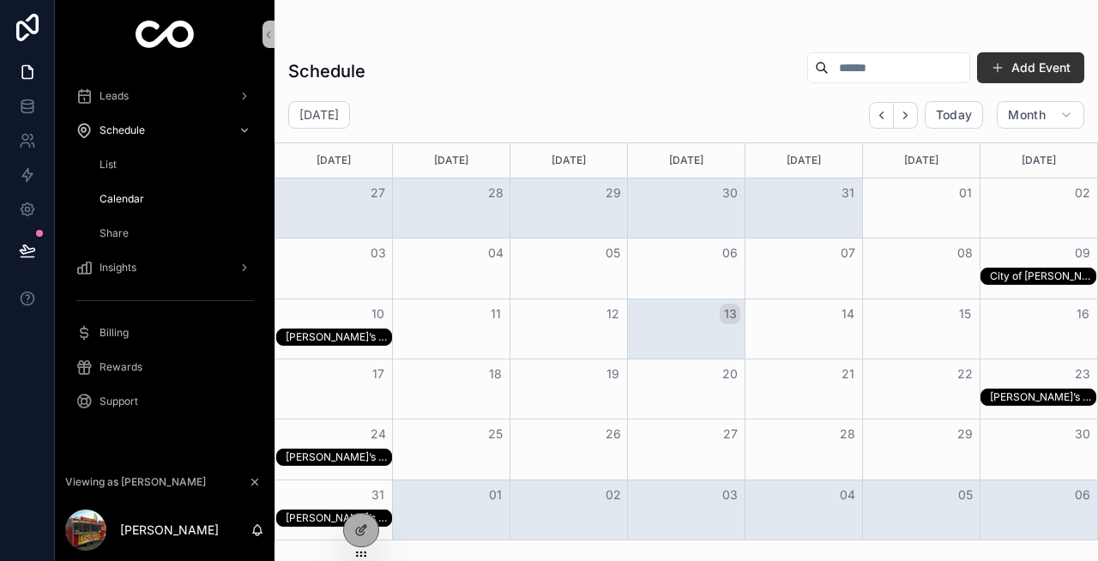
click at [339, 338] on div "Sam’s Club" at bounding box center [339, 337] width 106 height 14
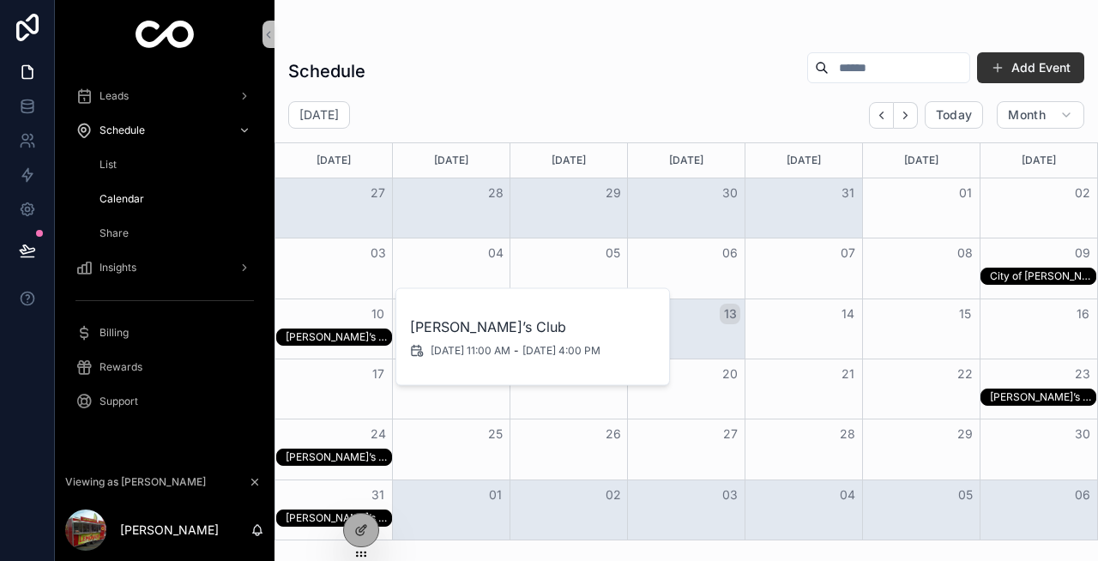
click at [339, 338] on div "Sam’s Club" at bounding box center [339, 337] width 106 height 14
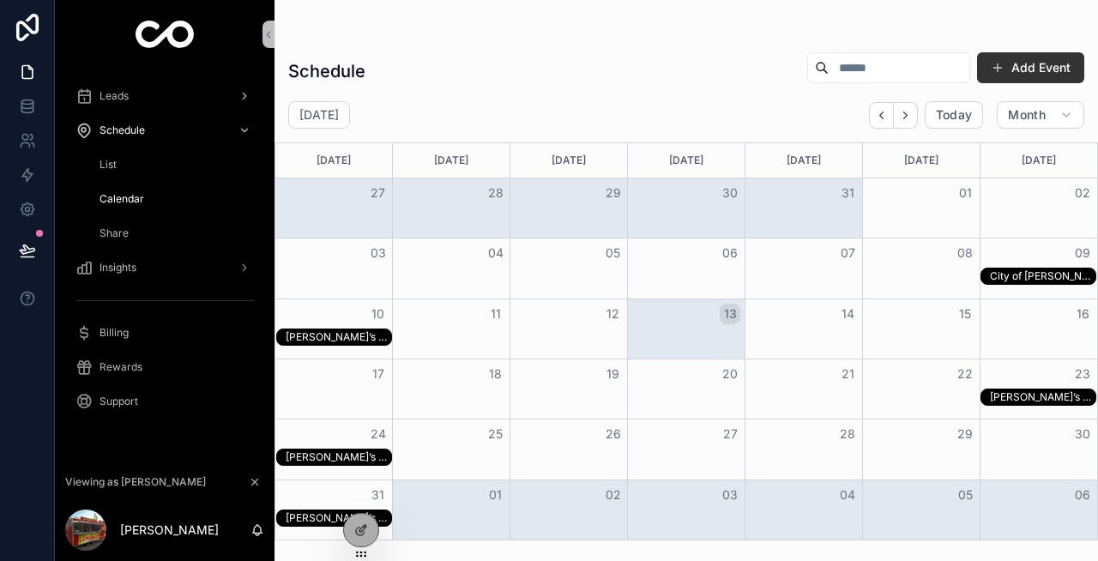
click at [129, 103] on div "Leads" at bounding box center [164, 95] width 178 height 27
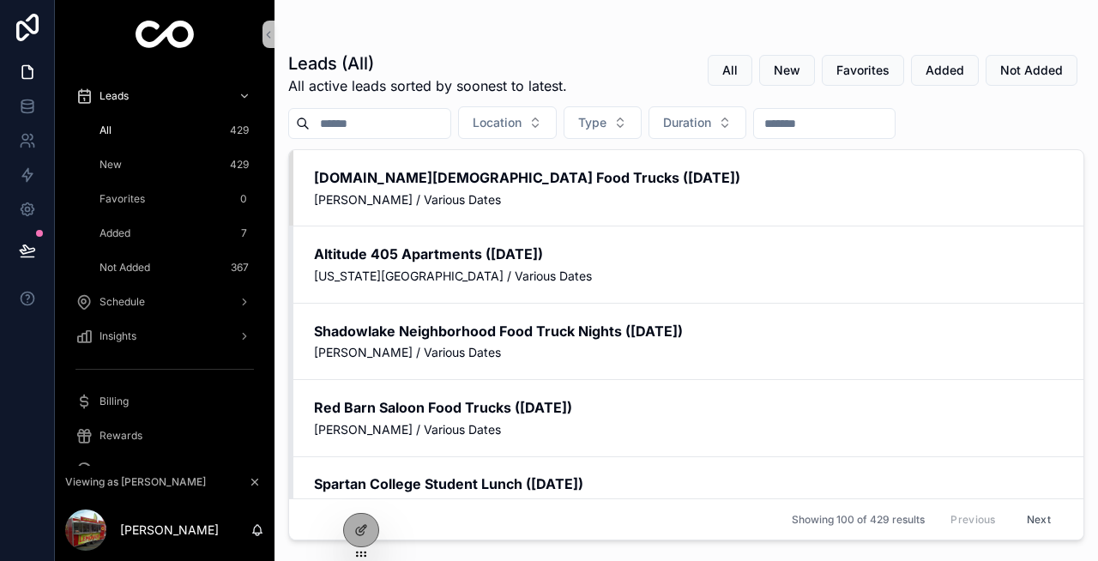
click at [171, 269] on div "Not Added 367" at bounding box center [175, 267] width 158 height 27
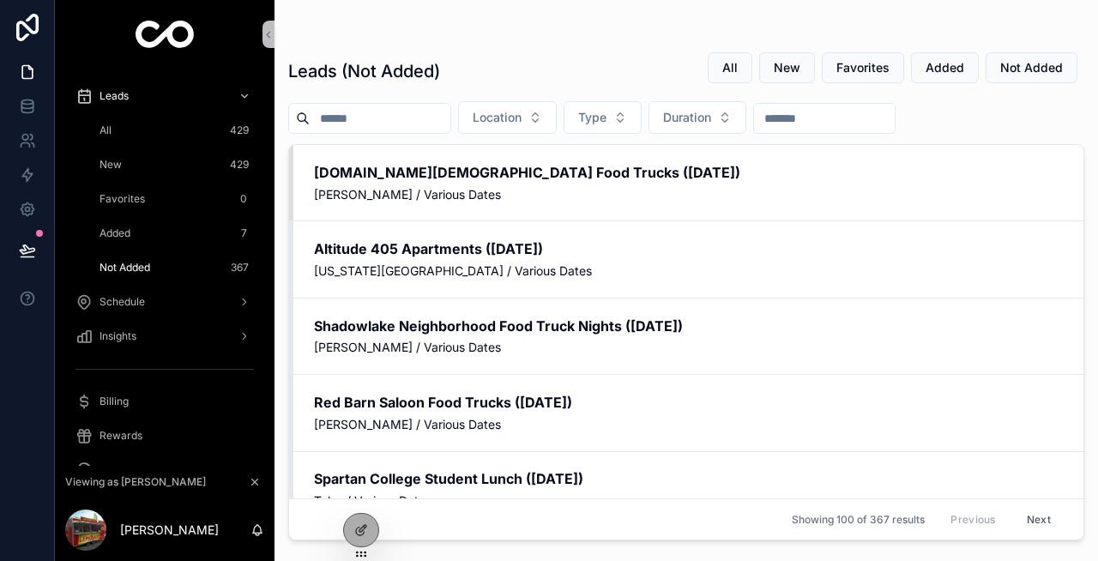
click at [114, 160] on span "New" at bounding box center [111, 165] width 22 height 14
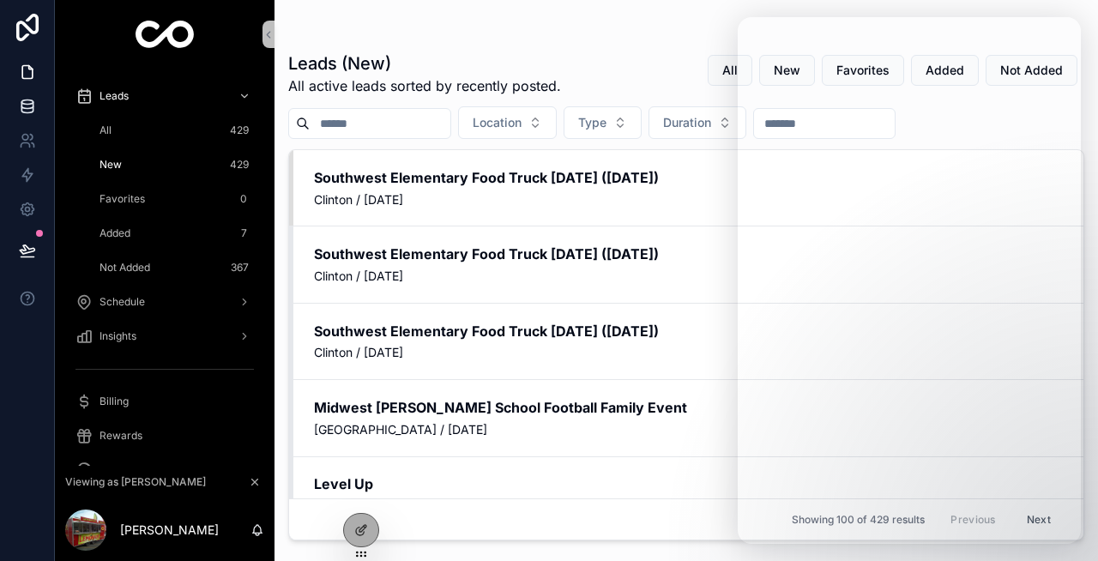
click at [27, 105] on icon at bounding box center [26, 102] width 11 height 4
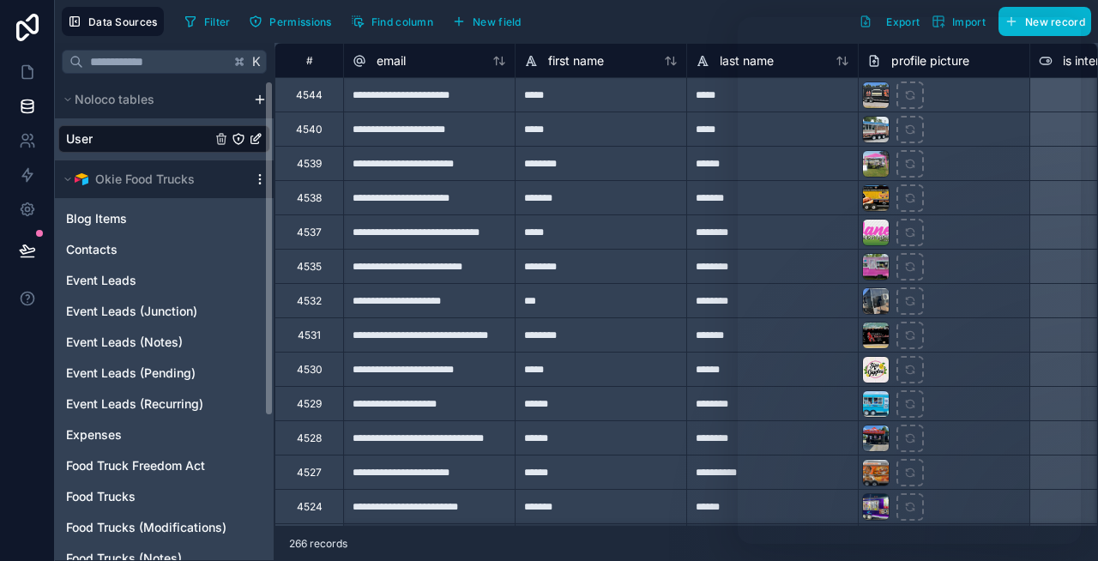
click at [257, 178] on icon "scrollable content" at bounding box center [260, 179] width 14 height 14
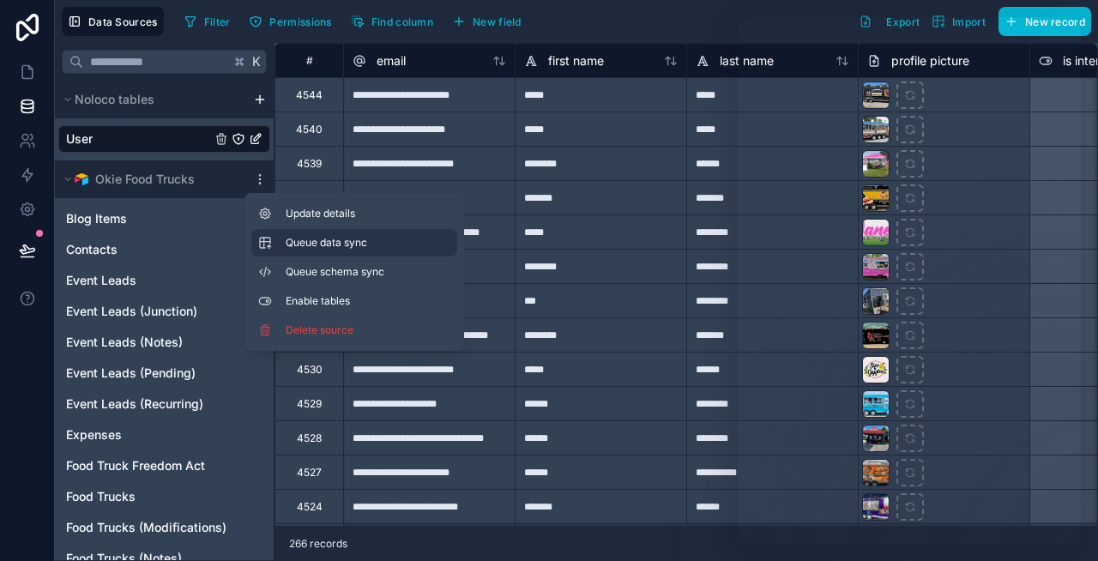
click at [300, 244] on span "Queue data sync" at bounding box center [348, 243] width 124 height 14
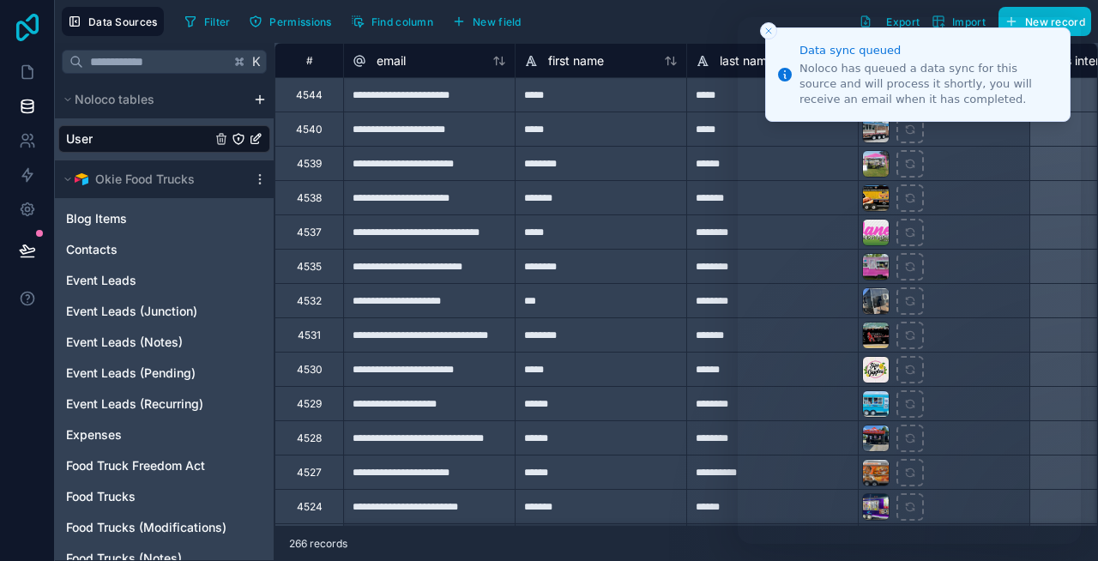
click at [27, 28] on icon at bounding box center [27, 27] width 34 height 27
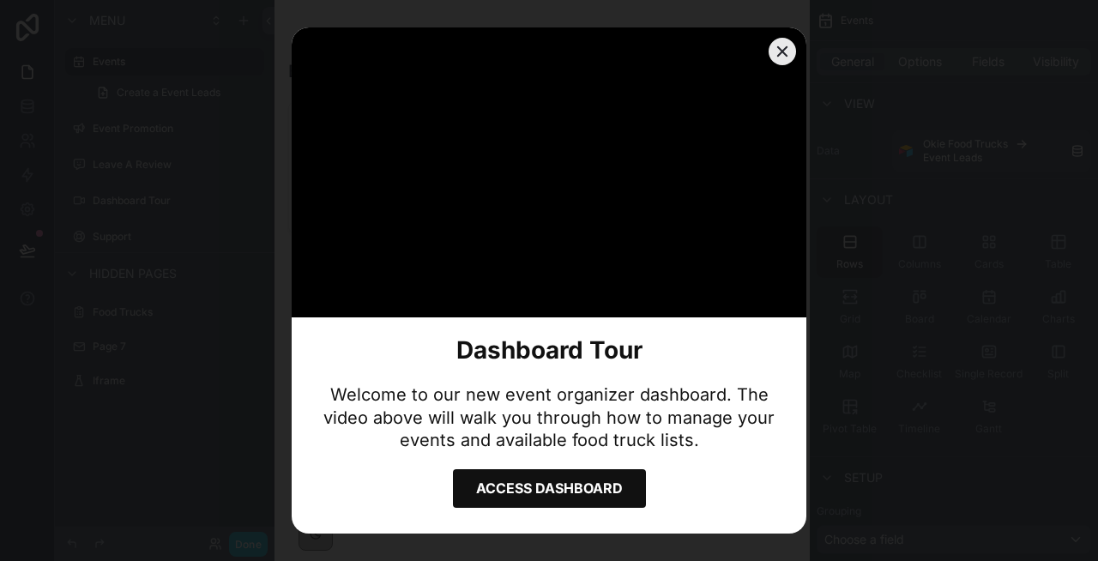
click at [789, 55] on button "Close" at bounding box center [782, 51] width 27 height 27
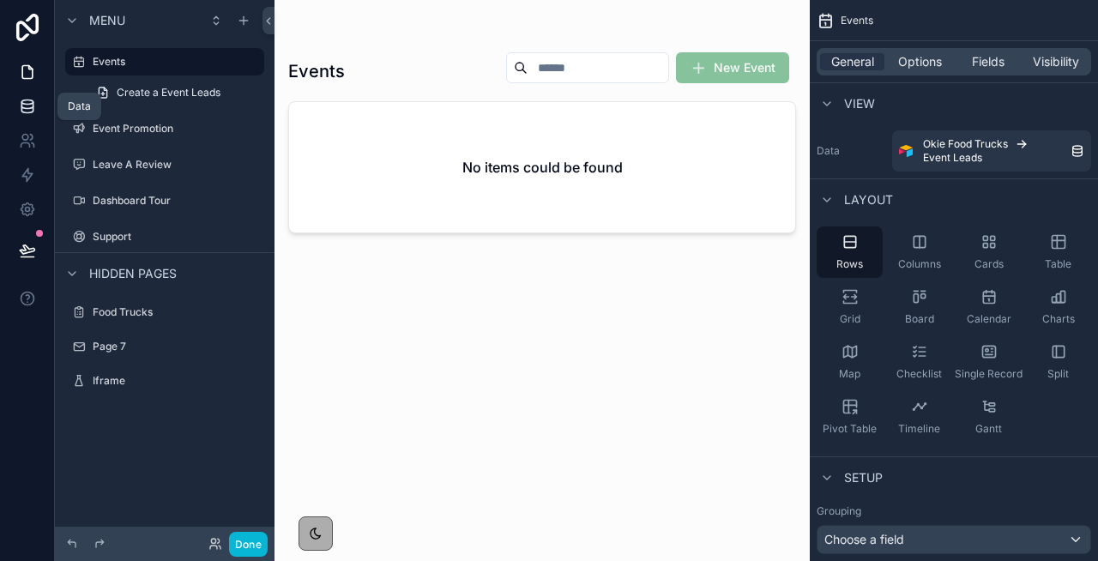
click at [30, 105] on icon at bounding box center [27, 106] width 17 height 17
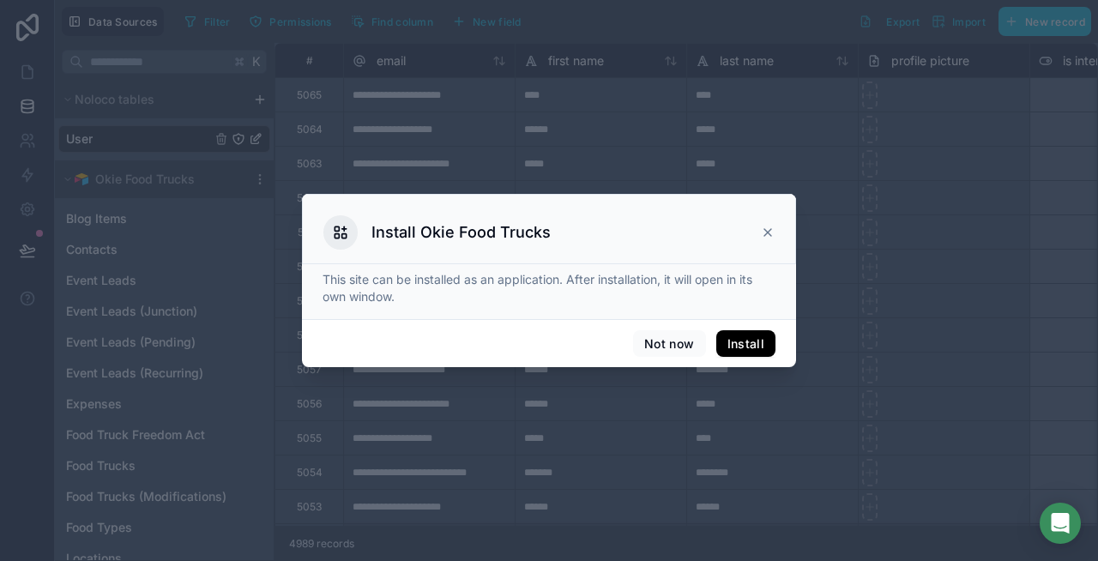
click at [764, 230] on icon at bounding box center [768, 233] width 14 height 14
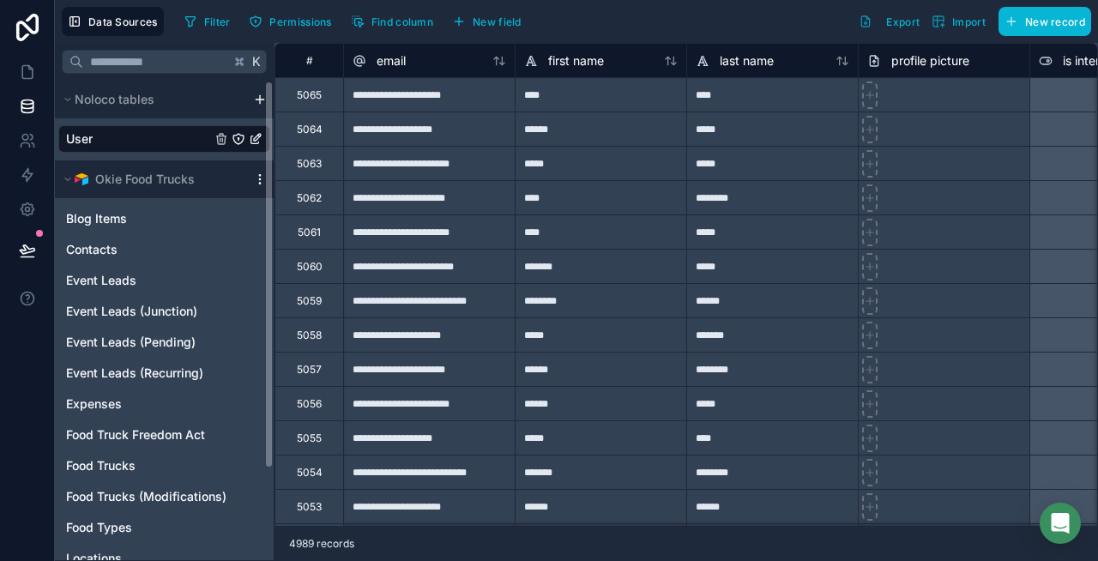
click at [259, 179] on icon "scrollable content" at bounding box center [259, 178] width 1 height 1
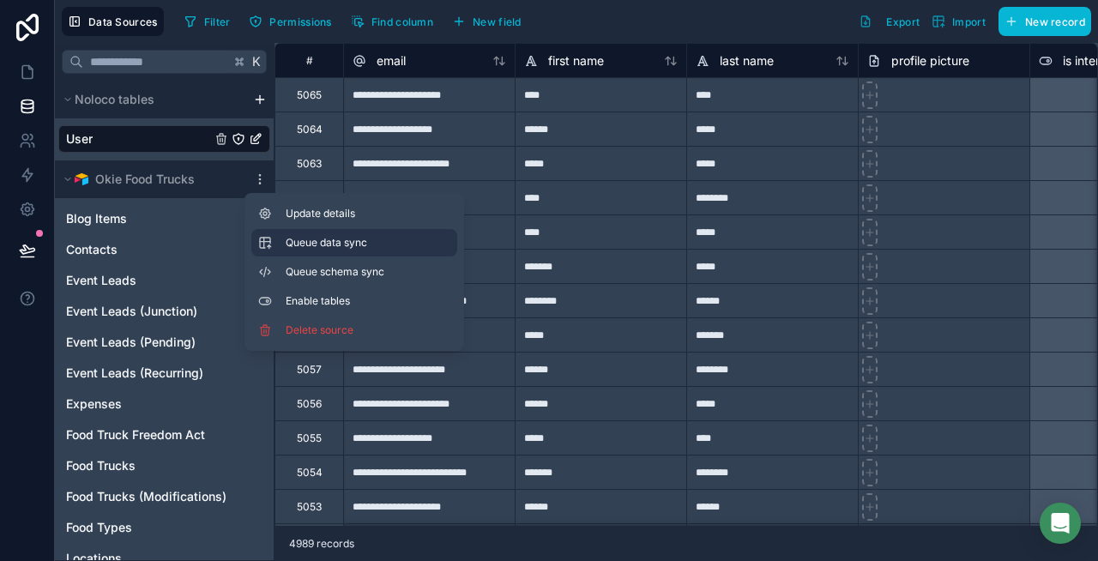
click at [303, 240] on span "Queue data sync" at bounding box center [348, 243] width 124 height 14
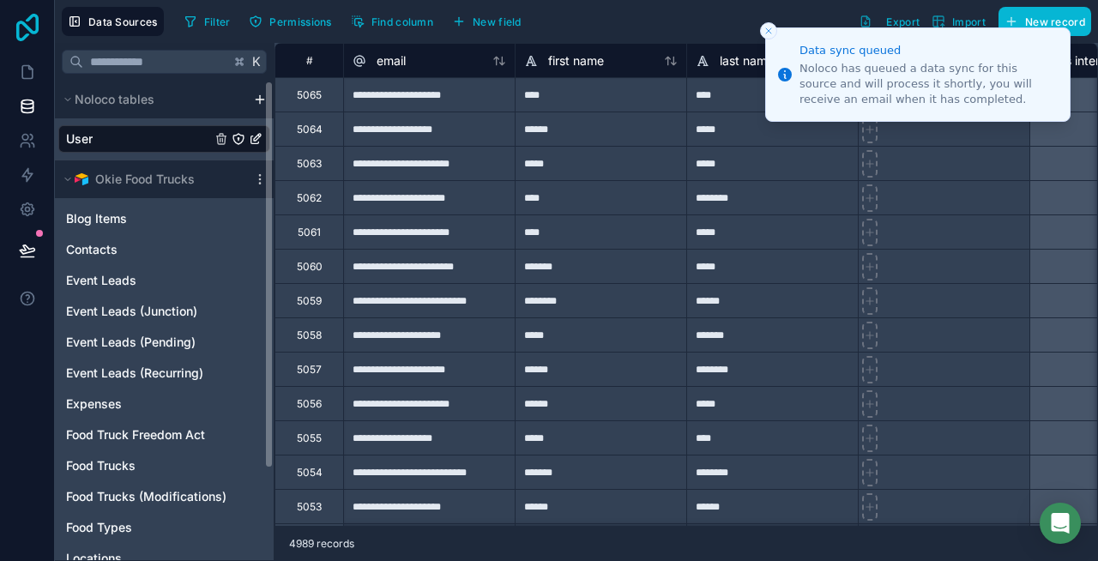
click at [33, 24] on icon at bounding box center [27, 27] width 34 height 27
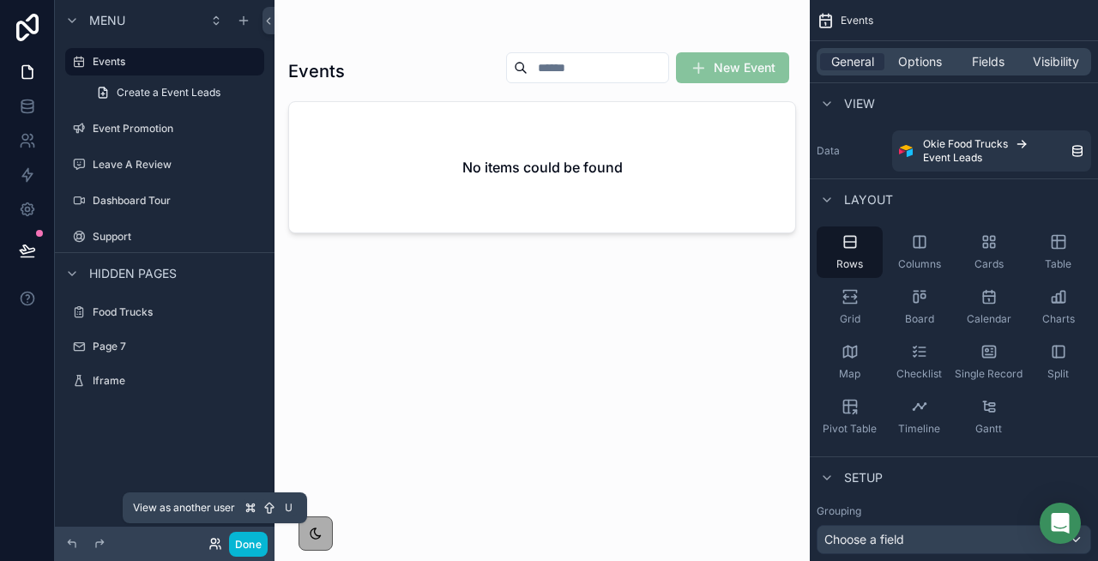
click at [217, 538] on icon at bounding box center [215, 544] width 14 height 14
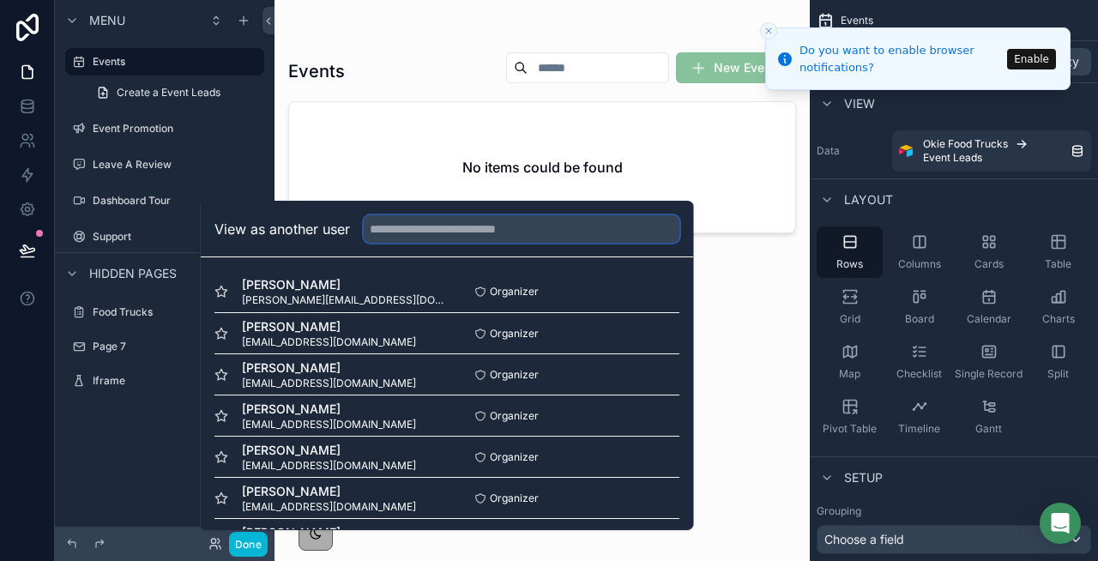
click at [490, 231] on input "text" at bounding box center [522, 228] width 316 height 27
click at [768, 33] on icon "Close toast" at bounding box center [769, 31] width 10 height 10
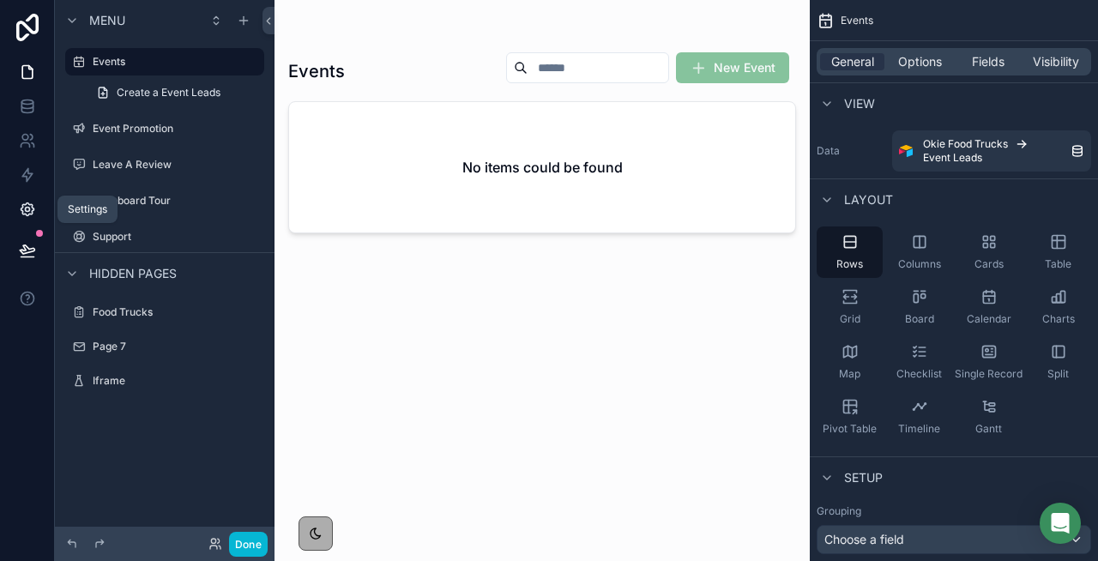
click at [21, 220] on link at bounding box center [27, 209] width 54 height 34
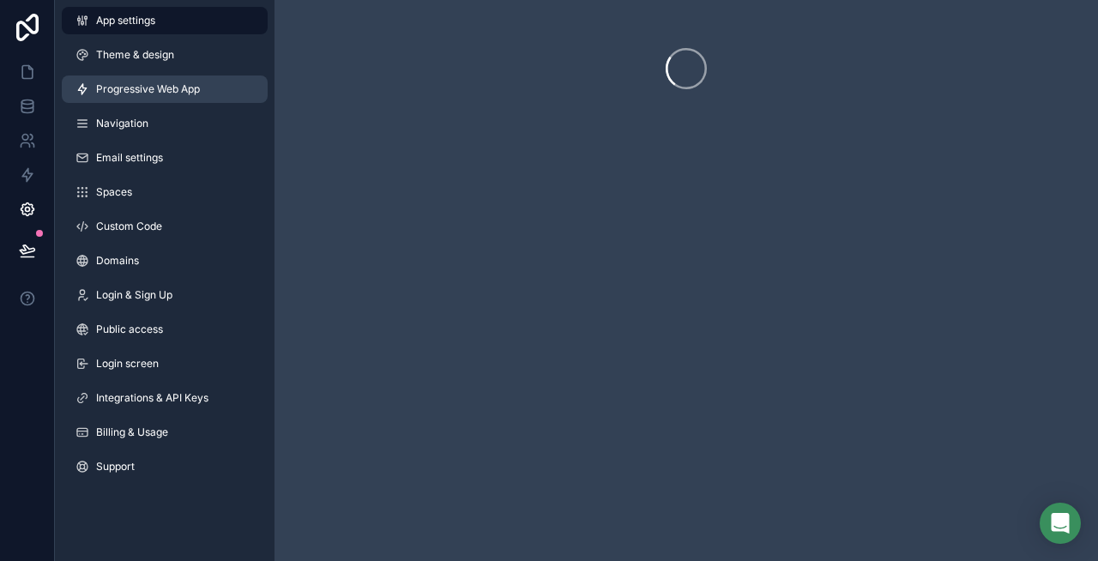
click at [169, 93] on span "Progressive Web App" at bounding box center [148, 89] width 104 height 14
